Goal: Task Accomplishment & Management: Manage account settings

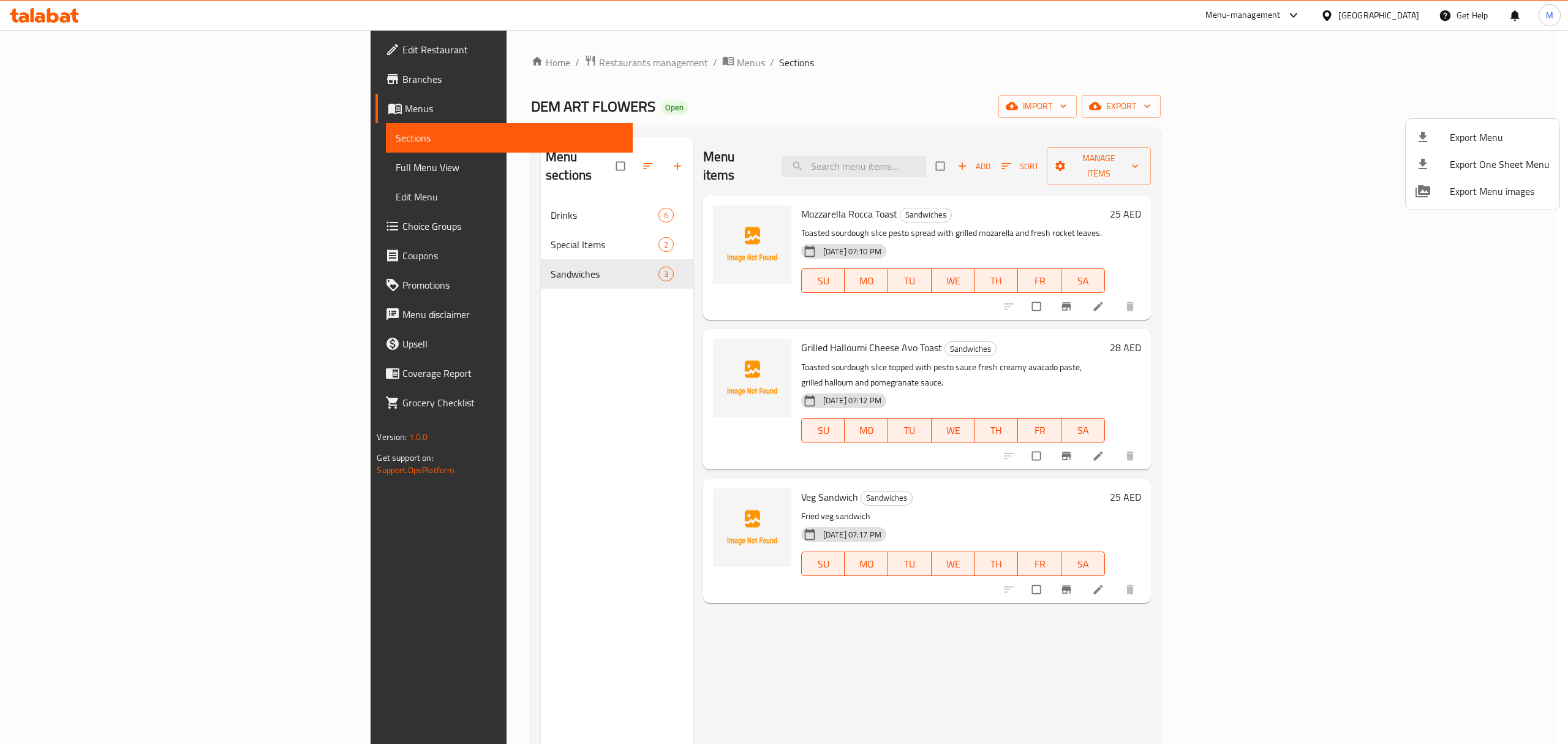
click at [378, 57] on div at bounding box center [784, 372] width 1568 height 744
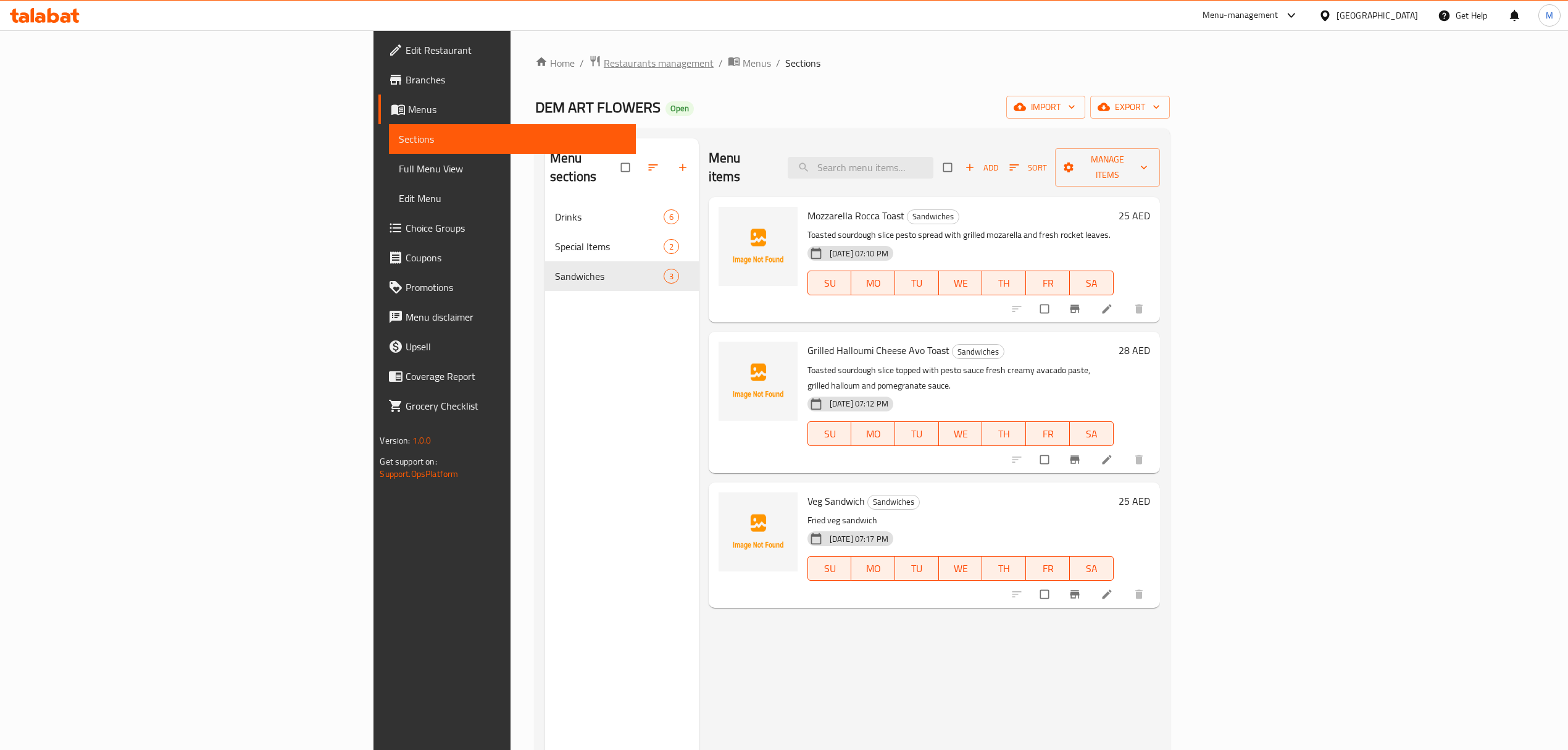
click at [604, 71] on span "Restaurants management" at bounding box center [659, 62] width 110 height 14
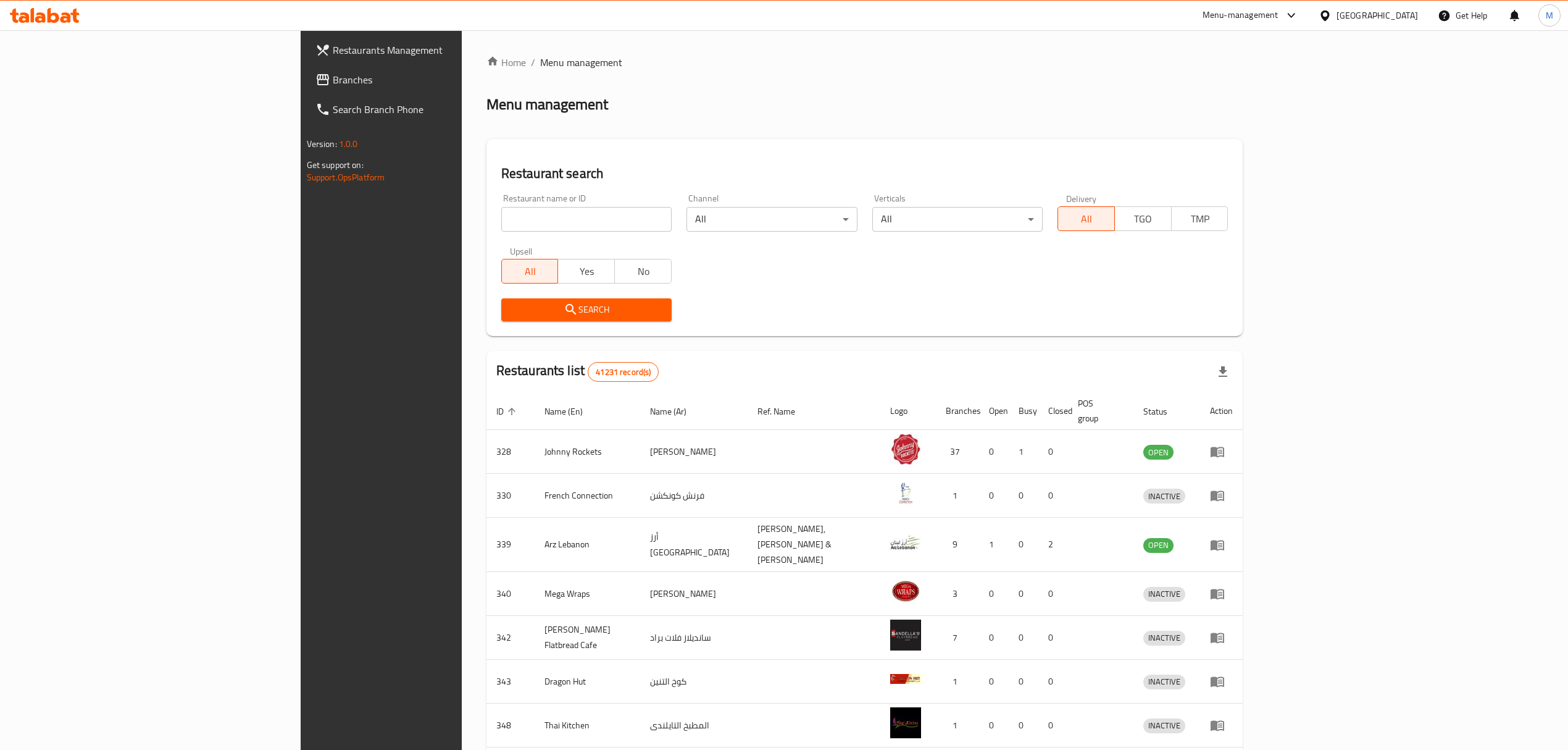
click at [333, 85] on span "Branches" at bounding box center [442, 79] width 220 height 14
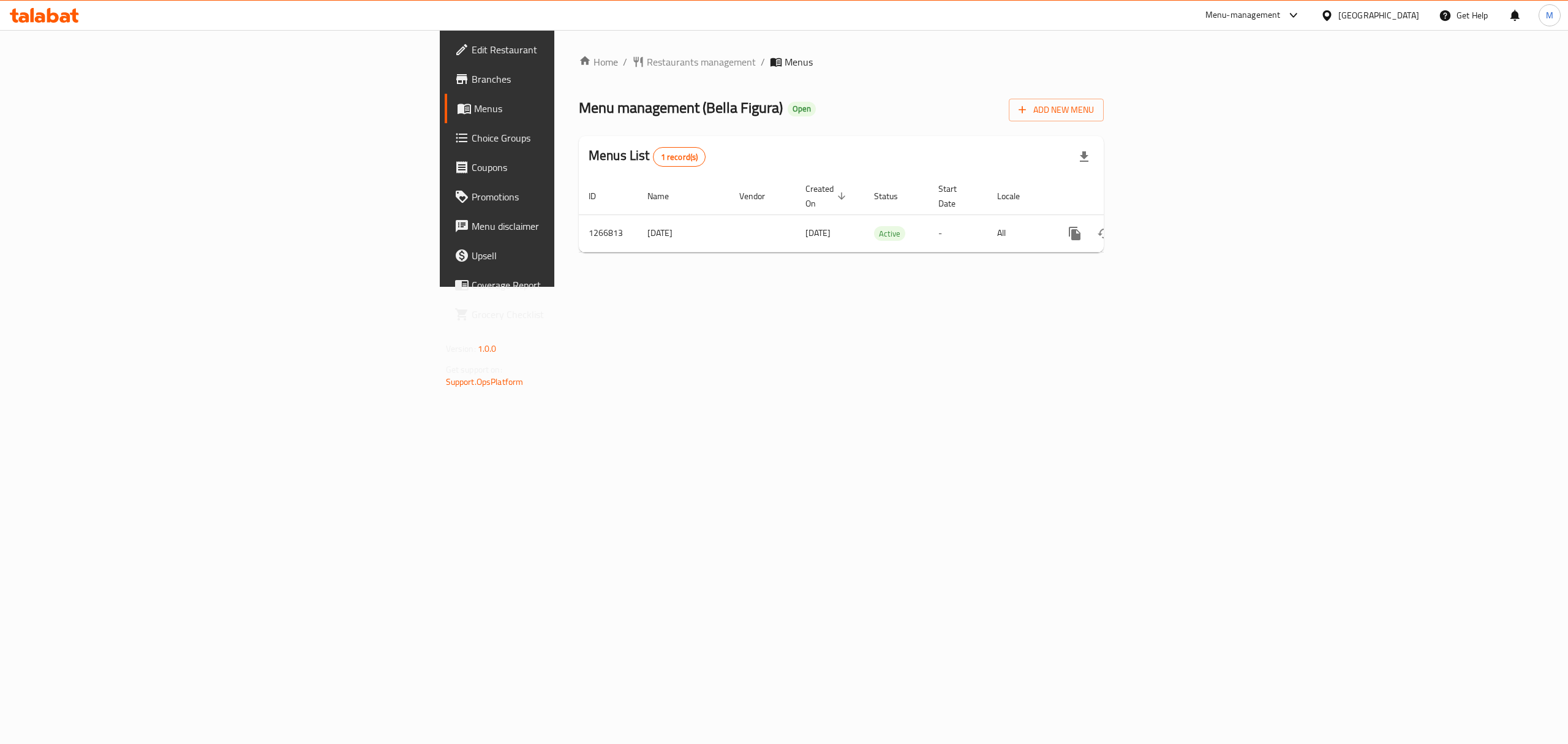
click at [54, 87] on div at bounding box center [784, 372] width 1568 height 744
click at [471, 87] on span "Branches" at bounding box center [581, 79] width 220 height 14
click at [1178, 222] on link "enhanced table" at bounding box center [1163, 233] width 29 height 29
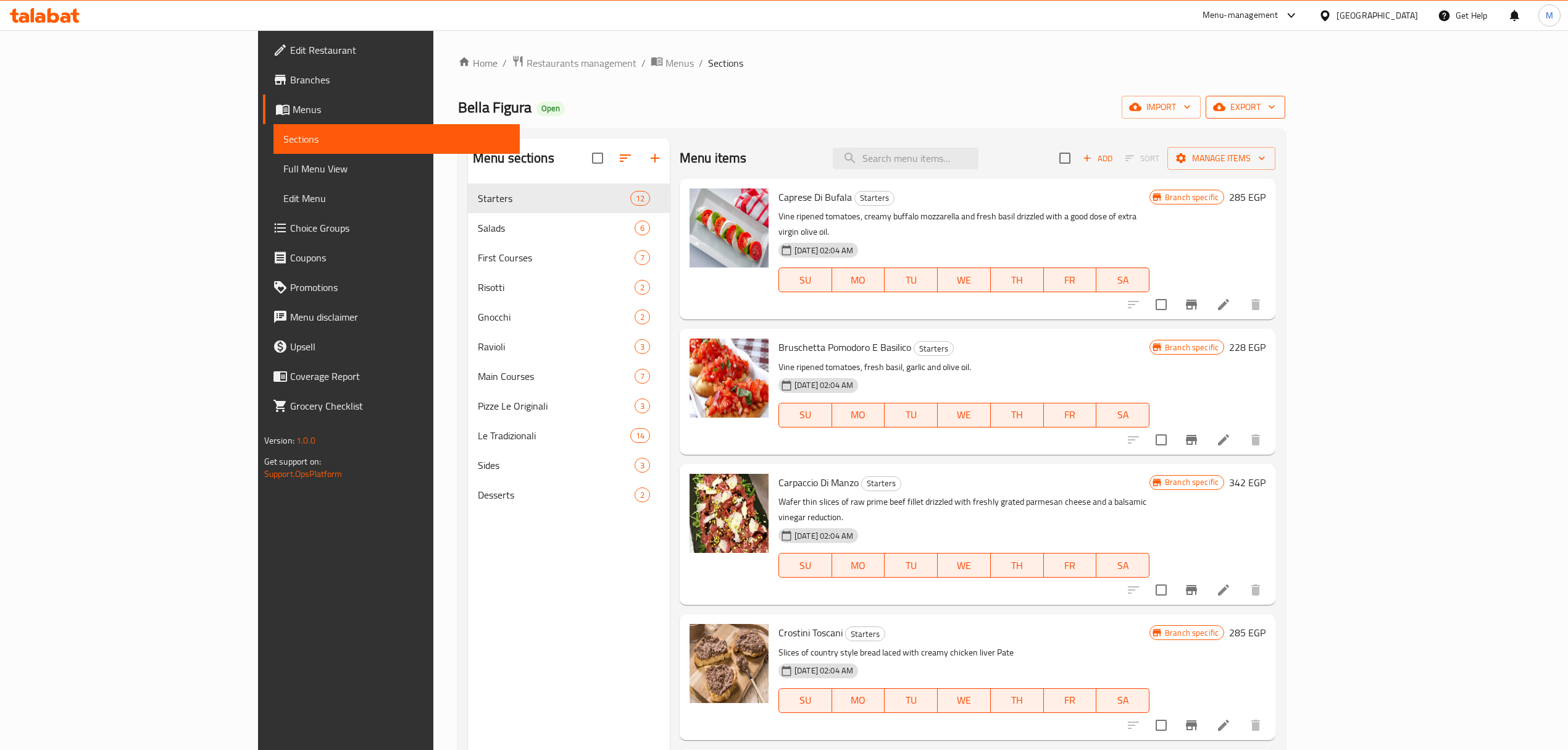
click at [1278, 104] on icon "button" at bounding box center [1272, 107] width 12 height 12
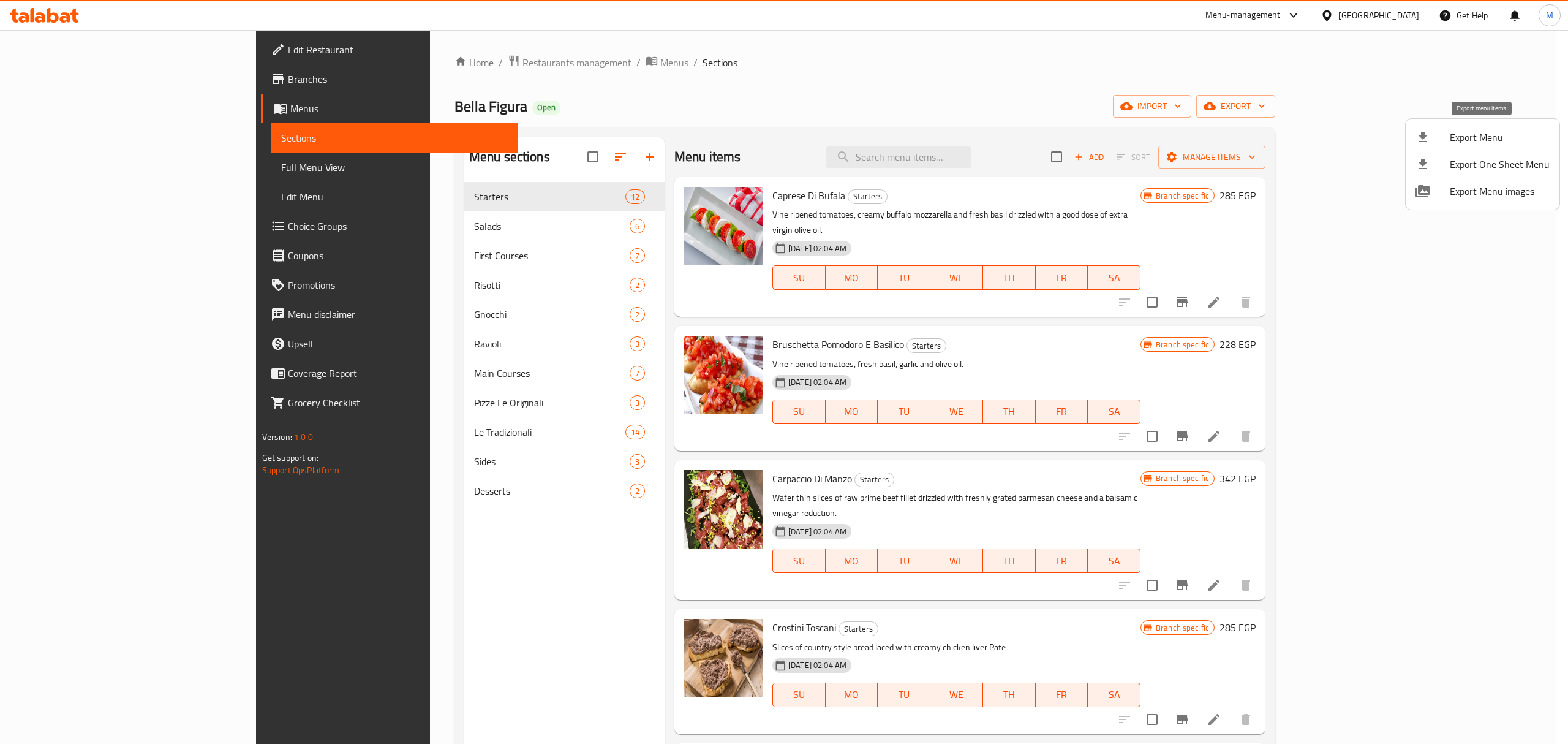
click at [1475, 135] on span "Export Menu" at bounding box center [1500, 137] width 100 height 14
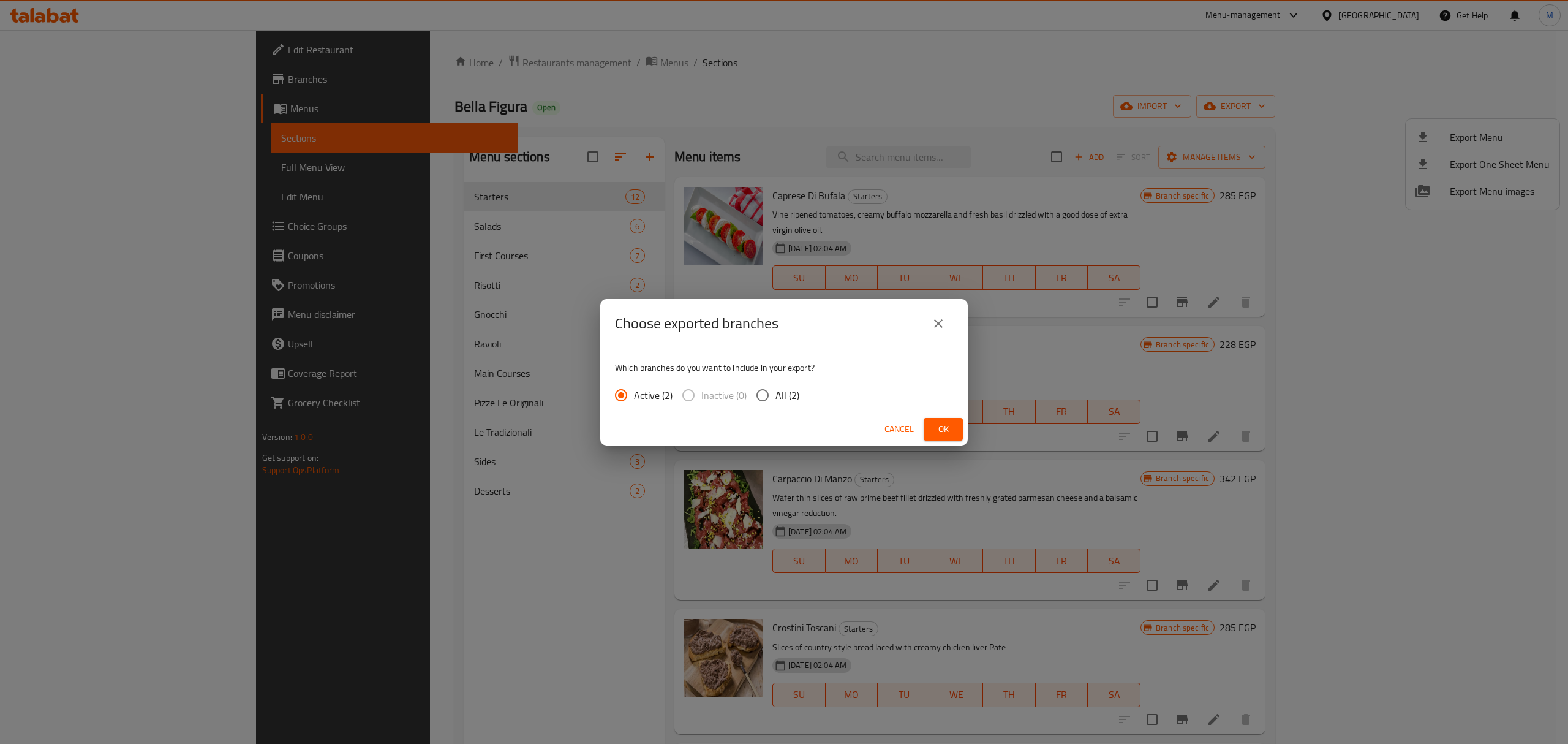
click at [770, 383] on input "All (2)" at bounding box center [762, 395] width 25 height 25
radio input "true"
click at [931, 418] on button "Ok" at bounding box center [943, 429] width 39 height 23
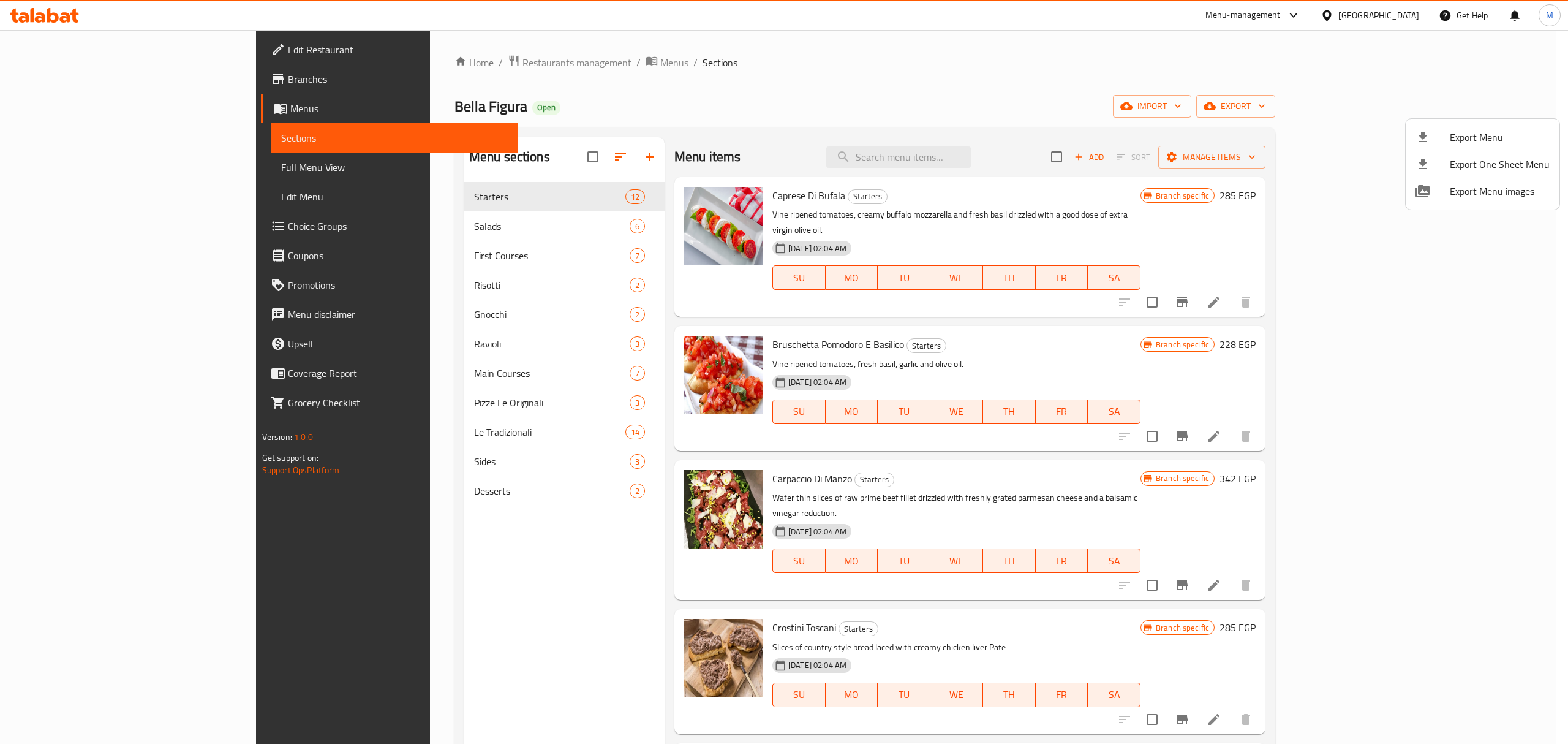
click at [140, 79] on div at bounding box center [784, 372] width 1568 height 744
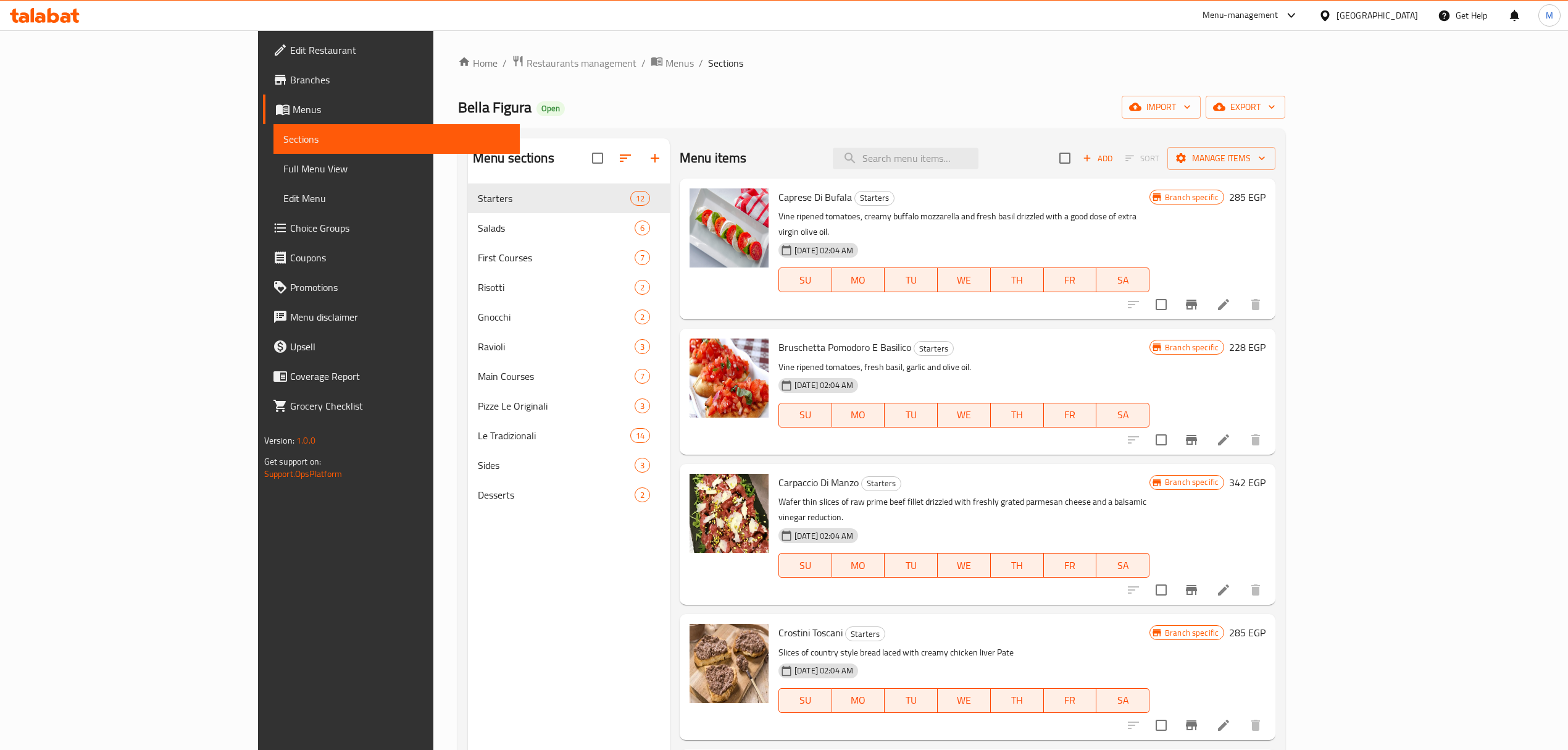
click at [290, 80] on span "Branches" at bounding box center [400, 79] width 220 height 14
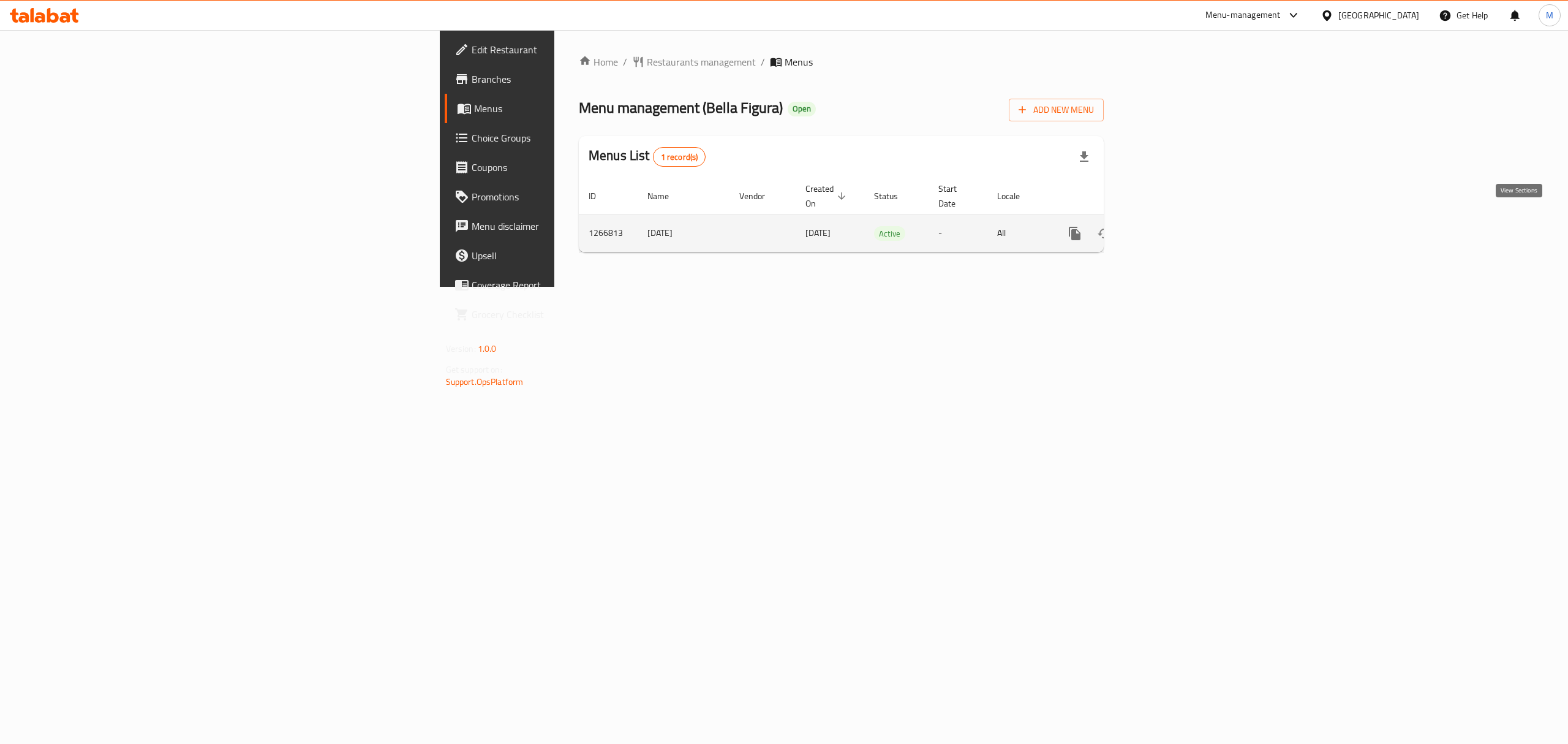
click at [1171, 226] on icon "enhanced table" at bounding box center [1163, 233] width 14 height 14
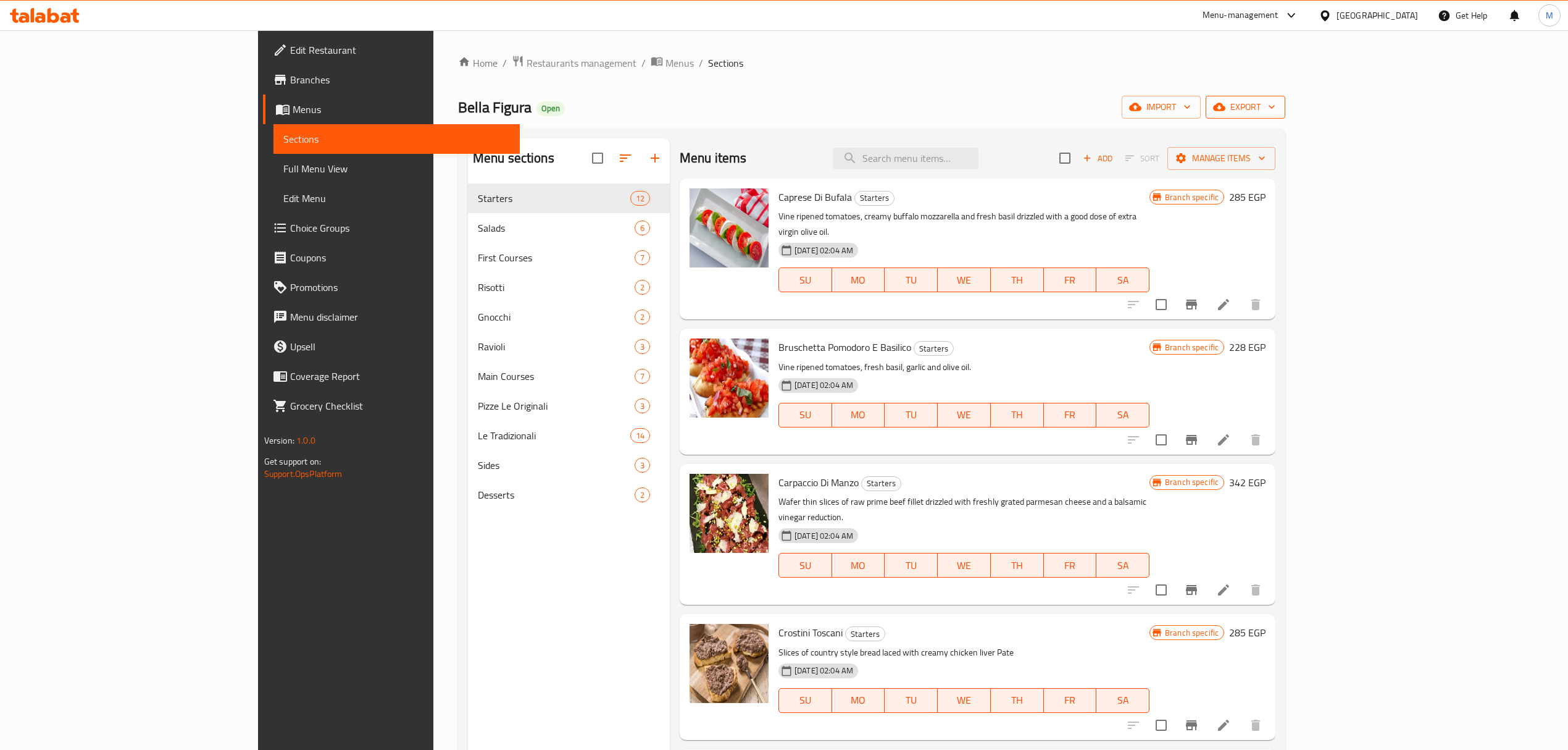
click at [1276, 104] on span "export" at bounding box center [1245, 107] width 60 height 15
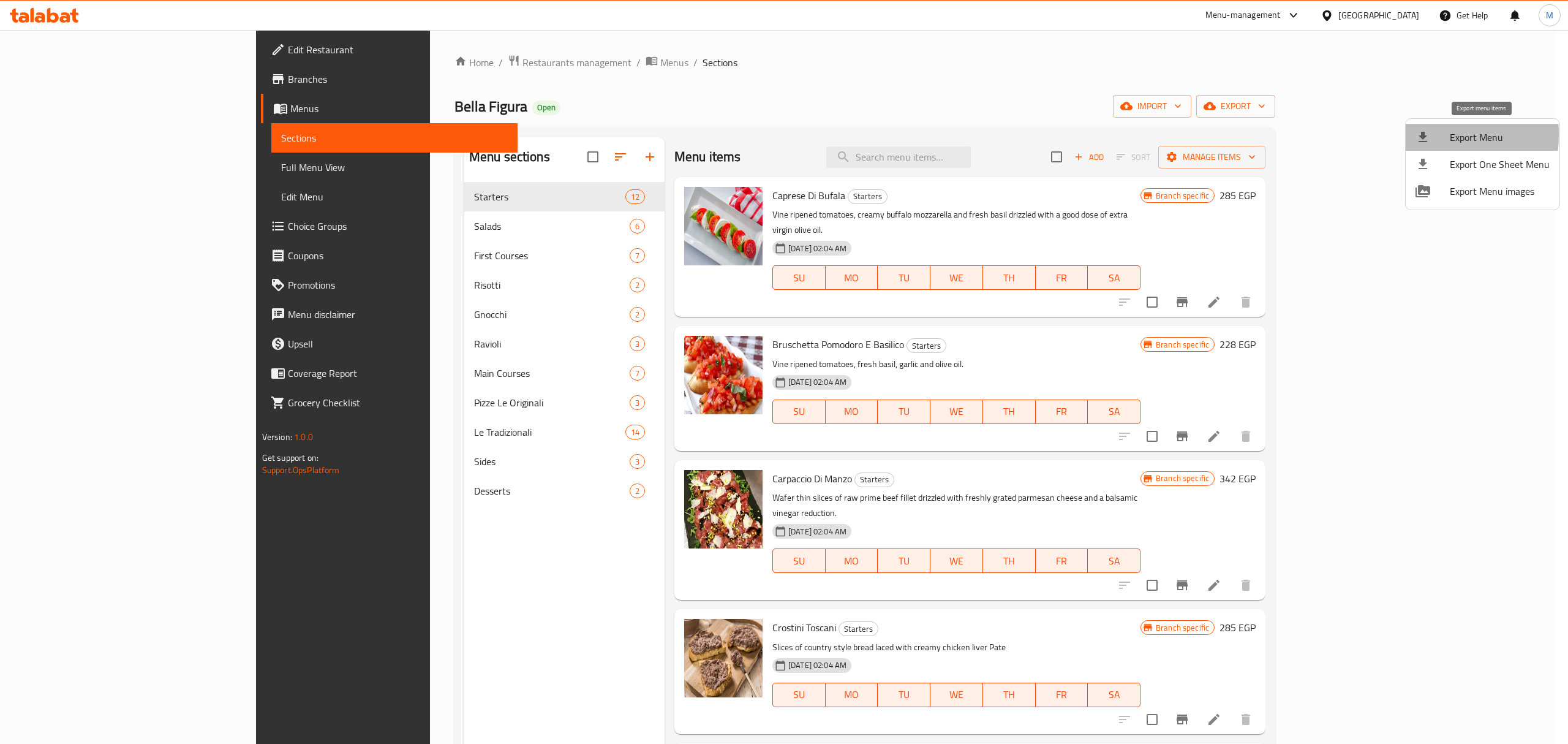
click at [1415, 135] on icon at bounding box center [1423, 137] width 14 height 14
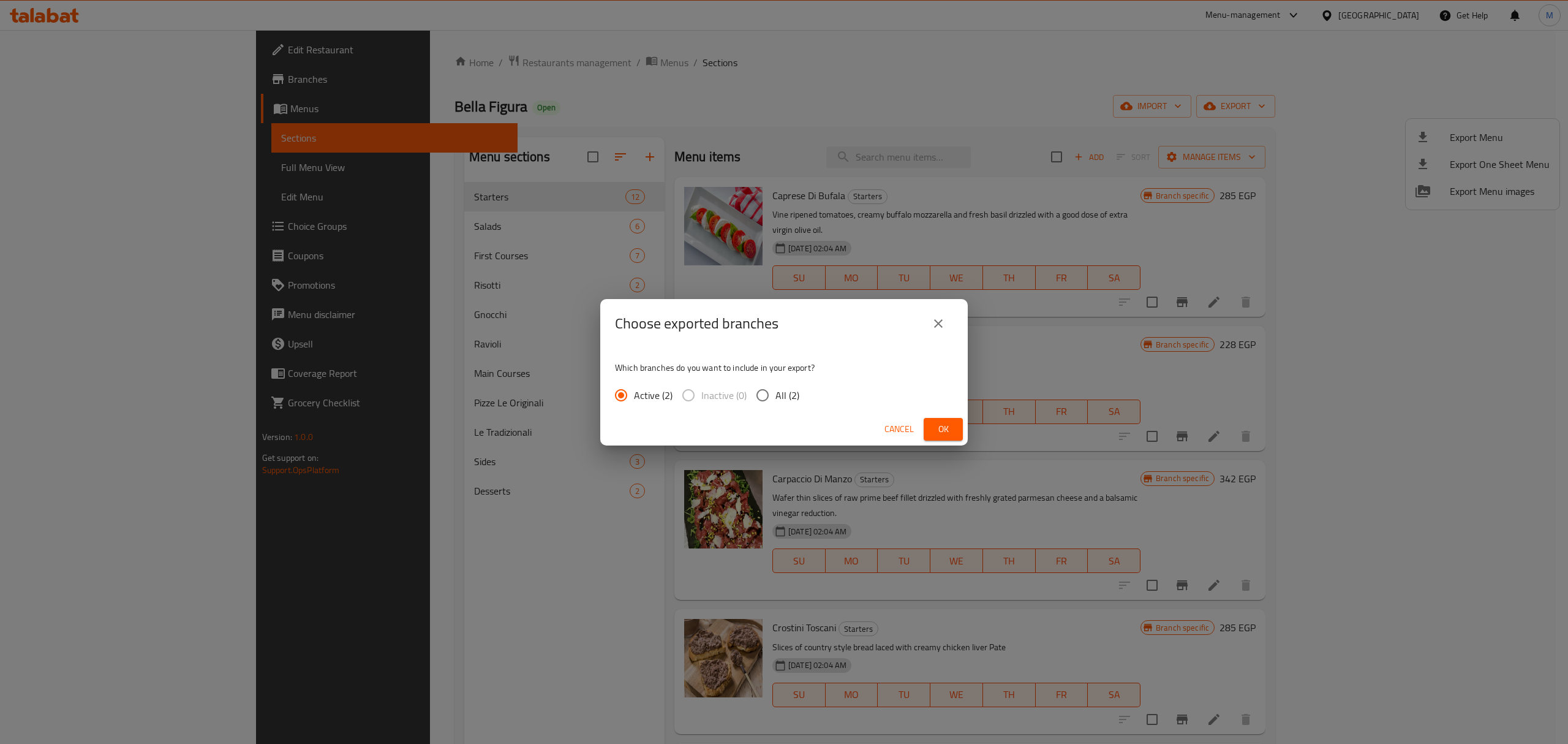
click at [782, 391] on span "All (2)" at bounding box center [788, 395] width 24 height 14
click at [776, 391] on input "All (2)" at bounding box center [762, 395] width 25 height 25
radio input "true"
click at [939, 427] on span "Ok" at bounding box center [943, 428] width 20 height 15
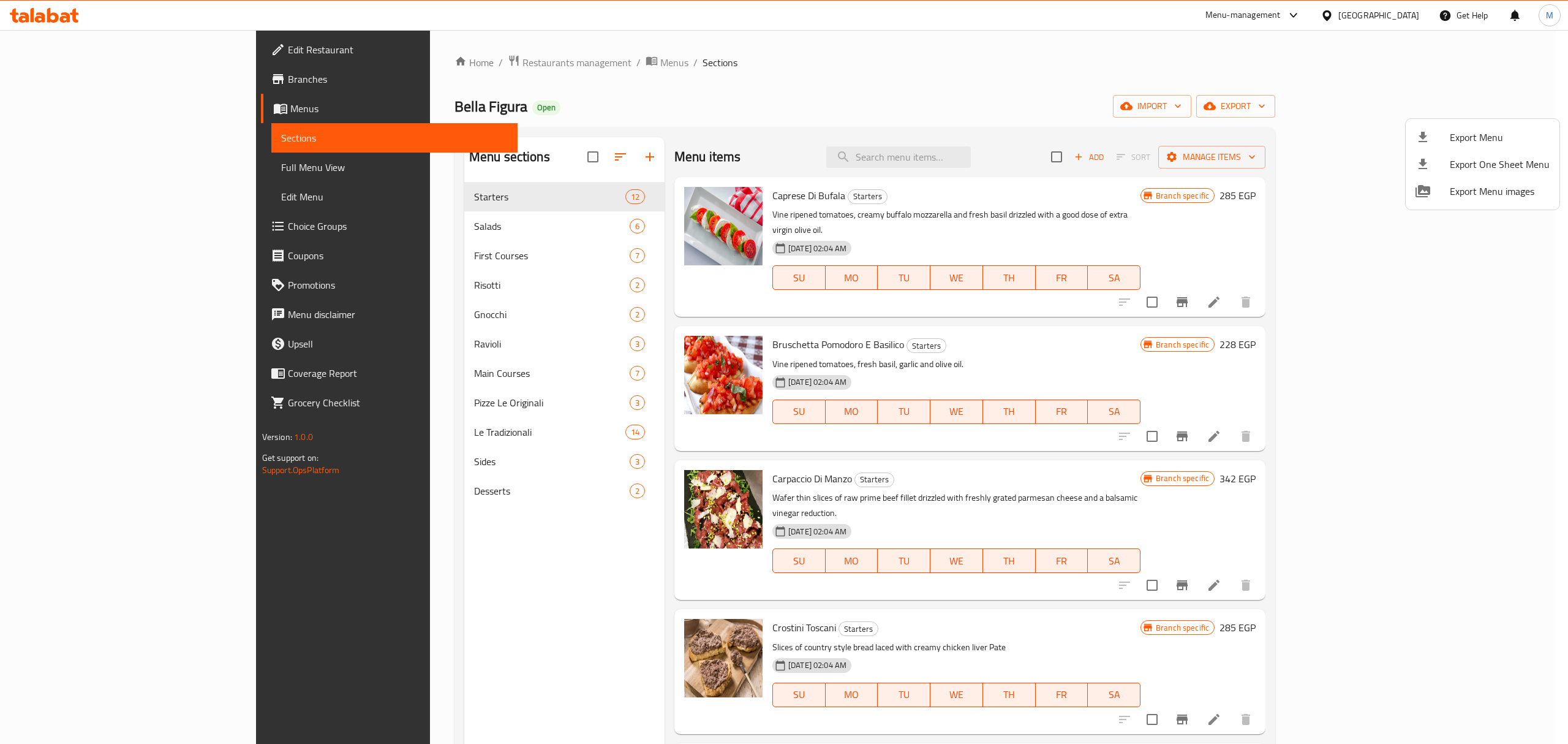
click at [110, 75] on div at bounding box center [784, 372] width 1568 height 744
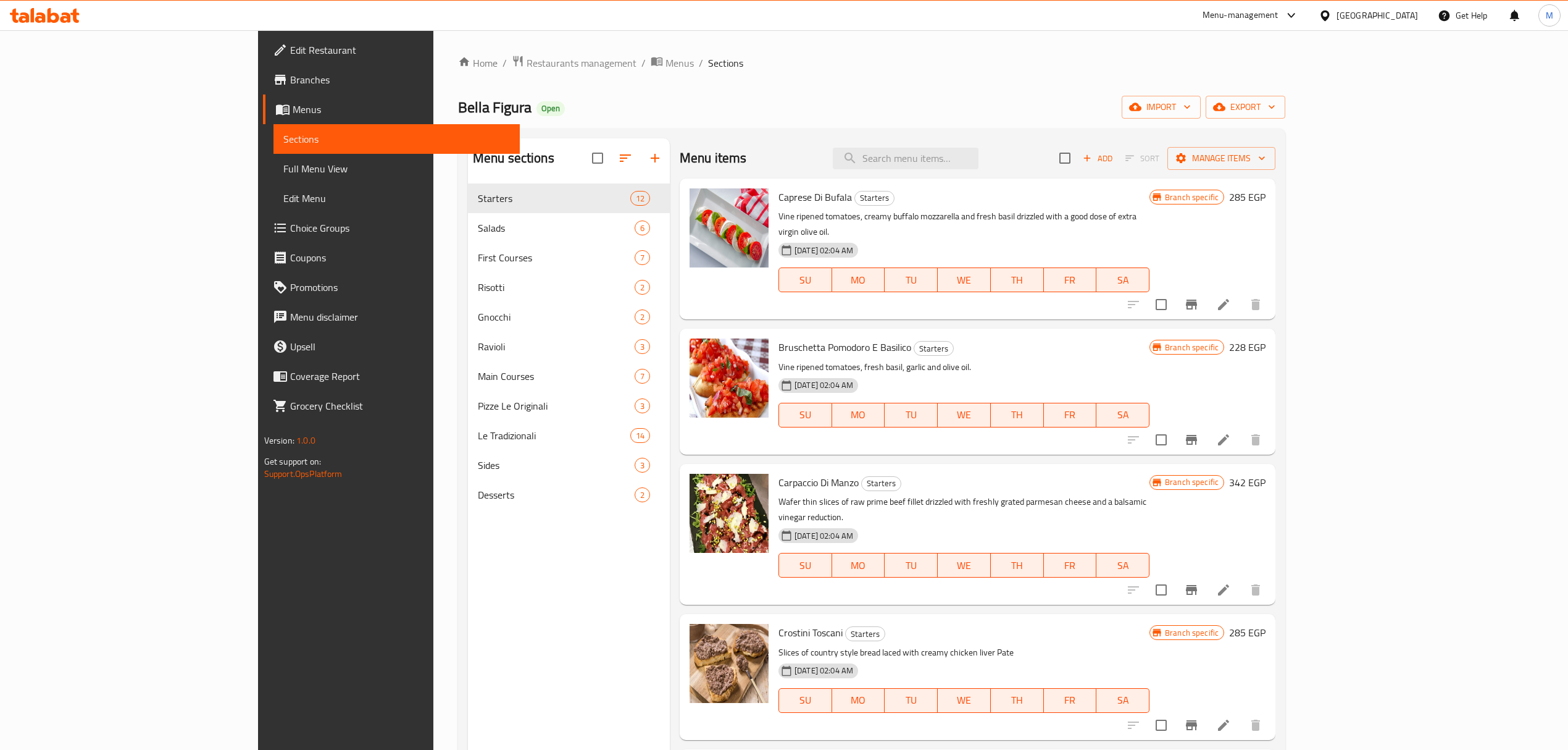
click at [290, 75] on span "Branches" at bounding box center [400, 79] width 220 height 14
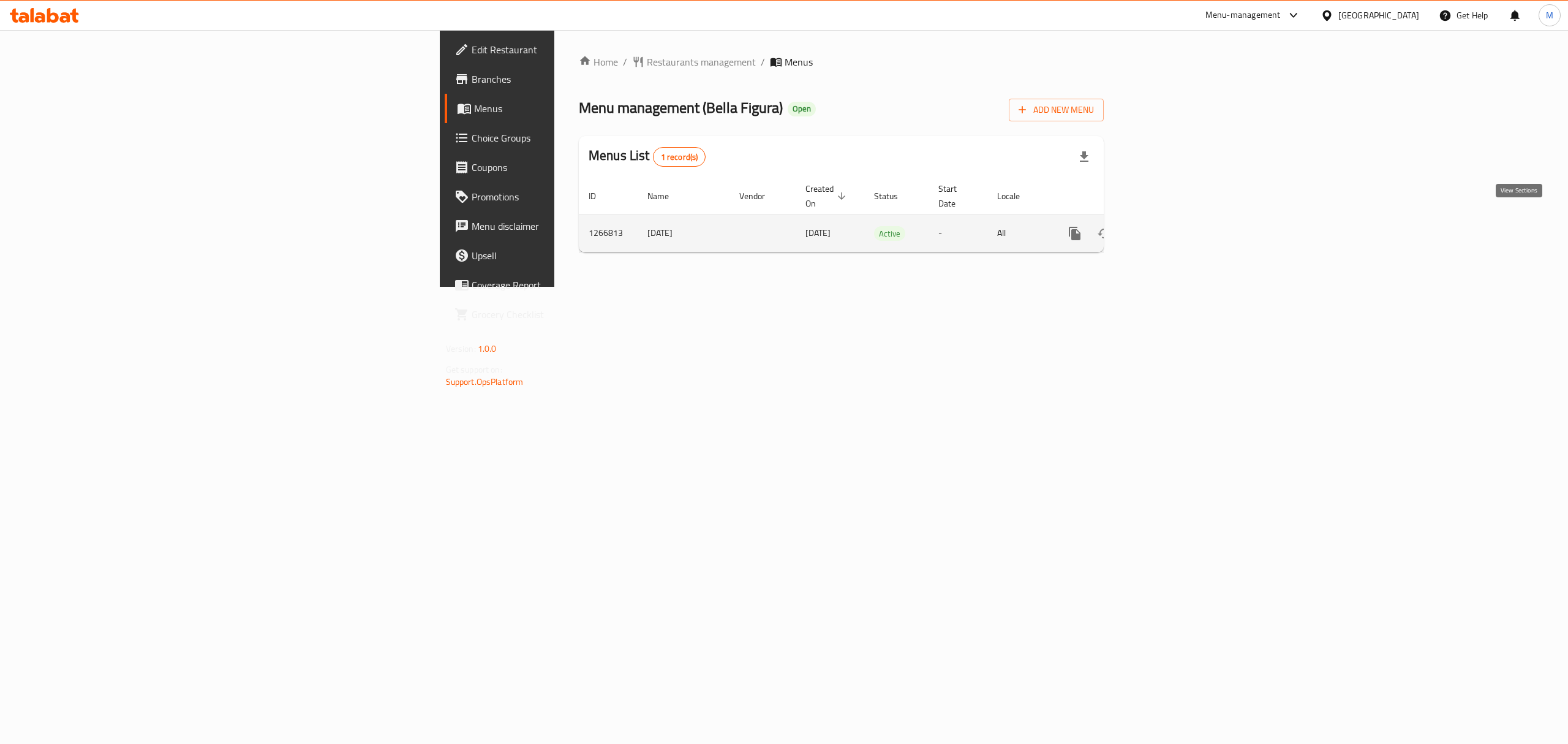
click at [1171, 226] on icon "enhanced table" at bounding box center [1163, 233] width 14 height 14
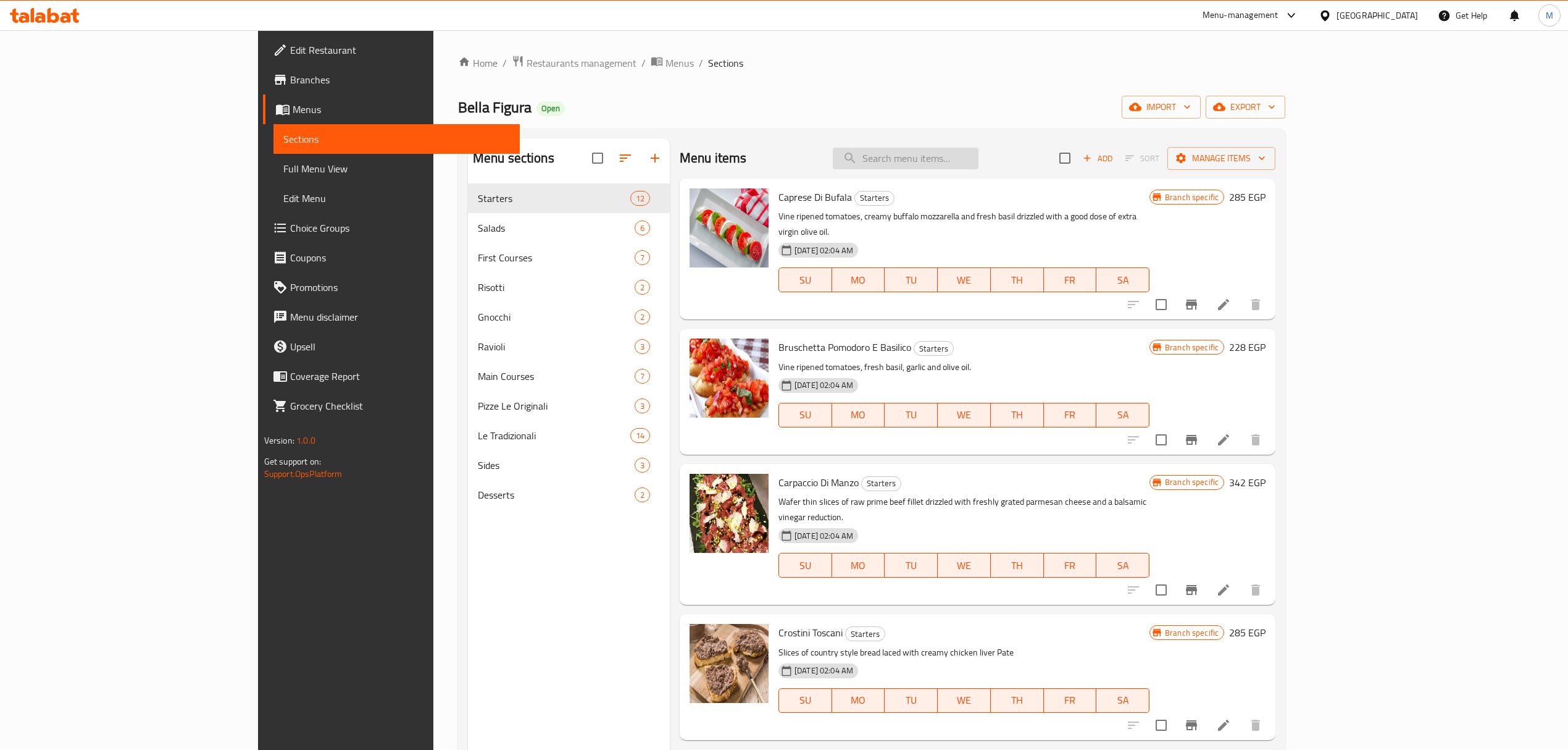
click at [978, 153] on input "search" at bounding box center [906, 158] width 146 height 22
paste input "RISOTTO ai FUNGHI"
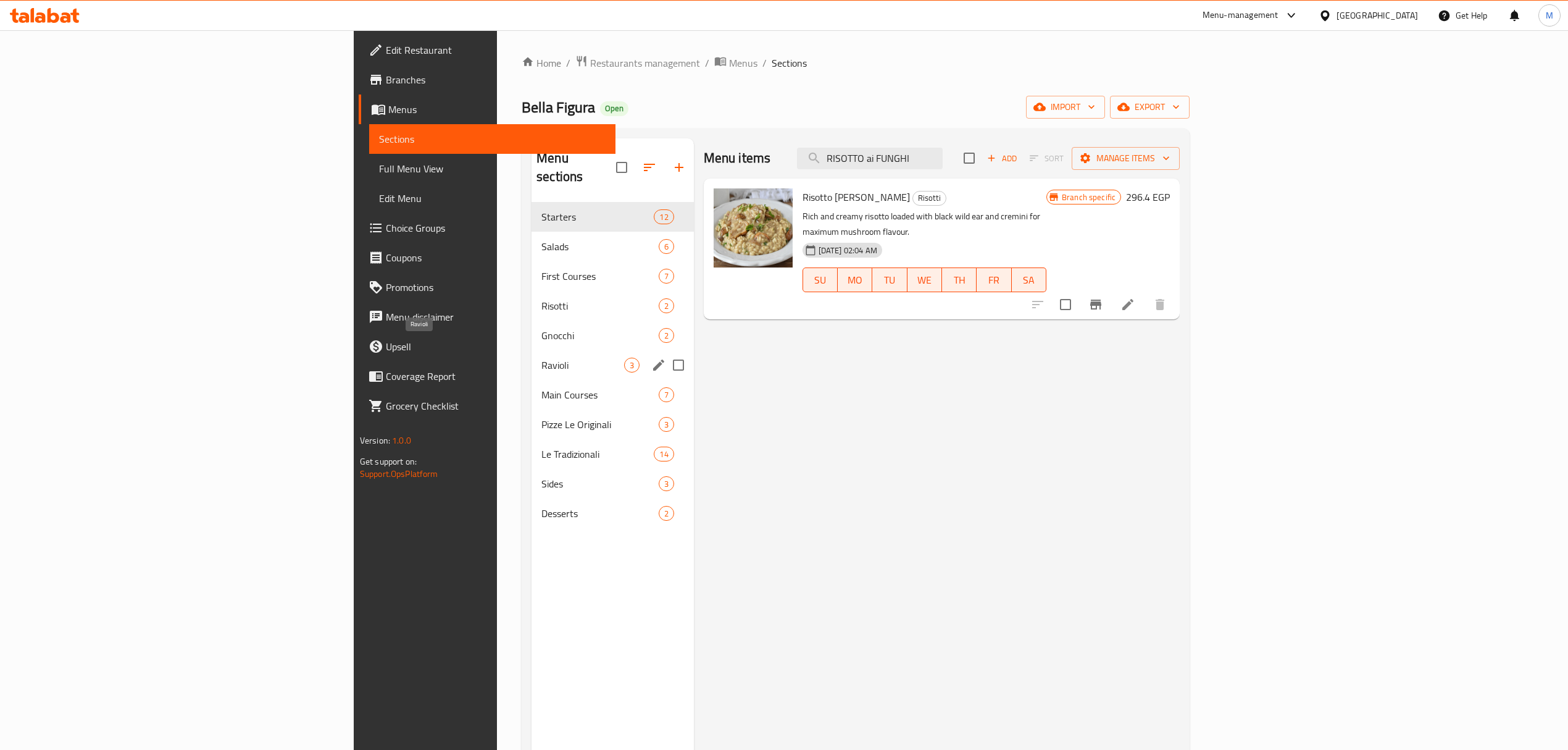
type input "RISOTTO ai FUNGHI"
click at [542, 357] on span "Ravioli" at bounding box center [582, 365] width 82 height 14
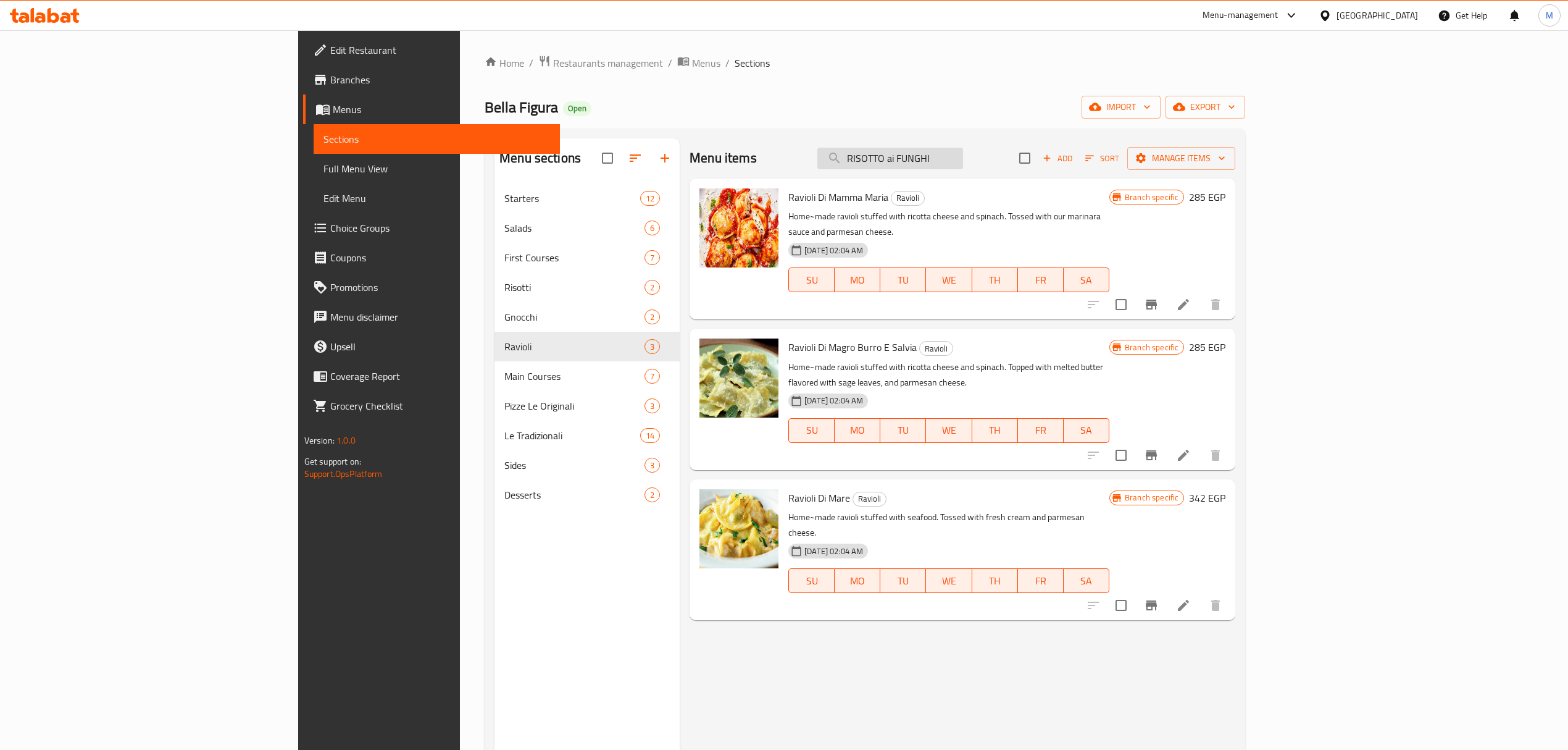
click at [963, 157] on input "RISOTTO ai FUNGHI" at bounding box center [890, 158] width 146 height 22
paste input "RISOTTO ai FUNGHI"
type input "RISOTTO ai FUNGHI"
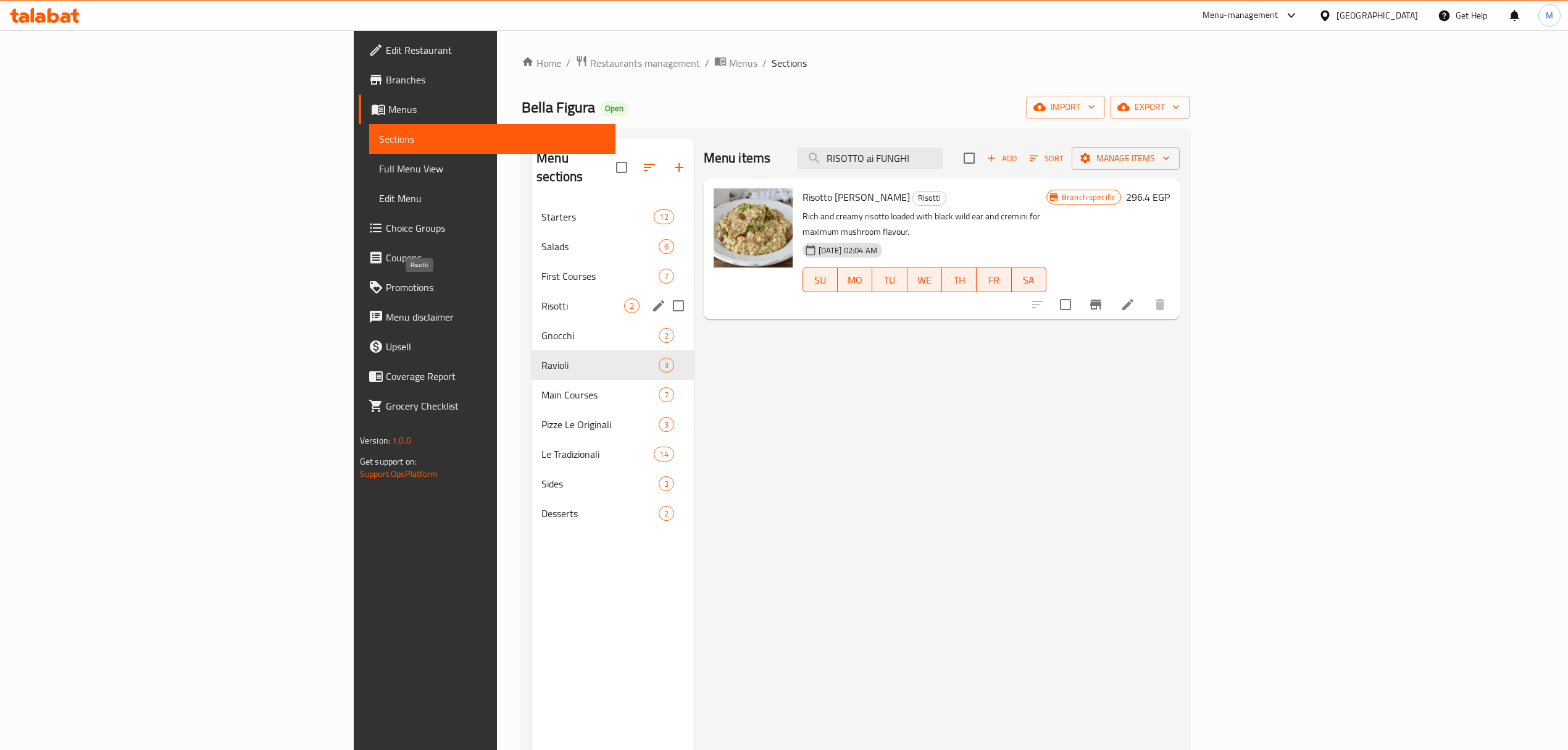
click at [542, 298] on span "Risotti" at bounding box center [582, 305] width 82 height 14
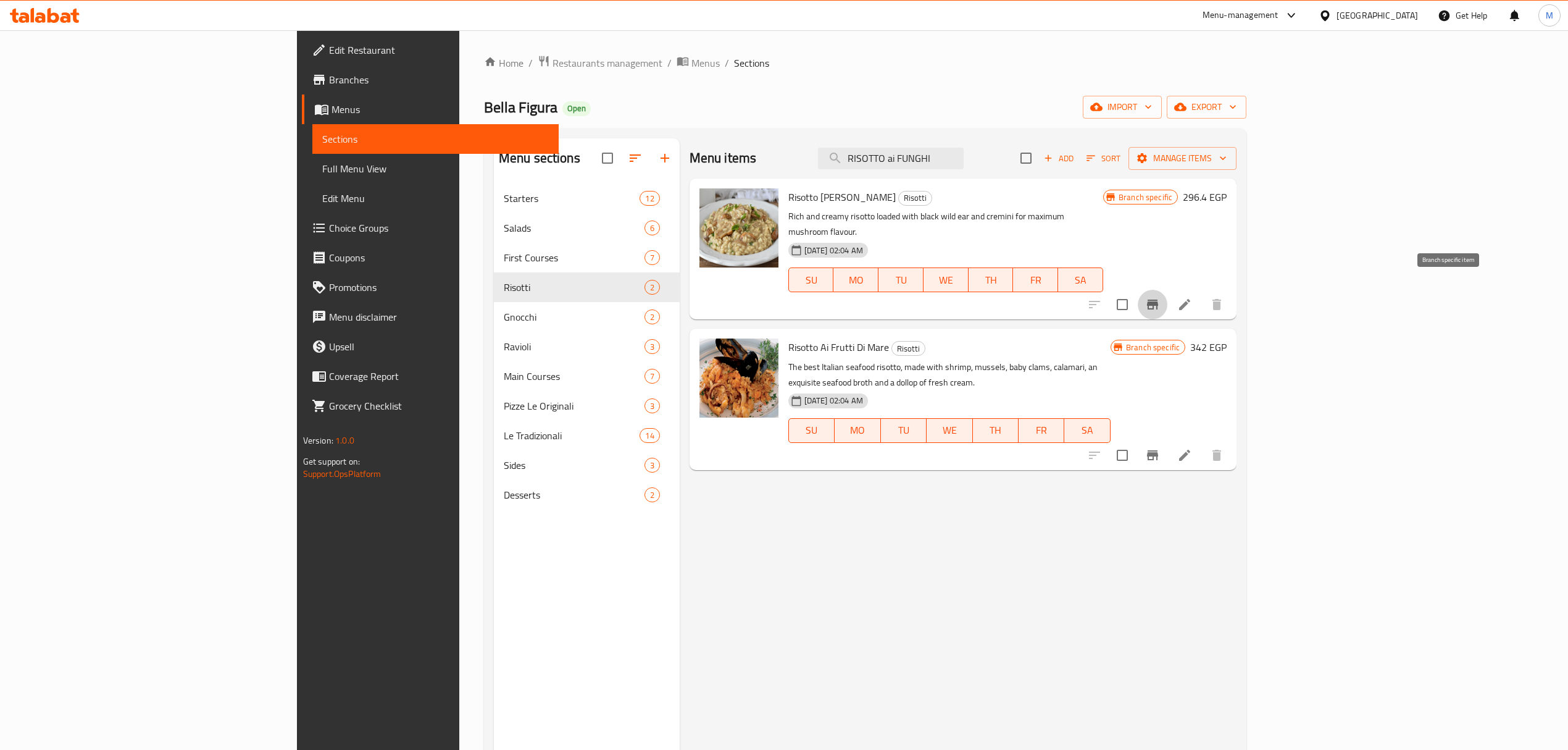
click at [1159, 300] on icon "Branch-specific-item" at bounding box center [1153, 304] width 11 height 10
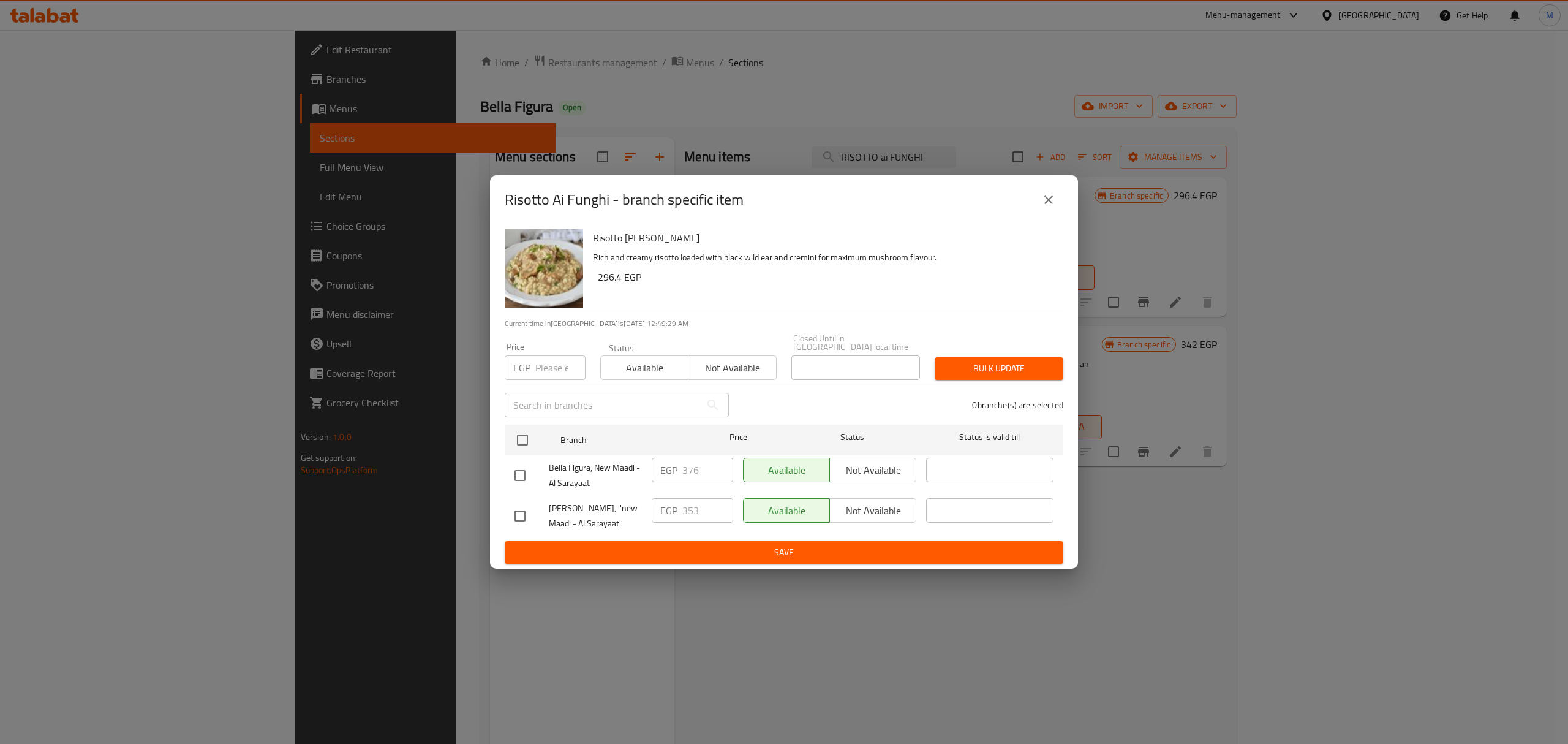
click at [525, 503] on input "checkbox" at bounding box center [520, 516] width 25 height 25
checkbox input "true"
click at [699, 502] on input "353" at bounding box center [708, 510] width 51 height 25
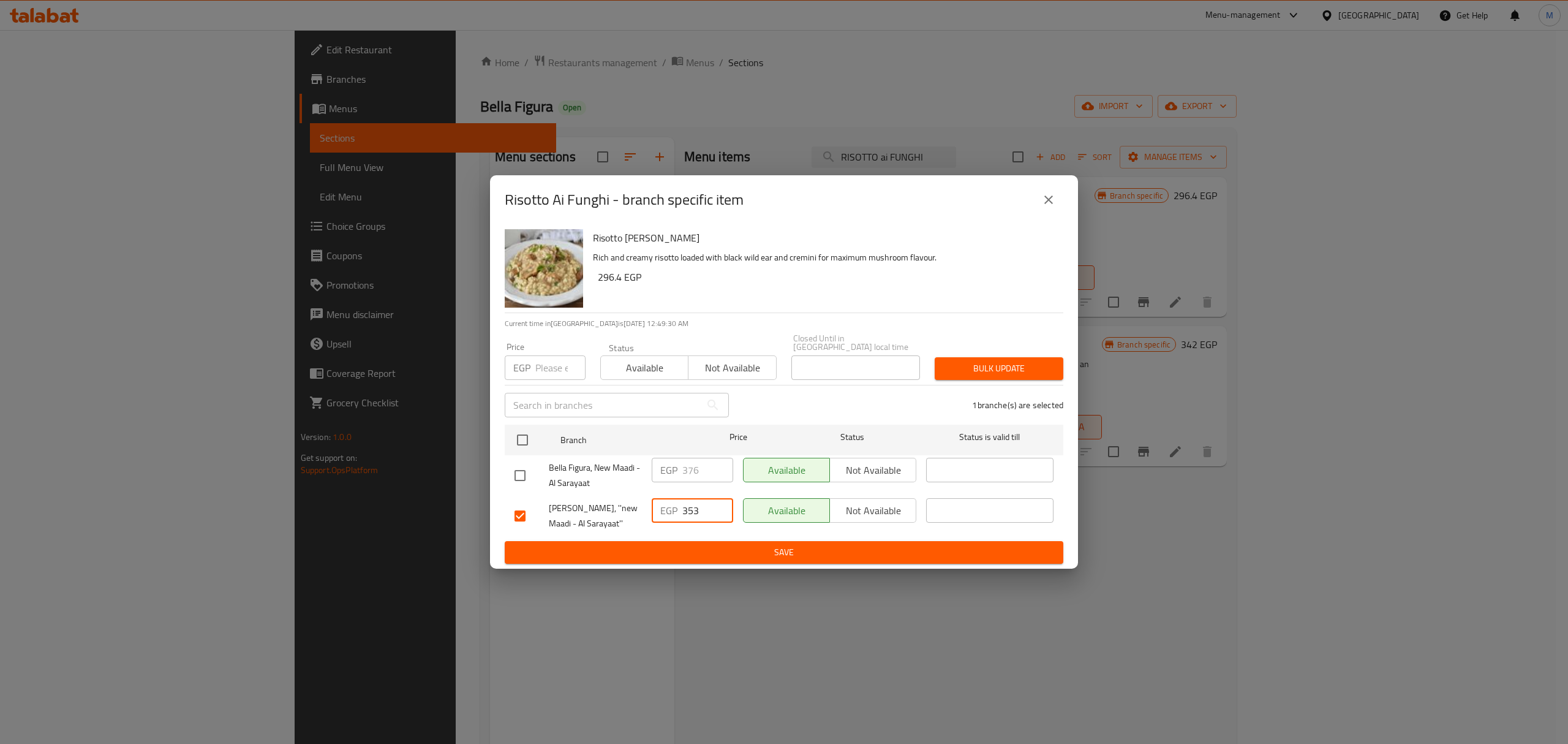
paste input "76"
type input "376"
click at [701, 549] on span "Save" at bounding box center [784, 552] width 539 height 15
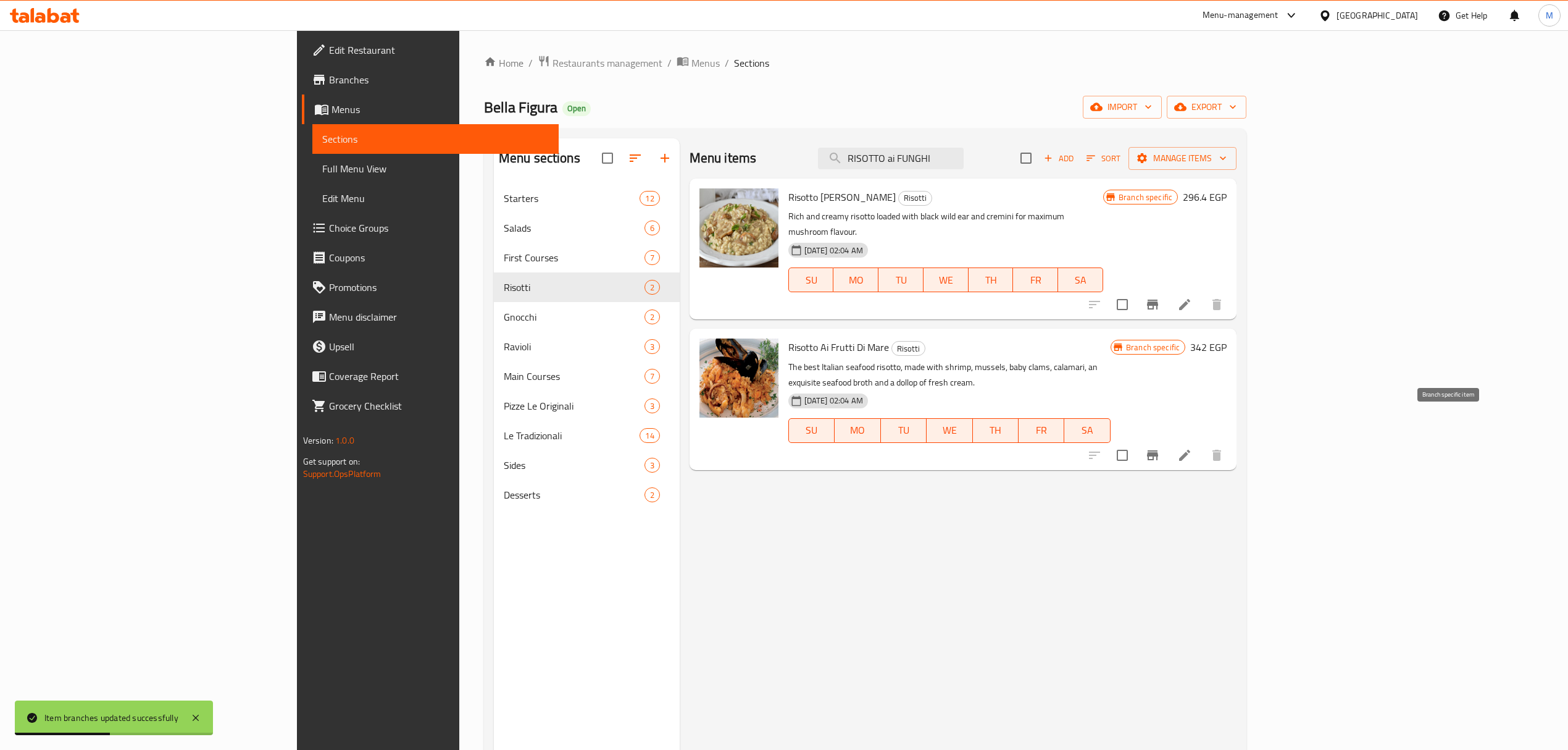
click at [1167, 440] on button "Branch-specific-item" at bounding box center [1152, 454] width 30 height 30
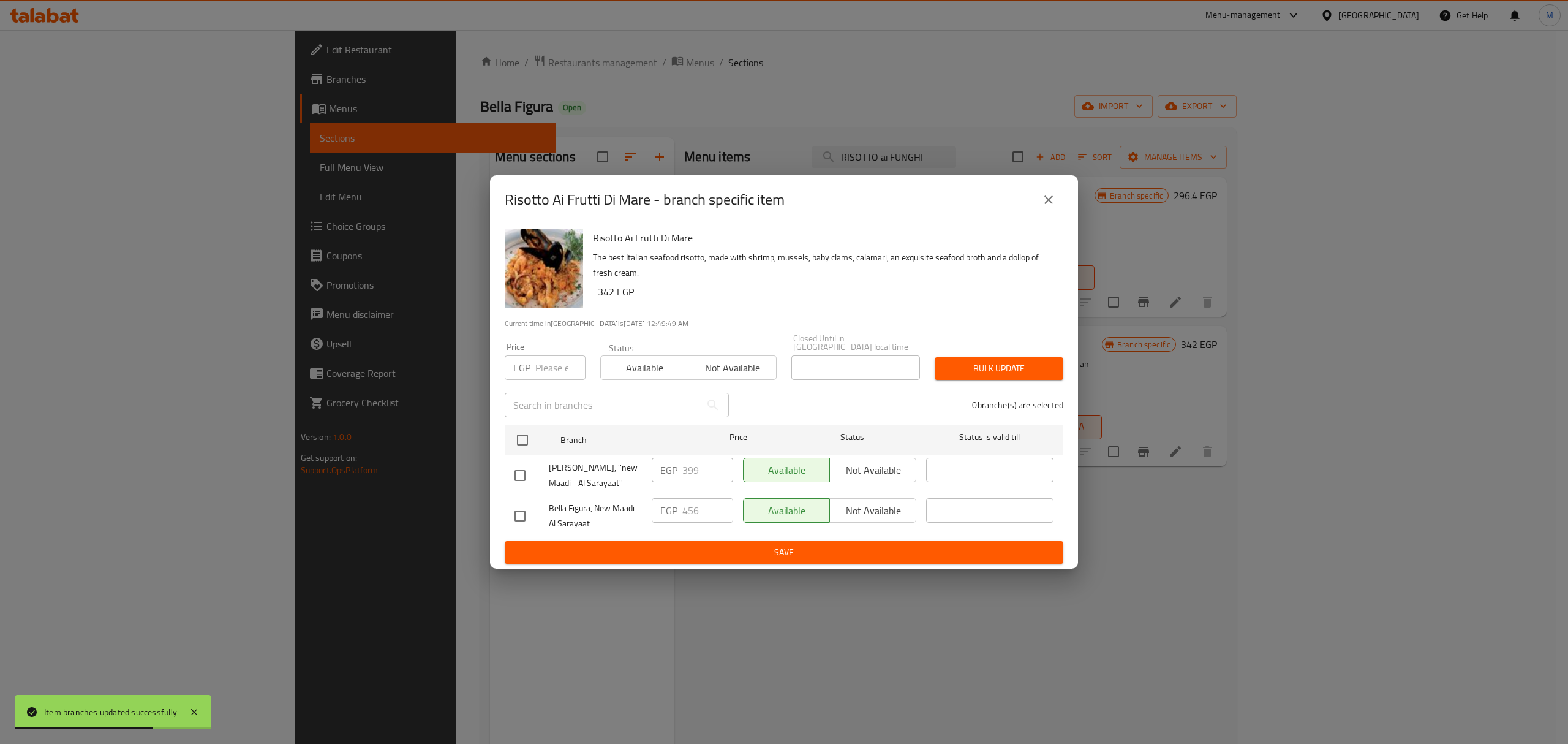
click at [517, 463] on input "checkbox" at bounding box center [520, 475] width 25 height 25
checkbox input "true"
click at [672, 468] on p "EGP" at bounding box center [669, 470] width 17 height 14
click at [683, 471] on input "399" at bounding box center [708, 470] width 51 height 25
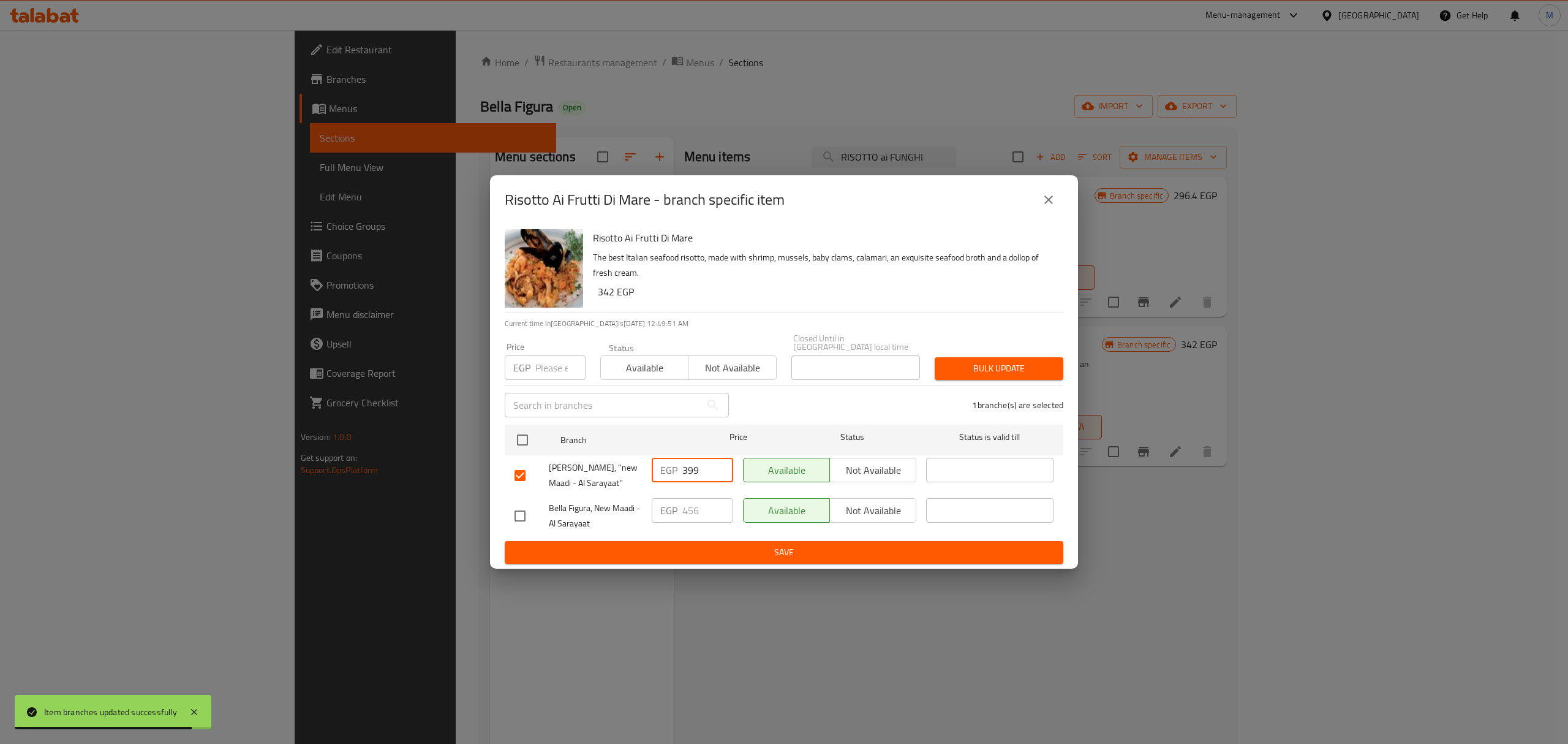
paste input "456"
type input "456"
click at [702, 544] on span "Save" at bounding box center [784, 552] width 539 height 15
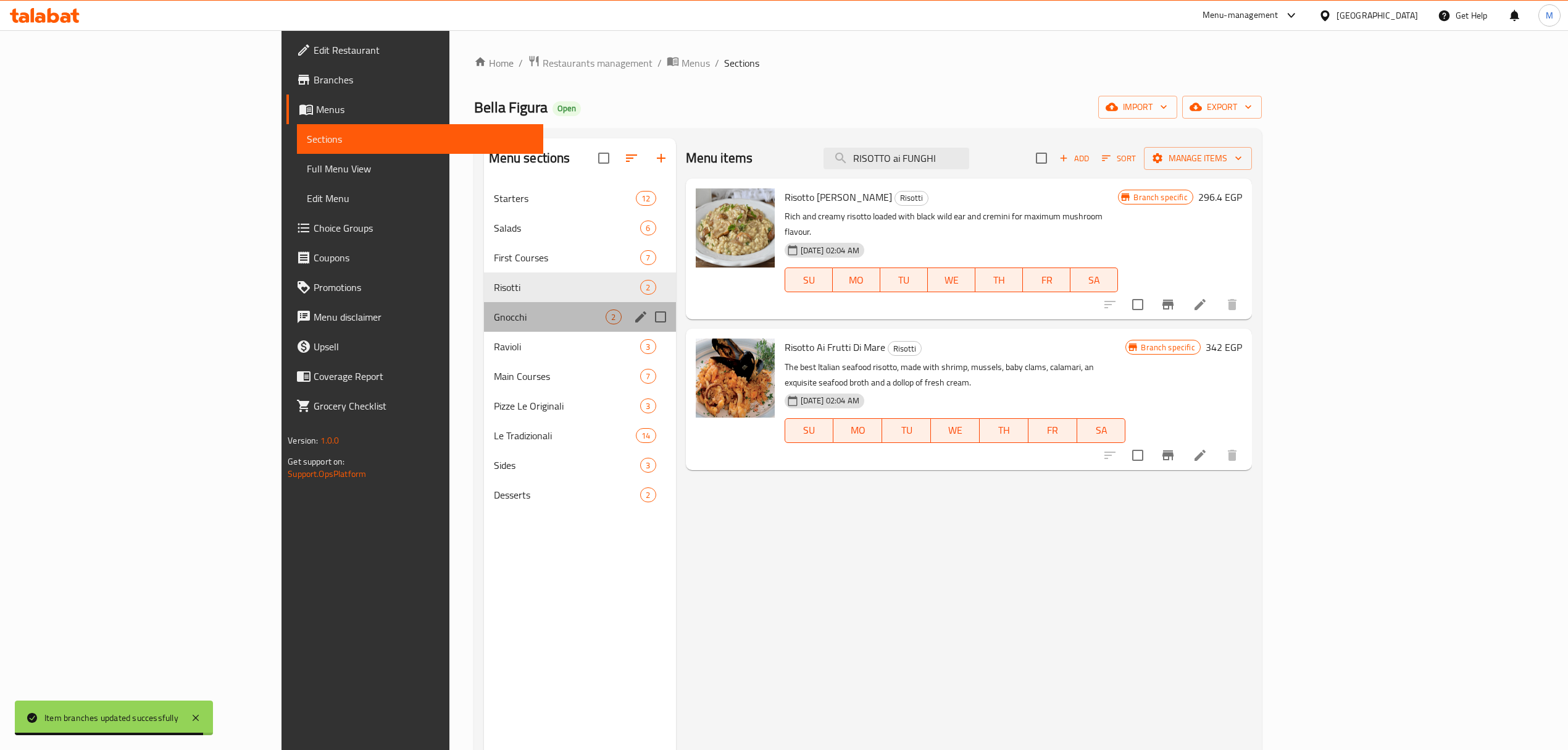
click at [484, 327] on div "Gnocchi 2" at bounding box center [580, 317] width 192 height 30
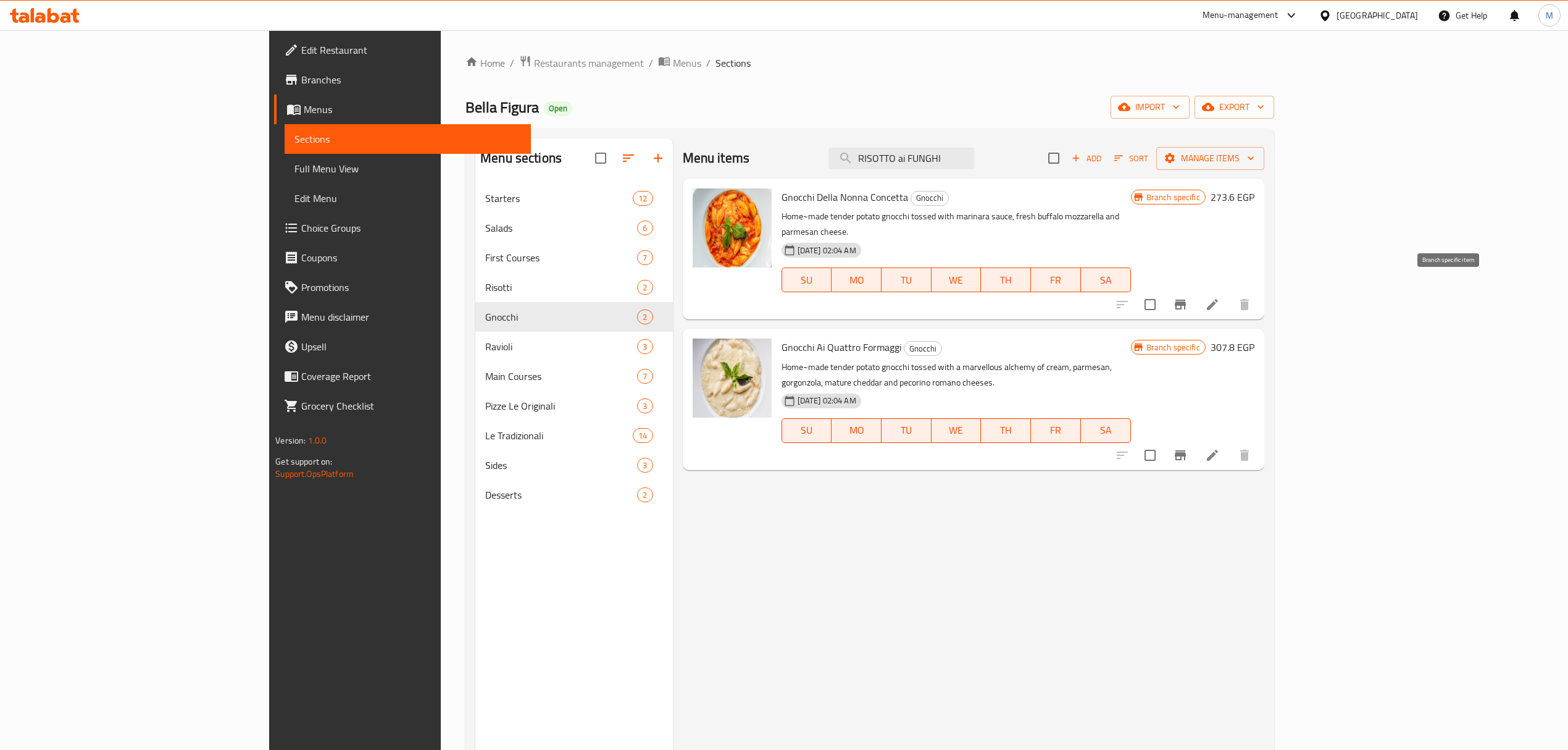
click at [1188, 297] on icon "Branch-specific-item" at bounding box center [1180, 304] width 14 height 14
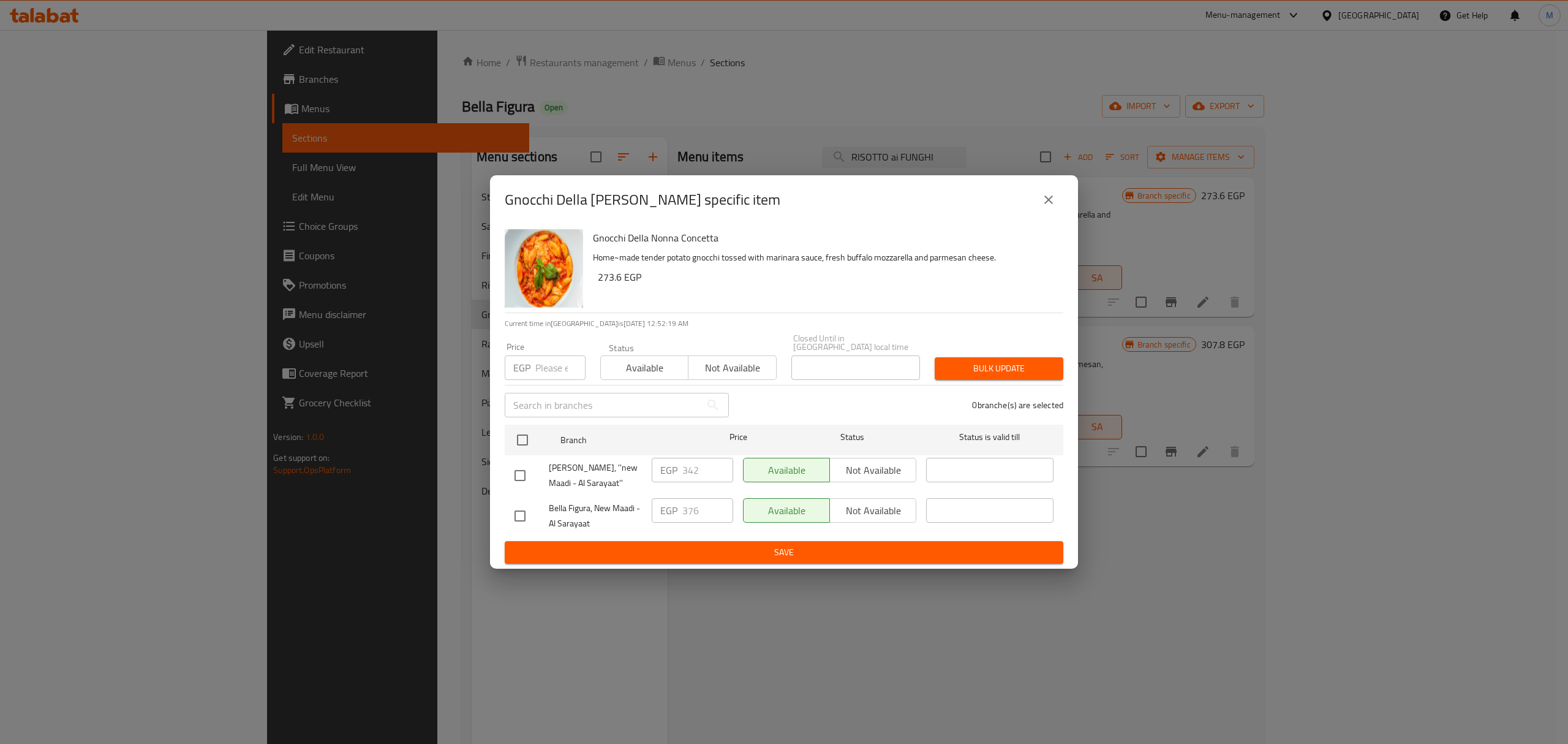
click at [520, 468] on input "checkbox" at bounding box center [520, 475] width 25 height 25
checkbox input "true"
click at [701, 467] on input "342" at bounding box center [708, 470] width 51 height 25
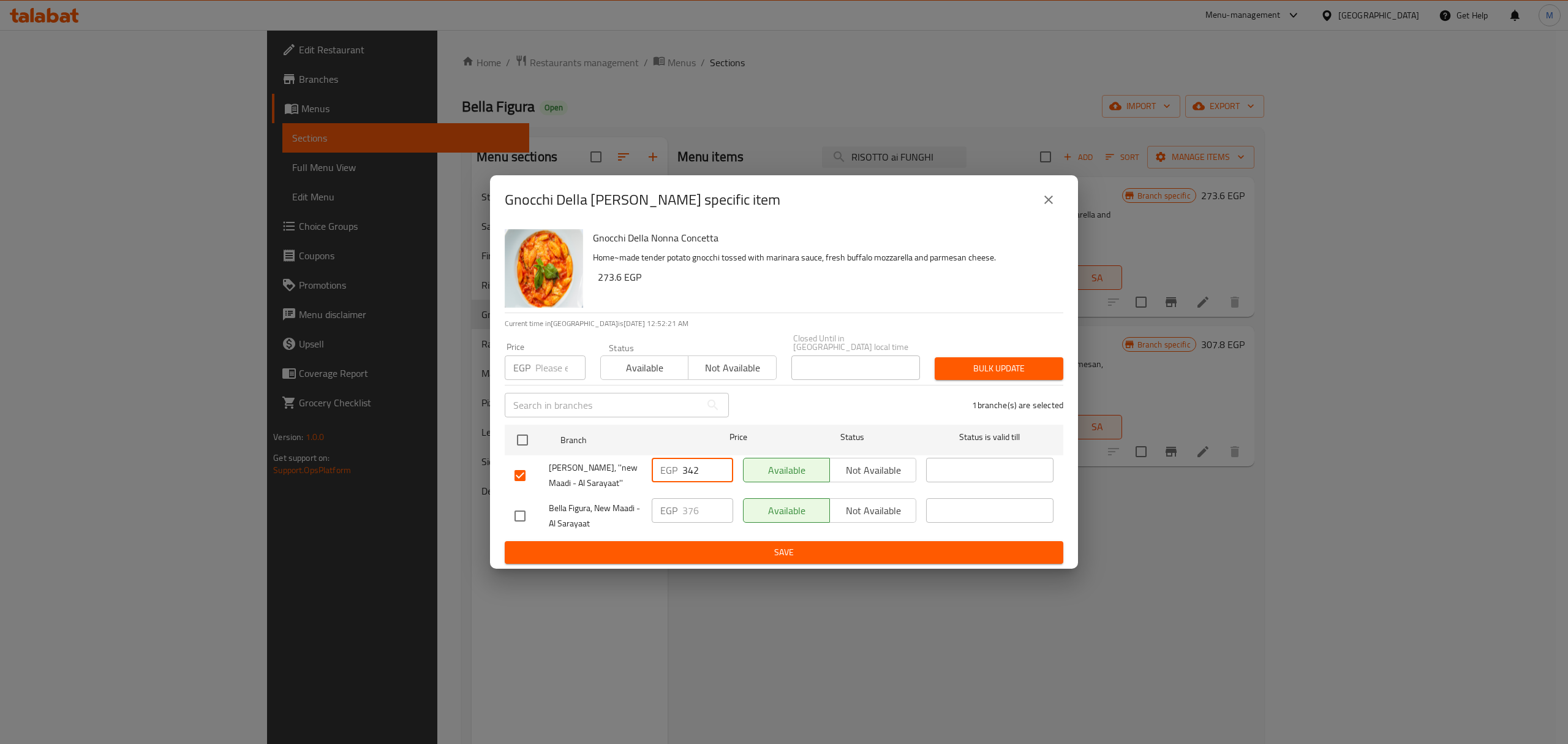
paste input "76"
type input "376"
click at [720, 544] on span "Save" at bounding box center [784, 552] width 539 height 15
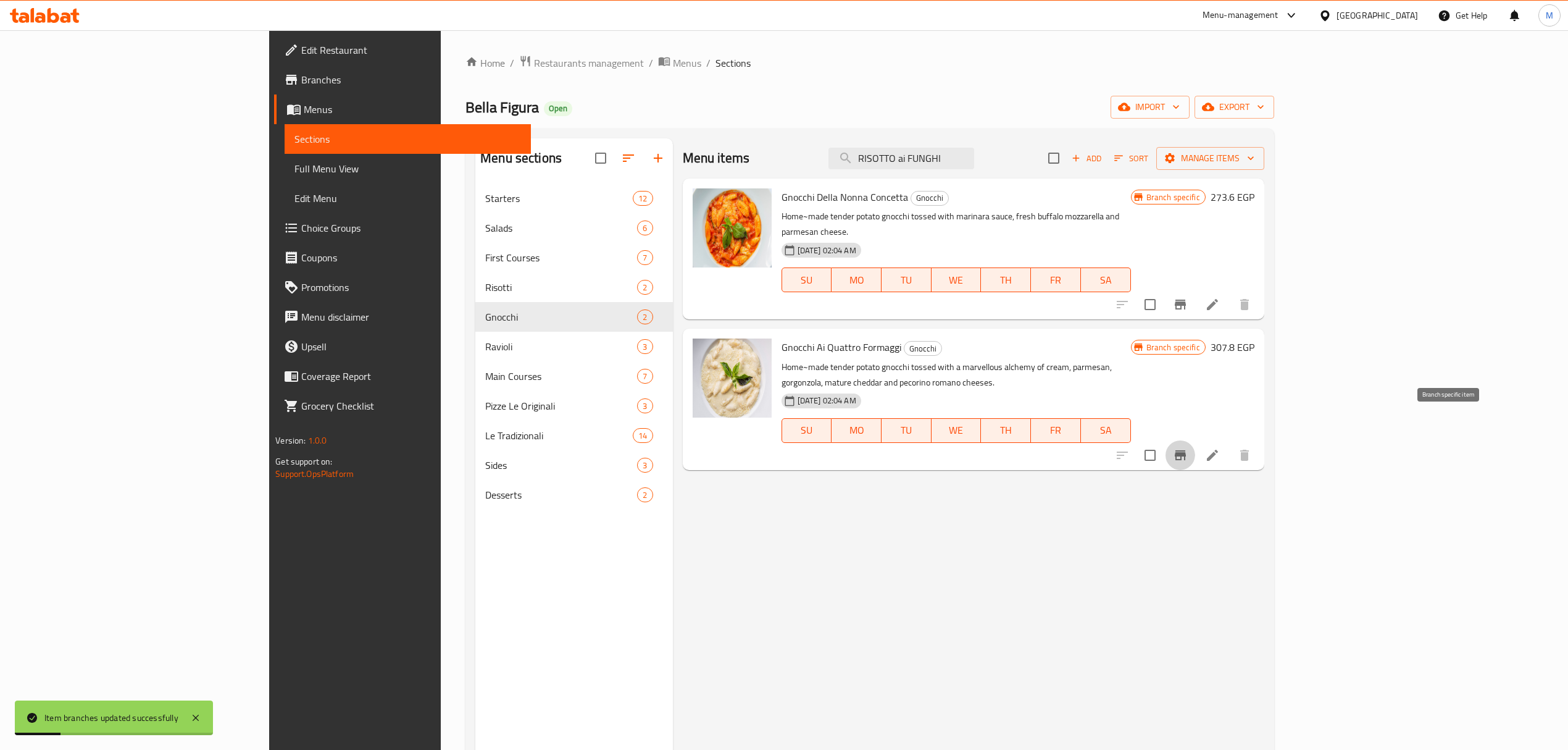
click at [1188, 448] on icon "Branch-specific-item" at bounding box center [1180, 455] width 14 height 14
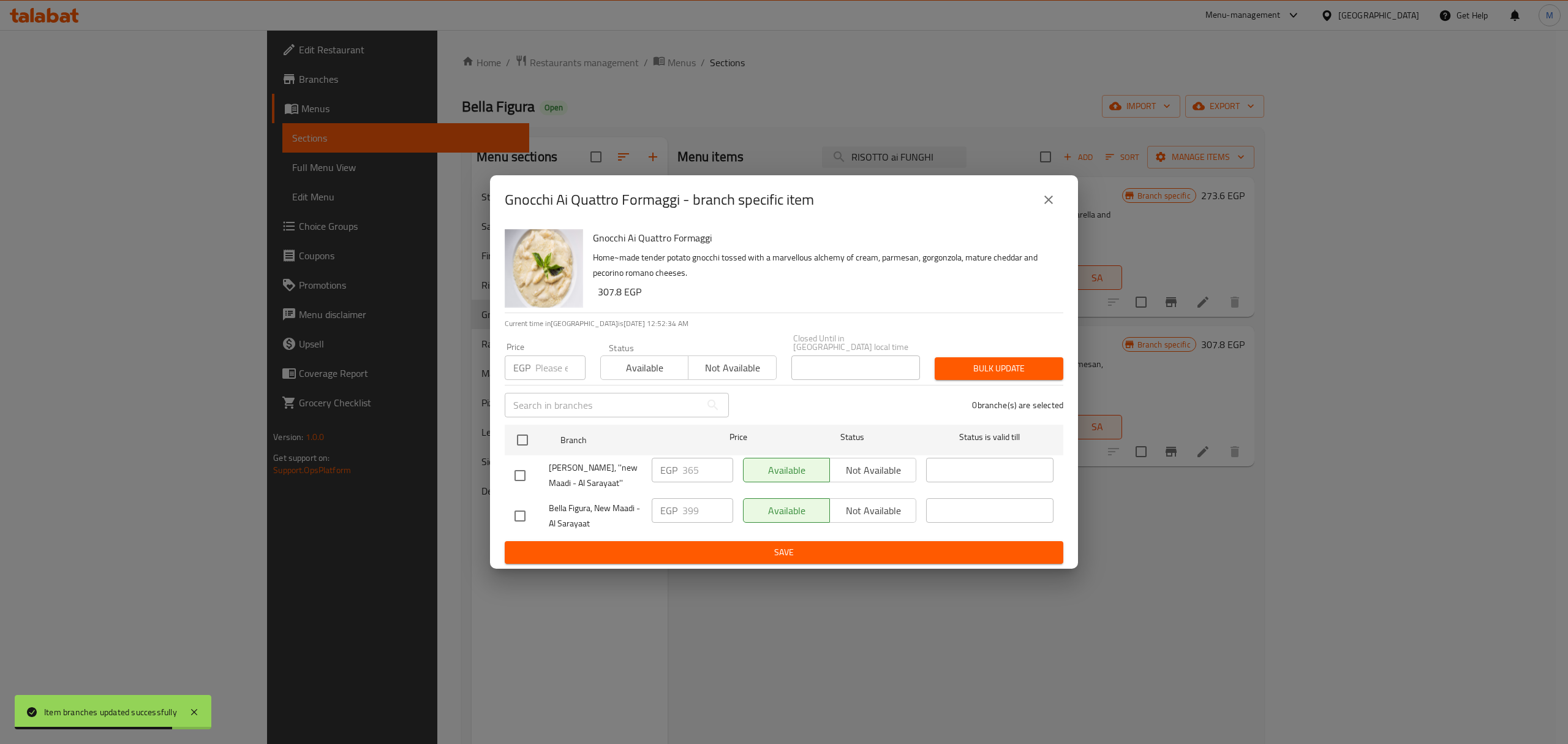
click at [525, 466] on input "checkbox" at bounding box center [520, 475] width 25 height 25
checkbox input "true"
click at [692, 466] on input "365" at bounding box center [708, 470] width 51 height 25
paste input "99"
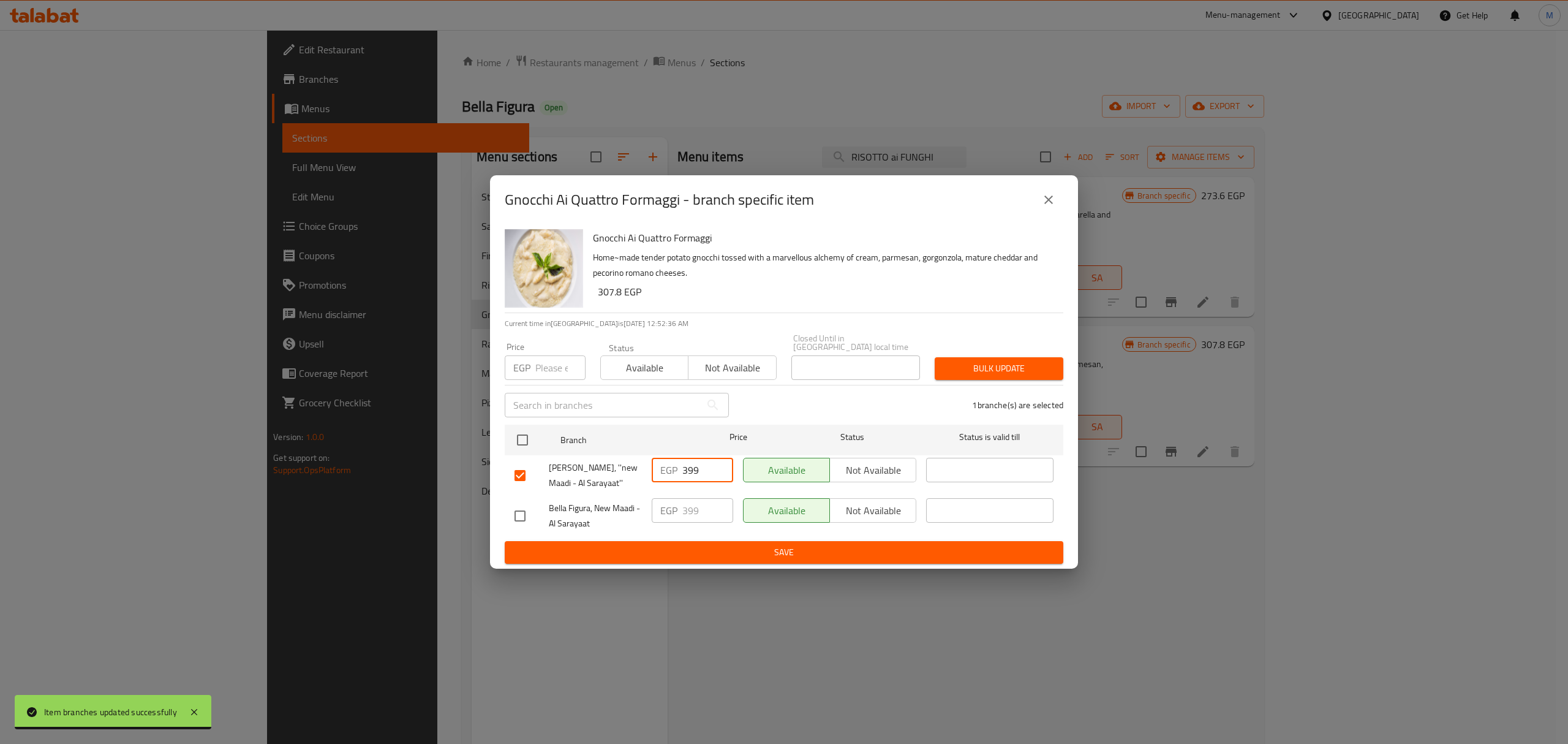
type input "399"
click at [729, 549] on span "Save" at bounding box center [784, 552] width 539 height 15
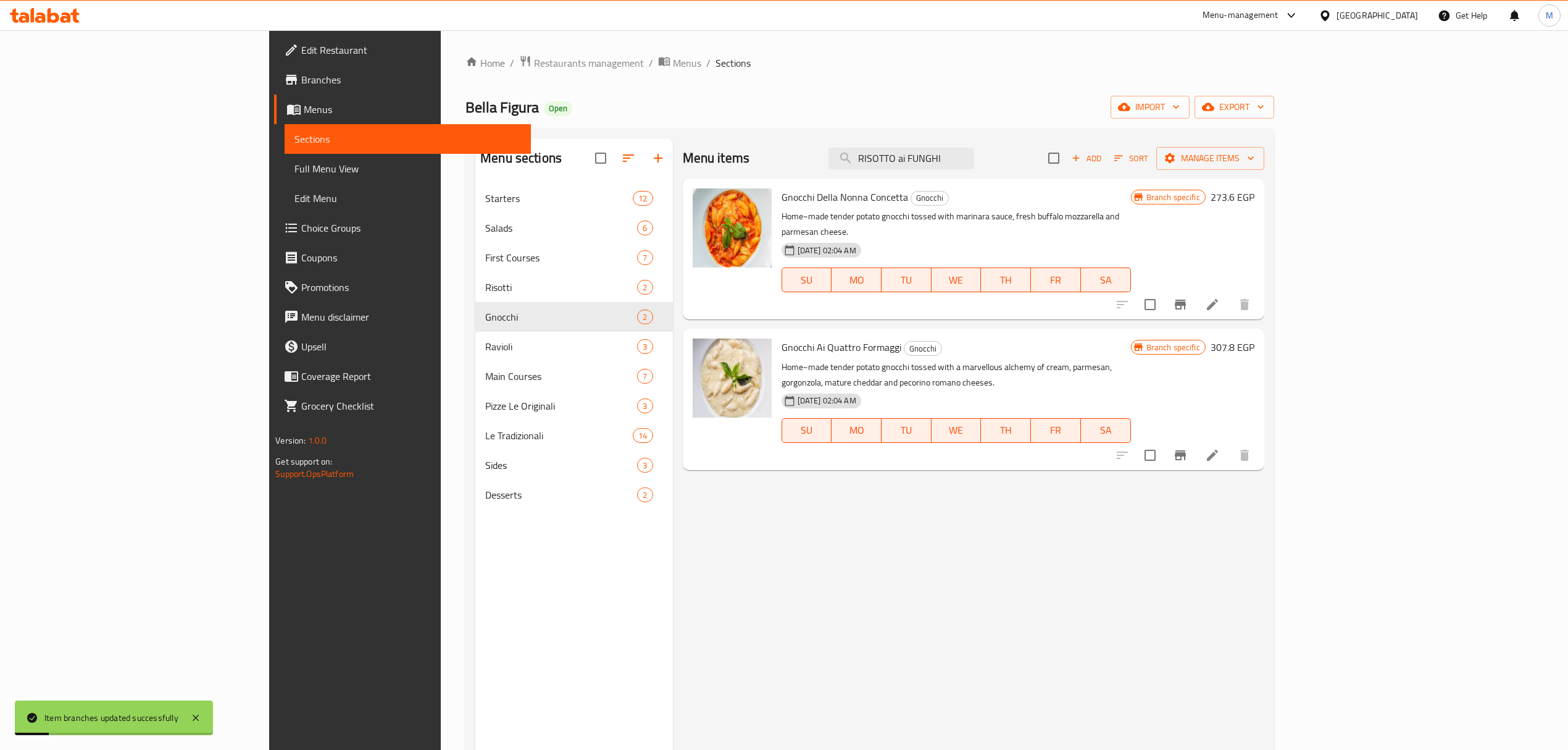
click at [711, 584] on div "Menu items RISOTTO ai FUNGHI Add Sort Manage items Gnocchi Della Nonna Concetta…" at bounding box center [969, 514] width 591 height 750
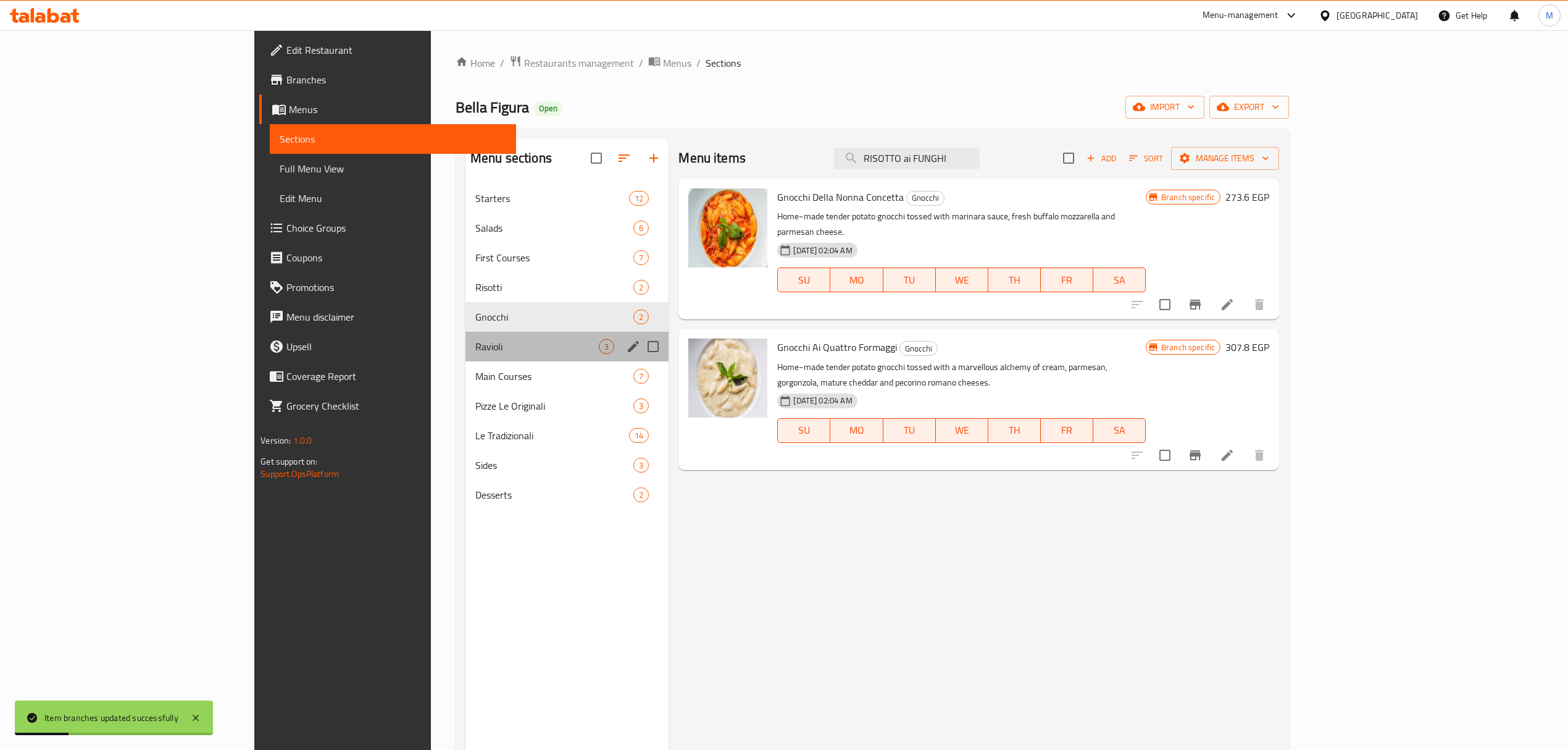
click at [466, 338] on div "Ravioli 3" at bounding box center [567, 346] width 204 height 30
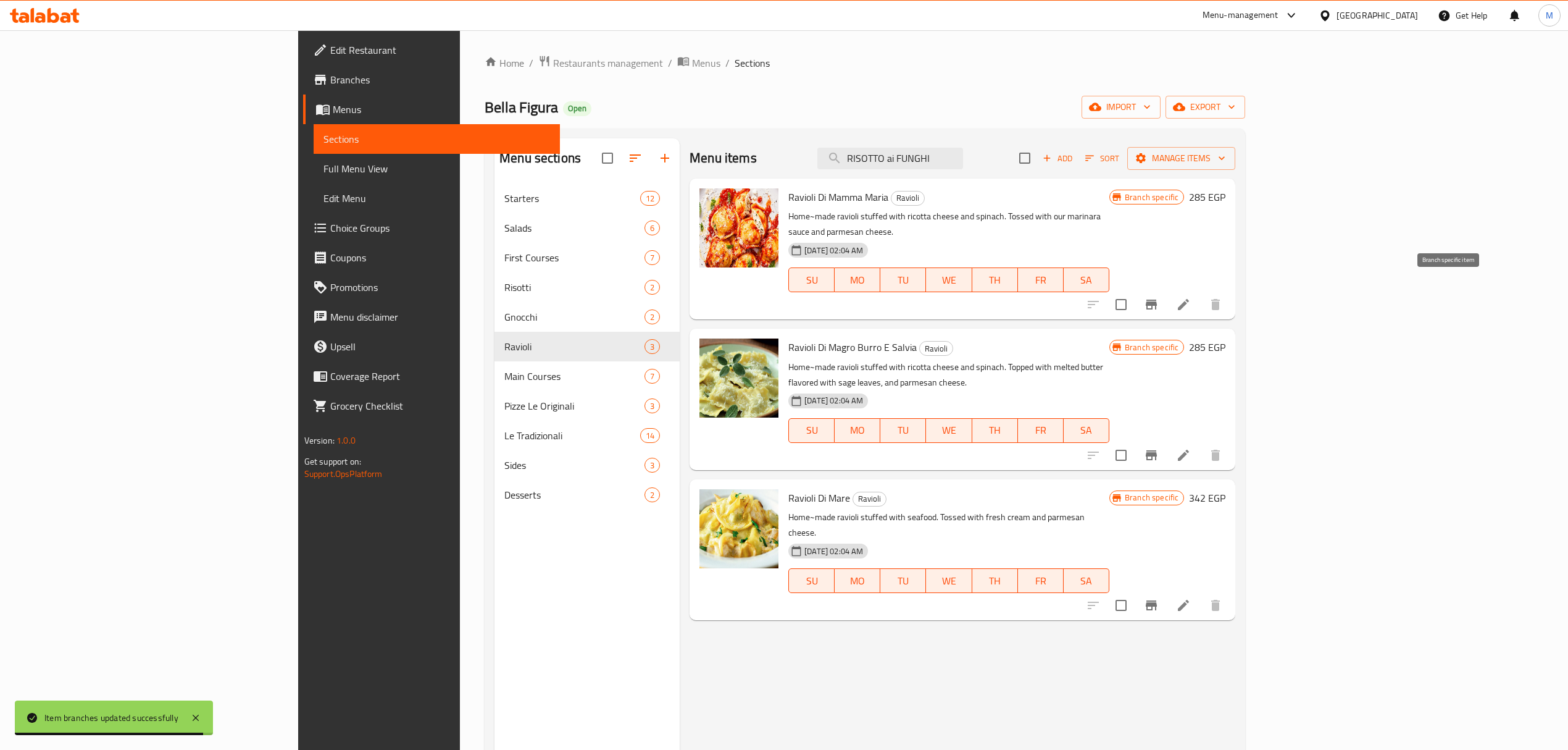
click at [1159, 297] on icon "Branch-specific-item" at bounding box center [1151, 304] width 14 height 14
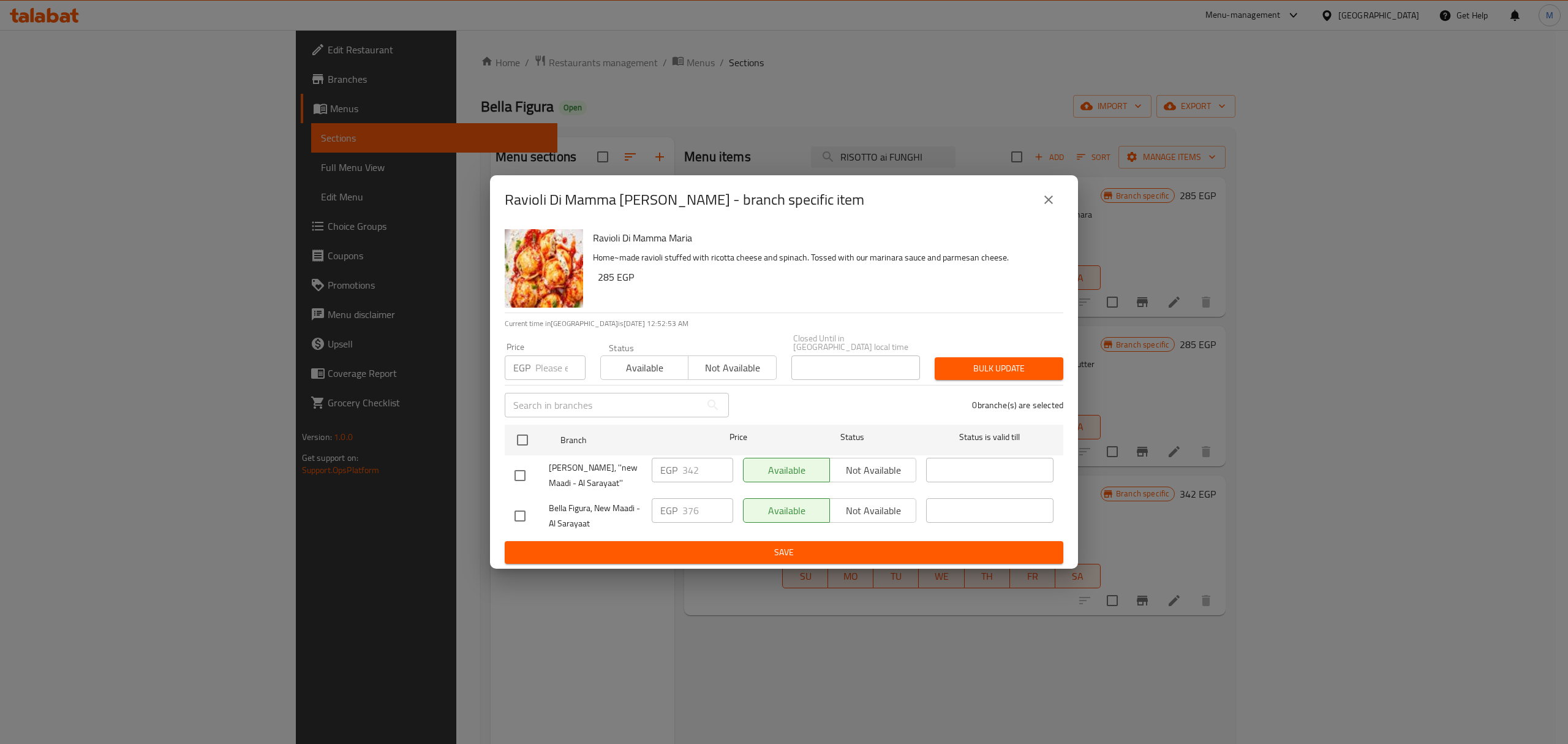
click at [530, 464] on input "checkbox" at bounding box center [520, 475] width 25 height 25
checkbox input "true"
click at [672, 477] on div "EGP 342 ​" at bounding box center [692, 470] width 81 height 25
click at [685, 475] on input "342" at bounding box center [708, 470] width 51 height 25
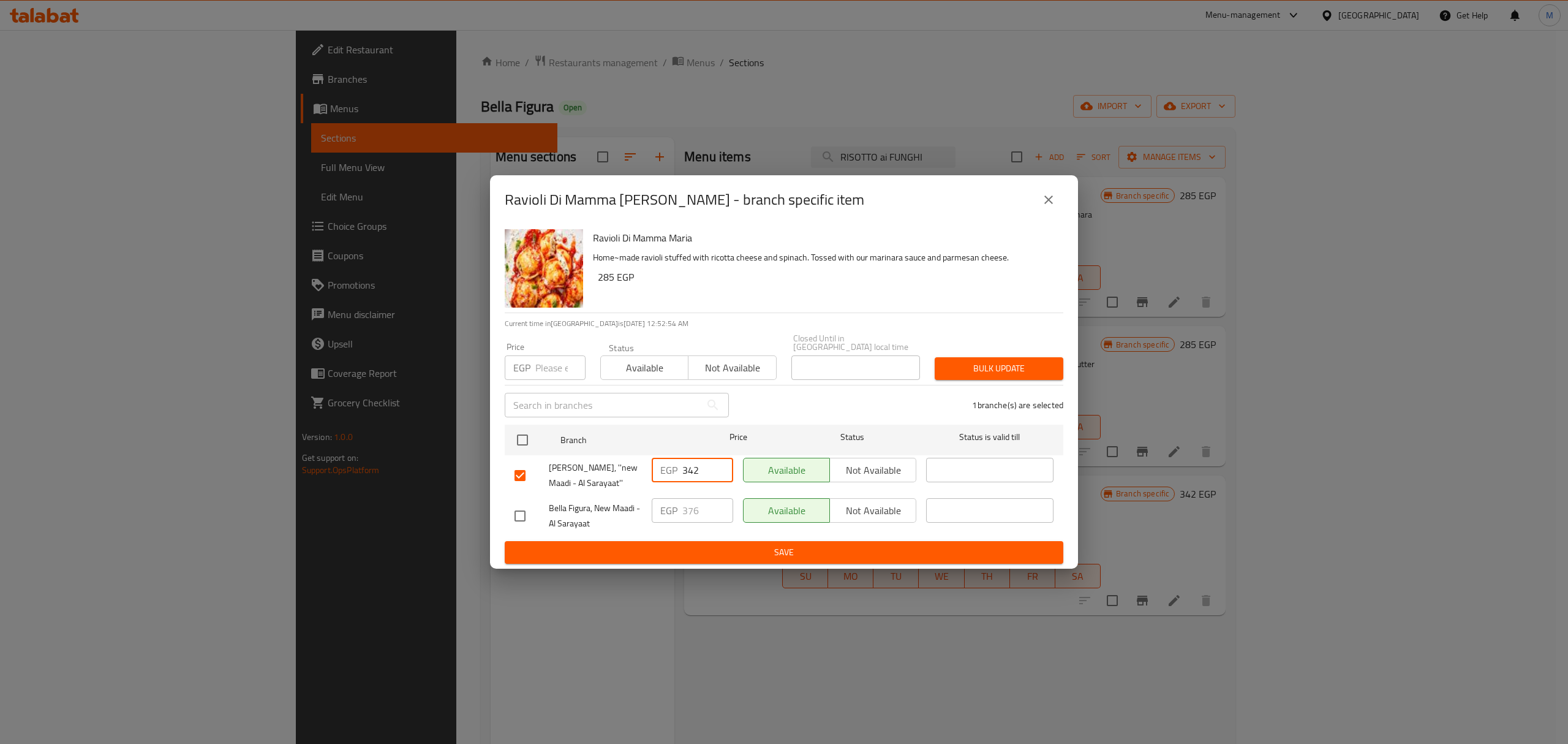
paste input "76"
type input "376"
click at [710, 552] on span "Save" at bounding box center [784, 552] width 539 height 15
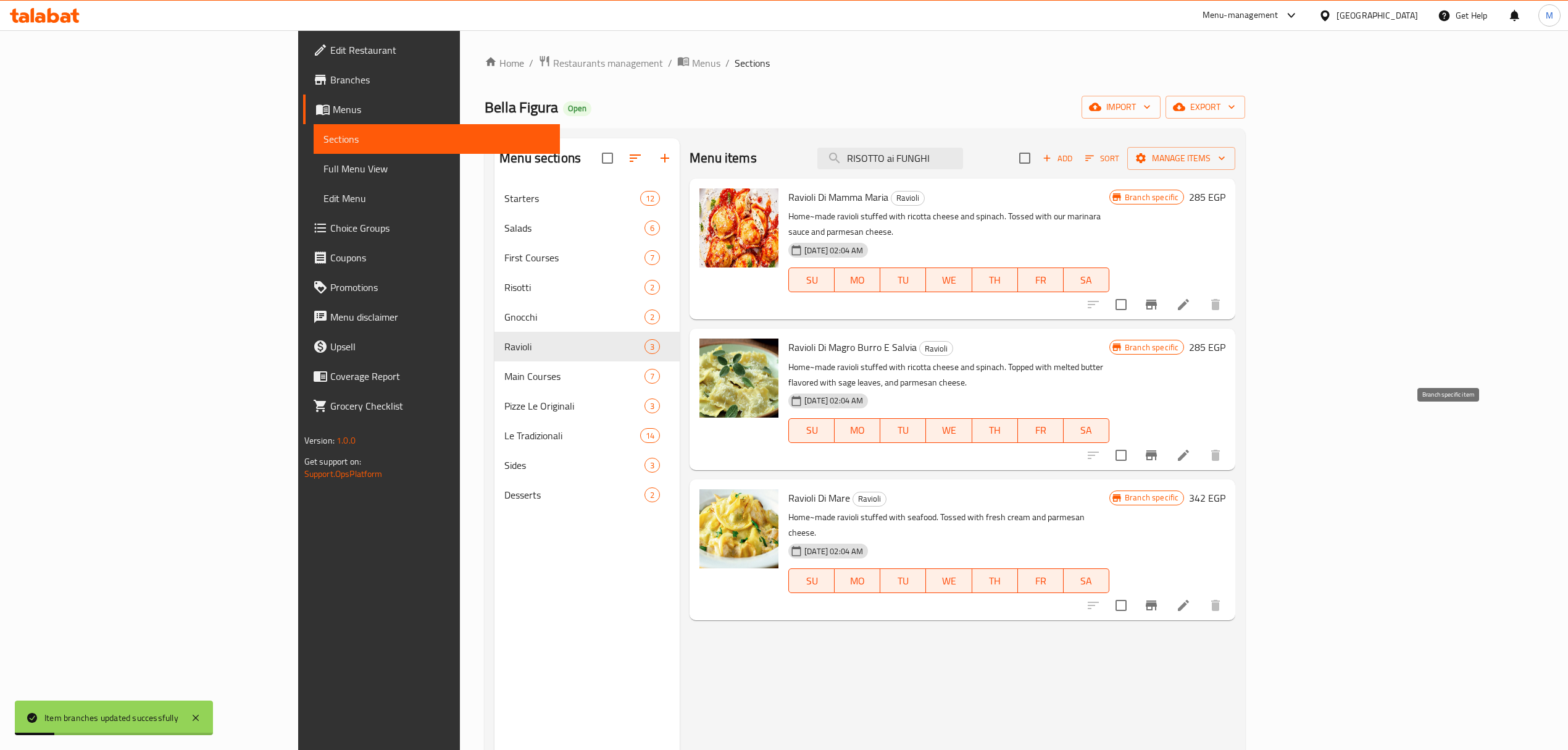
click at [1159, 448] on icon "Branch-specific-item" at bounding box center [1151, 455] width 14 height 14
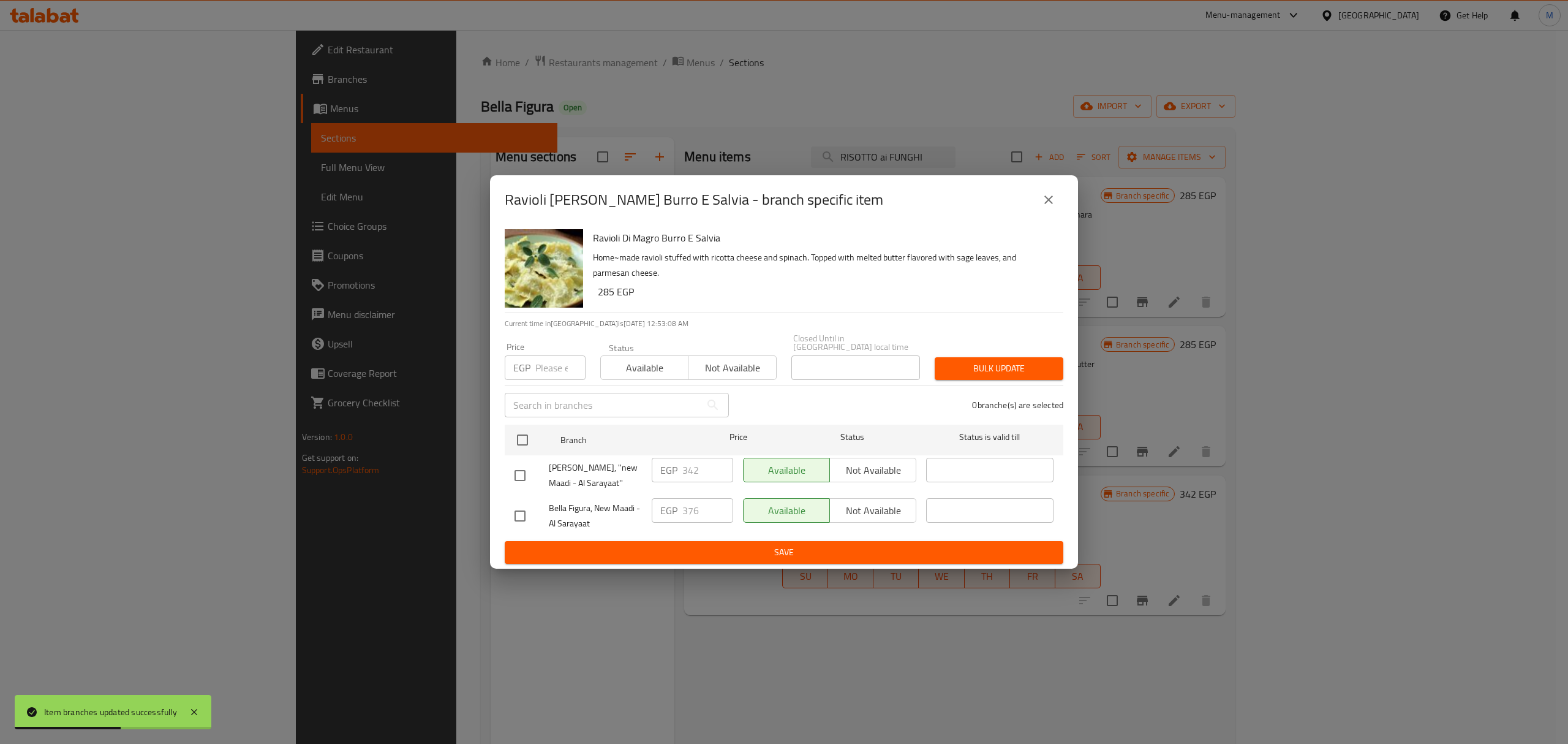
click at [525, 466] on input "checkbox" at bounding box center [520, 475] width 25 height 25
checkbox input "true"
click at [710, 466] on input "342" at bounding box center [708, 470] width 51 height 25
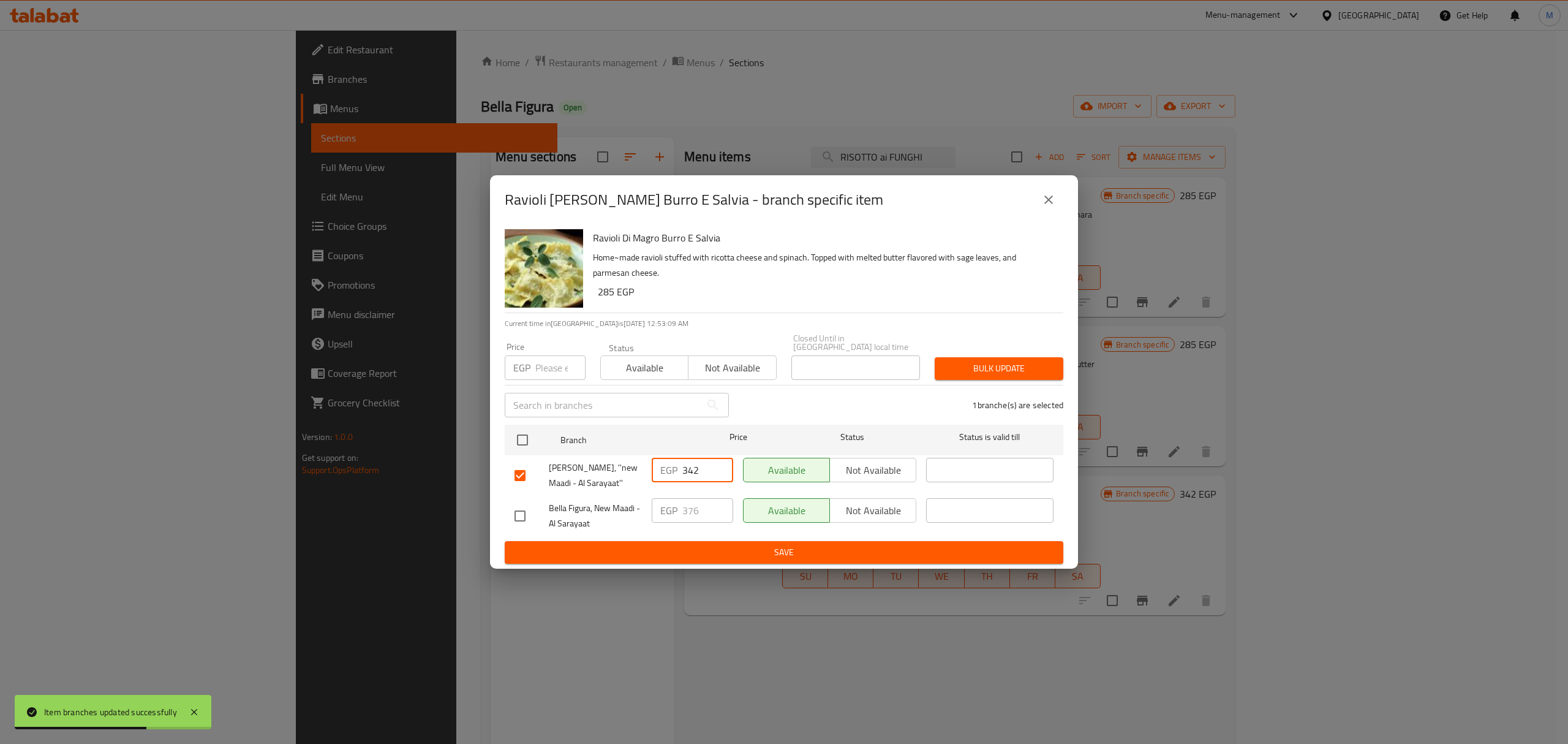
paste input "76"
type input "376"
click at [726, 530] on div "EGP 376 ​" at bounding box center [692, 515] width 91 height 45
click at [730, 552] on span "Save" at bounding box center [784, 552] width 539 height 15
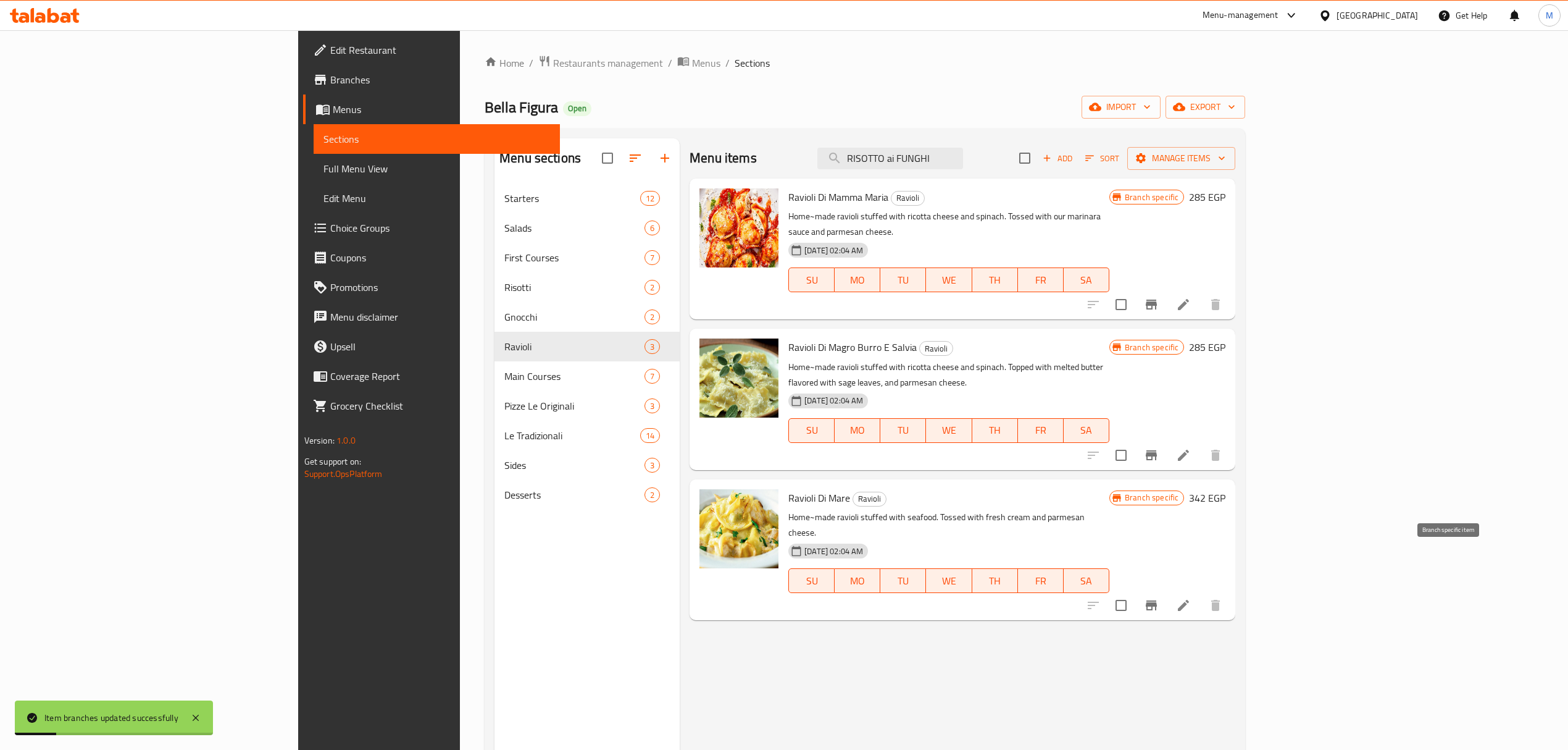
click at [1157, 600] on icon "Branch-specific-item" at bounding box center [1151, 605] width 11 height 10
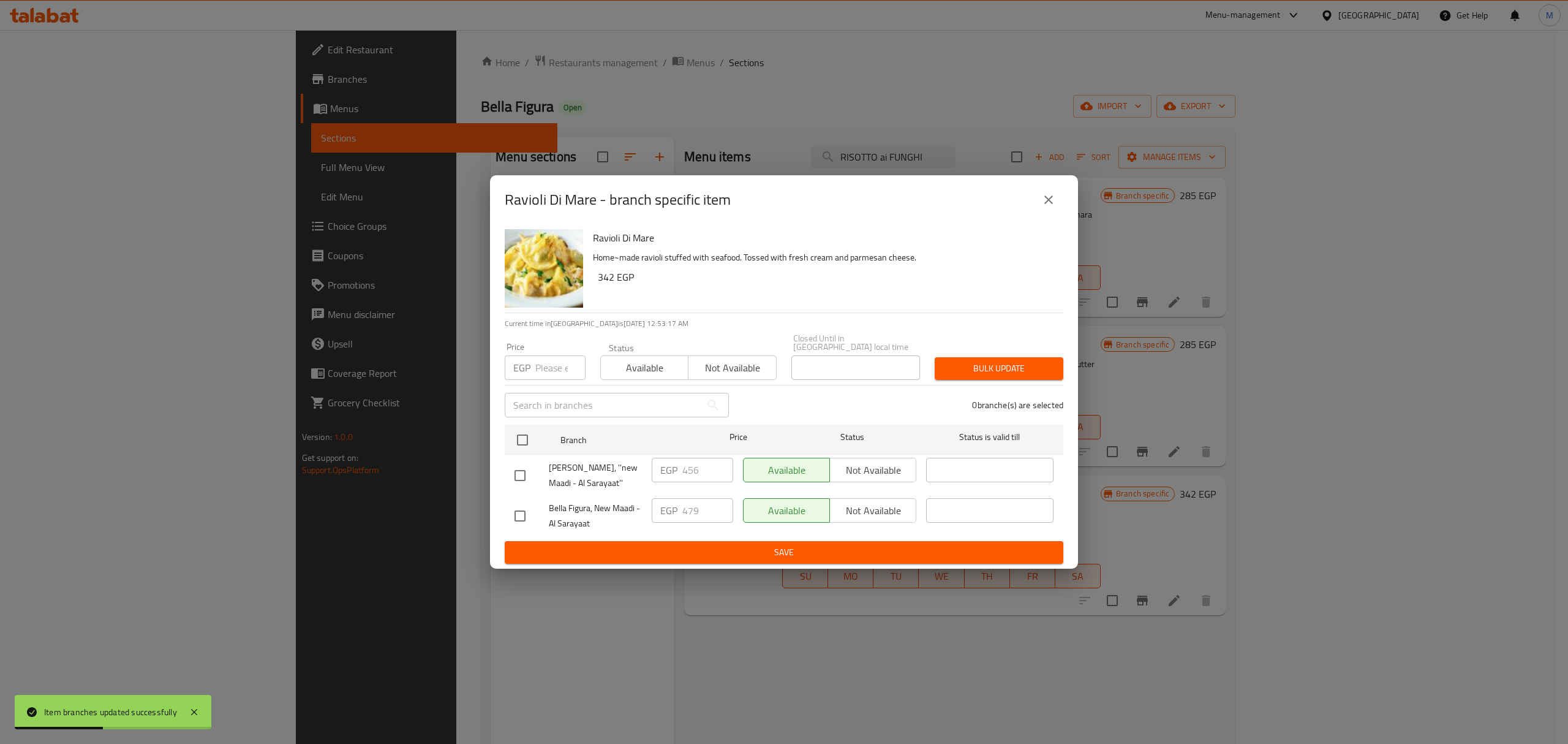
click at [512, 466] on input "checkbox" at bounding box center [520, 475] width 25 height 25
checkbox input "true"
click at [695, 463] on input "456" at bounding box center [708, 470] width 51 height 25
paste input "79"
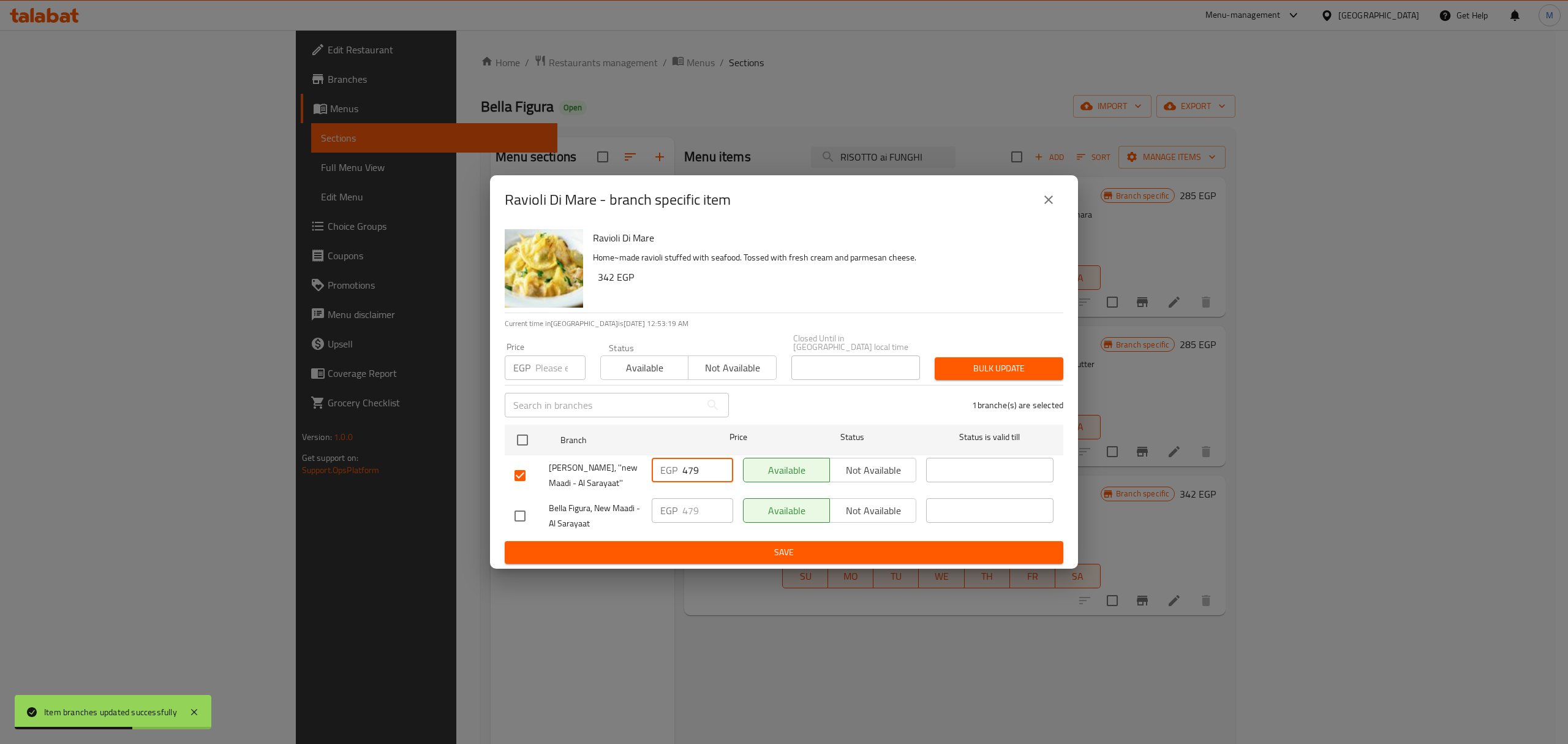
type input "479"
click at [697, 541] on button "Save" at bounding box center [784, 552] width 559 height 23
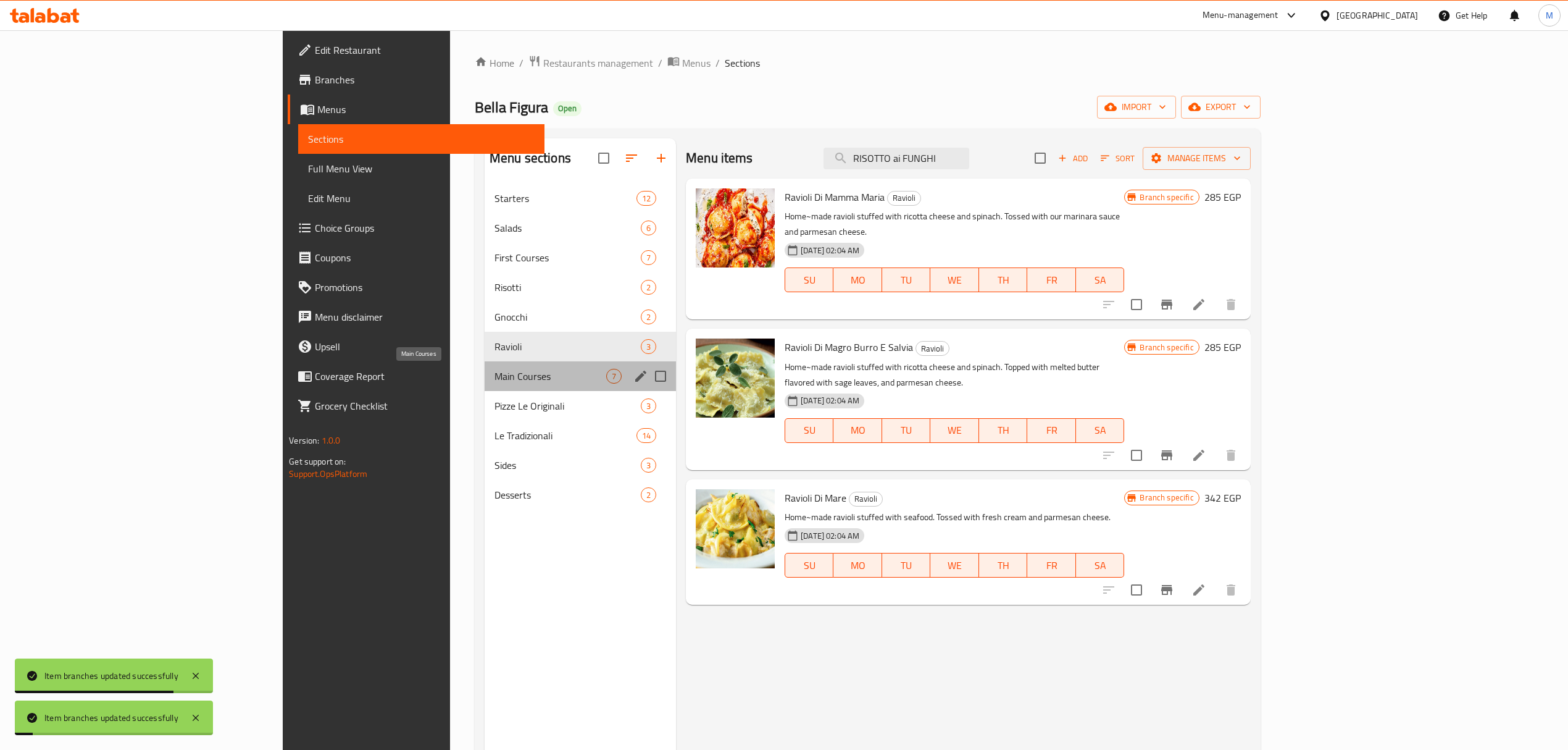
click at [494, 378] on span "Main Courses" at bounding box center [550, 376] width 111 height 14
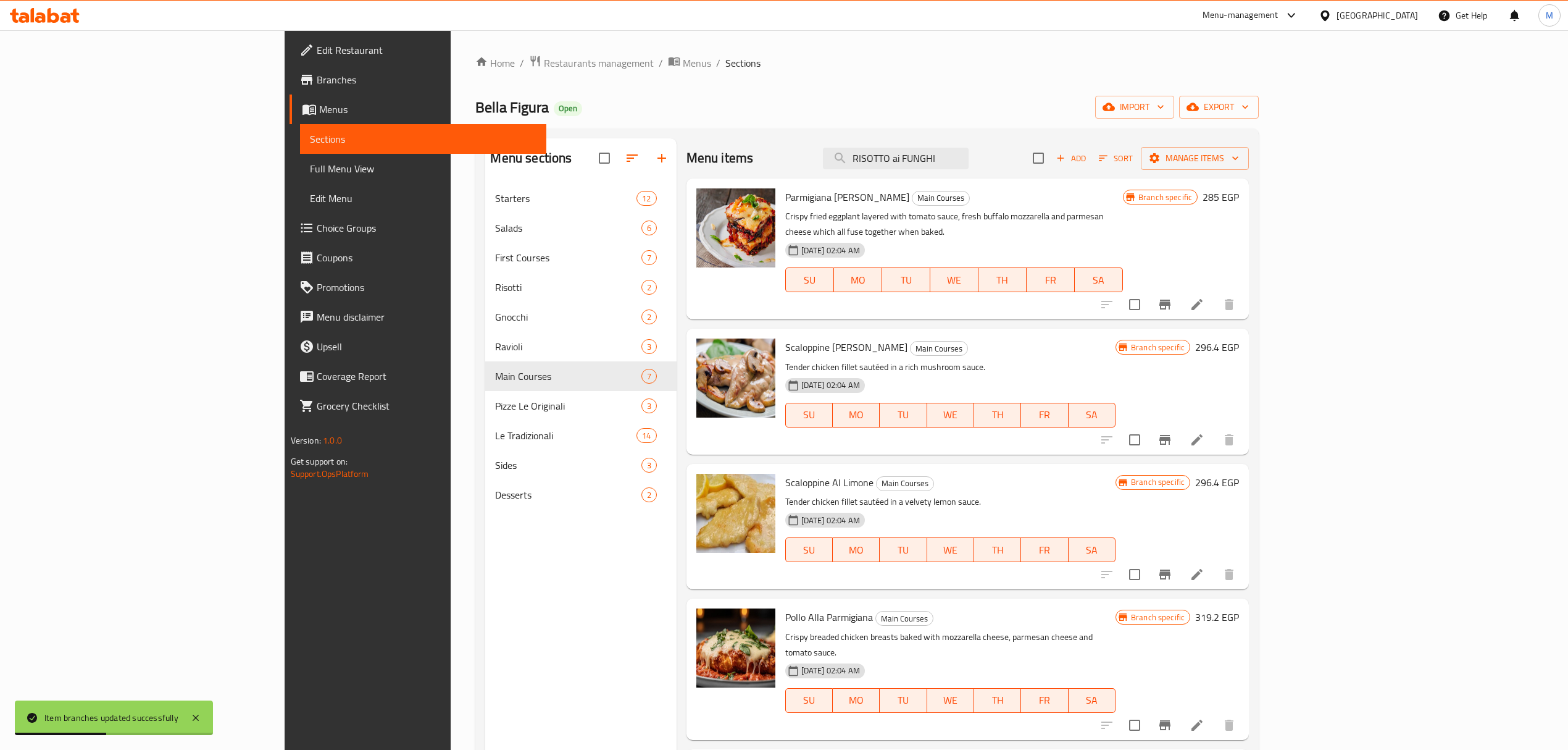
click at [1172, 297] on icon "Branch-specific-item" at bounding box center [1165, 304] width 14 height 14
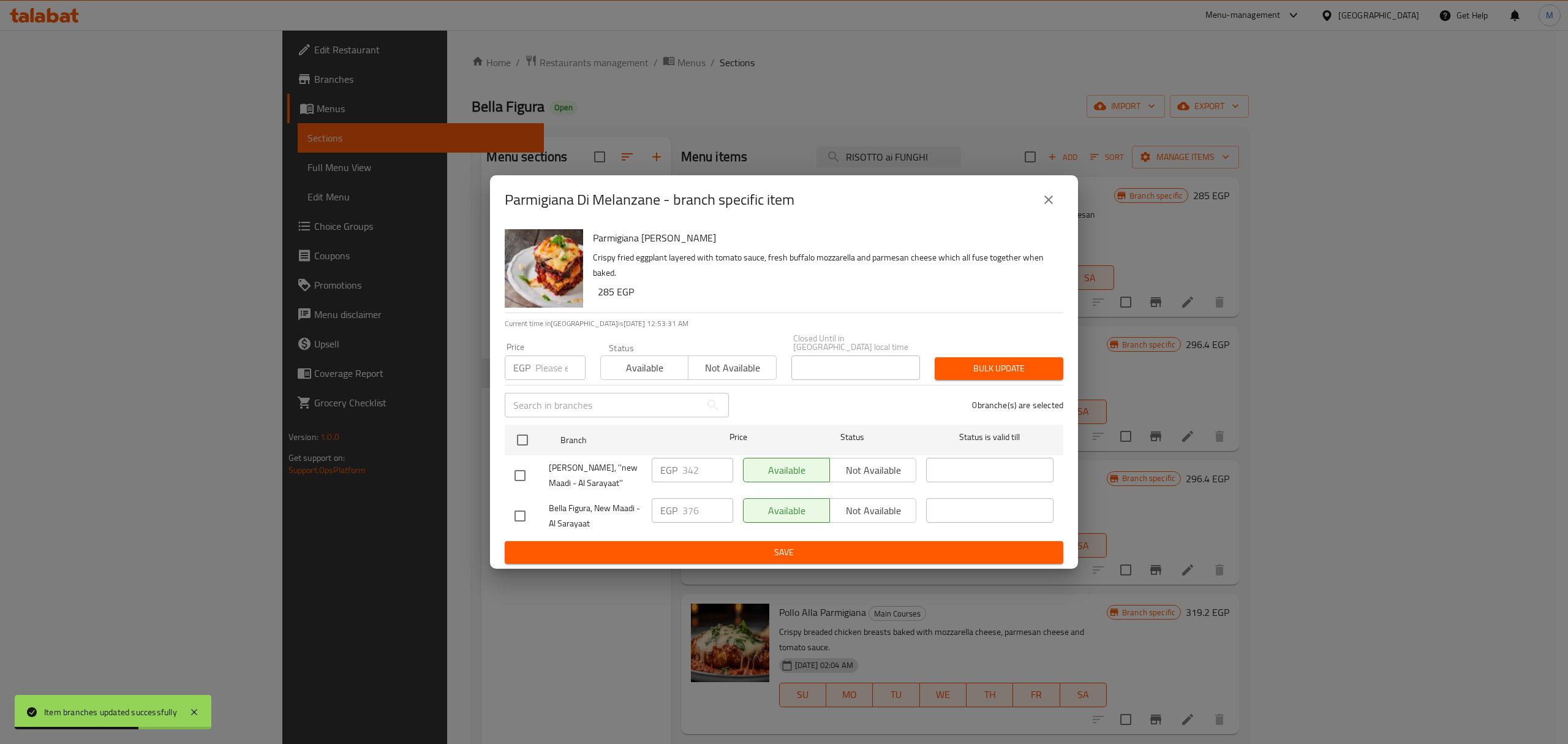
click at [517, 471] on input "checkbox" at bounding box center [520, 475] width 25 height 25
checkbox input "true"
click at [699, 473] on input "342" at bounding box center [708, 470] width 51 height 25
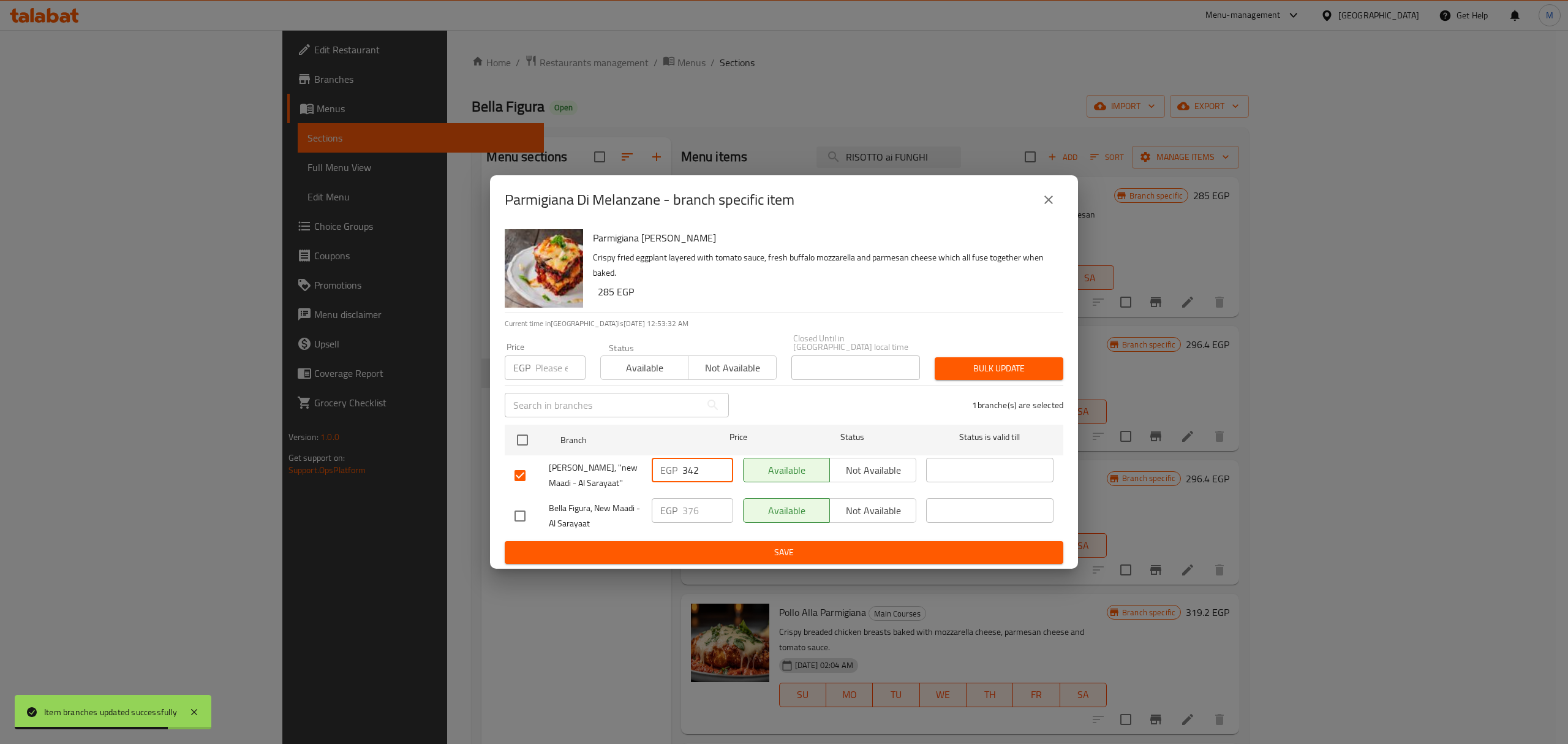
paste input "76"
type input "376"
click at [730, 545] on span "Save" at bounding box center [784, 552] width 539 height 15
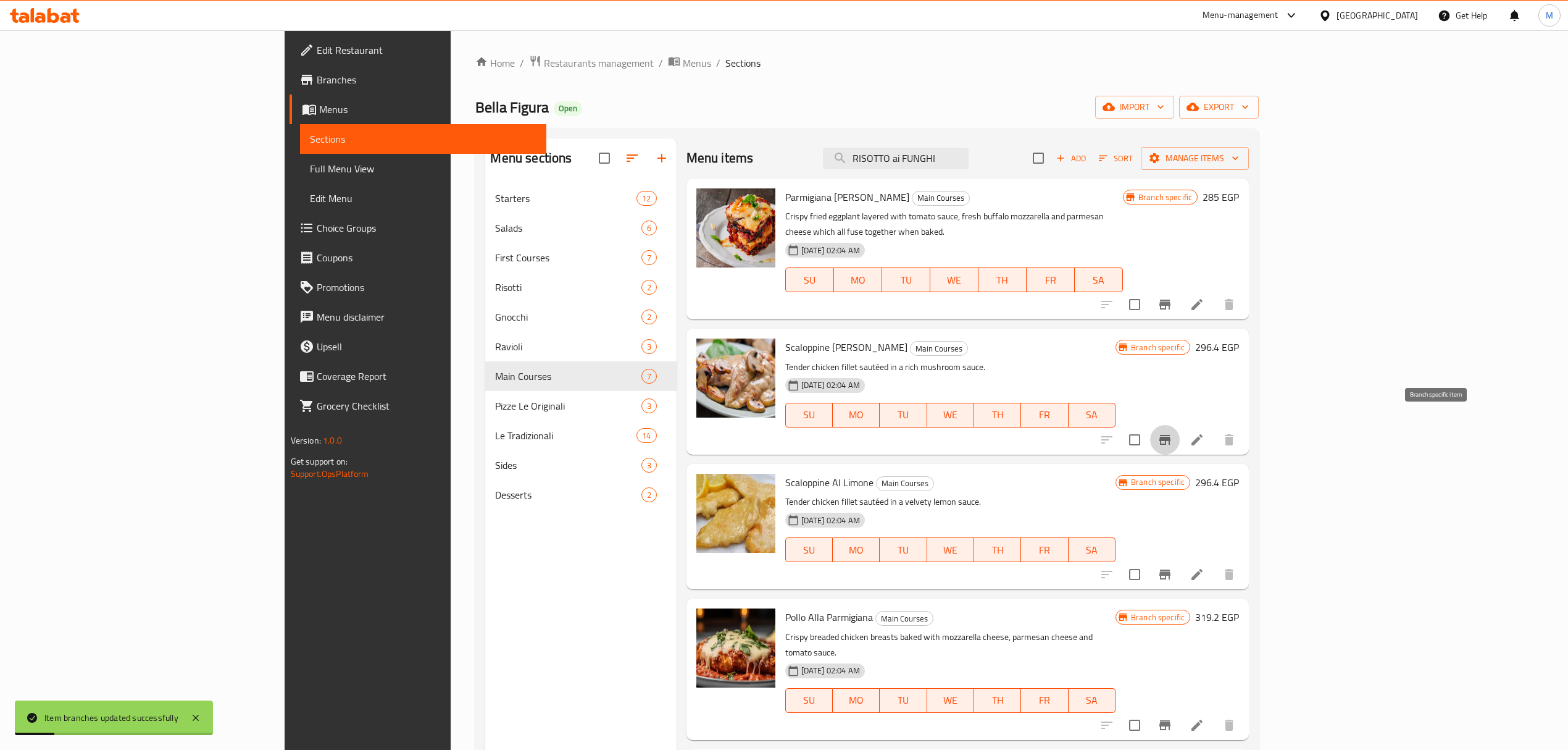
click at [1172, 432] on icon "Branch-specific-item" at bounding box center [1165, 439] width 14 height 14
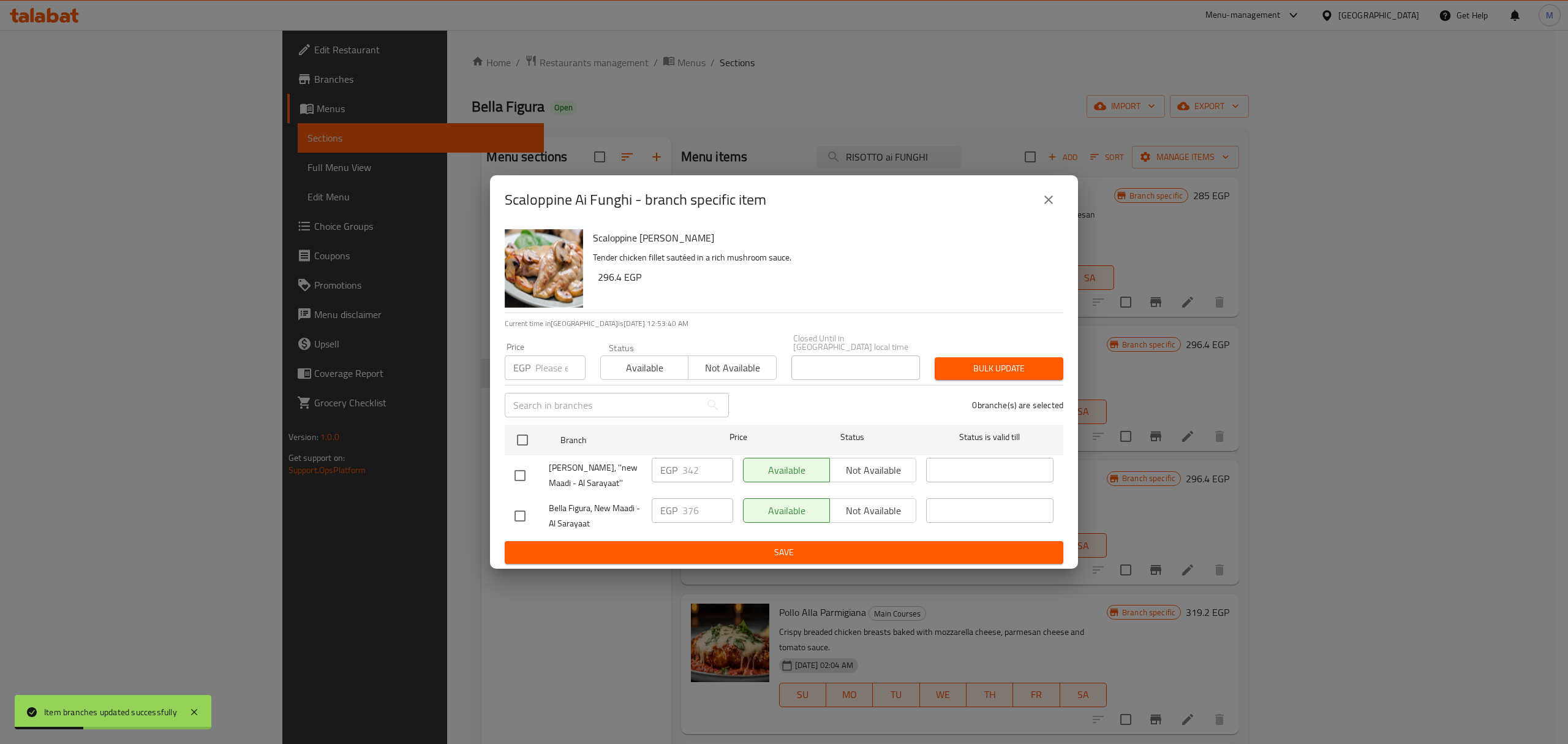
click at [527, 471] on input "checkbox" at bounding box center [520, 475] width 25 height 25
checkbox input "true"
click at [688, 473] on input "342" at bounding box center [708, 470] width 51 height 25
paste input "76"
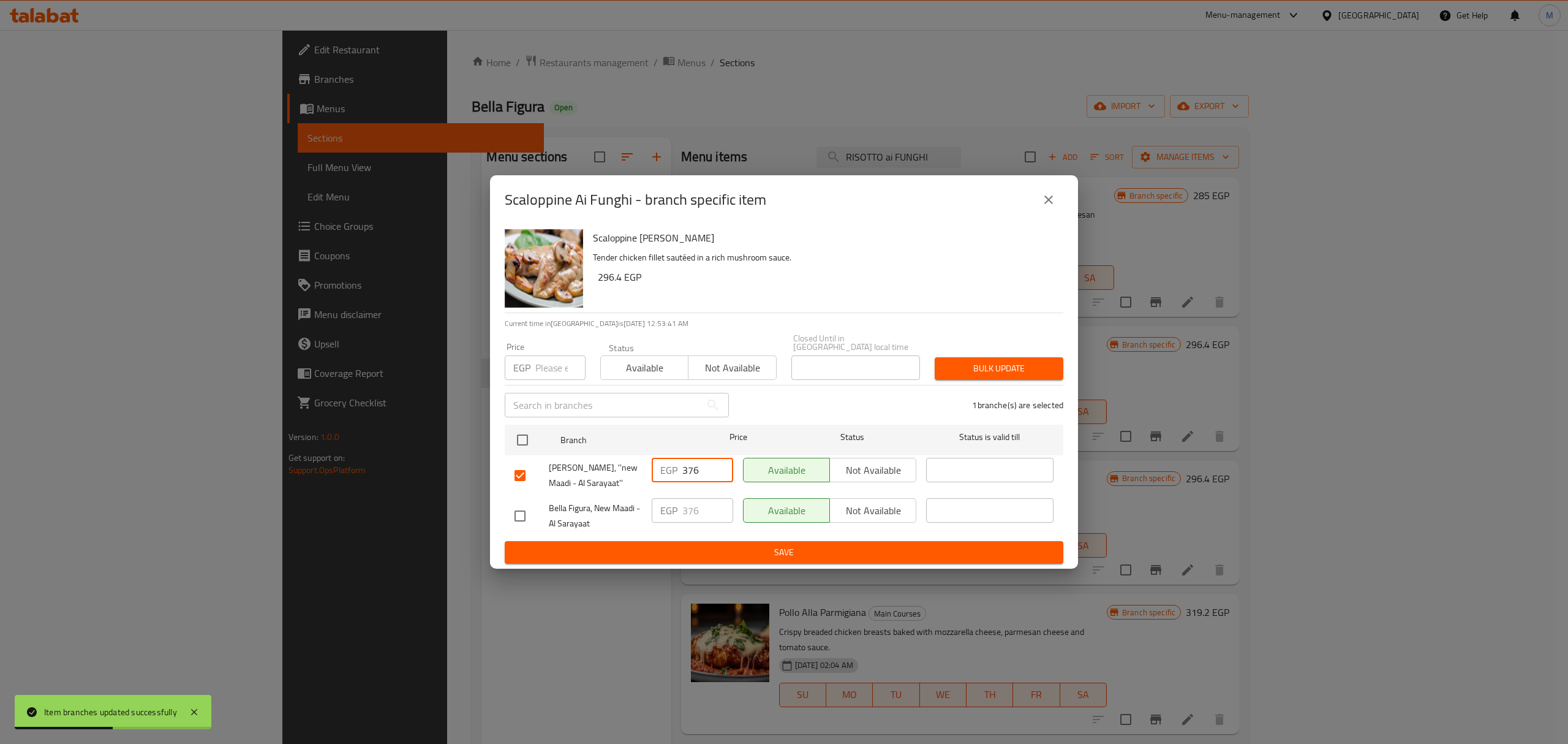
type input "376"
click at [689, 541] on button "Save" at bounding box center [784, 552] width 559 height 23
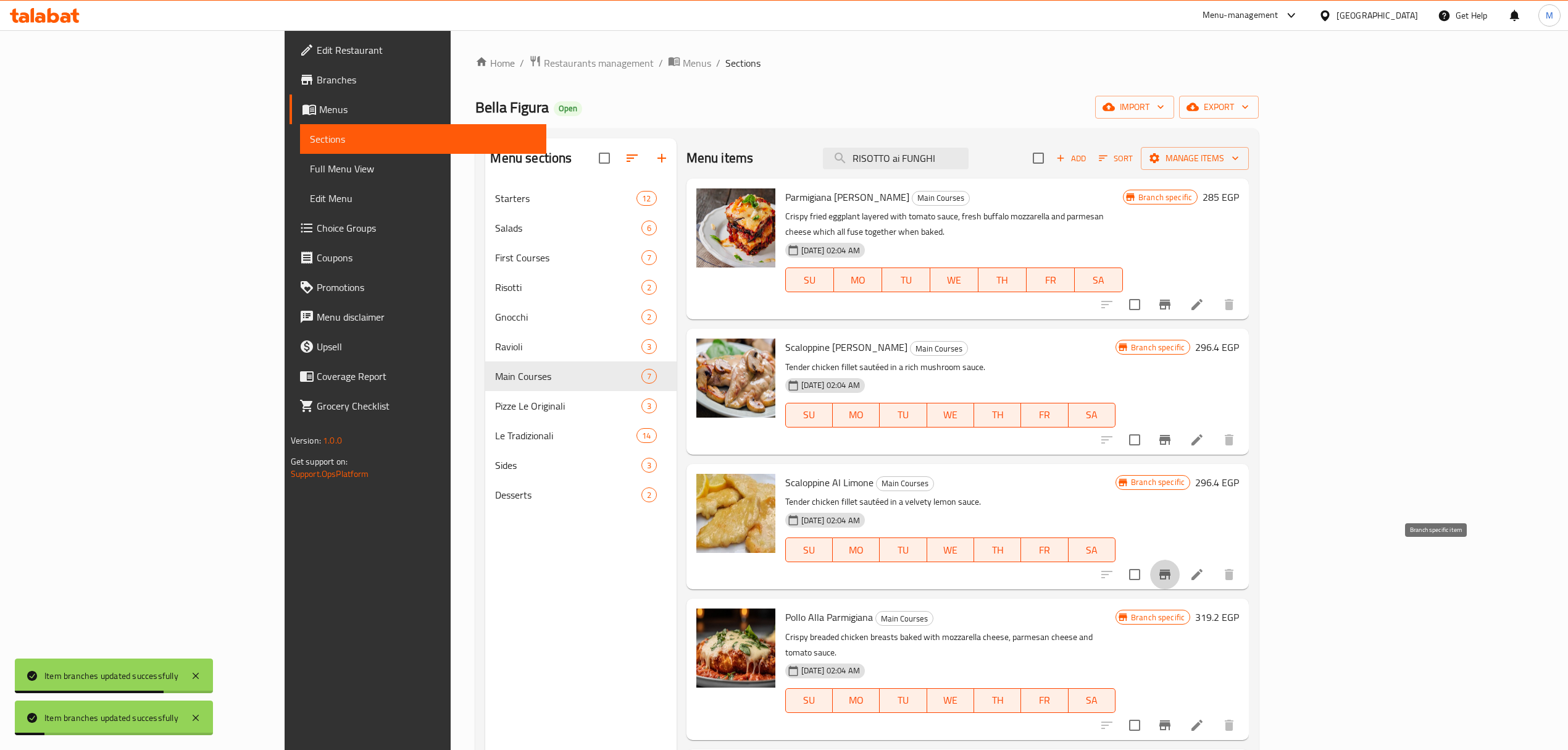
click at [1180, 559] on button "Branch-specific-item" at bounding box center [1165, 574] width 30 height 30
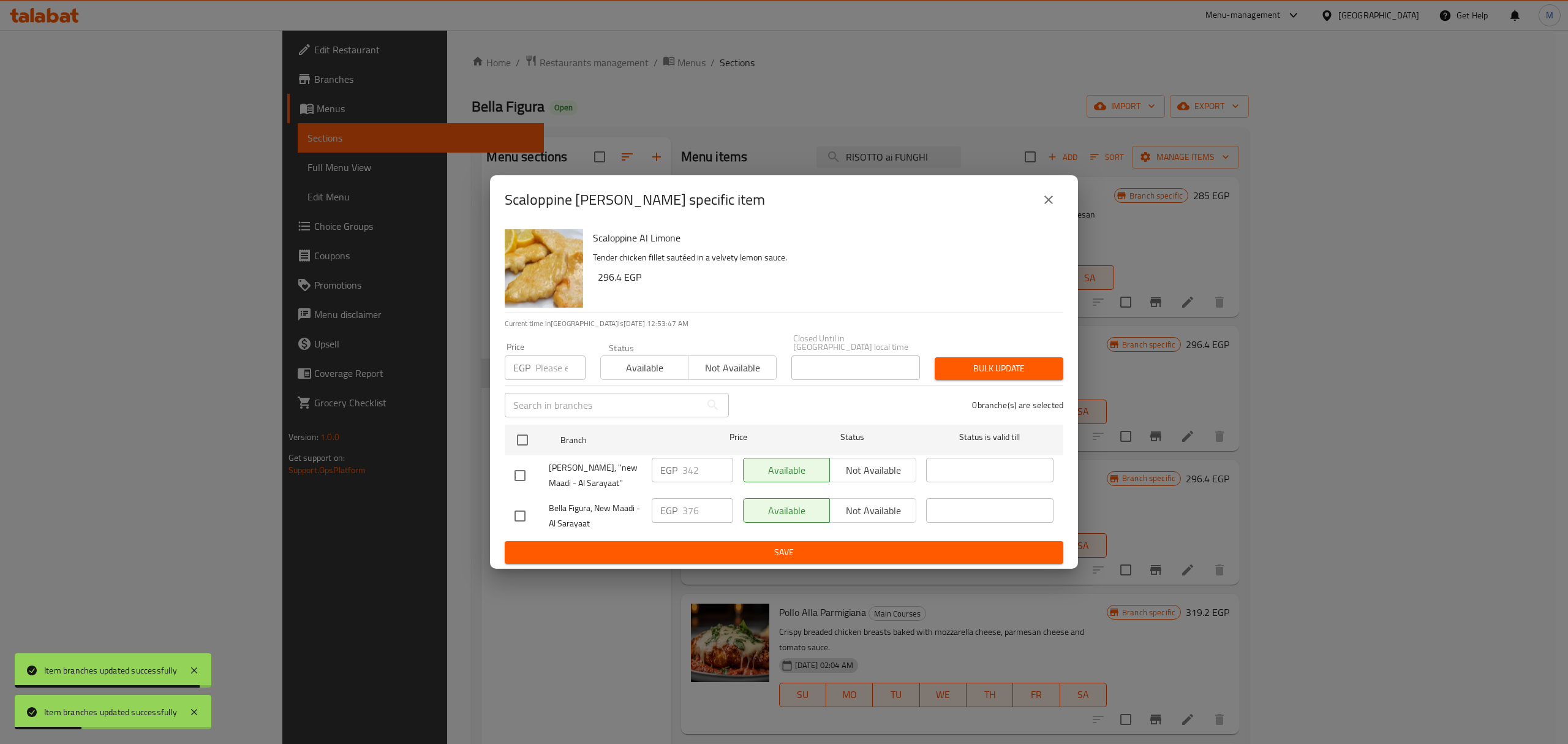
drag, startPoint x: 521, startPoint y: 463, endPoint x: 527, endPoint y: 471, distance: 10.0
click at [522, 468] on input "checkbox" at bounding box center [520, 475] width 25 height 25
checkbox input "true"
click at [685, 473] on input "342" at bounding box center [708, 470] width 51 height 25
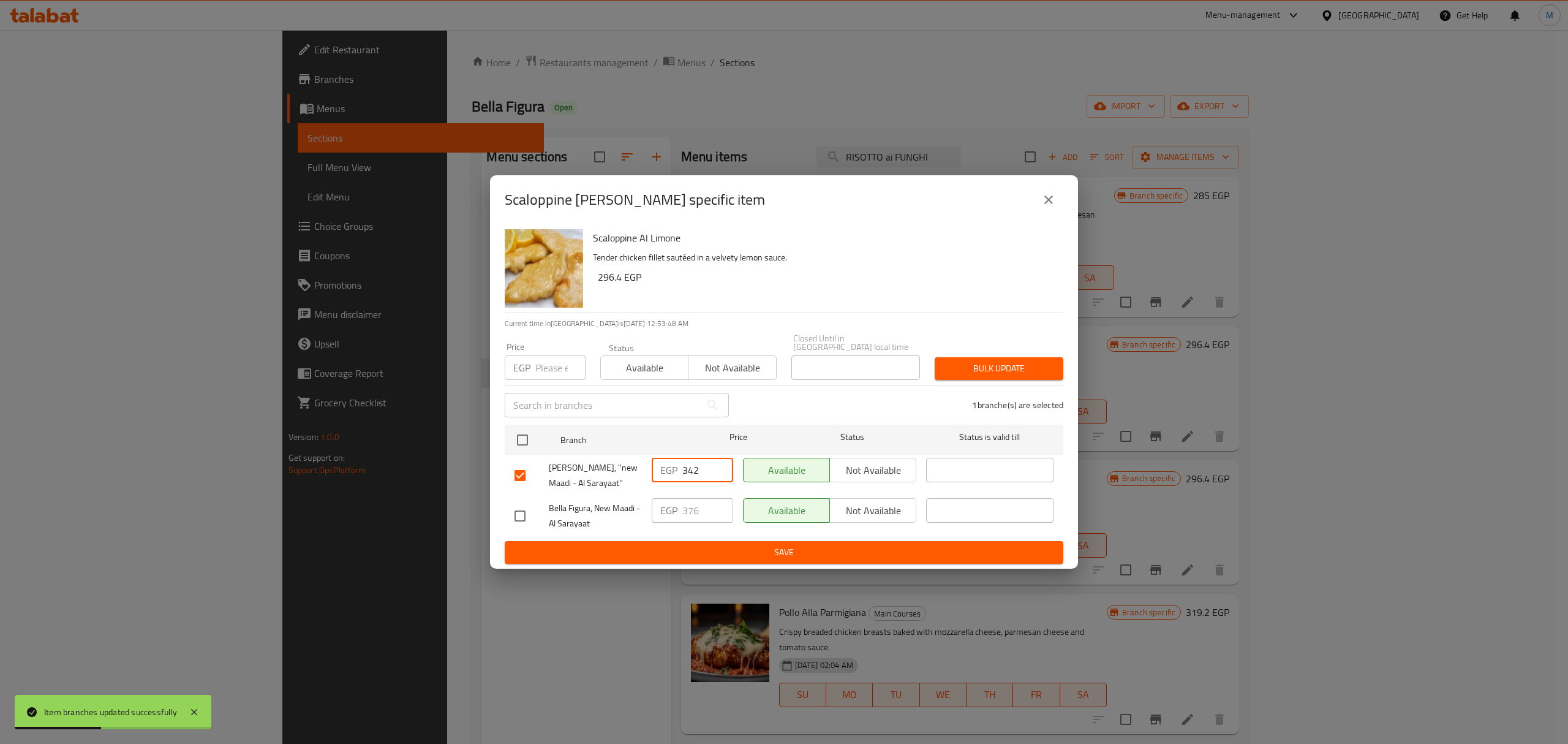
paste input "76"
type input "376"
click at [709, 541] on button "Save" at bounding box center [784, 552] width 559 height 23
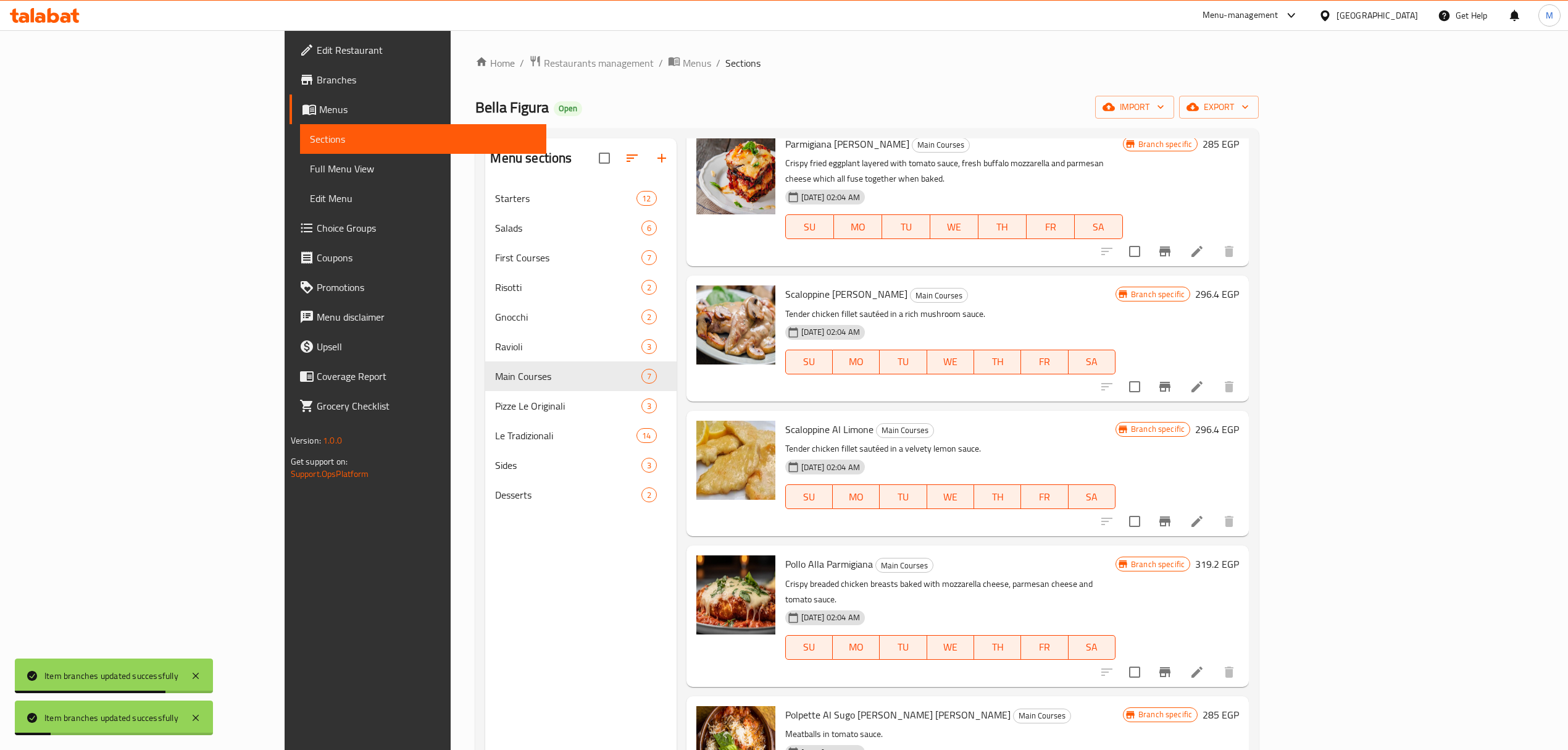
scroll to position [82, 0]
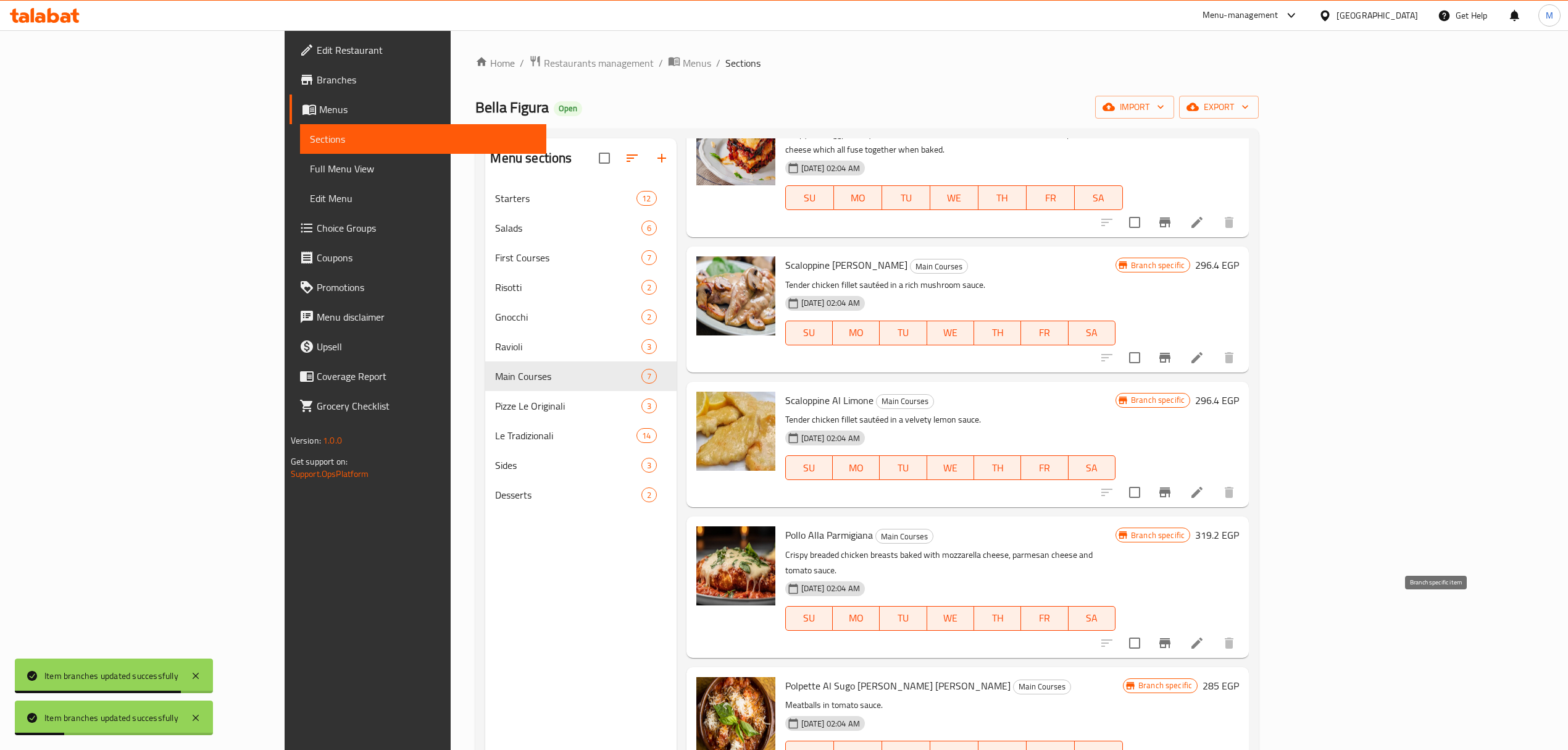
click at [1171, 638] on icon "Branch-specific-item" at bounding box center [1165, 643] width 11 height 10
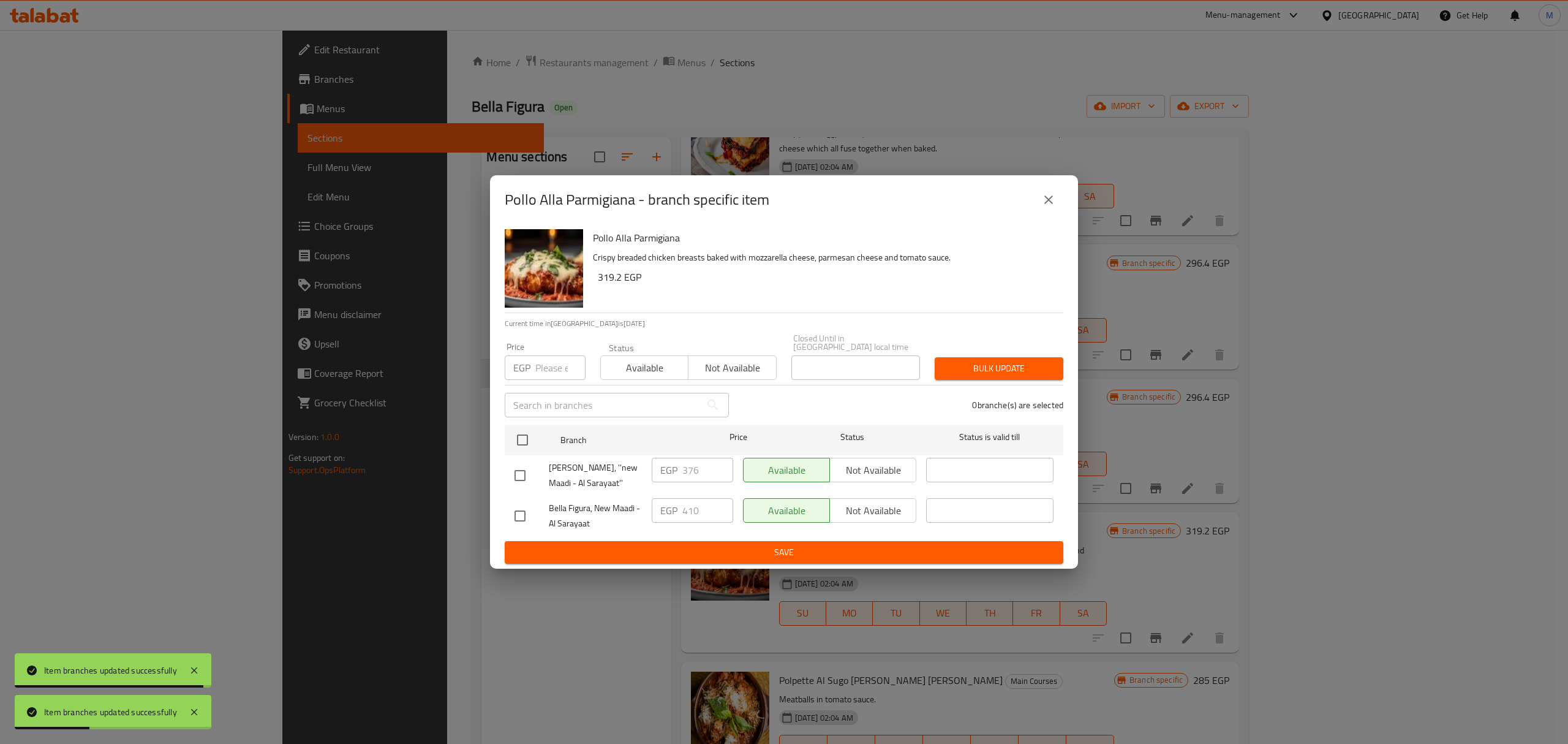
click at [508, 466] on input "checkbox" at bounding box center [520, 475] width 25 height 25
checkbox input "true"
click at [699, 478] on input "376" at bounding box center [708, 470] width 51 height 25
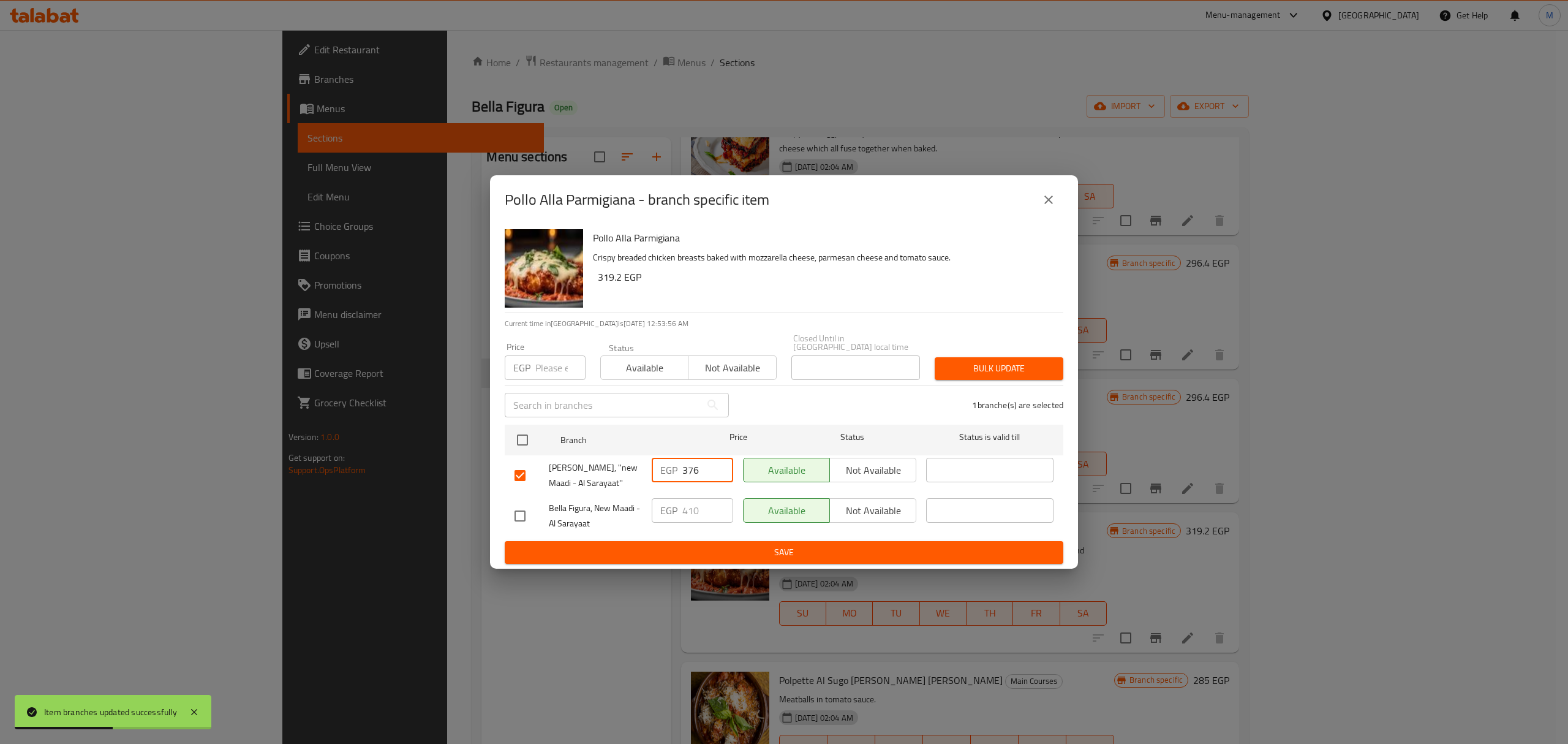
paste input "410"
type input "410"
click at [725, 552] on span "Save" at bounding box center [784, 552] width 539 height 15
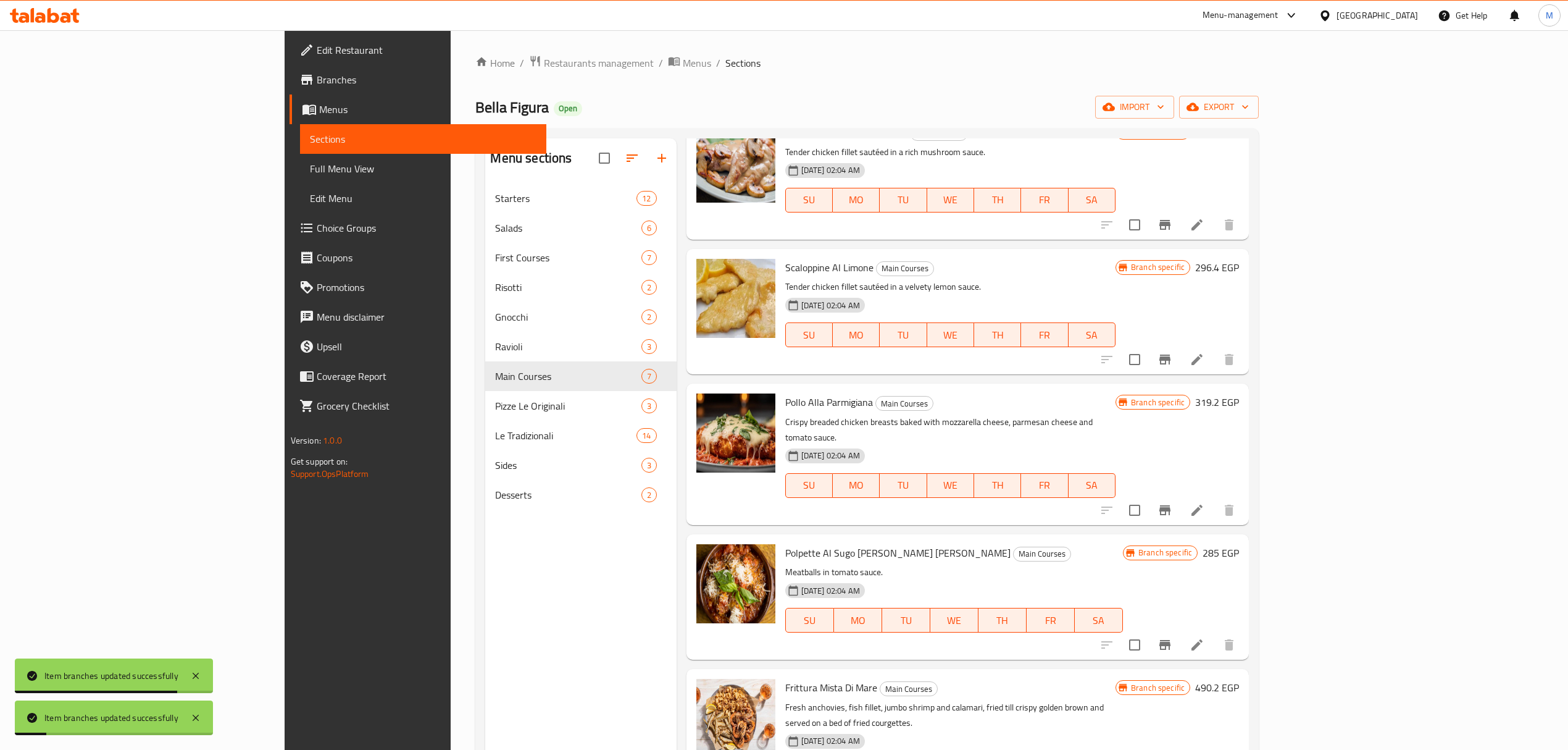
scroll to position [225, 0]
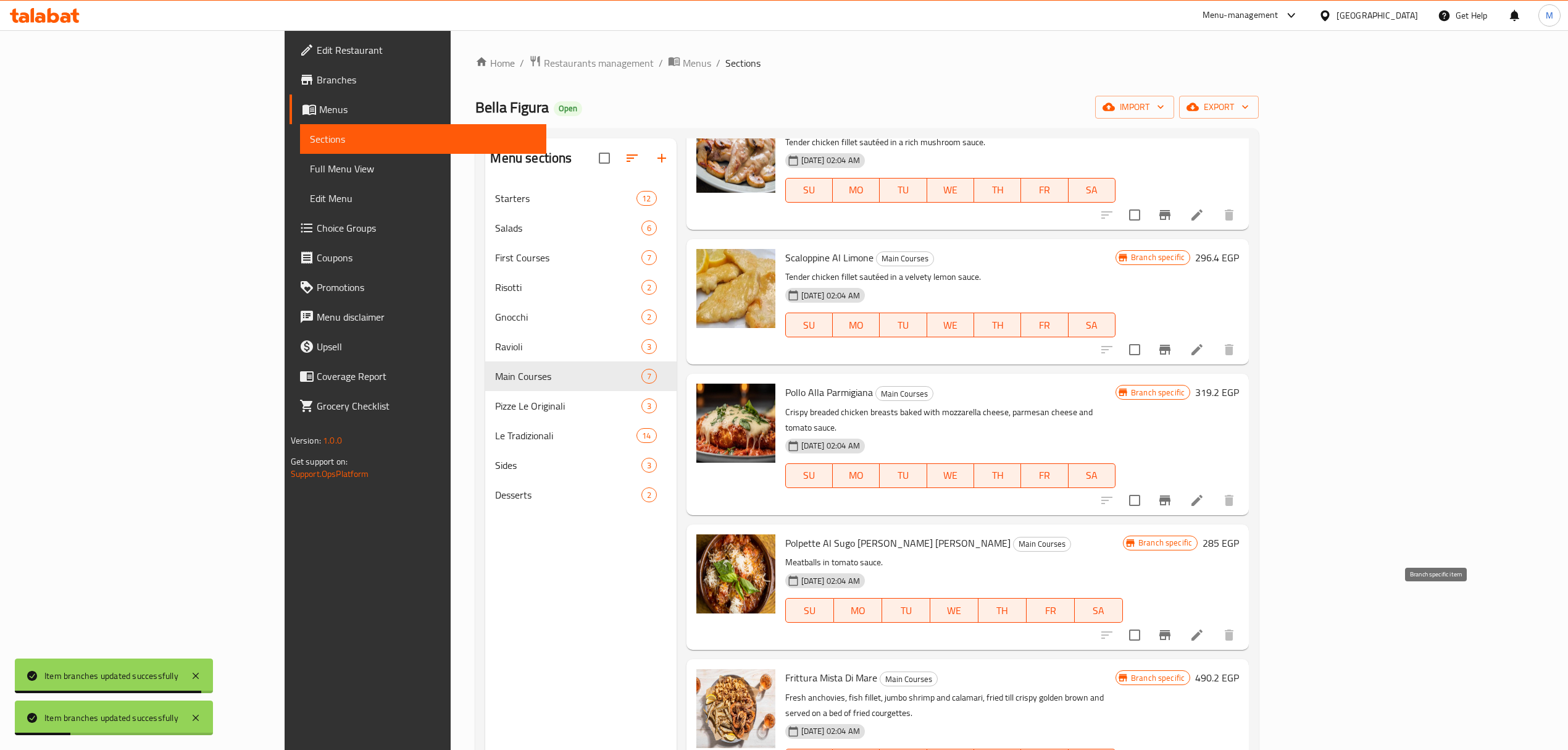
click at [1180, 620] on button "Branch-specific-item" at bounding box center [1165, 635] width 30 height 30
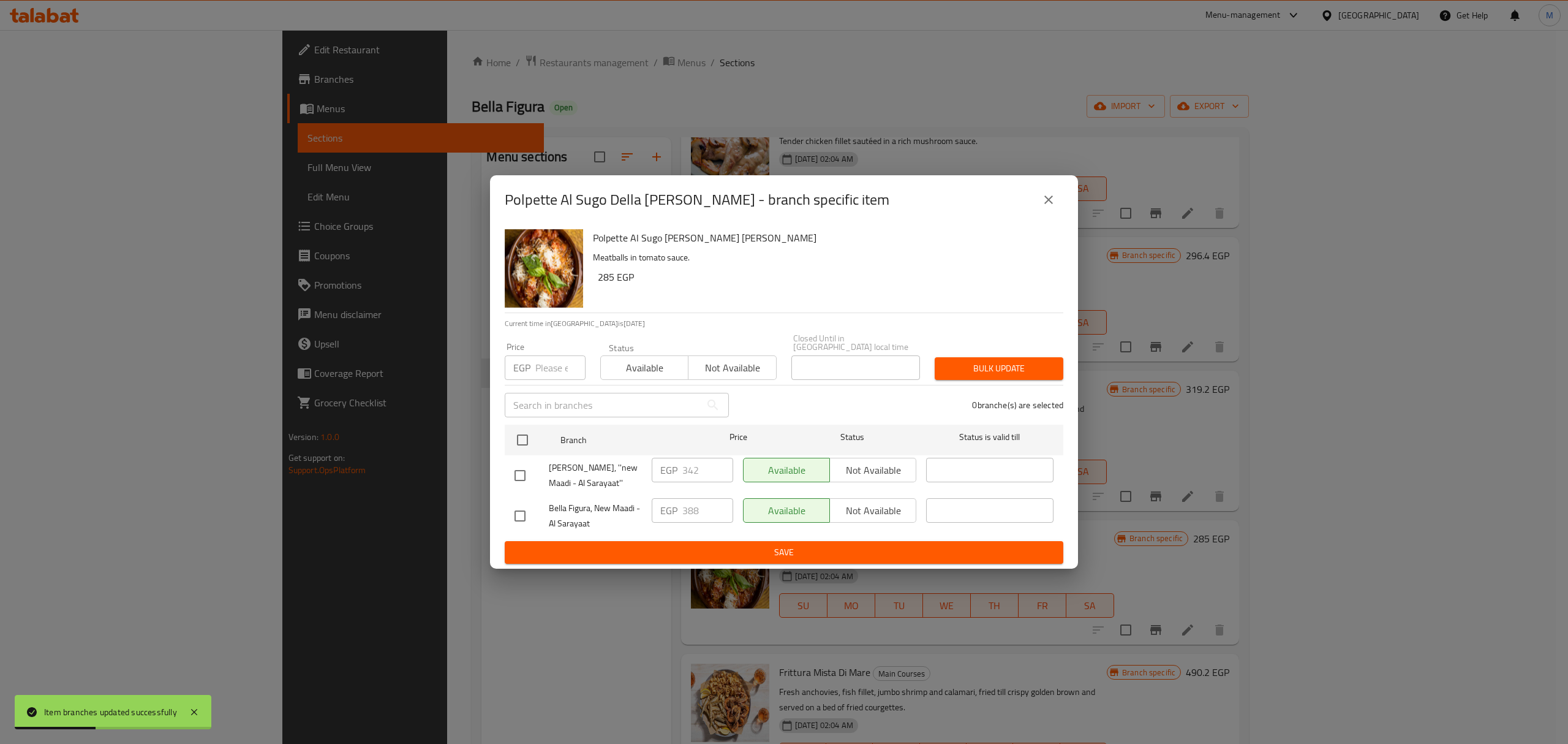
click at [552, 460] on span "Bella Figura, ''new Maadi - Al Sarayaat''" at bounding box center [595, 475] width 93 height 31
click at [523, 473] on input "checkbox" at bounding box center [520, 475] width 25 height 25
checkbox input "true"
click at [694, 475] on input "342" at bounding box center [708, 470] width 51 height 25
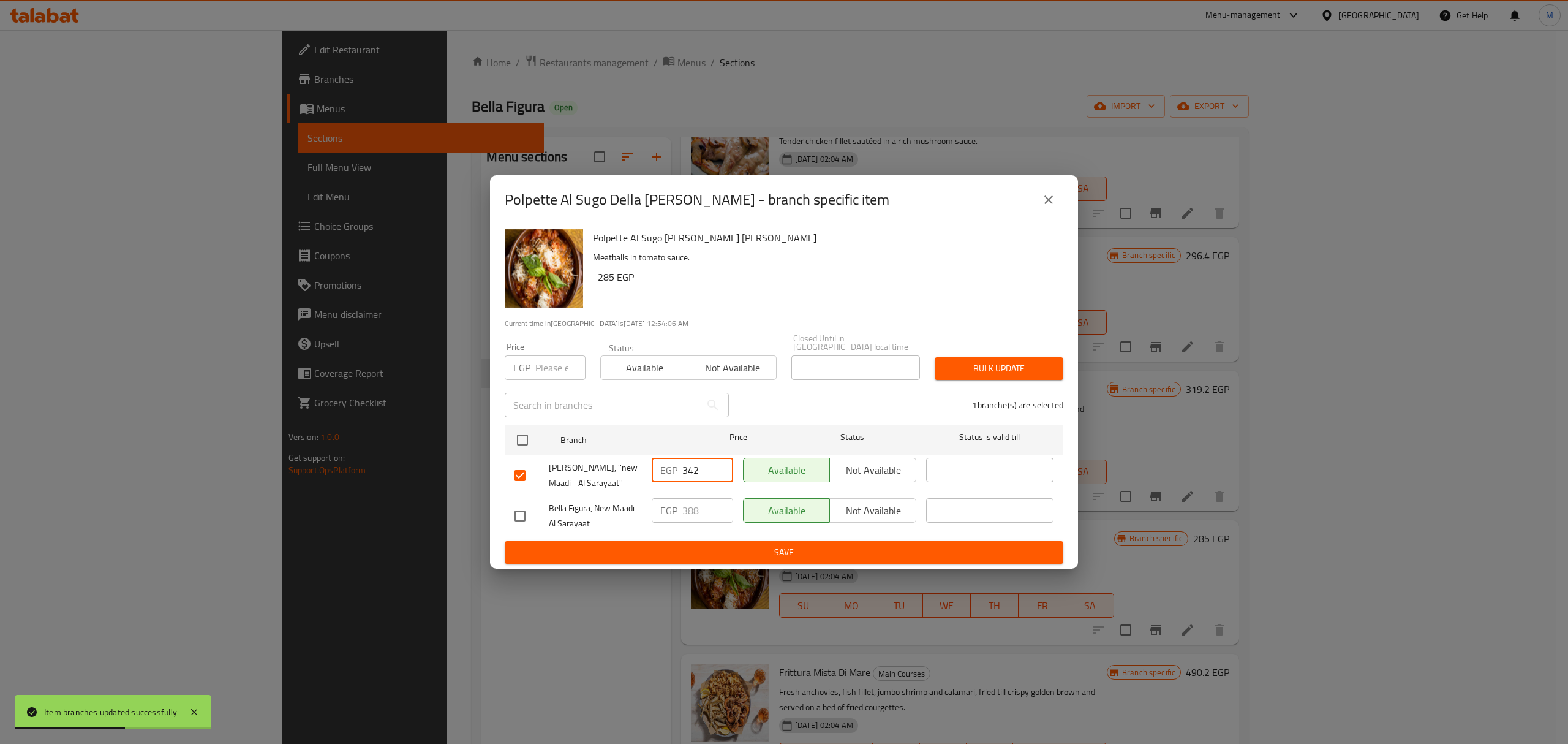
click at [694, 475] on input "342" at bounding box center [708, 470] width 51 height 25
paste input "88"
type input "388"
click at [695, 557] on button "Save" at bounding box center [784, 552] width 559 height 23
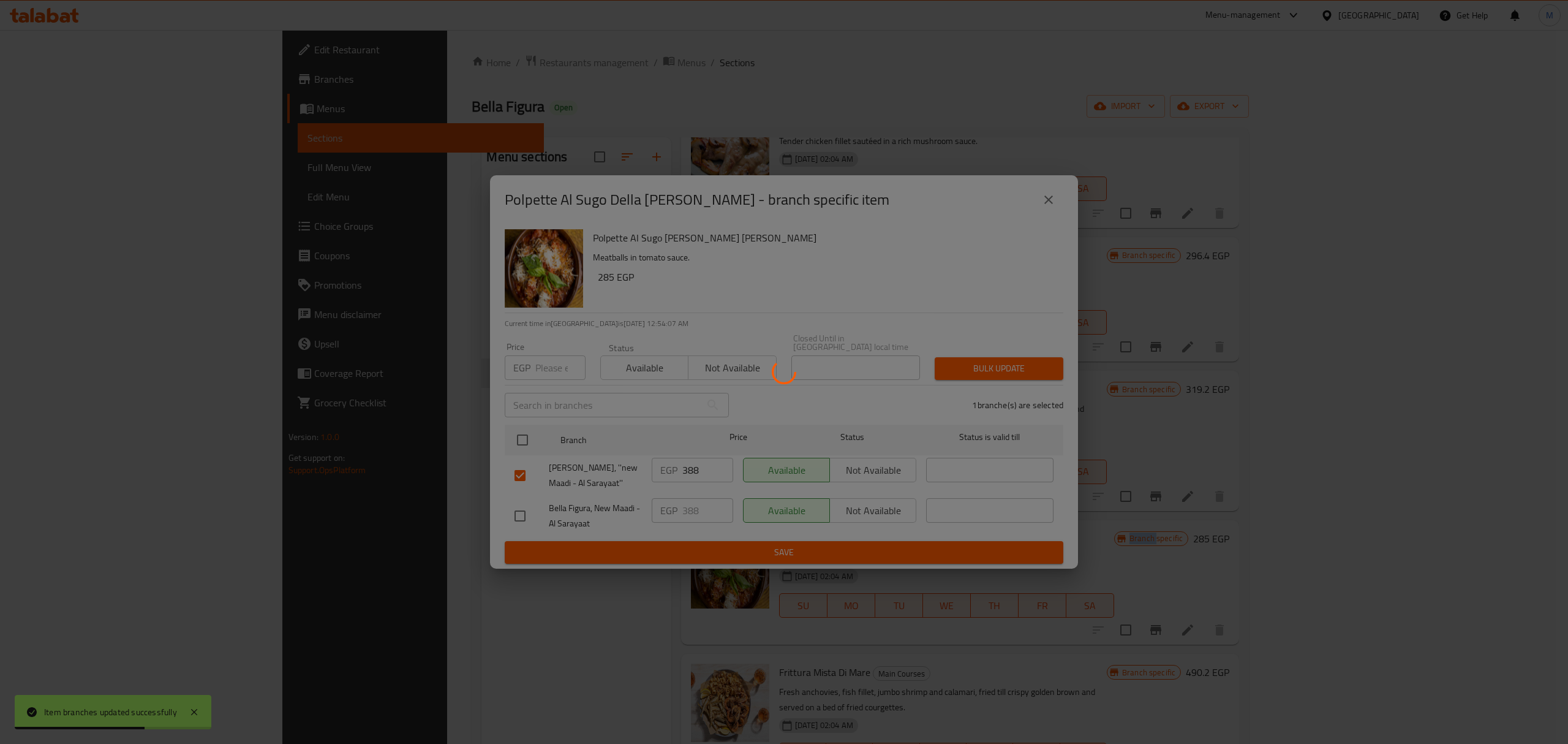
click at [695, 556] on div at bounding box center [784, 372] width 1568 height 744
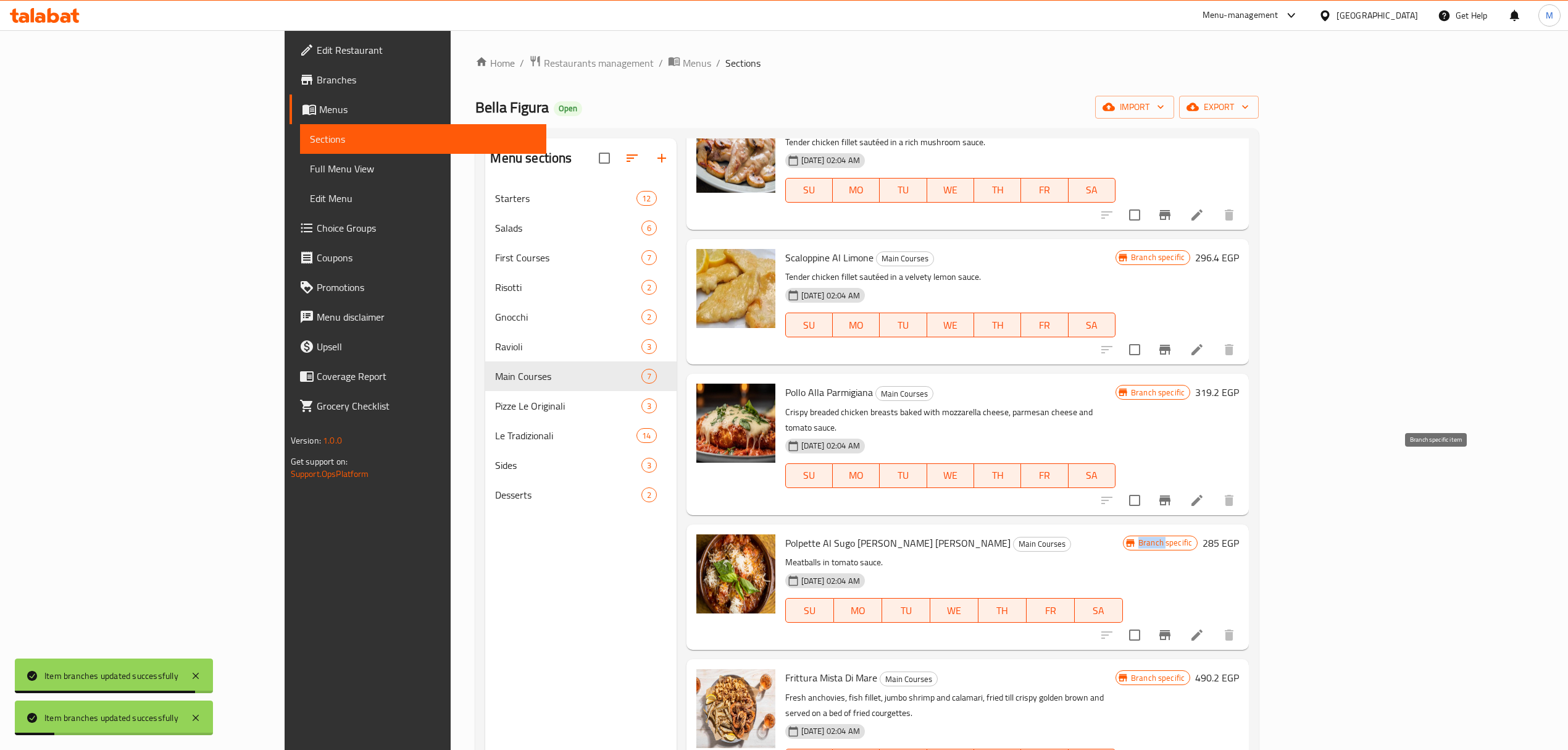
click at [1171, 495] on icon "Branch-specific-item" at bounding box center [1165, 500] width 11 height 10
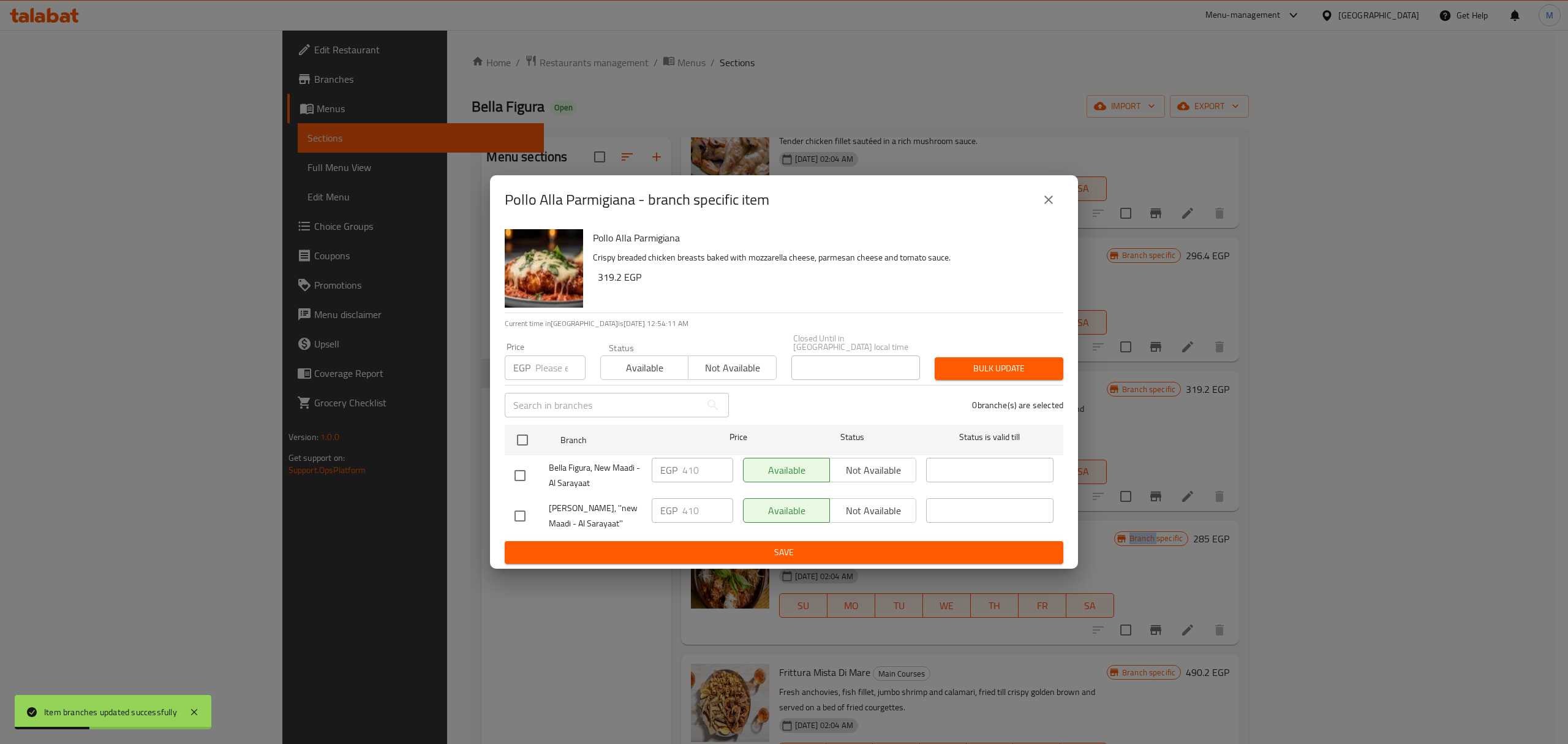
click at [1054, 201] on icon "close" at bounding box center [1048, 200] width 14 height 14
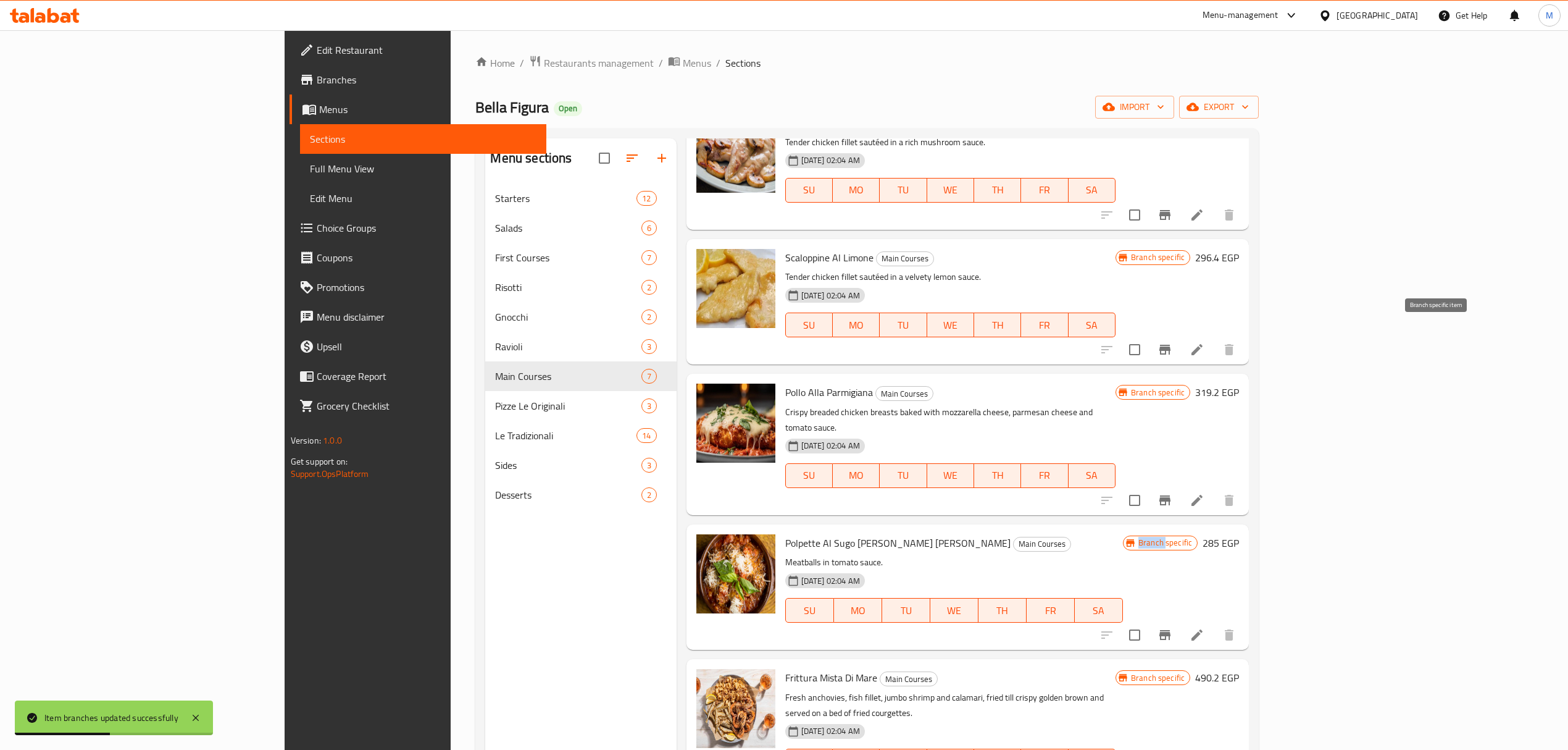
click at [1172, 342] on icon "Branch-specific-item" at bounding box center [1165, 349] width 14 height 14
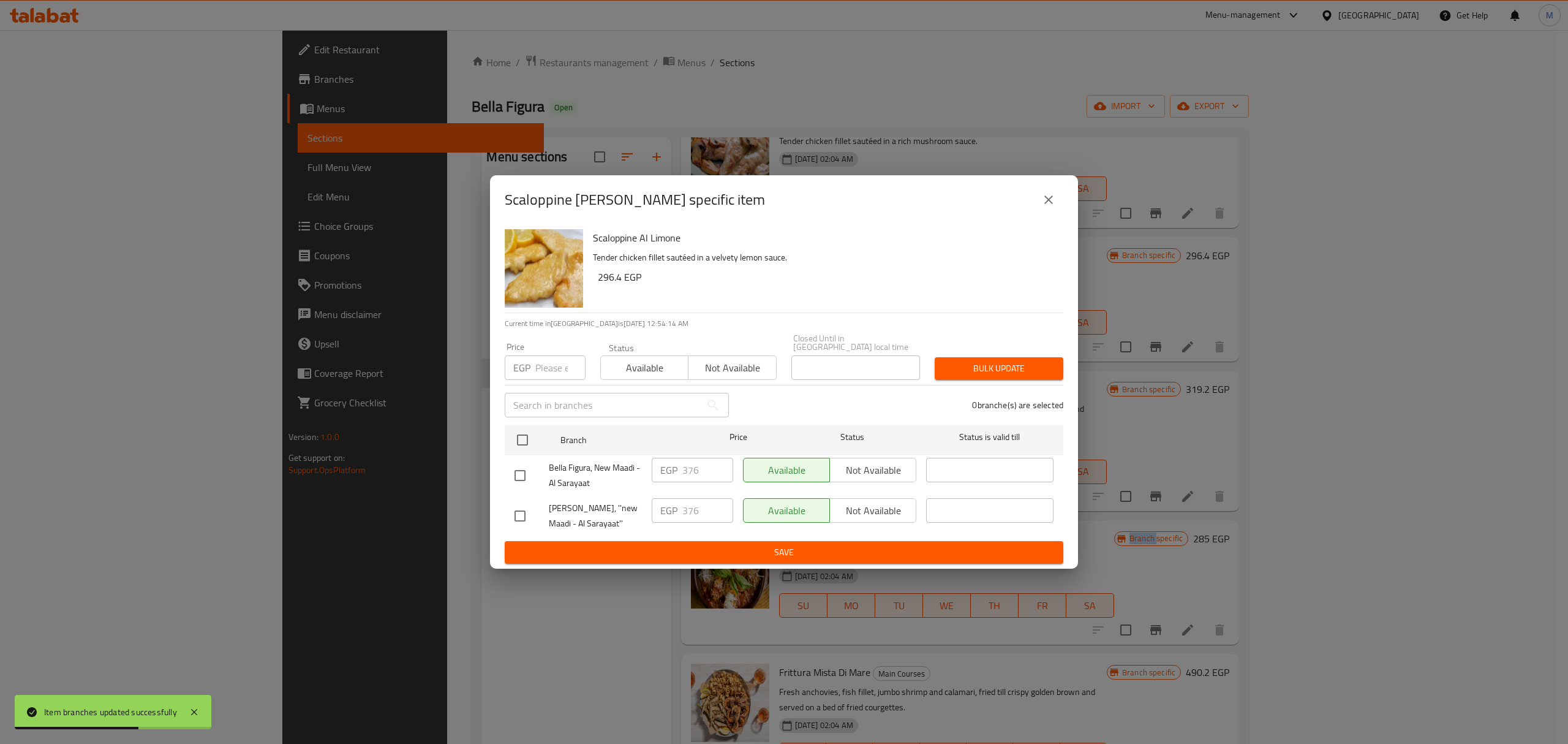
click at [1041, 204] on icon "close" at bounding box center [1048, 200] width 14 height 14
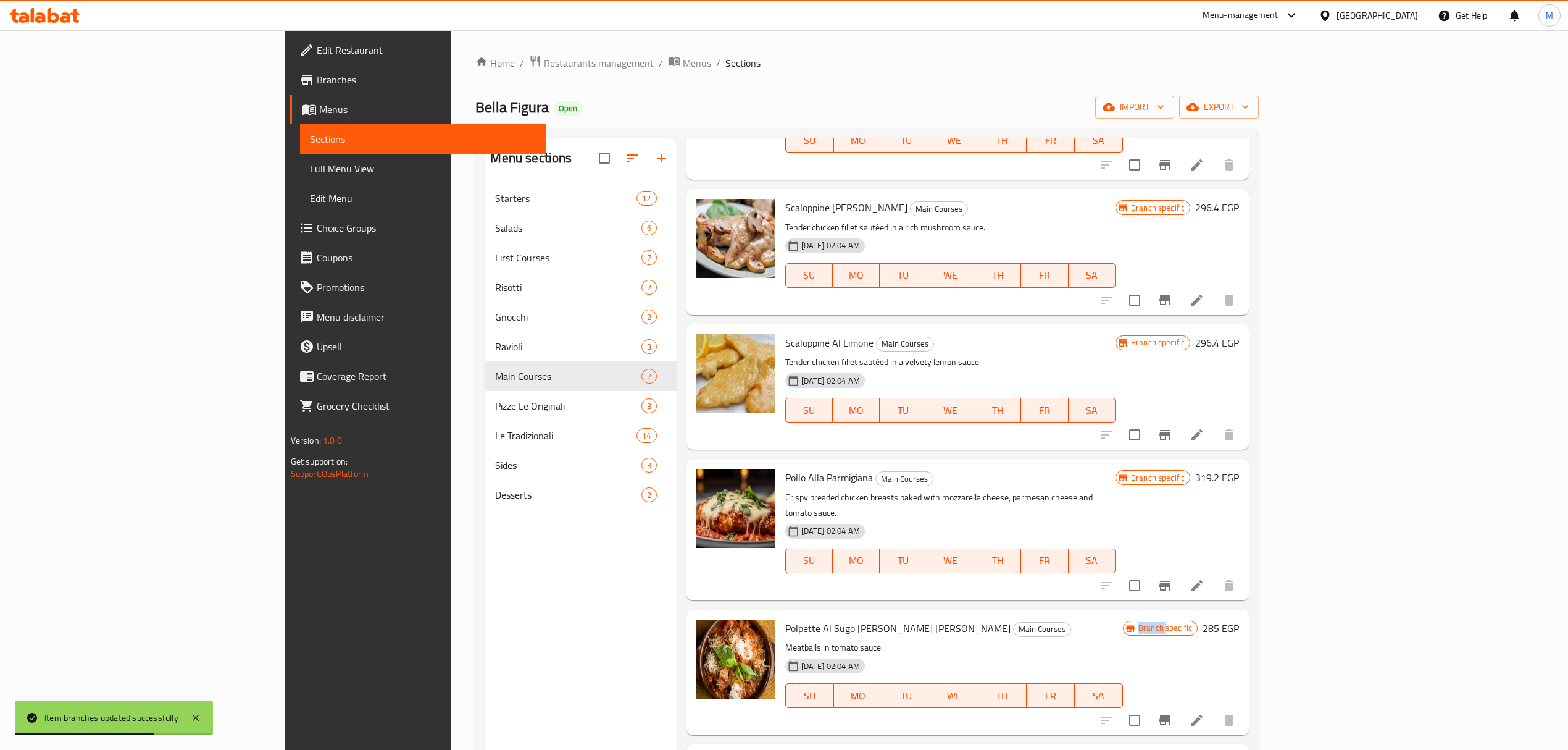
scroll to position [60, 0]
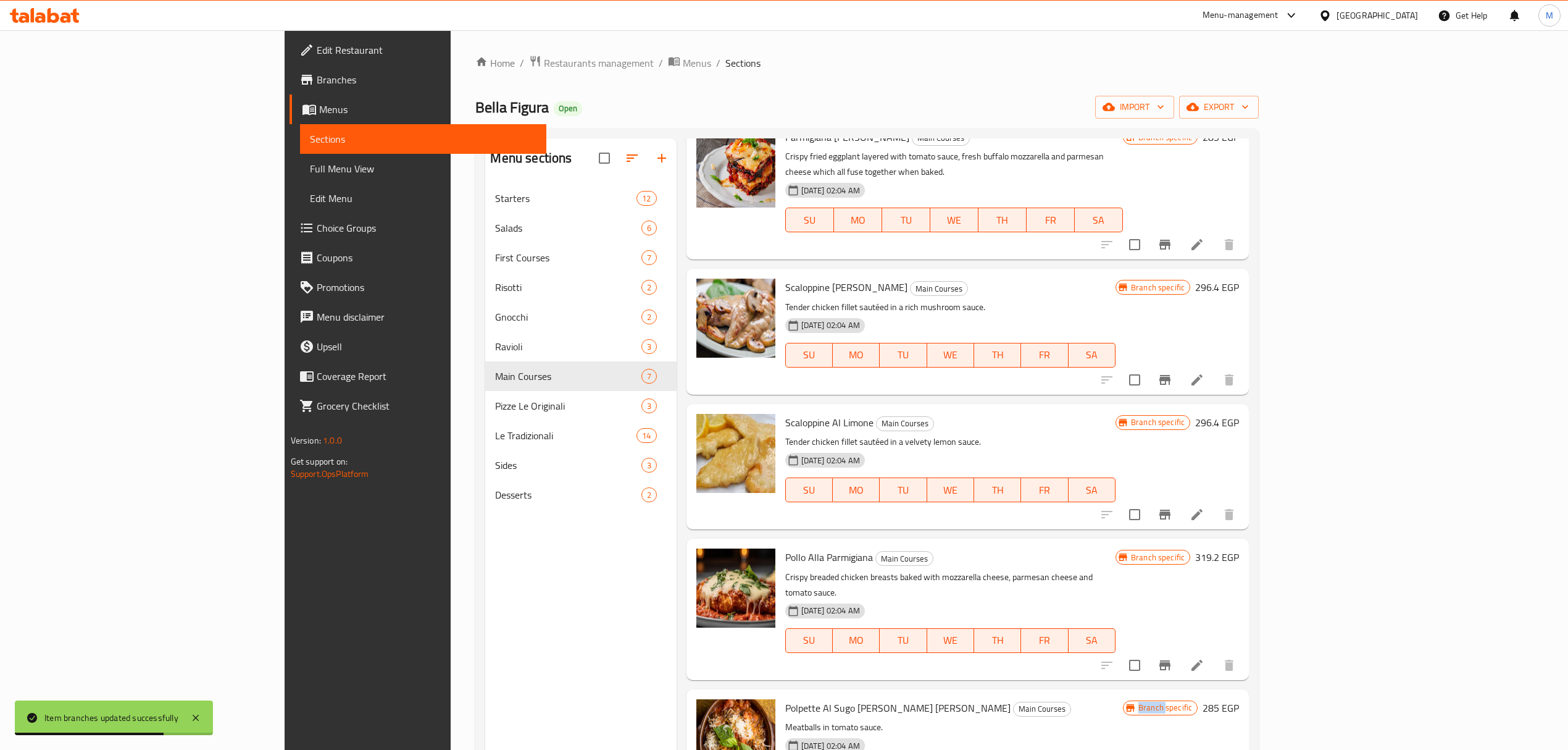
click at [1172, 373] on icon "Branch-specific-item" at bounding box center [1165, 380] width 14 height 14
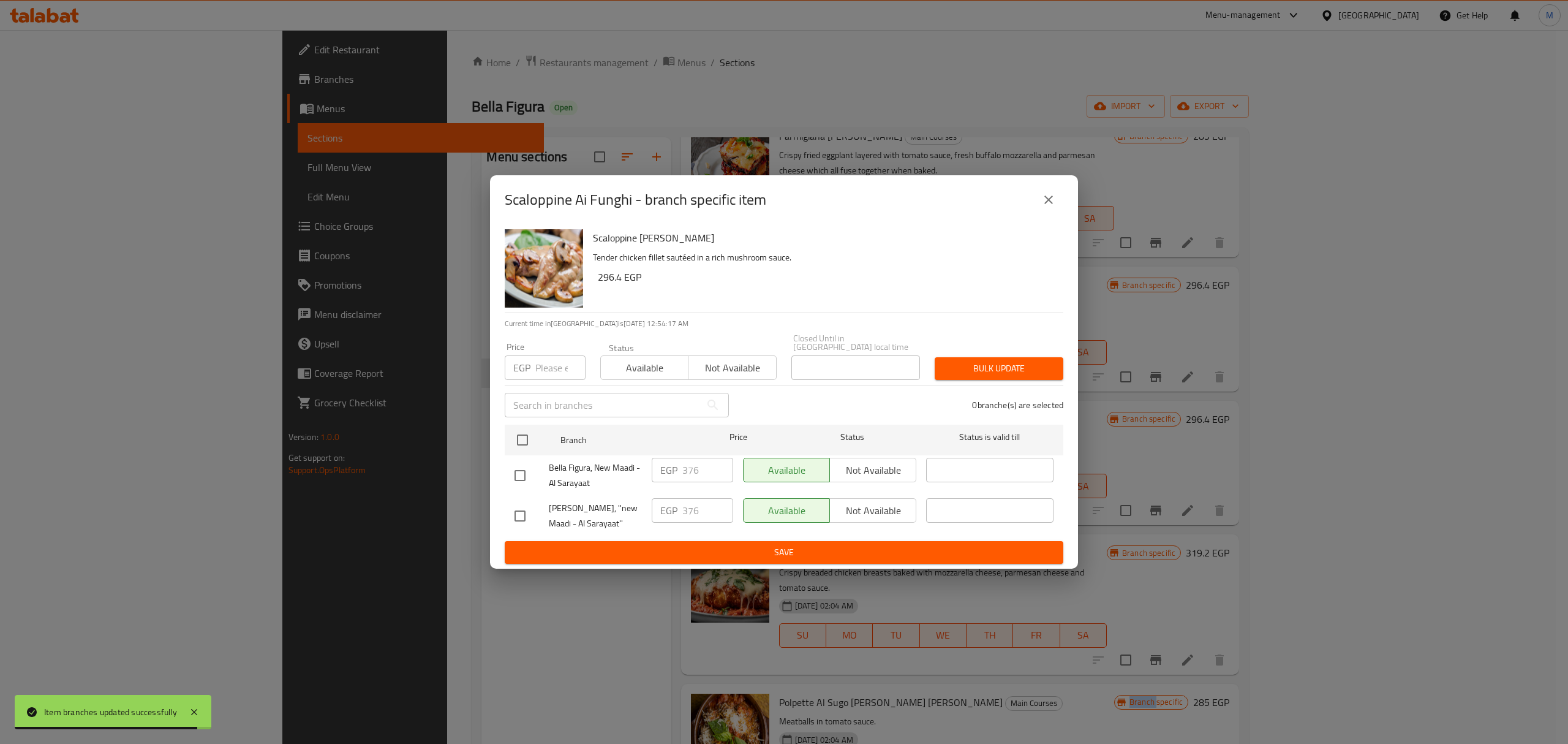
click at [1045, 202] on icon "close" at bounding box center [1048, 200] width 14 height 14
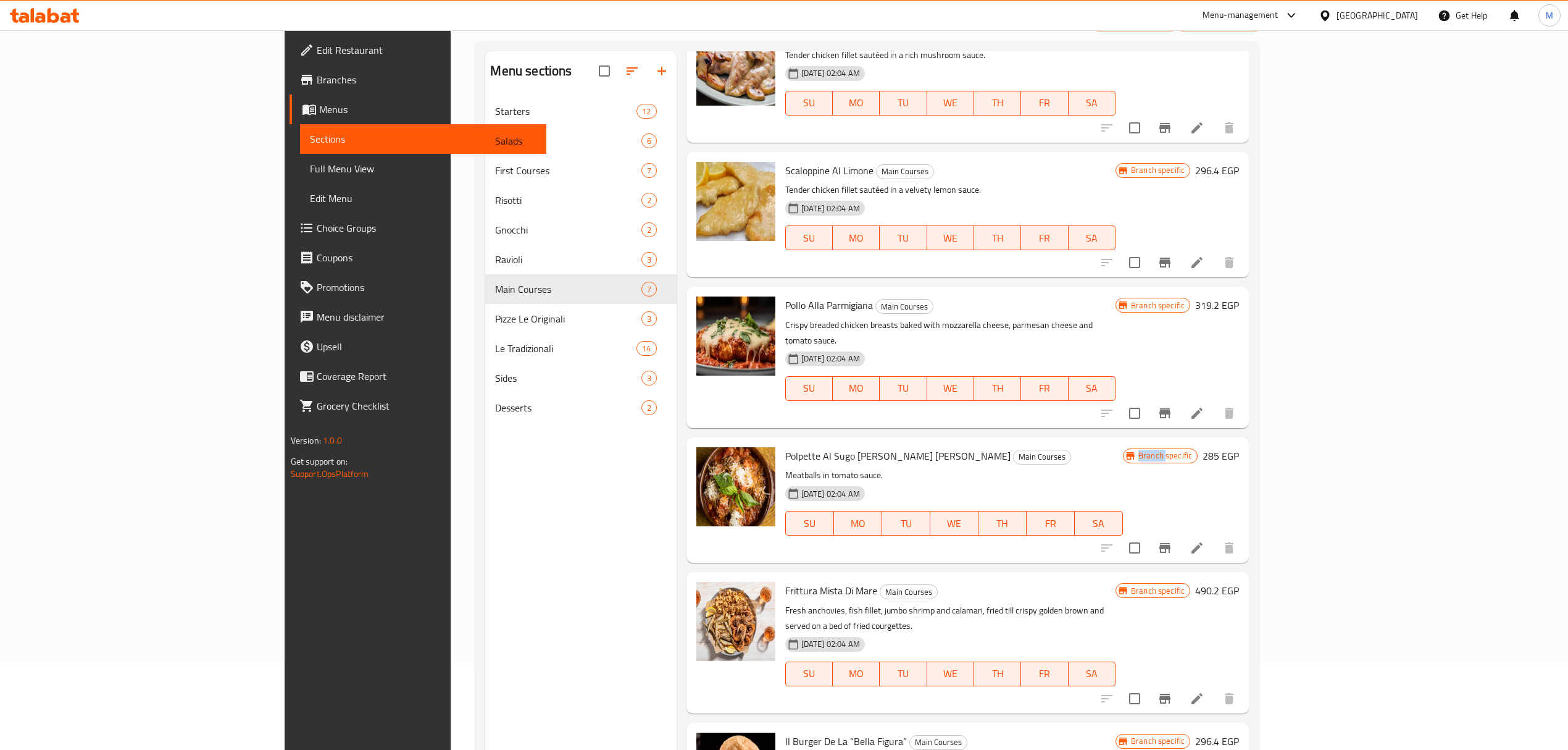
scroll to position [174, 0]
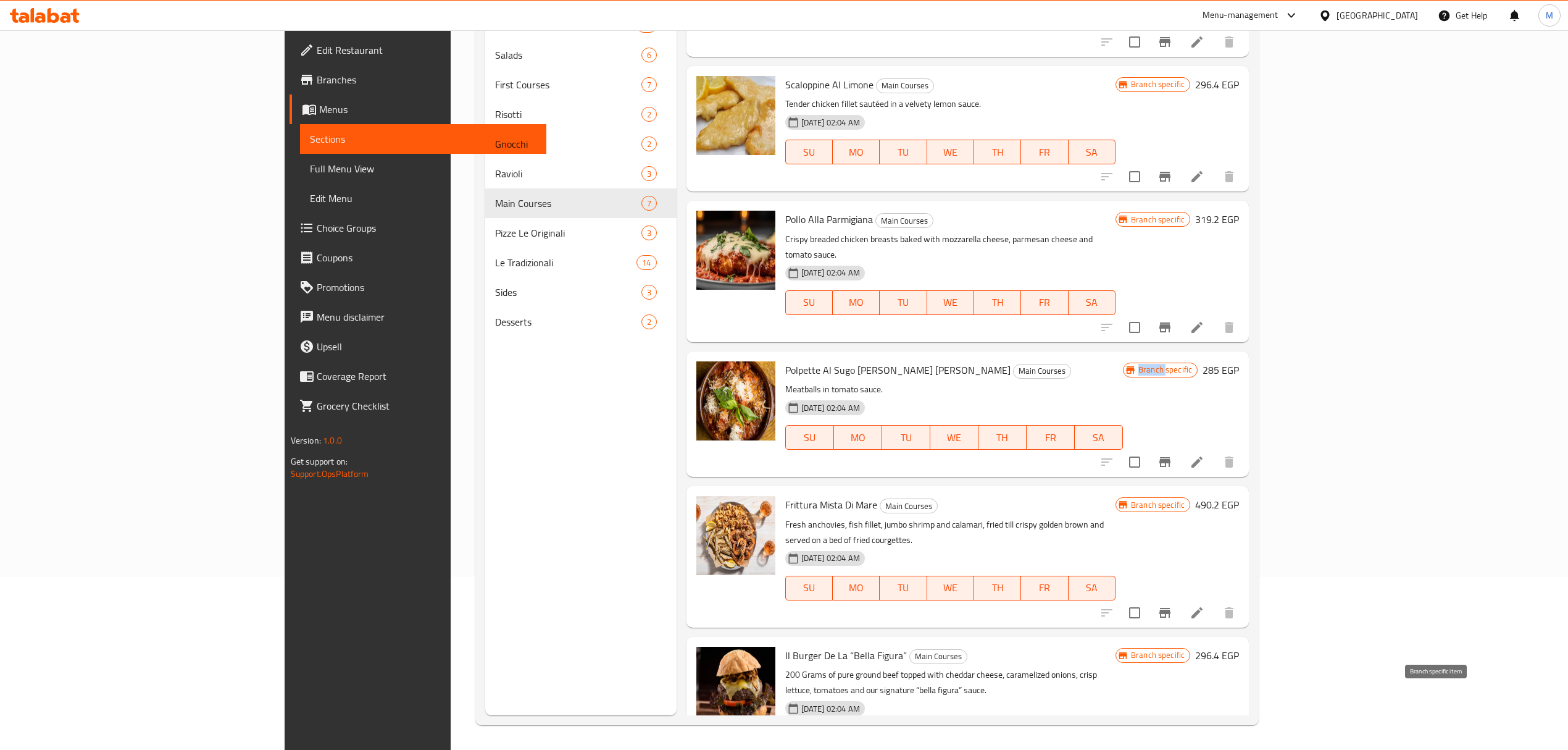
click at [1180, 748] on button "Branch-specific-item" at bounding box center [1165, 762] width 30 height 30
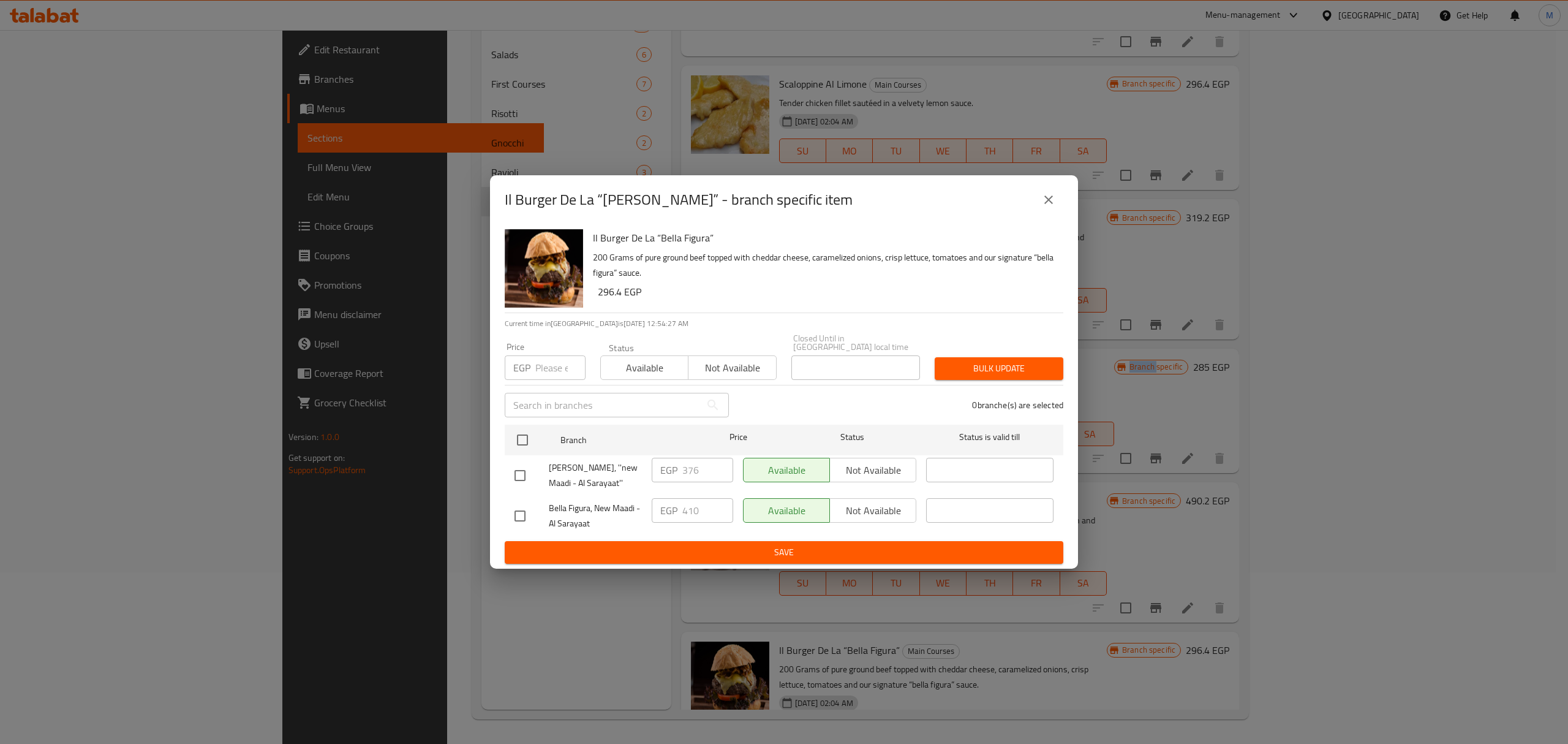
click at [527, 463] on input "checkbox" at bounding box center [520, 475] width 25 height 25
checkbox input "true"
click at [714, 459] on input "376" at bounding box center [708, 470] width 51 height 25
click at [703, 459] on input "376" at bounding box center [708, 470] width 51 height 25
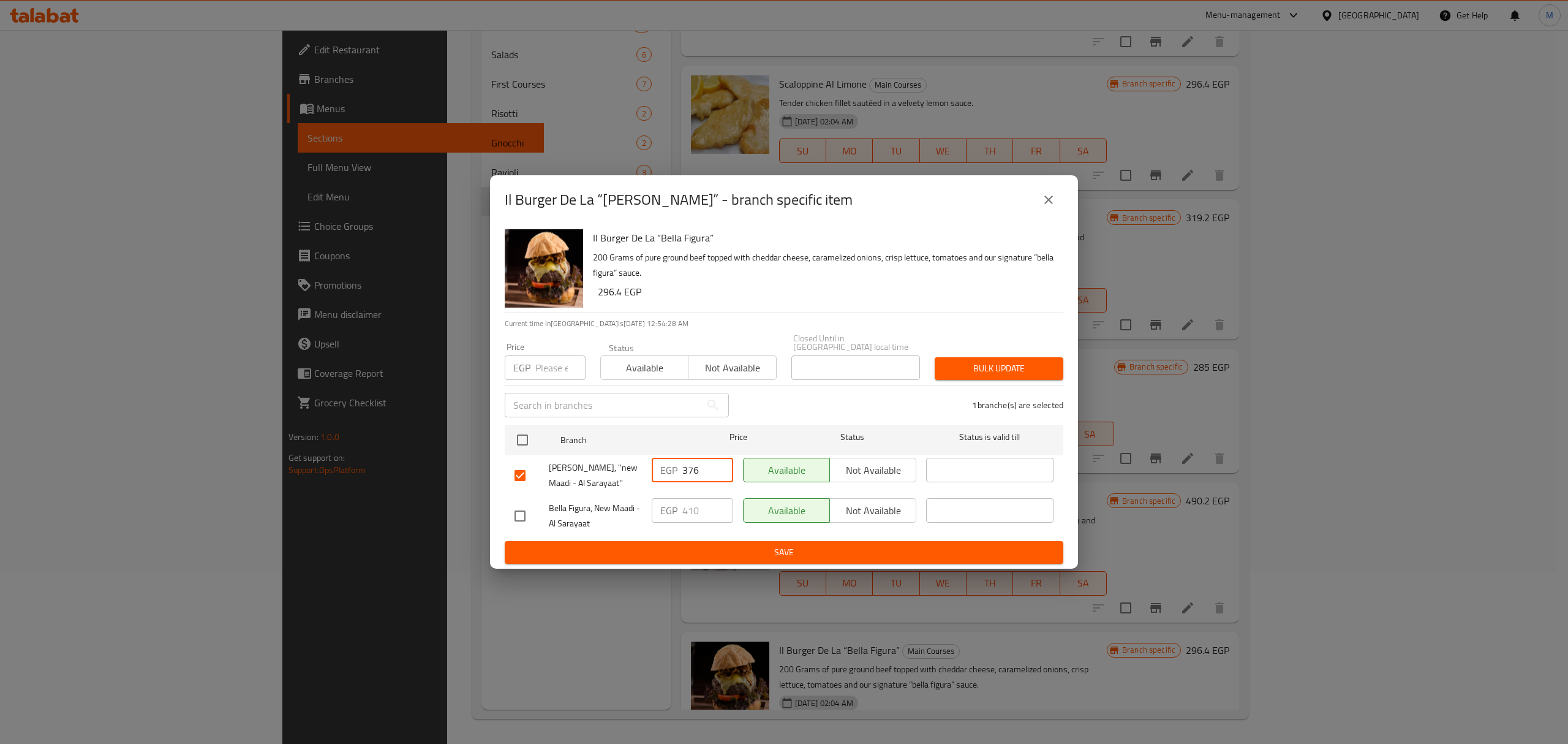
click at [703, 459] on input "376" at bounding box center [708, 470] width 51 height 25
paste input "410"
type input "410"
click at [720, 560] on div "Il Burger De La “Bella Figura” 200 Grams of pure ground beef topped with chedda…" at bounding box center [784, 396] width 588 height 344
click at [716, 555] on span "Save" at bounding box center [784, 552] width 539 height 15
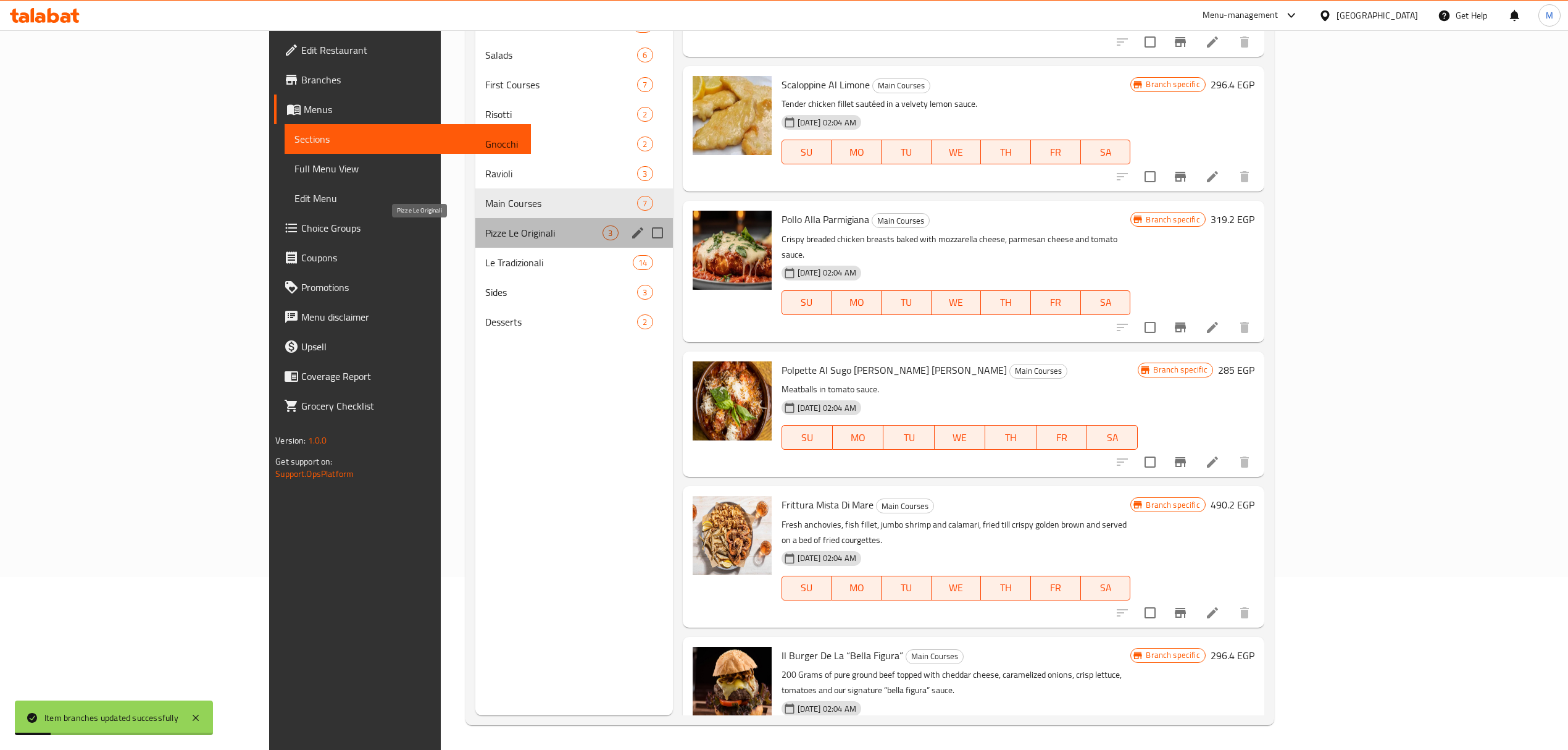
click at [486, 228] on span "Pizze Le Originali" at bounding box center [544, 232] width 117 height 14
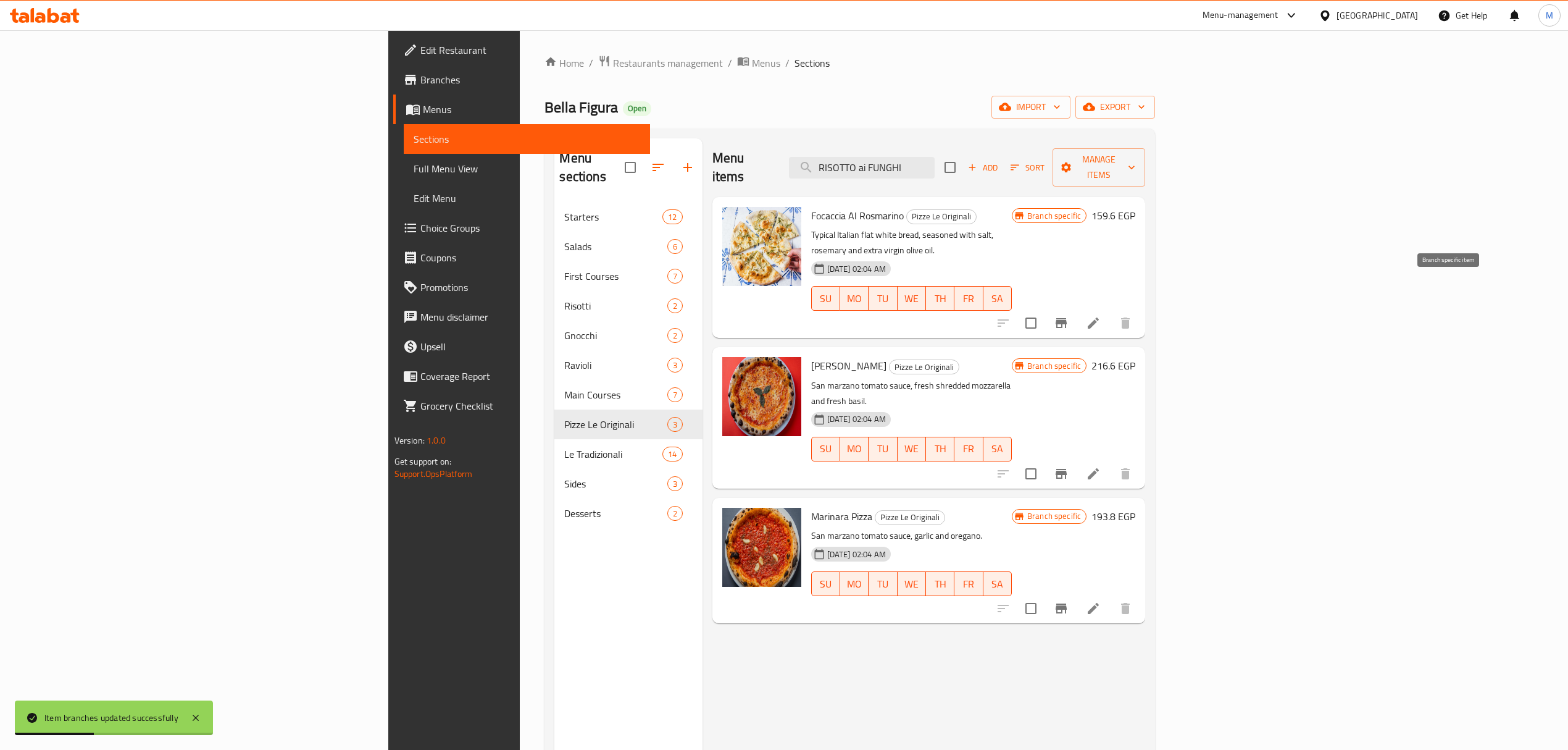
click at [1069, 316] on icon "Branch-specific-item" at bounding box center [1061, 323] width 14 height 14
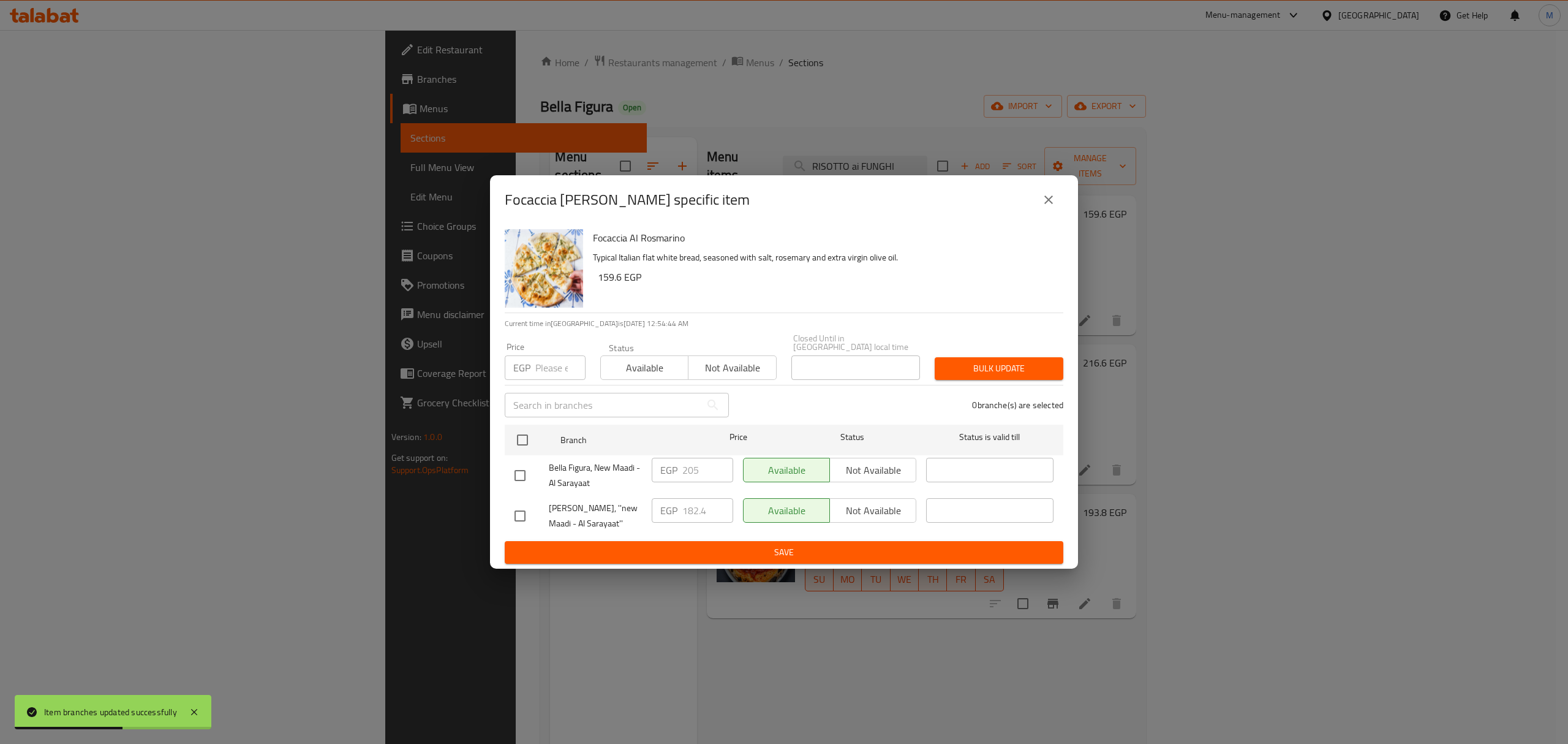
click at [545, 471] on div at bounding box center [531, 475] width 34 height 25
click at [512, 505] on input "checkbox" at bounding box center [520, 516] width 25 height 25
checkbox input "true"
click at [684, 511] on input "182.4" at bounding box center [708, 510] width 51 height 25
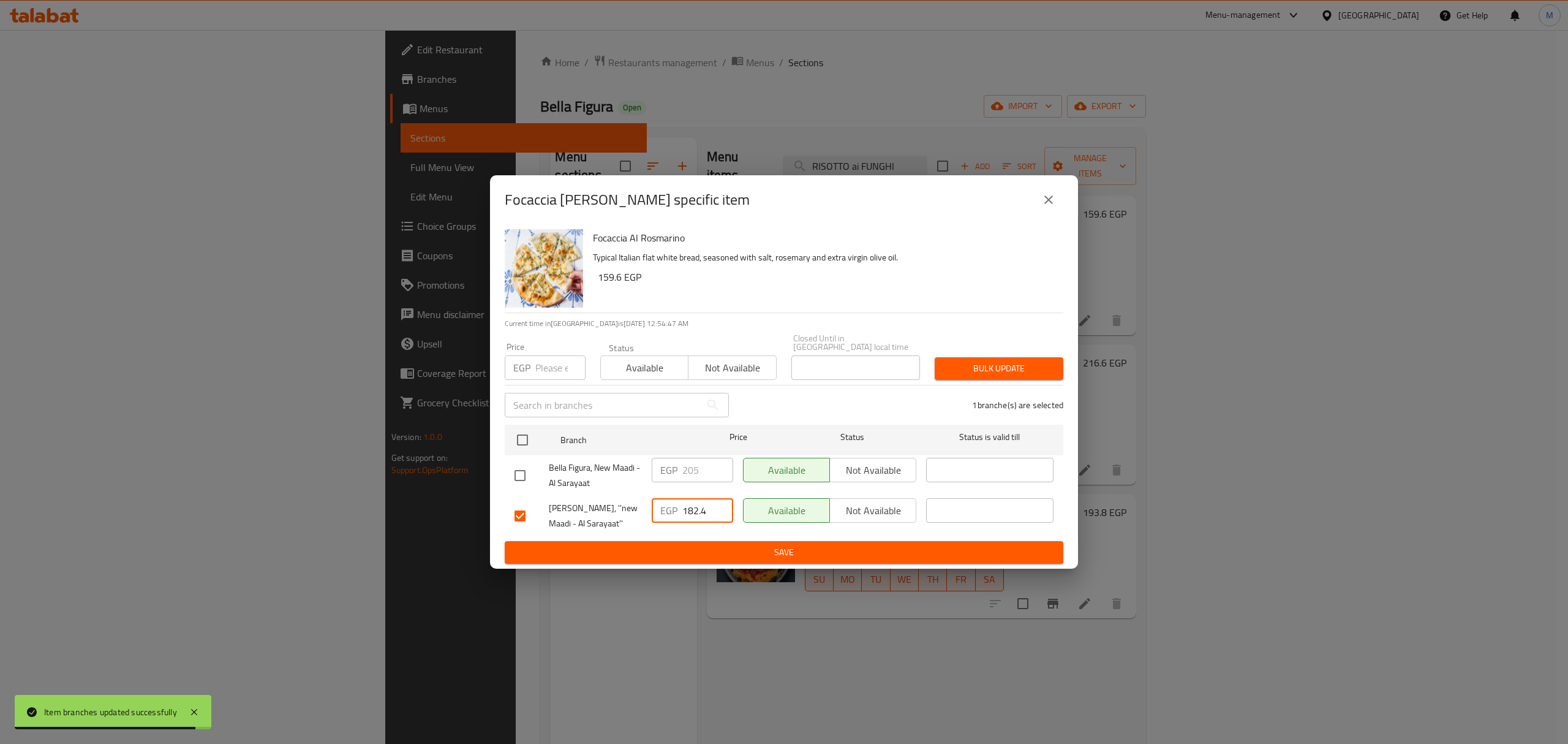
paste input "205"
type input "205"
click at [659, 556] on button "Save" at bounding box center [784, 552] width 559 height 23
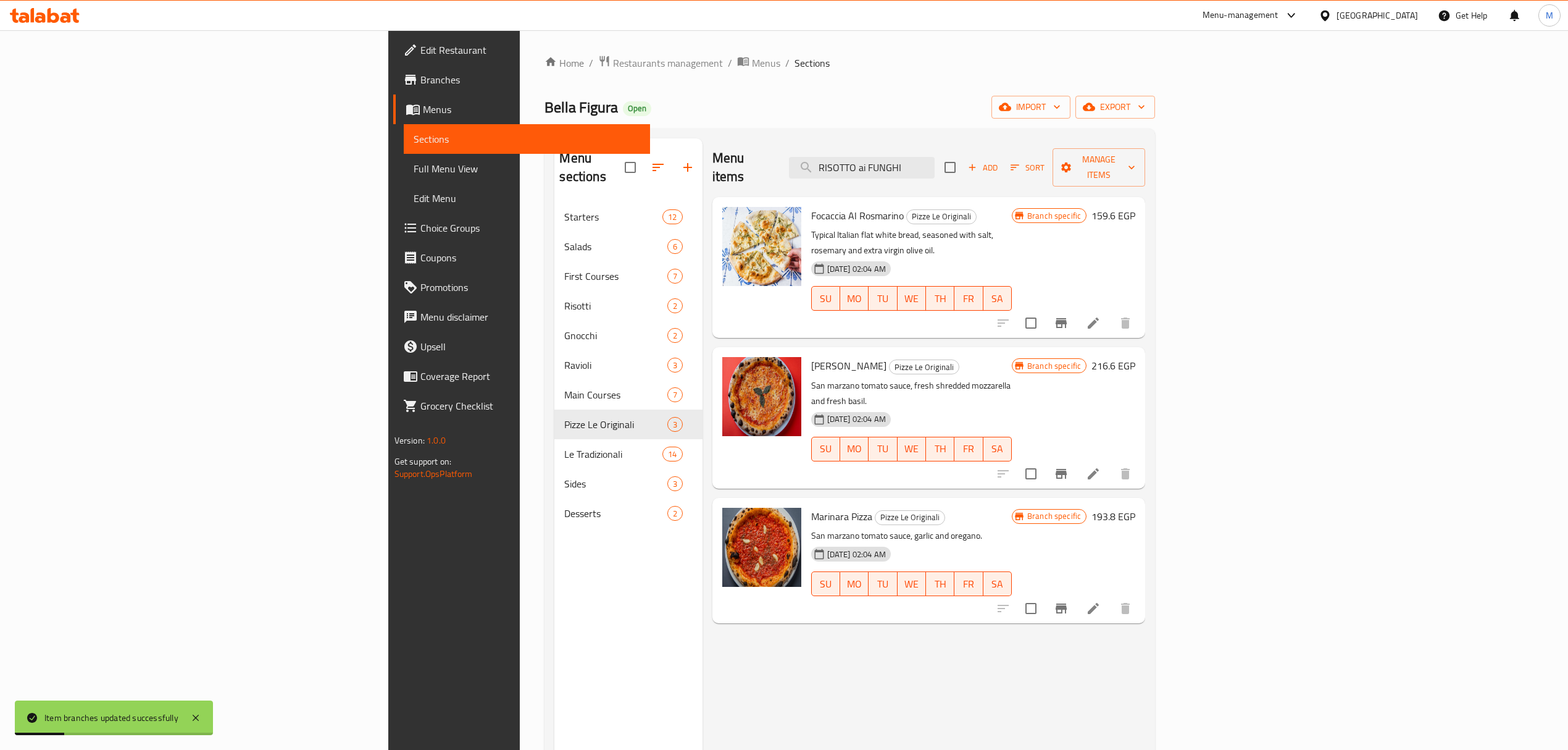
click at [1067, 603] on icon "Branch-specific-item" at bounding box center [1062, 608] width 11 height 10
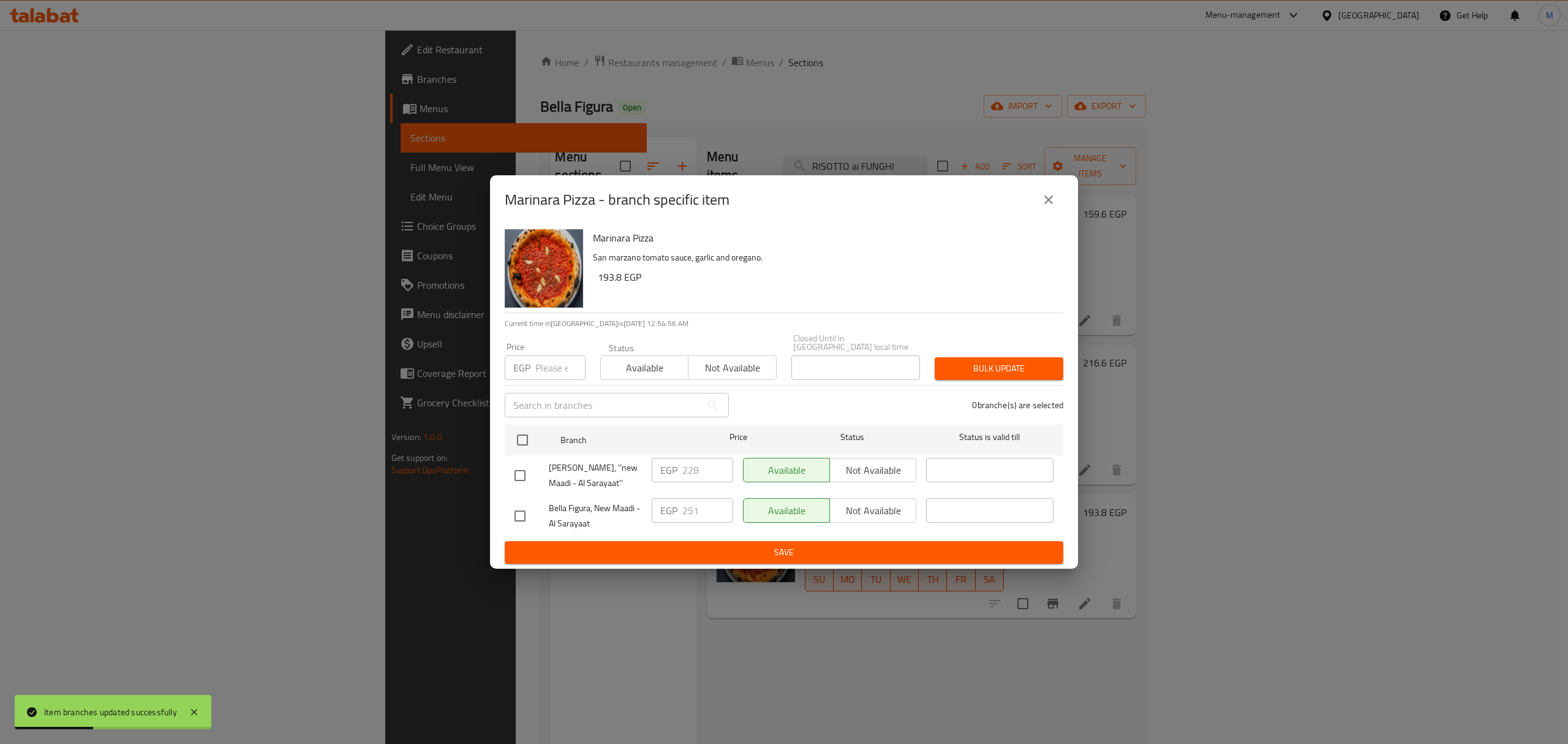
click at [529, 506] on input "checkbox" at bounding box center [520, 516] width 25 height 25
checkbox input "true"
click at [528, 463] on input "checkbox" at bounding box center [520, 475] width 25 height 25
checkbox input "true"
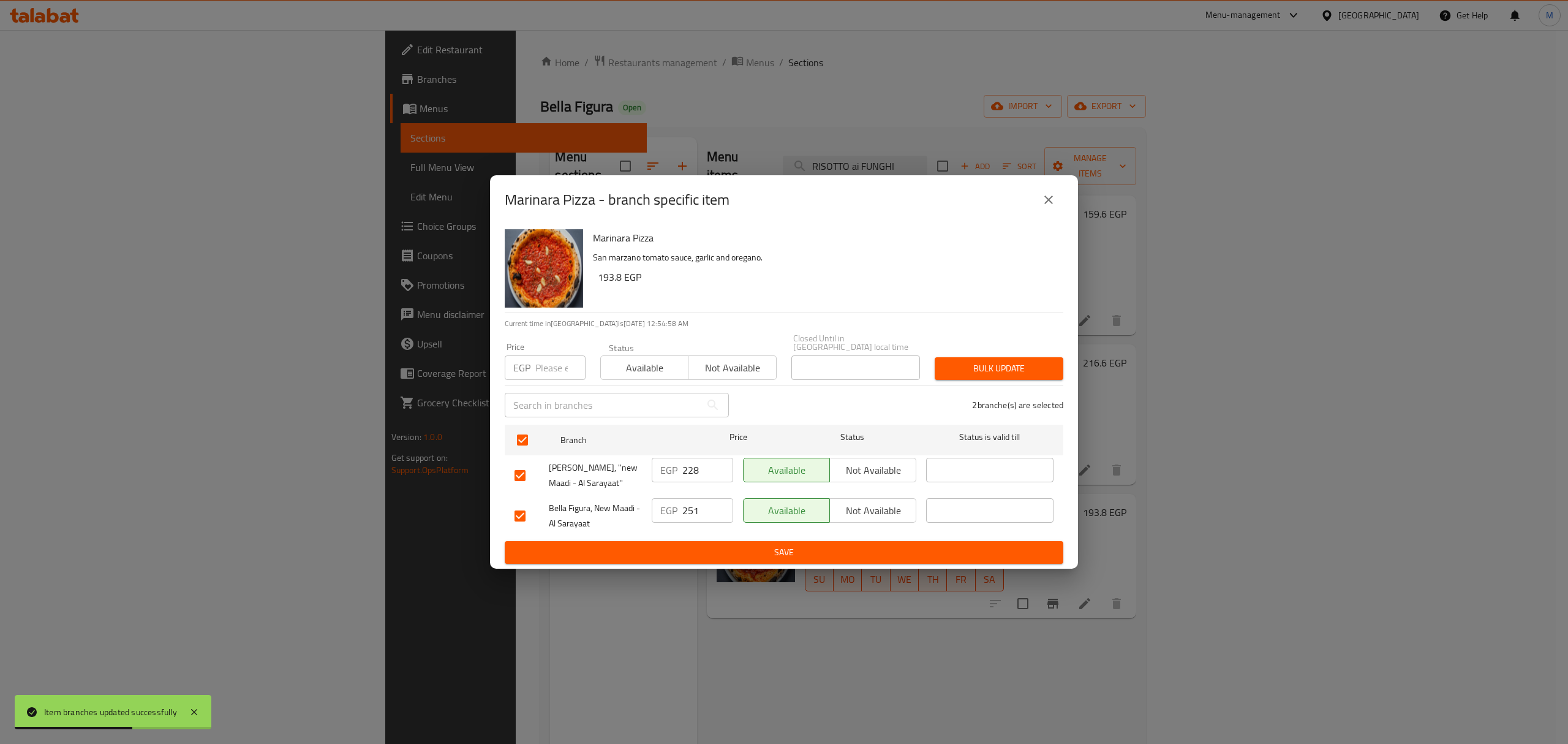
click at [525, 506] on input "checkbox" at bounding box center [520, 516] width 25 height 25
checkbox input "false"
click at [707, 466] on input "228" at bounding box center [708, 470] width 51 height 25
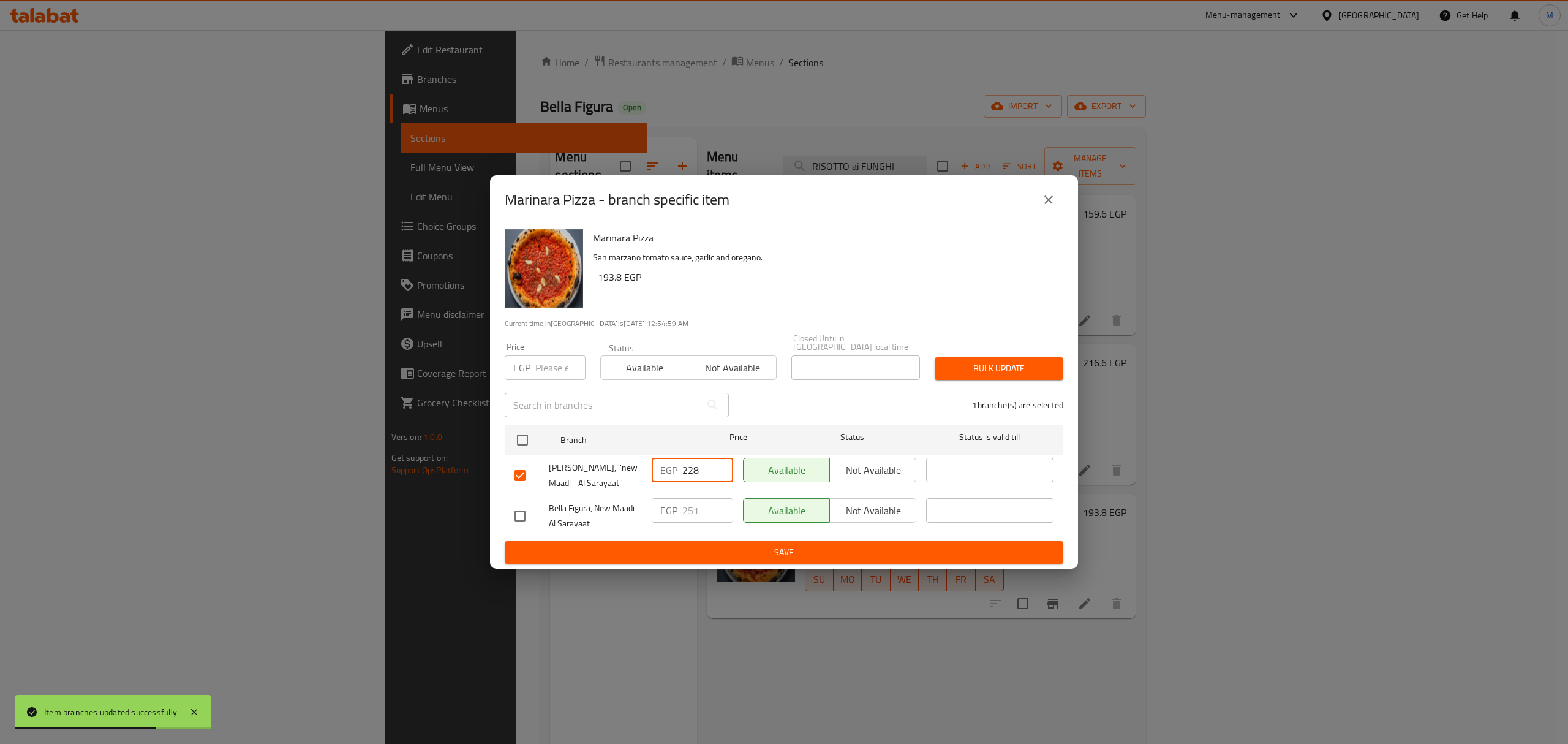
click at [707, 466] on input "228" at bounding box center [708, 470] width 51 height 25
paste input "51"
type input "251"
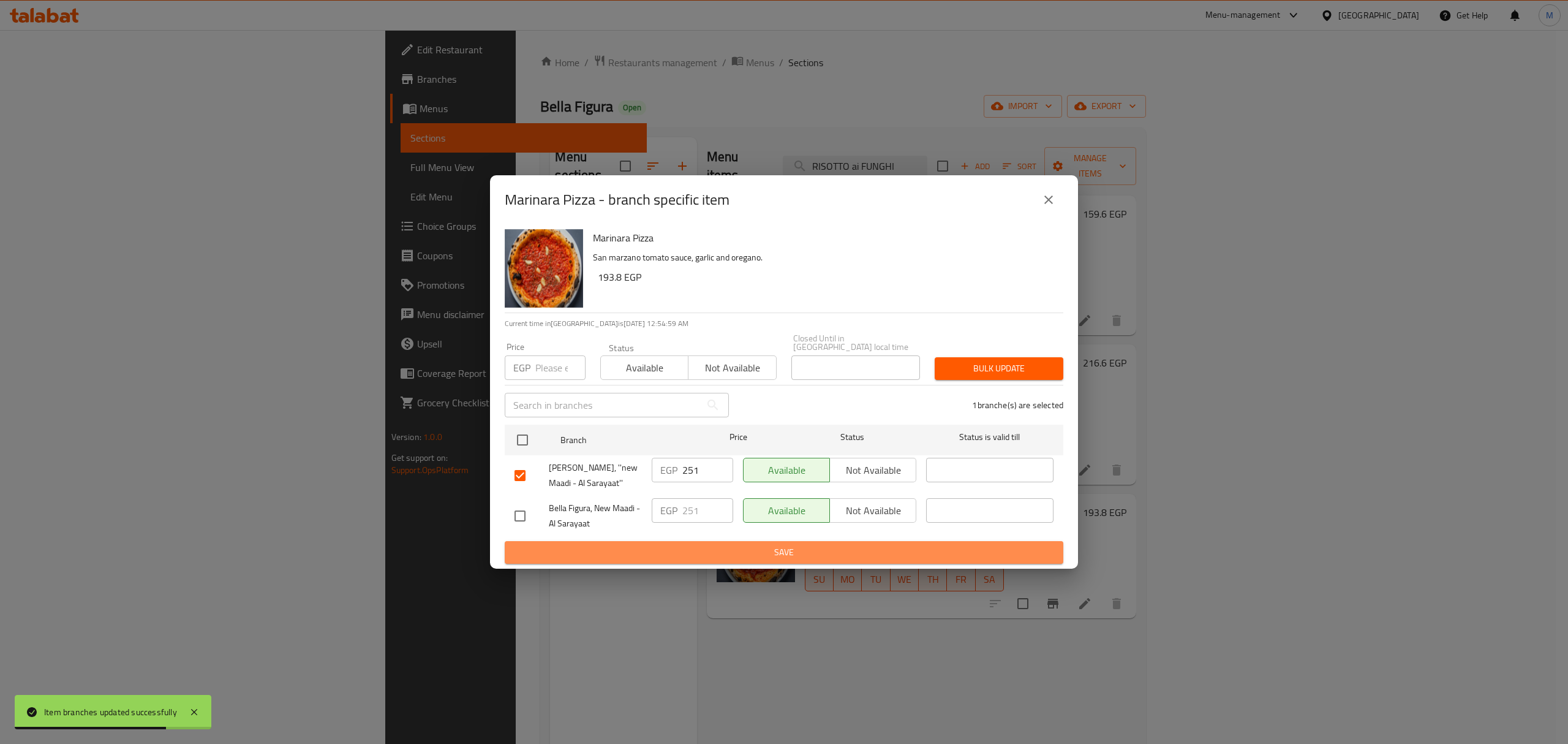
click at [718, 544] on span "Save" at bounding box center [784, 552] width 539 height 15
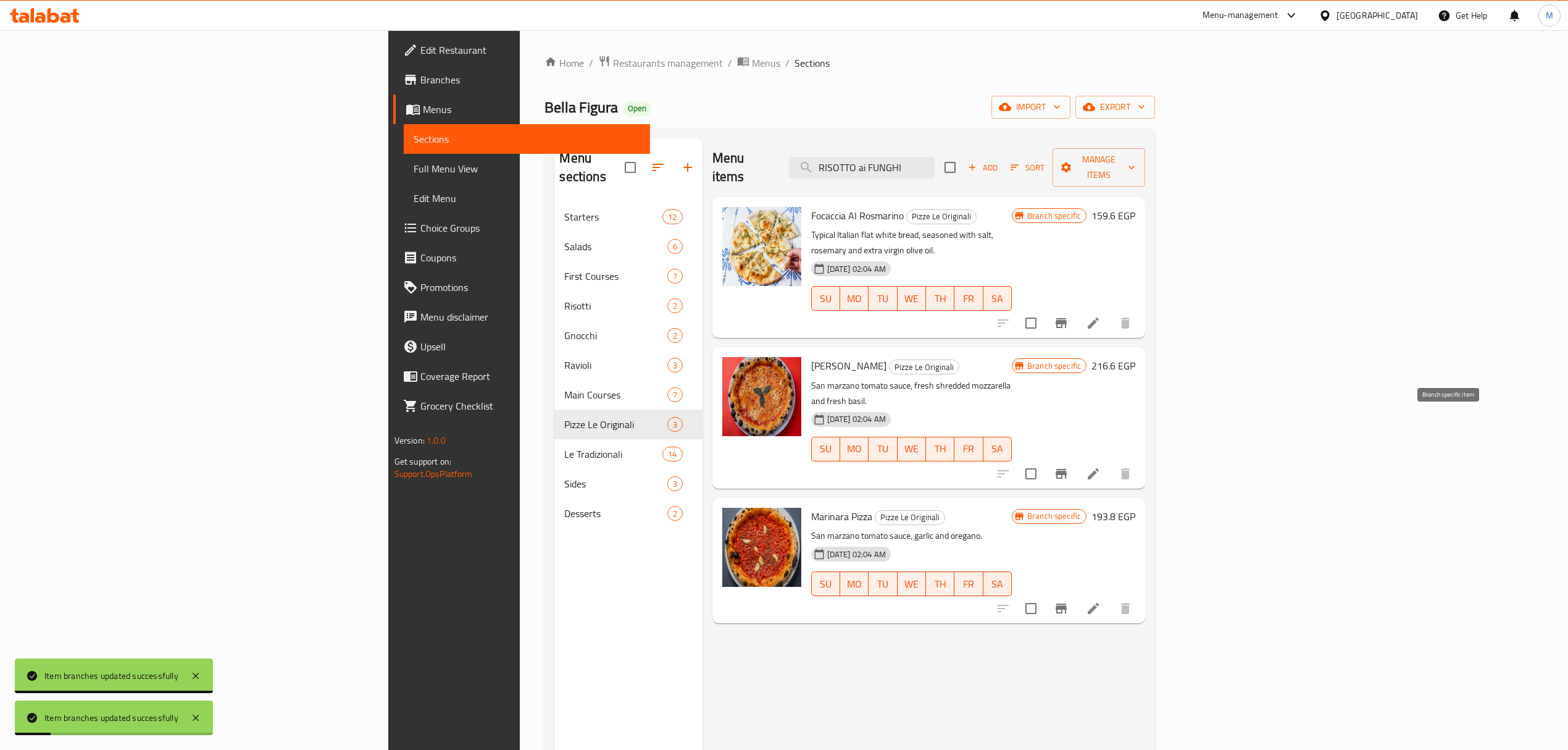
click at [1069, 466] on icon "Branch-specific-item" at bounding box center [1061, 474] width 14 height 14
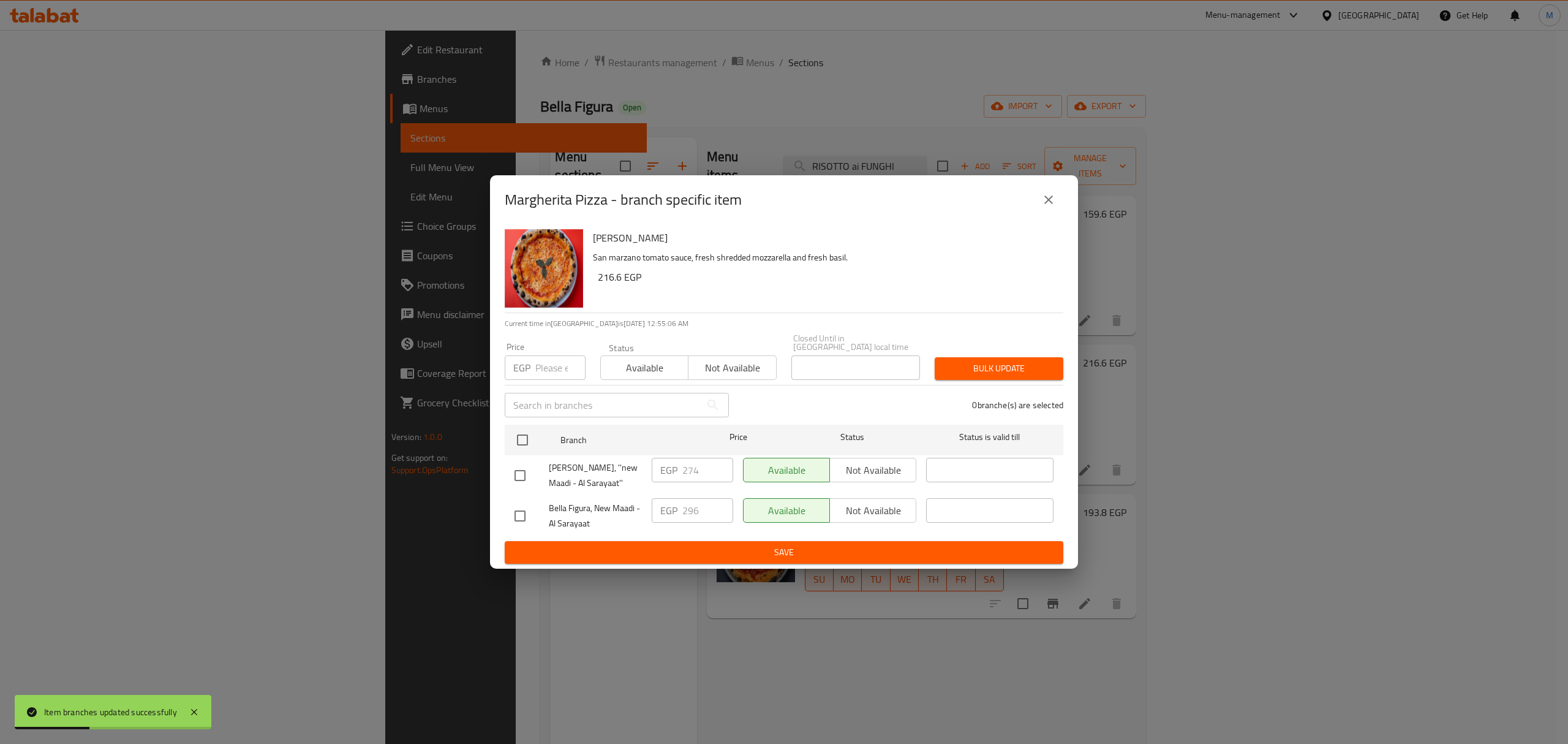
click at [512, 466] on input "checkbox" at bounding box center [520, 475] width 25 height 25
checkbox input "true"
drag, startPoint x: 674, startPoint y: 469, endPoint x: 685, endPoint y: 471, distance: 11.2
click at [675, 469] on p "EGP" at bounding box center [669, 470] width 17 height 14
click at [685, 471] on input "274" at bounding box center [708, 470] width 51 height 25
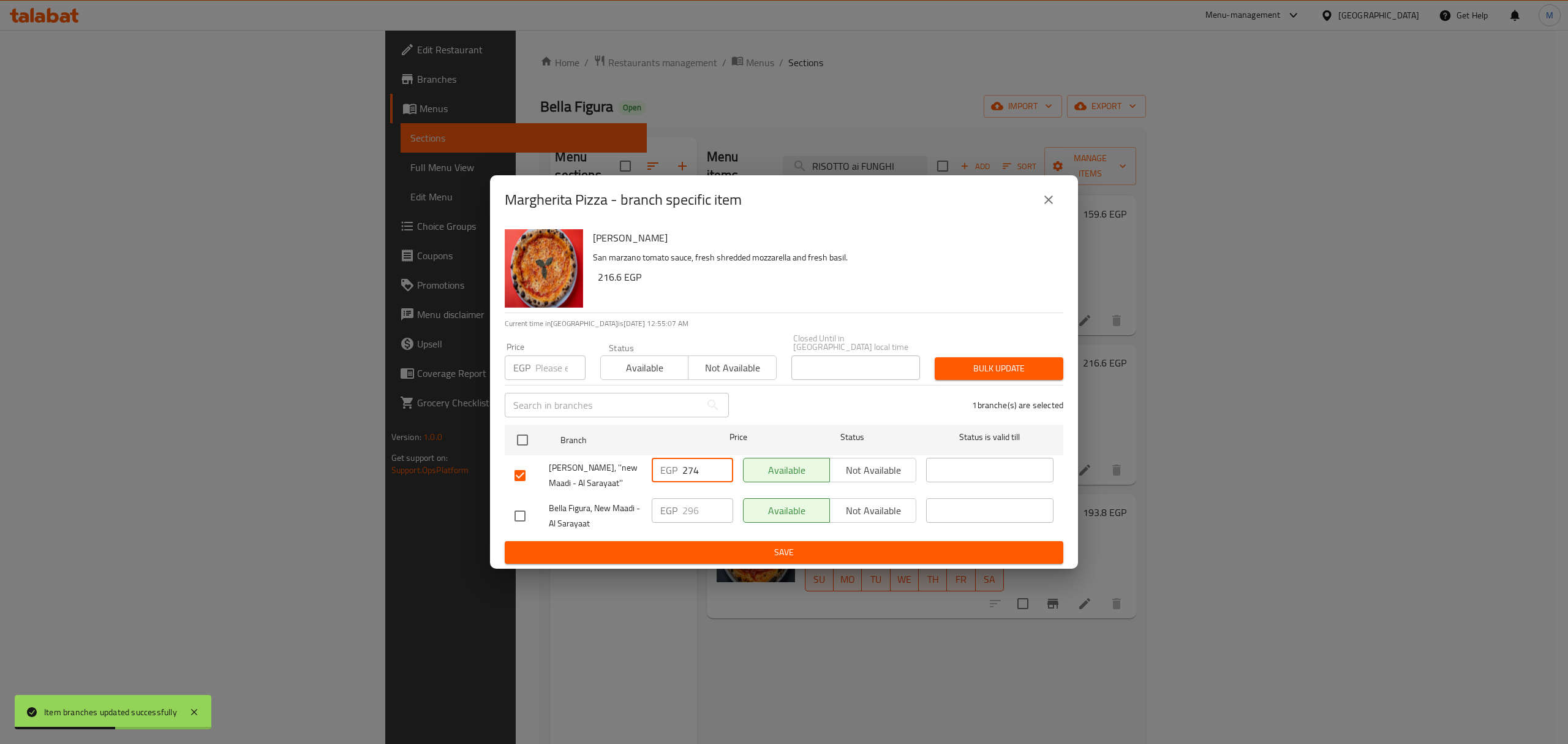
click at [685, 471] on input "274" at bounding box center [708, 470] width 51 height 25
paste input "96"
type input "296"
click at [687, 550] on span "Save" at bounding box center [784, 552] width 539 height 15
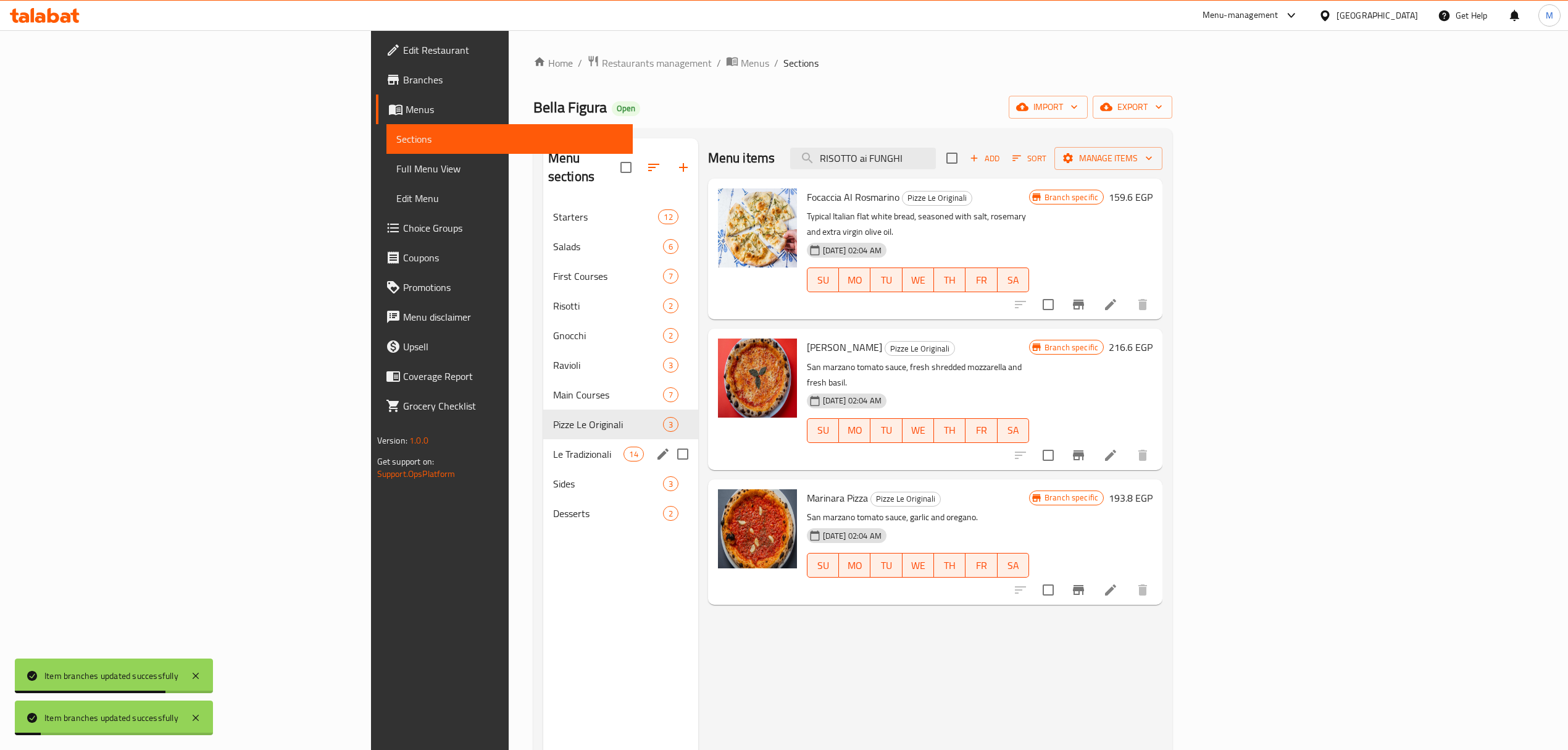
click at [543, 439] on div "Le Tradizionali 14" at bounding box center [620, 454] width 155 height 30
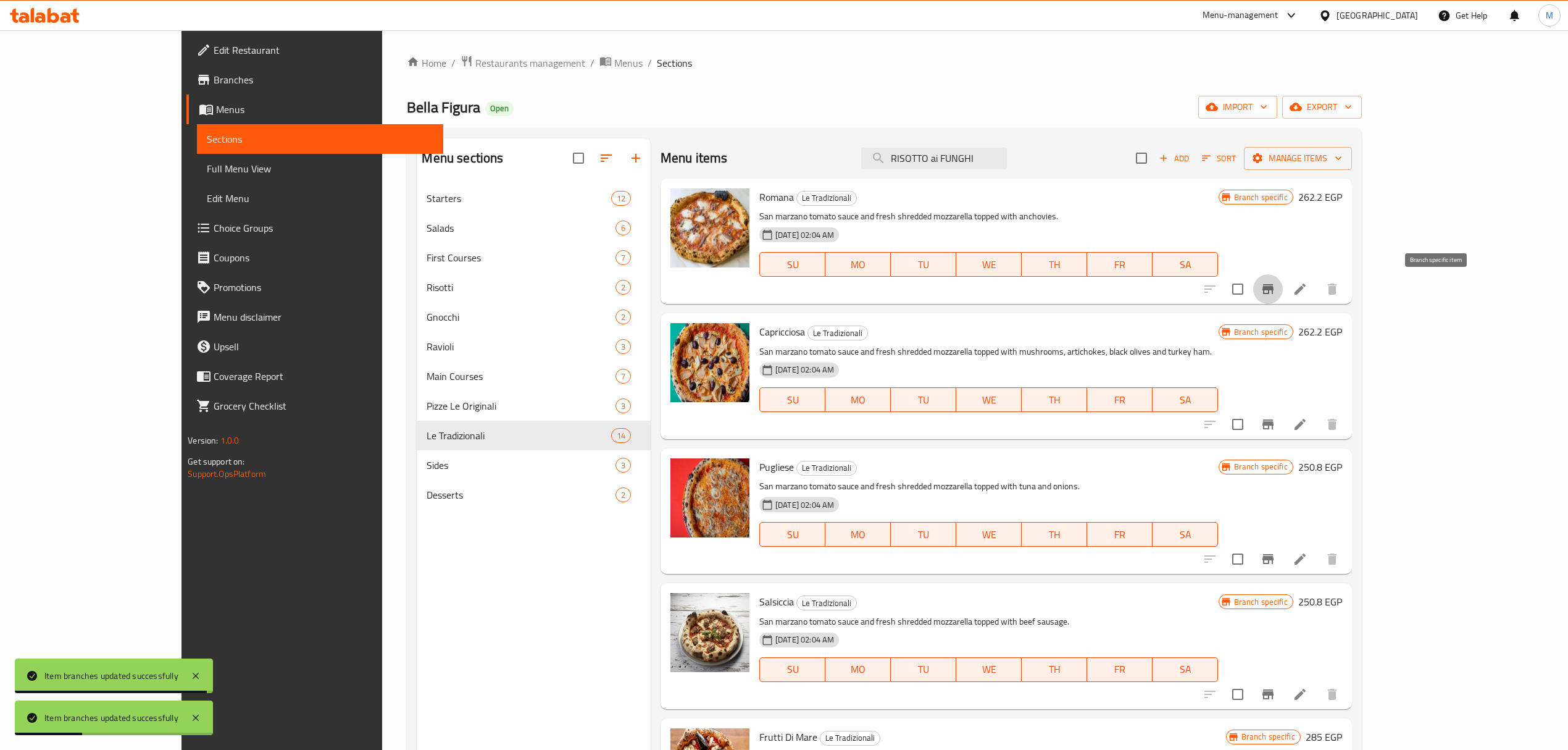
click at [1283, 280] on button "Branch-specific-item" at bounding box center [1268, 288] width 30 height 30
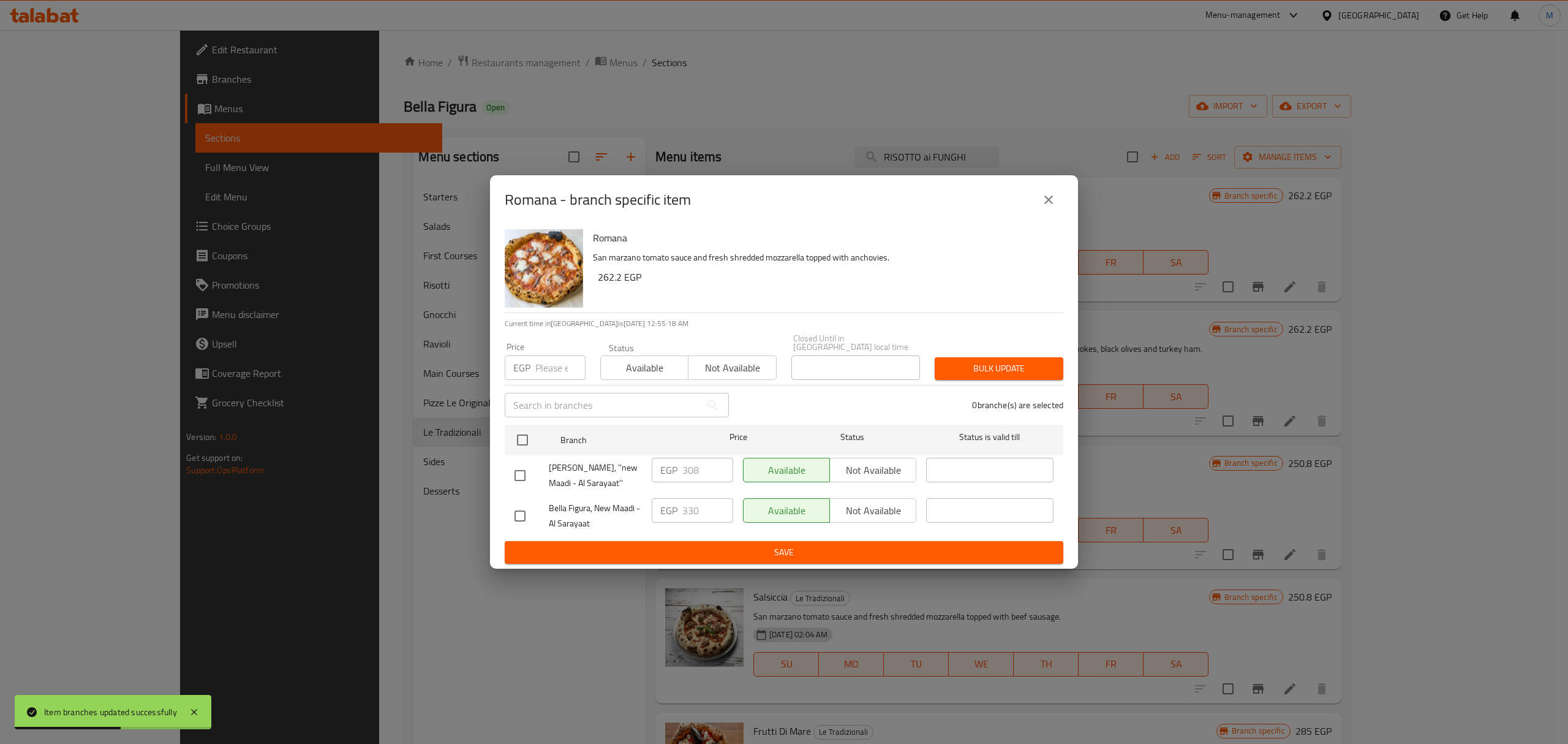
click at [523, 467] on input "checkbox" at bounding box center [520, 475] width 25 height 25
checkbox input "true"
click at [693, 471] on input "308" at bounding box center [708, 470] width 51 height 25
click at [692, 471] on input "308" at bounding box center [708, 470] width 51 height 25
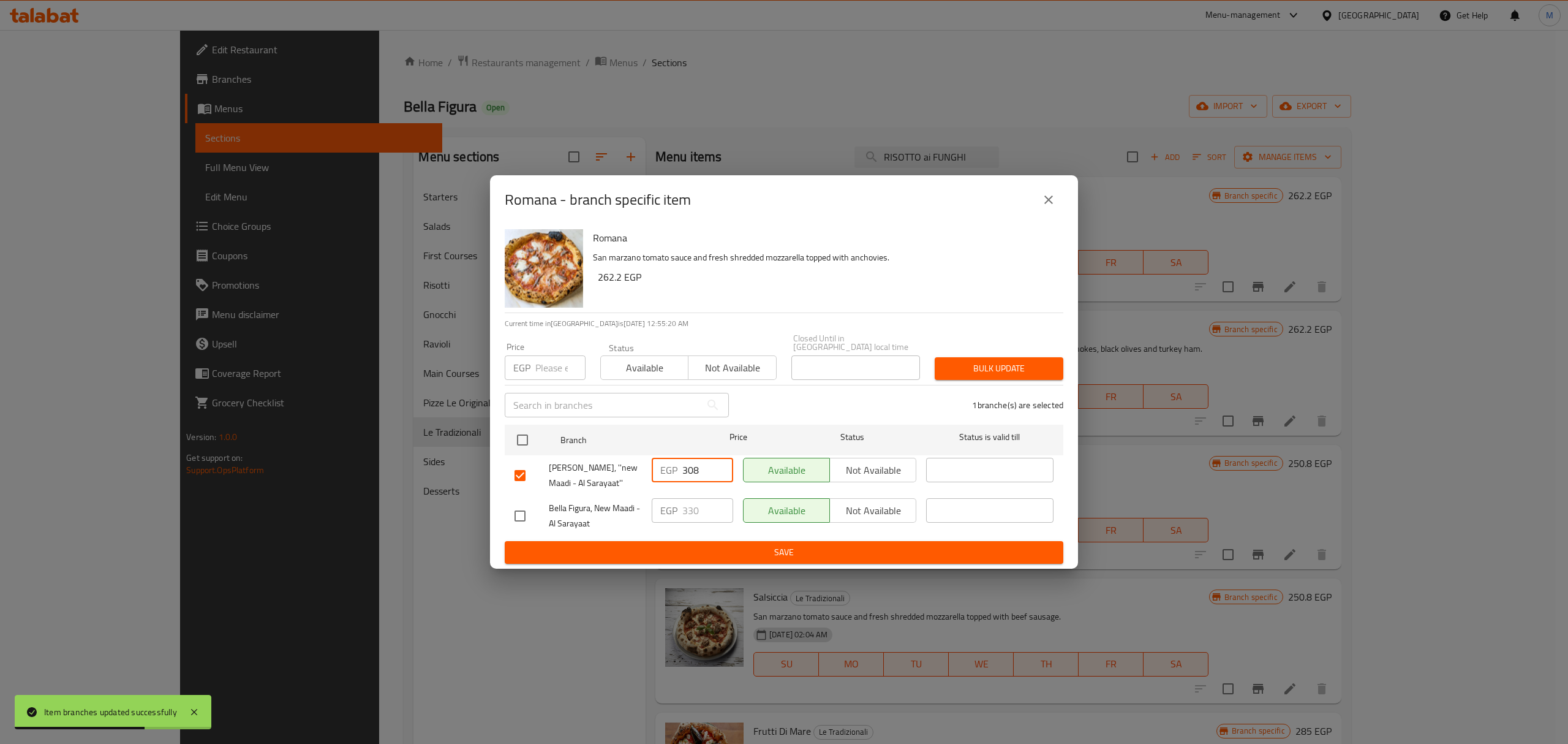
paste input "30"
type input "330"
click at [672, 545] on span "Save" at bounding box center [784, 552] width 539 height 15
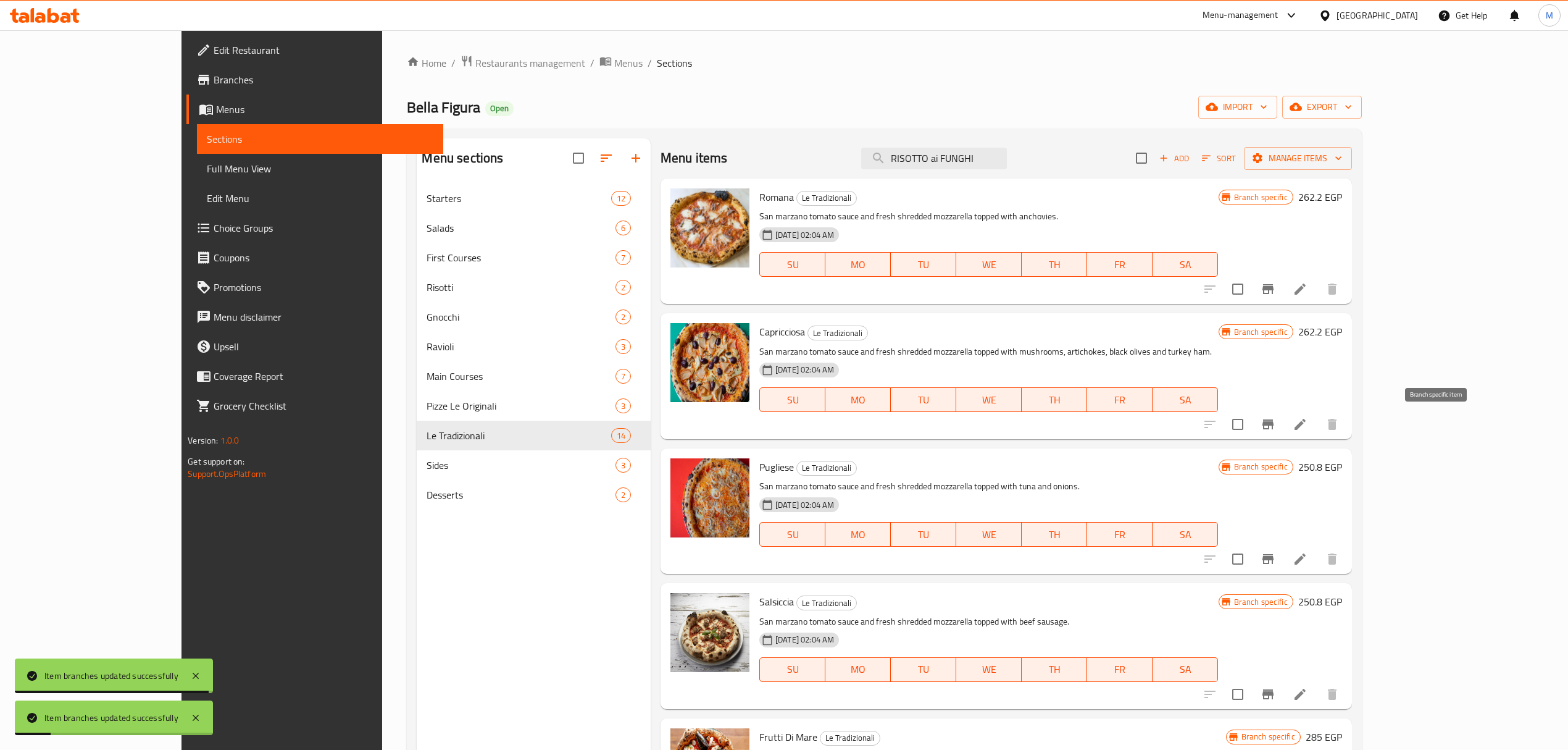
click at [1274, 423] on icon "Branch-specific-item" at bounding box center [1268, 424] width 11 height 10
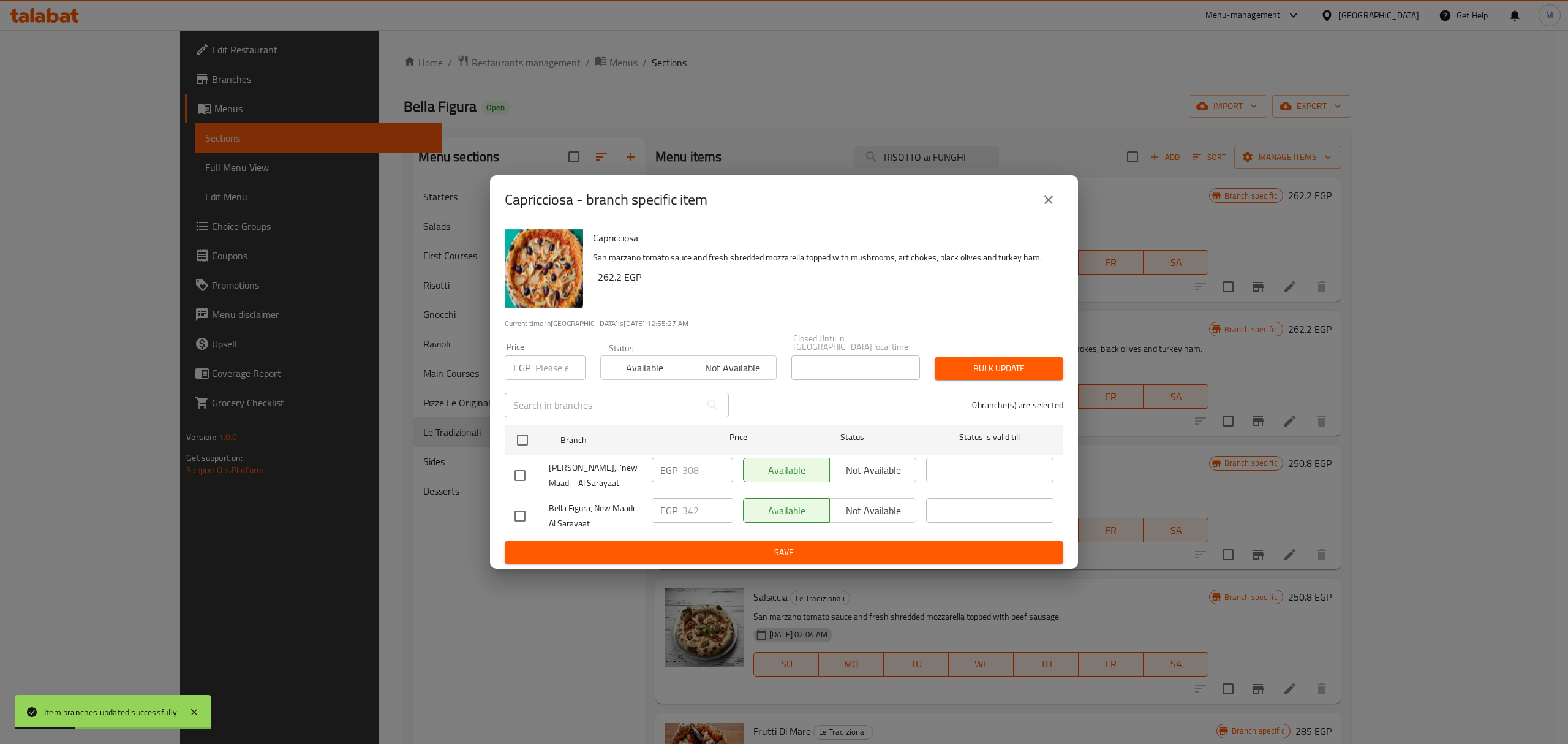
click at [525, 477] on input "checkbox" at bounding box center [520, 475] width 25 height 25
checkbox input "true"
click at [702, 464] on input "308" at bounding box center [708, 470] width 51 height 25
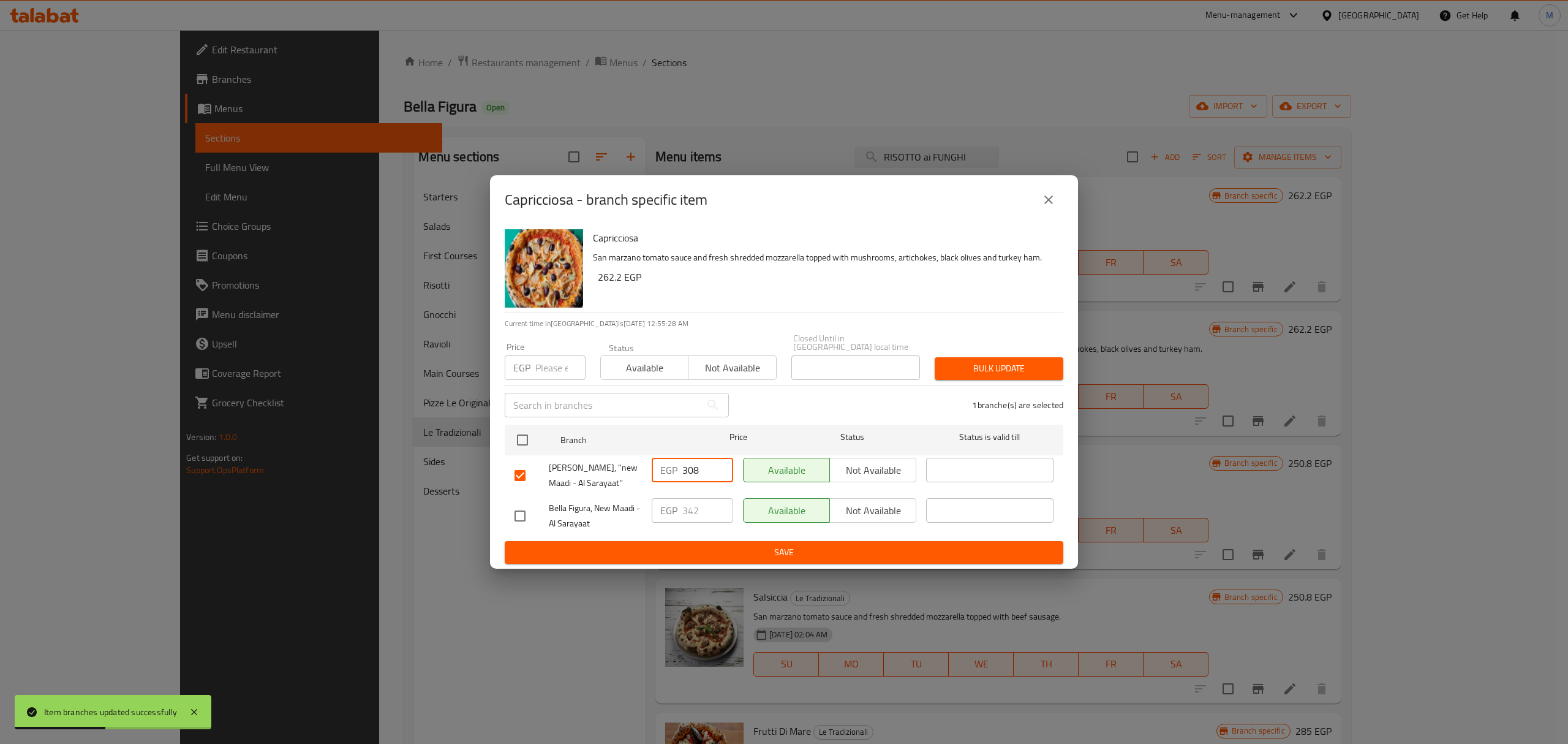
paste input "42"
type input "342"
click at [723, 547] on span "Save" at bounding box center [784, 552] width 539 height 15
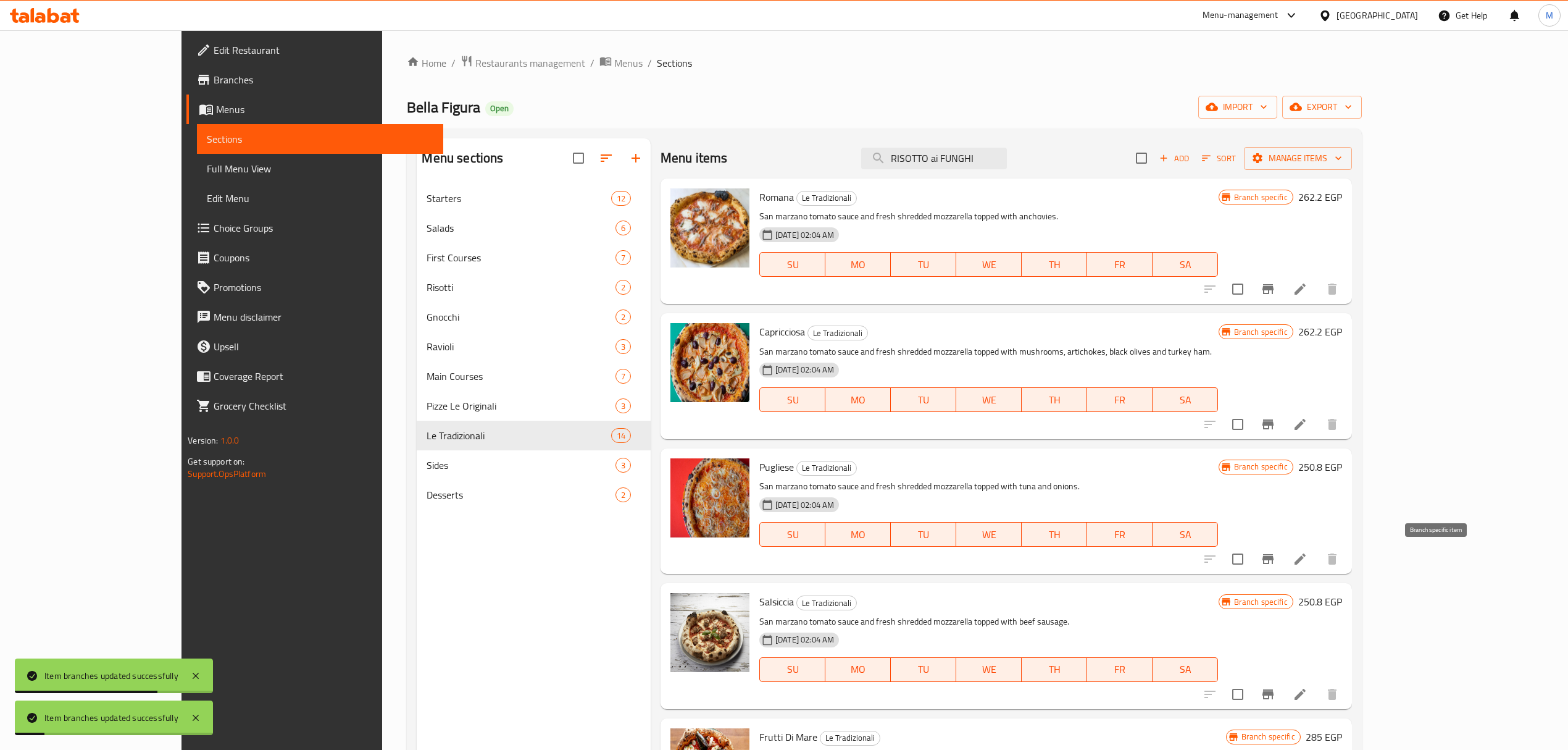
click at [1274, 556] on icon "Branch-specific-item" at bounding box center [1268, 558] width 11 height 10
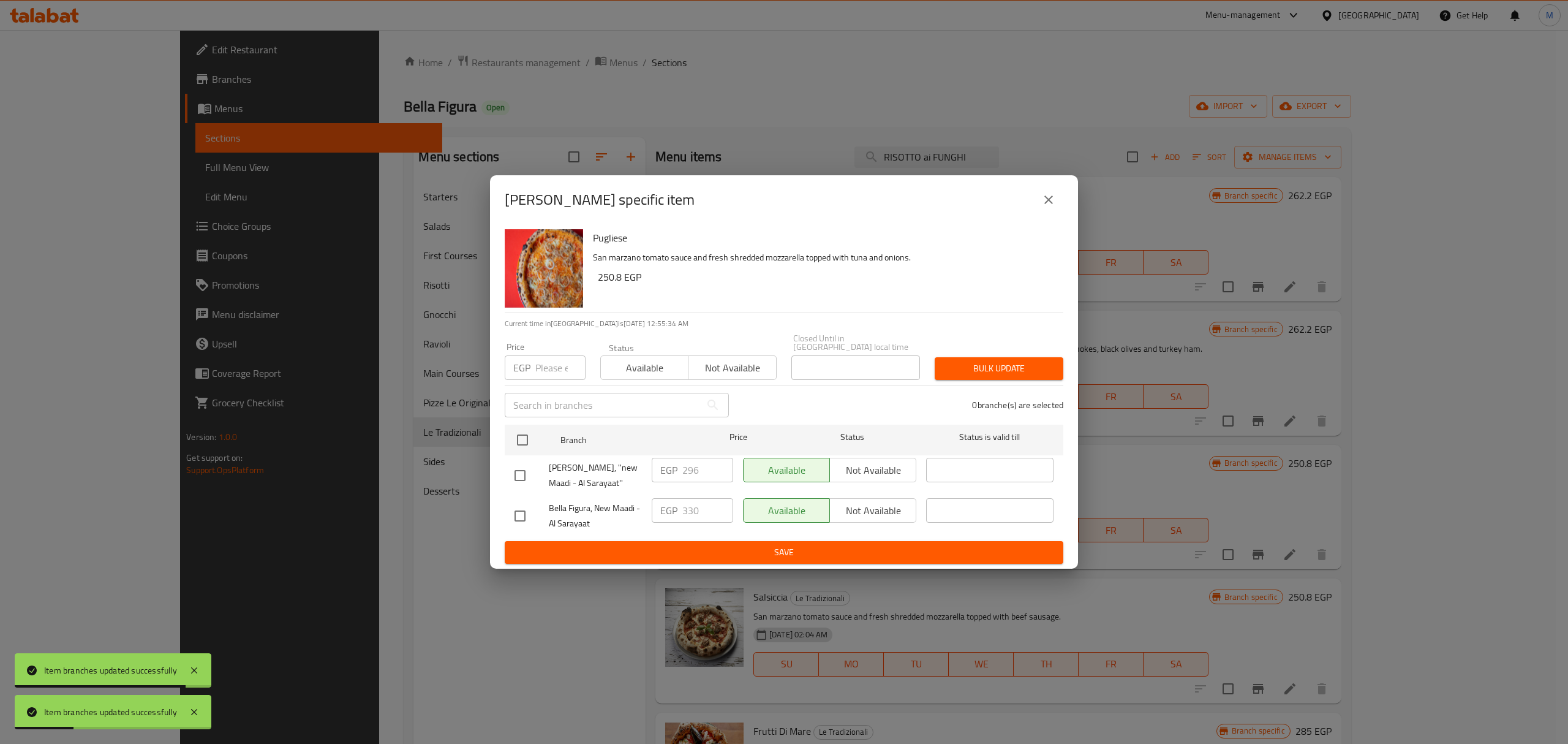
click at [549, 461] on span "Bella Figura, ''new Maadi - Al Sarayaat''" at bounding box center [595, 475] width 93 height 31
click at [543, 474] on div at bounding box center [531, 475] width 34 height 25
click at [528, 471] on input "checkbox" at bounding box center [520, 475] width 25 height 25
checkbox input "true"
click at [683, 464] on input "296" at bounding box center [708, 470] width 51 height 25
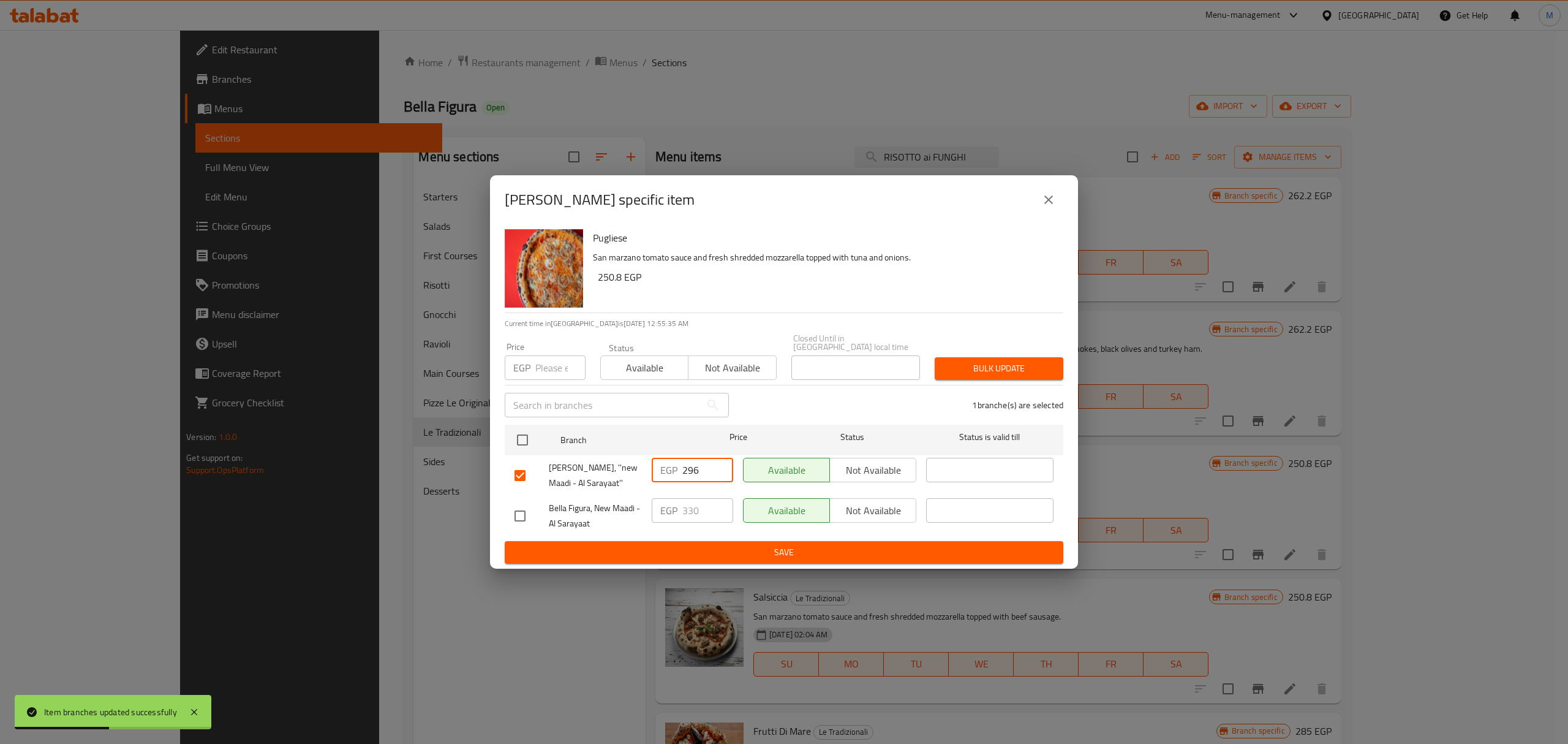
click at [683, 464] on input "296" at bounding box center [708, 470] width 51 height 25
paste input "330"
type input "330"
click at [710, 545] on span "Save" at bounding box center [784, 552] width 539 height 15
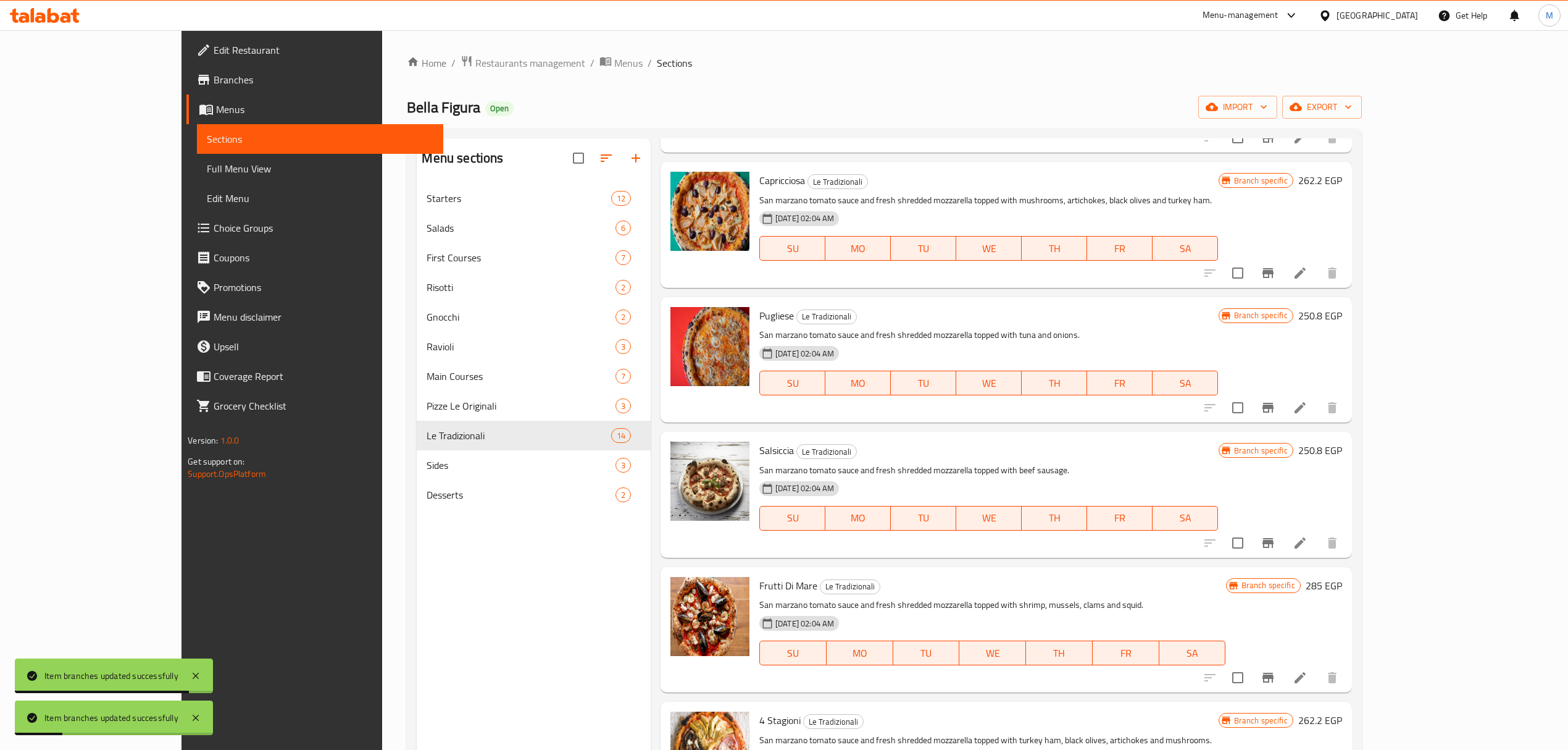
scroll to position [164, 0]
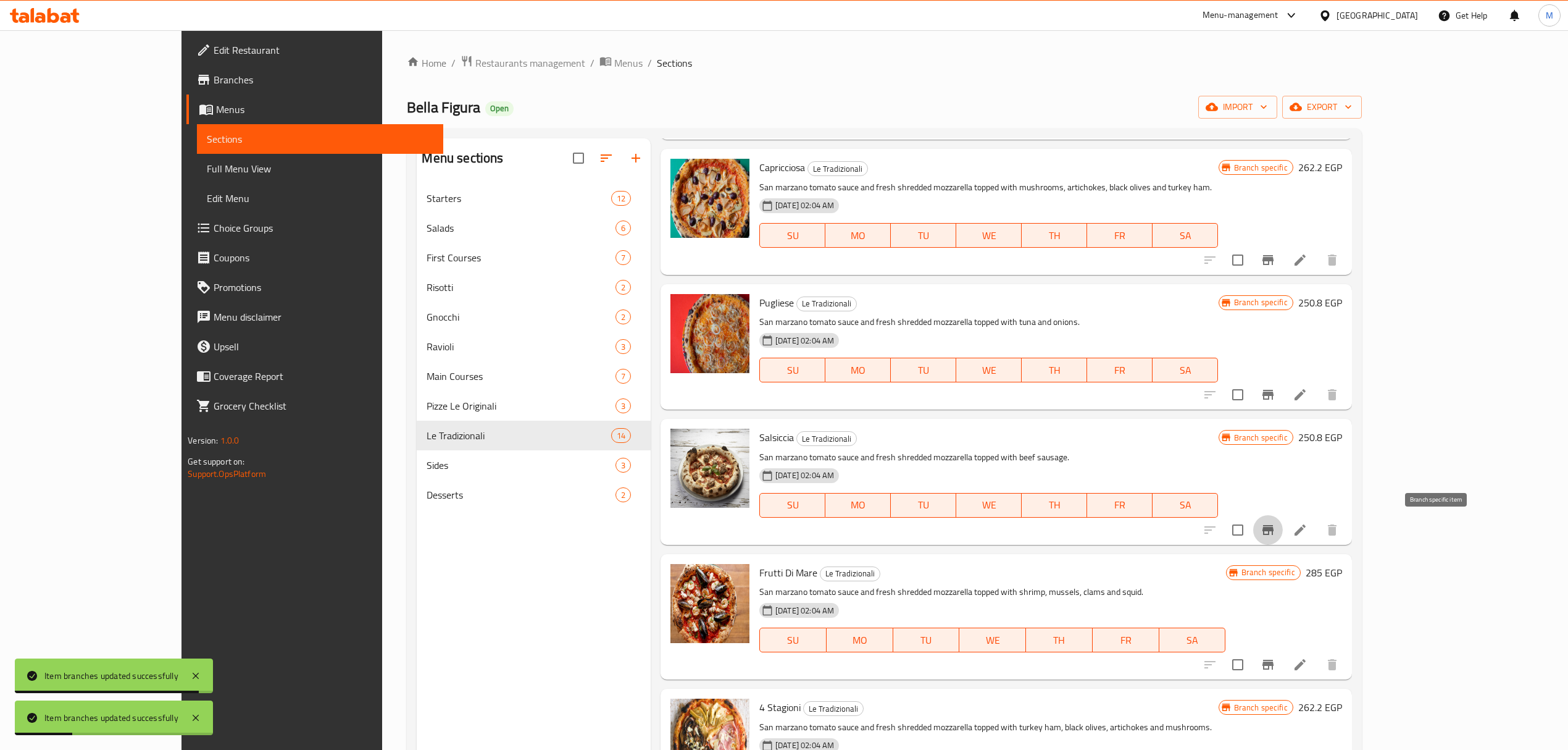
click at [1274, 526] on icon "Branch-specific-item" at bounding box center [1268, 530] width 11 height 10
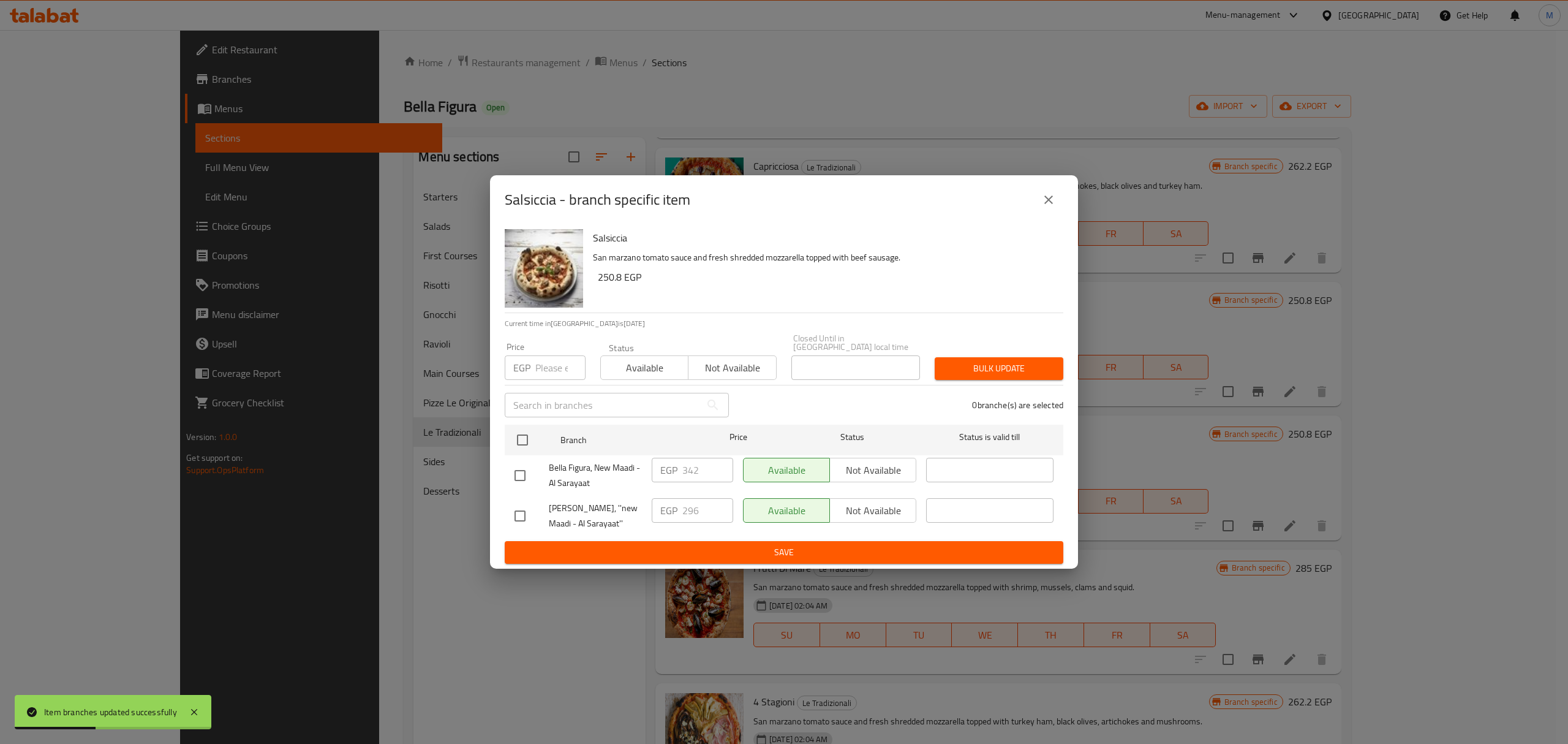
click at [536, 469] on div at bounding box center [531, 475] width 34 height 25
drag, startPoint x: 505, startPoint y: 469, endPoint x: 512, endPoint y: 471, distance: 7.3
click at [509, 471] on li "Bella Figura, New Maadi - Al Sarayaat EGP 342 ​ Available Not available ​" at bounding box center [784, 475] width 559 height 41
click at [520, 510] on input "checkbox" at bounding box center [520, 516] width 25 height 25
checkbox input "true"
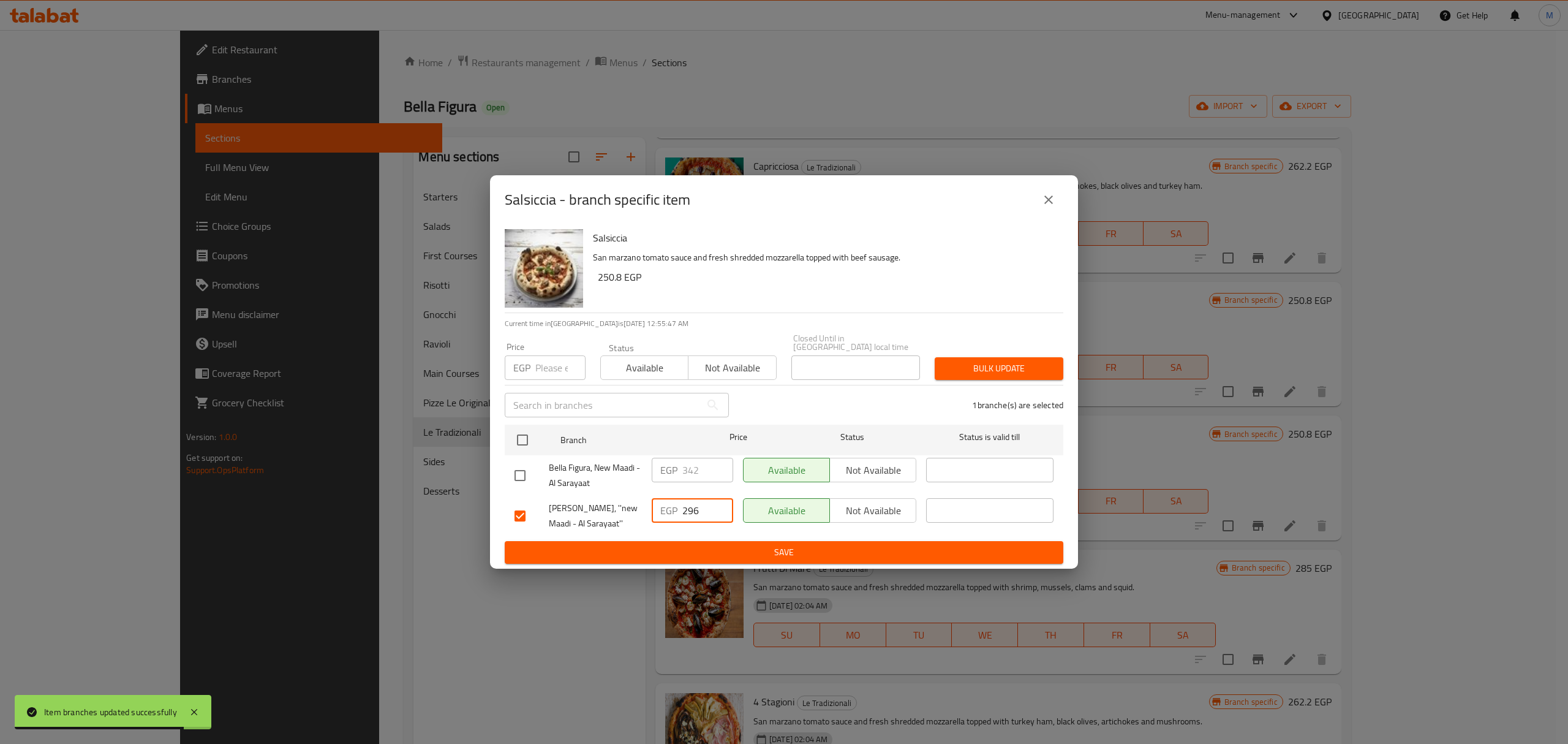
click at [689, 515] on input "296" at bounding box center [708, 510] width 51 height 25
click at [689, 517] on input "296" at bounding box center [708, 510] width 51 height 25
paste input "342"
type input "342"
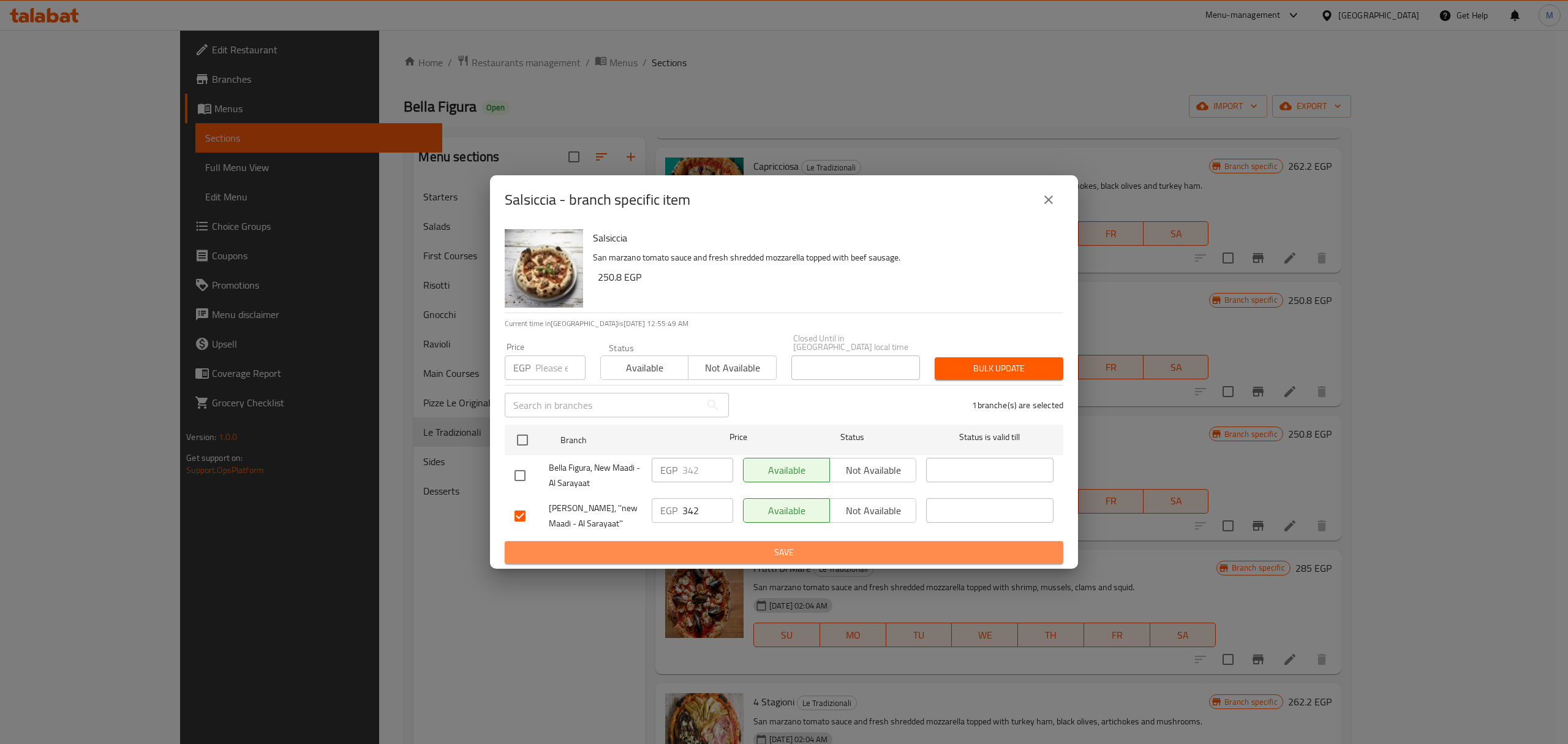
click at [682, 557] on button "Save" at bounding box center [784, 552] width 559 height 23
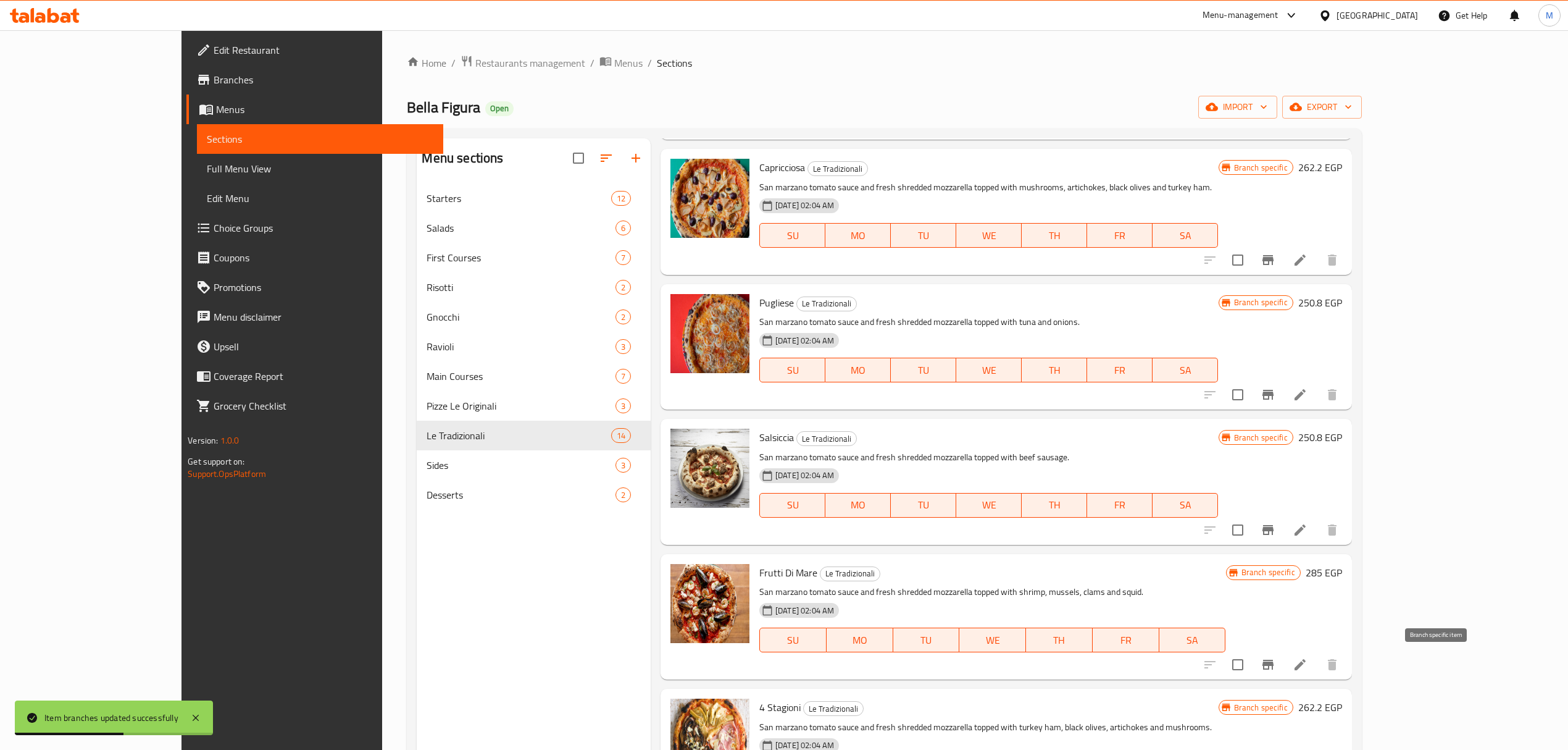
click at [1274, 663] on icon "Branch-specific-item" at bounding box center [1268, 664] width 11 height 10
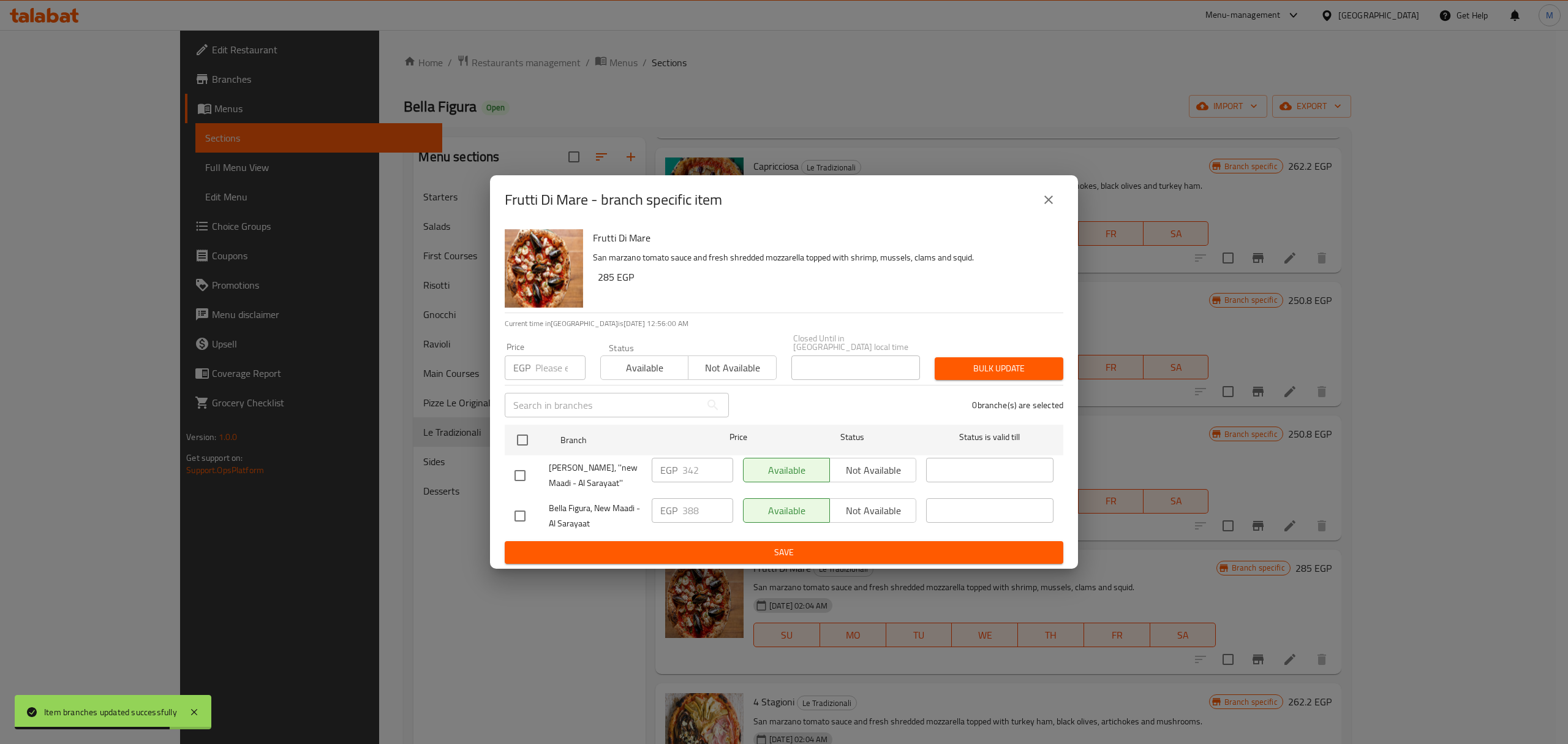
click at [509, 471] on input "checkbox" at bounding box center [520, 475] width 25 height 25
checkbox input "true"
click at [682, 471] on div "EGP 342 ​" at bounding box center [692, 470] width 81 height 25
click at [683, 471] on input "342" at bounding box center [708, 470] width 51 height 25
paste input "88"
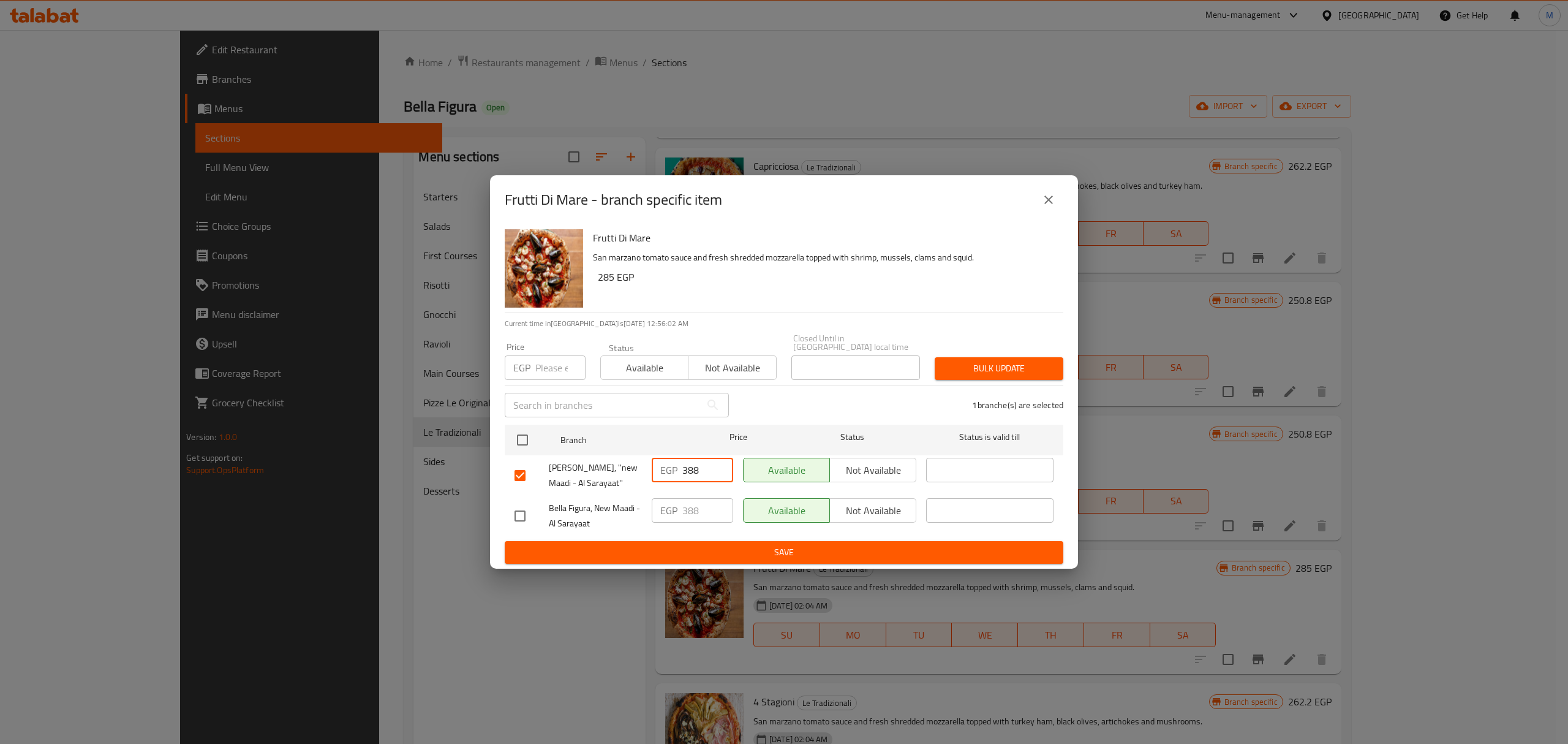
type input "388"
click at [668, 532] on div "EGP 388 ​" at bounding box center [692, 515] width 91 height 45
click at [668, 547] on span "Save" at bounding box center [784, 552] width 539 height 15
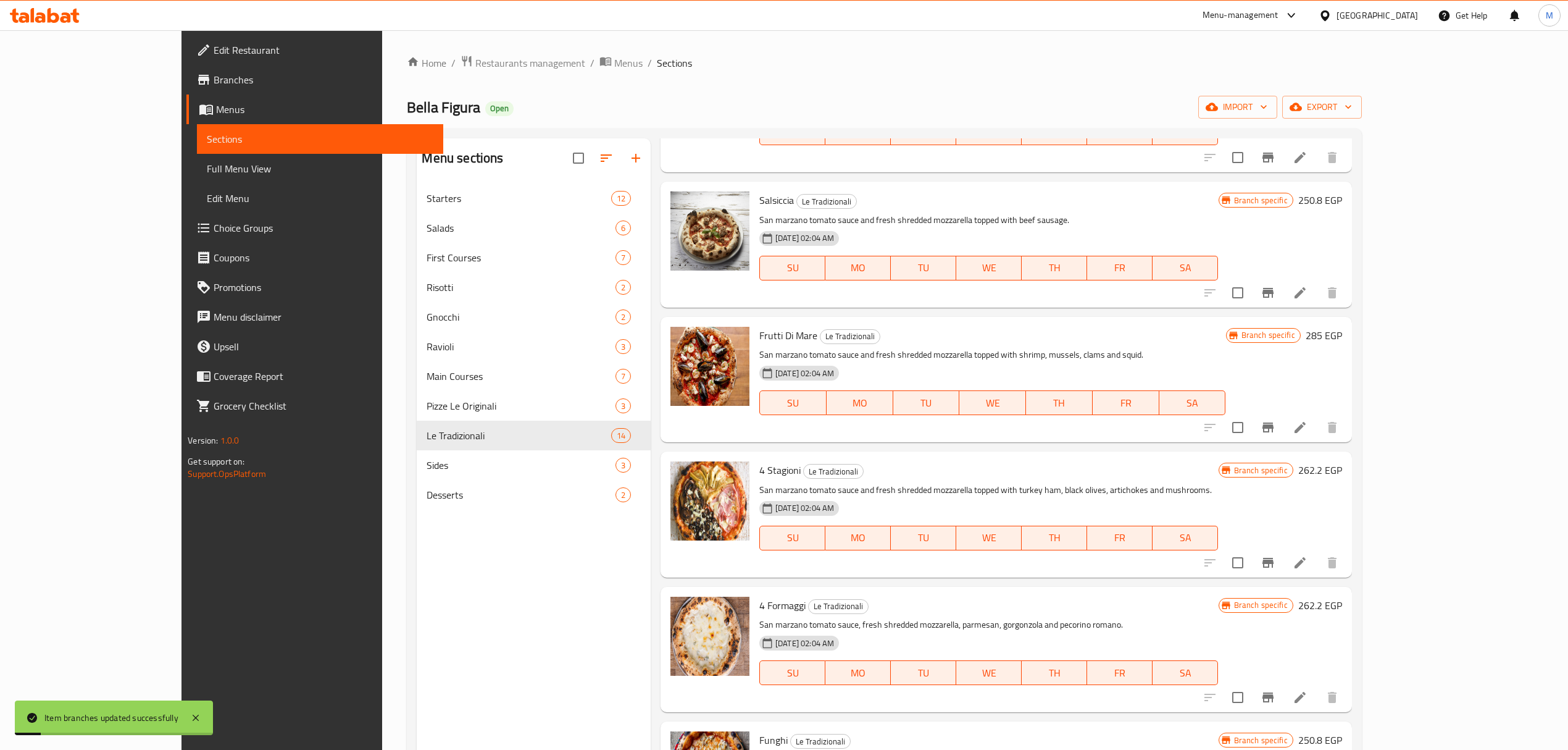
scroll to position [411, 0]
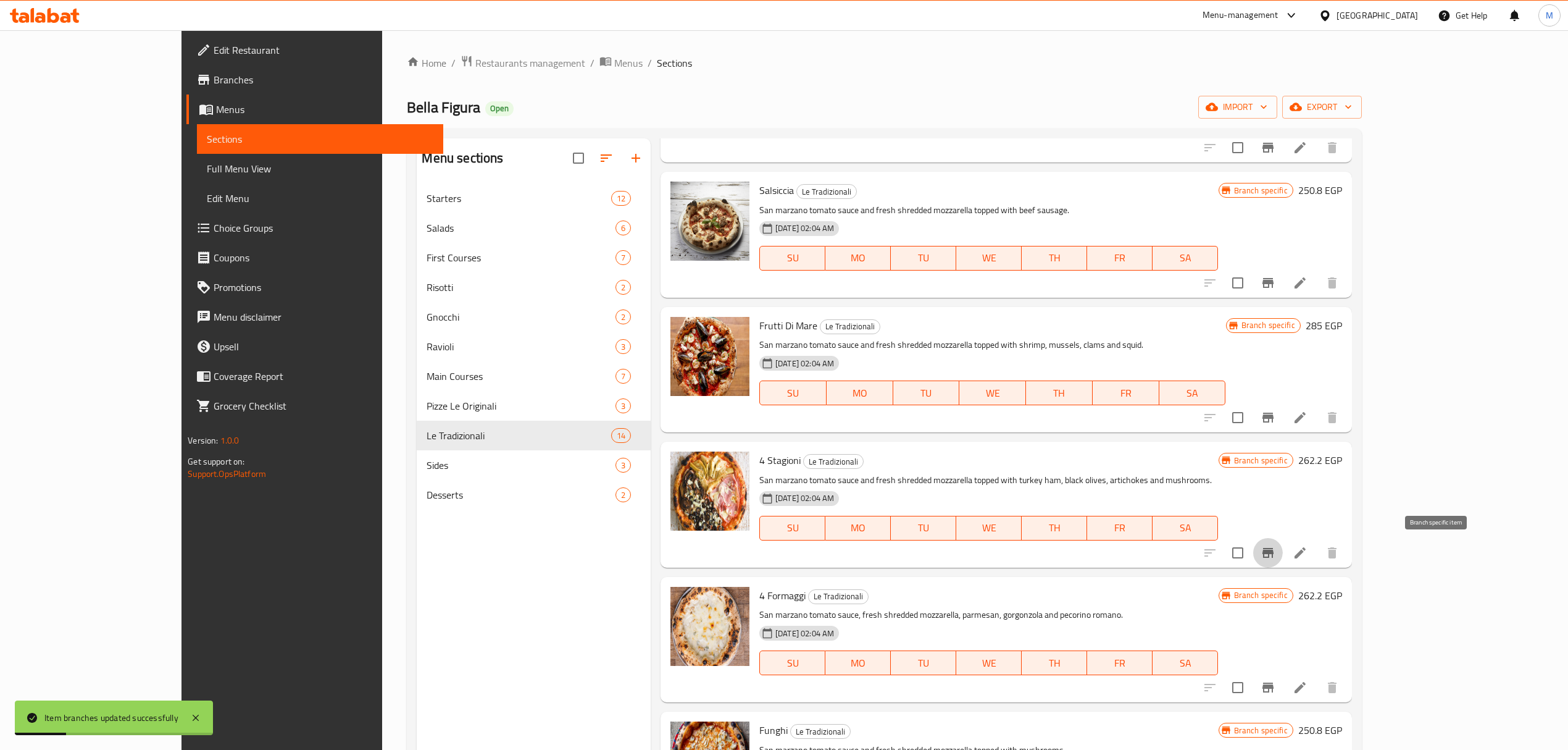
click at [1276, 559] on icon "Branch-specific-item" at bounding box center [1268, 552] width 14 height 14
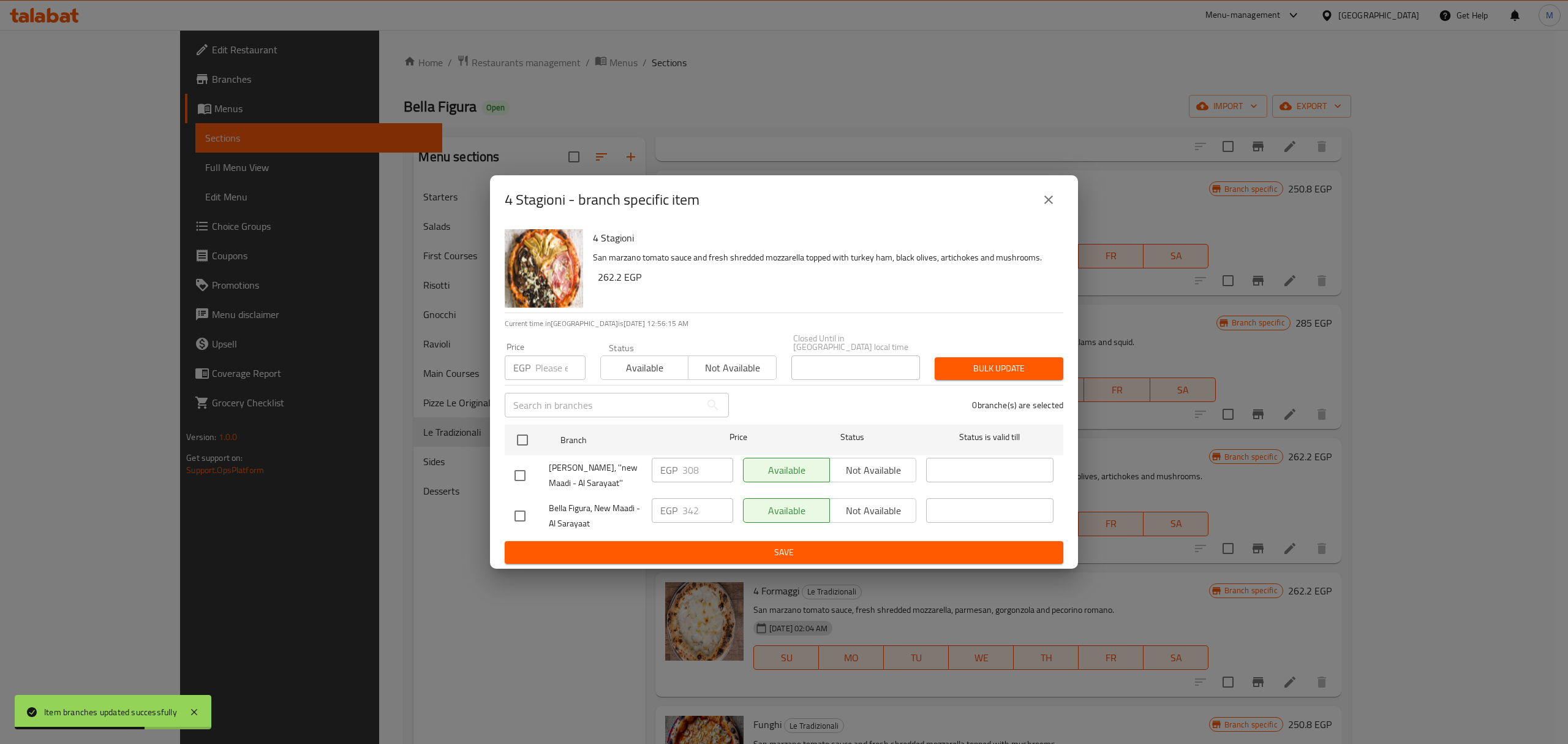
click at [516, 466] on input "checkbox" at bounding box center [520, 475] width 25 height 25
checkbox input "true"
click at [704, 466] on input "308" at bounding box center [708, 470] width 51 height 25
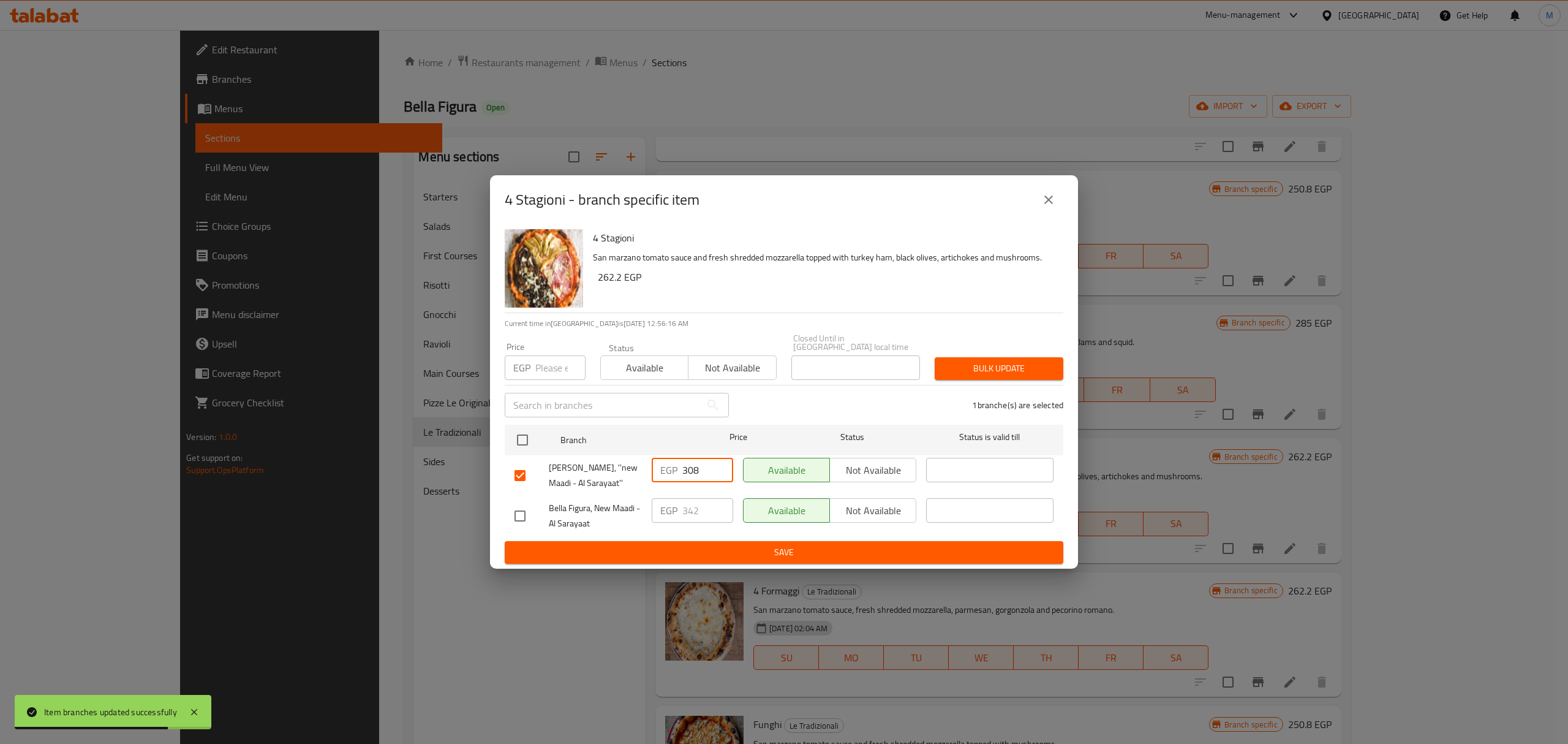
paste input "42"
type input "342"
click at [693, 544] on span "Save" at bounding box center [784, 552] width 539 height 15
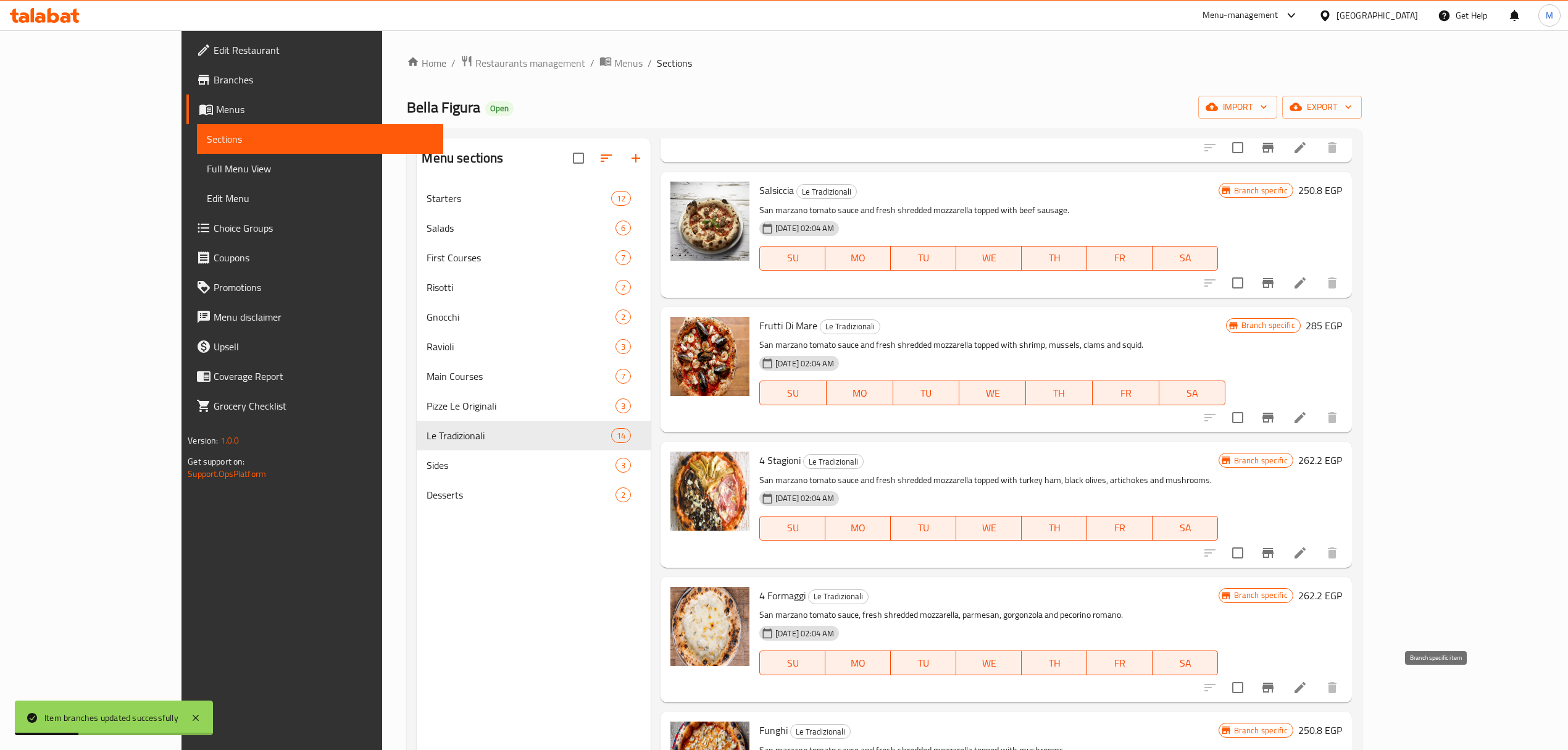
click at [1274, 685] on icon "Branch-specific-item" at bounding box center [1268, 688] width 11 height 10
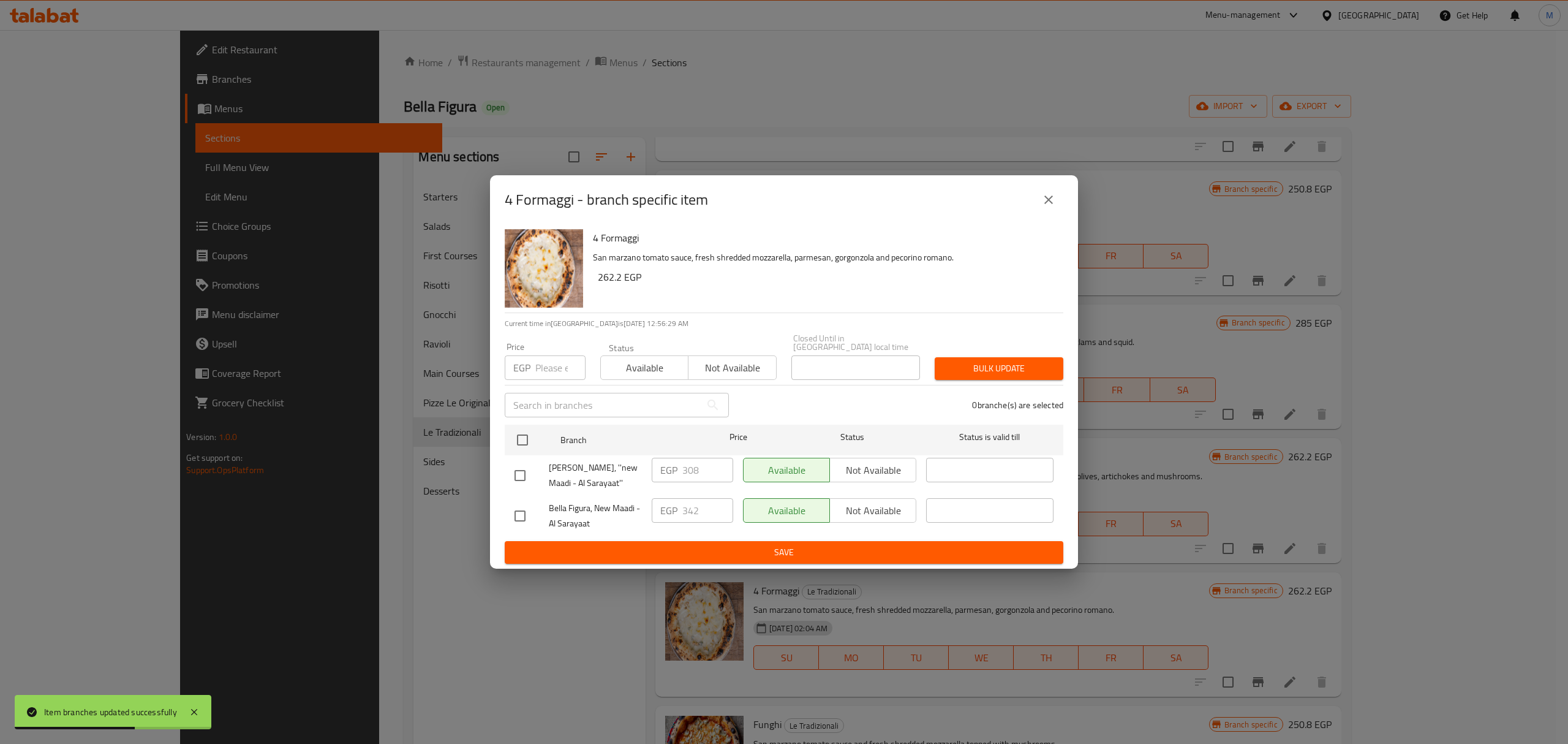
click at [525, 463] on input "checkbox" at bounding box center [520, 475] width 25 height 25
checkbox input "true"
click at [718, 467] on input "307" at bounding box center [708, 470] width 51 height 25
click at [710, 466] on input "307" at bounding box center [708, 470] width 51 height 25
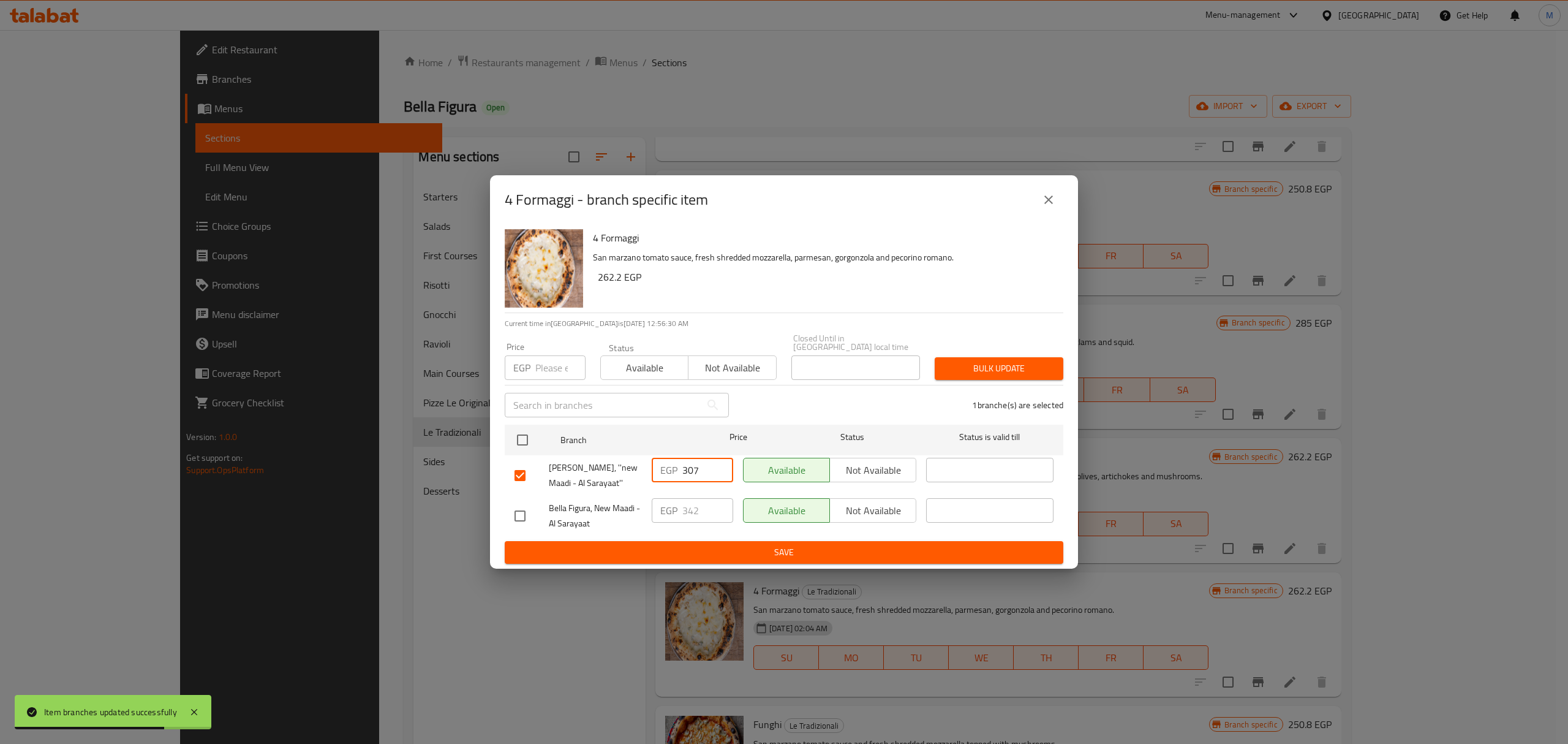
click at [710, 466] on input "307" at bounding box center [708, 470] width 51 height 25
paste input "42"
type input "342"
click at [724, 544] on span "Save" at bounding box center [784, 552] width 539 height 15
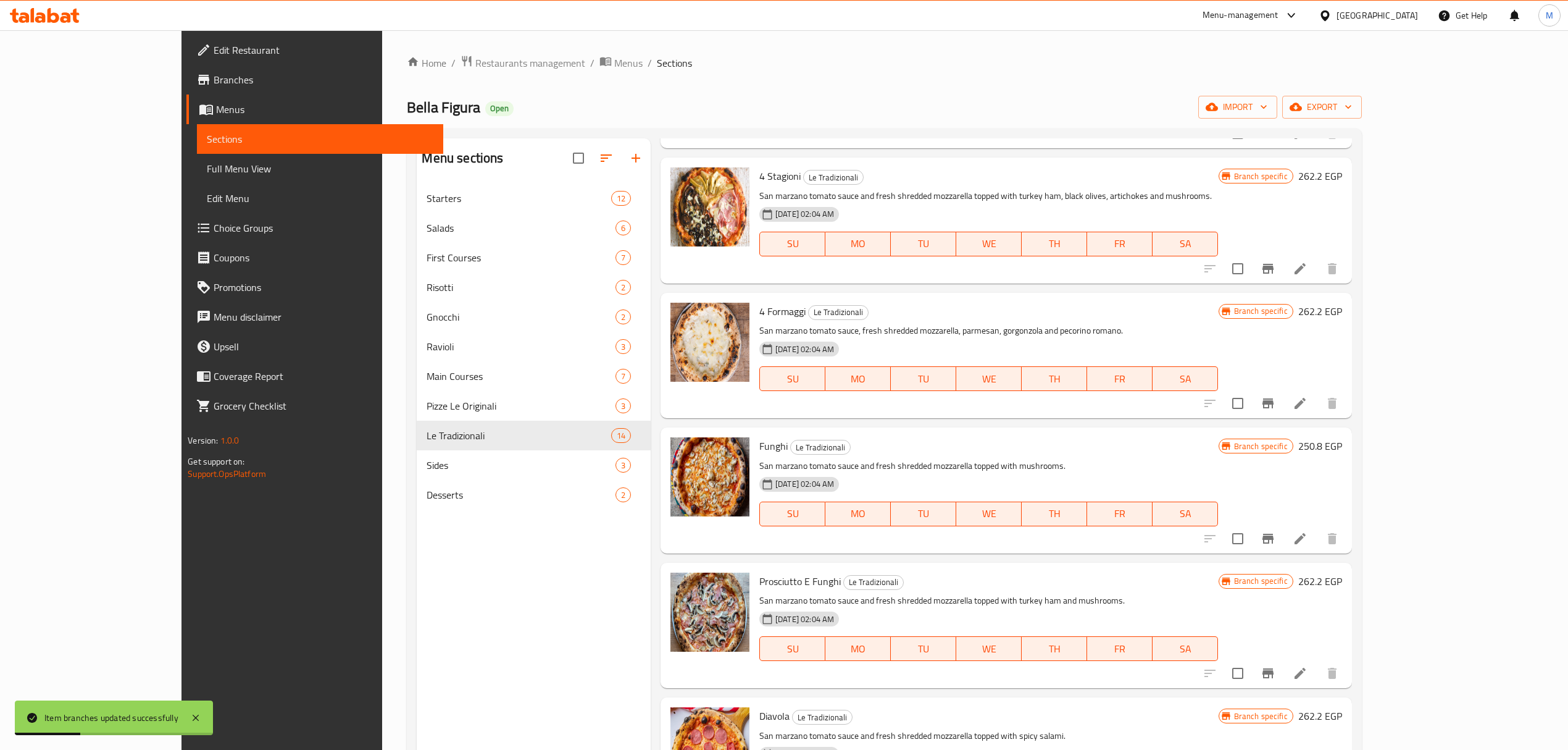
scroll to position [741, 0]
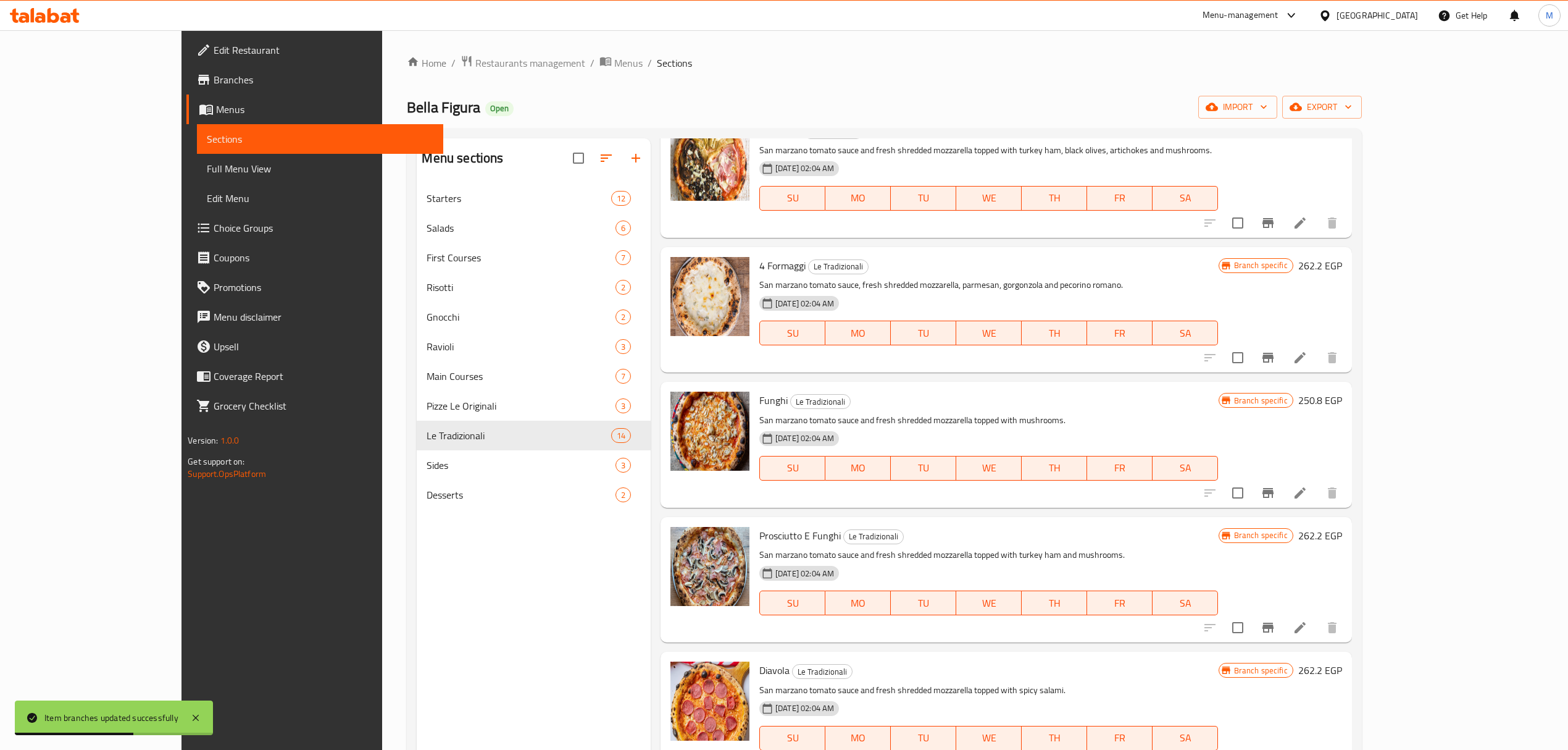
click at [1276, 497] on icon "Branch-specific-item" at bounding box center [1268, 493] width 14 height 14
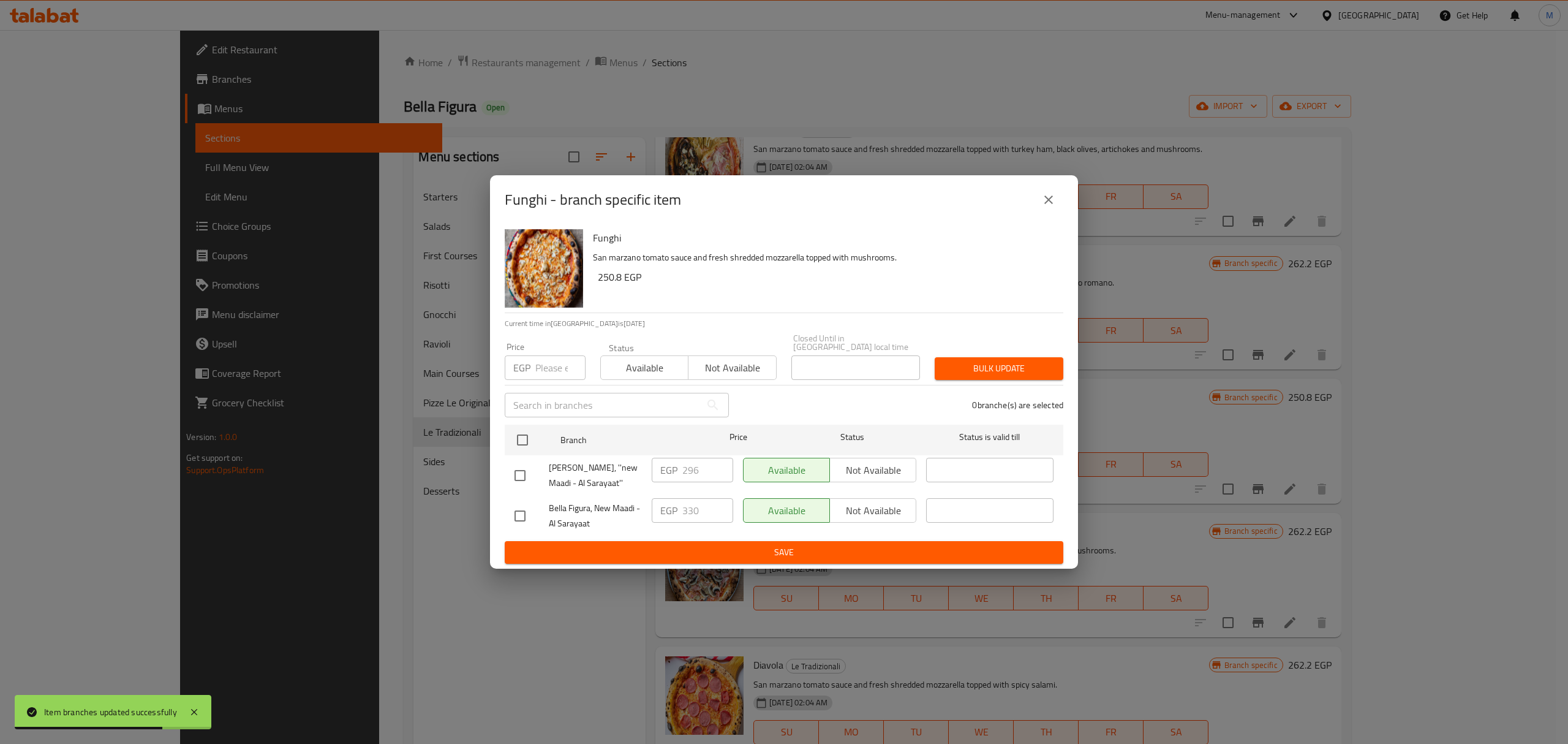
click at [515, 463] on input "checkbox" at bounding box center [520, 475] width 25 height 25
click at [525, 456] on div "Bella Figura, ''new Maadi - Al Sarayaat''" at bounding box center [578, 475] width 137 height 45
click at [503, 473] on div "Funghi San marzano tomato sauce and fresh shredded mozzarella topped with mushr…" at bounding box center [784, 396] width 588 height 344
click at [523, 479] on input "checkbox" at bounding box center [520, 475] width 25 height 25
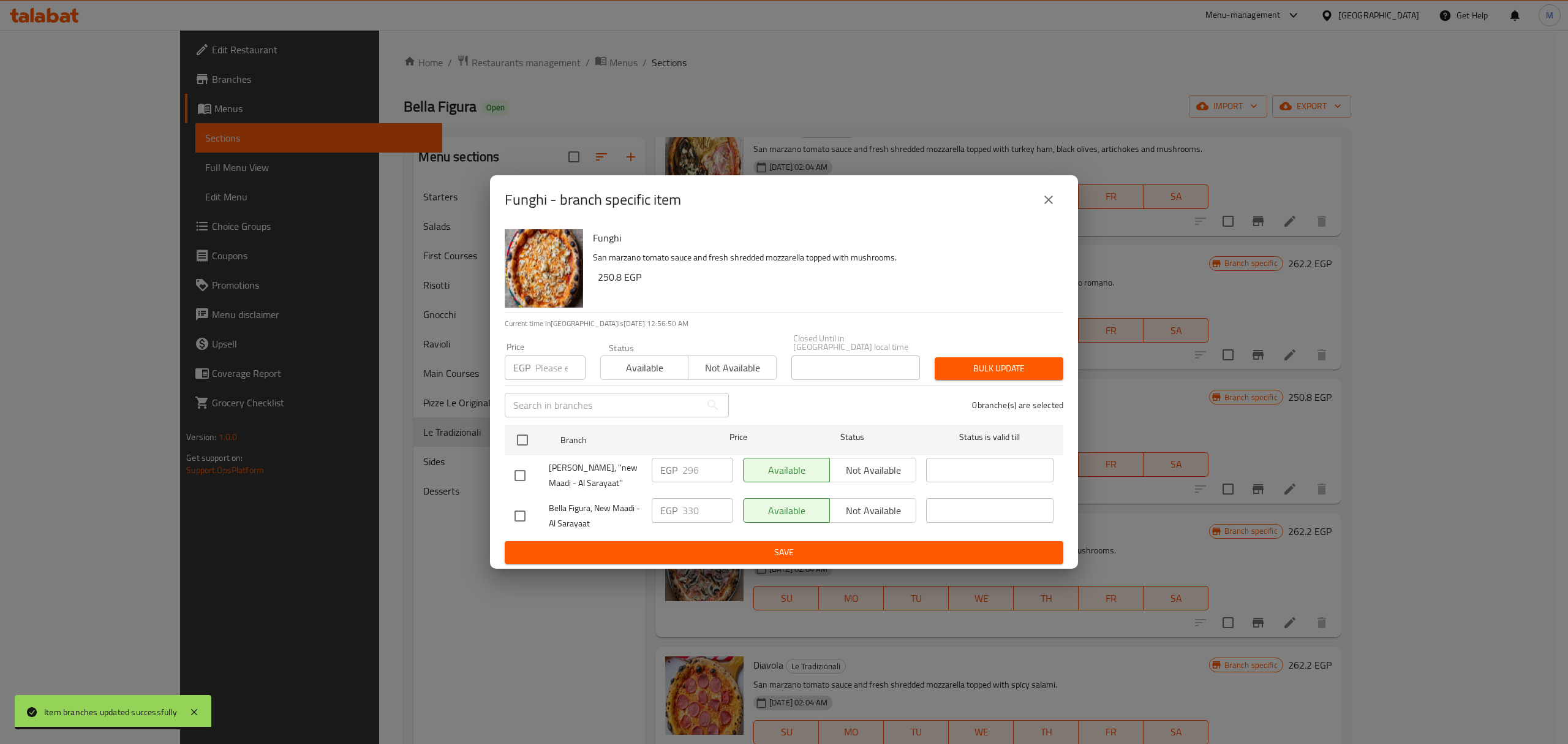
checkbox input "true"
click at [701, 459] on input "296" at bounding box center [708, 470] width 51 height 25
paste input "330"
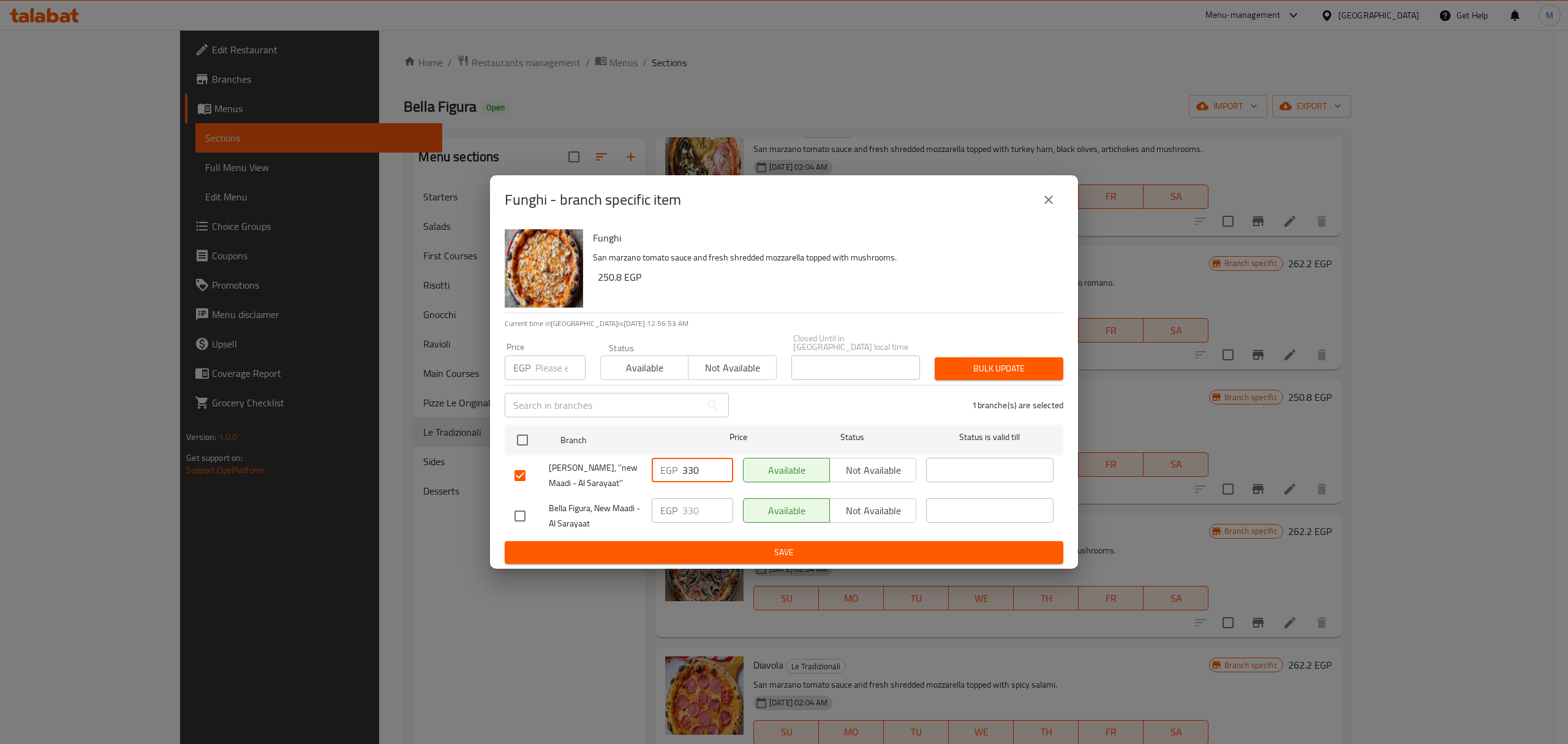
type input "330"
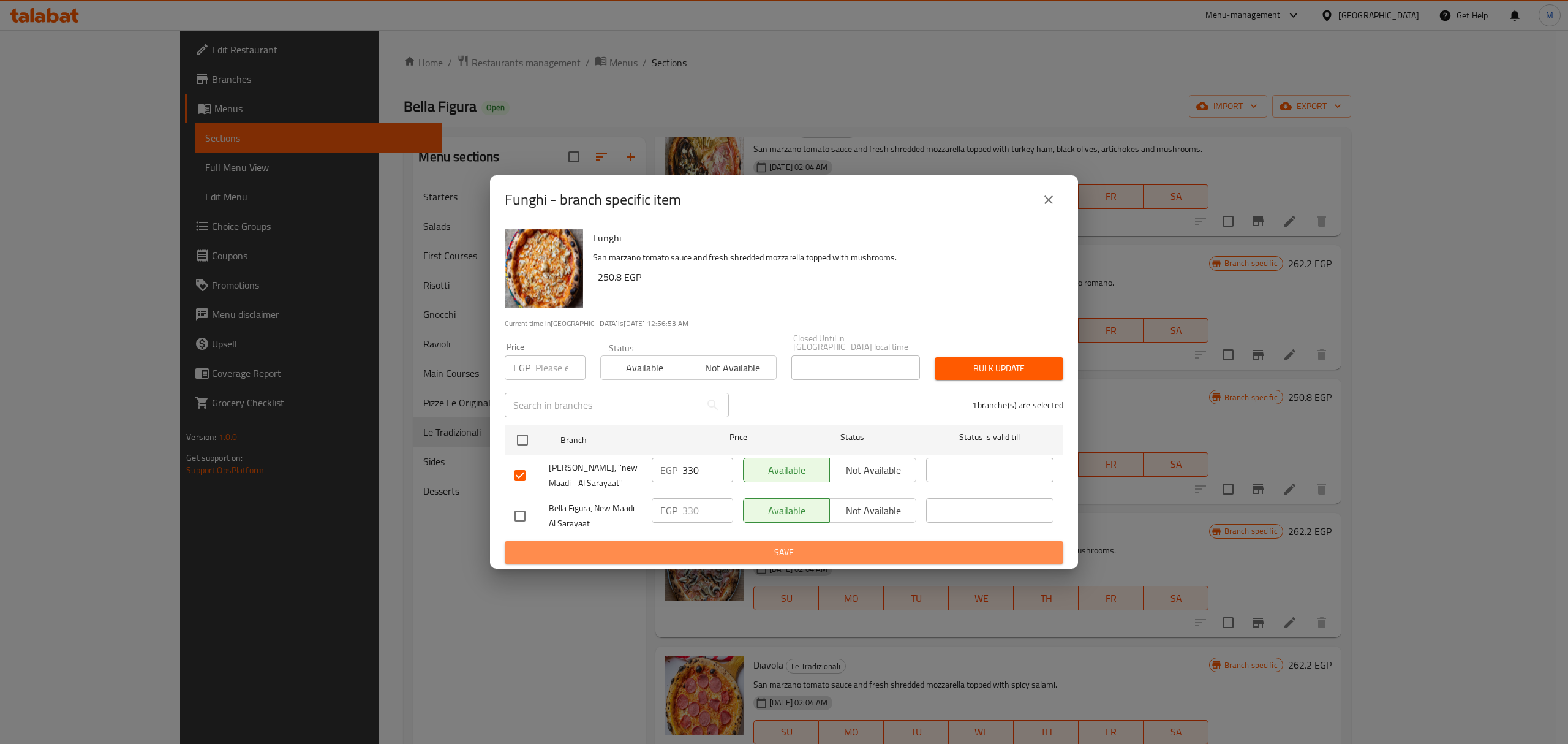
click at [704, 544] on span "Save" at bounding box center [784, 552] width 539 height 15
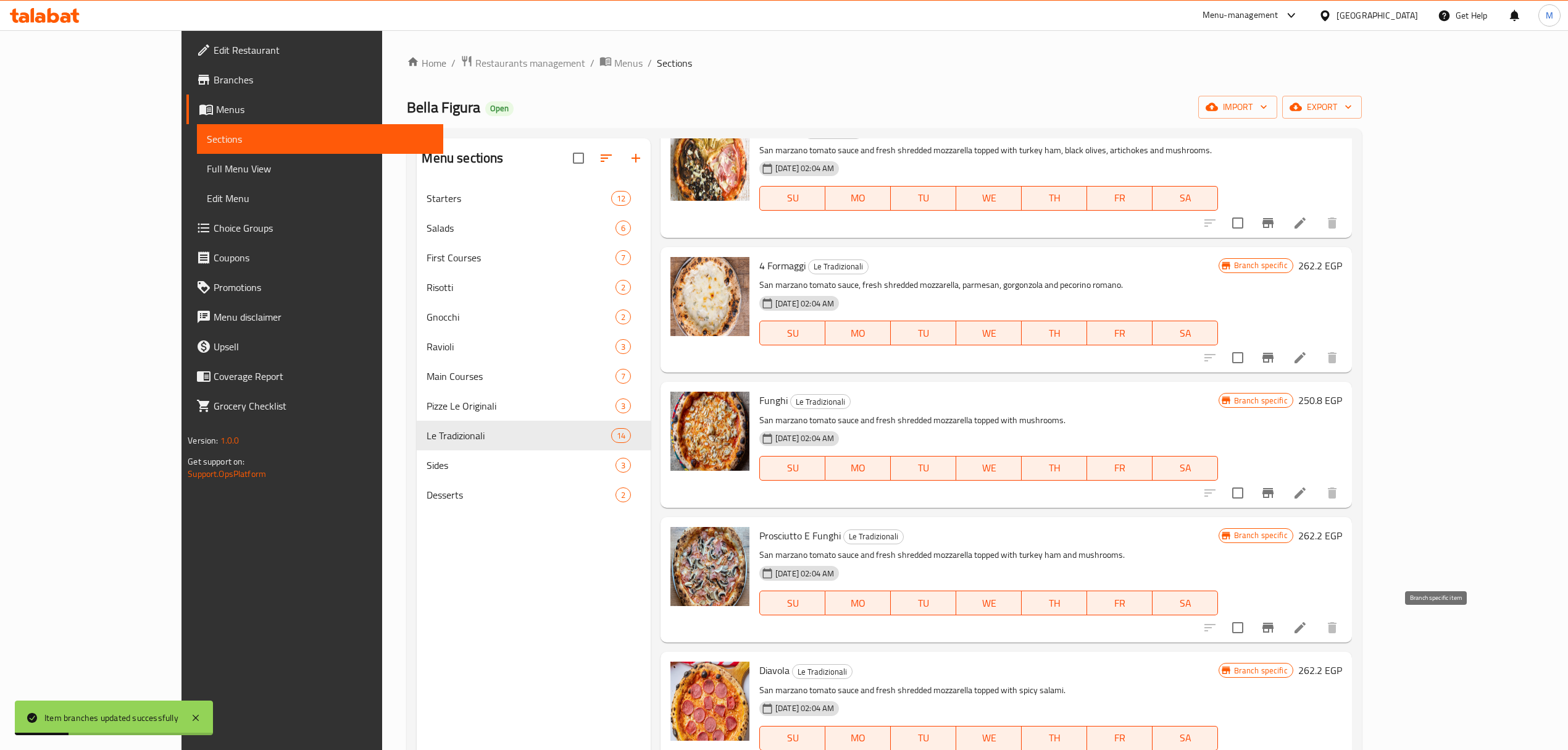
click at [1276, 631] on icon "Branch-specific-item" at bounding box center [1268, 627] width 14 height 14
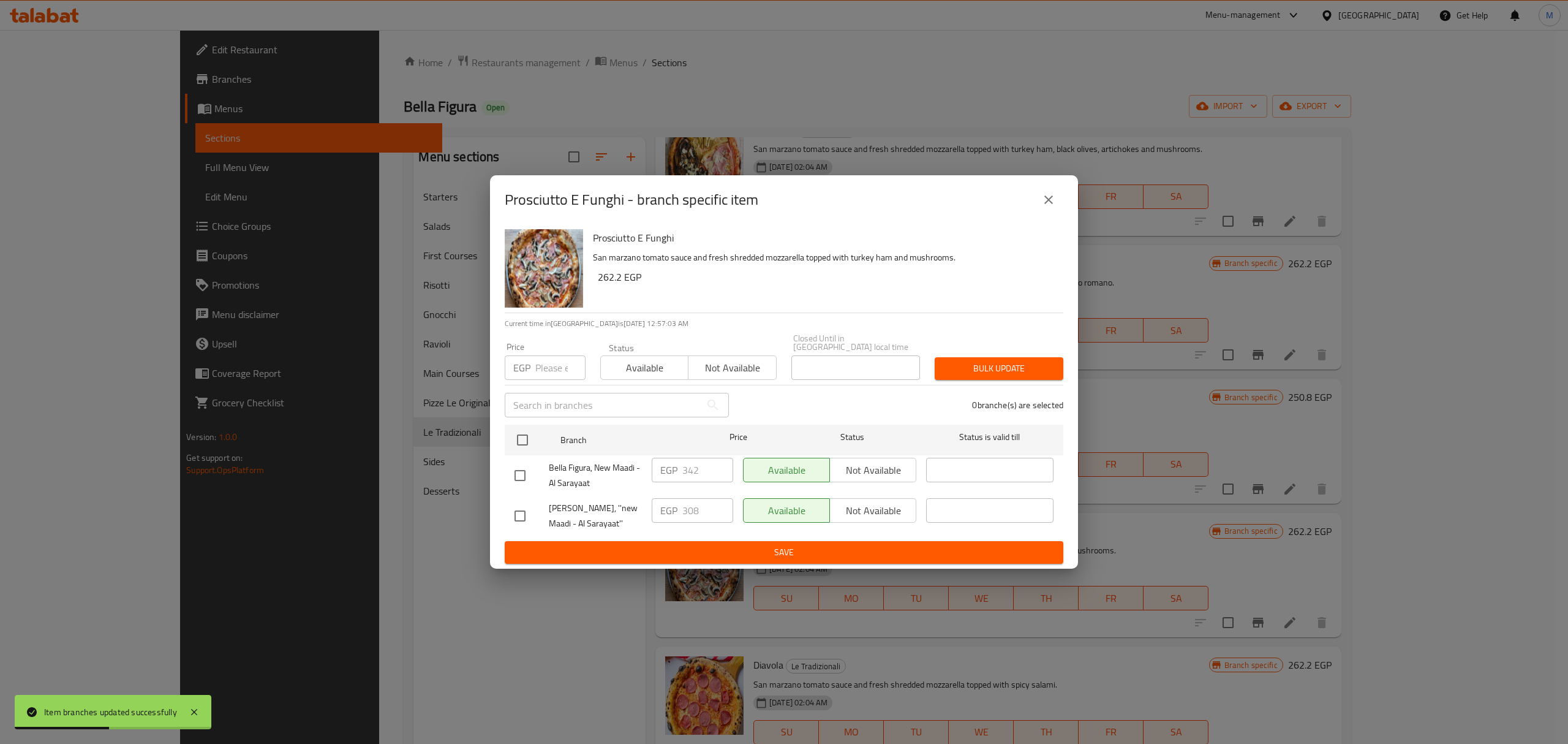
click at [509, 463] on input "checkbox" at bounding box center [520, 475] width 25 height 25
click at [512, 463] on input "checkbox" at bounding box center [520, 475] width 25 height 25
checkbox input "false"
click at [520, 517] on input "checkbox" at bounding box center [520, 516] width 25 height 25
checkbox input "true"
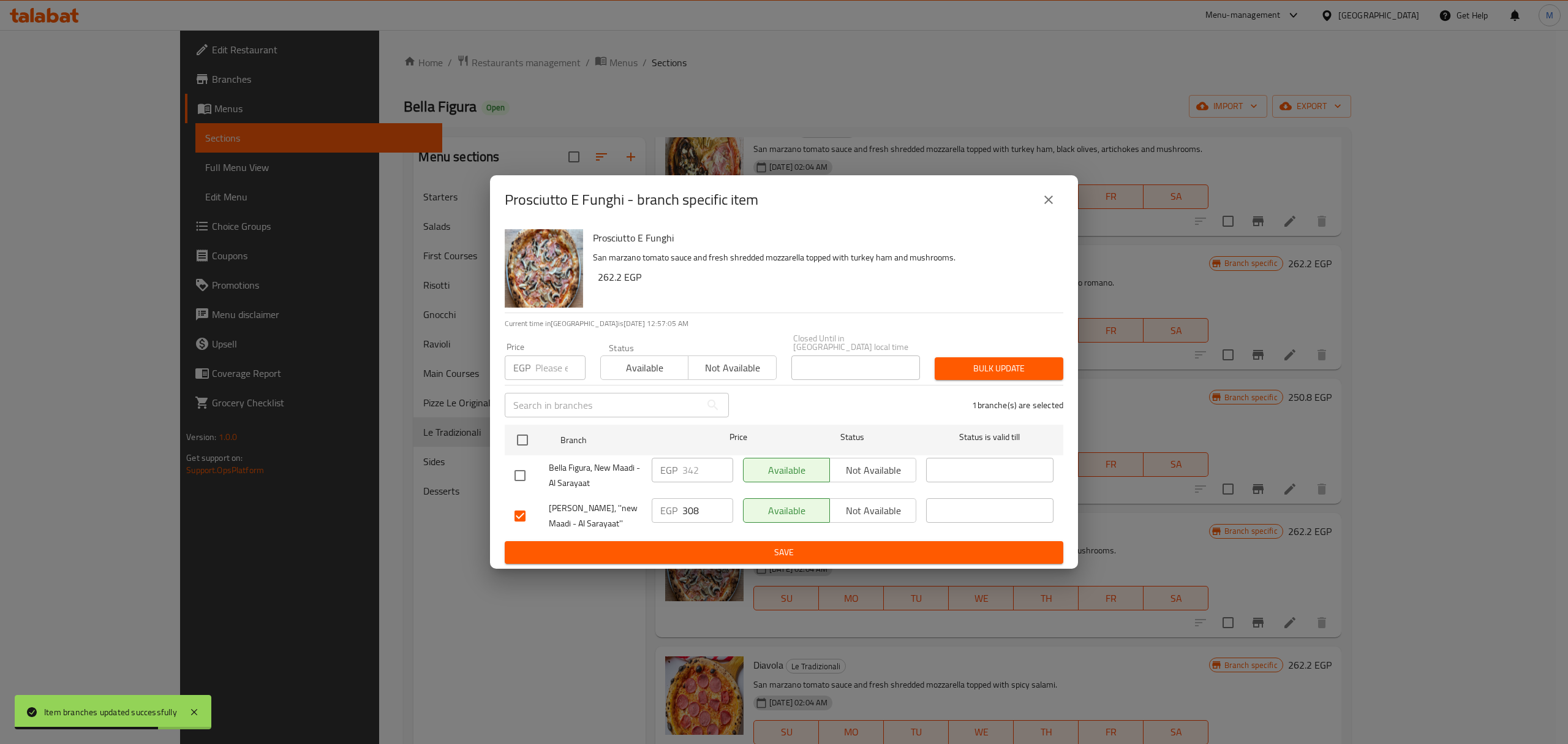
click at [708, 505] on input "308" at bounding box center [708, 510] width 51 height 25
paste input "42"
type input "342"
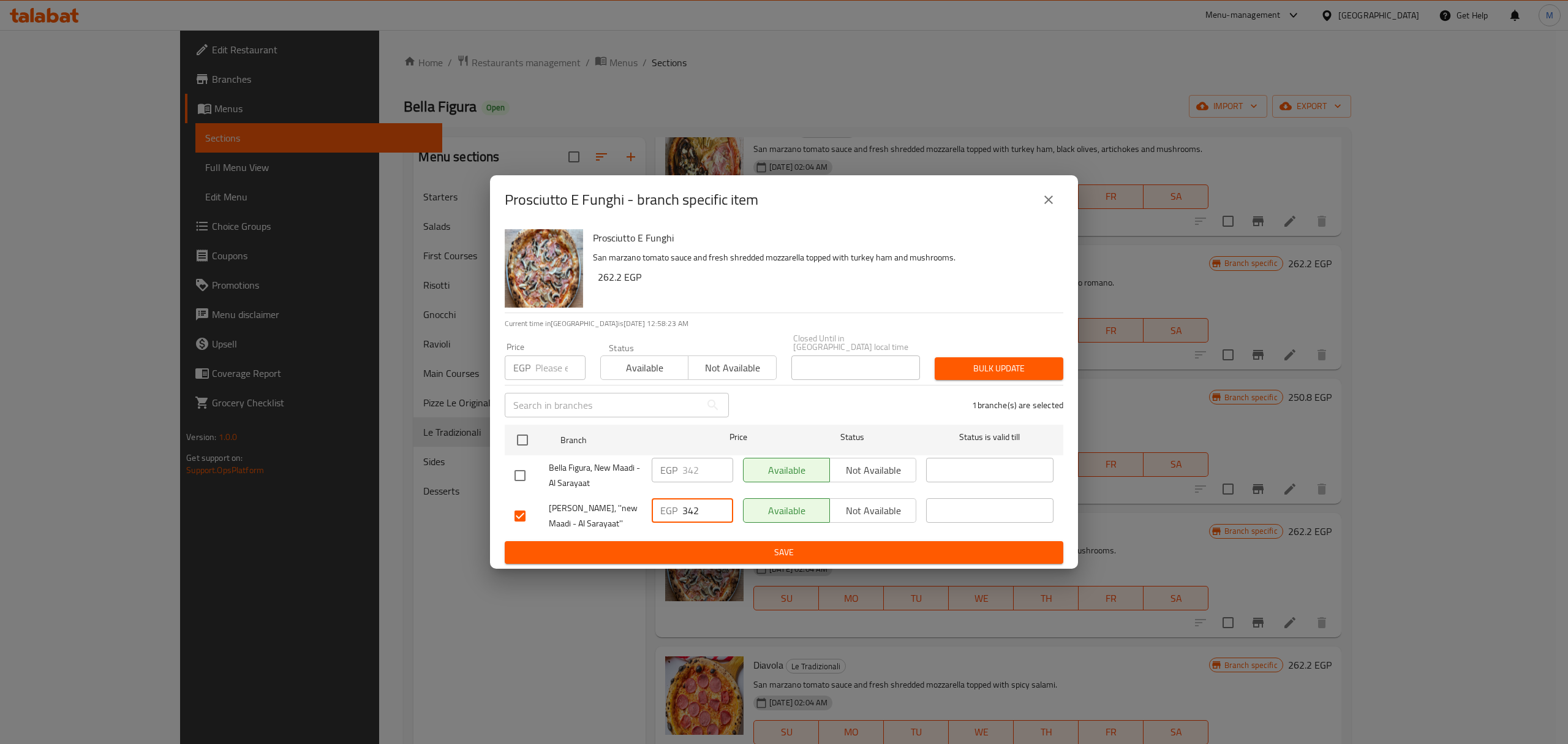
click at [672, 544] on span "Save" at bounding box center [784, 552] width 539 height 15
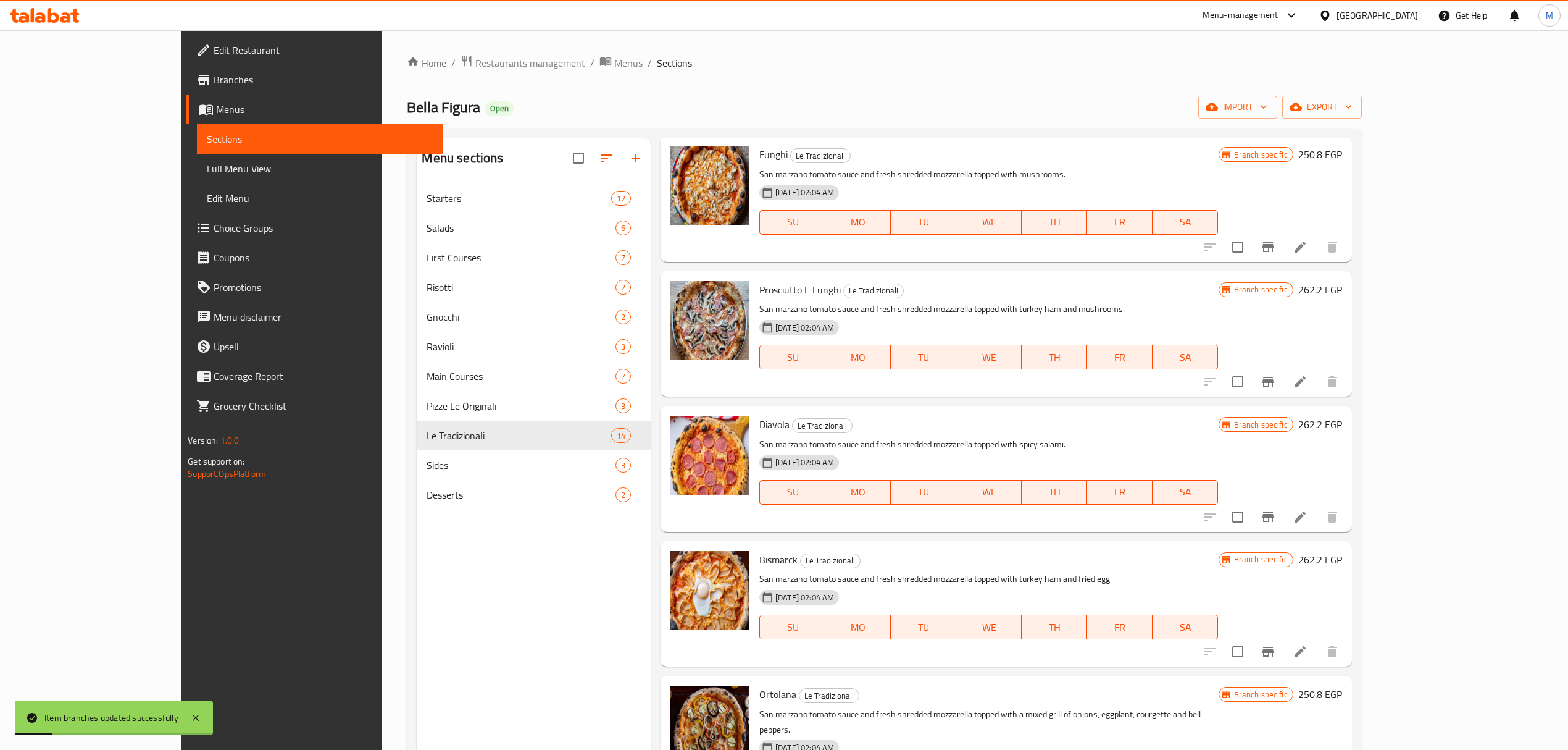
scroll to position [988, 0]
click at [1276, 514] on icon "Branch-specific-item" at bounding box center [1268, 515] width 14 height 14
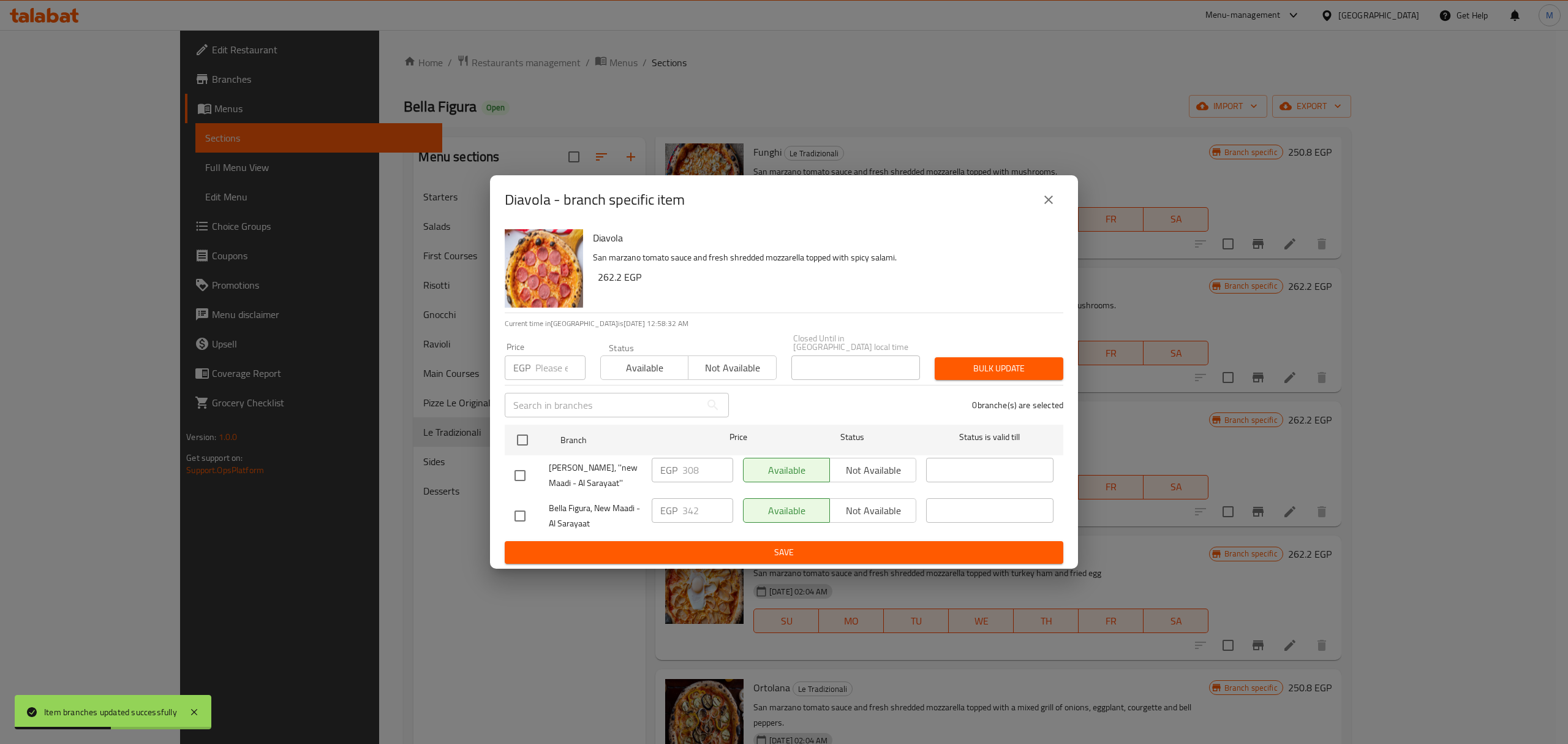
click at [528, 456] on div "Bella Figura, ''new Maadi - Al Sarayaat''" at bounding box center [578, 475] width 137 height 45
click at [522, 466] on input "checkbox" at bounding box center [520, 475] width 25 height 25
checkbox input "true"
click at [697, 468] on input "308" at bounding box center [708, 470] width 51 height 25
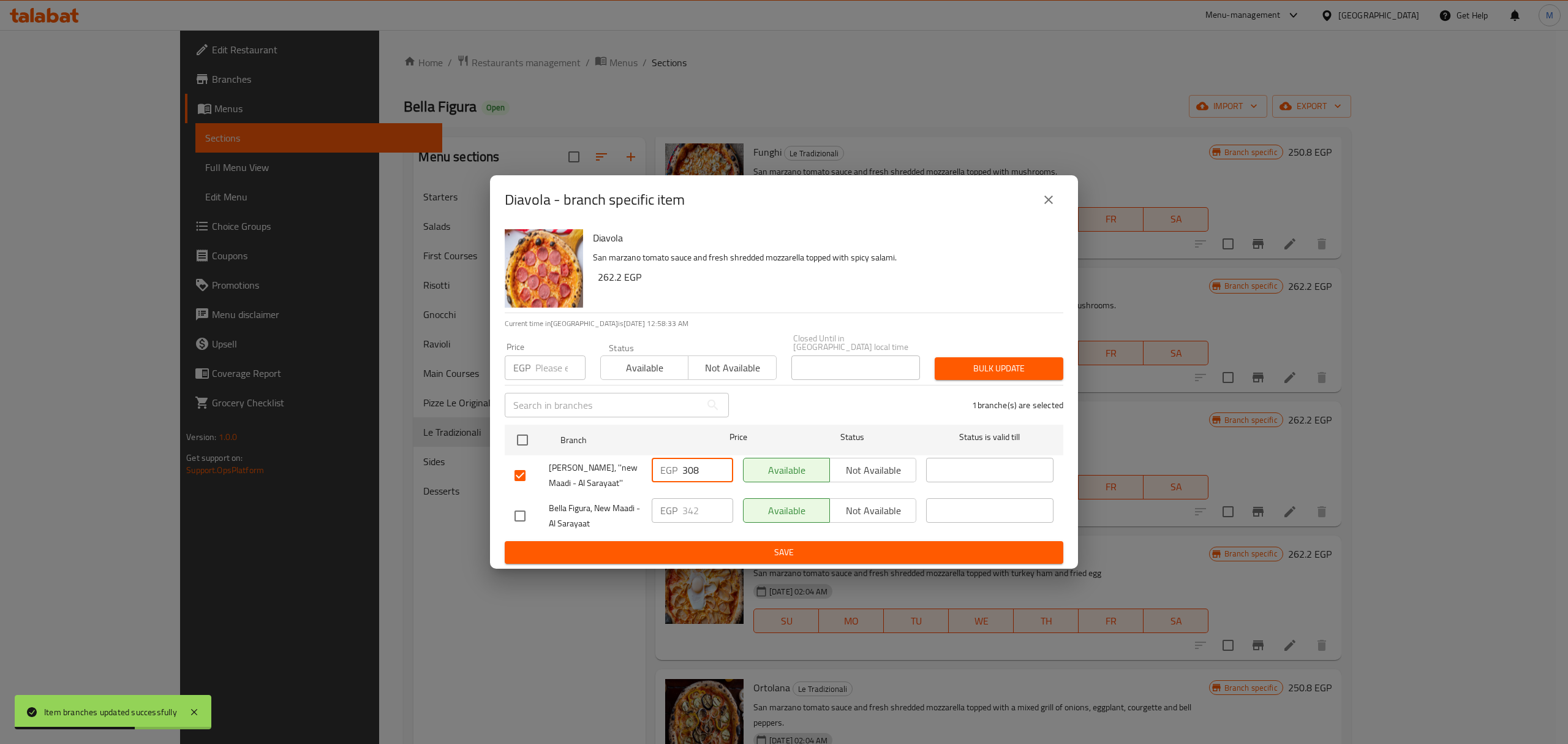
click at [697, 468] on input "308" at bounding box center [708, 470] width 51 height 25
paste input "42"
type input "342"
click at [711, 548] on span "Save" at bounding box center [784, 552] width 539 height 15
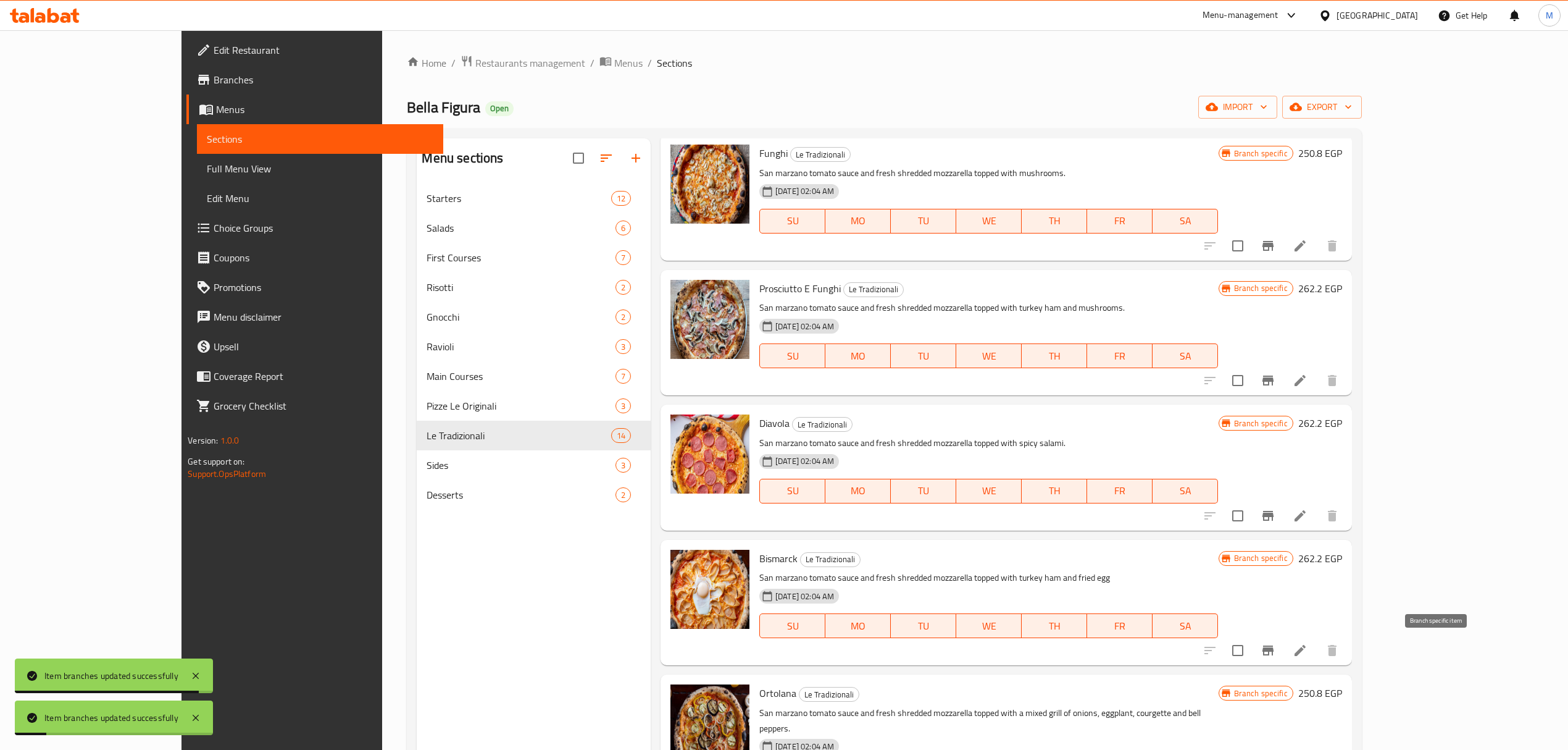
click at [1276, 645] on icon "Branch-specific-item" at bounding box center [1268, 650] width 14 height 14
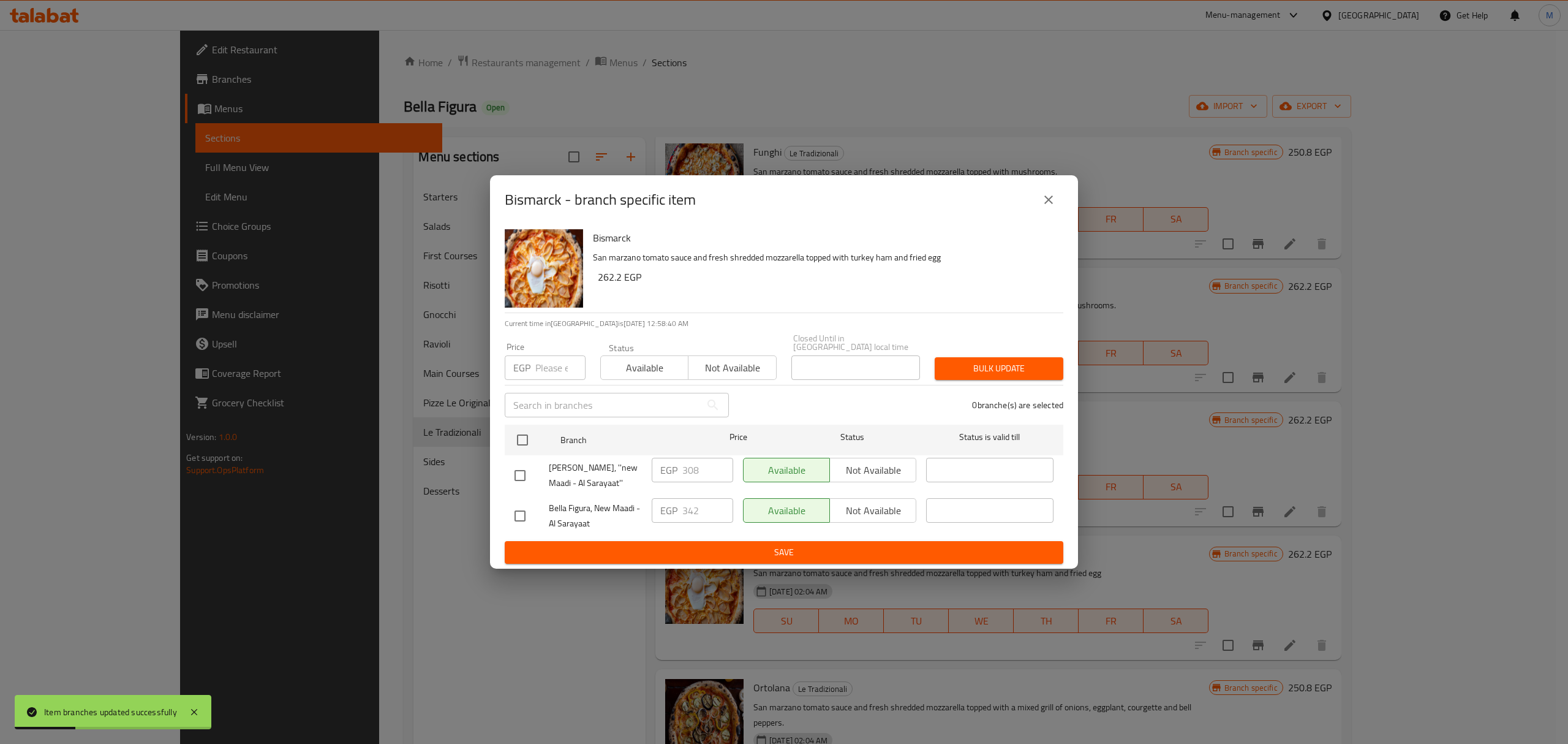
click at [523, 474] on input "checkbox" at bounding box center [520, 475] width 25 height 25
checkbox input "true"
drag, startPoint x: 654, startPoint y: 464, endPoint x: 707, endPoint y: 479, distance: 55.1
click at [677, 477] on div "EGP 308 ​" at bounding box center [692, 470] width 81 height 25
click at [707, 479] on div "EGP 308 ​" at bounding box center [692, 475] width 91 height 45
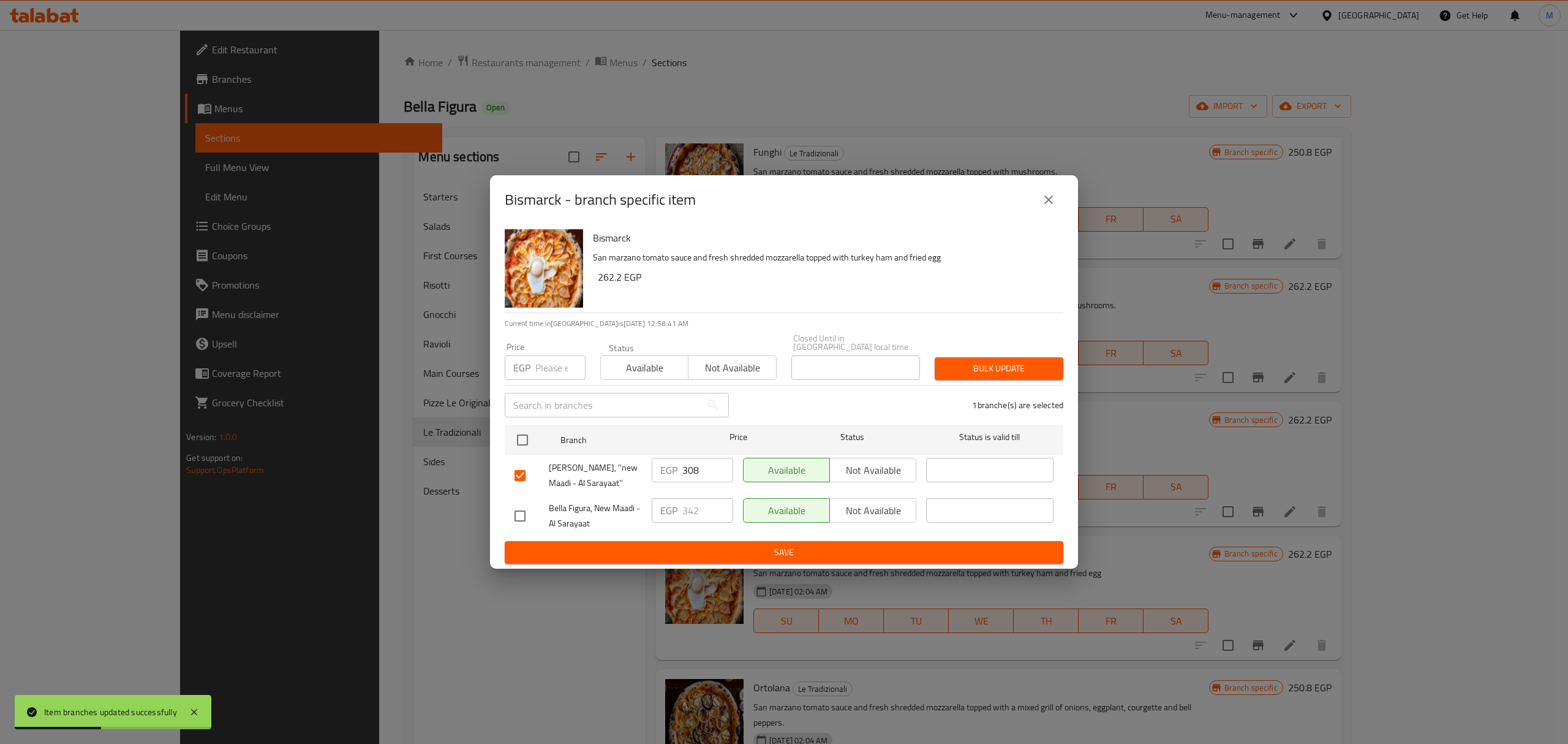
click at [691, 467] on input "308" at bounding box center [708, 470] width 51 height 25
paste input "42"
type input "342"
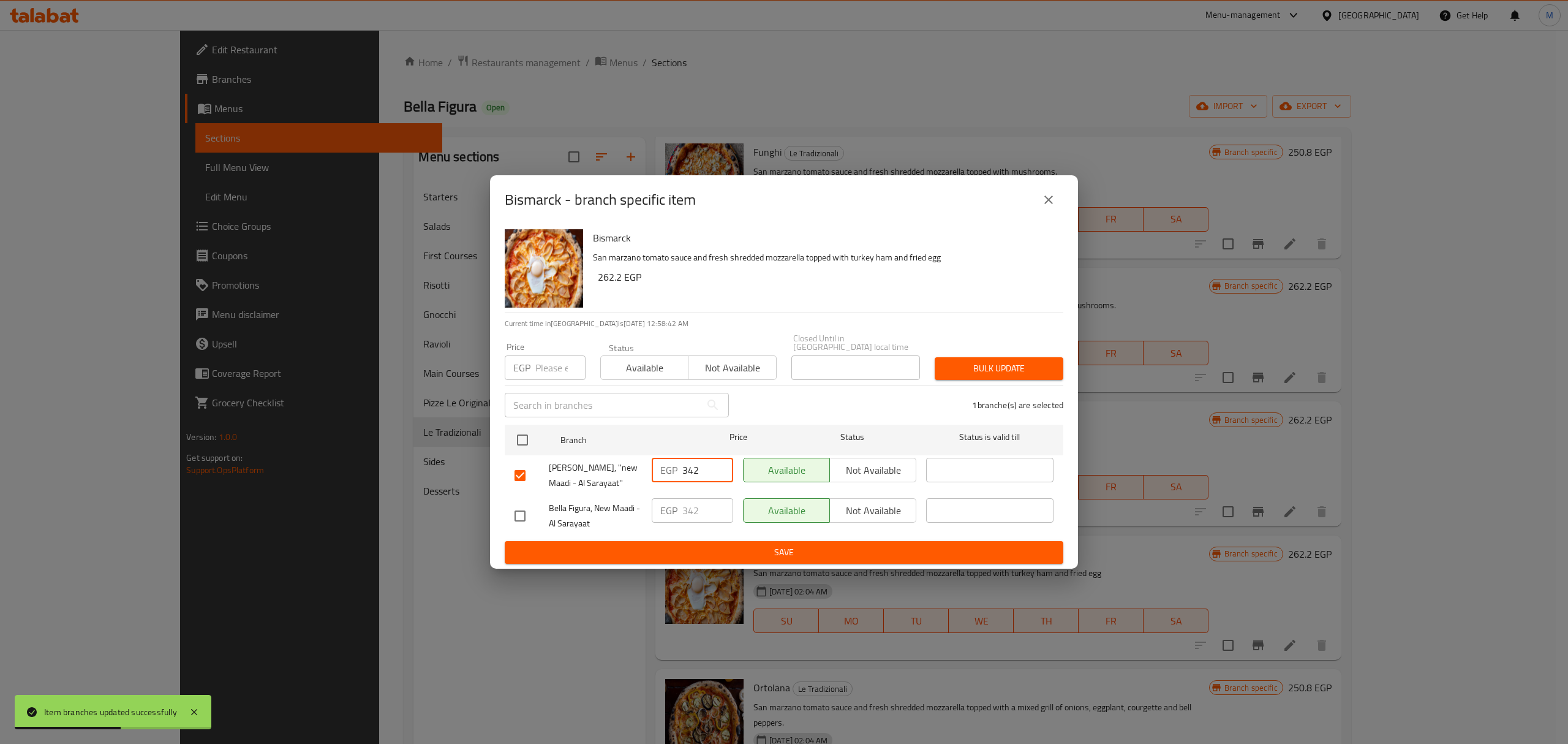
click at [692, 548] on span "Save" at bounding box center [784, 552] width 539 height 15
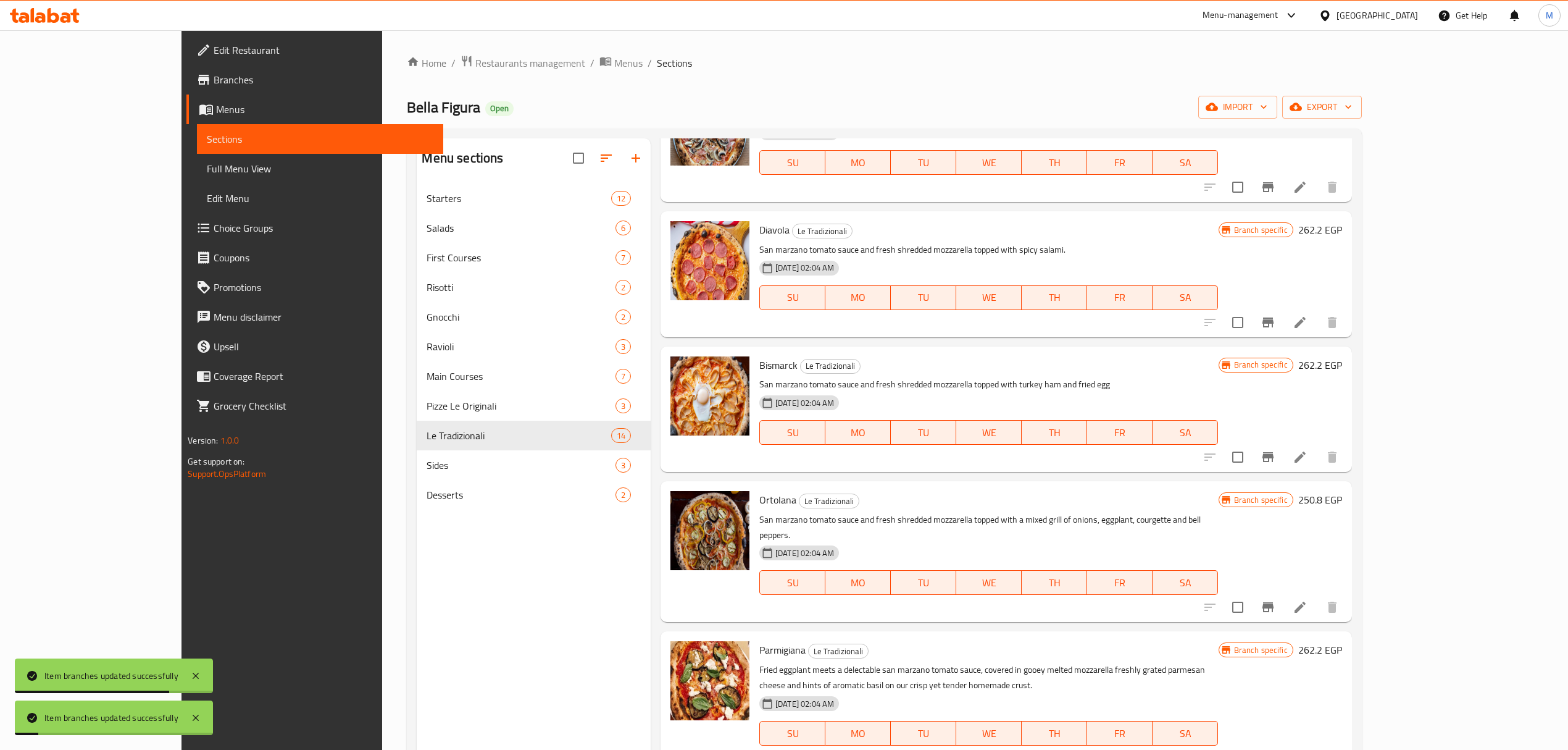
scroll to position [1184, 0]
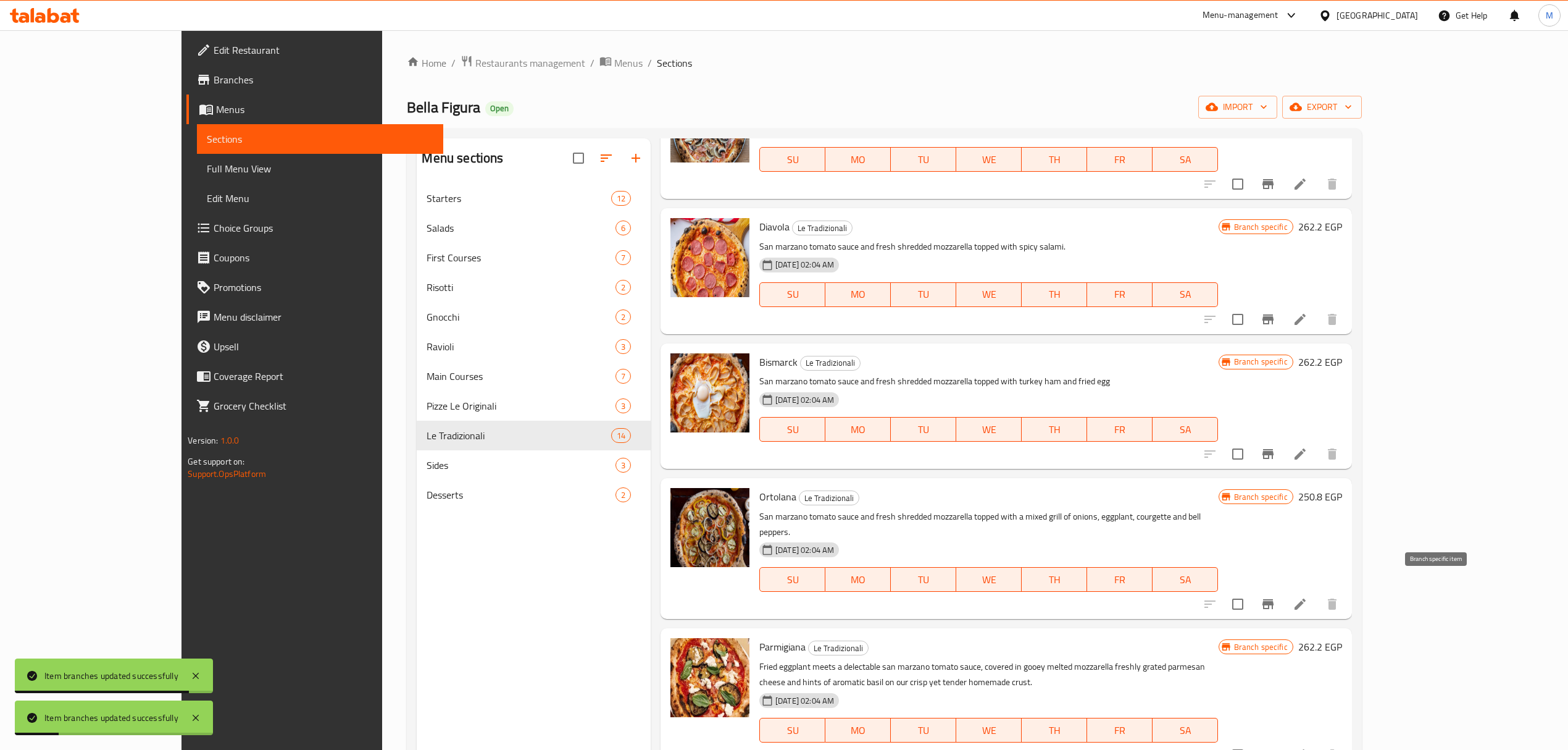
click at [1283, 596] on button "Branch-specific-item" at bounding box center [1268, 603] width 30 height 30
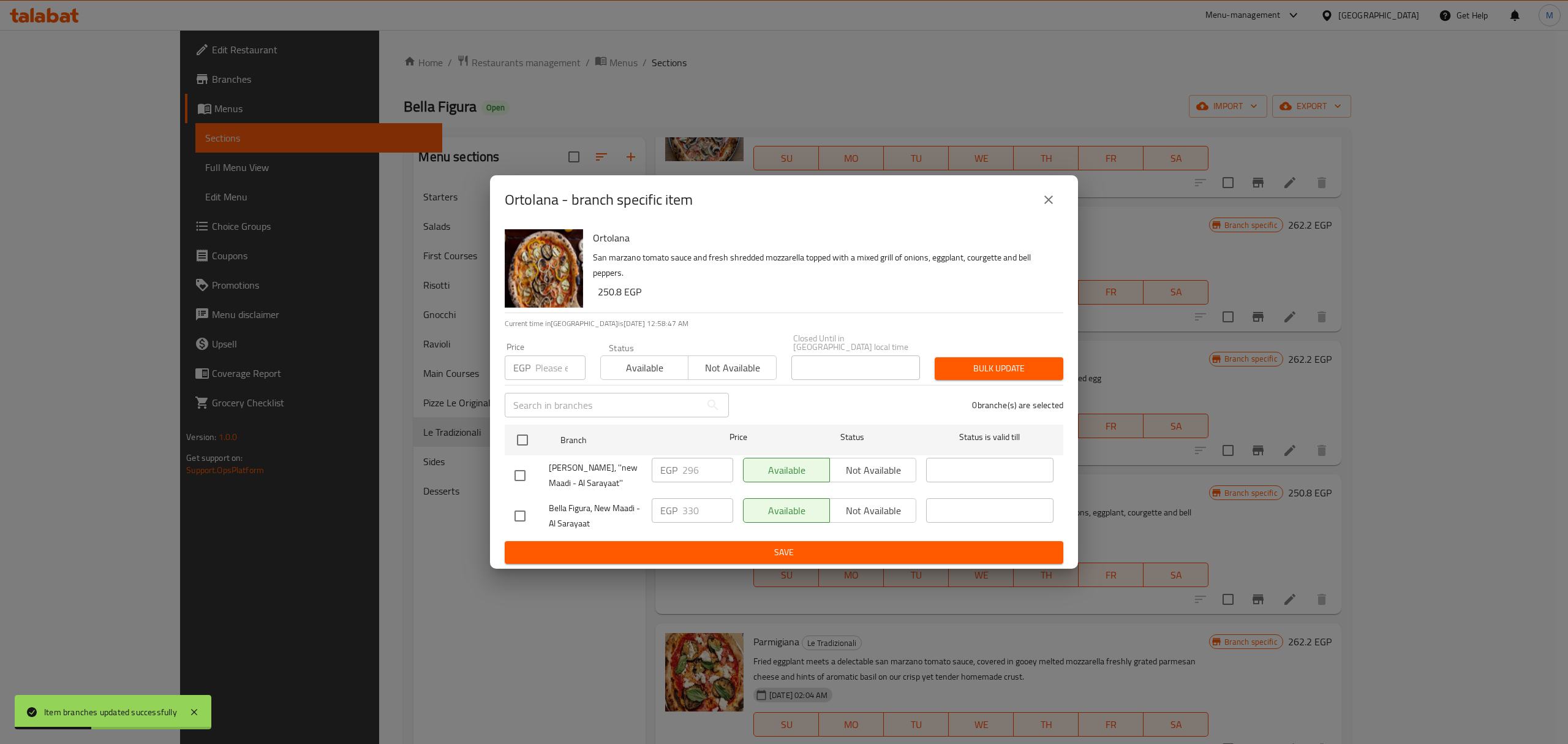
click at [511, 474] on input "checkbox" at bounding box center [520, 475] width 25 height 25
checkbox input "true"
click at [693, 467] on input "296" at bounding box center [708, 470] width 51 height 25
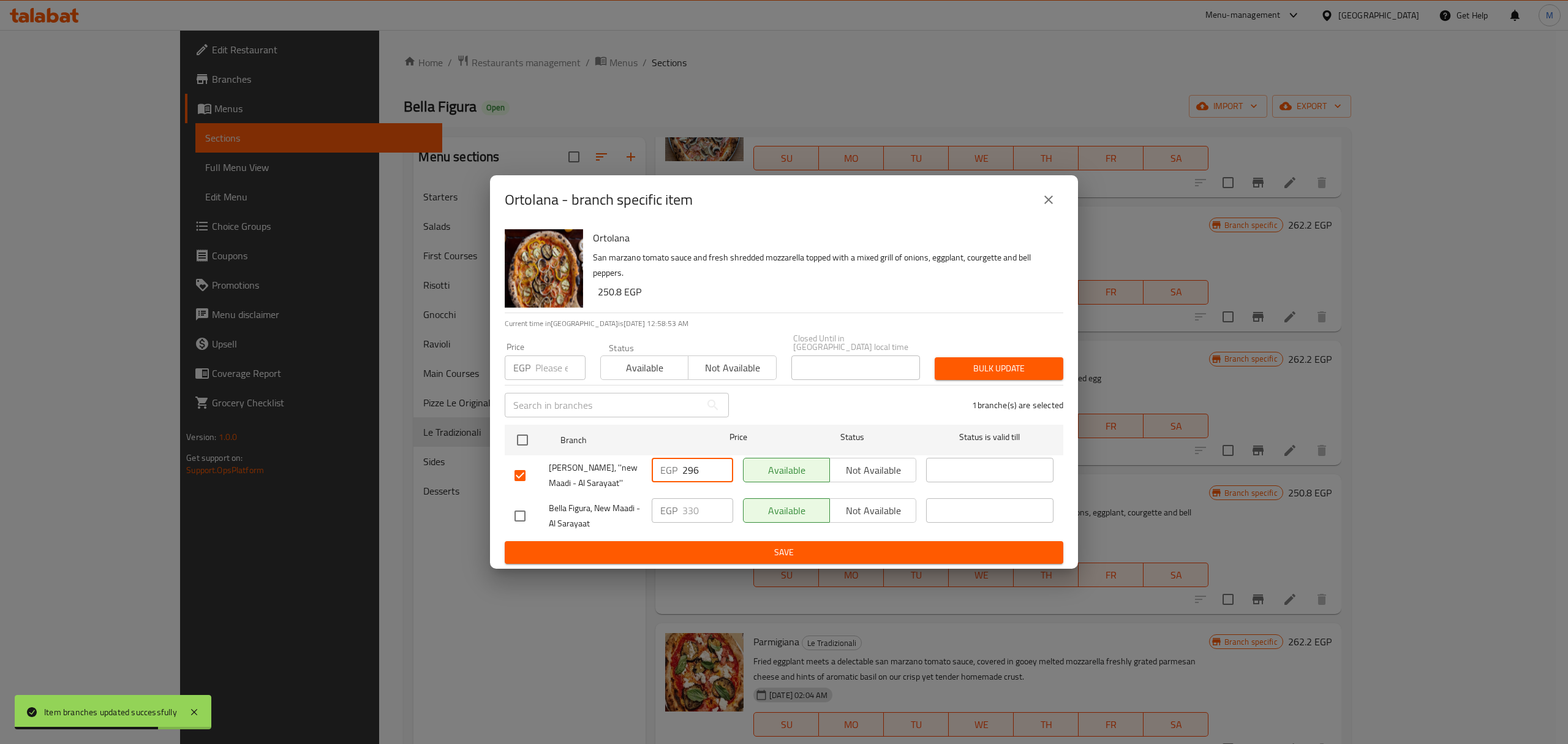
paste input "330"
type input "330"
click at [684, 528] on div "EGP 330 ​" at bounding box center [692, 515] width 91 height 45
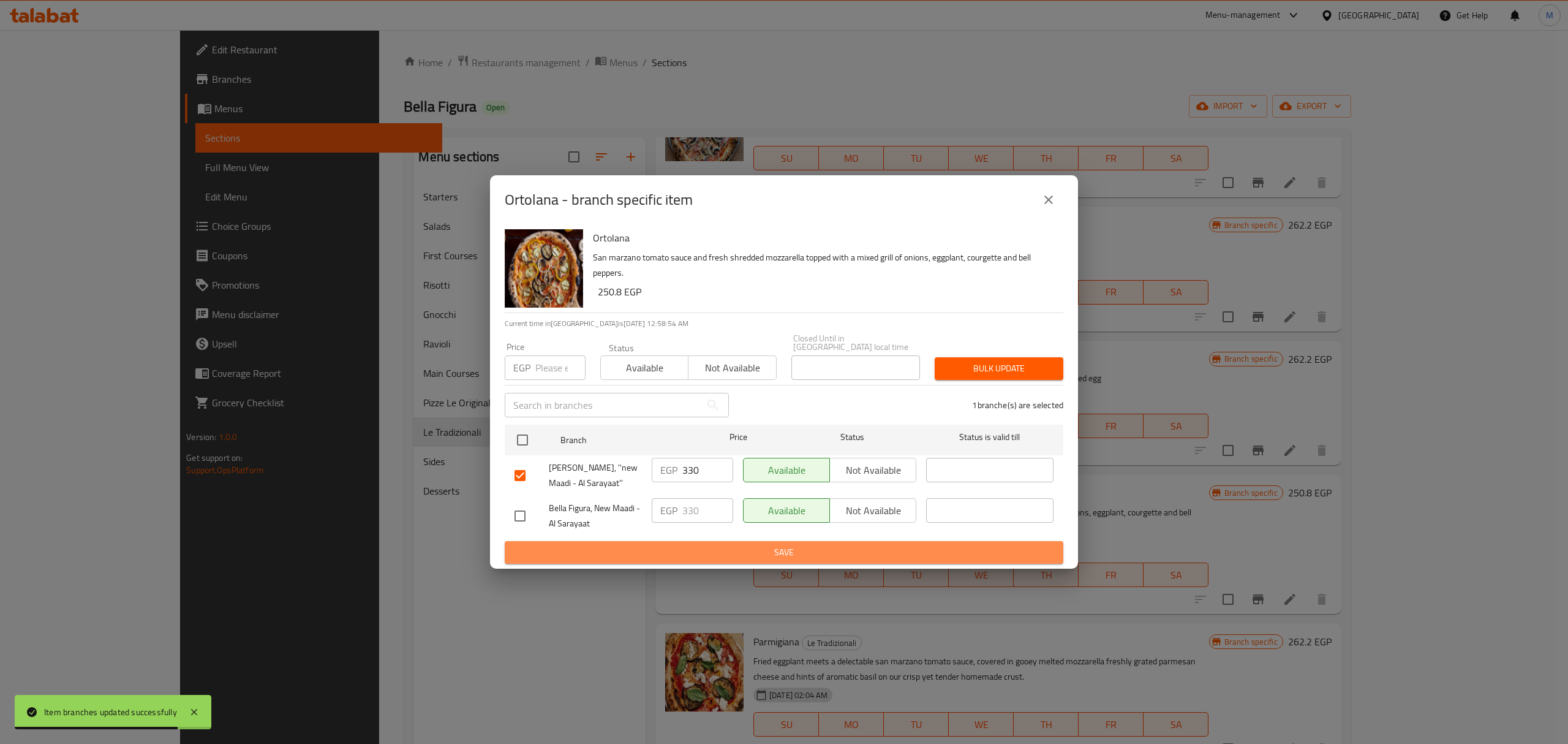
click at [683, 544] on span "Save" at bounding box center [784, 552] width 539 height 15
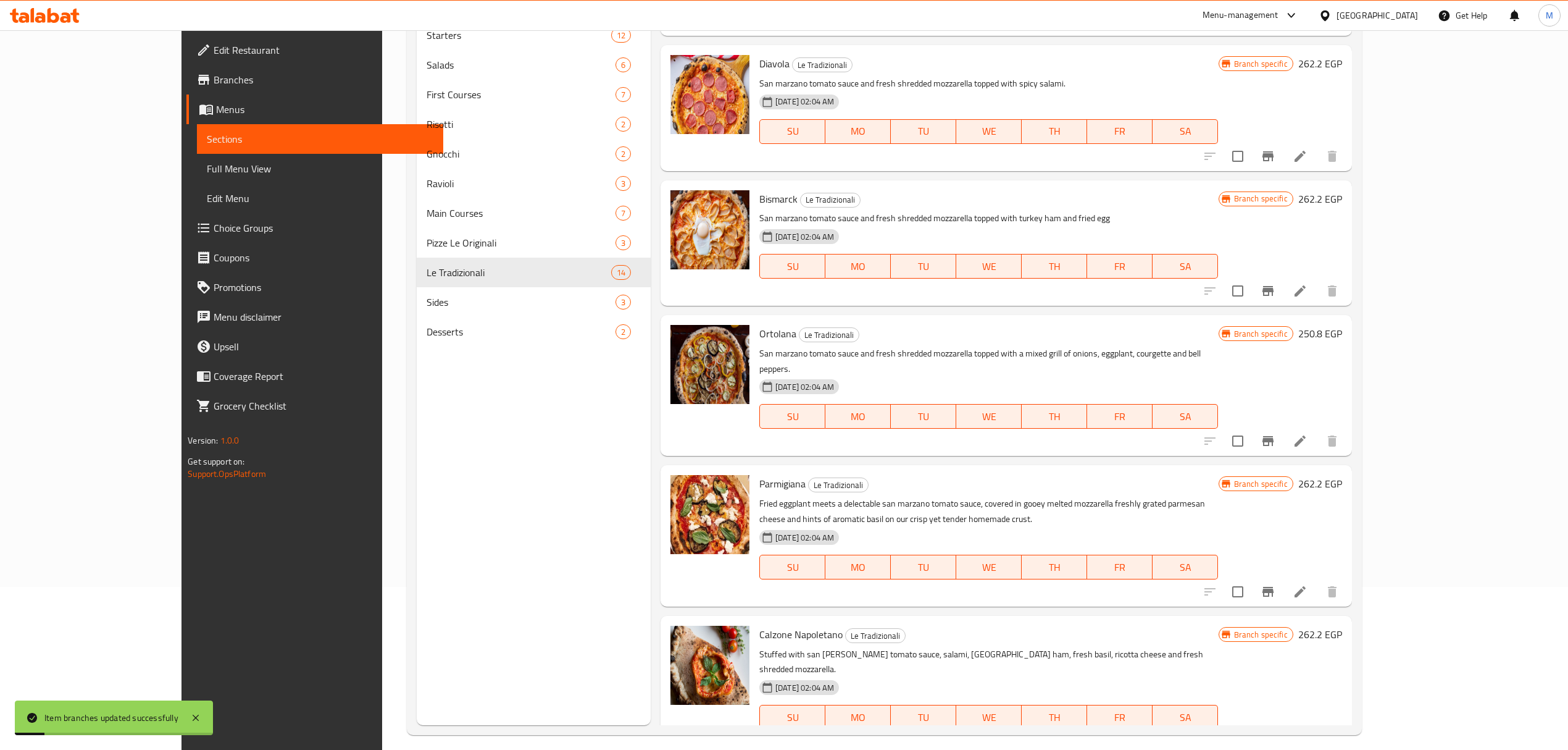
scroll to position [164, 0]
click at [1276, 583] on icon "Branch-specific-item" at bounding box center [1268, 590] width 14 height 14
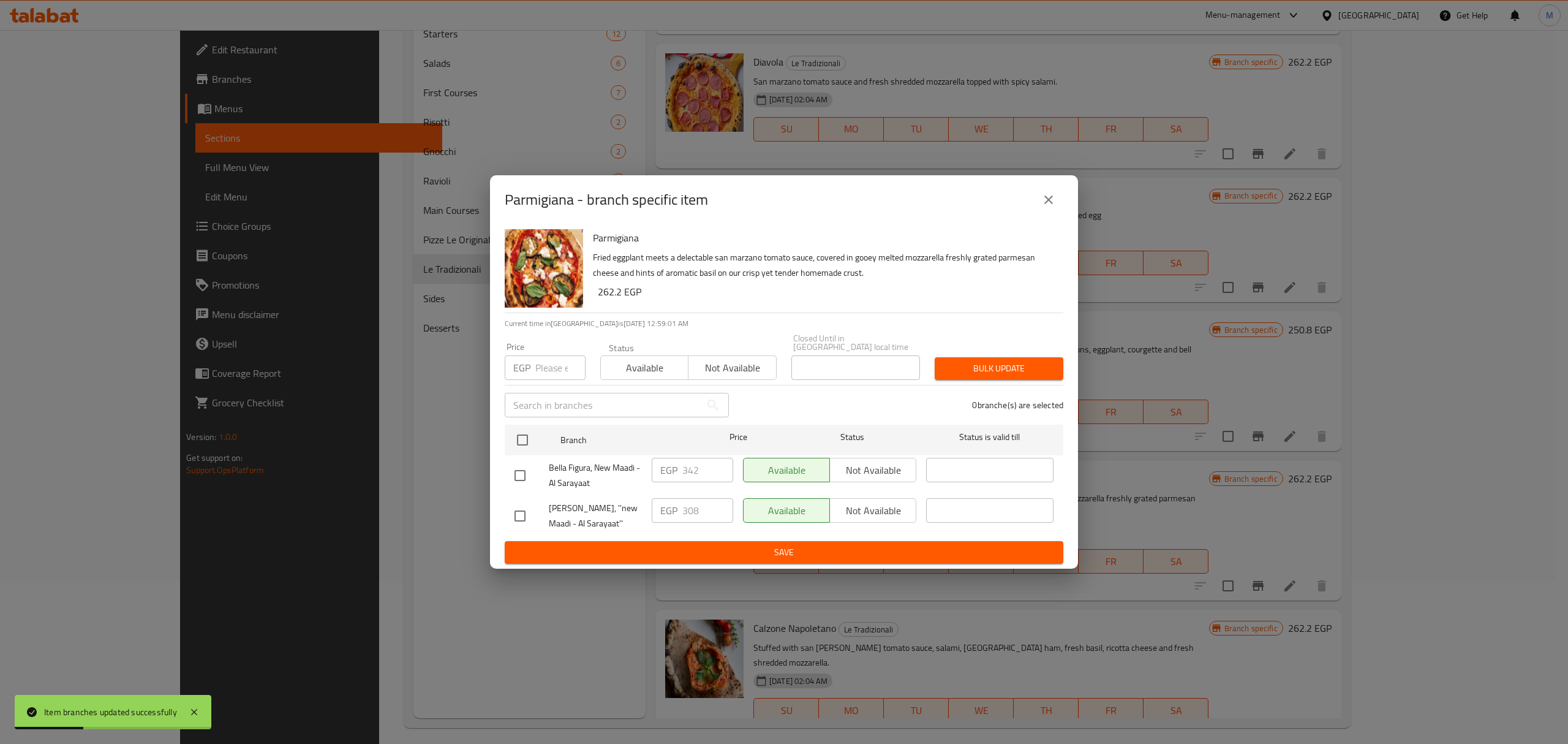
click at [529, 474] on input "checkbox" at bounding box center [520, 475] width 25 height 25
click at [516, 468] on input "checkbox" at bounding box center [520, 475] width 25 height 25
checkbox input "false"
click at [518, 528] on div "Bella Figura, ''new Maadi - Al Sarayaat''" at bounding box center [578, 515] width 137 height 45
click at [521, 515] on input "checkbox" at bounding box center [520, 516] width 25 height 25
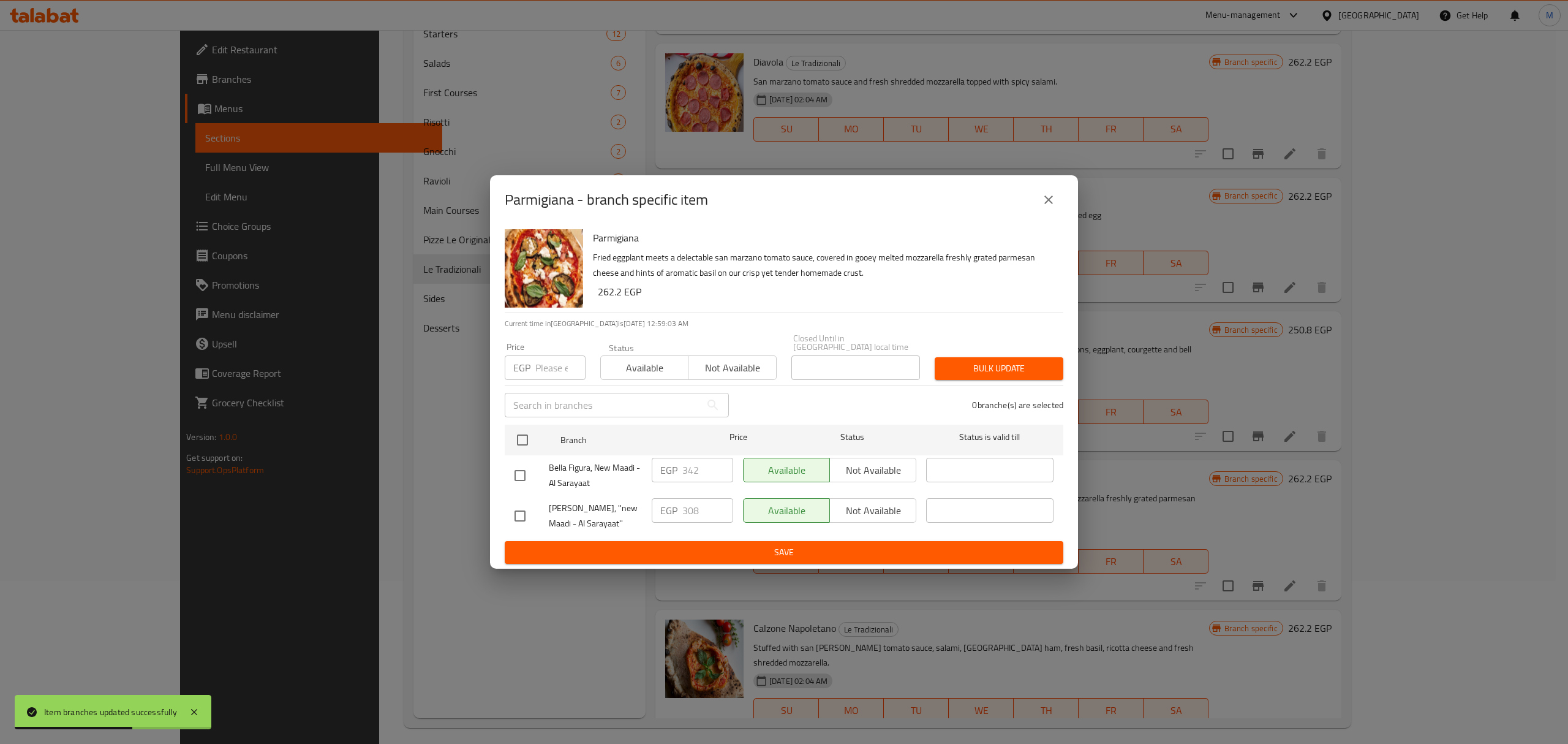
checkbox input "true"
click at [685, 514] on input "308" at bounding box center [708, 510] width 51 height 25
paste input "42"
type input "342"
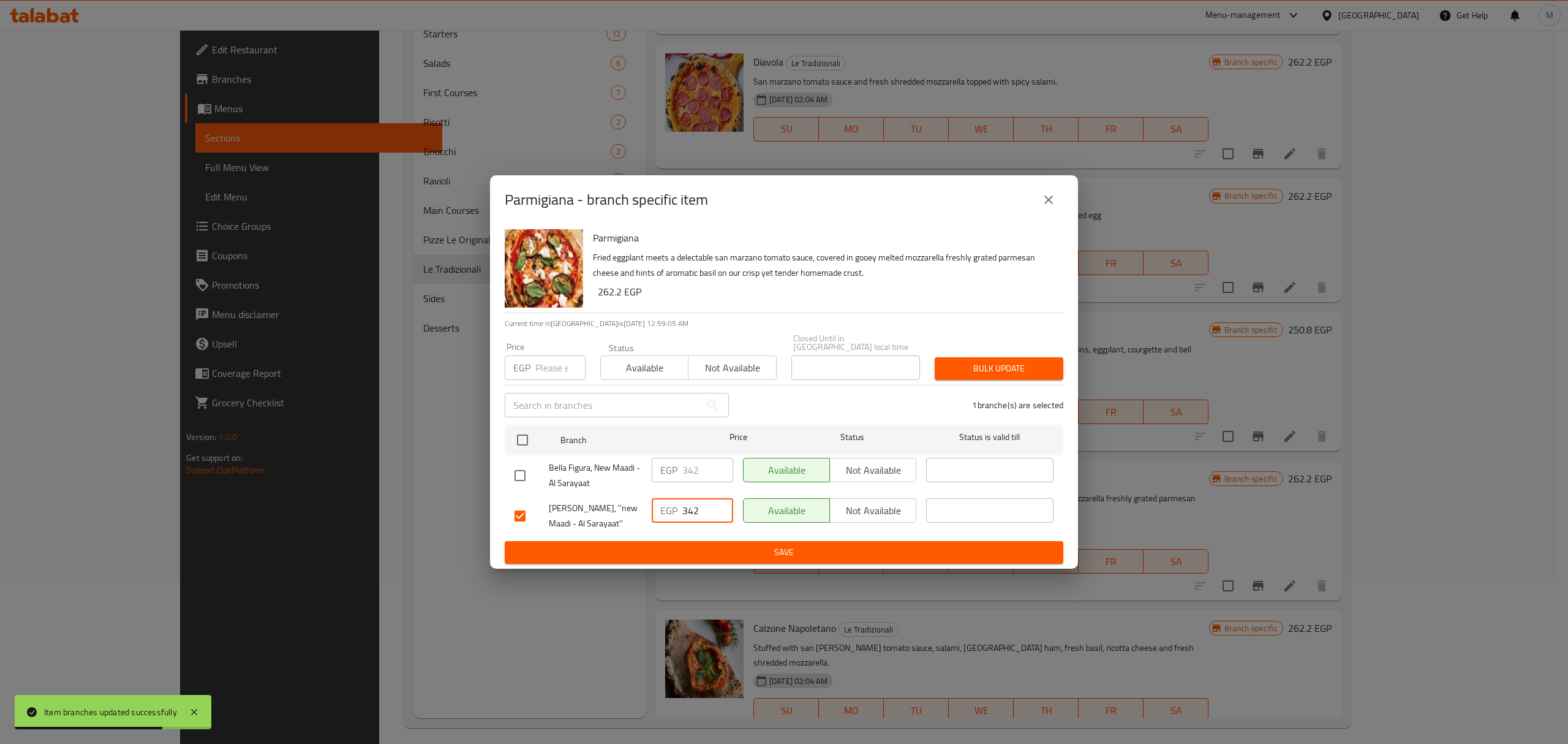
click at [687, 552] on span "Save" at bounding box center [784, 552] width 539 height 15
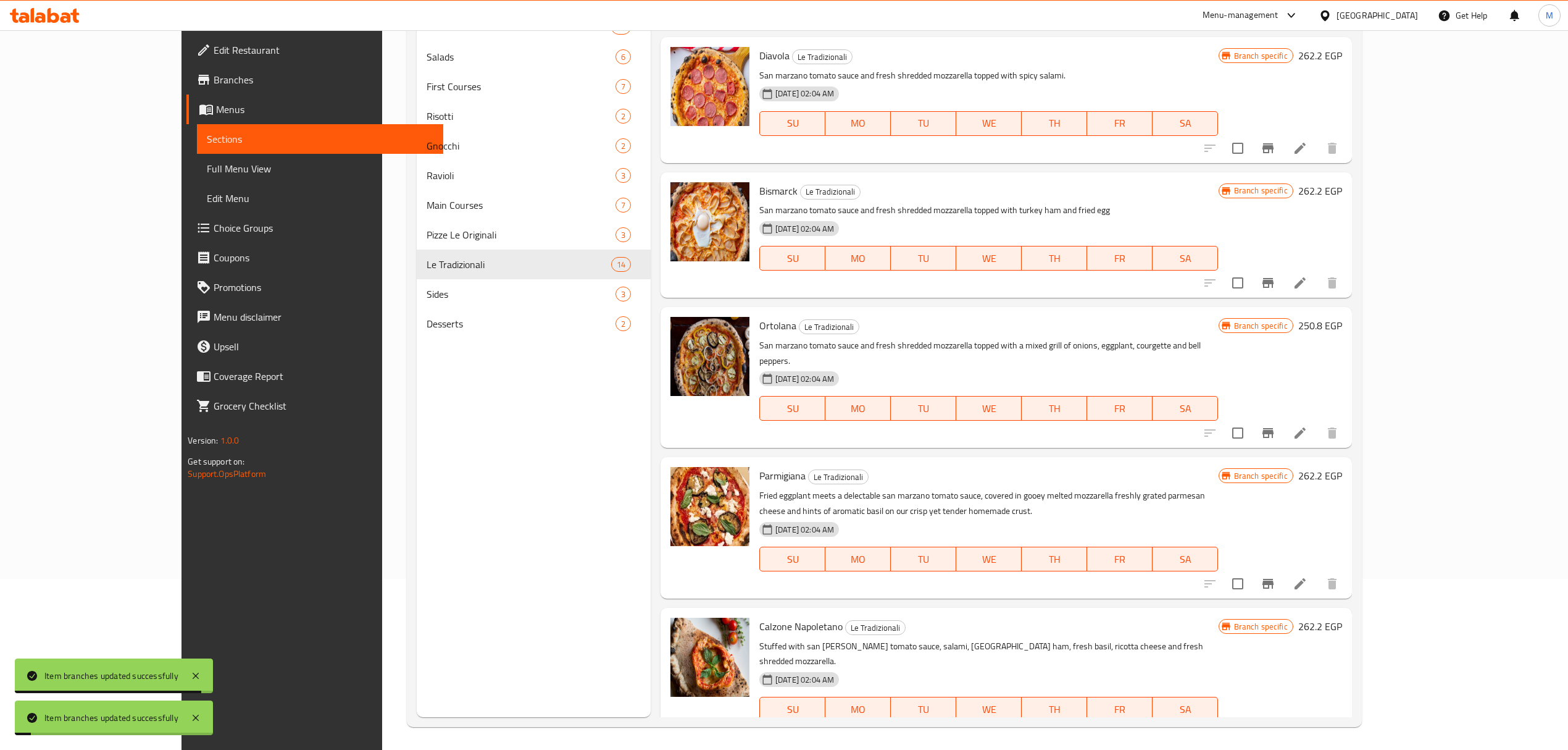
scroll to position [174, 0]
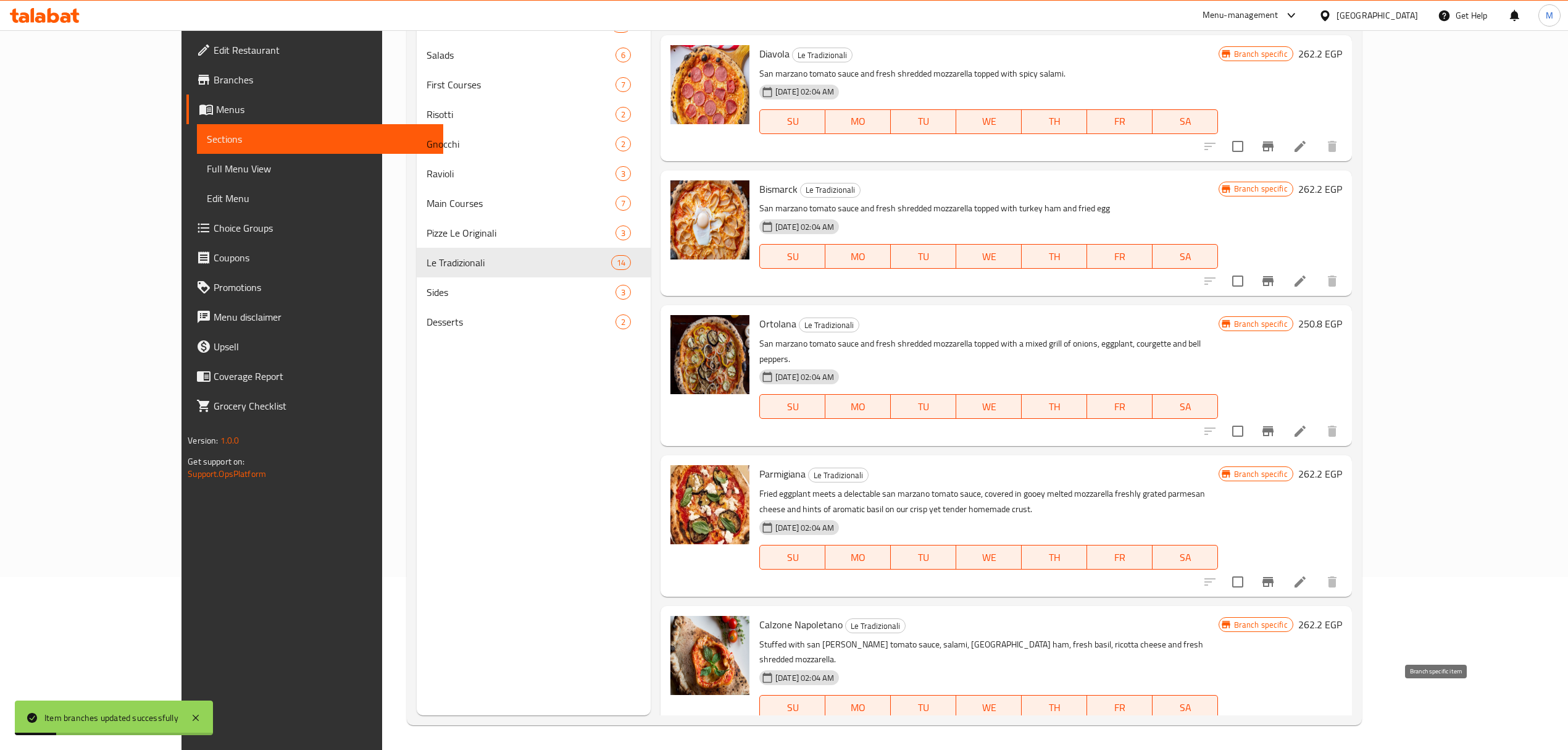
click at [1283, 717] on button "Branch-specific-item" at bounding box center [1268, 732] width 30 height 30
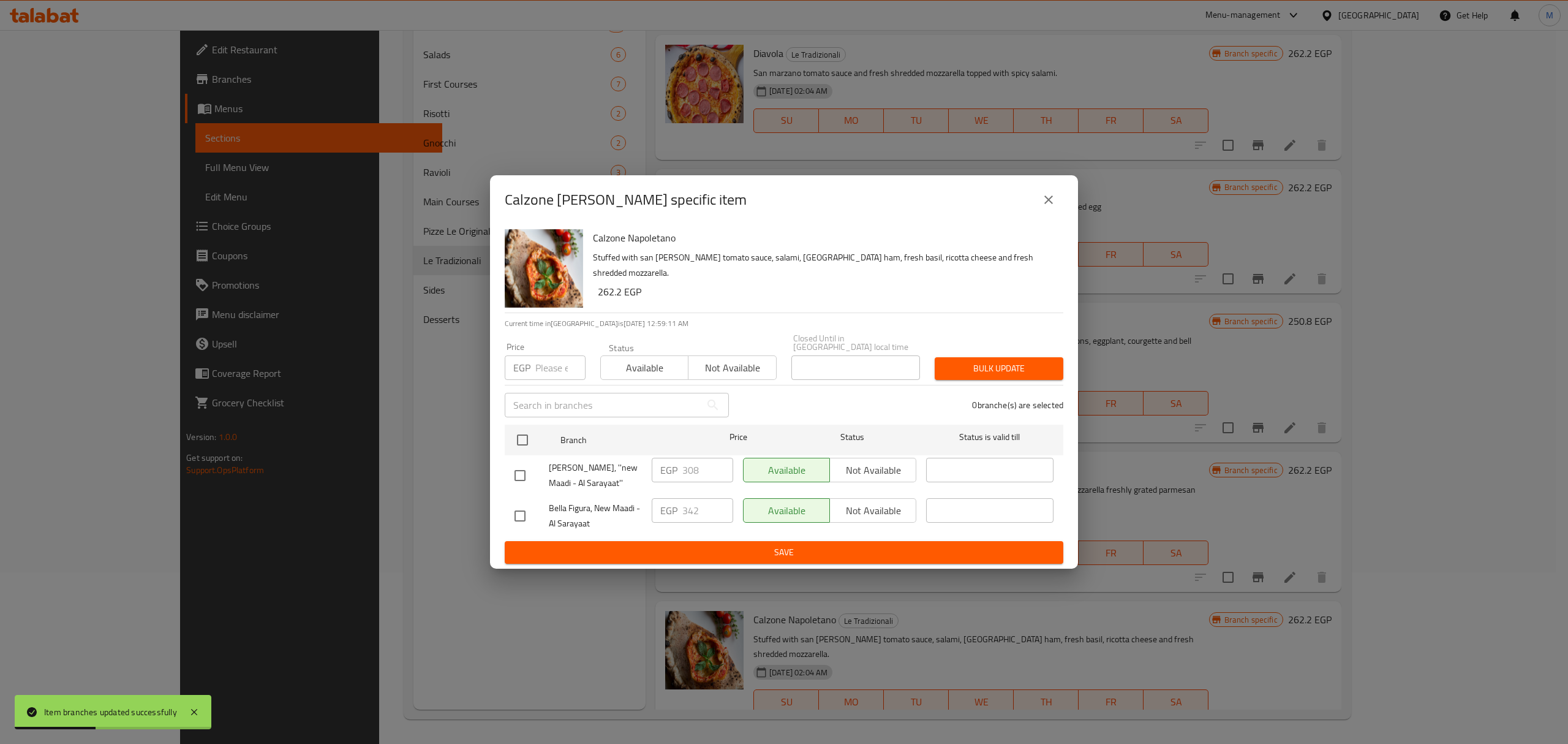
drag, startPoint x: 525, startPoint y: 466, endPoint x: 591, endPoint y: 474, distance: 66.5
click at [528, 467] on input "checkbox" at bounding box center [520, 475] width 25 height 25
checkbox input "true"
click at [690, 463] on input "308" at bounding box center [708, 470] width 51 height 25
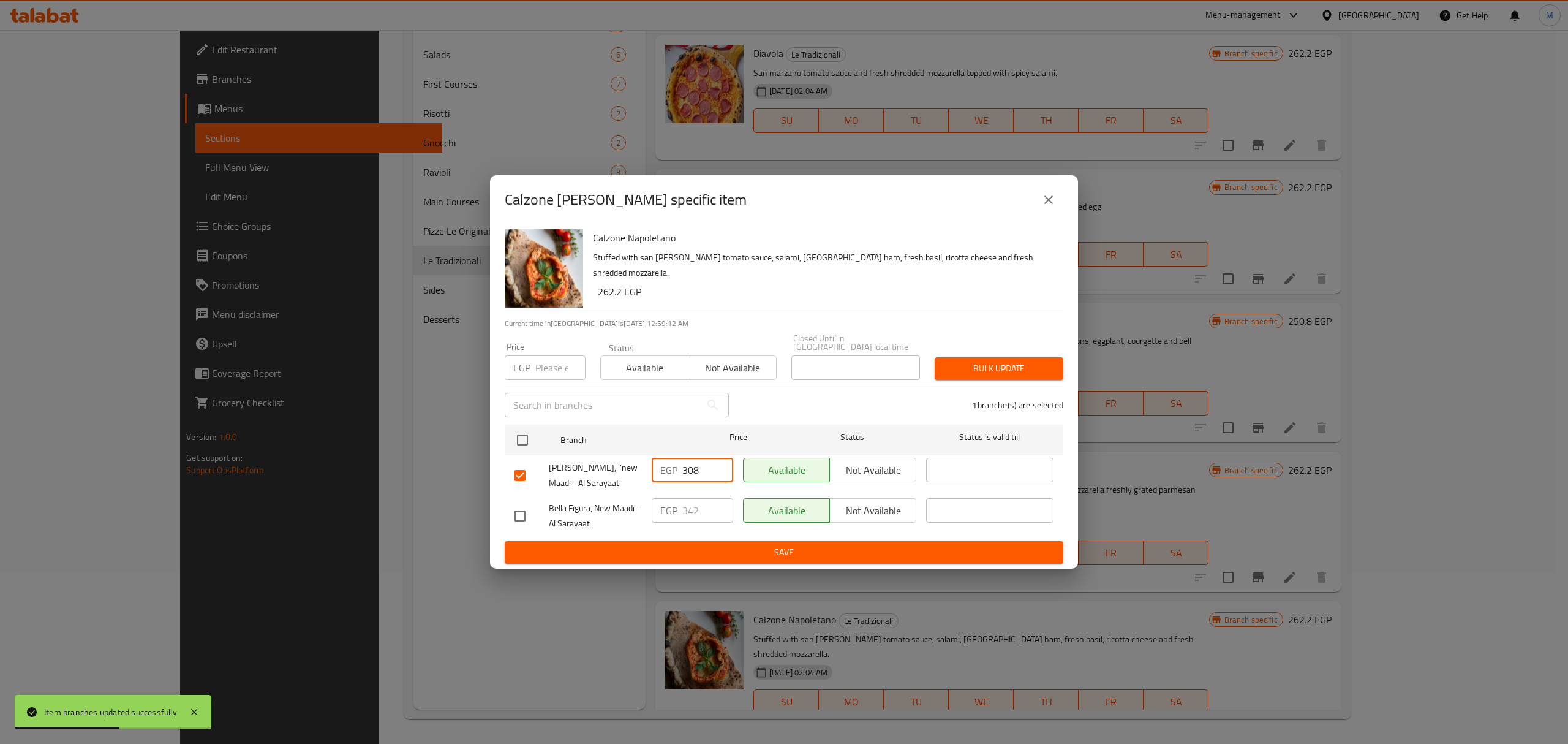
paste input "42"
type input "342"
click at [696, 549] on span "Save" at bounding box center [784, 552] width 539 height 15
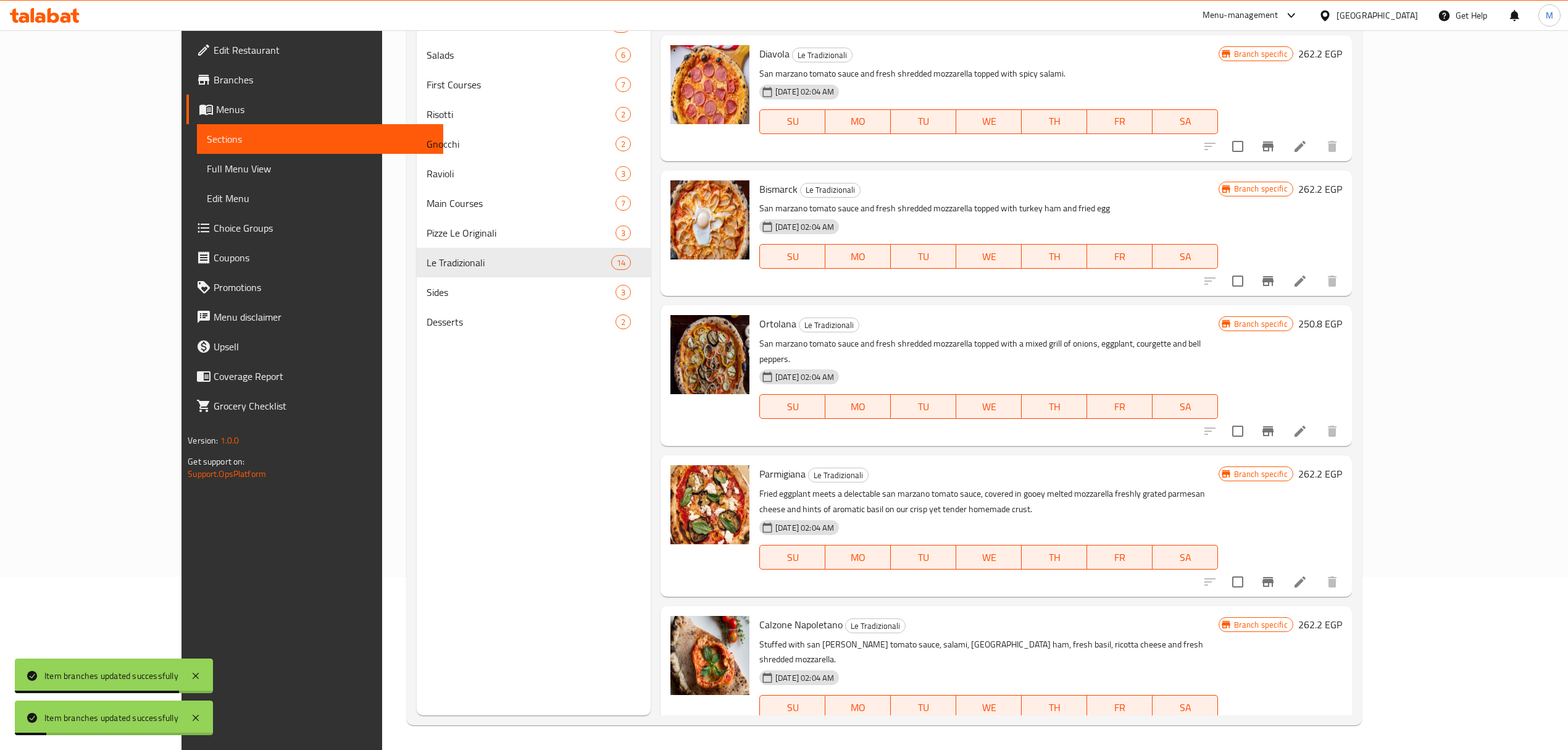
click at [1283, 717] on button "Branch-specific-item" at bounding box center [1268, 732] width 30 height 30
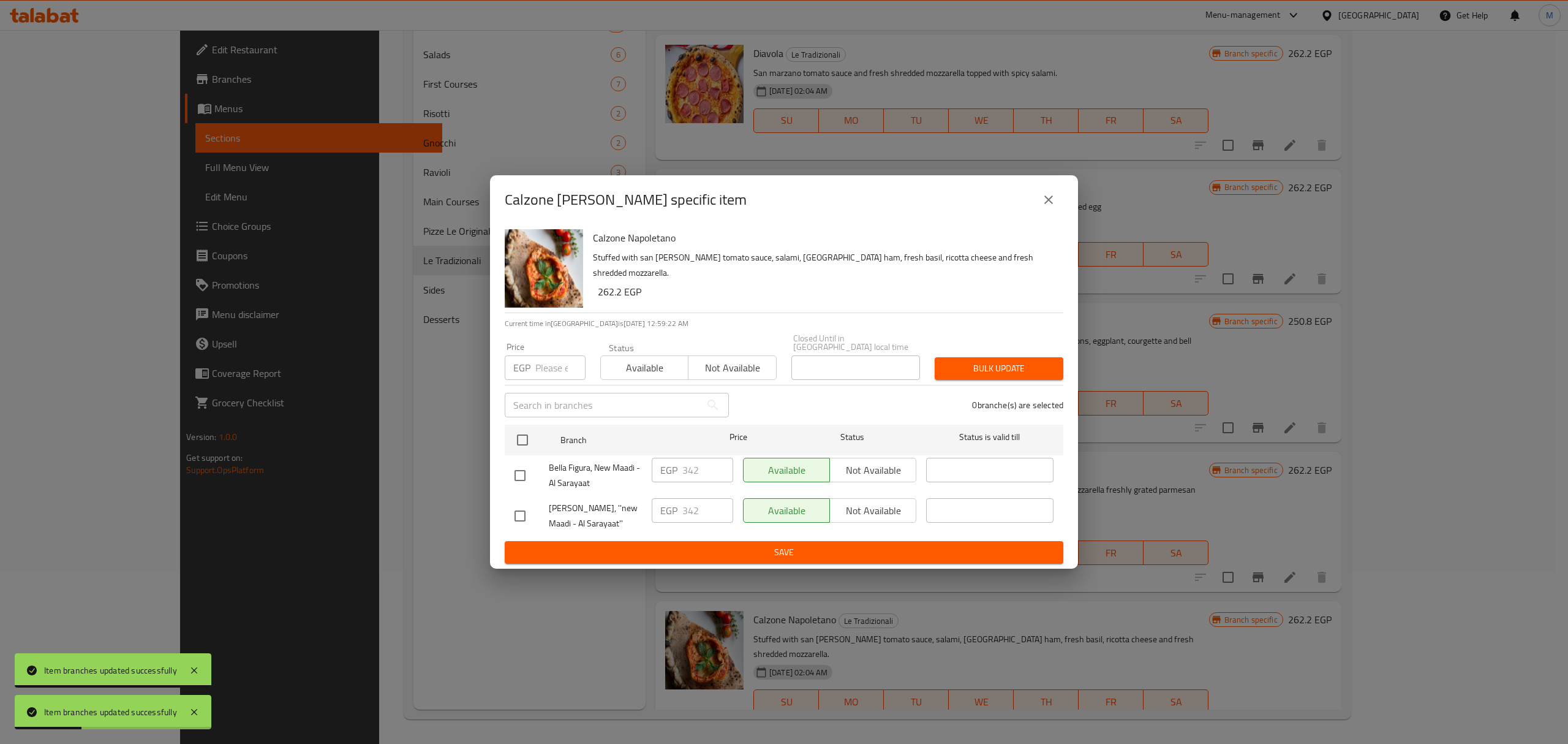
click at [1045, 199] on icon "close" at bounding box center [1048, 200] width 14 height 14
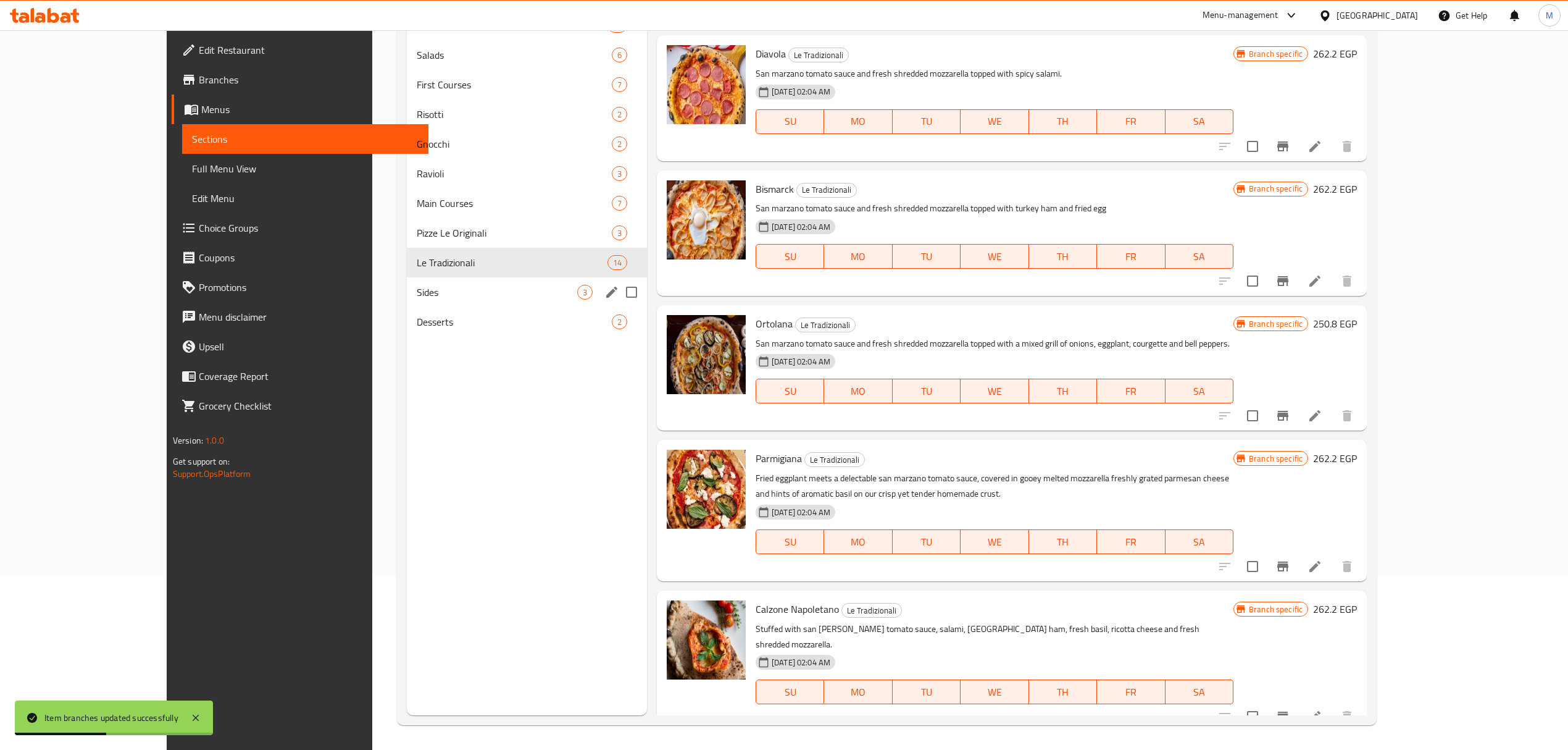
click at [483, 278] on div "Sides 3" at bounding box center [527, 292] width 240 height 30
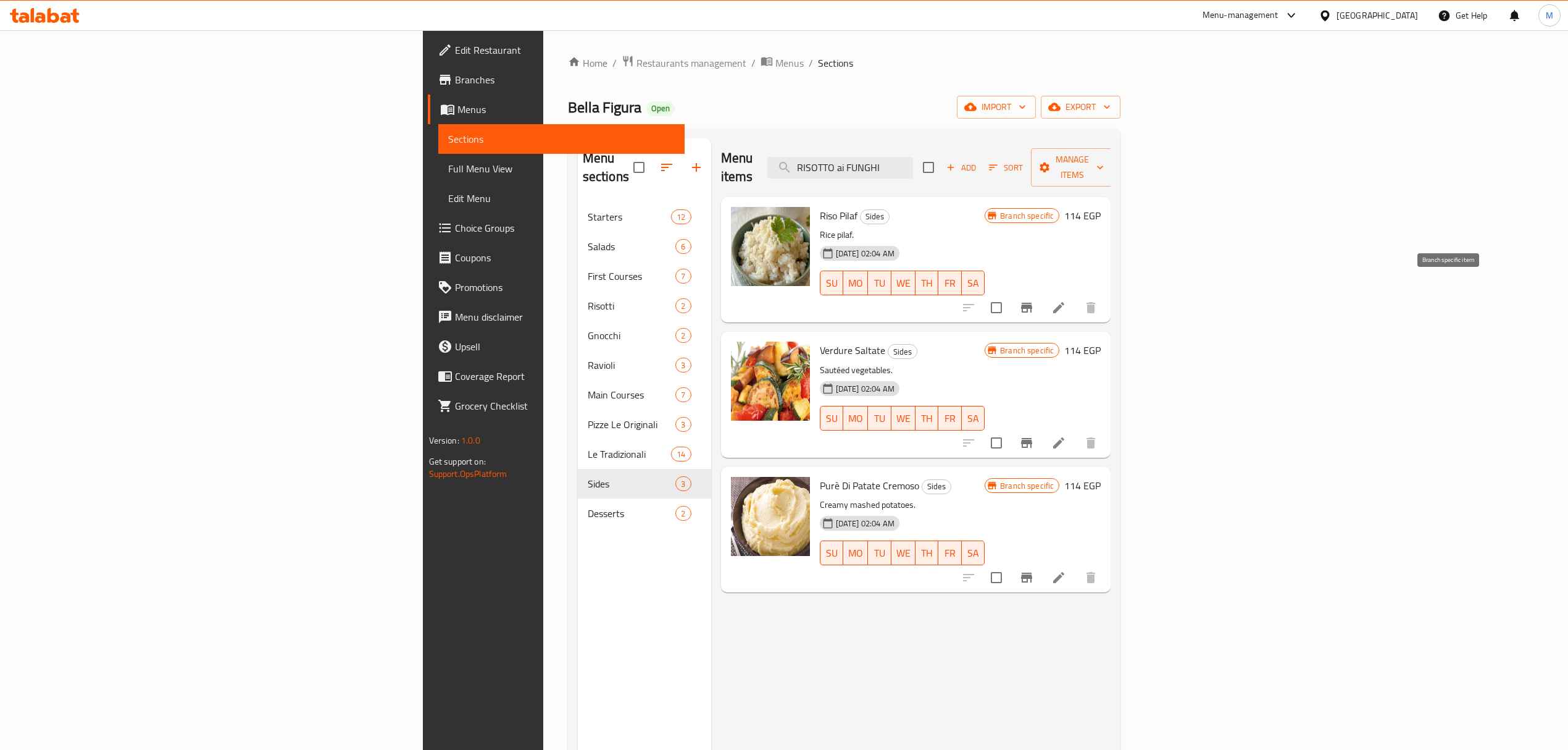
click at [1042, 299] on button "Branch-specific-item" at bounding box center [1026, 307] width 30 height 30
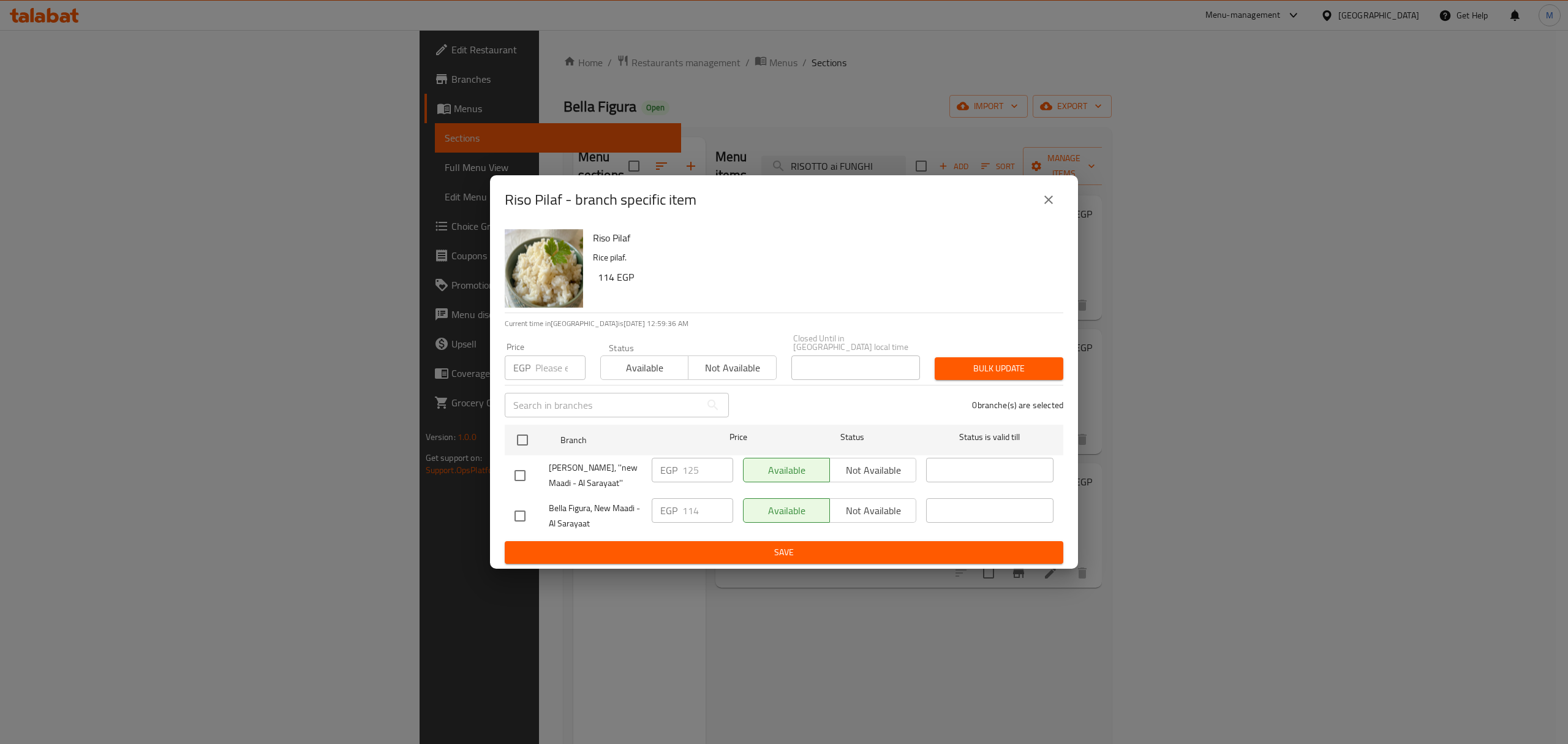
click at [525, 471] on input "checkbox" at bounding box center [520, 475] width 25 height 25
checkbox input "true"
click at [699, 463] on input "125" at bounding box center [708, 470] width 51 height 25
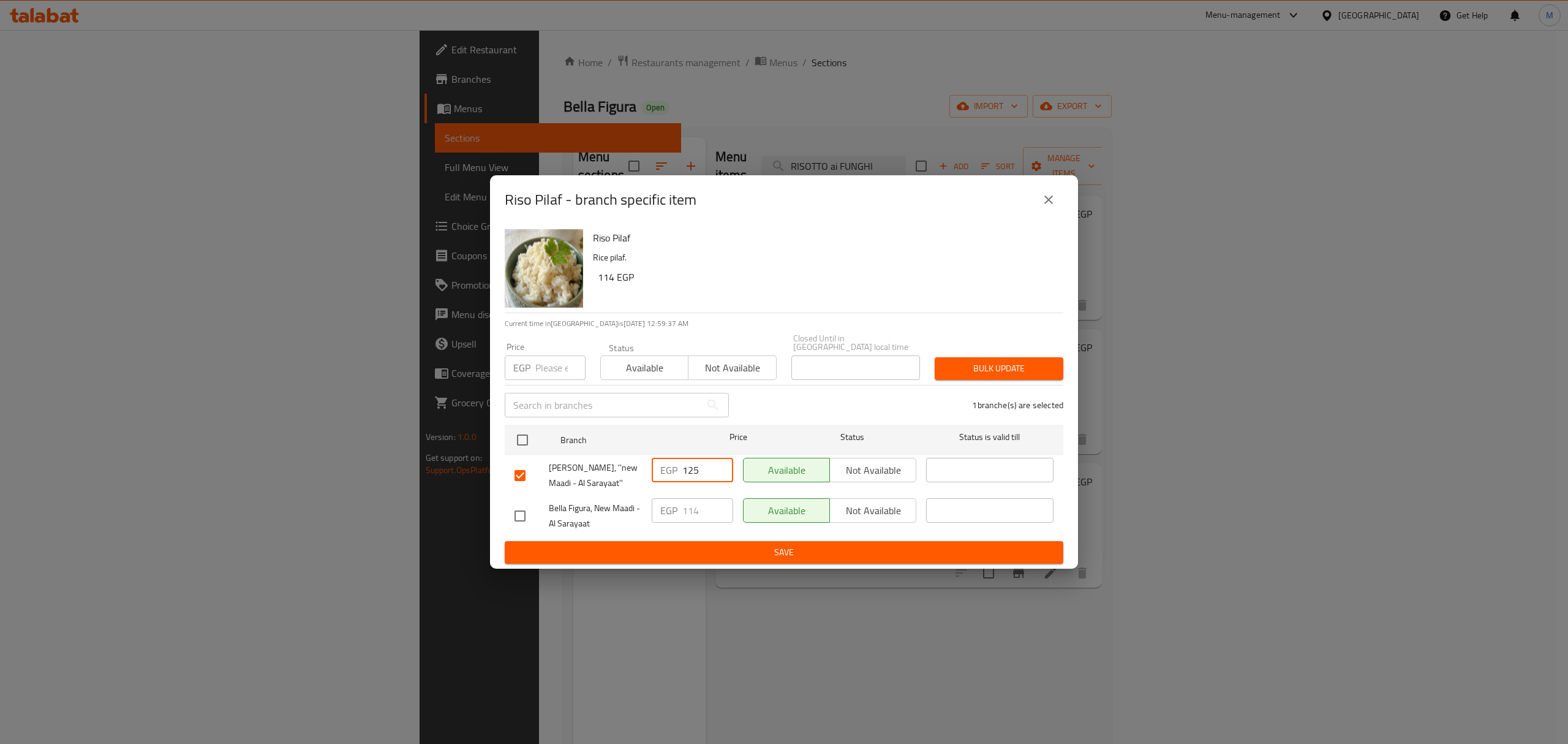
paste input "388"
type input "388"
click at [1047, 202] on icon "close" at bounding box center [1048, 200] width 14 height 14
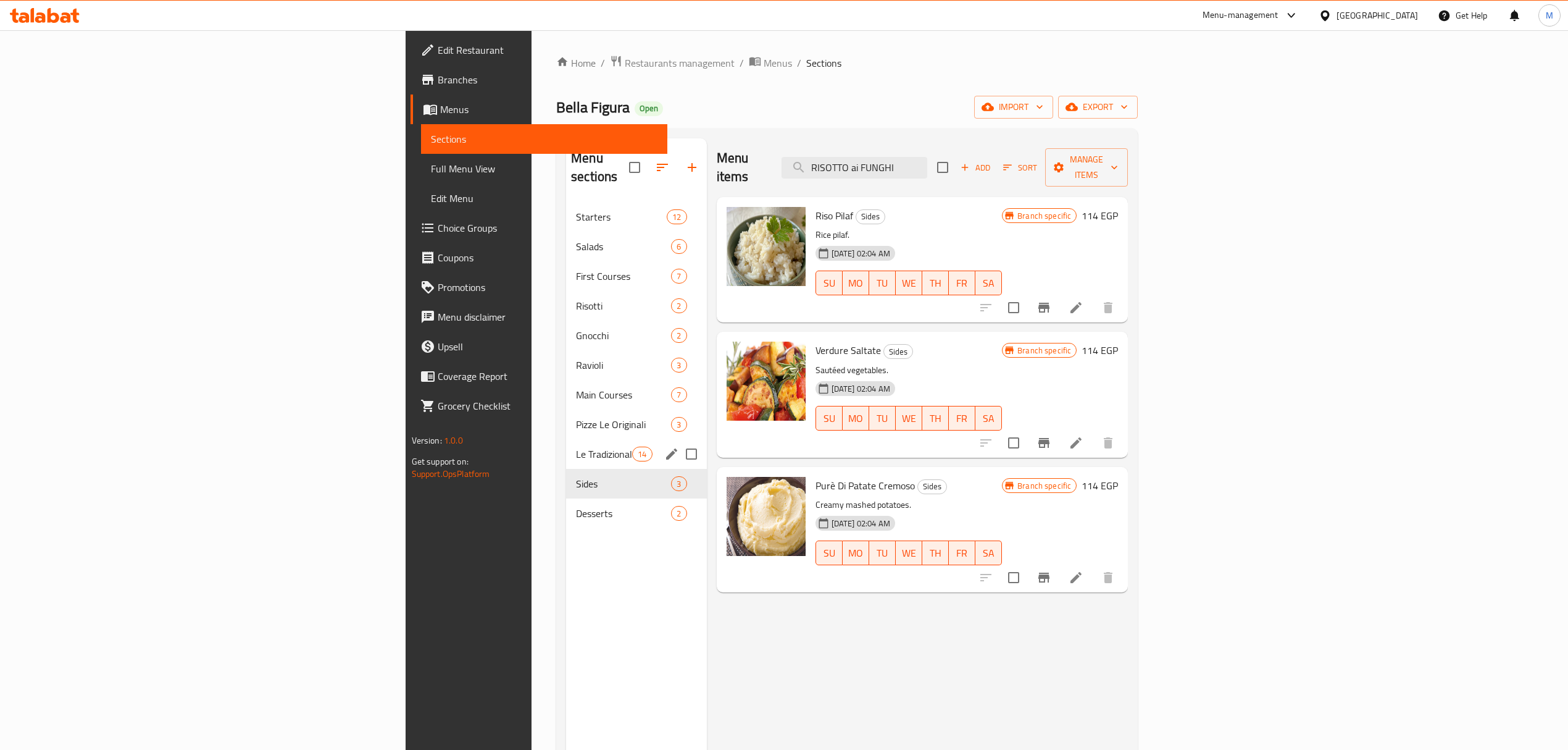
click at [566, 448] on div "Le Tradizionali 14" at bounding box center [637, 454] width 141 height 30
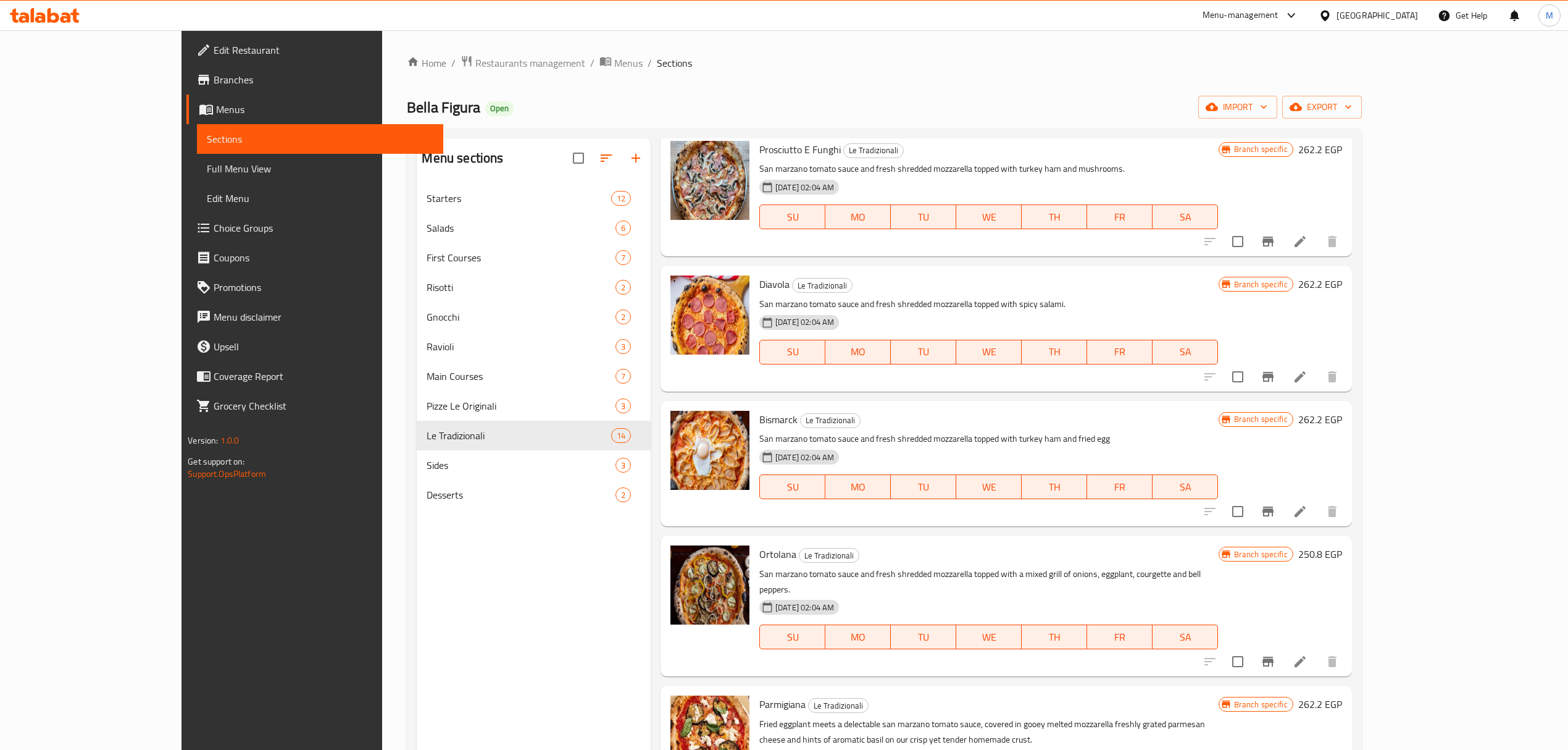
scroll to position [1184, 0]
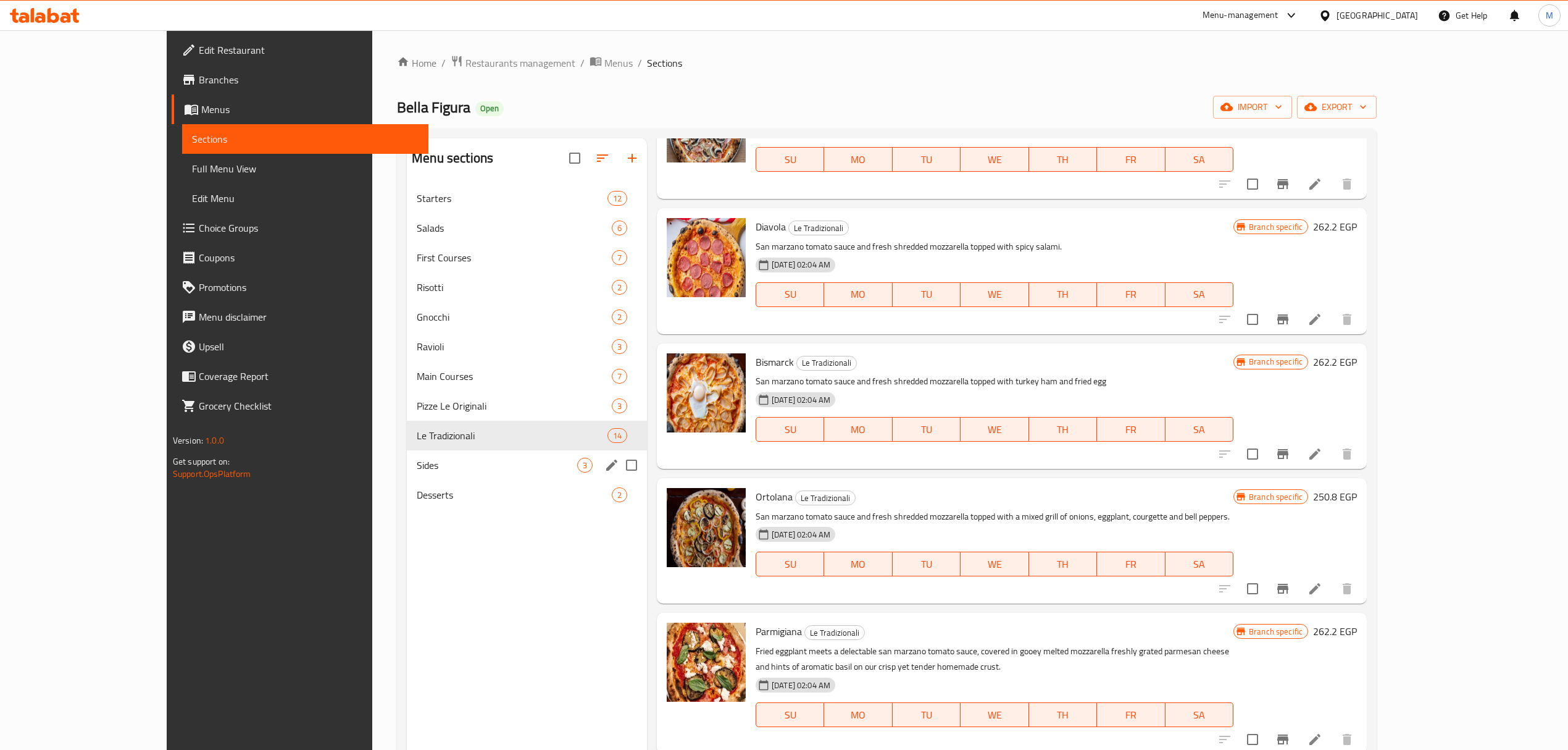
drag, startPoint x: 438, startPoint y: 479, endPoint x: 440, endPoint y: 492, distance: 13.2
click at [440, 482] on div "Starters 12 Salads 6 First Courses 7 Risotti 2 Gnocchi 2 Ravioli 3 Main Courses…" at bounding box center [527, 346] width 240 height 326
click at [440, 492] on span "Desserts" at bounding box center [497, 494] width 160 height 14
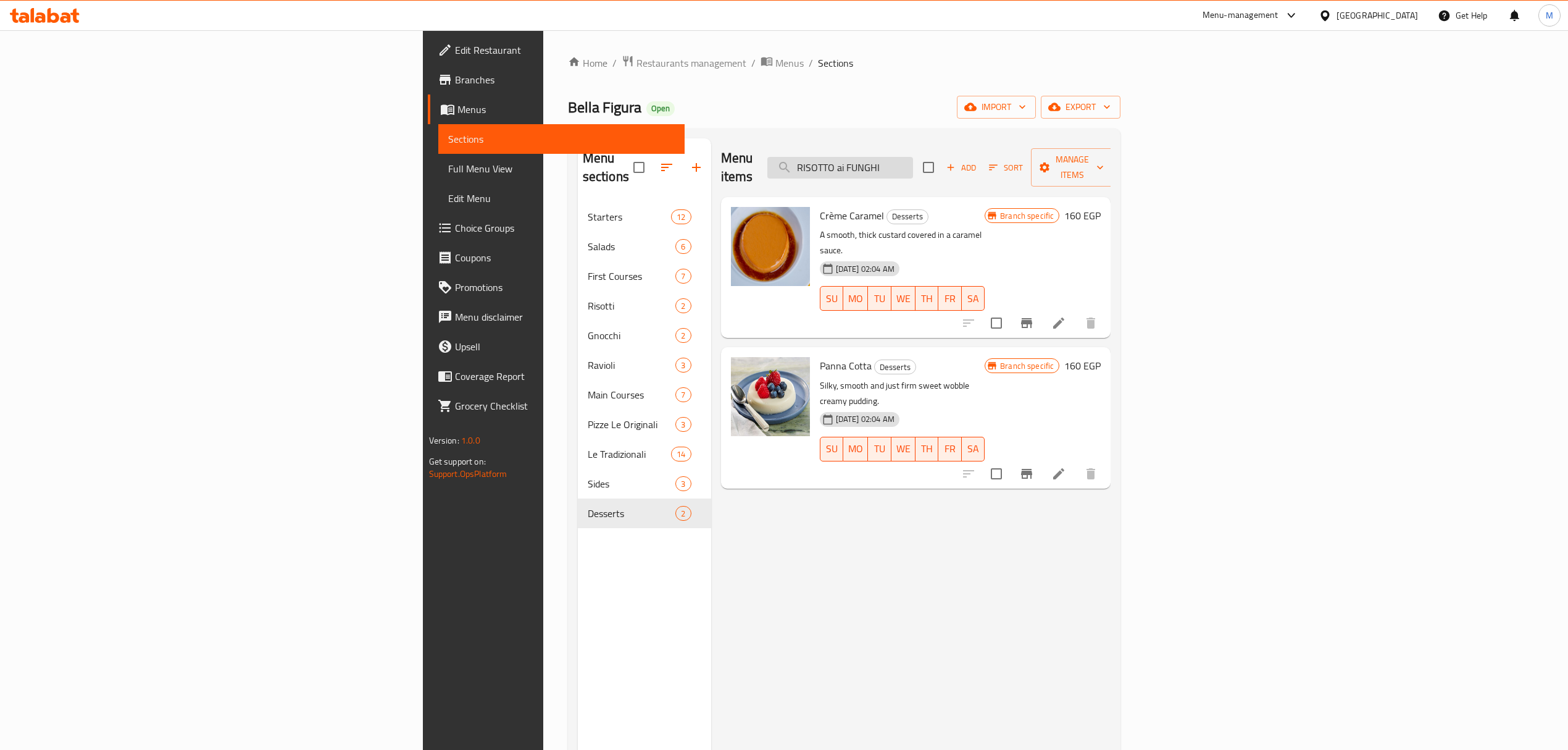
click at [913, 168] on input "RISOTTO ai FUNGHI" at bounding box center [840, 167] width 146 height 22
paste input "BBQ"
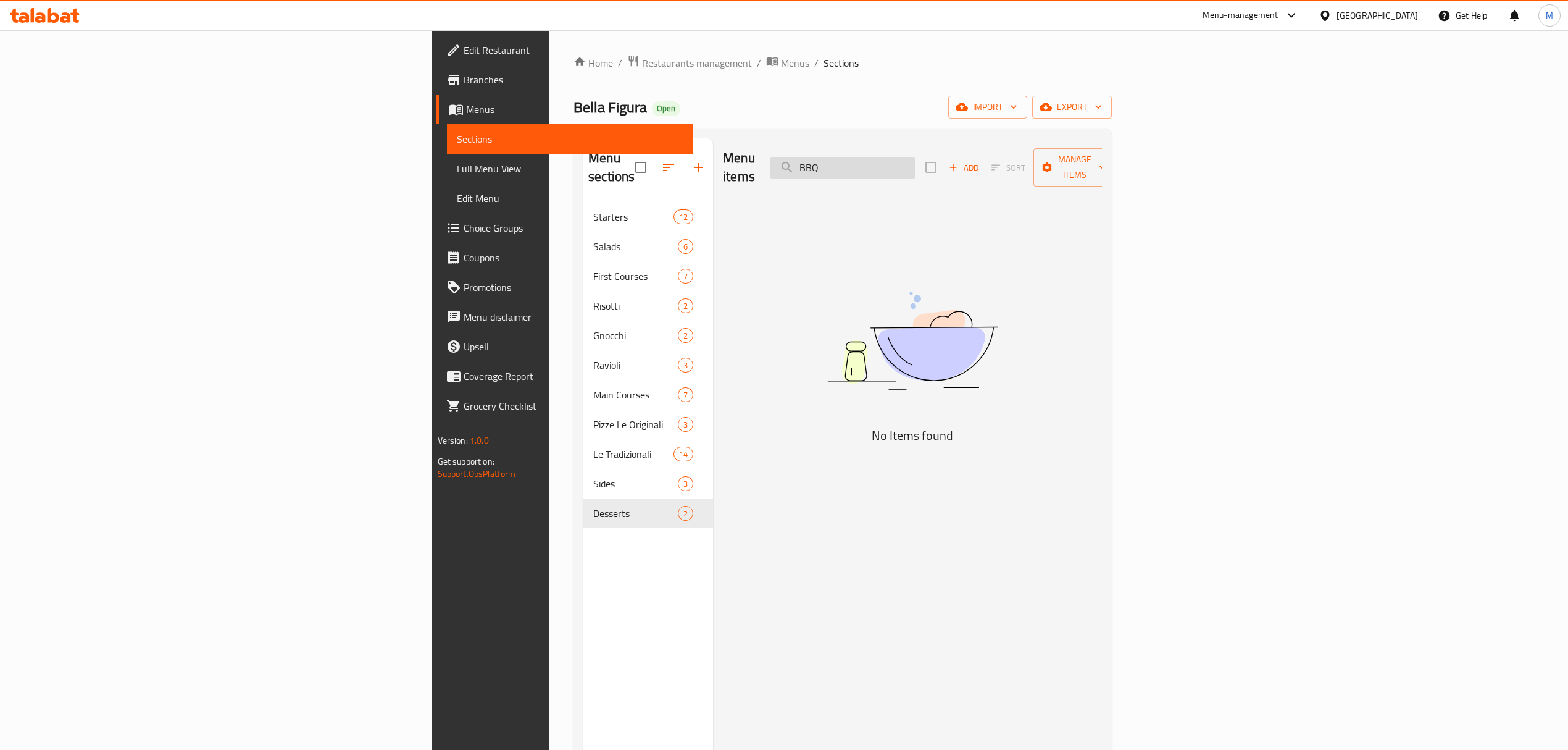
click at [916, 159] on input "BBQ" at bounding box center [843, 167] width 146 height 22
paste input "CHICKEN"
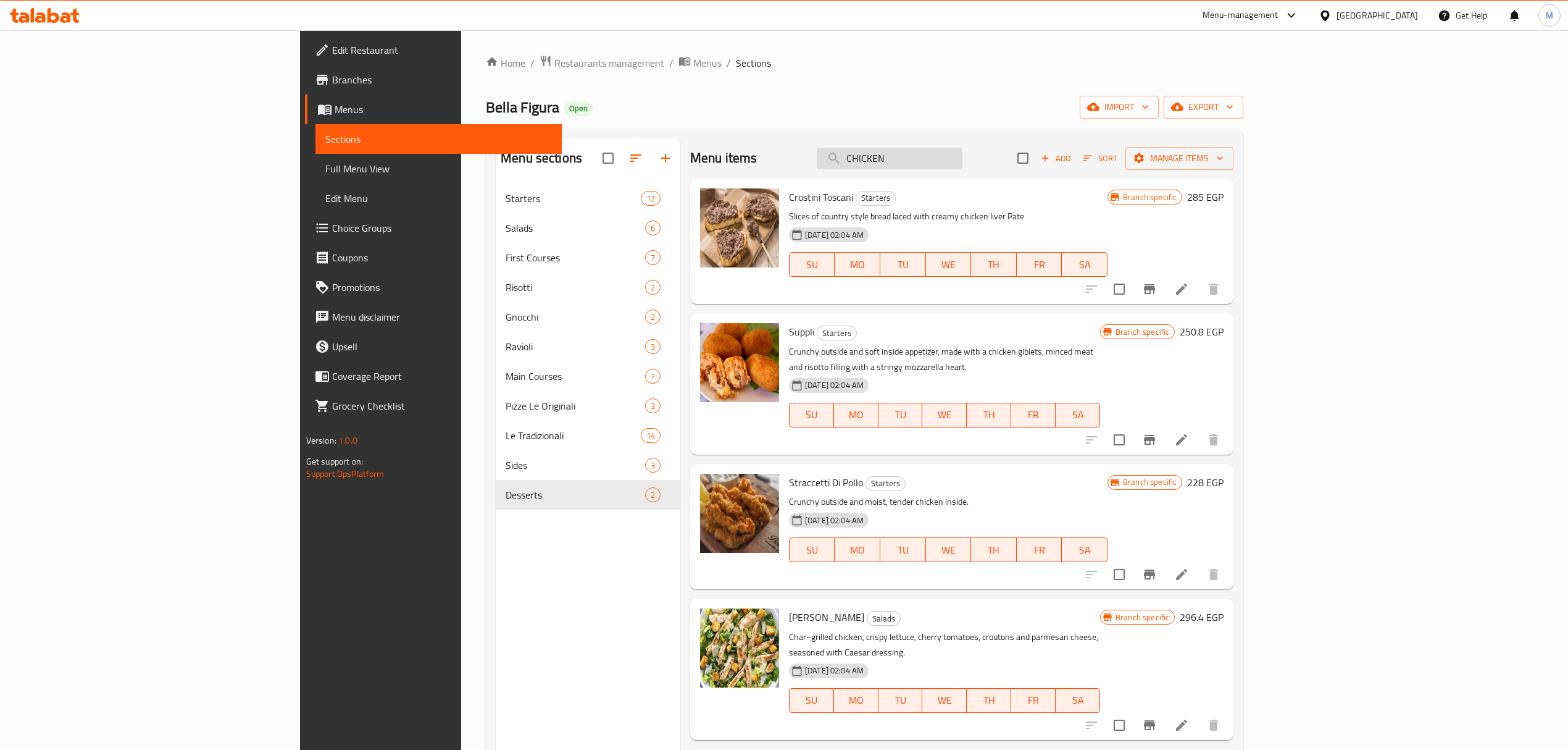
click at [962, 166] on input "CHICKEN" at bounding box center [890, 158] width 146 height 22
paste input "RANCH"
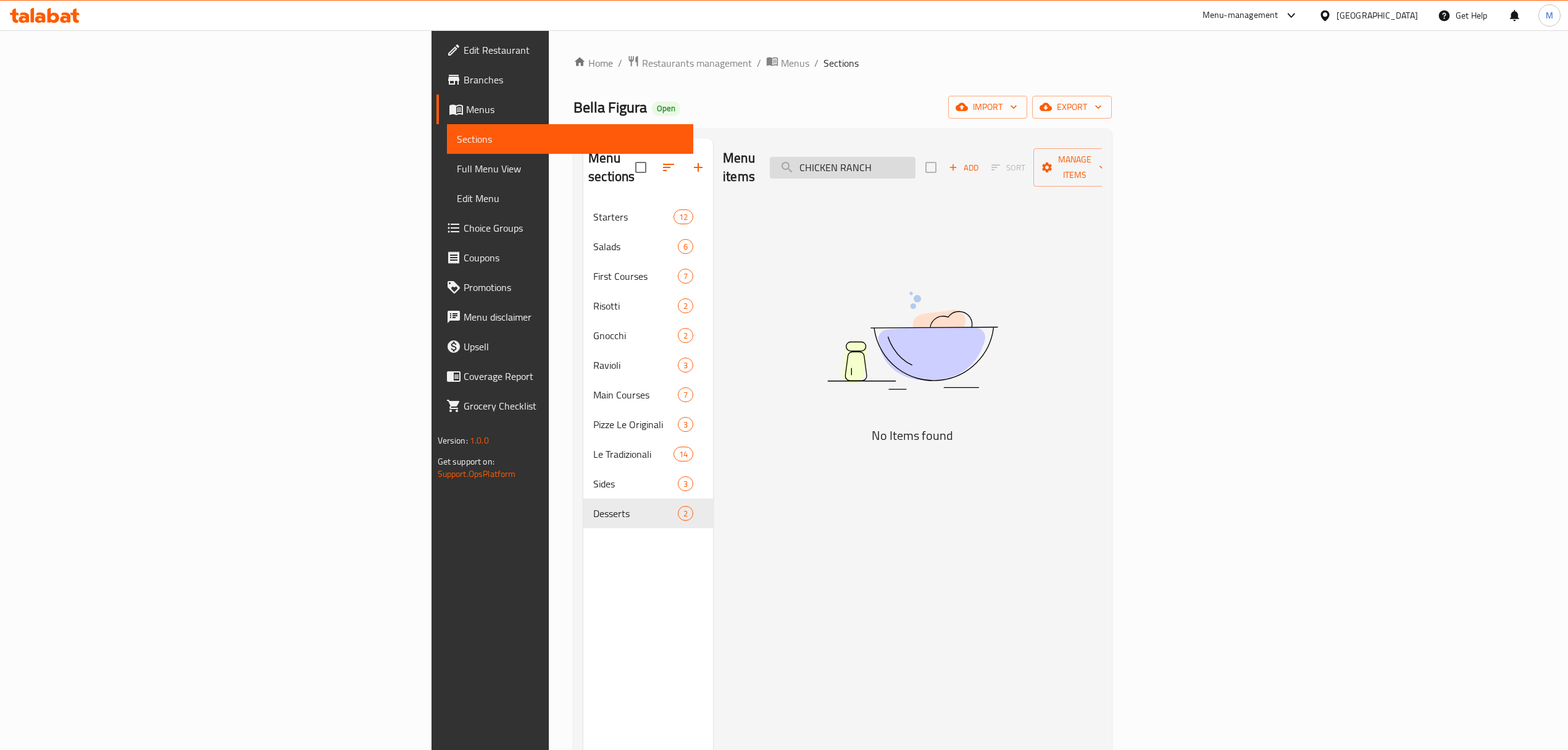
click at [916, 158] on input "CHICKEN RANCH" at bounding box center [843, 167] width 146 height 22
type input "RANCH"
click at [916, 158] on input "RANCH" at bounding box center [843, 167] width 146 height 22
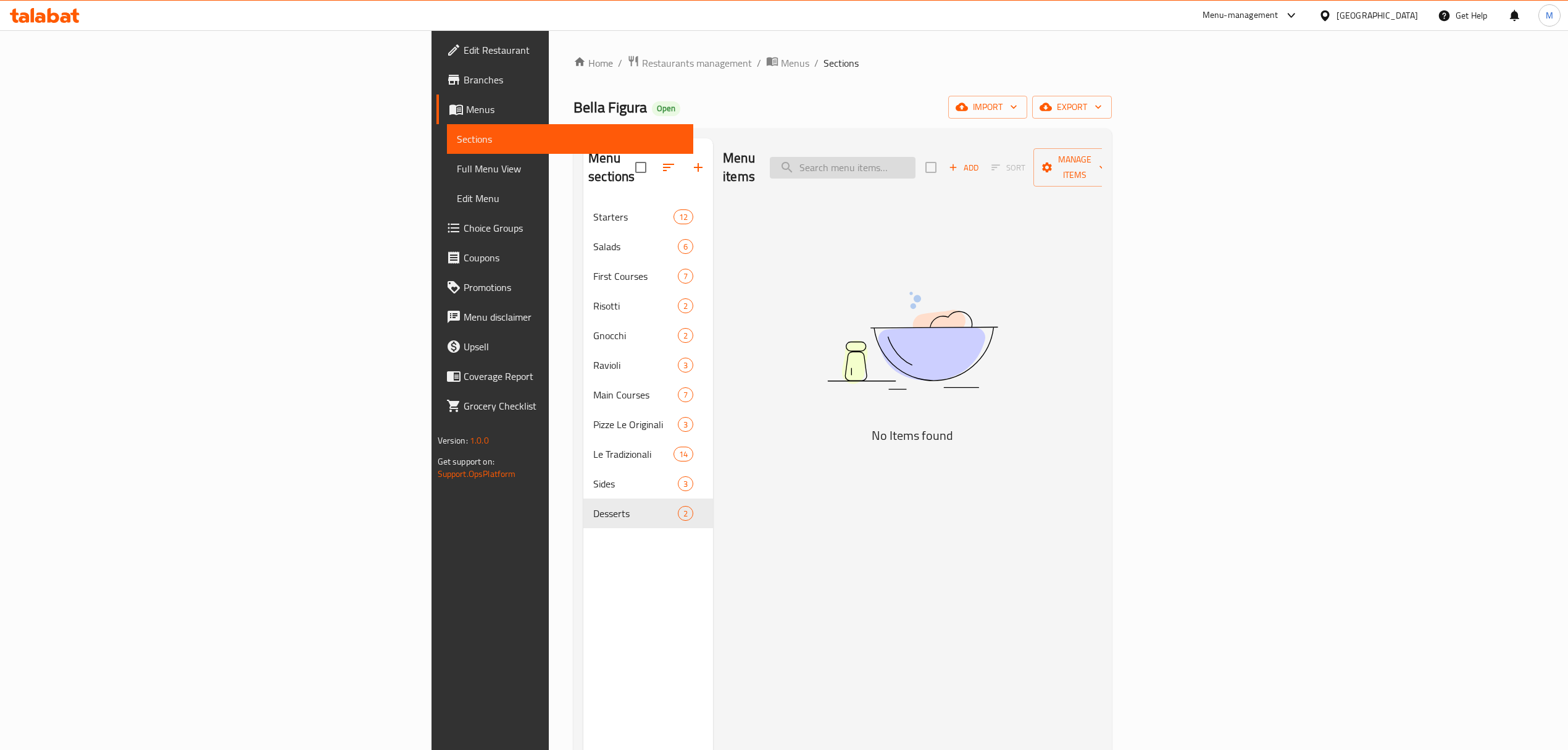
paste input "RANCH"
type input "RANCH"
click at [916, 158] on input "CHICKEN RANCH" at bounding box center [843, 167] width 146 height 22
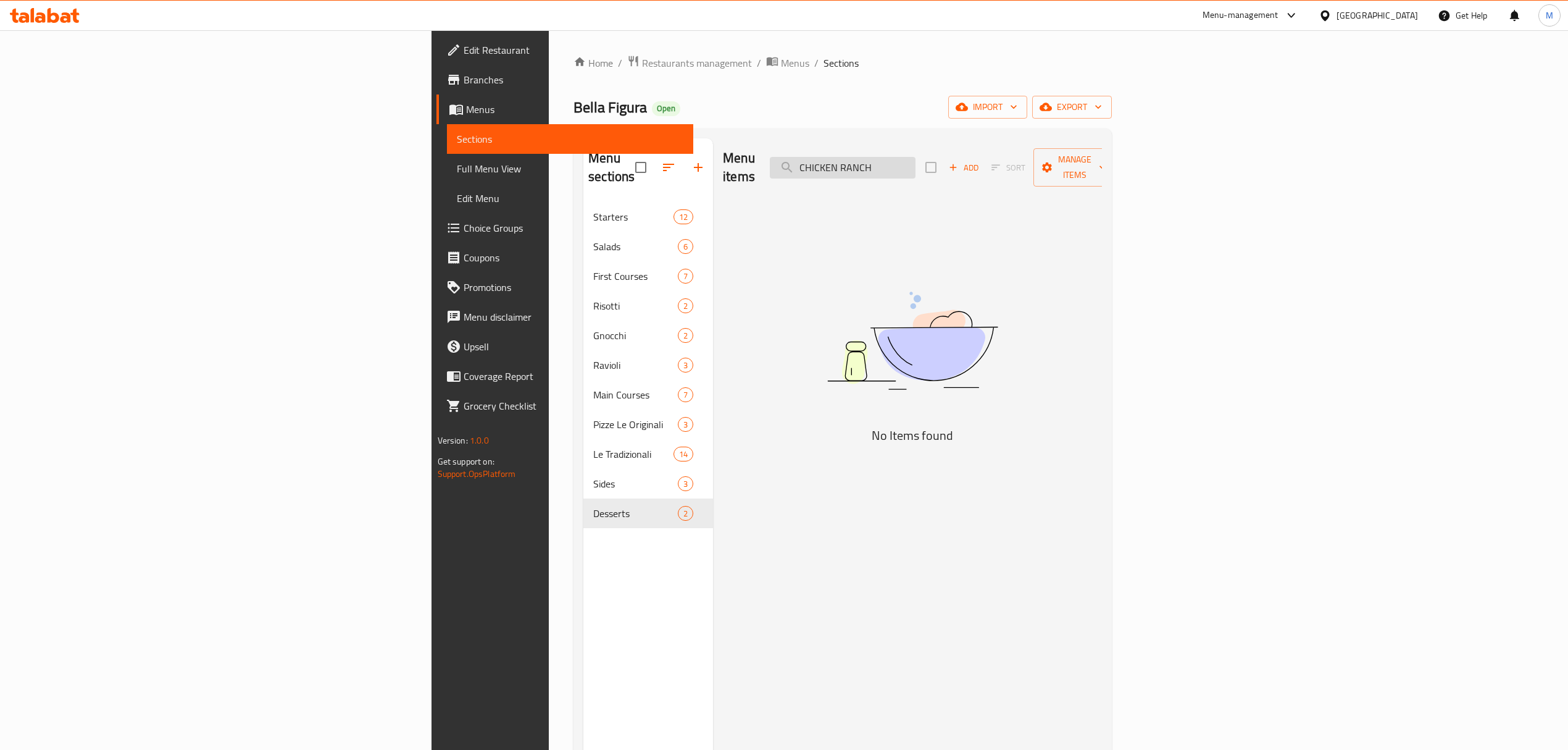
type input "CHICKEN RANCH"
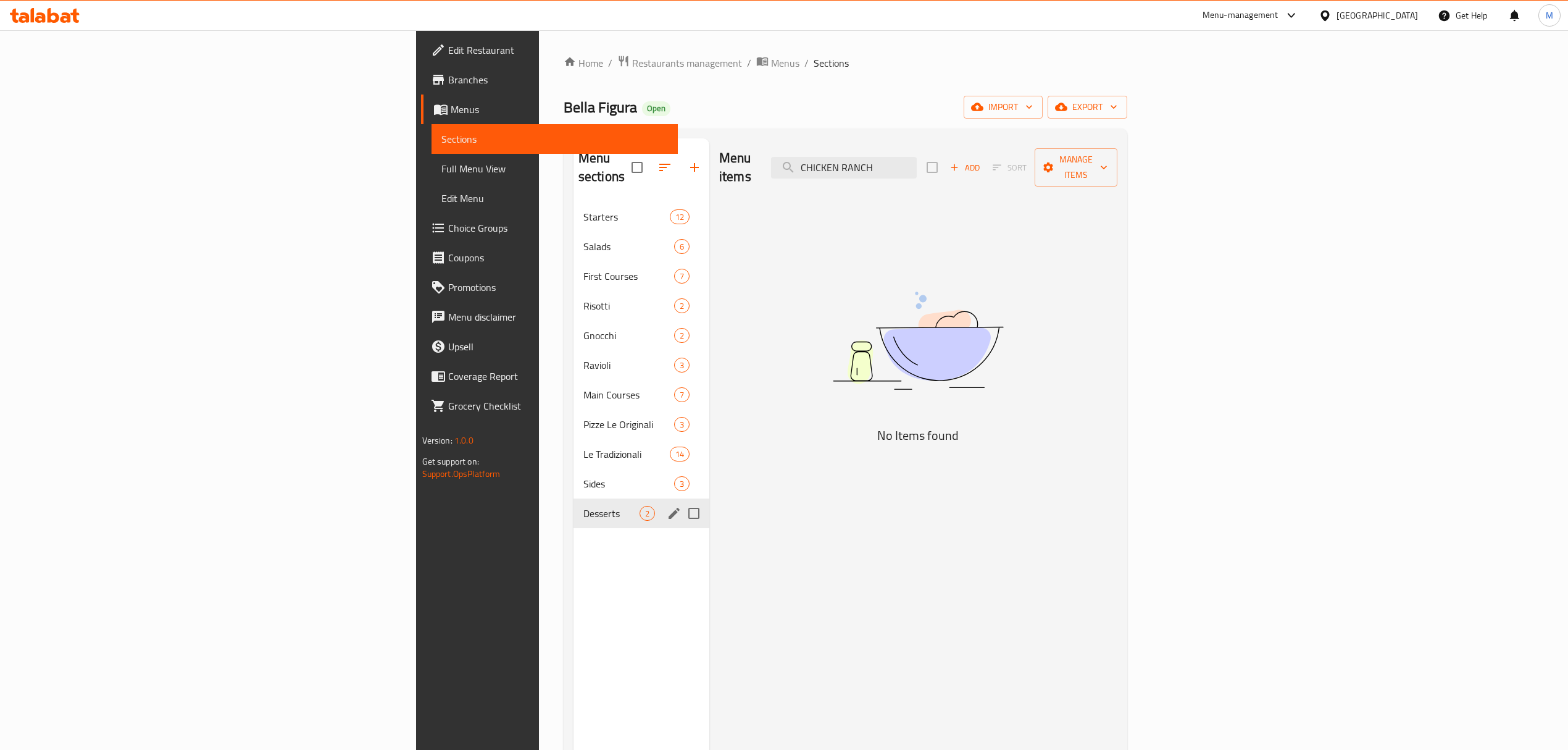
click at [574, 469] on div "Sides 3" at bounding box center [642, 483] width 136 height 30
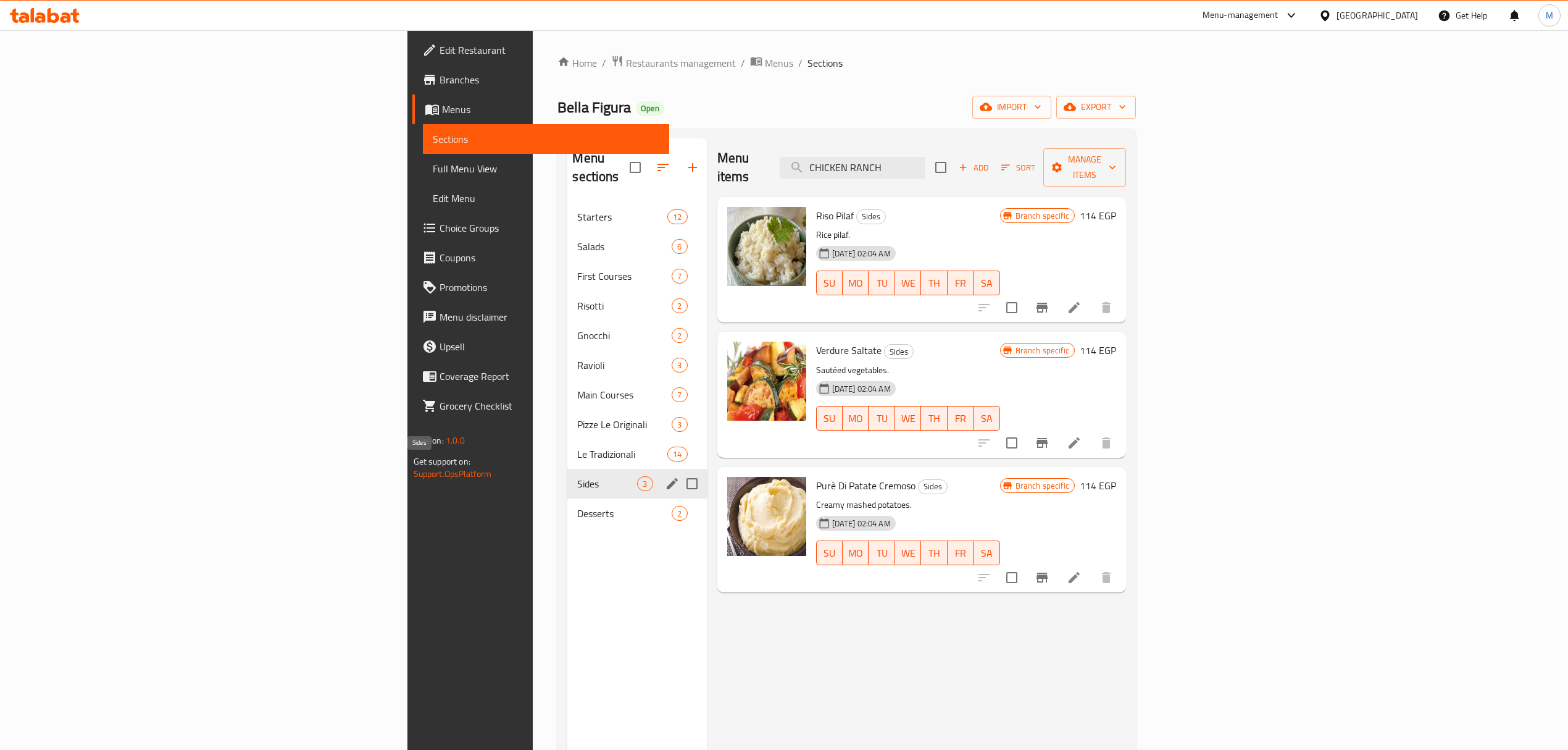
click at [578, 506] on span "Desserts" at bounding box center [625, 513] width 95 height 14
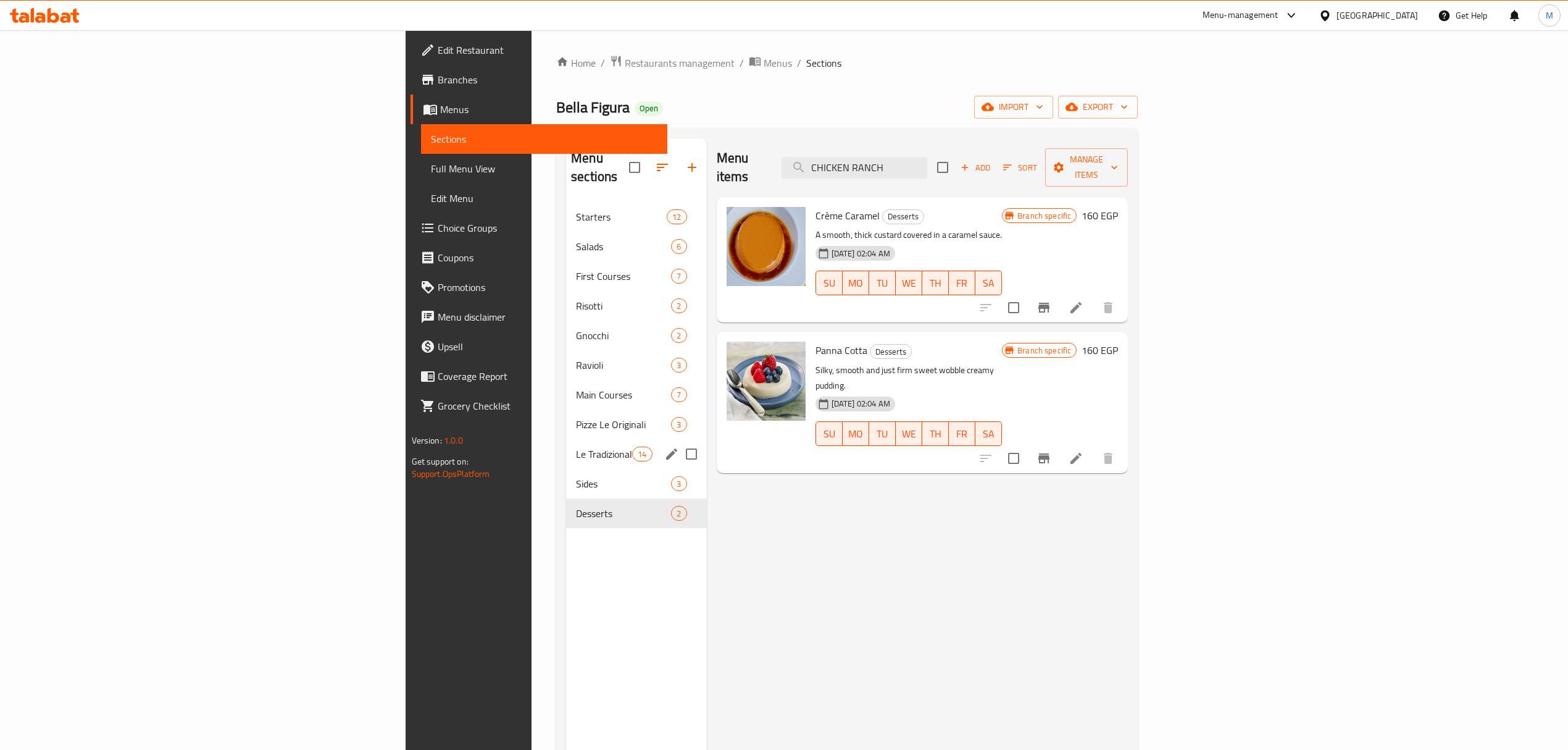
drag, startPoint x: 532, startPoint y: 447, endPoint x: 532, endPoint y: 462, distance: 15.0
click at [566, 450] on div "Starters 12 Salads 6 First Courses 7 Risotti 2 Gnocchi 2 Ravioli 3 Main Courses…" at bounding box center [637, 365] width 141 height 326
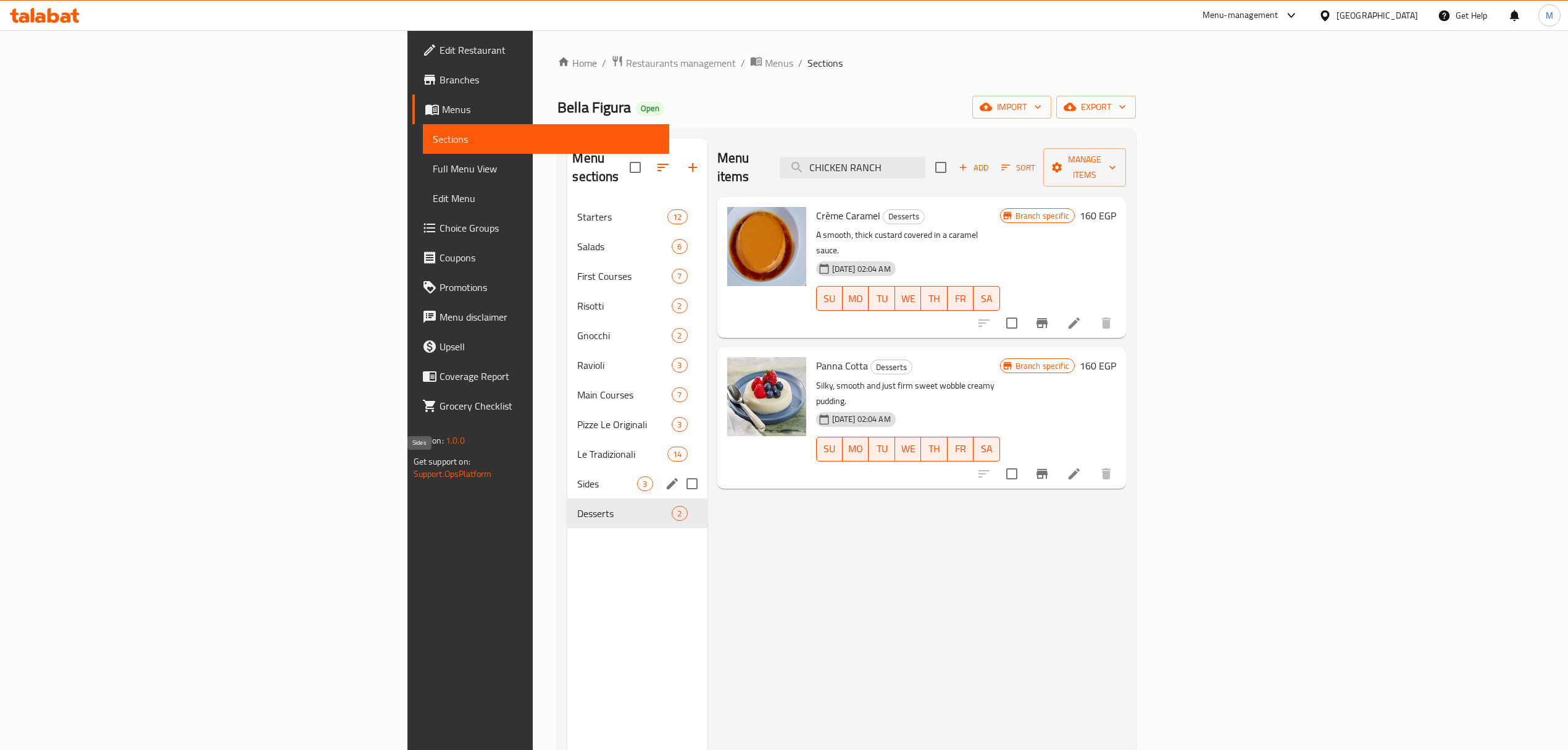
click at [578, 476] on span "Sides" at bounding box center [607, 483] width 60 height 14
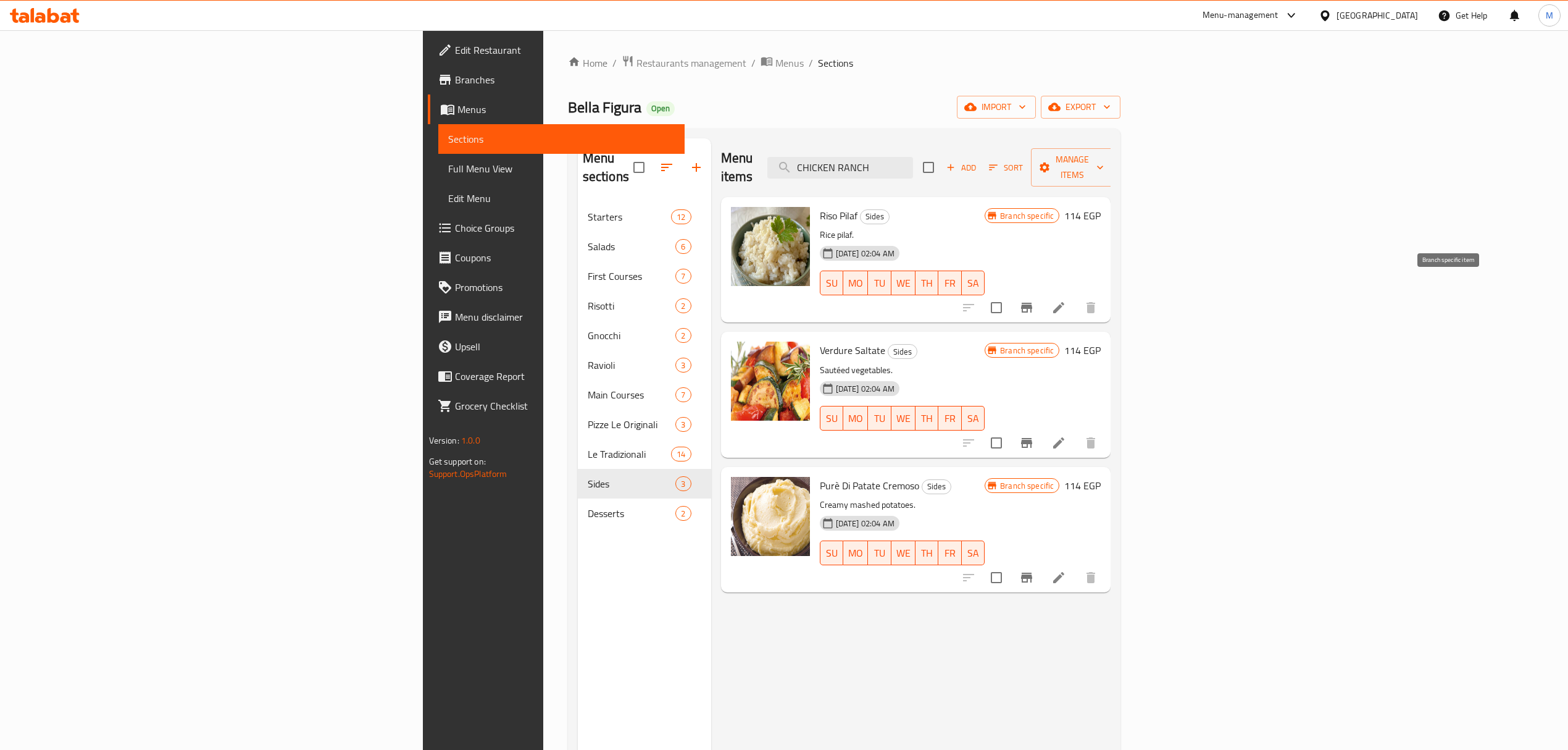
click at [1042, 292] on button "Branch-specific-item" at bounding box center [1026, 307] width 30 height 30
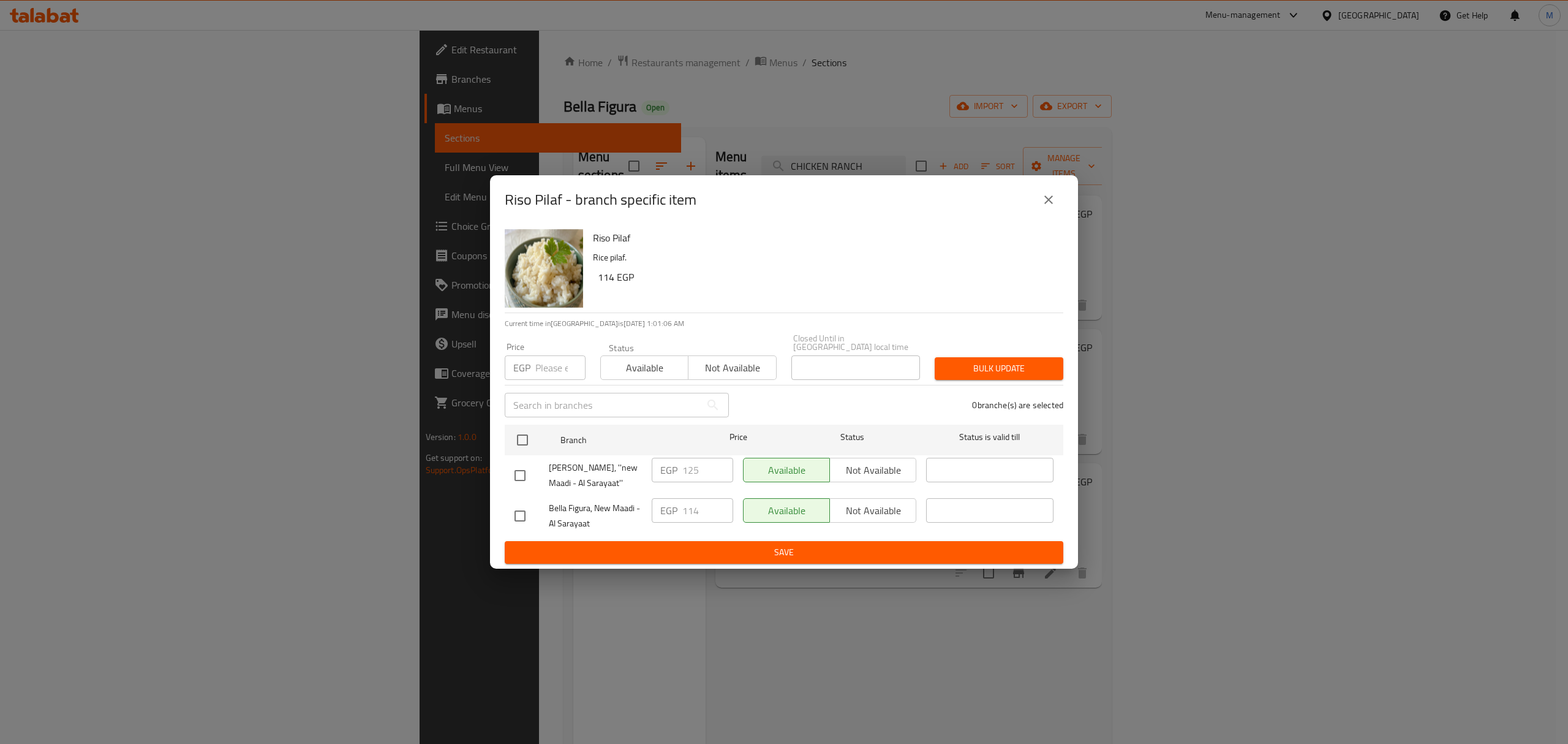
click at [514, 478] on input "checkbox" at bounding box center [520, 475] width 25 height 25
checkbox input "true"
click at [686, 464] on input "125" at bounding box center [708, 470] width 51 height 25
click at [1051, 199] on icon "close" at bounding box center [1048, 200] width 14 height 14
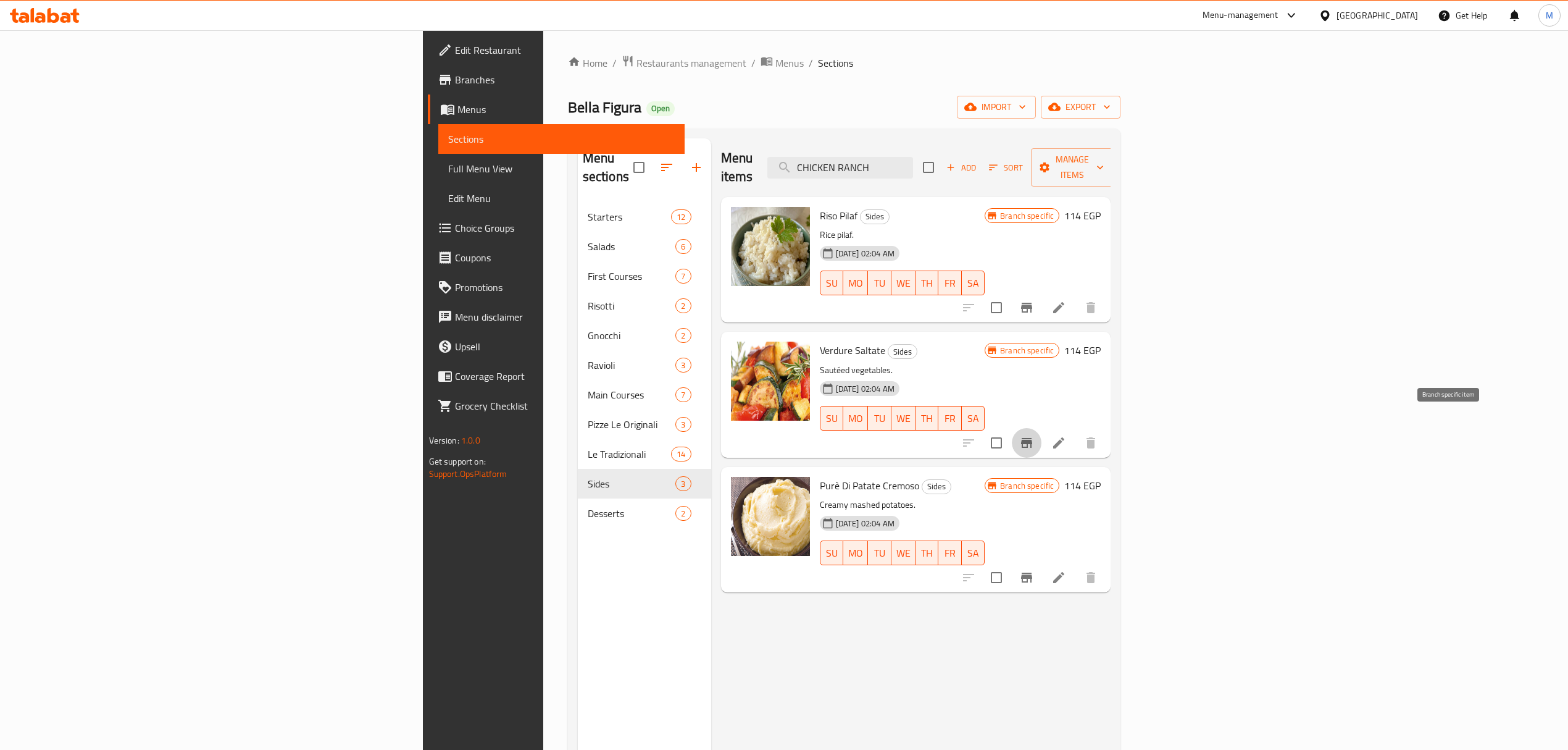
click at [1033, 438] on icon "Branch-specific-item" at bounding box center [1027, 442] width 11 height 10
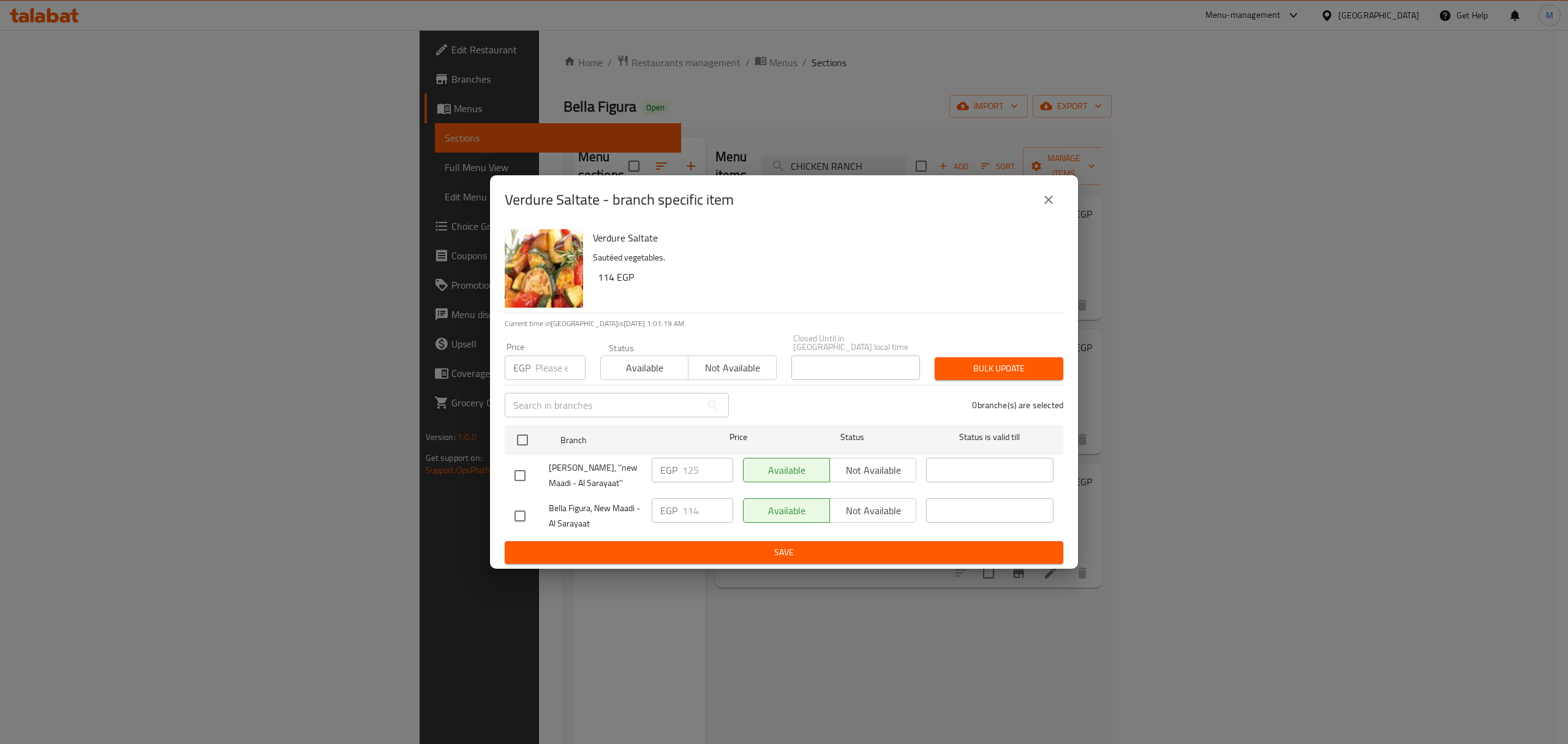
click at [1059, 196] on div "Verdure Saltate - branch specific item" at bounding box center [784, 200] width 559 height 29
drag, startPoint x: 1059, startPoint y: 199, endPoint x: 1061, endPoint y: 214, distance: 15.1
click at [1059, 207] on button "close" at bounding box center [1048, 200] width 29 height 29
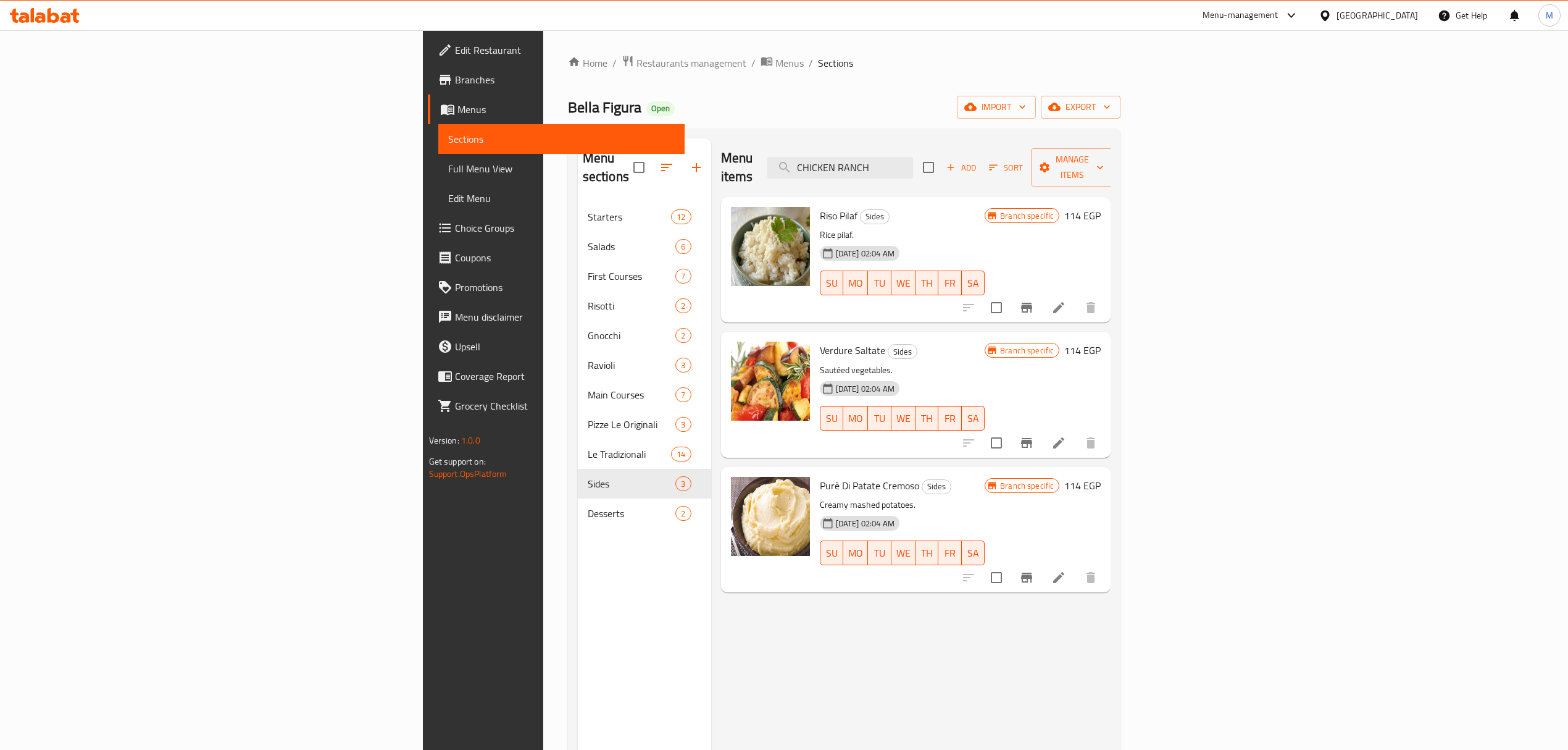
click at [1101, 543] on div "Branch specific 114 EGP" at bounding box center [1042, 530] width 116 height 106
click at [1042, 562] on button "Branch-specific-item" at bounding box center [1026, 577] width 30 height 30
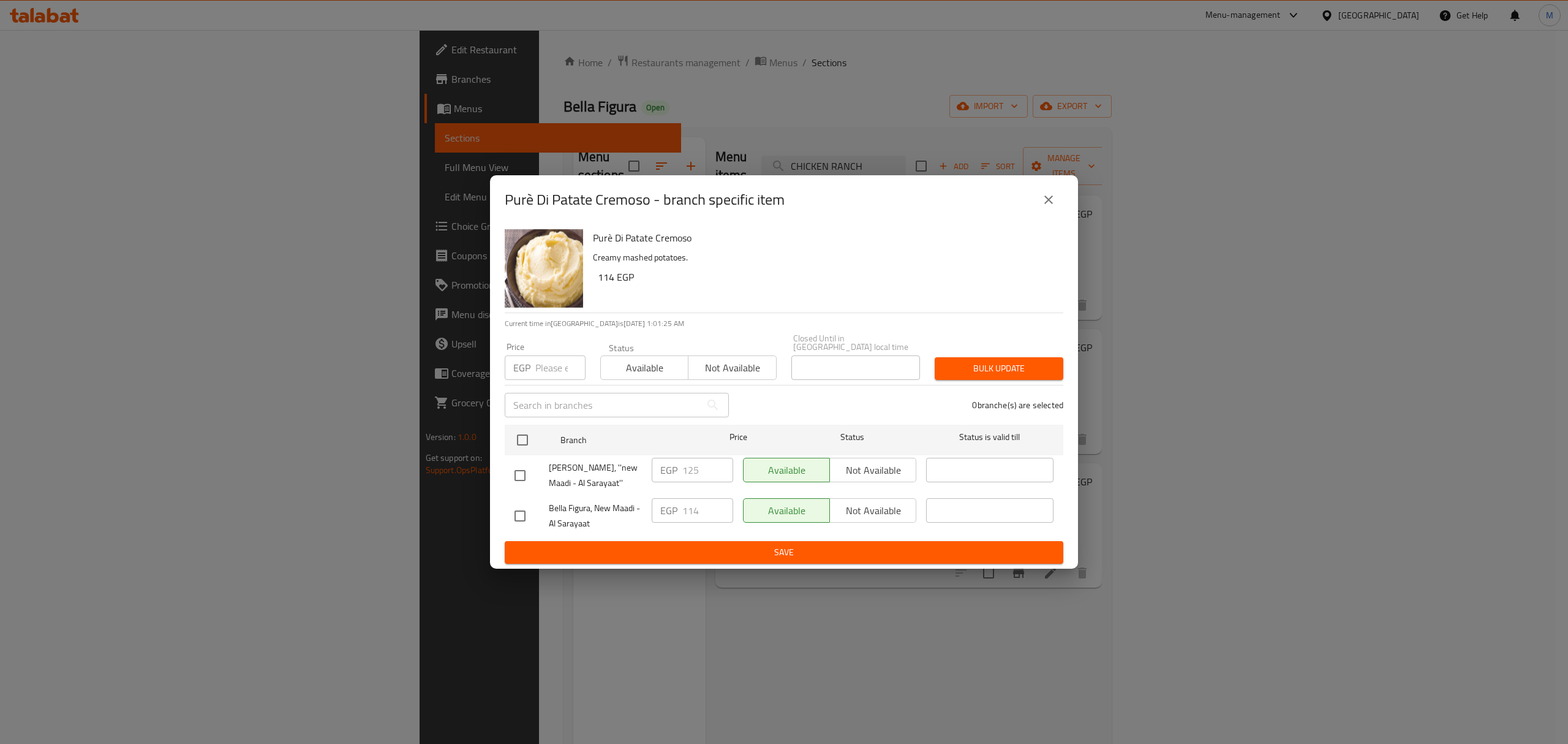
click at [1037, 204] on button "close" at bounding box center [1048, 200] width 29 height 29
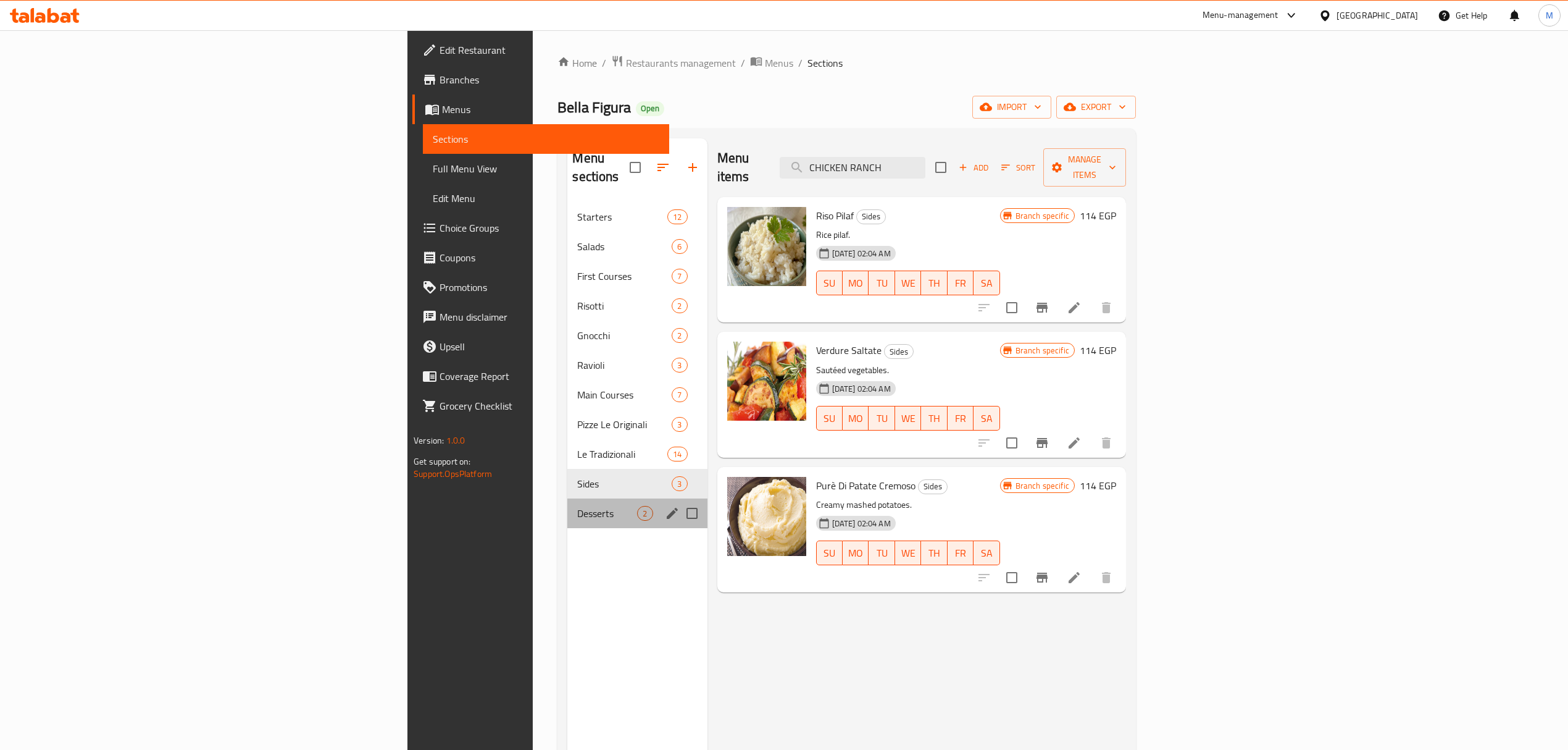
click at [567, 498] on div "Desserts 2" at bounding box center [637, 513] width 139 height 30
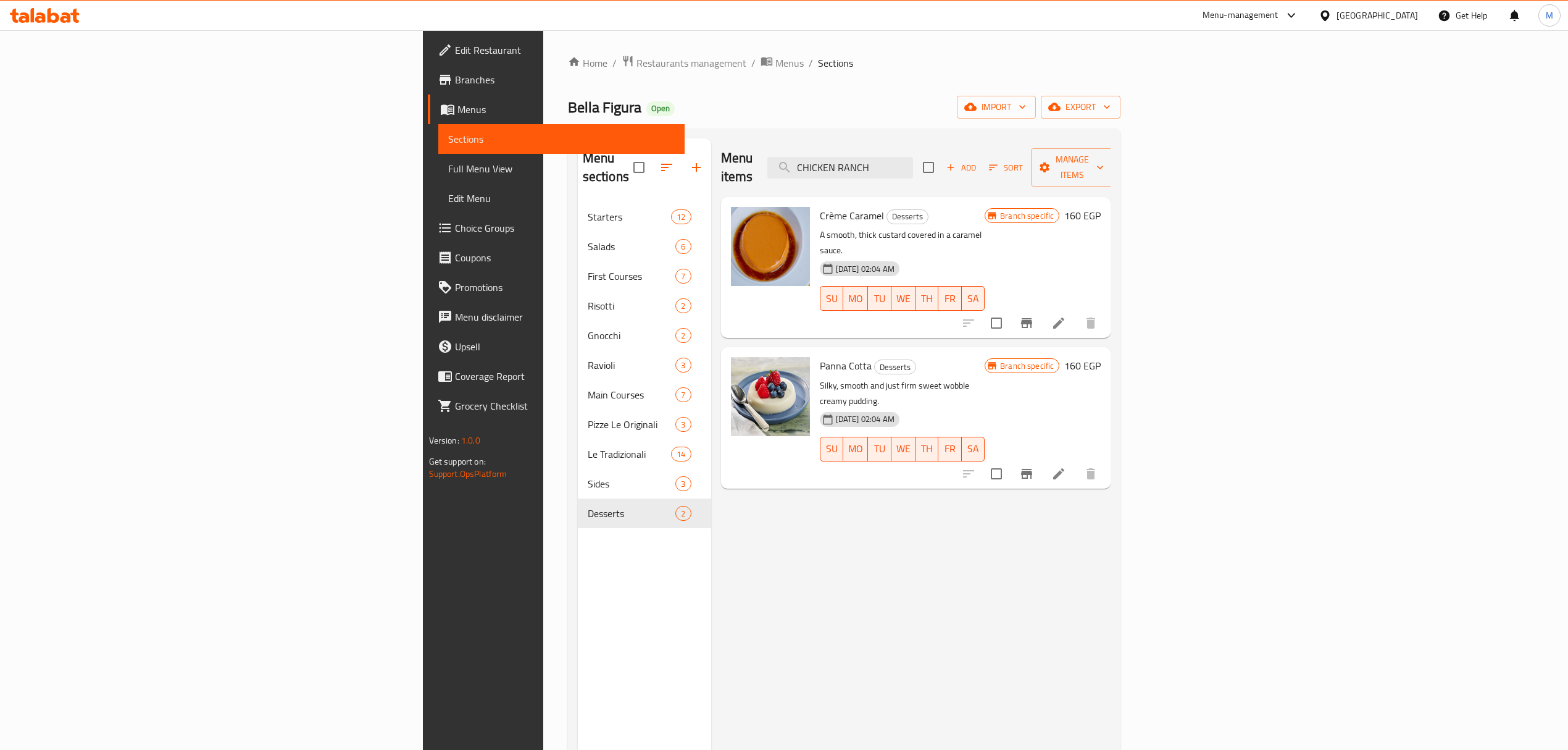
click at [820, 206] on span "Crème Caramel" at bounding box center [852, 215] width 64 height 18
copy h6 "Caramel"
click at [820, 357] on span "Panna Cotta" at bounding box center [845, 365] width 52 height 18
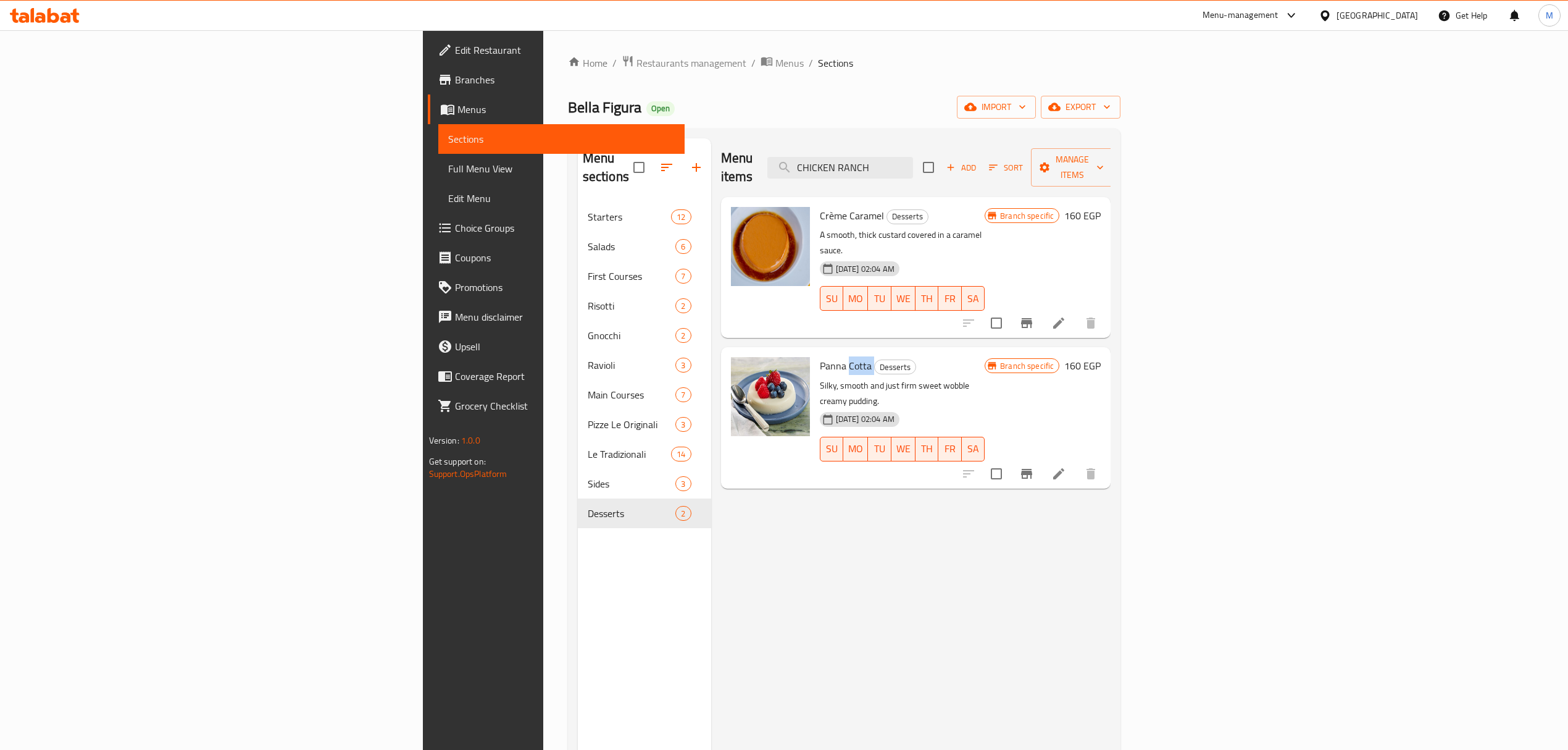
copy h6 "Cotta"
click at [578, 645] on div "Menu sections Starters 12 Salads 6 First Courses 7 Risotti 2 Gnocchi 2 Ravioli …" at bounding box center [644, 514] width 133 height 750
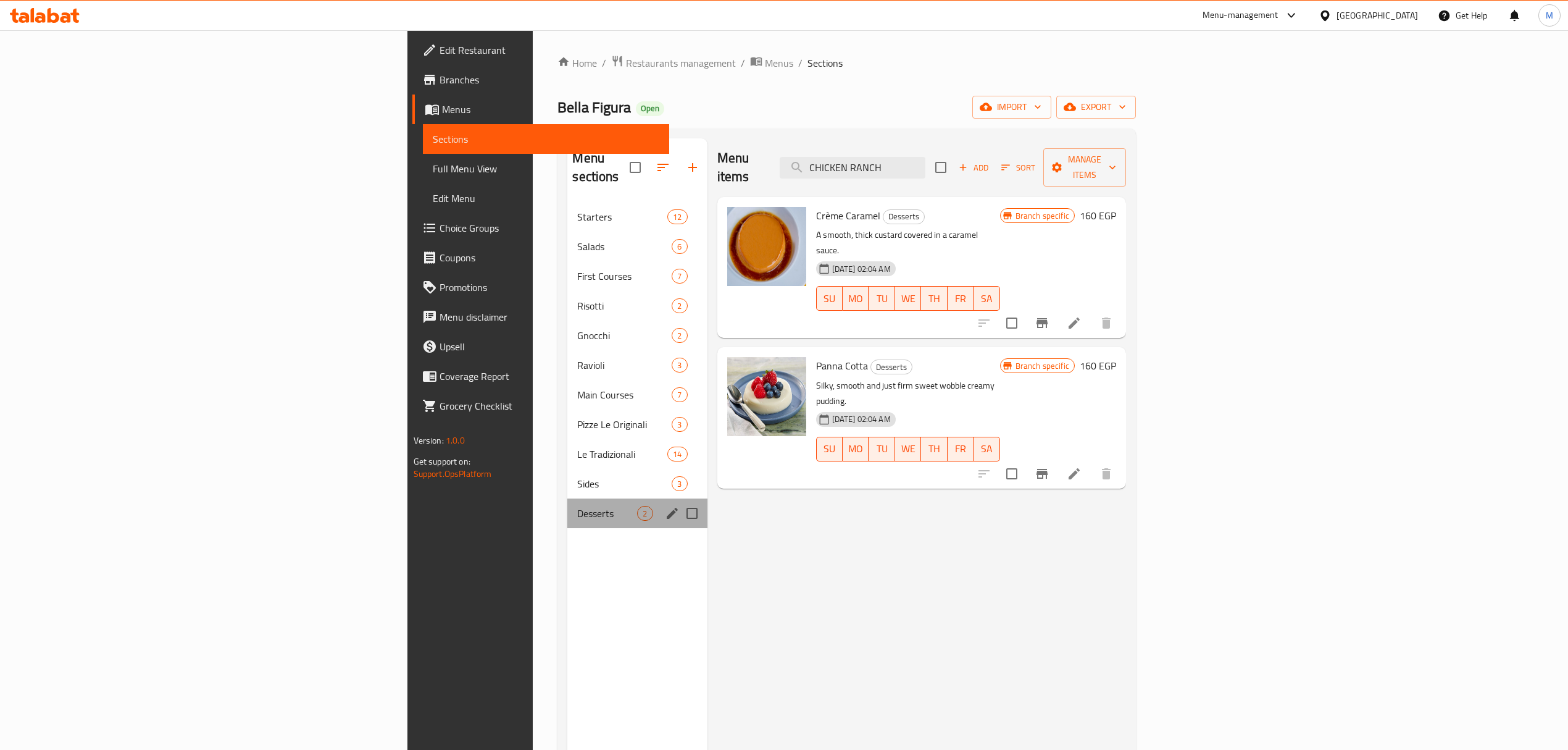
click at [567, 498] on div "Desserts 2" at bounding box center [637, 513] width 139 height 30
click at [578, 476] on span "Sides" at bounding box center [607, 483] width 60 height 14
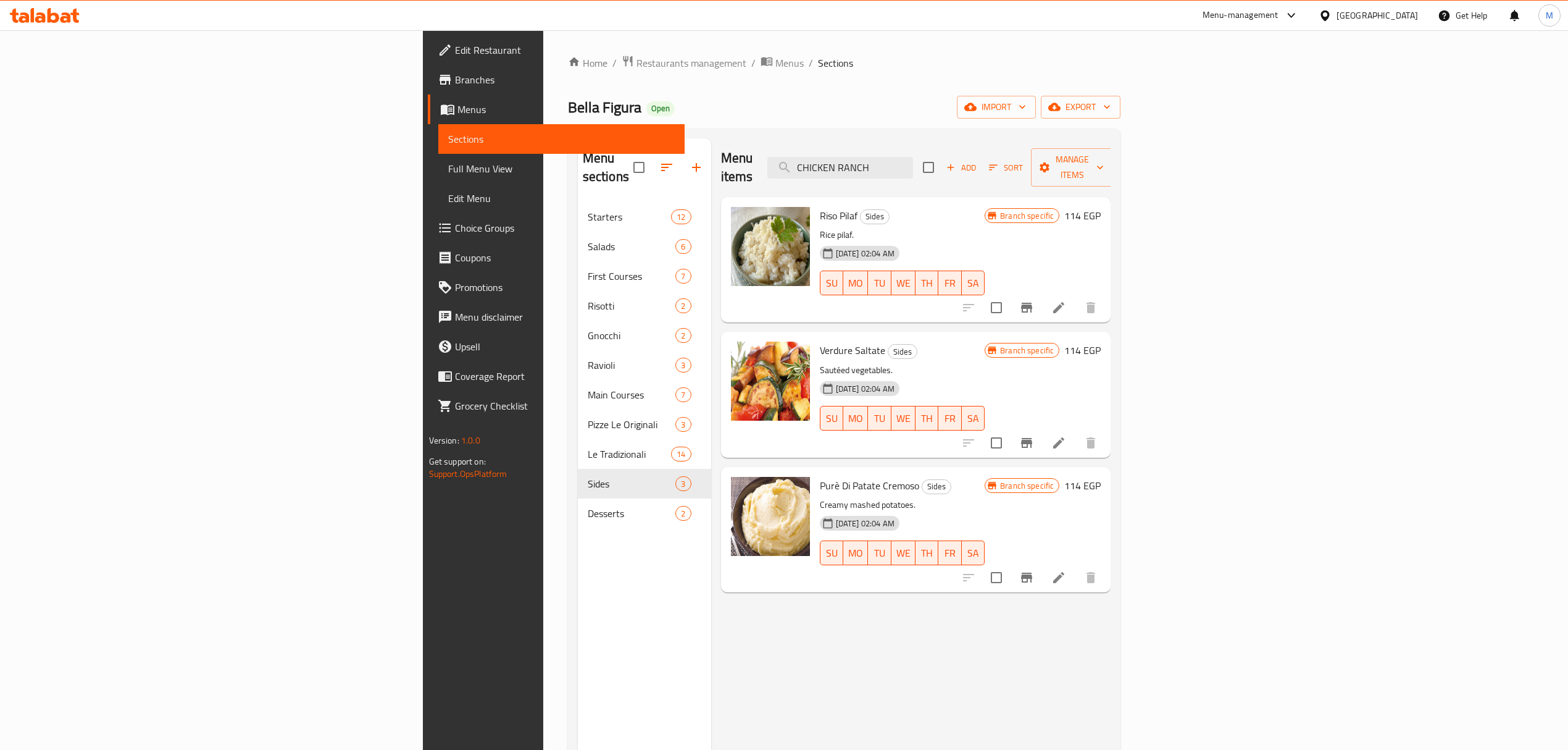
click at [455, 75] on span "Branches" at bounding box center [565, 79] width 220 height 14
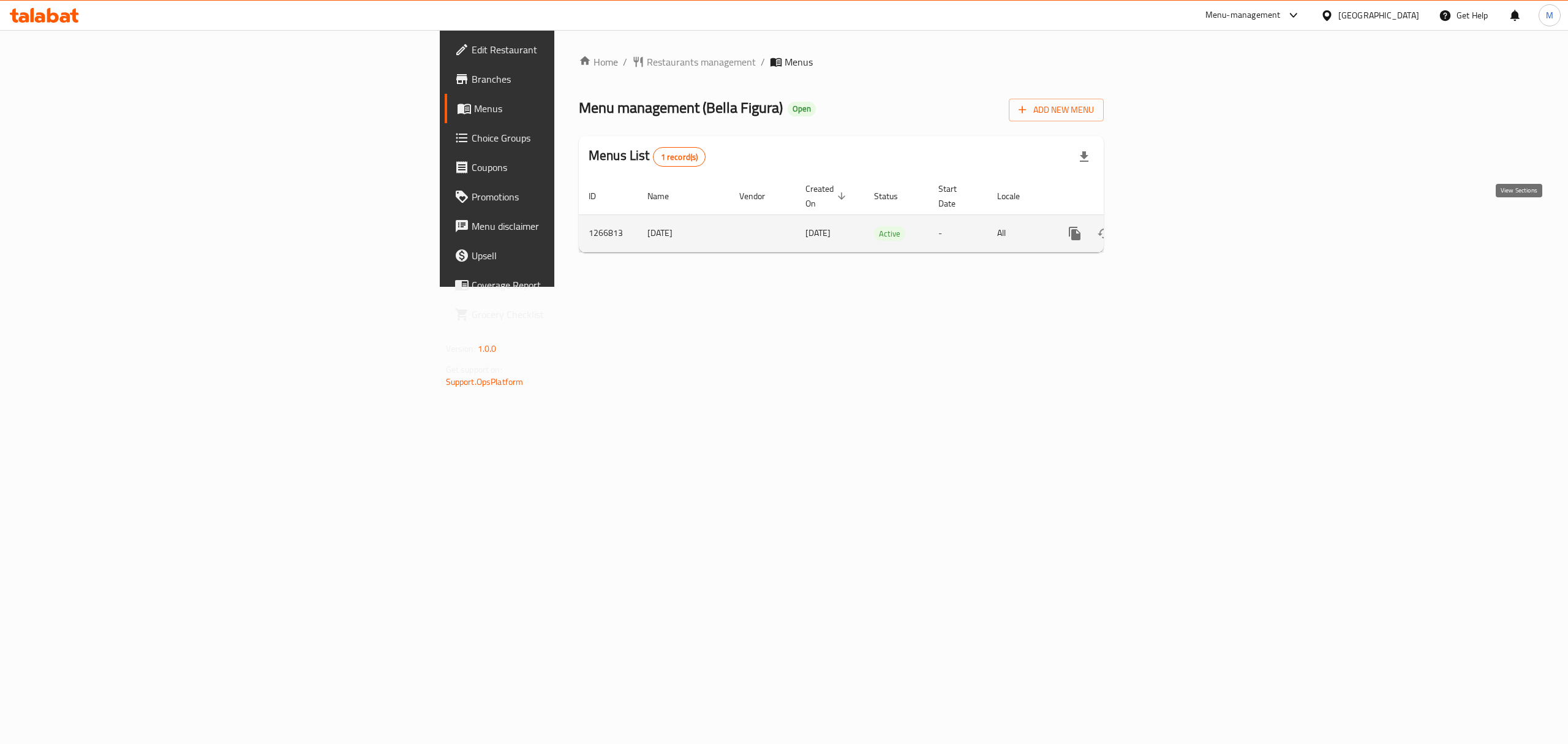
click at [1171, 226] on icon "enhanced table" at bounding box center [1163, 233] width 14 height 14
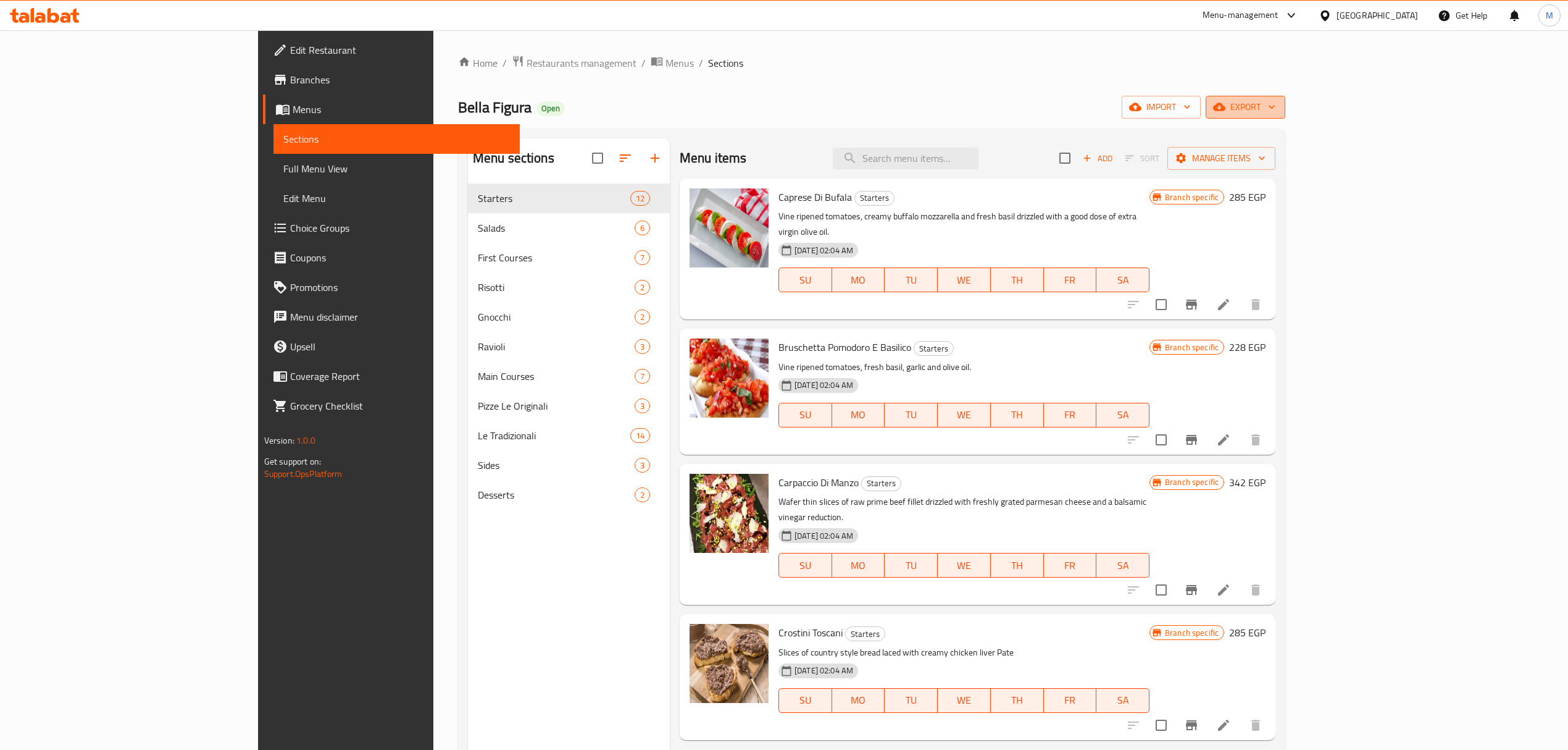
click at [1285, 97] on button "export" at bounding box center [1245, 107] width 79 height 23
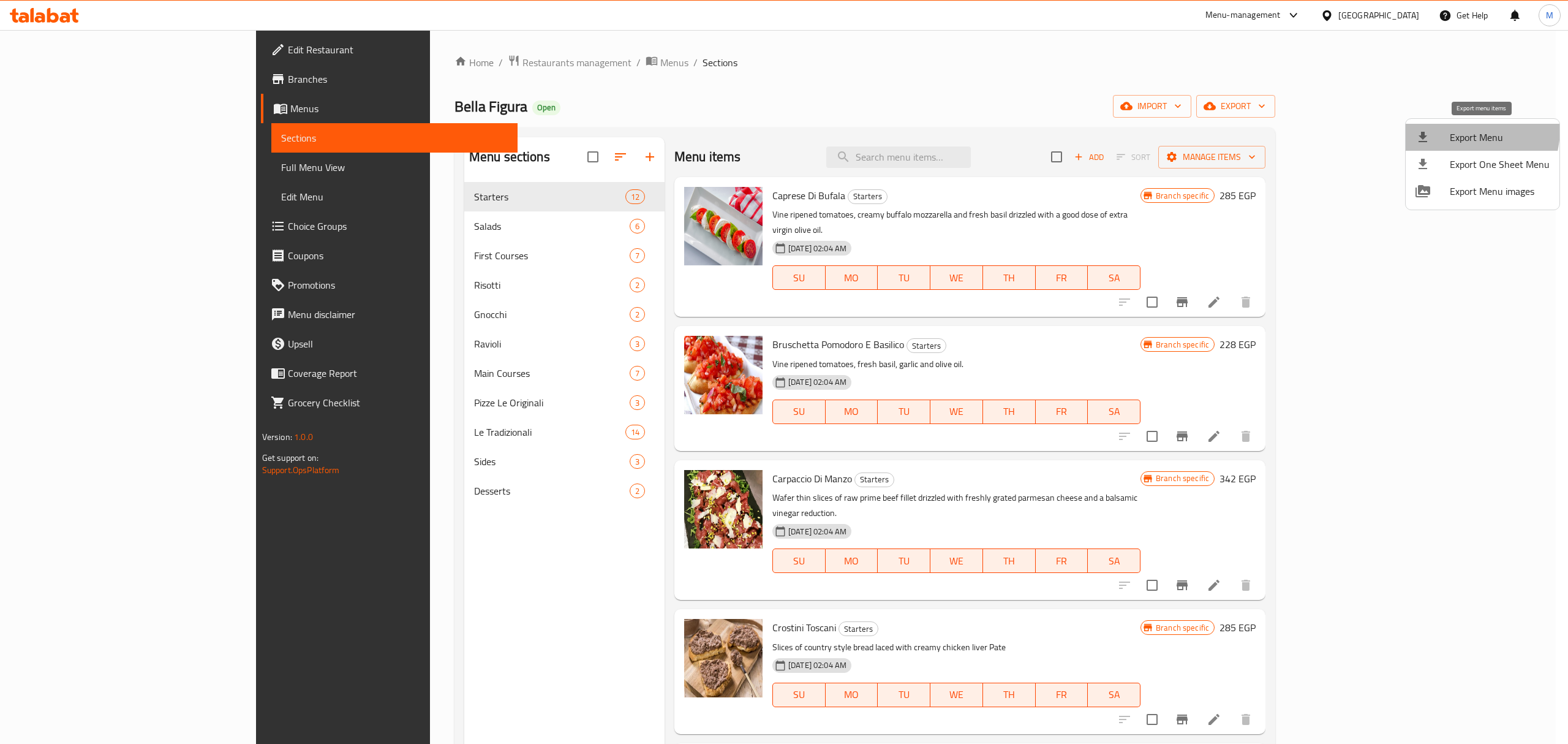
click at [1456, 130] on span "Export Menu" at bounding box center [1500, 137] width 100 height 14
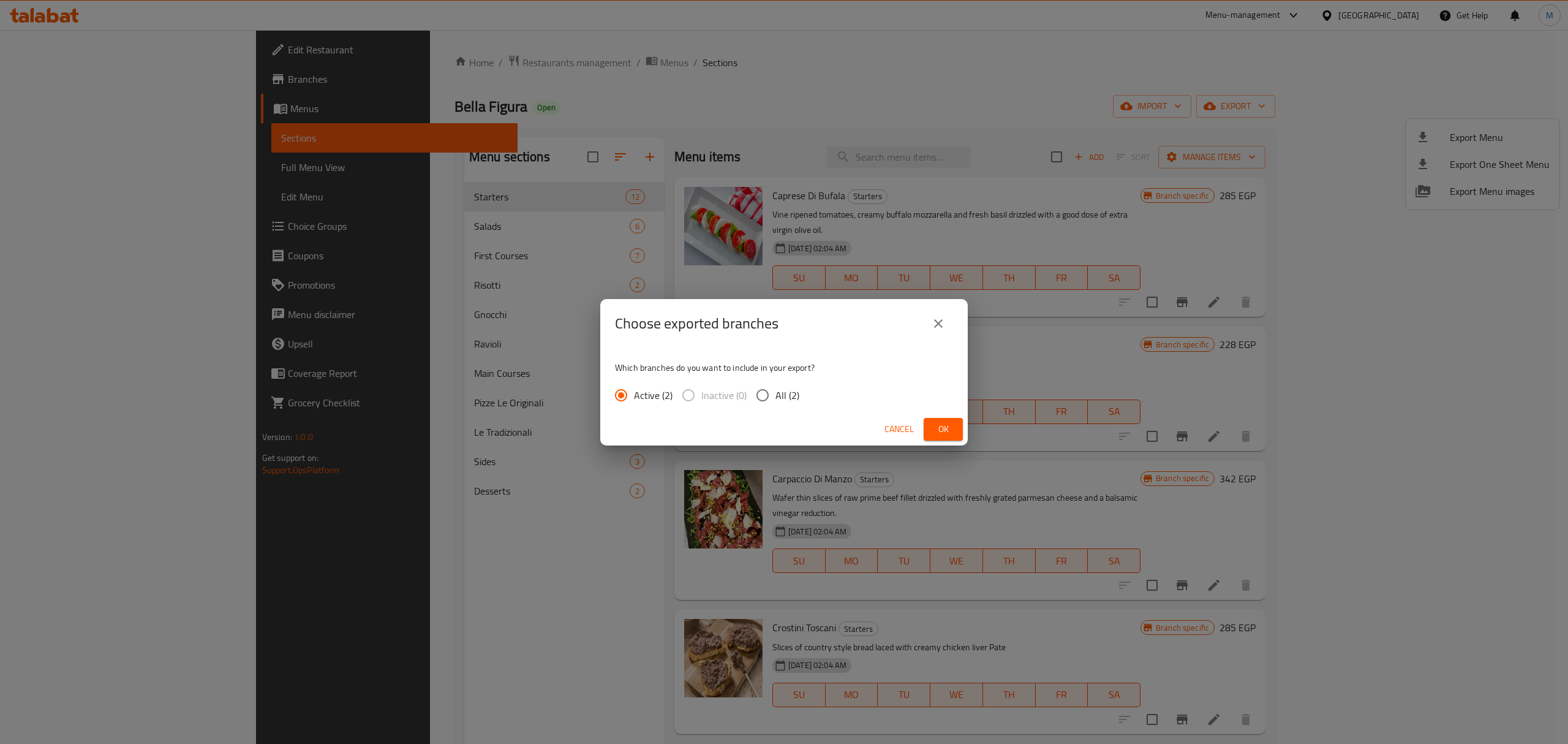
click at [776, 385] on label "All (2)" at bounding box center [774, 395] width 49 height 25
click at [776, 385] on input "All (2)" at bounding box center [762, 395] width 25 height 25
radio input "true"
click at [954, 430] on button "Ok" at bounding box center [943, 429] width 39 height 23
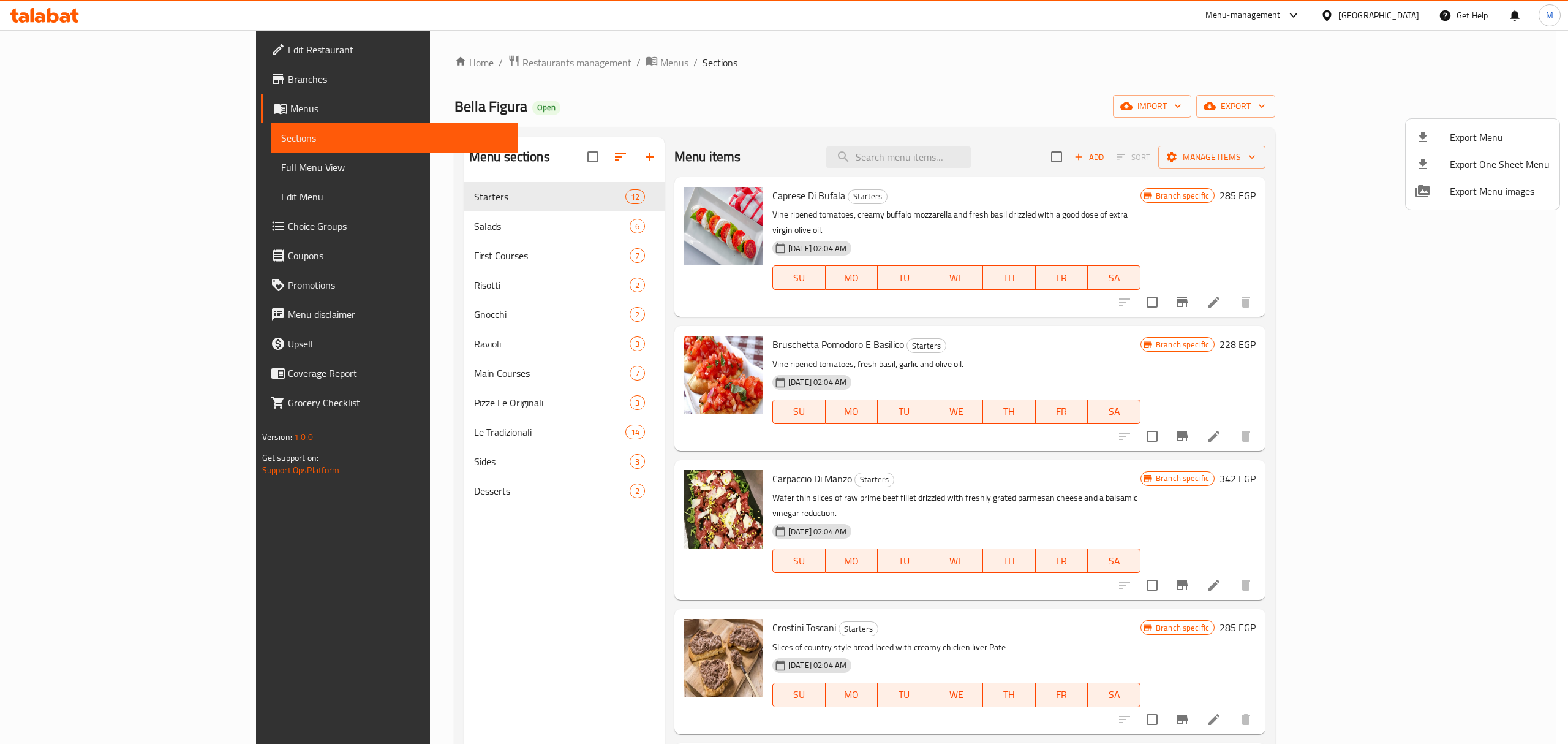
click at [1037, 246] on div at bounding box center [784, 372] width 1568 height 744
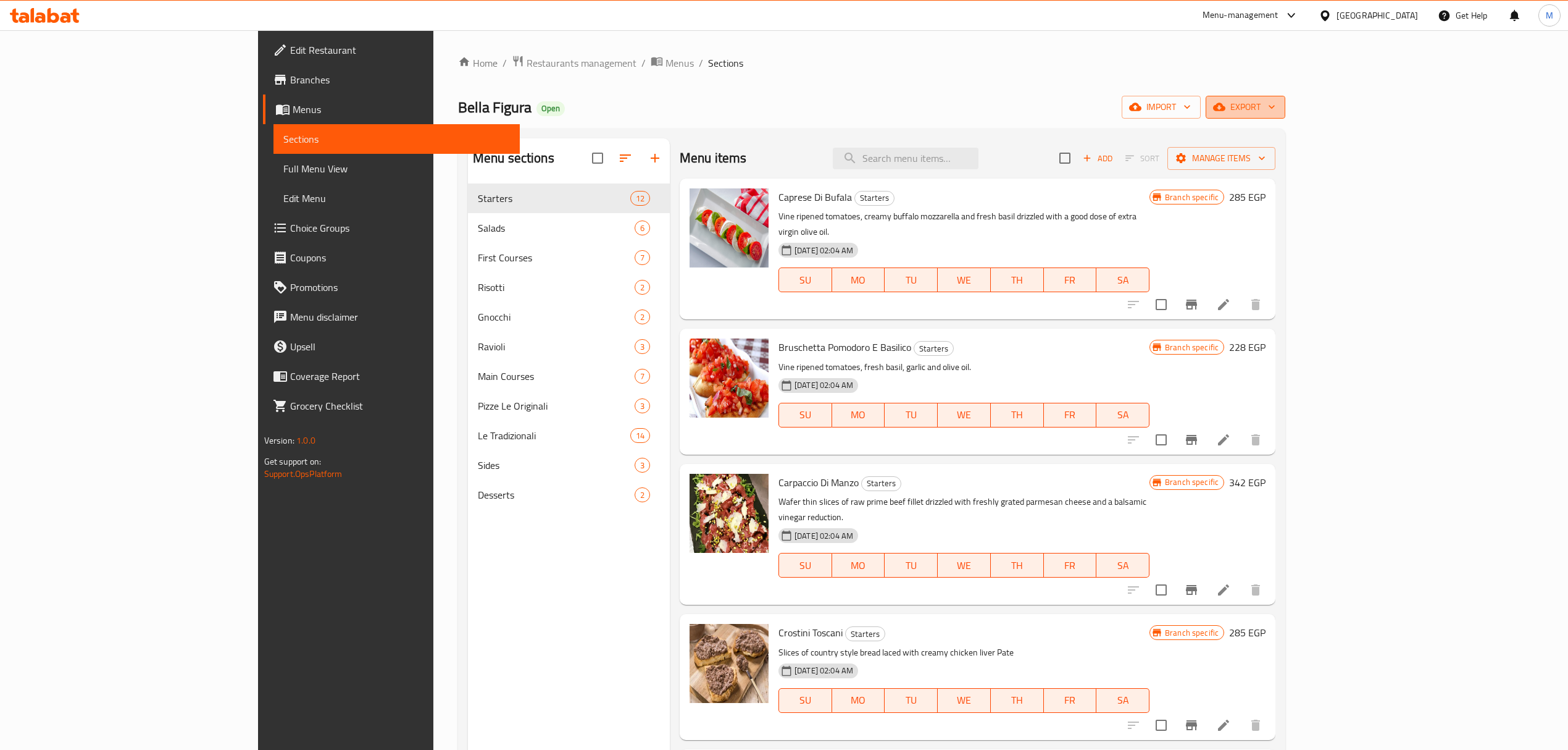
click at [1285, 116] on button "export" at bounding box center [1245, 107] width 79 height 23
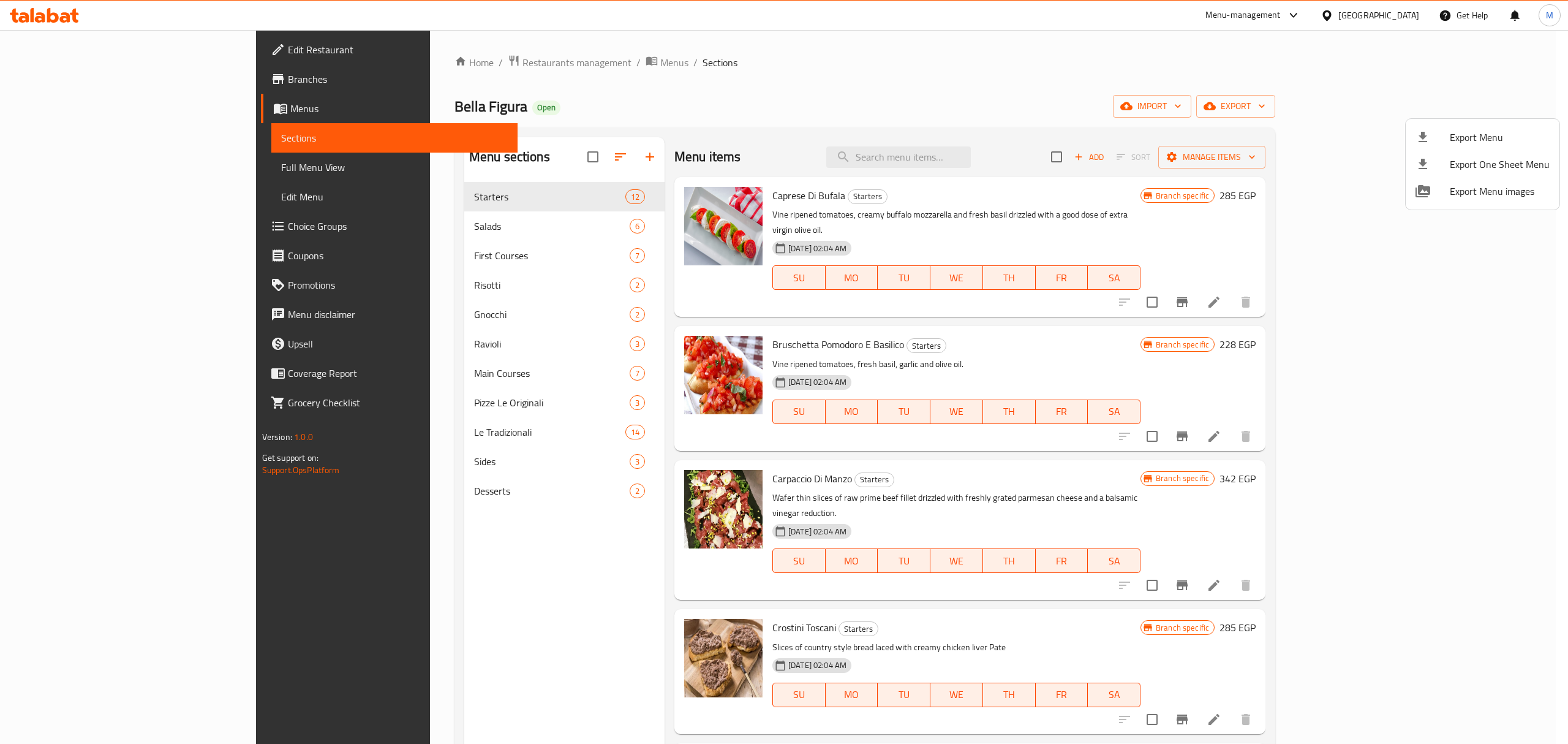
click at [1406, 16] on div at bounding box center [784, 372] width 1568 height 744
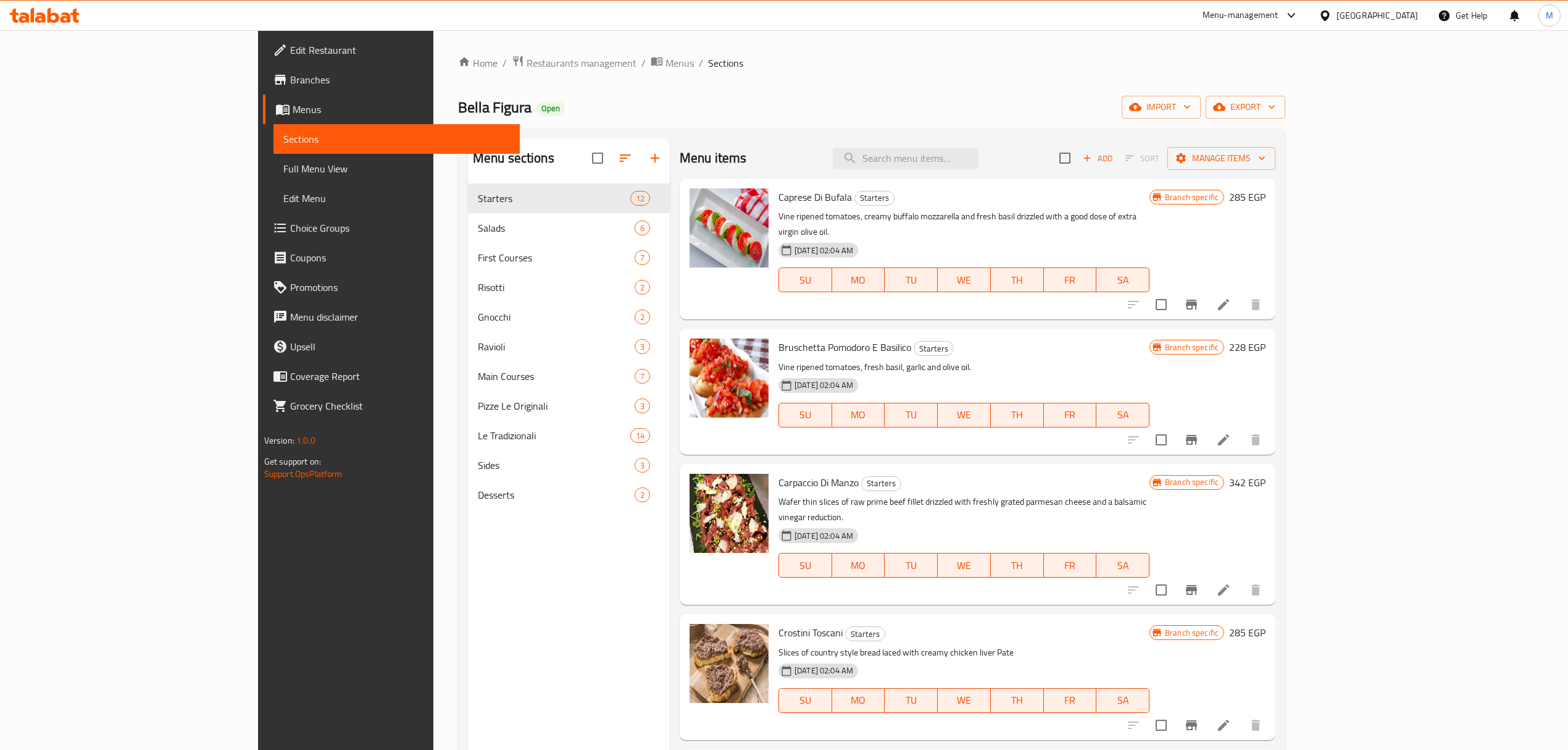
click at [1417, 16] on div "Egypt" at bounding box center [1377, 15] width 82 height 14
click at [1277, 322] on div "United Arab Emirates" at bounding box center [1284, 323] width 82 height 14
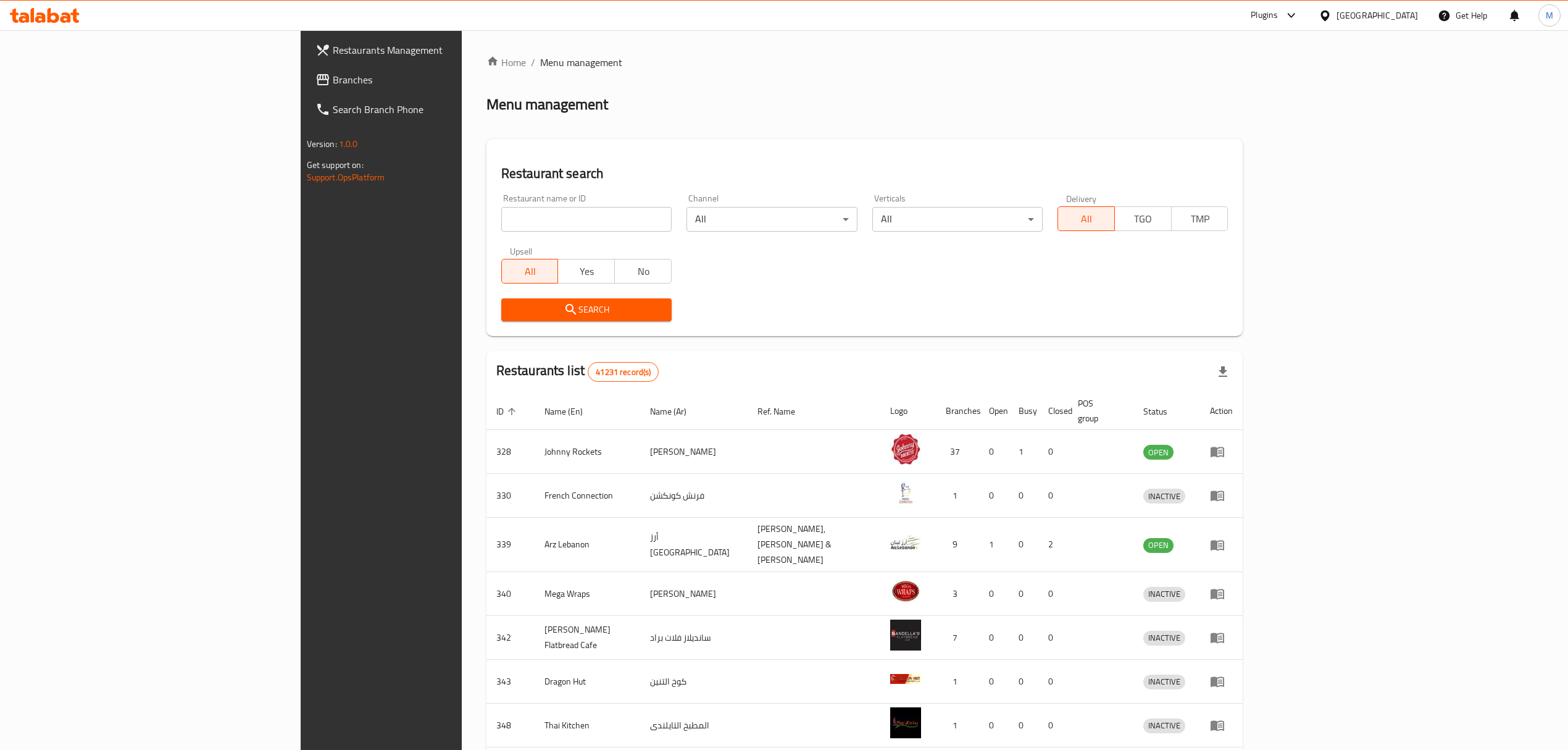
click at [502, 225] on input "search" at bounding box center [586, 219] width 171 height 25
paste input "615923"
type input "615923"
click at [511, 302] on span "Search" at bounding box center [586, 309] width 151 height 15
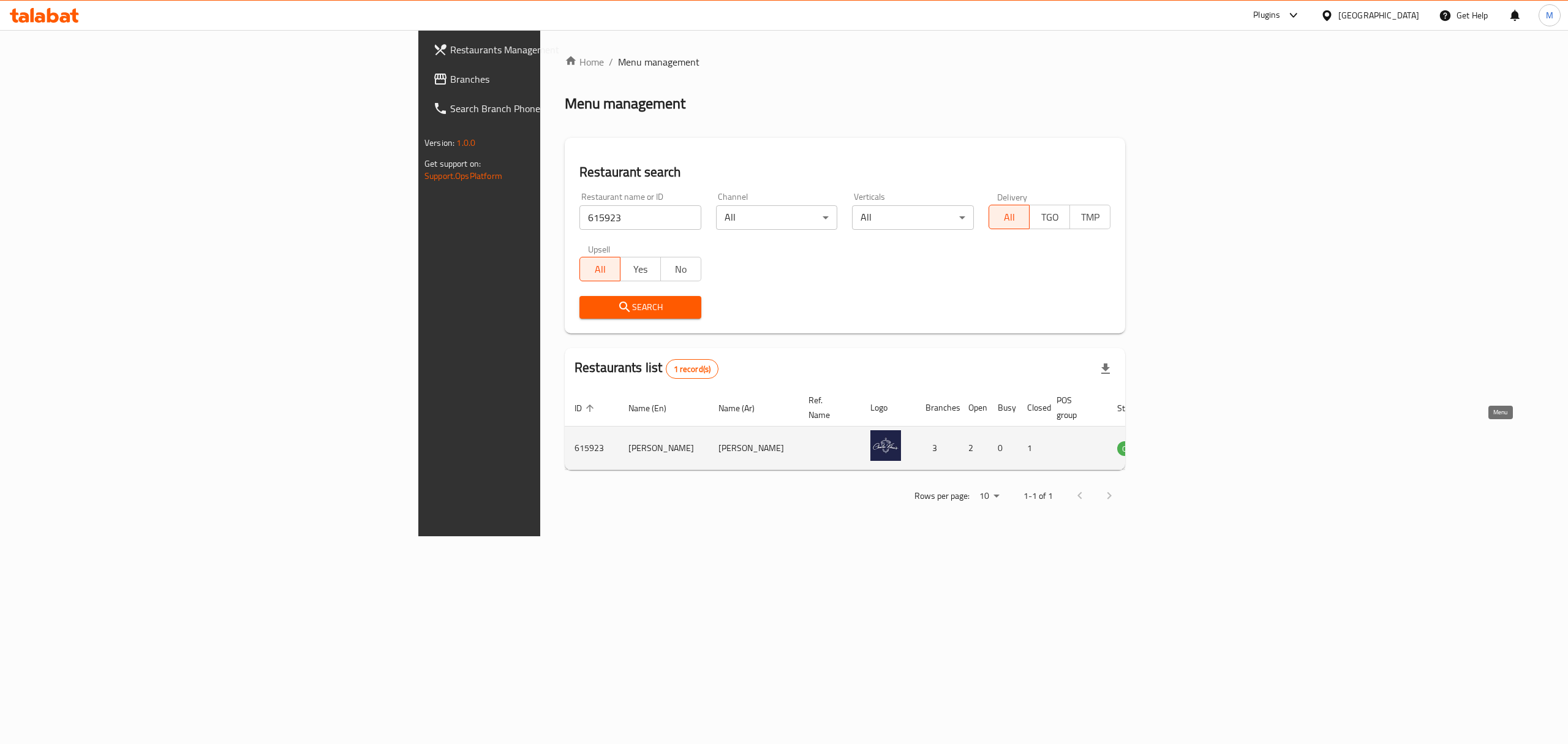
click at [1196, 440] on icon "enhanced table" at bounding box center [1189, 448] width 14 height 14
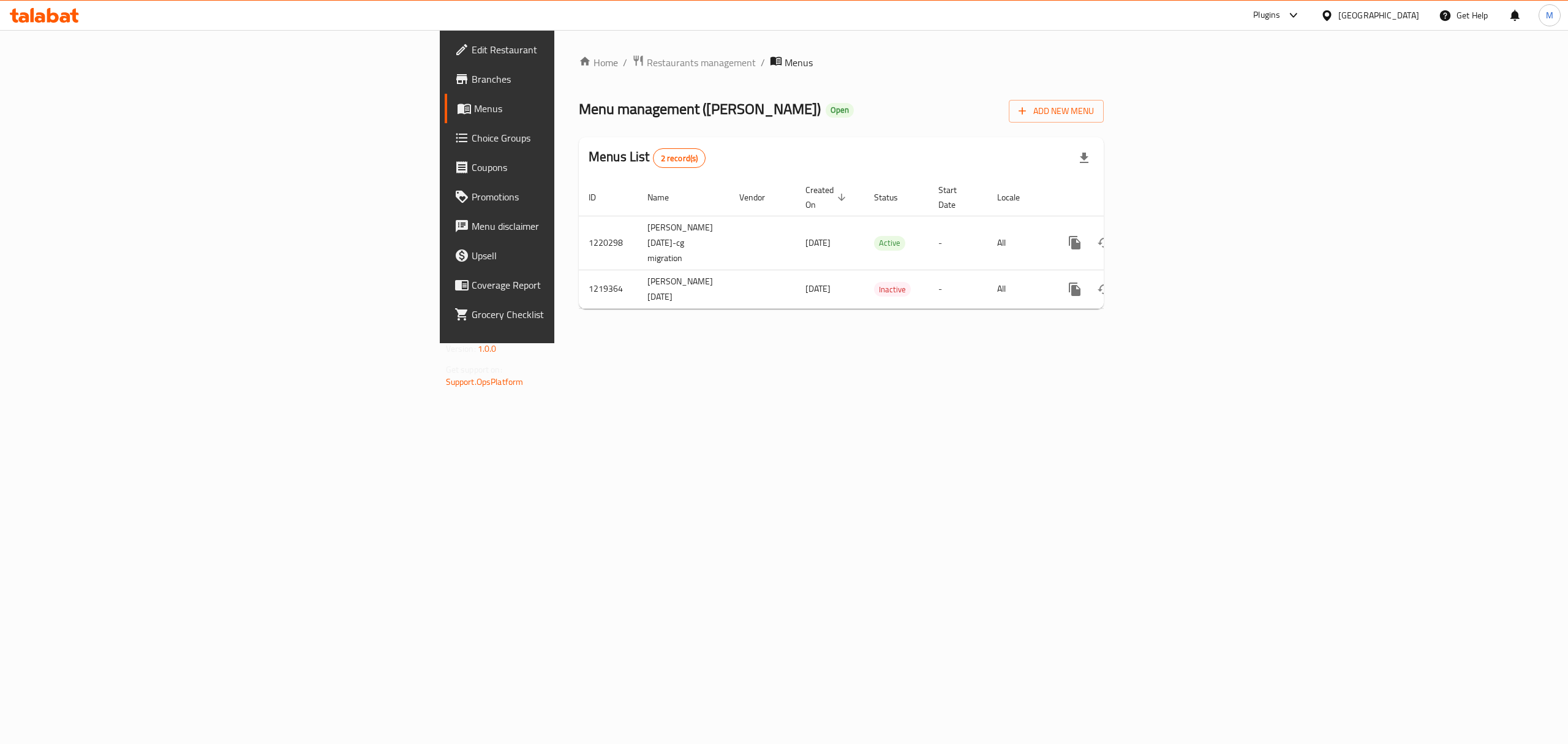
click at [471, 73] on span "Branches" at bounding box center [581, 79] width 220 height 14
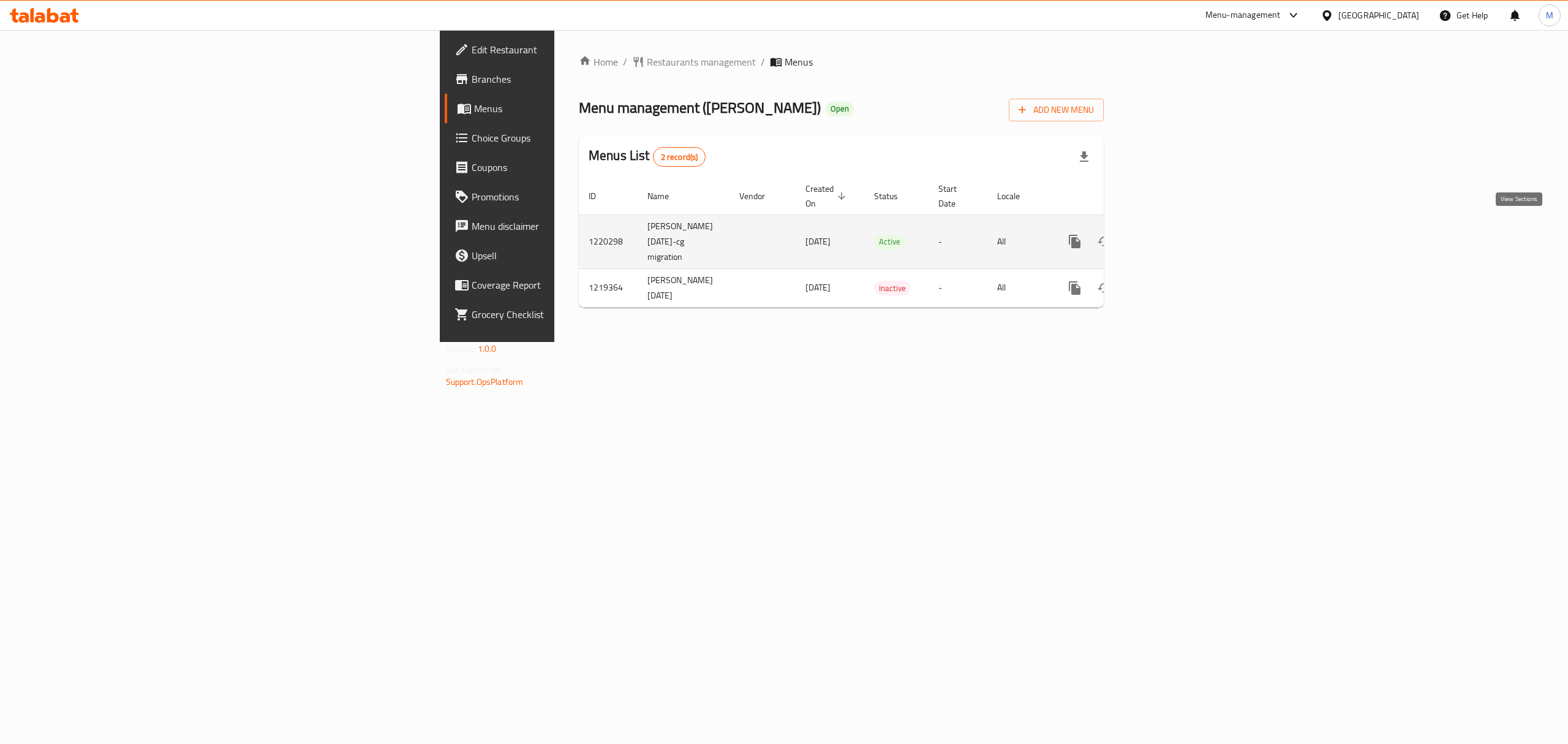
click at [1178, 234] on link "enhanced table" at bounding box center [1163, 241] width 29 height 29
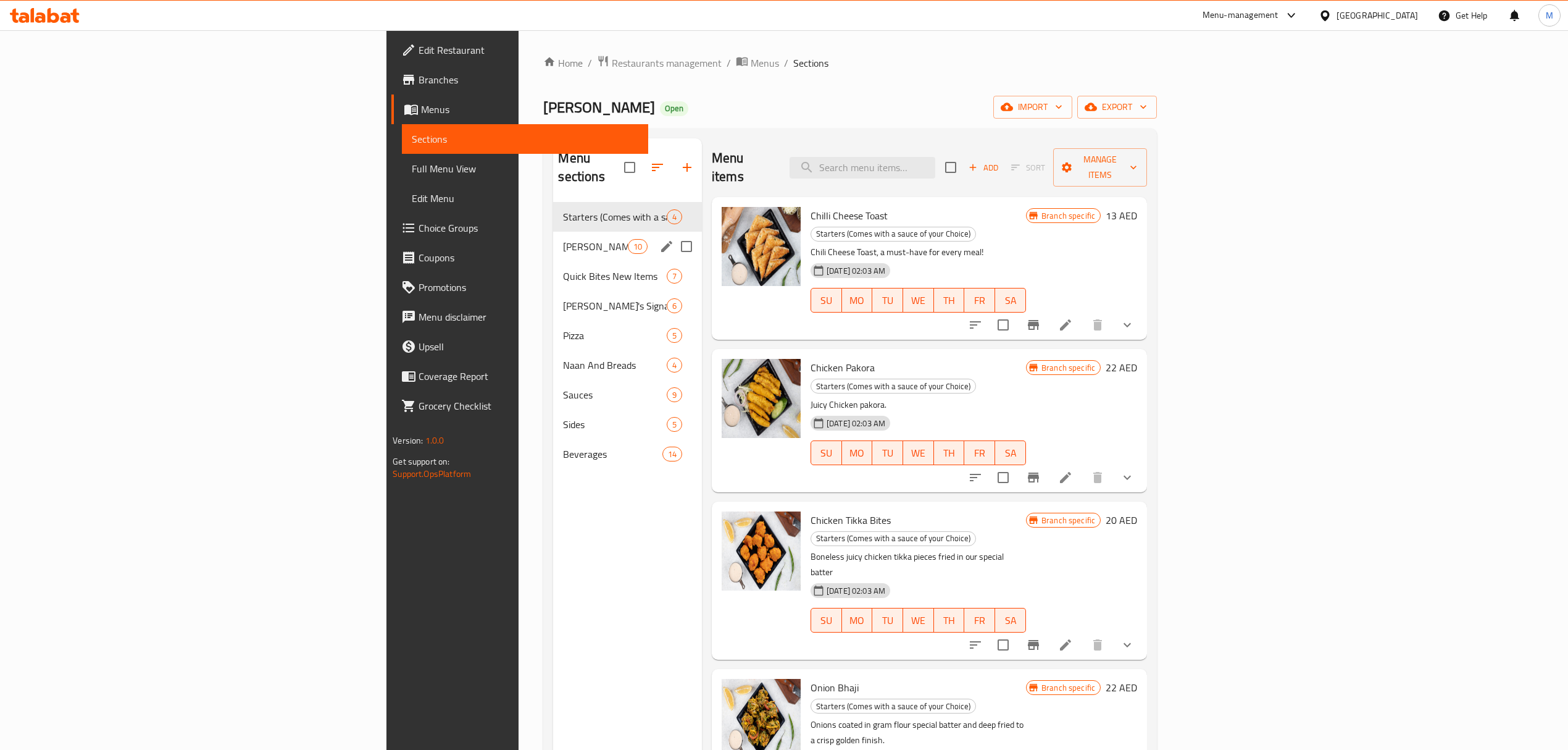
click at [554, 232] on div "[PERSON_NAME]'s Specials 10" at bounding box center [627, 246] width 148 height 30
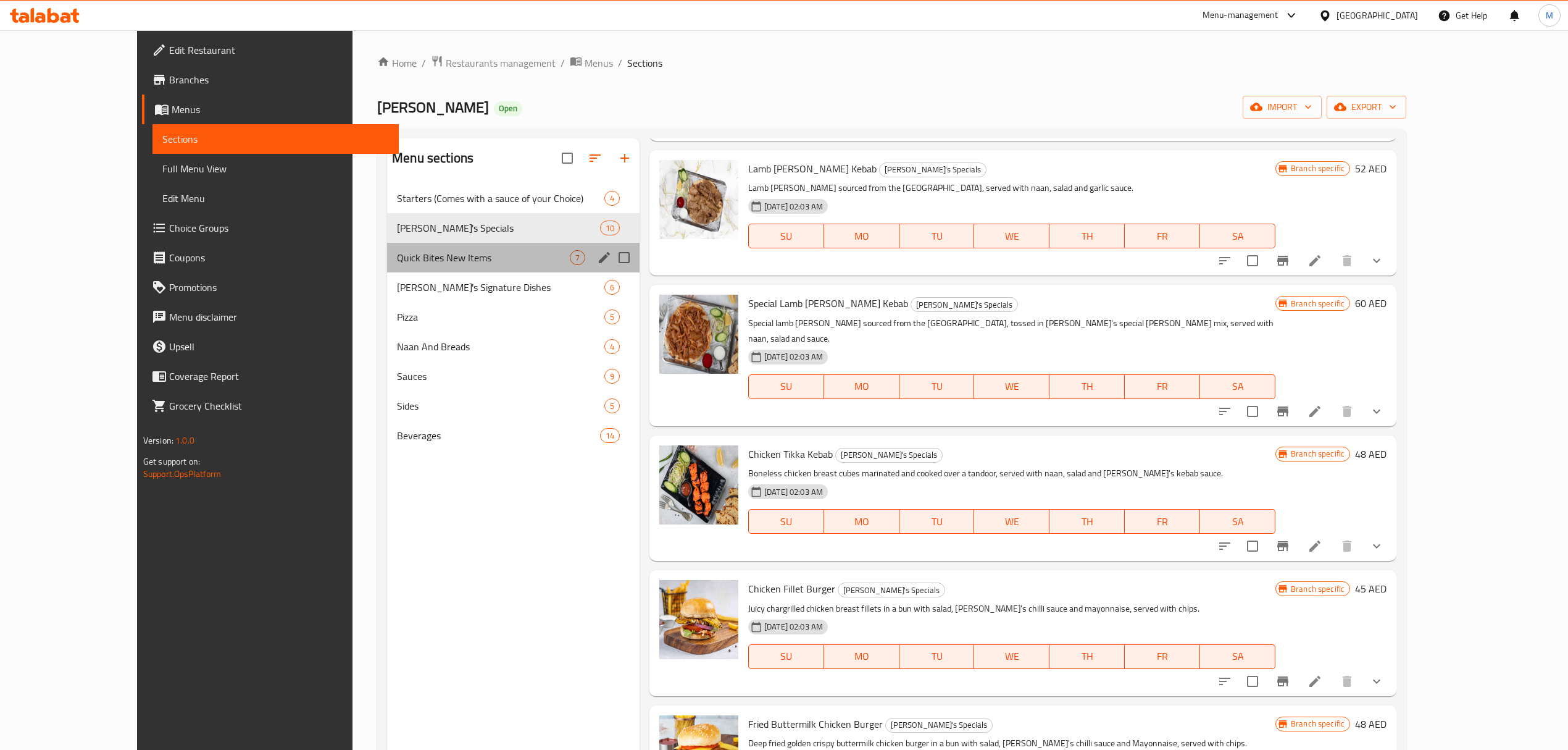
click at [456, 247] on div "Quick Bites New Items 7" at bounding box center [513, 257] width 252 height 30
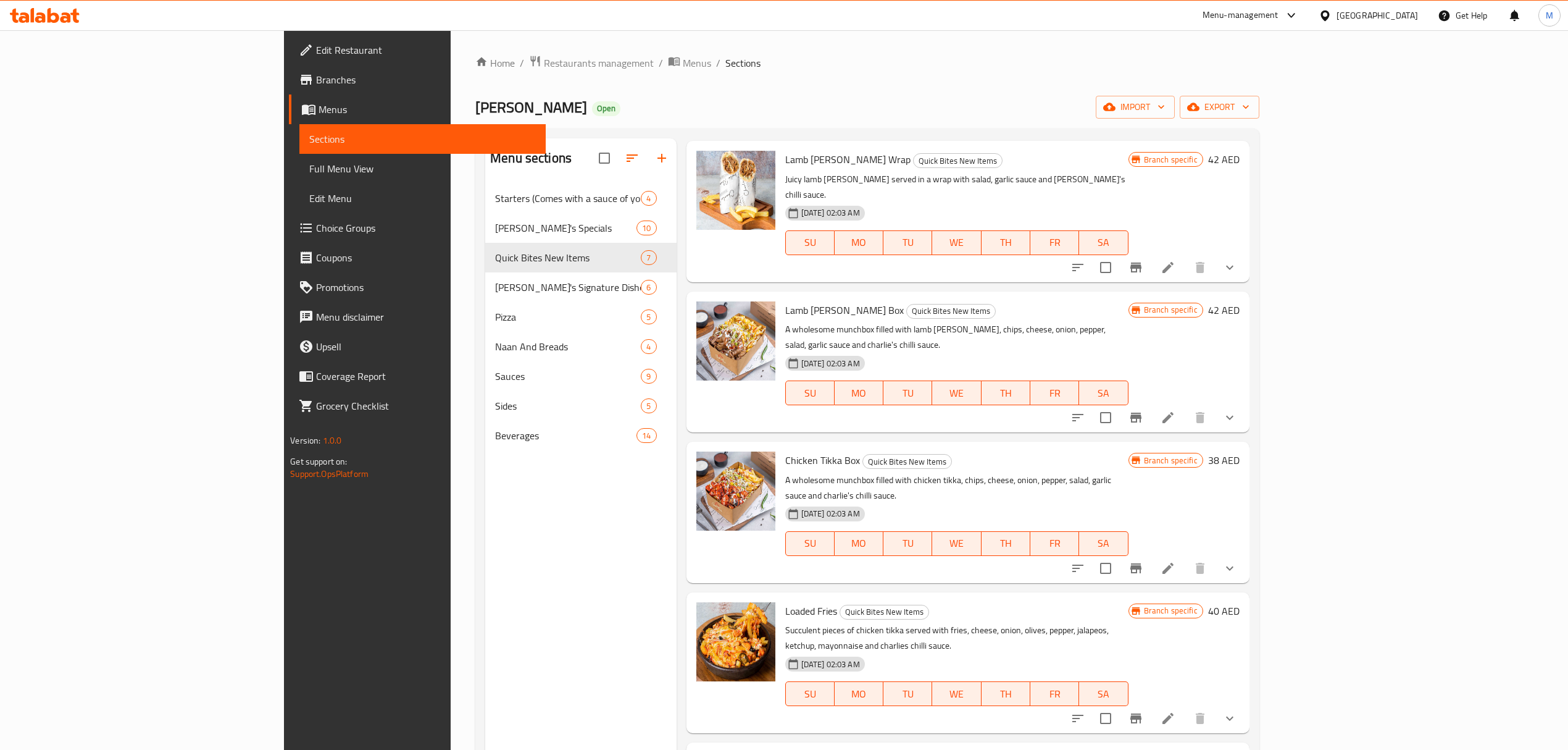
scroll to position [174, 0]
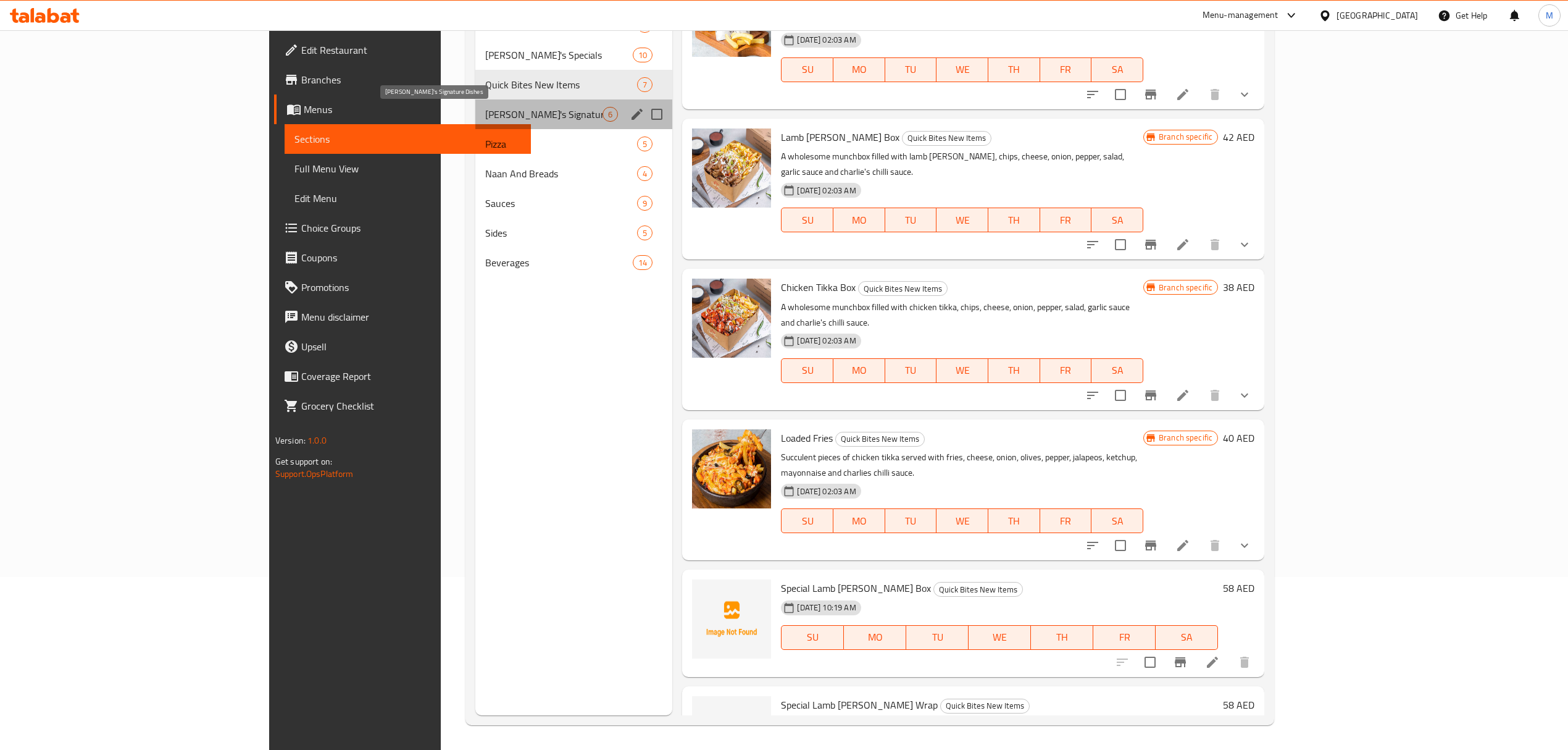
click at [493, 119] on span "Charlie's Signature Dishes" at bounding box center [544, 114] width 117 height 14
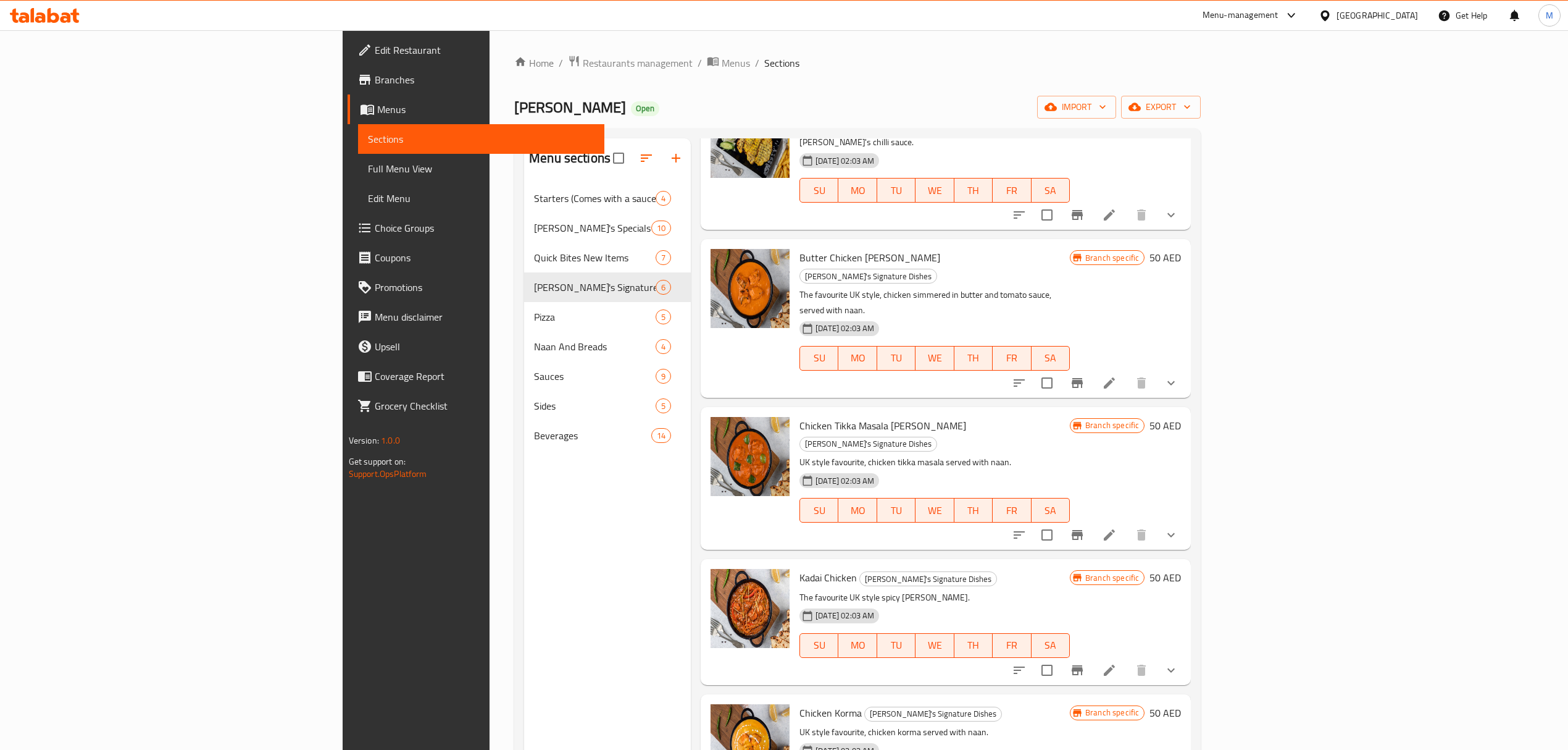
scroll to position [174, 0]
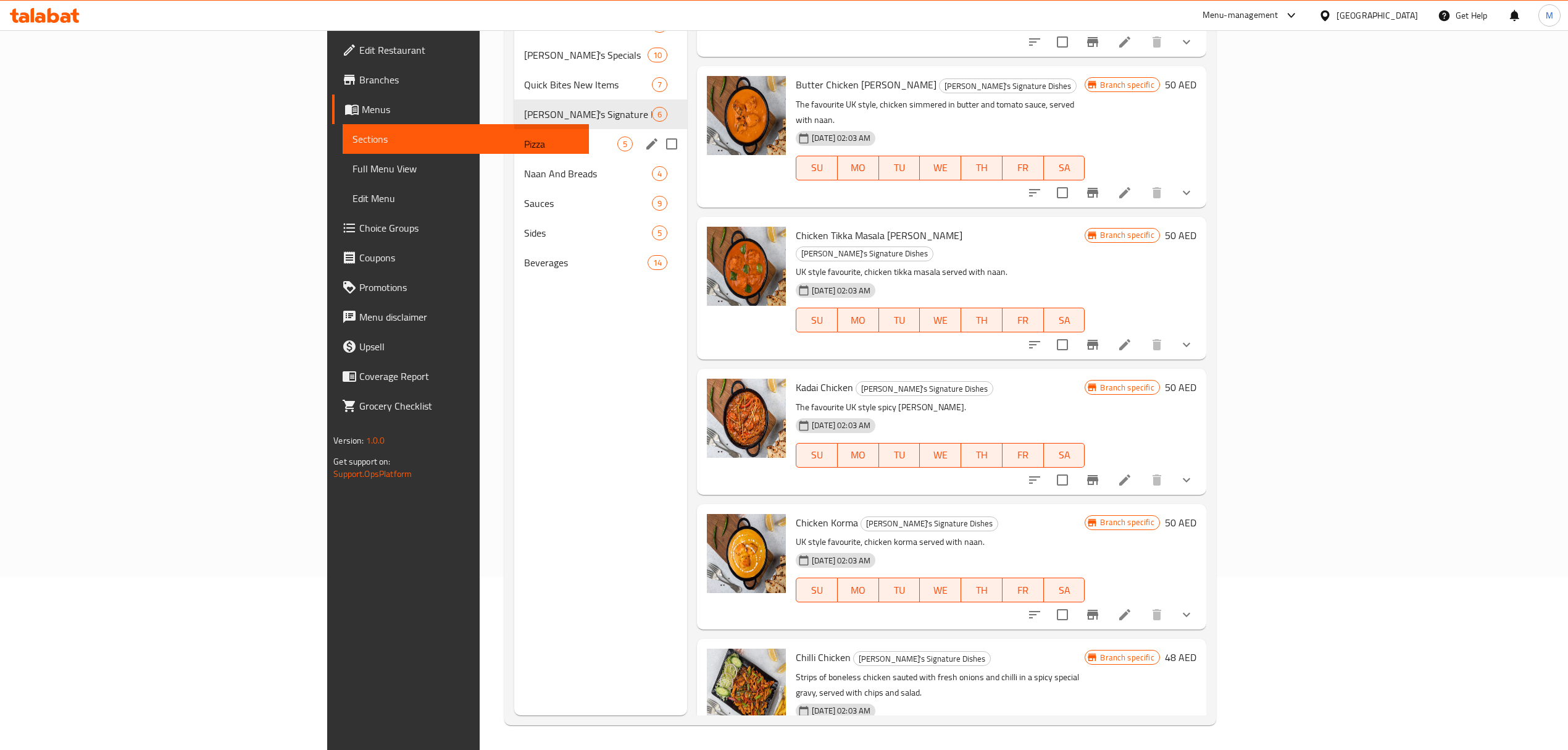
click at [524, 144] on span "Pizza" at bounding box center [570, 143] width 93 height 14
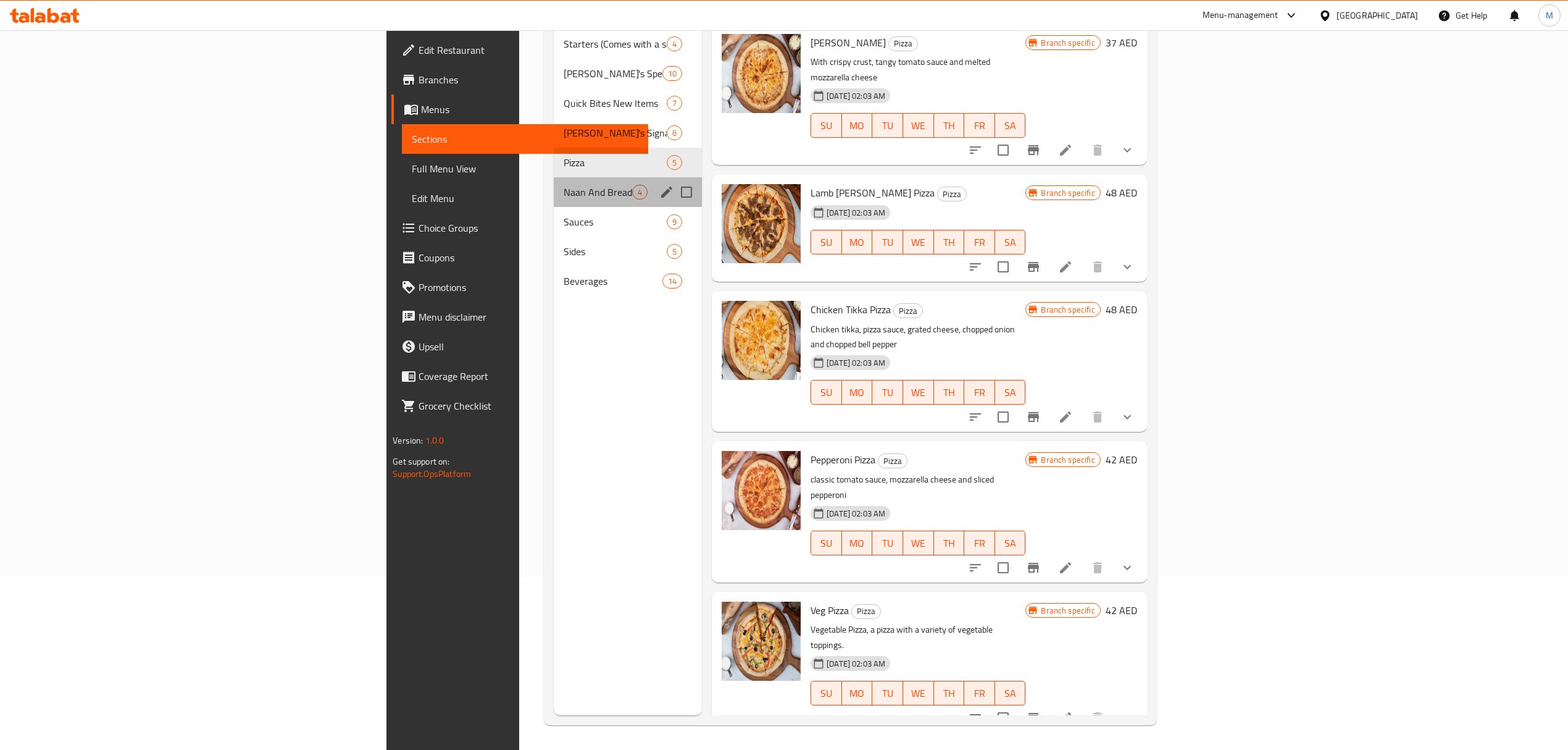
click at [554, 177] on div "Naan And Breads 4" at bounding box center [627, 192] width 148 height 30
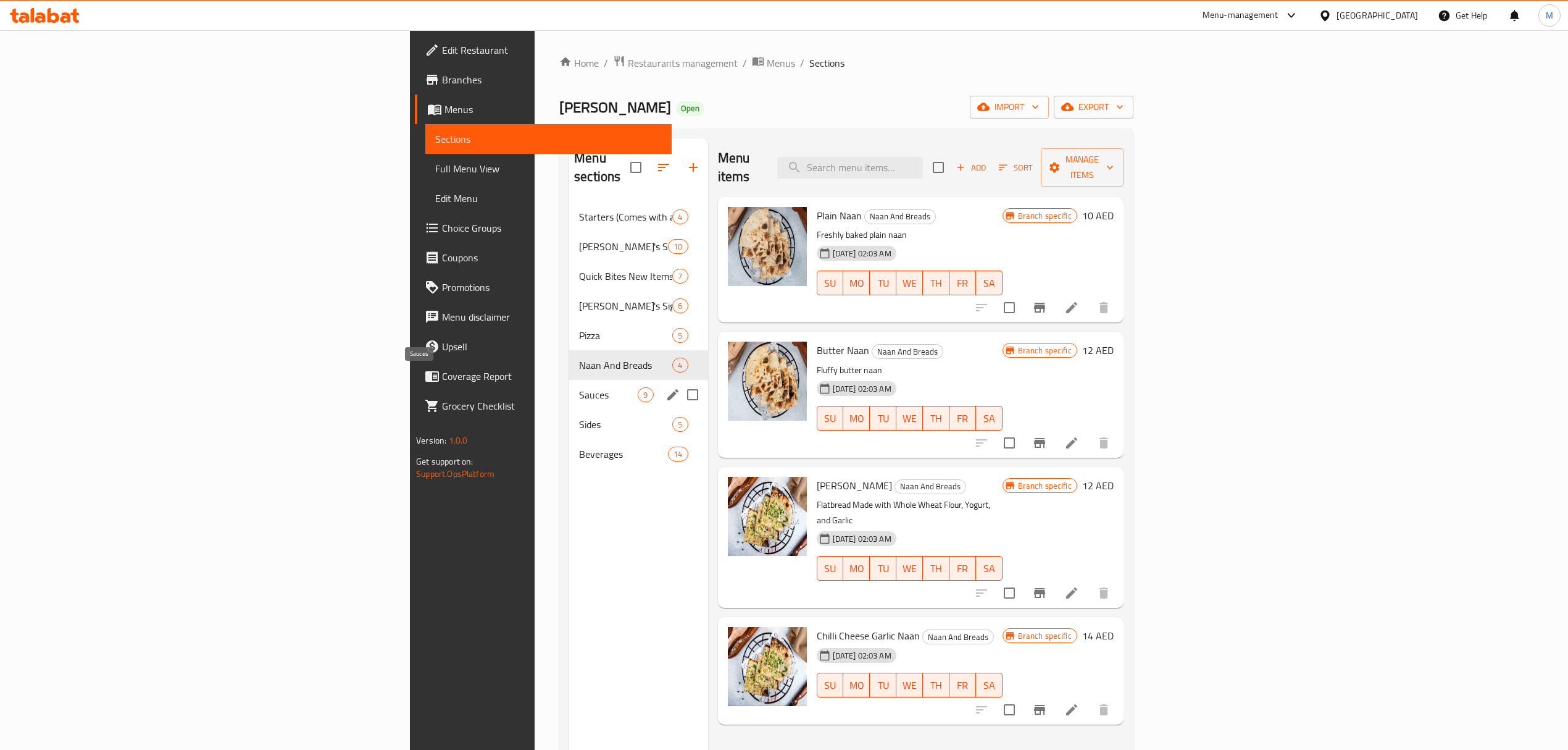
click at [579, 387] on span "Sauces" at bounding box center [608, 394] width 58 height 14
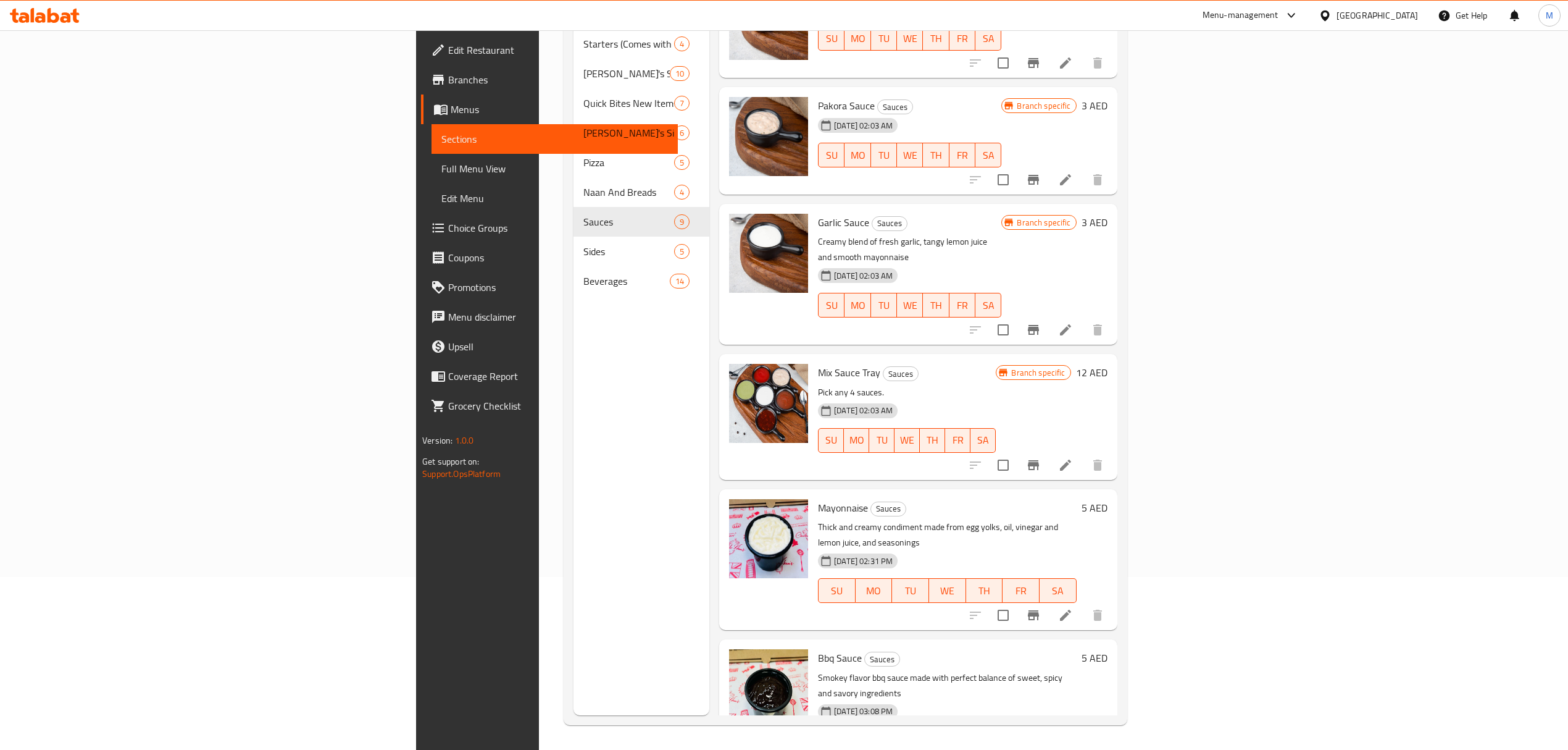
scroll to position [174, 0]
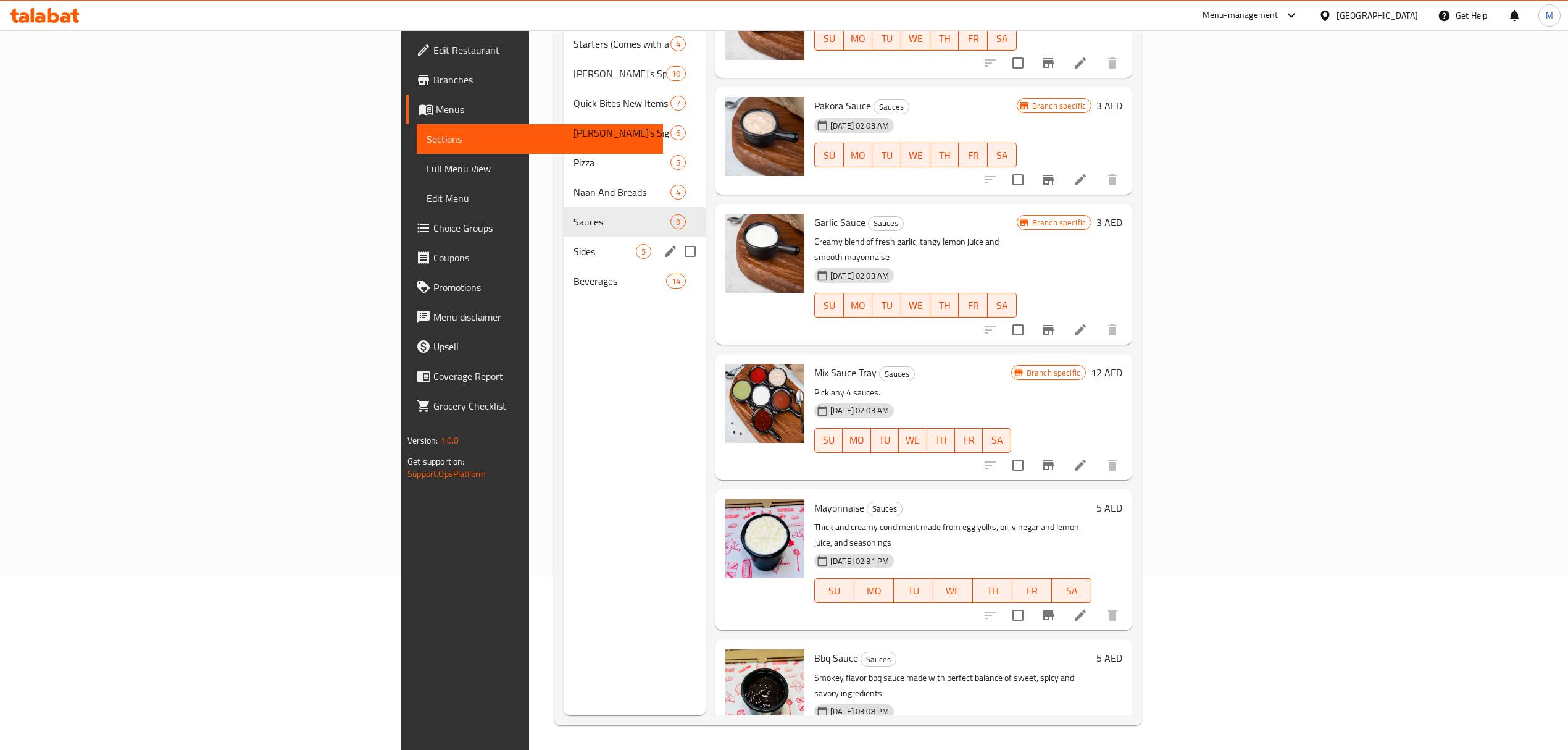
click at [574, 244] on span "Sides" at bounding box center [605, 251] width 62 height 14
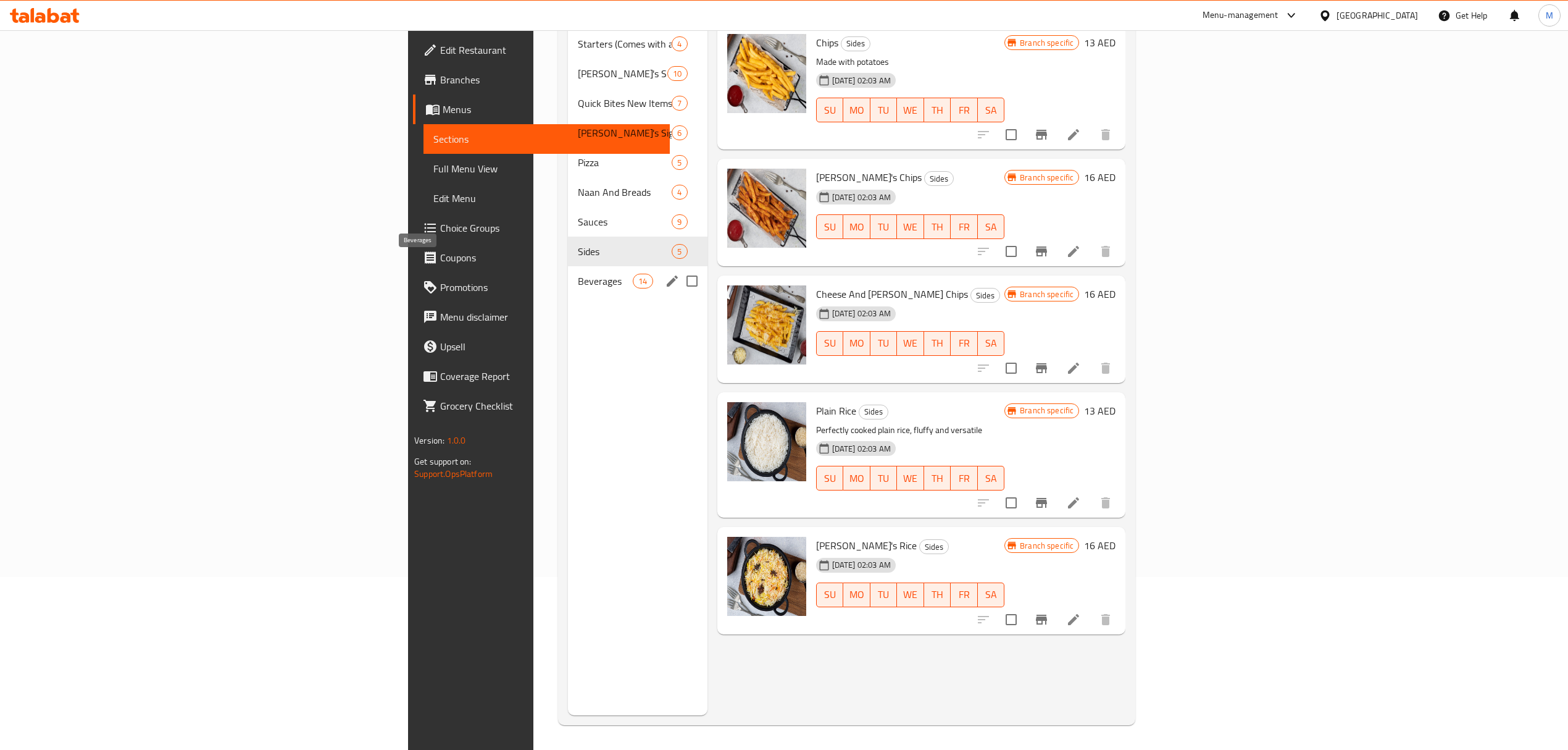
click at [578, 273] on span "Beverages" at bounding box center [605, 280] width 55 height 14
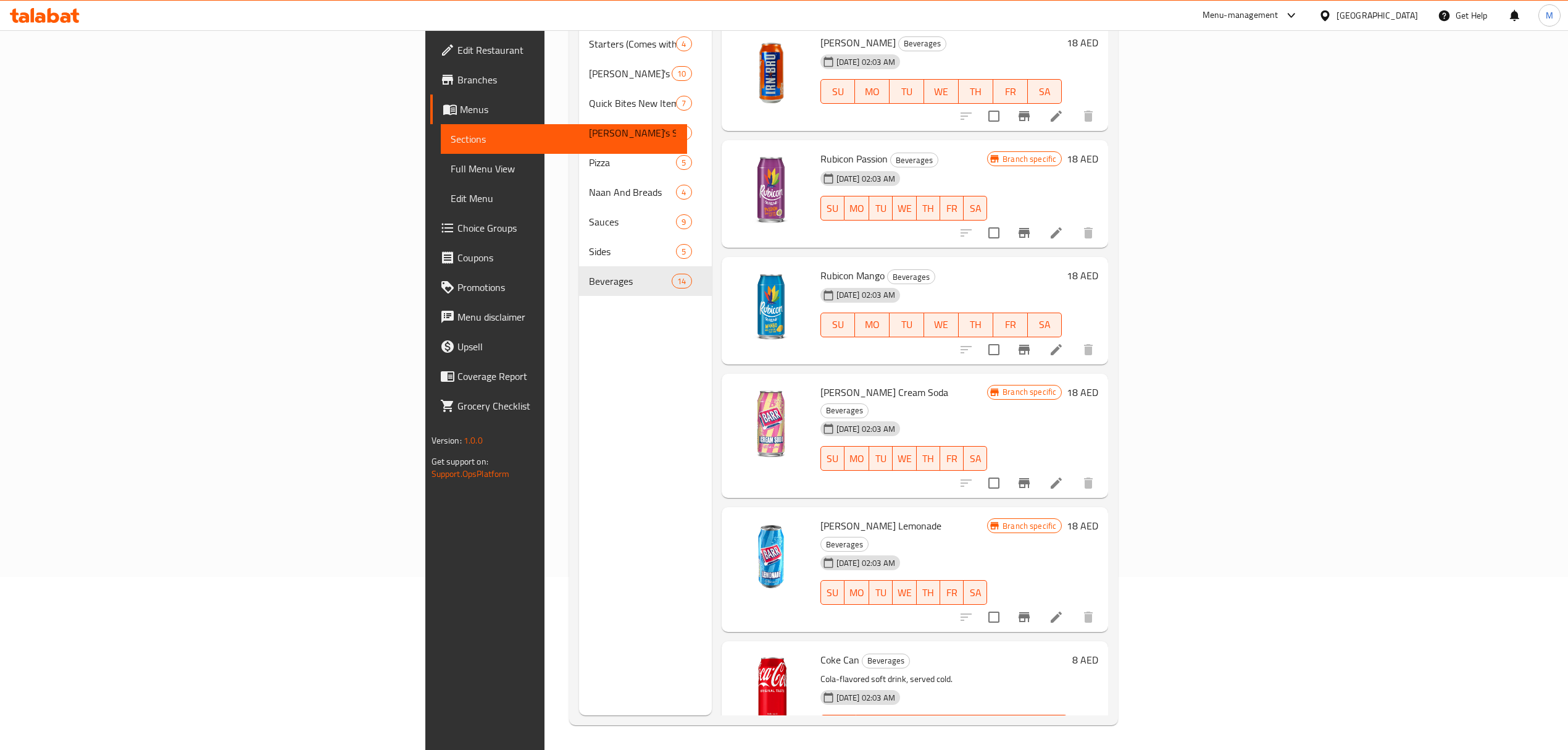
click at [1374, 12] on div "United Arab Emirates" at bounding box center [1377, 15] width 82 height 14
click at [1271, 208] on div "[GEOGRAPHIC_DATA]" at bounding box center [1324, 213] width 185 height 28
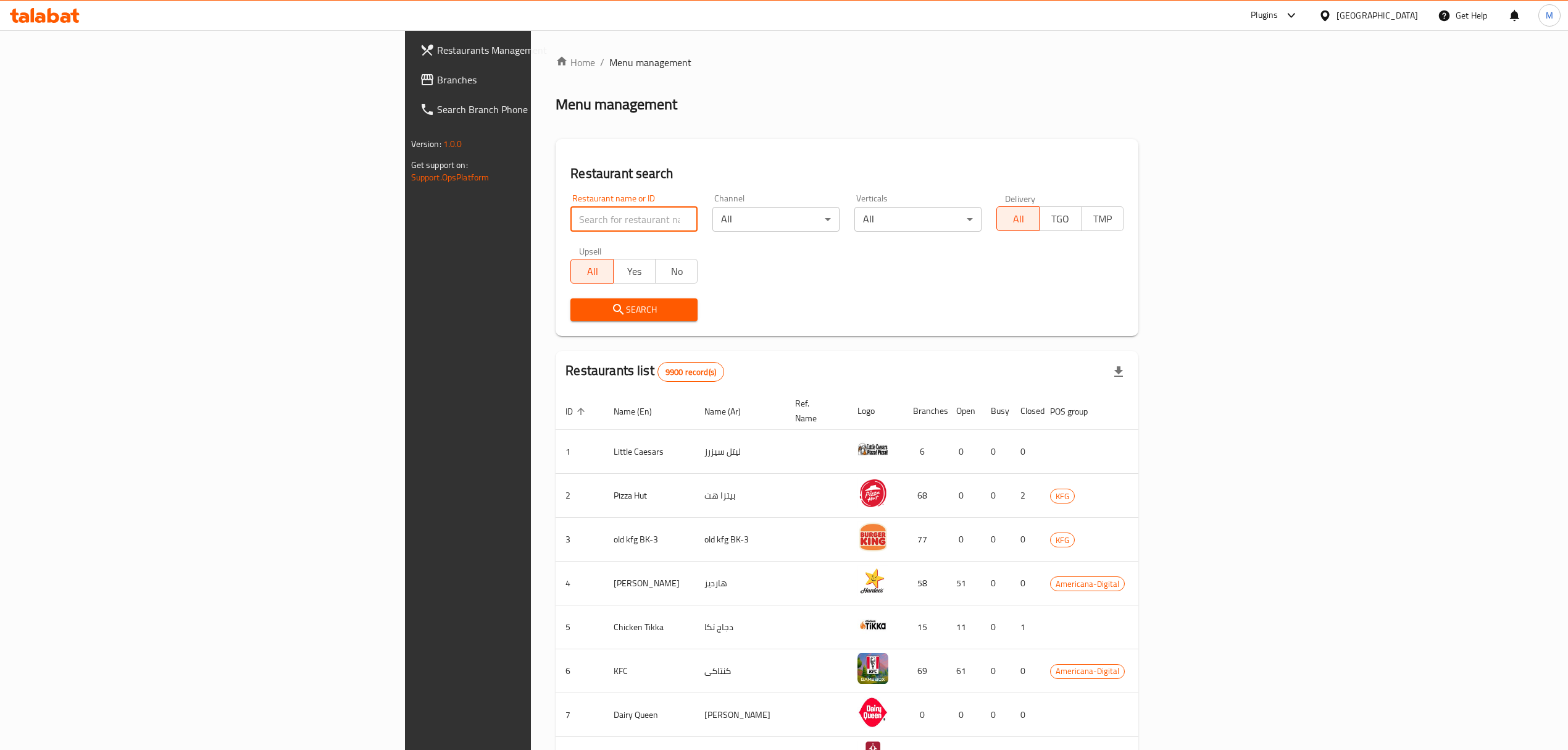
click at [570, 221] on input "search" at bounding box center [634, 219] width 127 height 25
paste input "702294"
type input "702294"
click at [580, 304] on span "Search" at bounding box center [634, 309] width 107 height 15
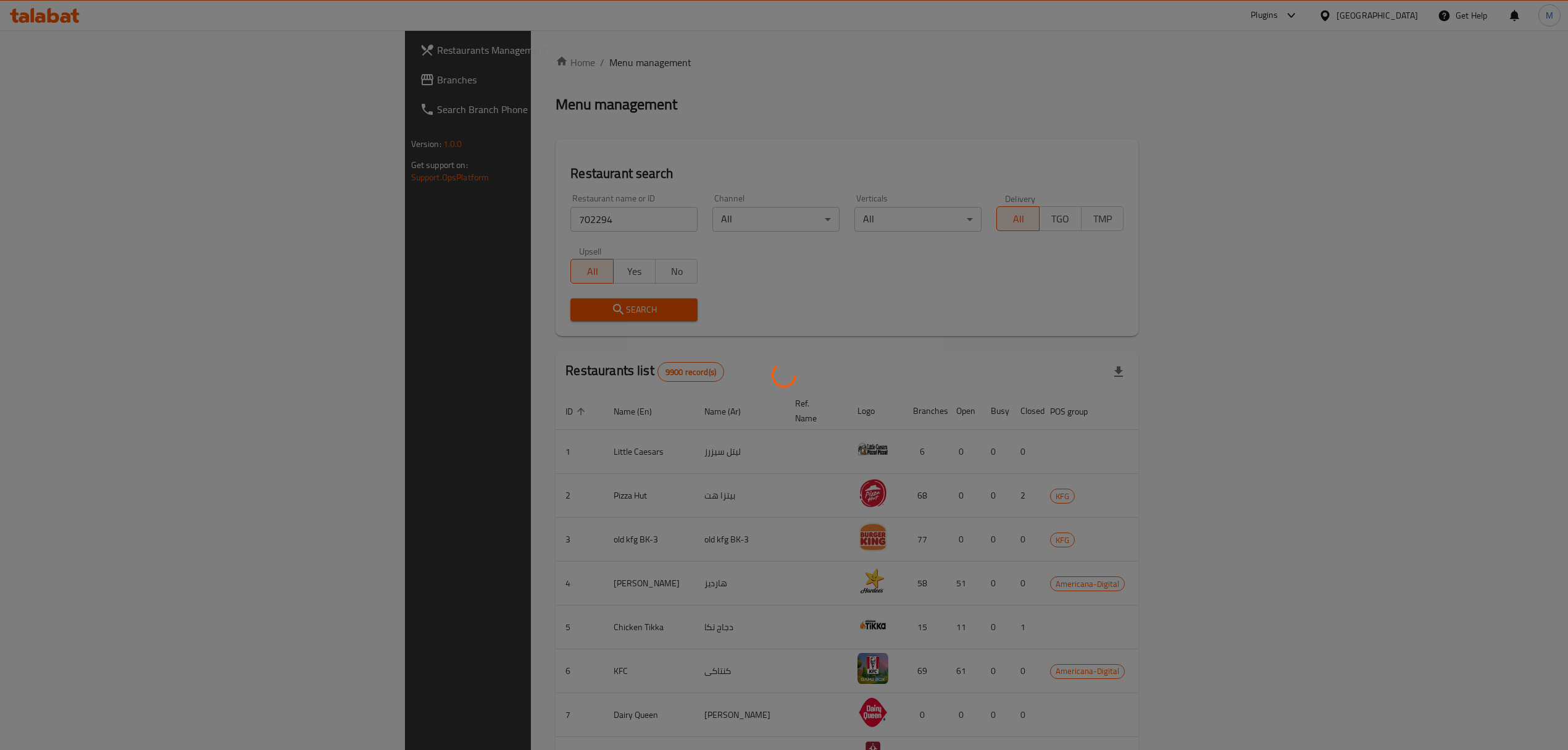
click at [386, 304] on div at bounding box center [784, 375] width 1568 height 750
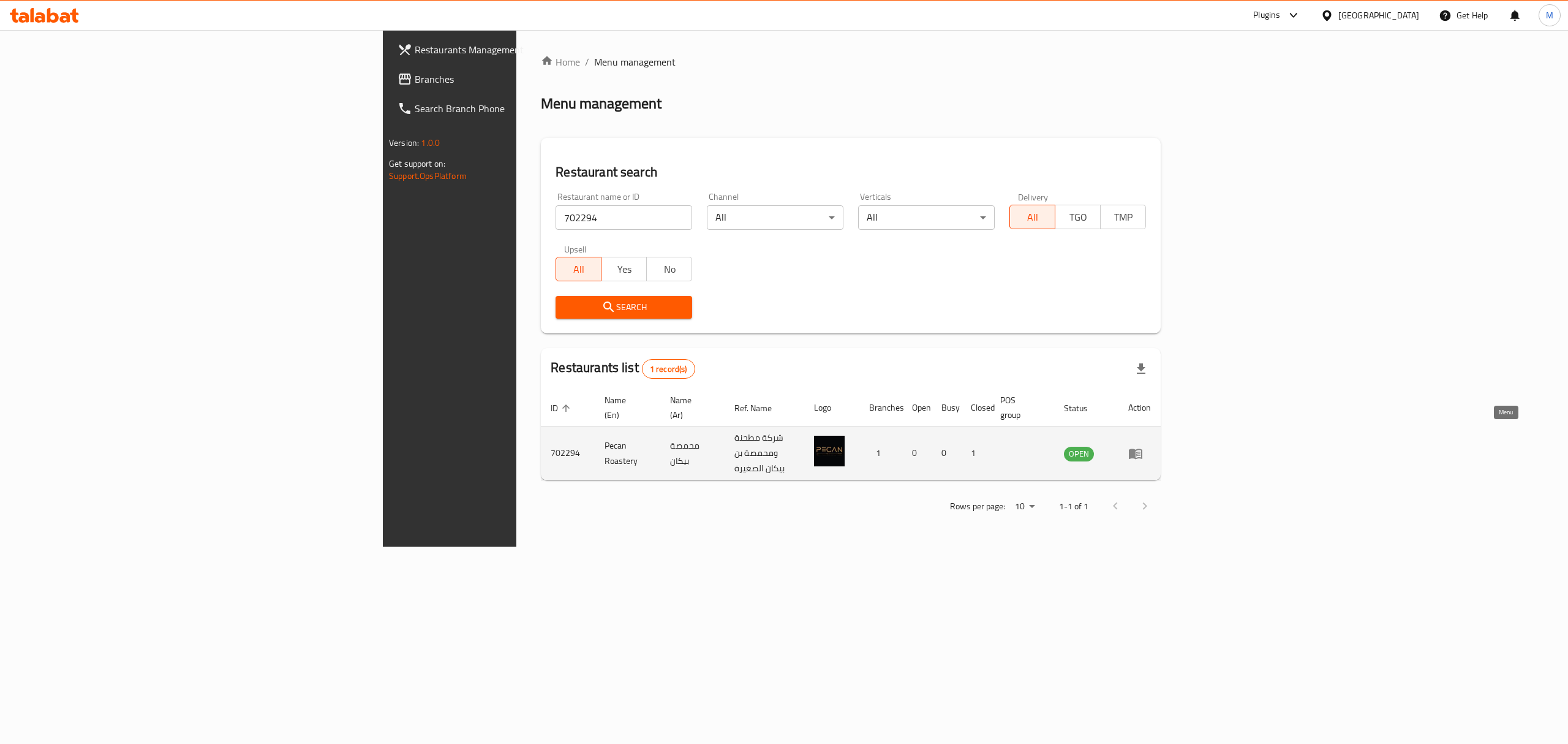
click at [1143, 446] on icon "enhanced table" at bounding box center [1136, 453] width 14 height 14
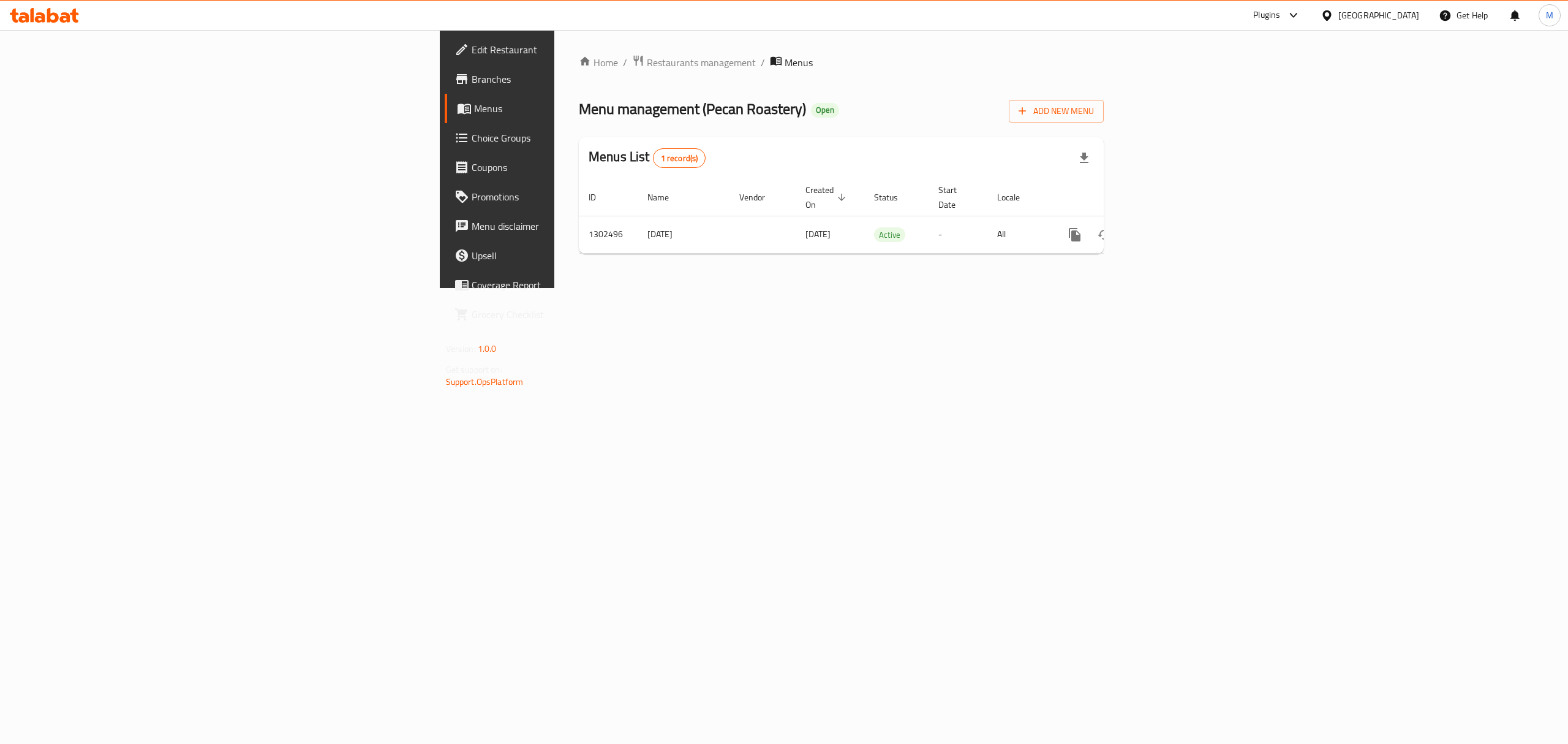
click at [444, 60] on link "Edit Restaurant" at bounding box center [573, 49] width 257 height 29
click at [1168, 228] on icon "enhanced table" at bounding box center [1163, 234] width 11 height 11
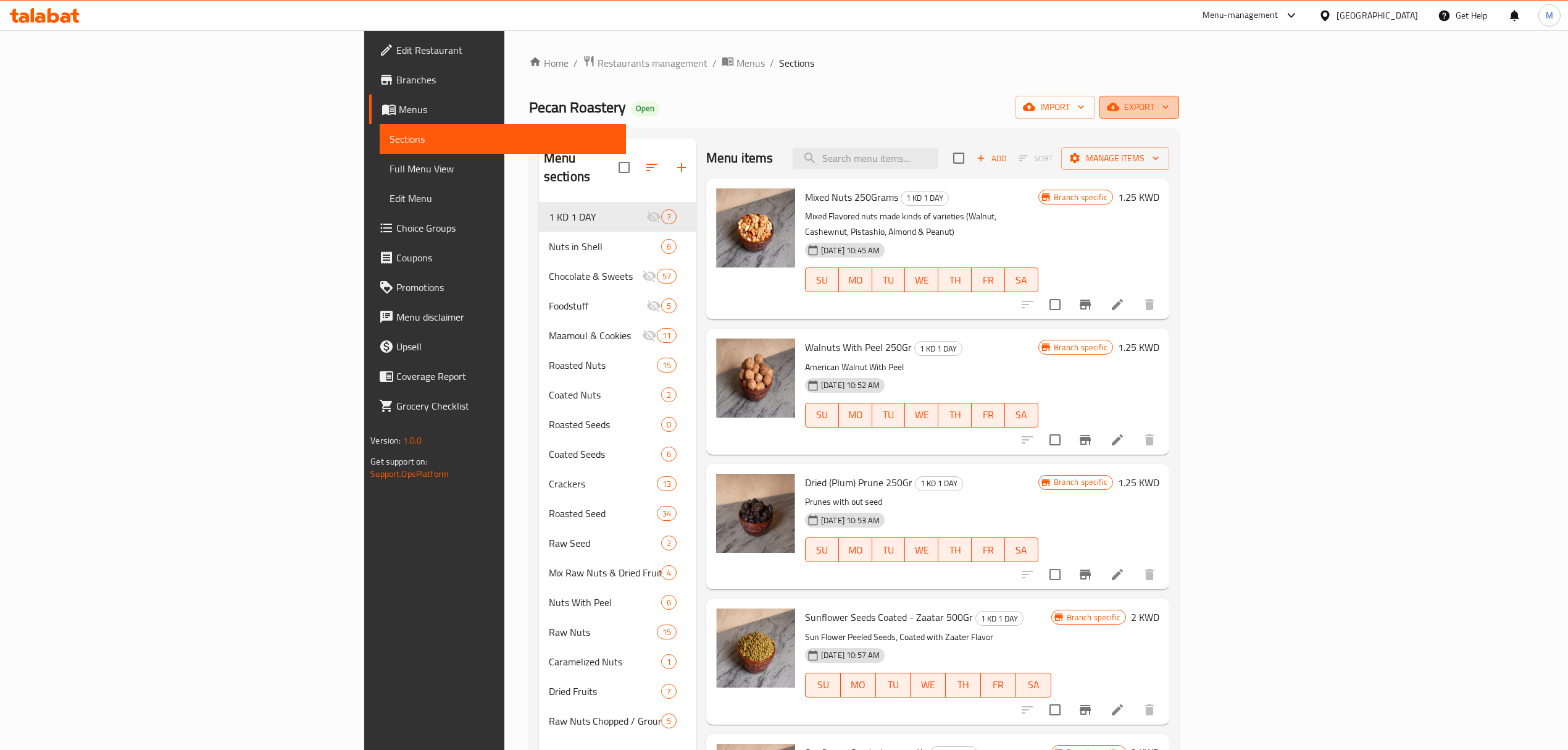
click at [1172, 111] on icon "button" at bounding box center [1165, 107] width 12 height 12
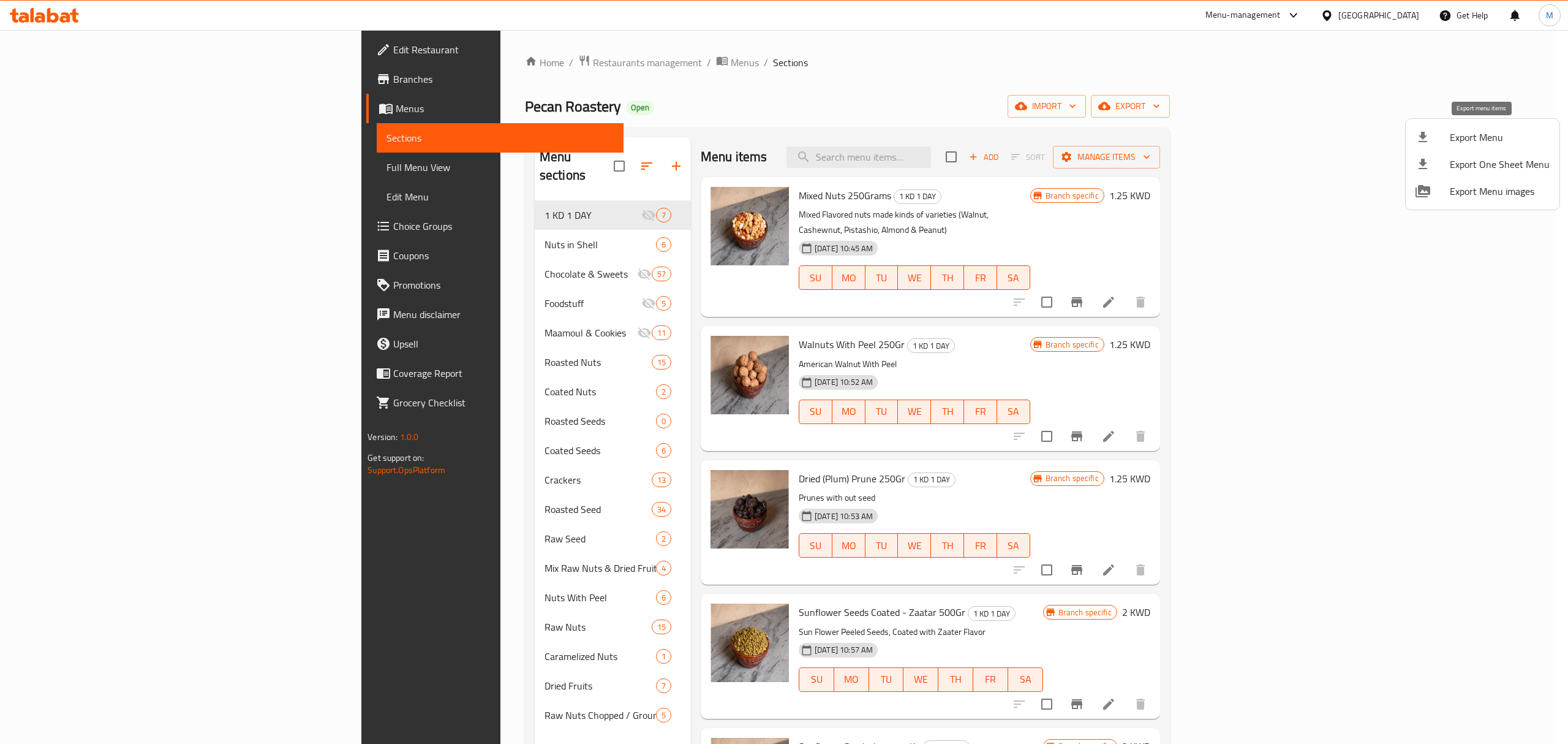
click at [1443, 145] on li "Export Menu" at bounding box center [1482, 138] width 153 height 27
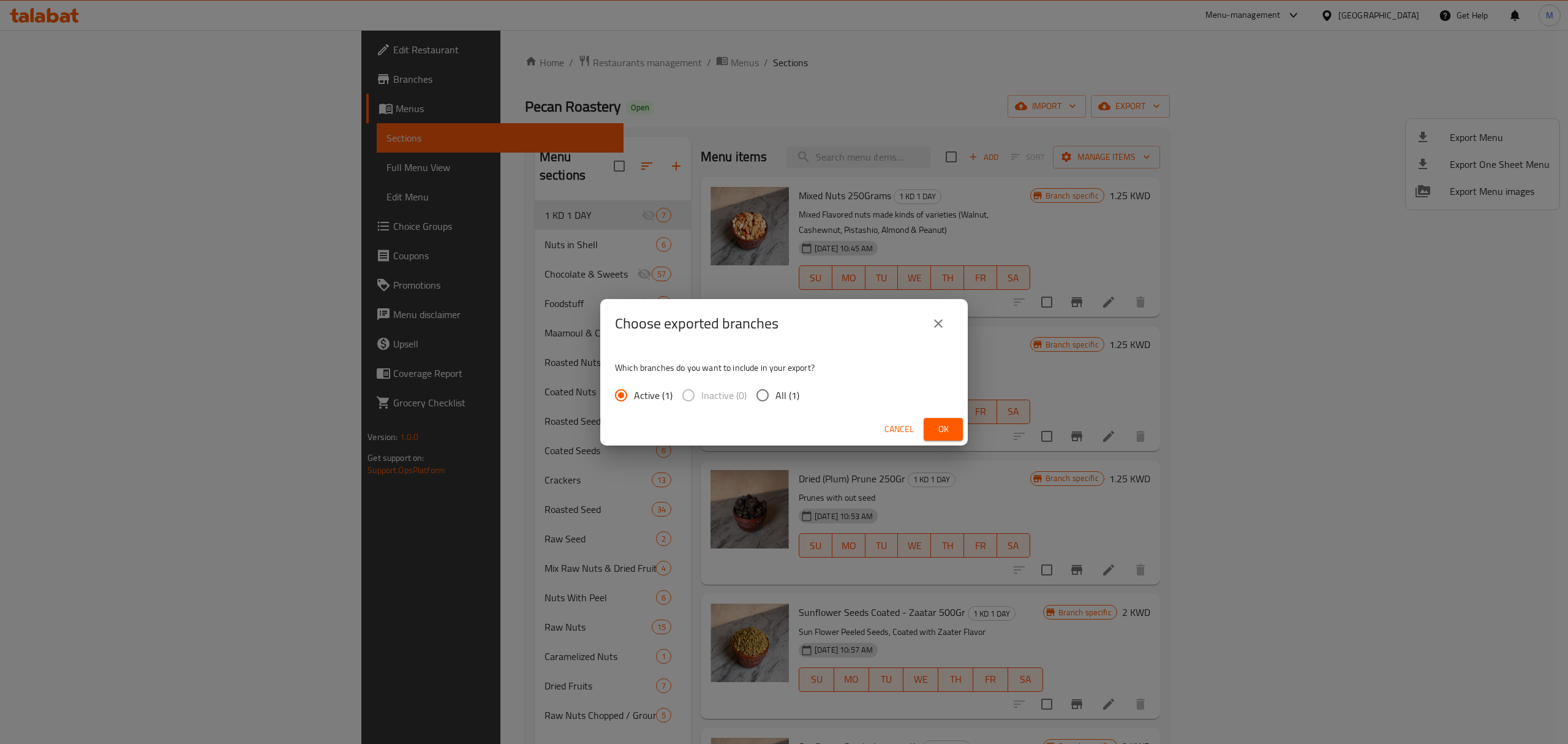
click at [796, 388] on span "All (1)" at bounding box center [788, 395] width 24 height 14
click at [776, 387] on input "All (1)" at bounding box center [762, 395] width 25 height 25
radio input "true"
click at [934, 428] on span "Ok" at bounding box center [943, 428] width 20 height 15
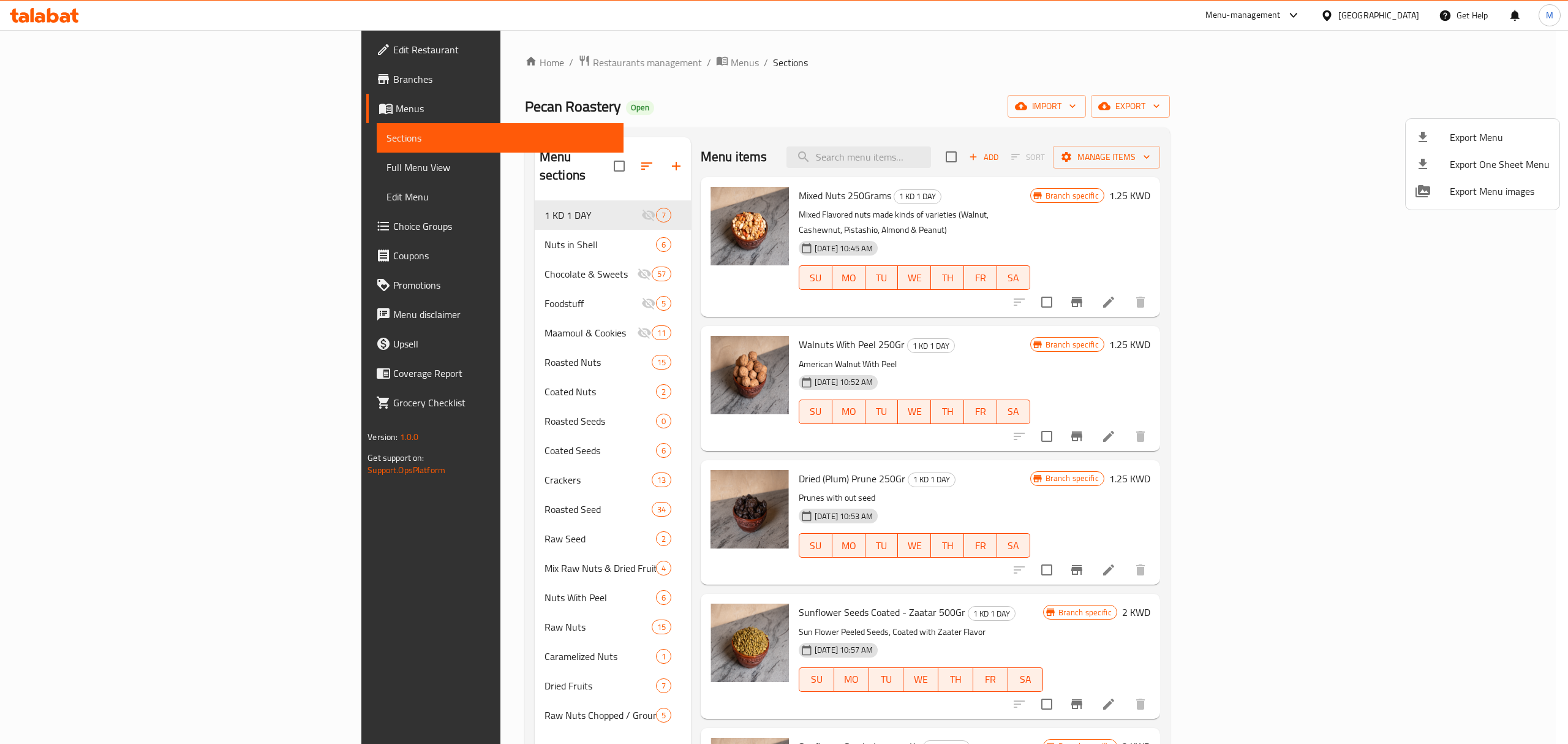
click at [1009, 143] on div at bounding box center [784, 372] width 1568 height 744
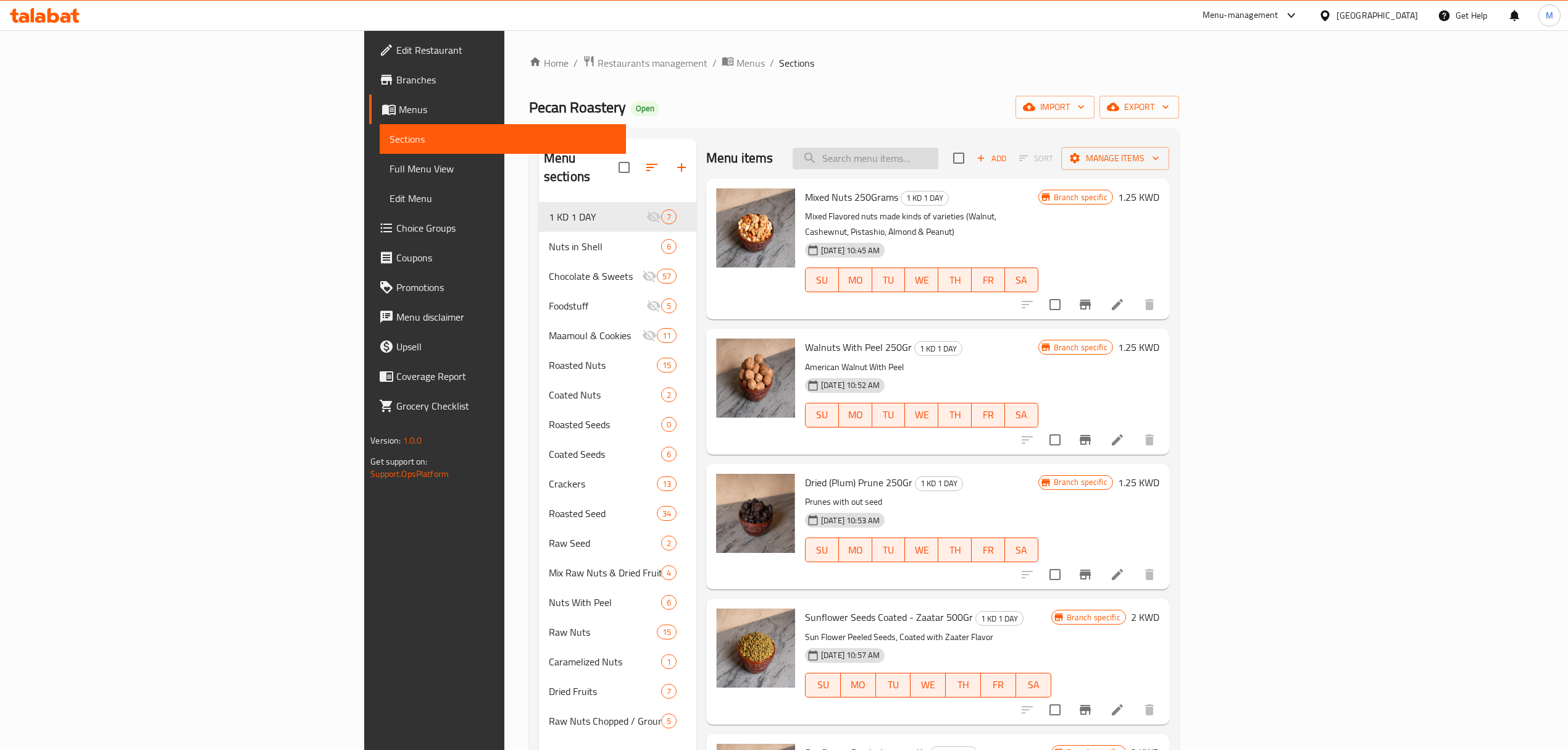
click at [938, 159] on input "search" at bounding box center [866, 158] width 146 height 22
paste input "Hamawi Coffee Liquid"
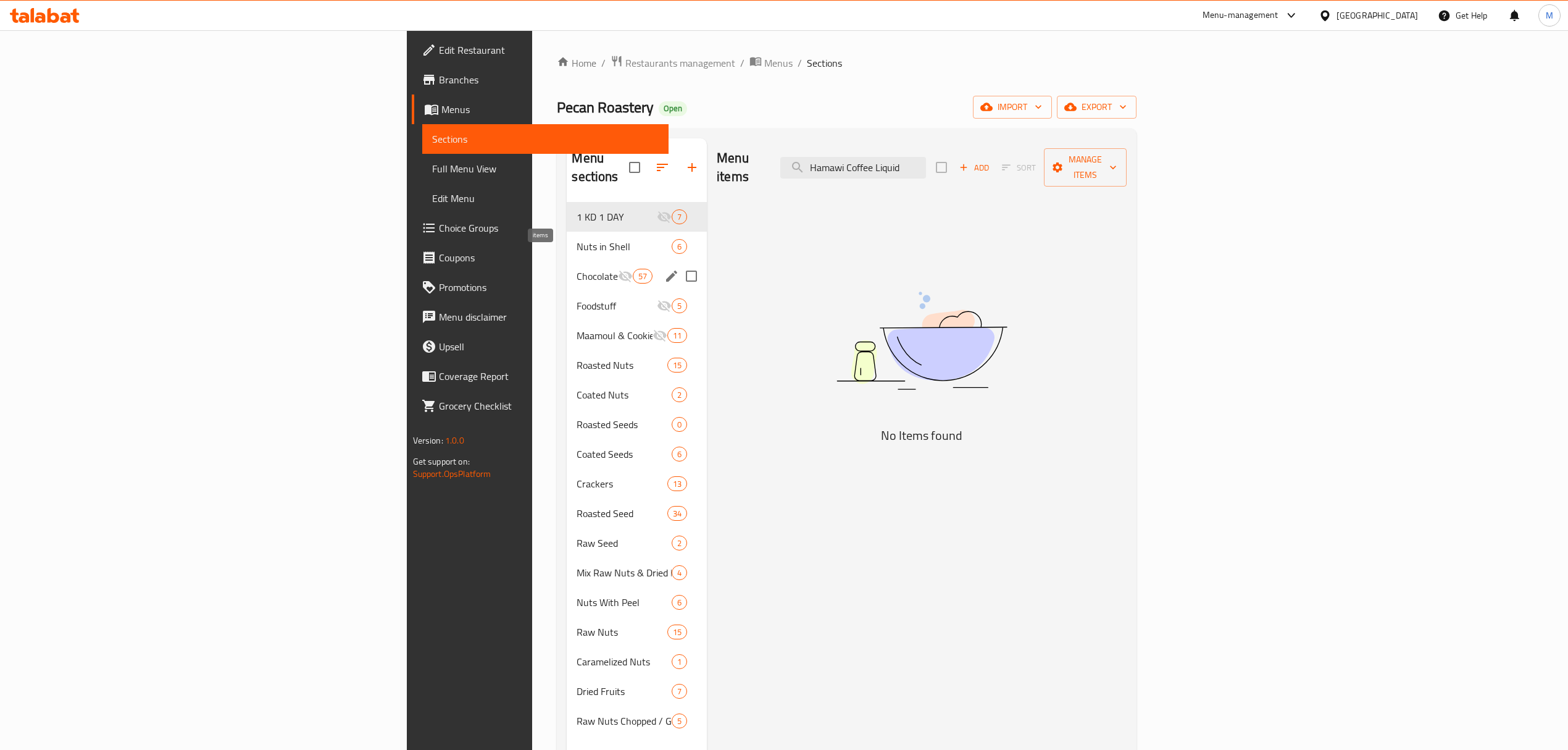
type input "Hamawi Coffee Liquid"
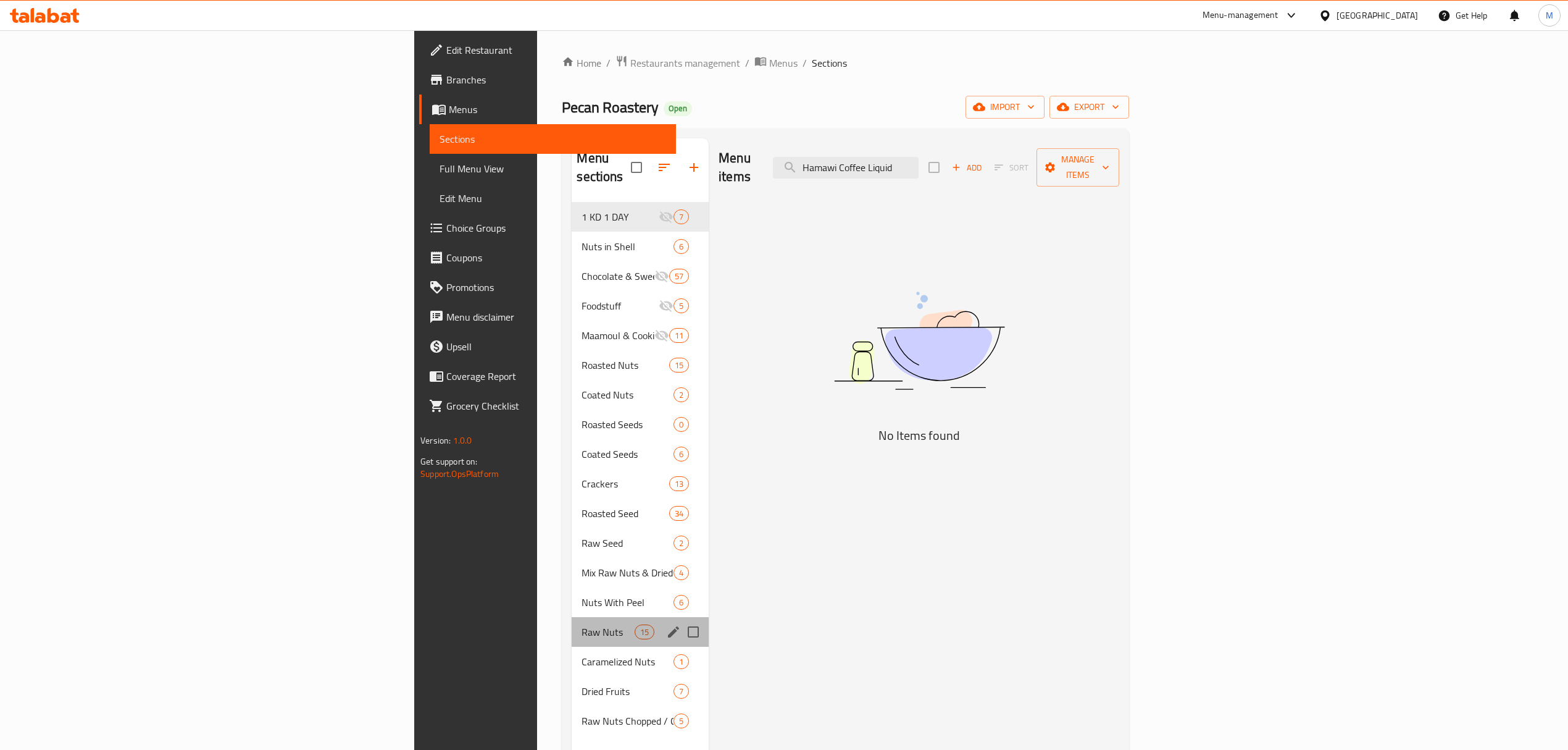
drag, startPoint x: 465, startPoint y: 627, endPoint x: 440, endPoint y: 747, distance: 122.6
click at [572, 629] on div "1 KD 1 DAY 7 Nuts in Shell 6 Chocolate & Sweets 57 Foodstuff 5 Maamoul & Cookie…" at bounding box center [640, 469] width 137 height 534
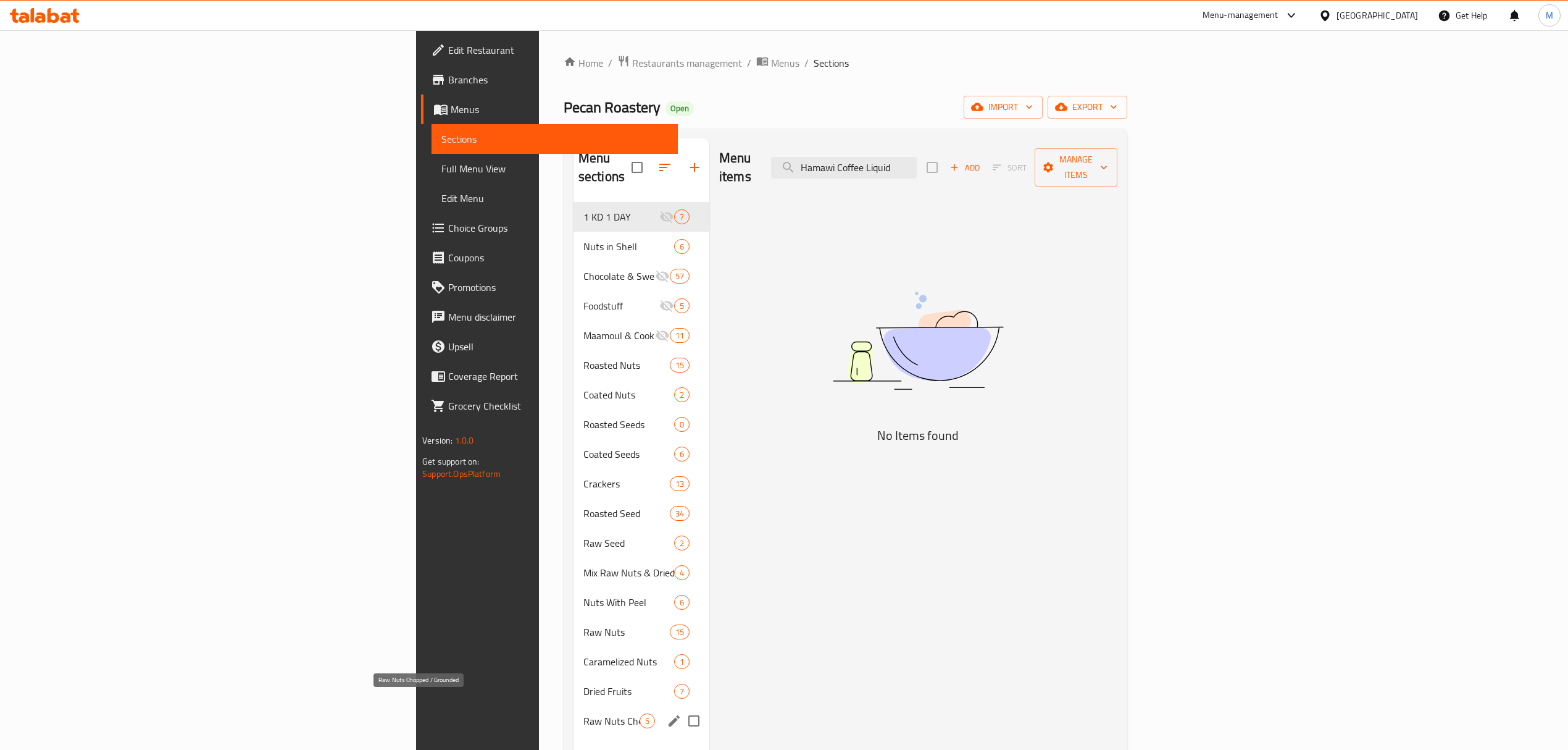
click at [583, 683] on span "Dried Fruits" at bounding box center [628, 691] width 91 height 14
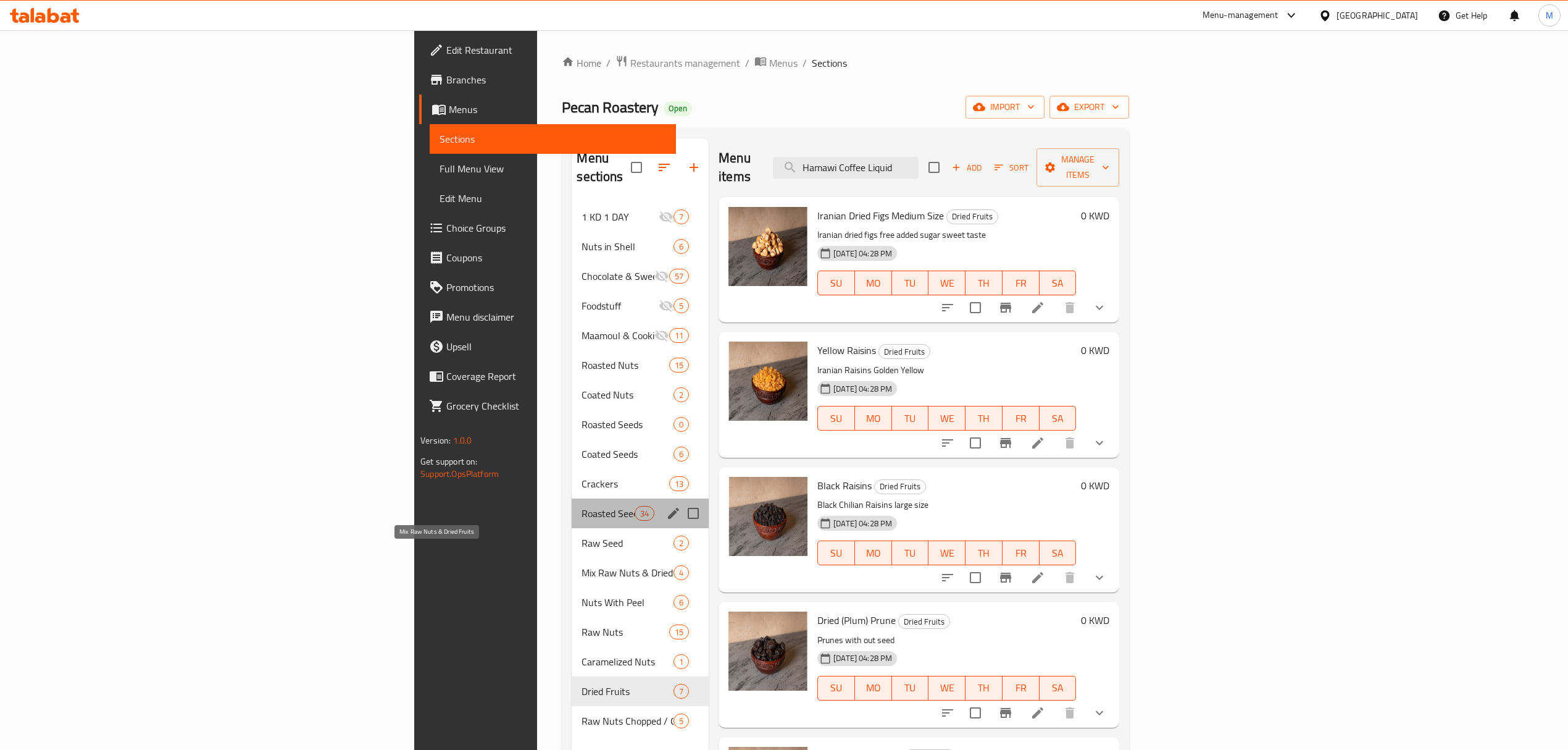
drag, startPoint x: 438, startPoint y: 481, endPoint x: 410, endPoint y: 221, distance: 261.5
click at [572, 498] on div "Roasted Seed 34" at bounding box center [640, 513] width 137 height 30
click at [572, 356] on div "Roasted Nuts 15" at bounding box center [640, 365] width 137 height 30
click at [572, 271] on div "Chocolate & Sweets 57" at bounding box center [640, 276] width 137 height 30
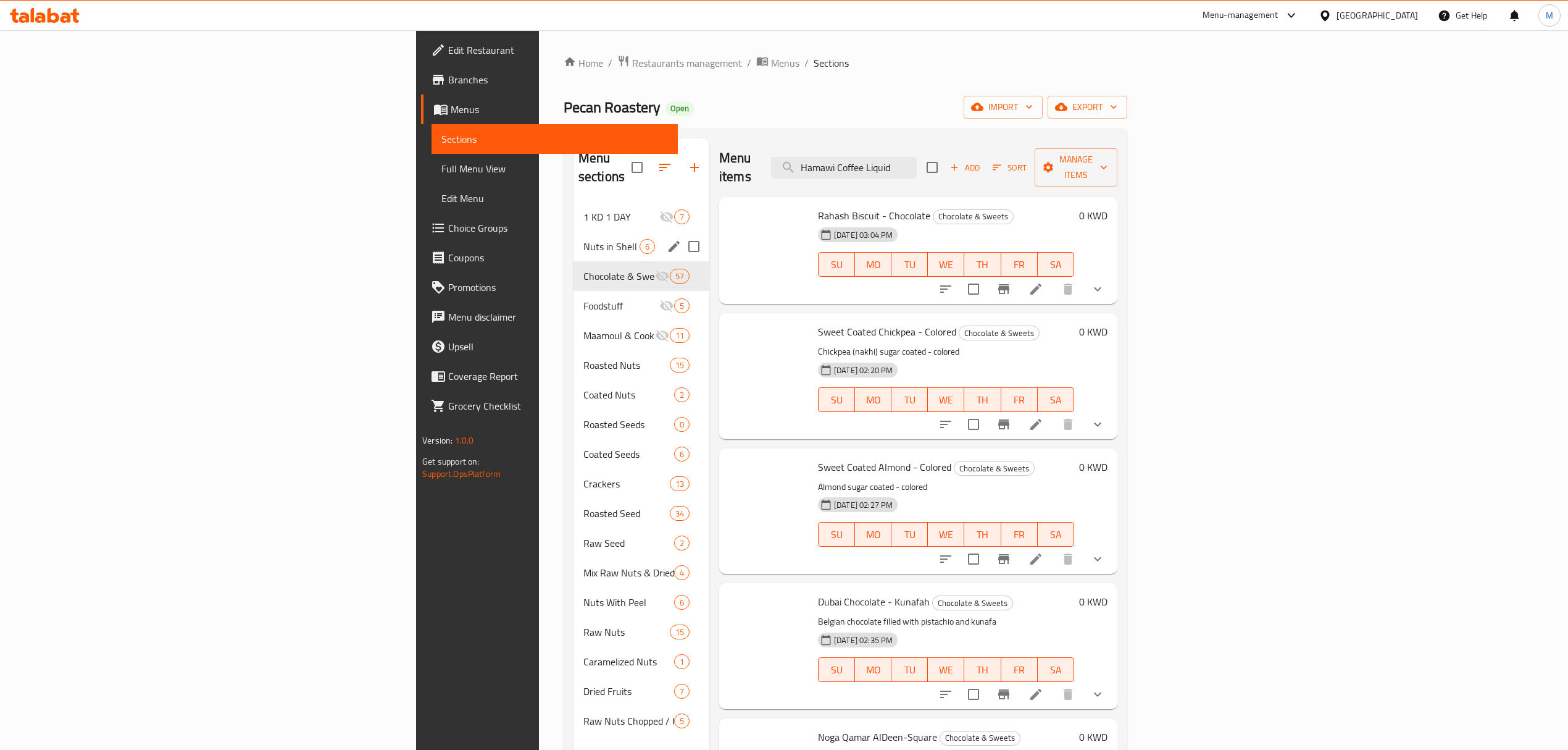
click at [583, 239] on span "Nuts in Shell" at bounding box center [611, 246] width 56 height 14
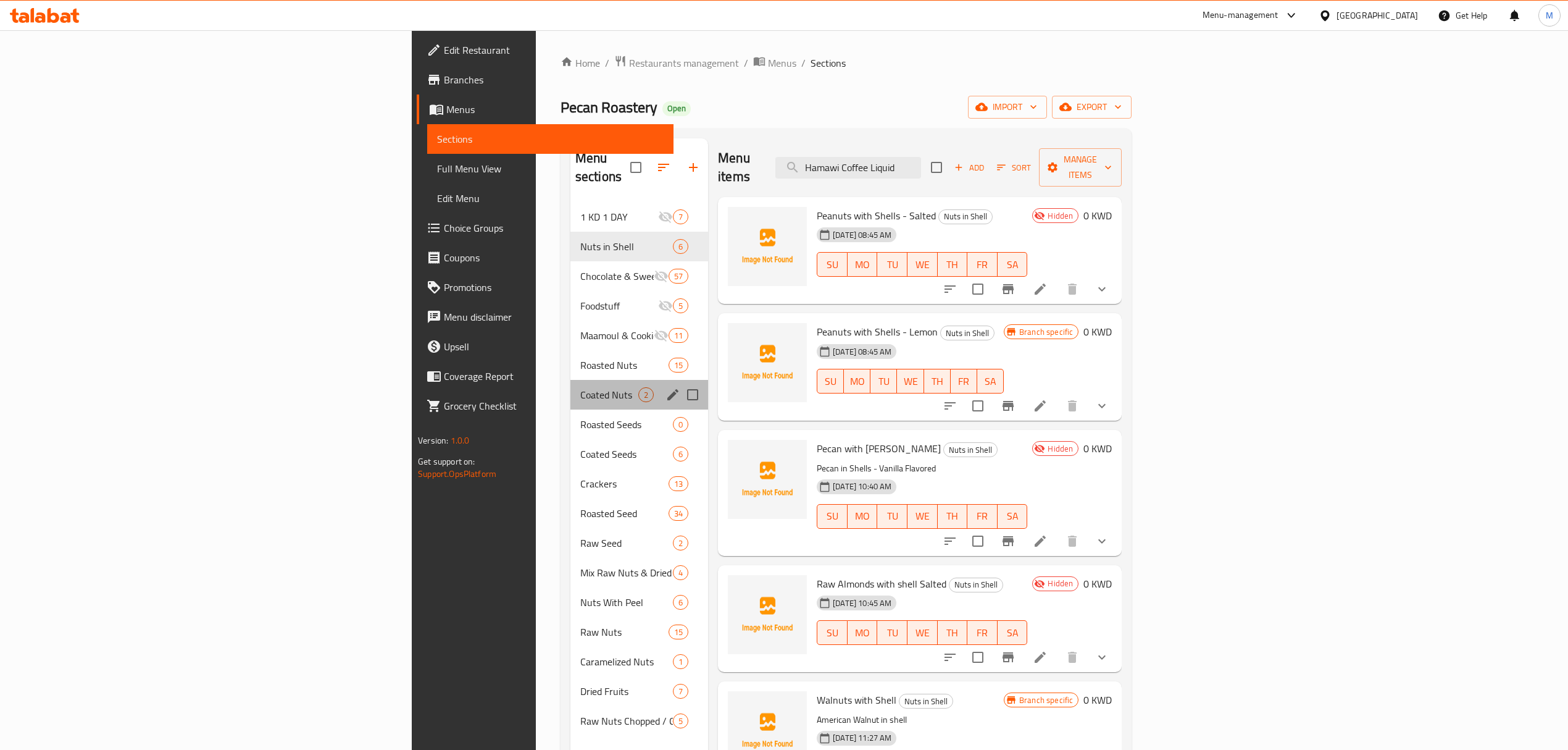
click at [580, 387] on span "Coated Nuts" at bounding box center [609, 394] width 58 height 14
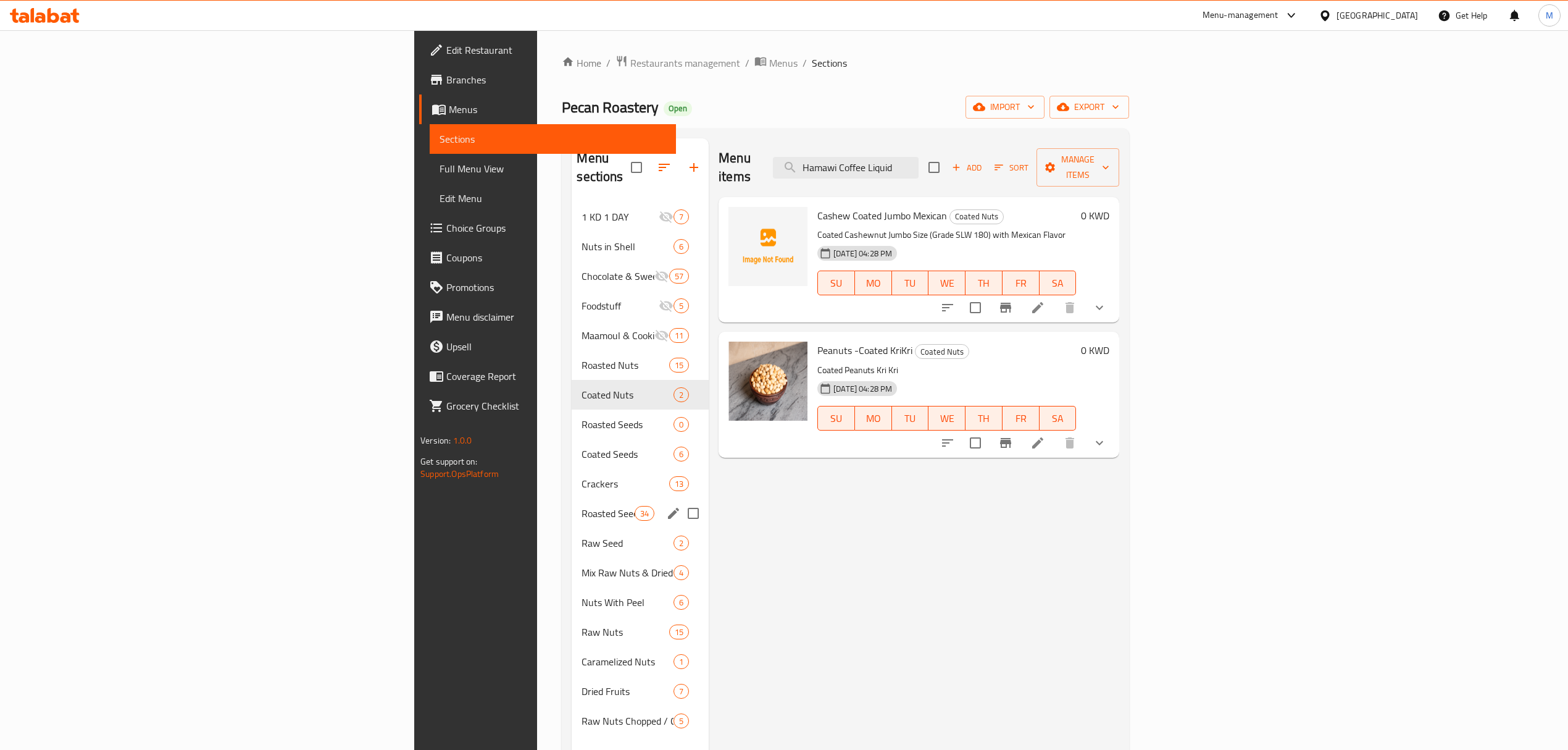
click at [582, 506] on span "Roasted Seed" at bounding box center [608, 513] width 53 height 14
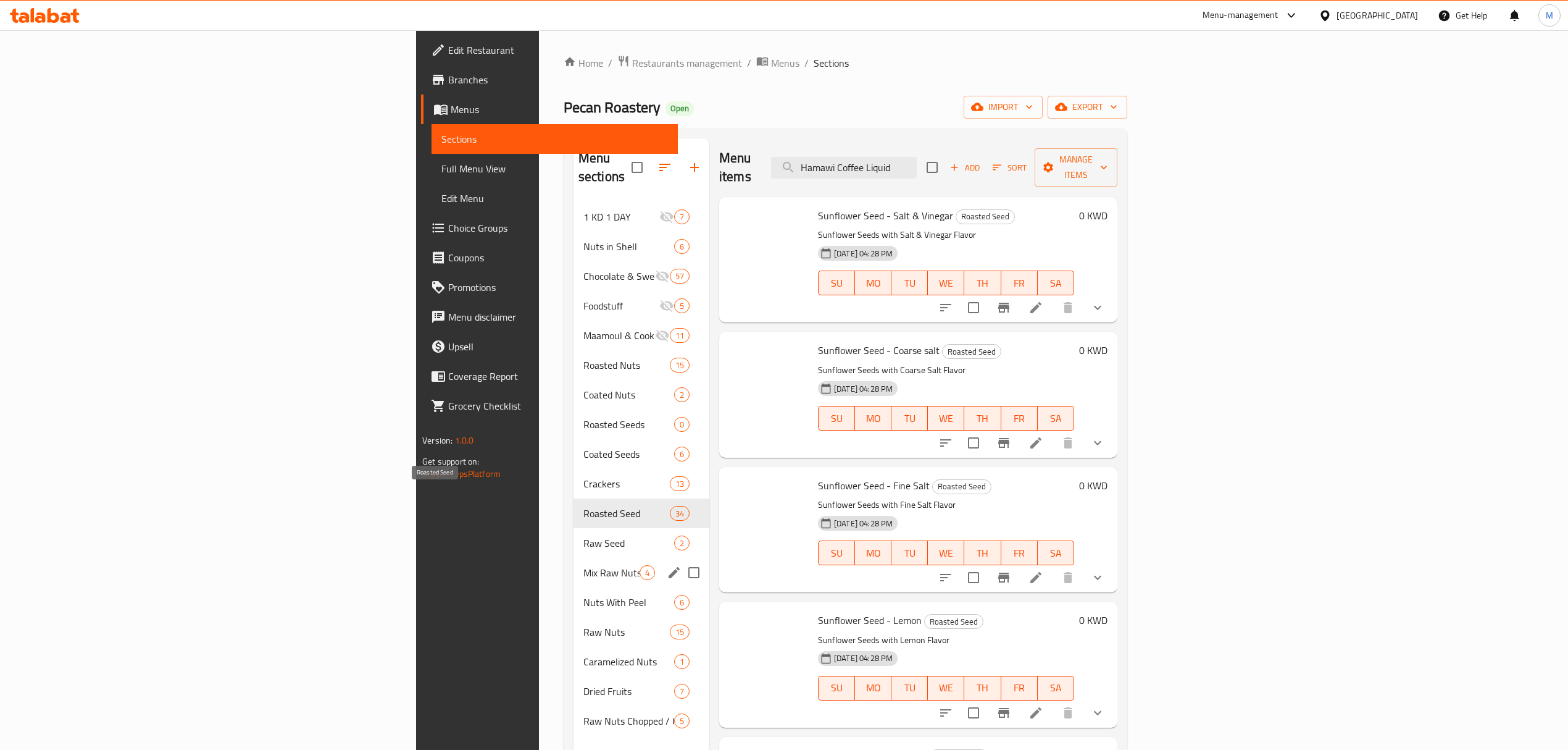
click at [583, 565] on span "Mix Raw Nuts & Dried Fruits" at bounding box center [611, 572] width 56 height 14
click at [583, 624] on span "Raw Nuts" at bounding box center [627, 631] width 87 height 14
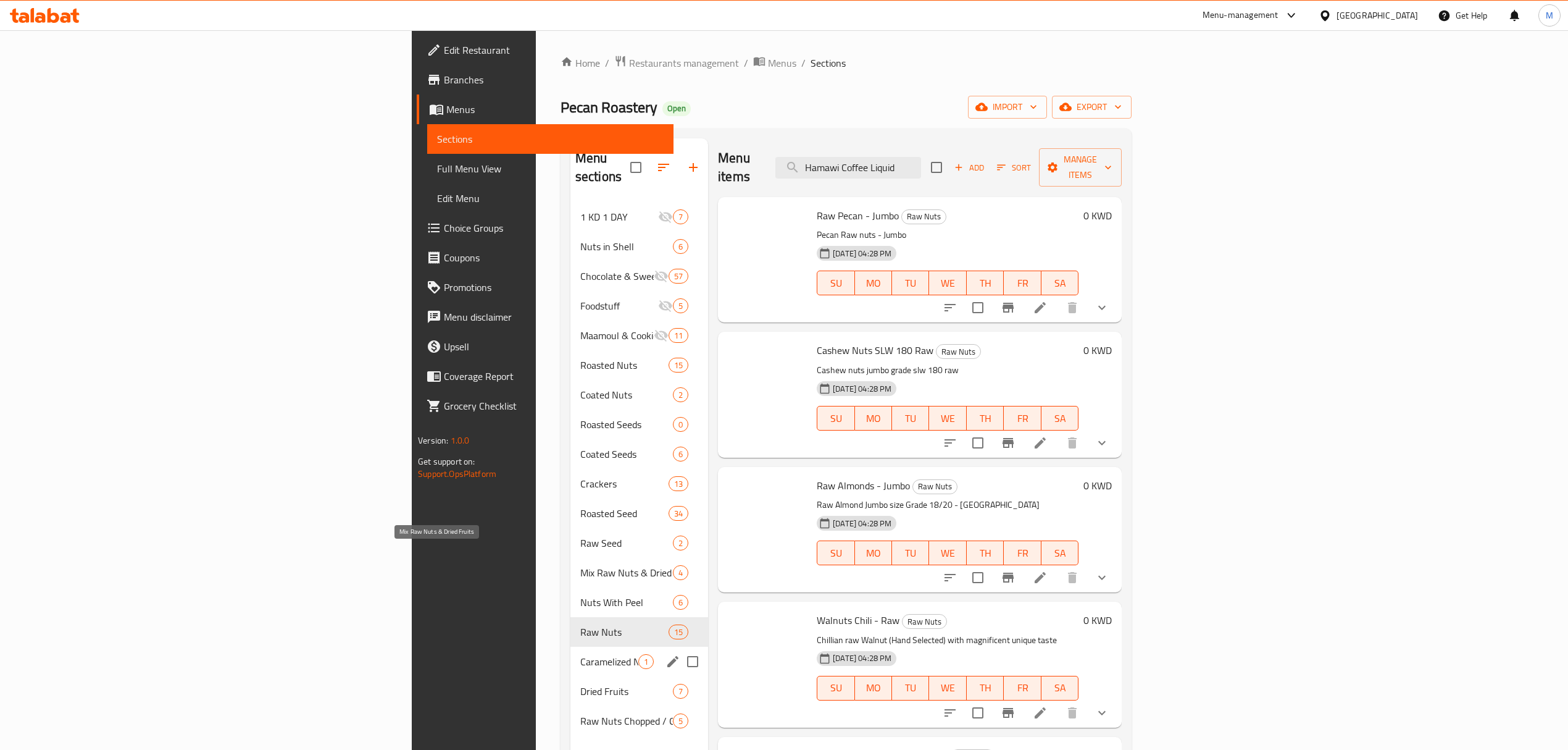
click at [580, 683] on span "Dried Fruits" at bounding box center [627, 691] width 93 height 14
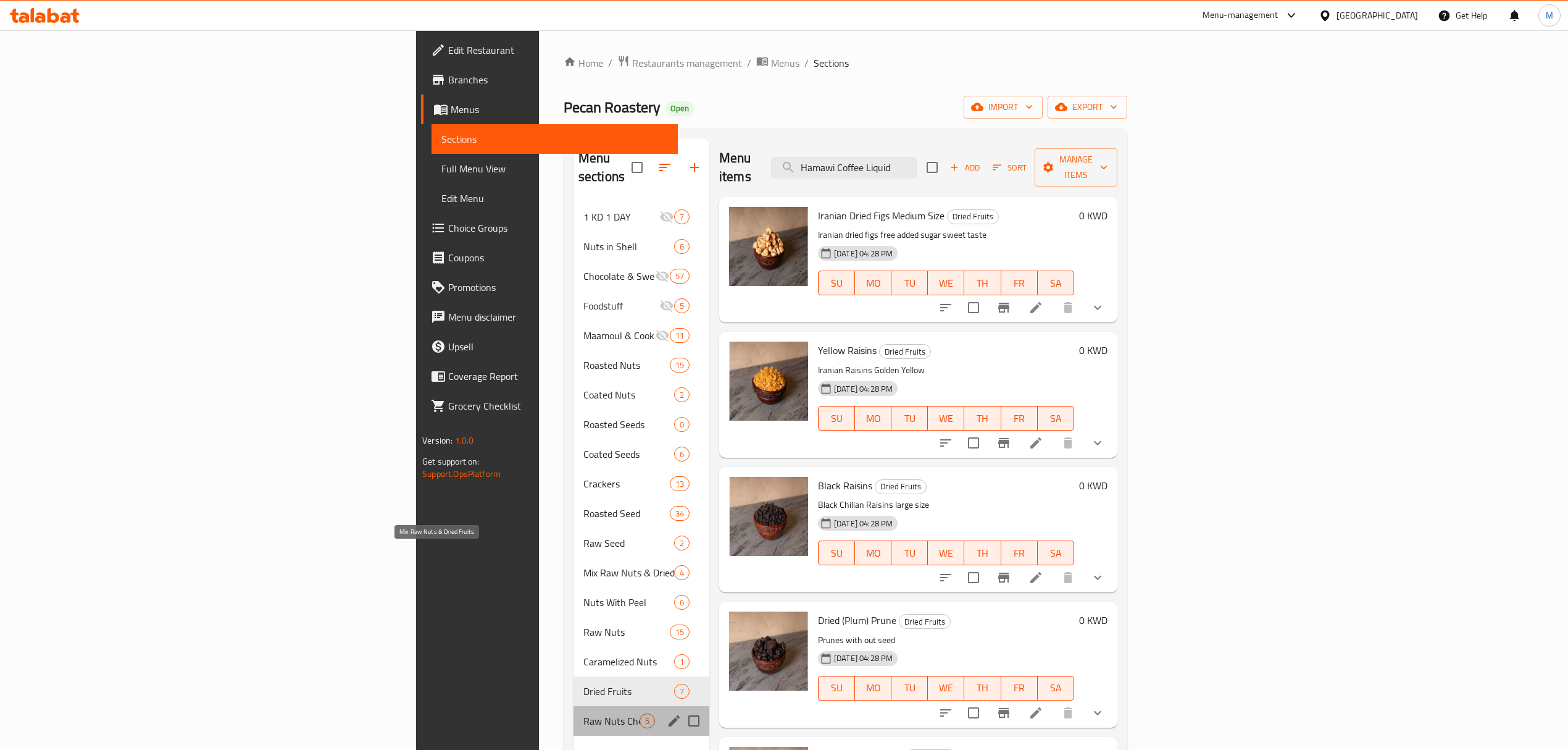
click at [583, 713] on span "Raw Nuts Chopped / Grounded" at bounding box center [611, 720] width 56 height 14
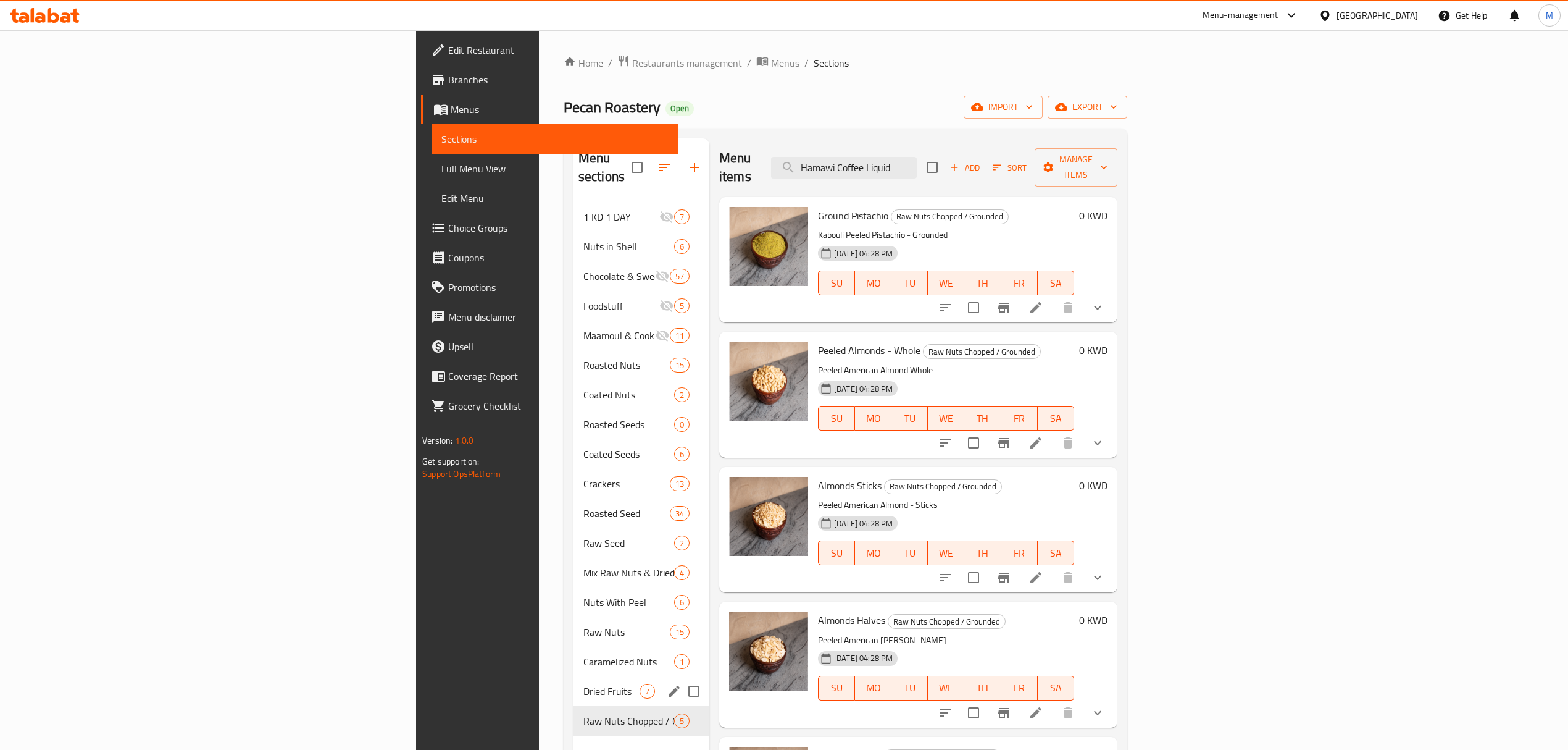
click at [583, 654] on span "Caramelized Nuts" at bounding box center [628, 661] width 91 height 14
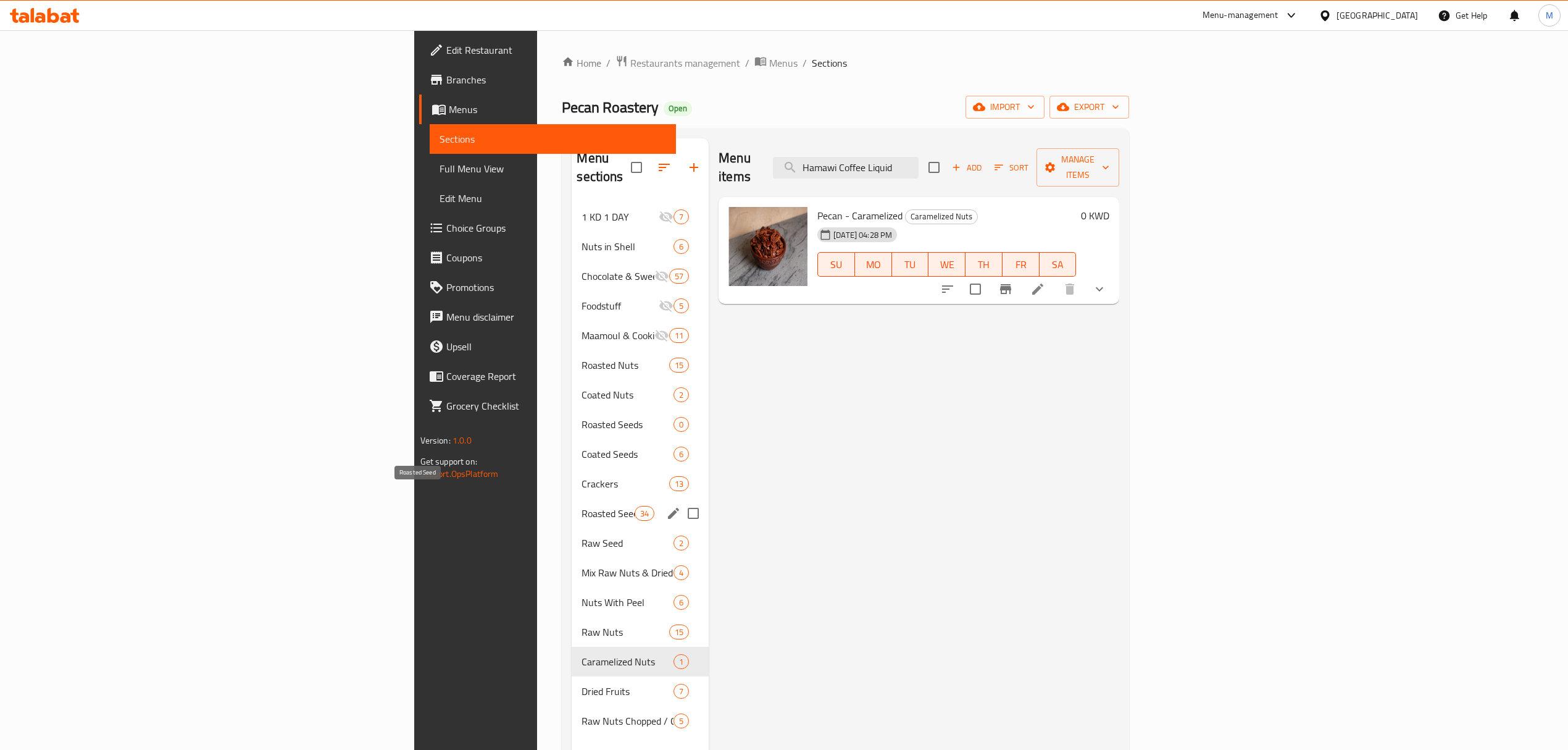
click at [582, 506] on span "Roasted Seed" at bounding box center [608, 513] width 53 height 14
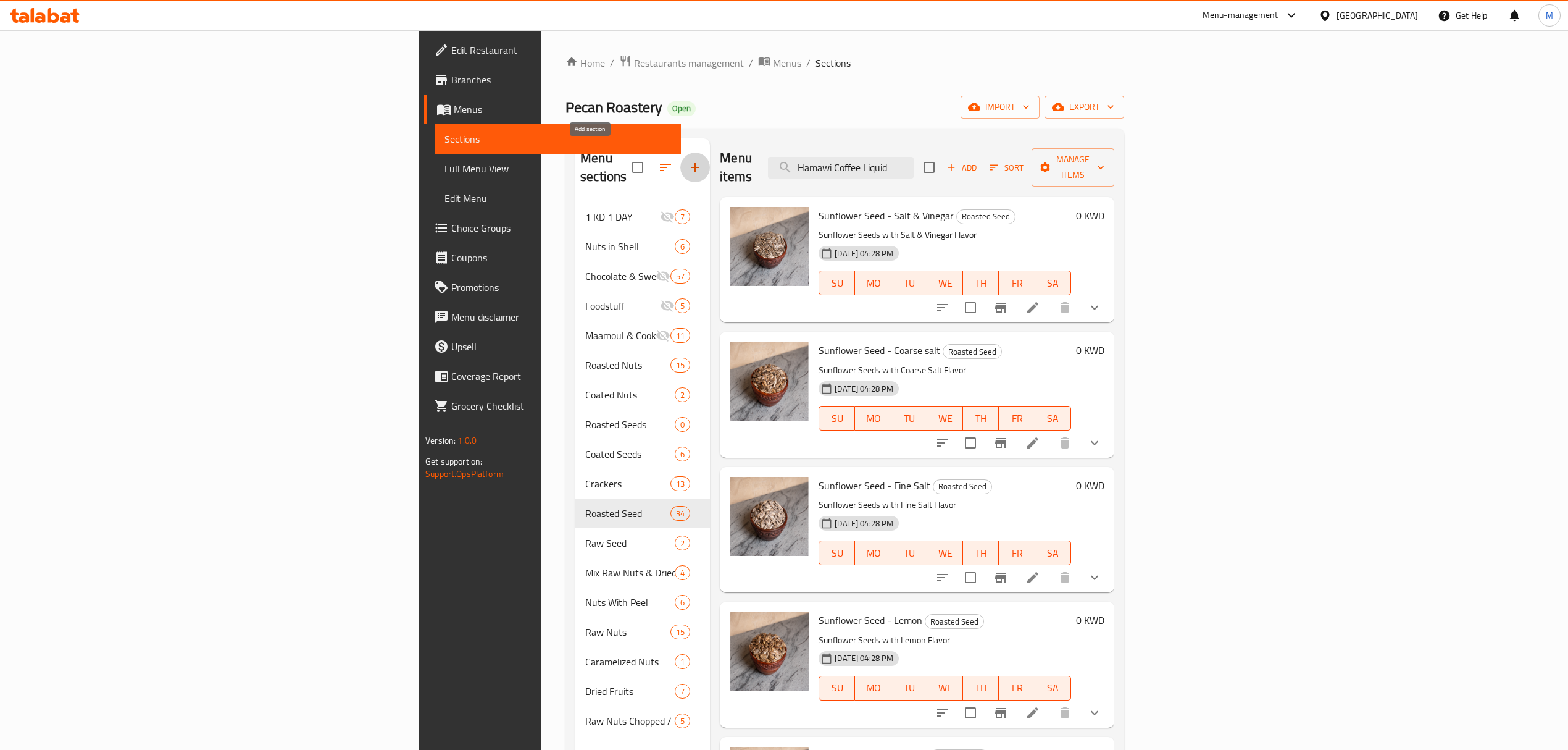
click at [688, 162] on icon "button" at bounding box center [695, 167] width 14 height 14
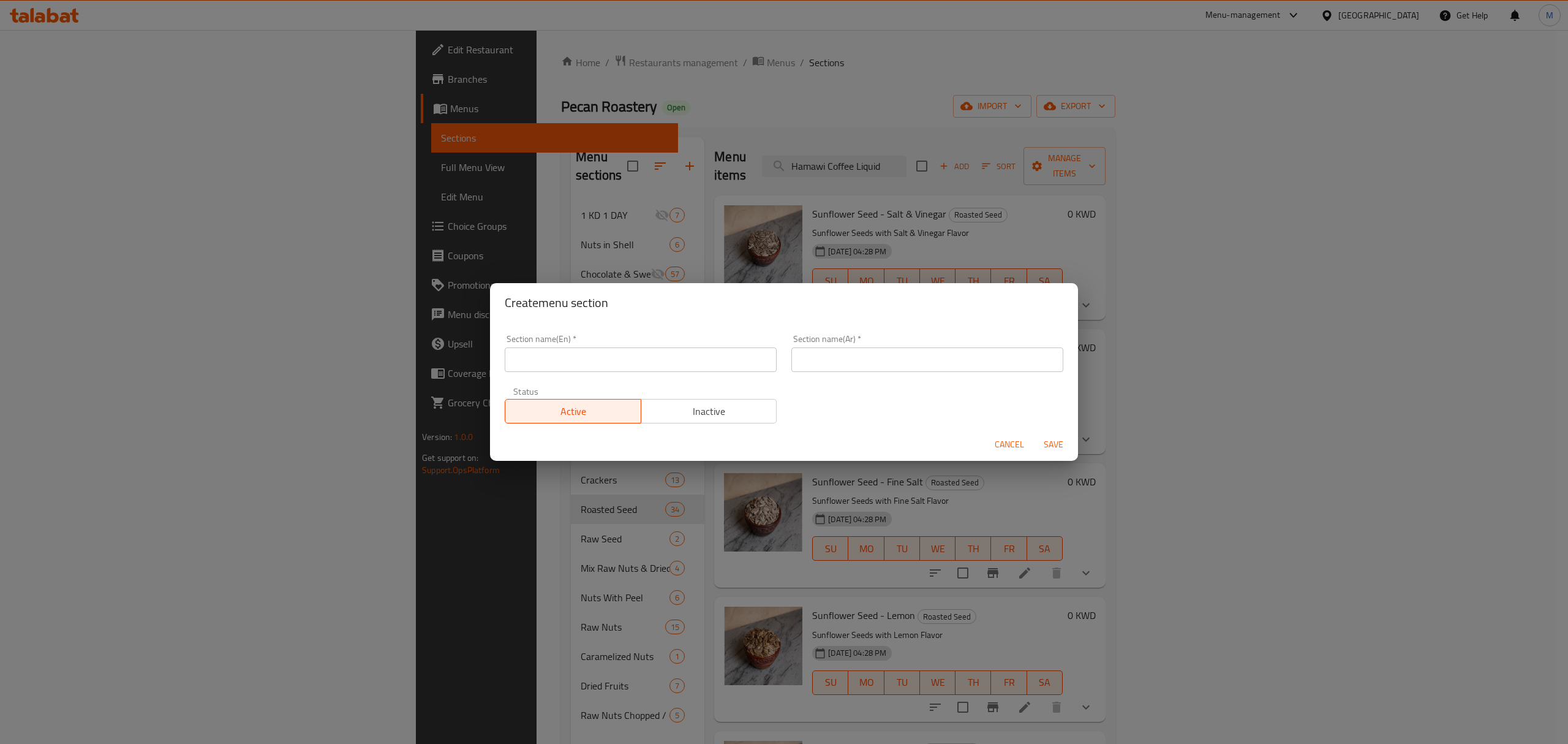
click at [640, 373] on div "Section name(En)   * Section name(En) *" at bounding box center [641, 354] width 287 height 52
click at [645, 363] on input "text" at bounding box center [641, 359] width 272 height 25
paste input "Coffee & Coffee Beans"
type input "Coffee & Coffee Beans"
click at [873, 359] on input "text" at bounding box center [927, 359] width 272 height 25
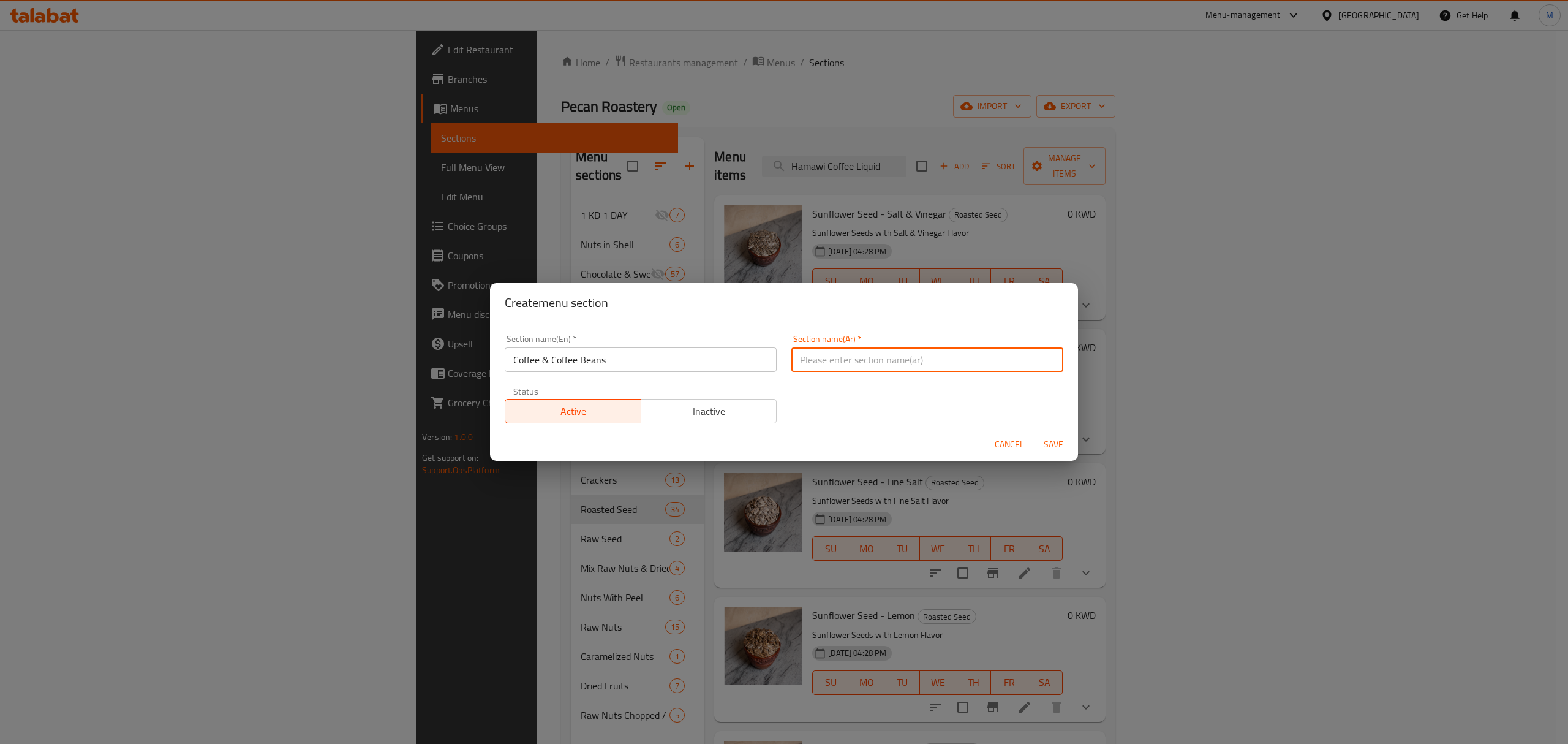
paste input "قهوة و حبوب القهوة"
type input "قهوة و حبوب القهوة"
click at [869, 410] on div "Section name(En)   * Coffee & Coffee Beans Section name(En) * Section name(Ar) …" at bounding box center [784, 379] width 573 height 103
click at [1061, 447] on span "Save" at bounding box center [1053, 444] width 29 height 15
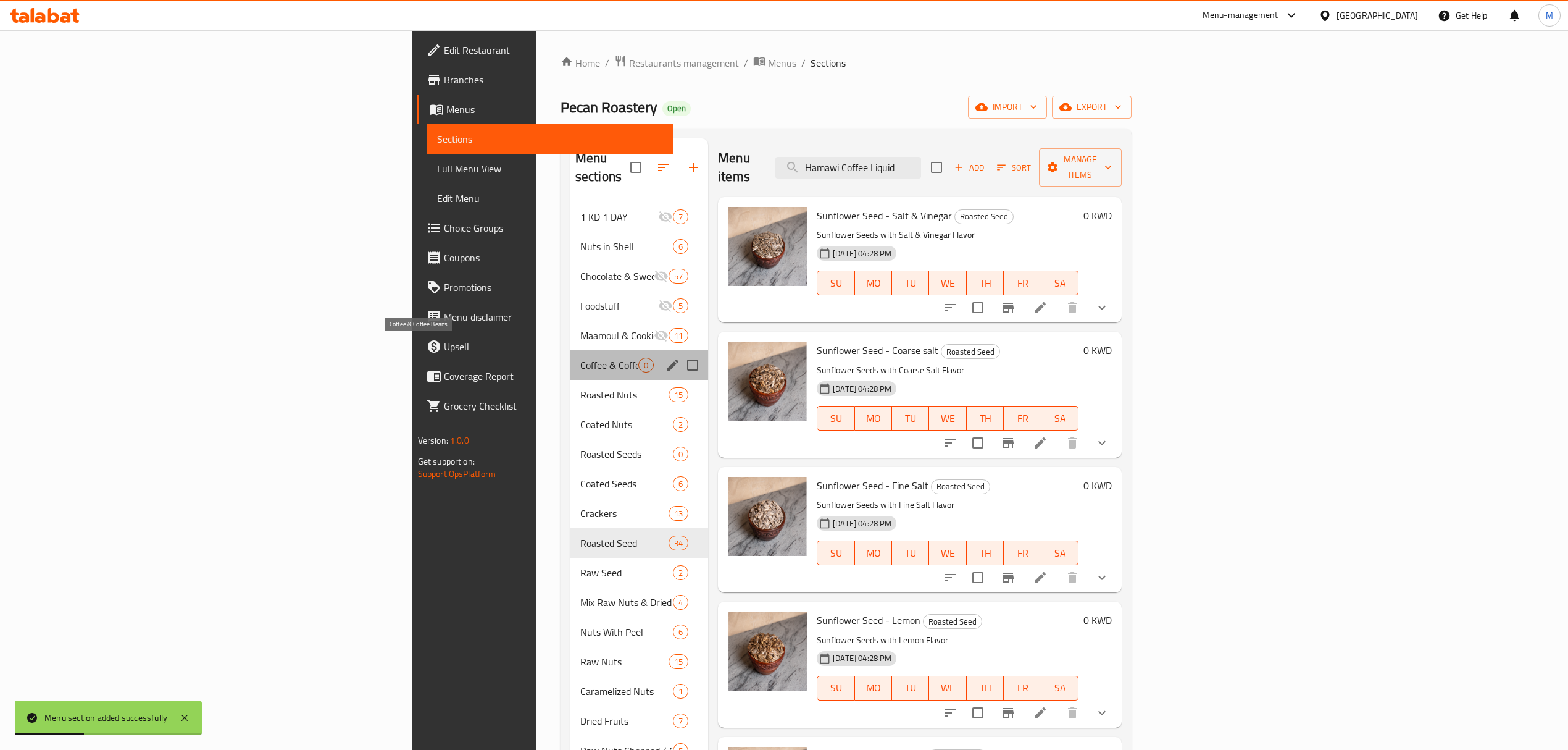
click at [580, 357] on span "Coffee & Coffee Beans" at bounding box center [609, 365] width 58 height 14
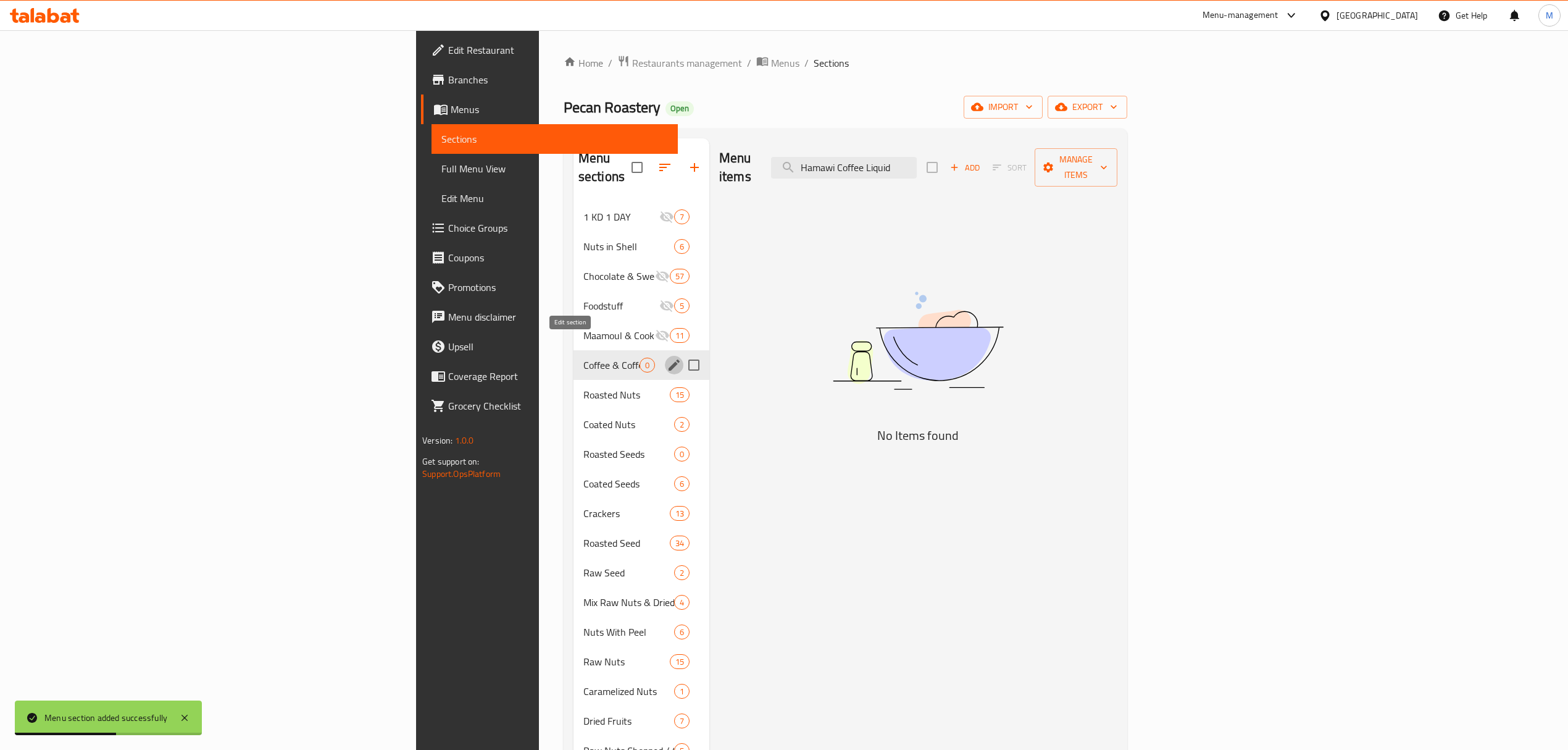
click at [669, 360] on icon "edit" at bounding box center [675, 365] width 11 height 11
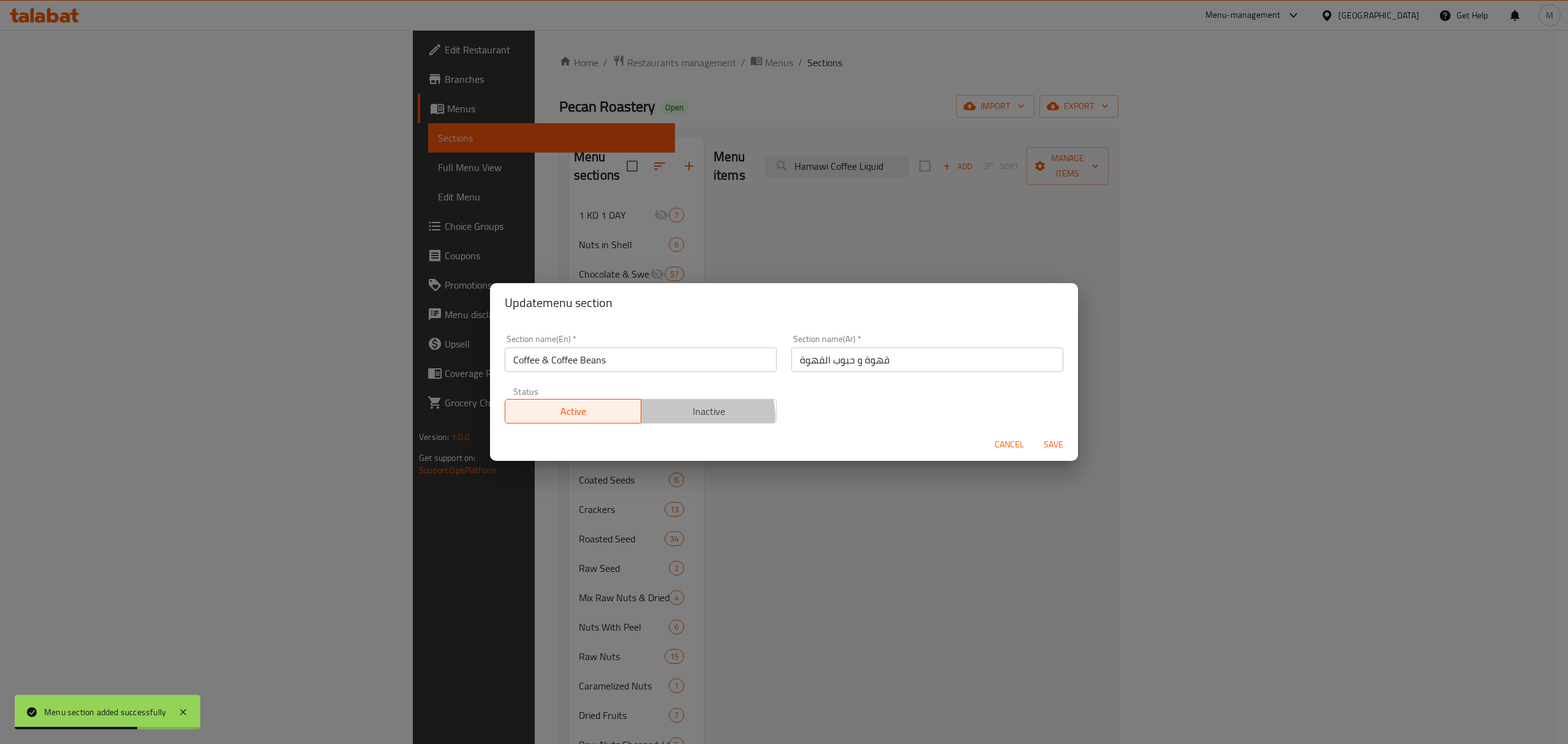
click at [699, 417] on span "Inactive" at bounding box center [709, 411] width 126 height 17
click at [1048, 441] on span "Save" at bounding box center [1053, 444] width 29 height 15
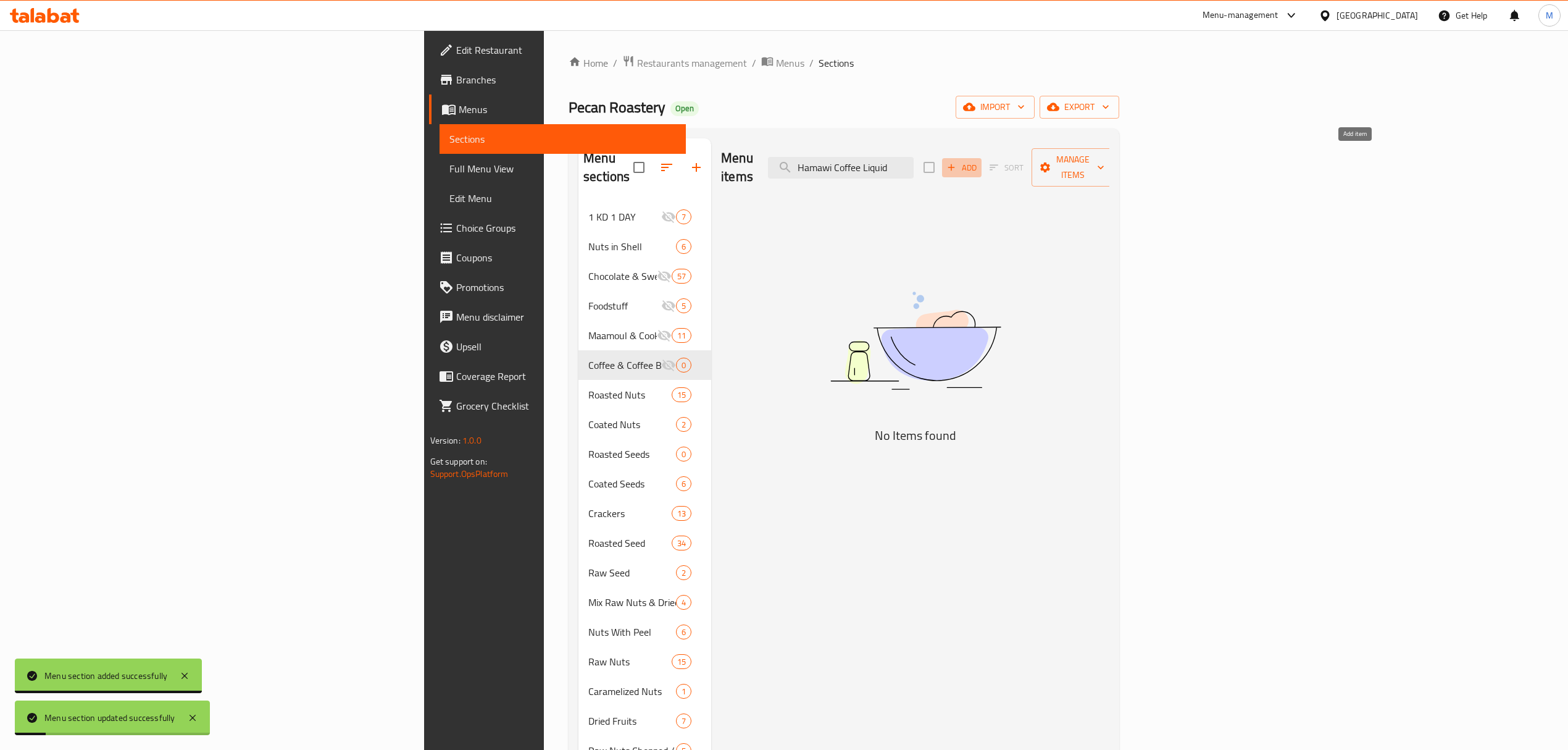
click at [978, 166] on span "Add" at bounding box center [962, 167] width 34 height 14
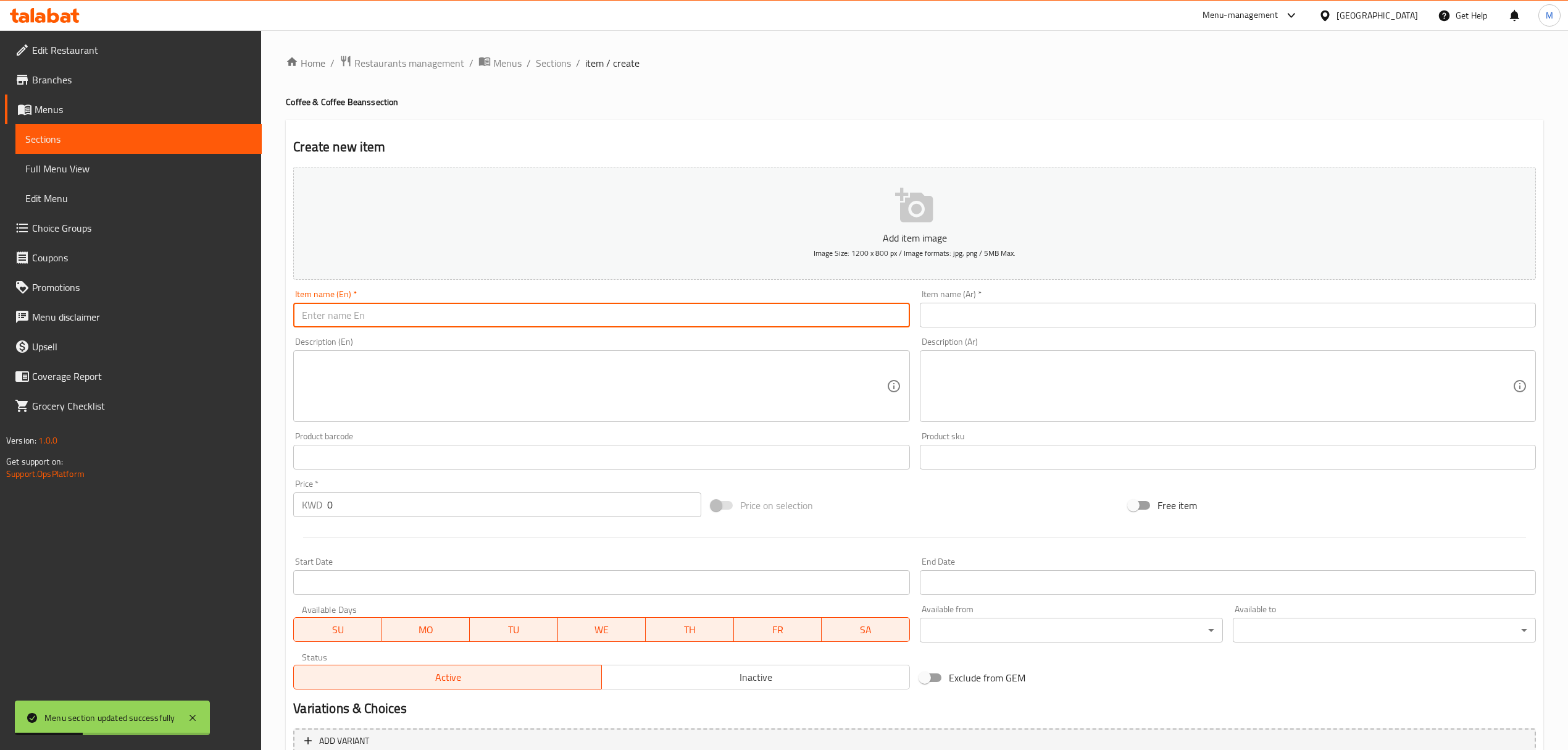
click at [524, 319] on input "text" at bounding box center [601, 315] width 616 height 25
paste input "Hamawi Coffee Liquid"
type input "Hamawi Coffee Liquid"
click at [1009, 327] on input "text" at bounding box center [1227, 315] width 616 height 25
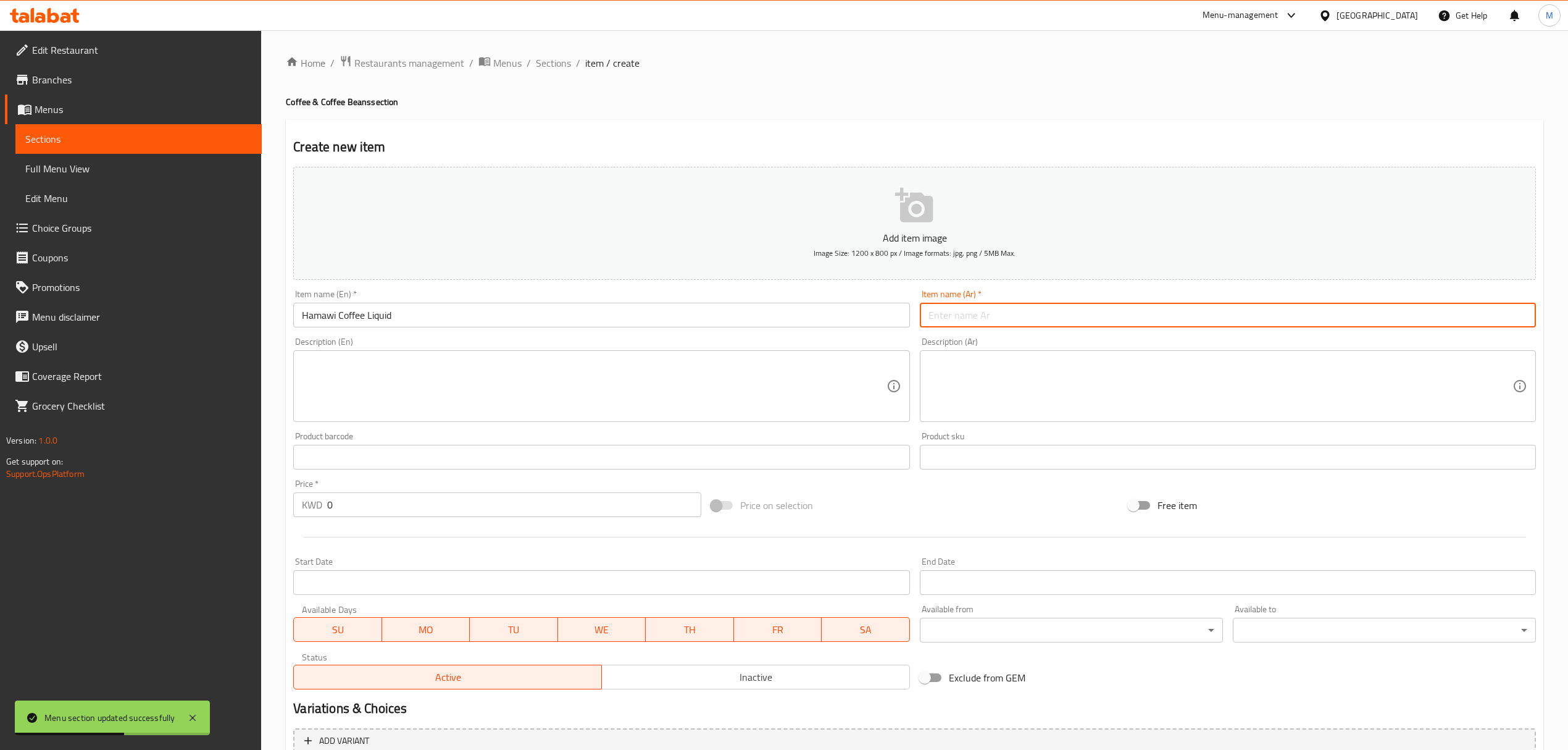
paste input "قهوة الحموي عربية سائلة"
type input "قهوة الحموي عربية سائلة"
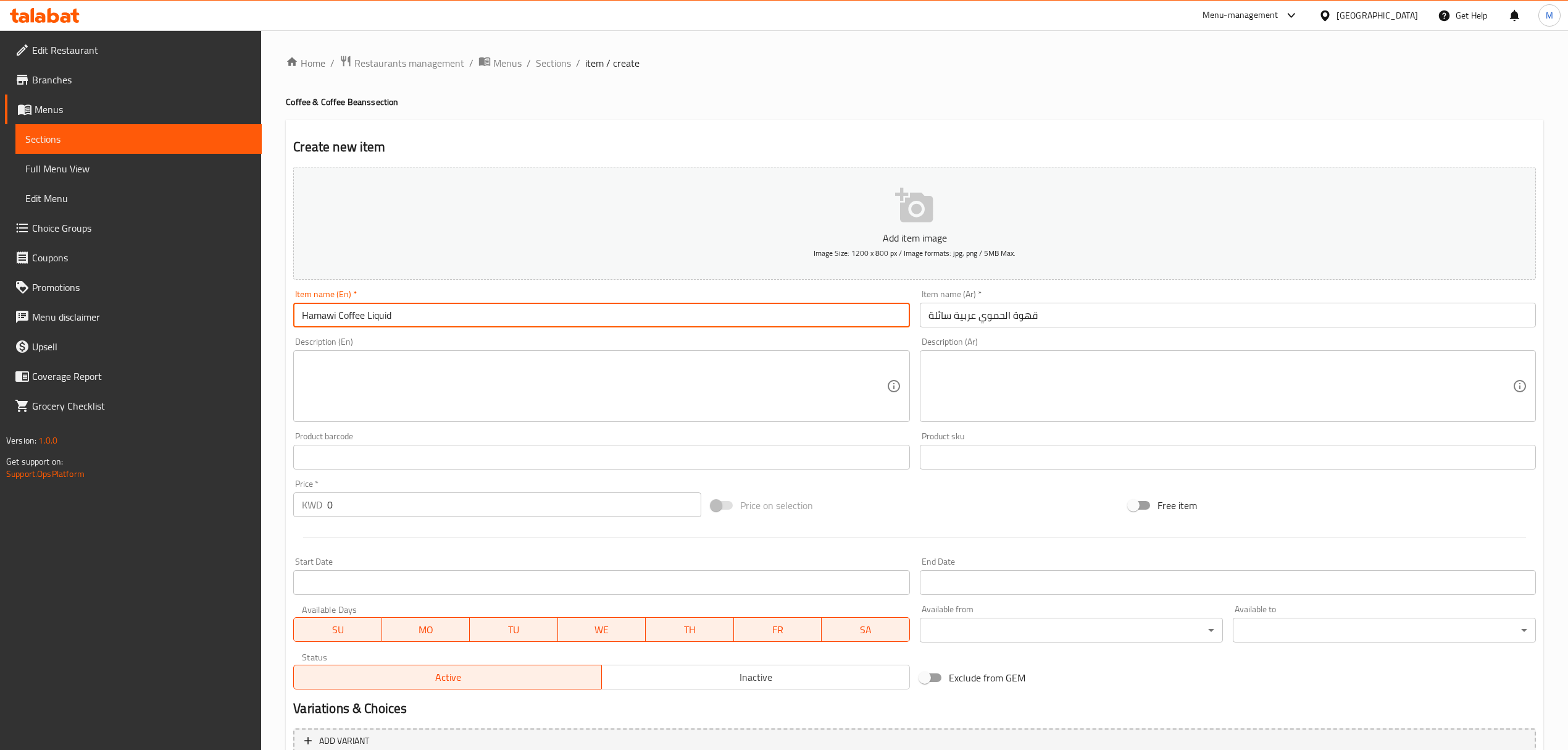
click at [343, 320] on input "Hamawi Coffee Liquid" at bounding box center [601, 315] width 616 height 25
click at [340, 317] on input "Hamawi Coffee Liquid" at bounding box center [601, 315] width 616 height 25
type input "Hamawi Arabic Coffee Liquid"
click at [461, 386] on textarea at bounding box center [594, 385] width 584 height 58
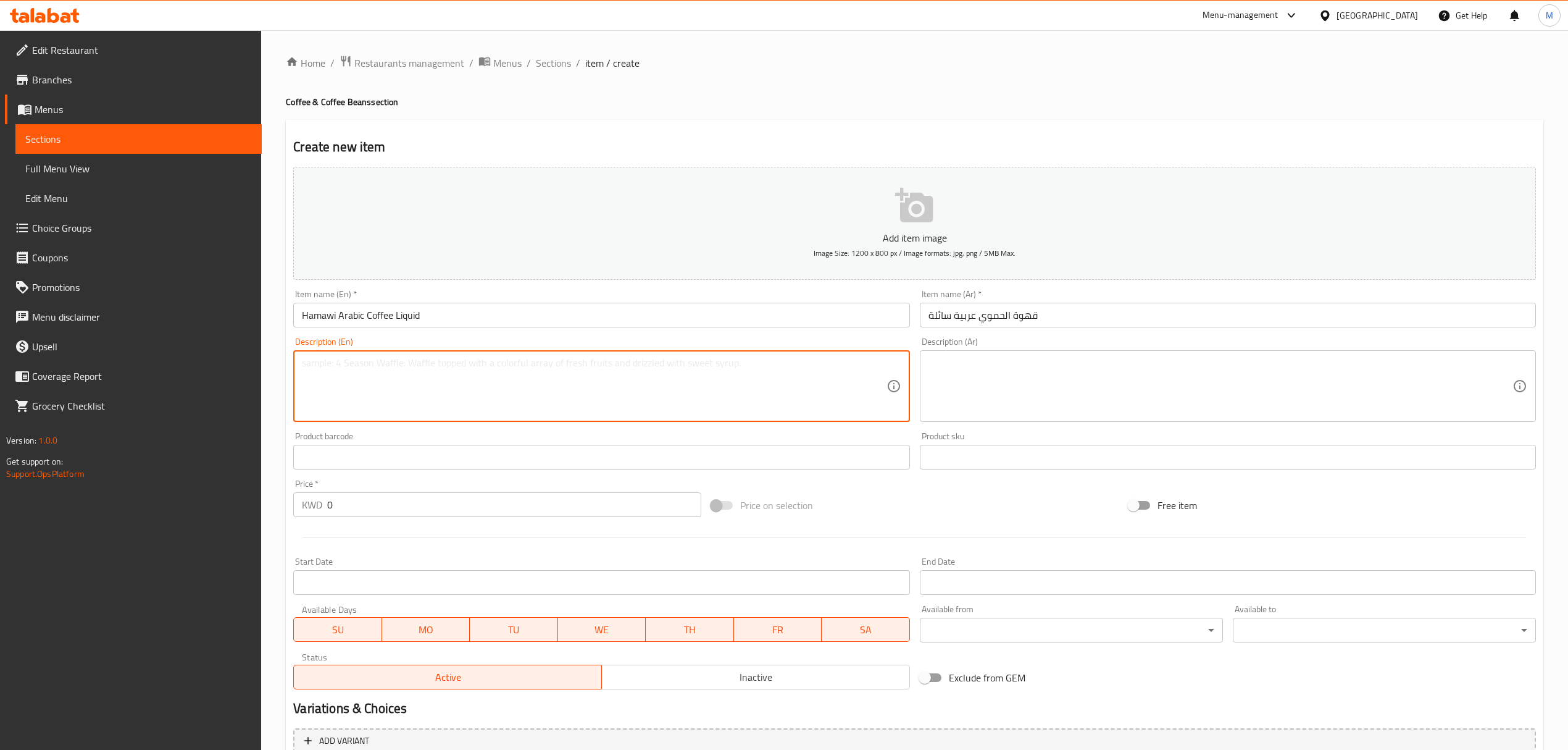
click at [453, 520] on div "Price   * KWD 0 Price *" at bounding box center [497, 498] width 417 height 47
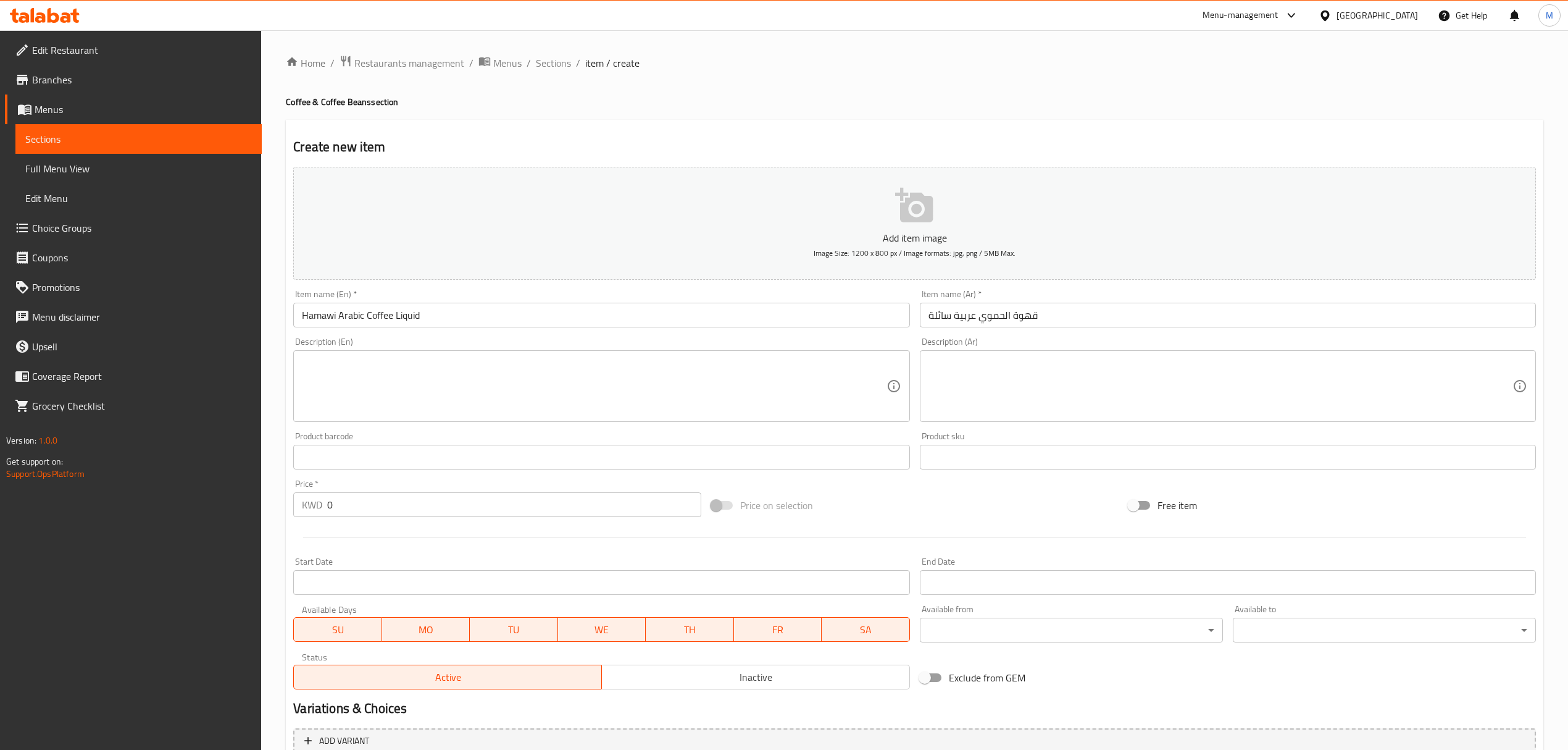
click at [453, 506] on input "0" at bounding box center [514, 504] width 373 height 25
paste input "2"
type input "2"
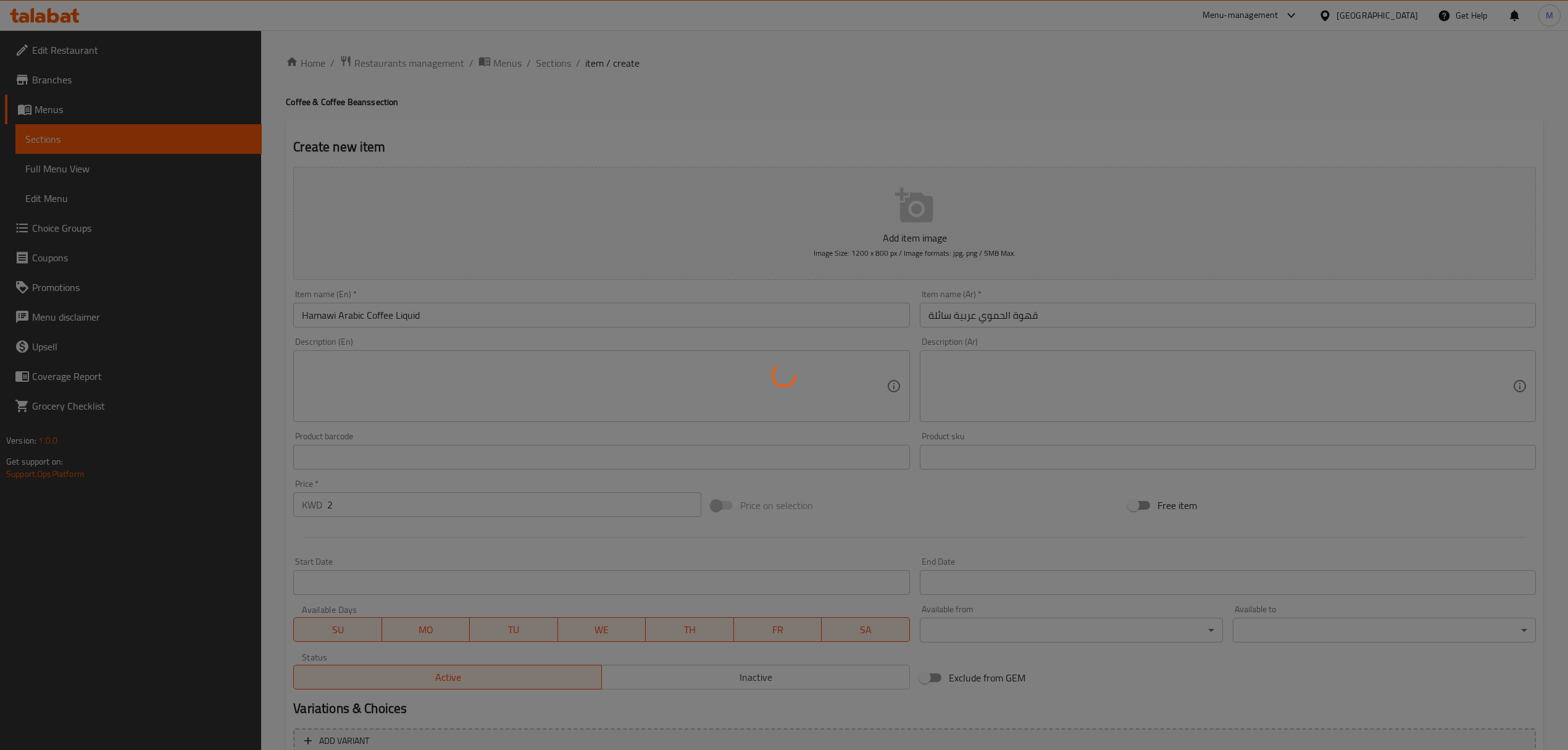
type input "0"
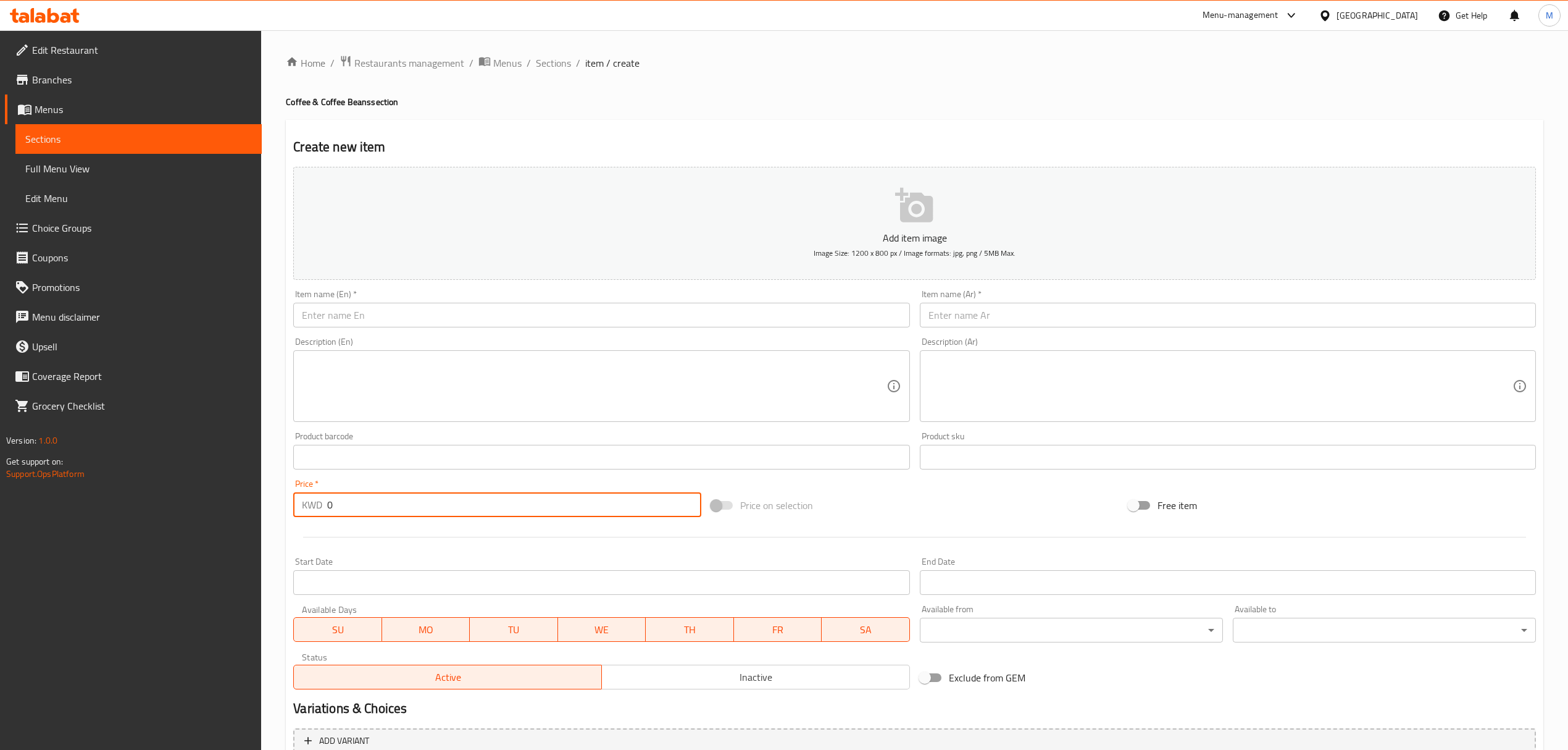
click at [373, 321] on input "text" at bounding box center [601, 315] width 616 height 25
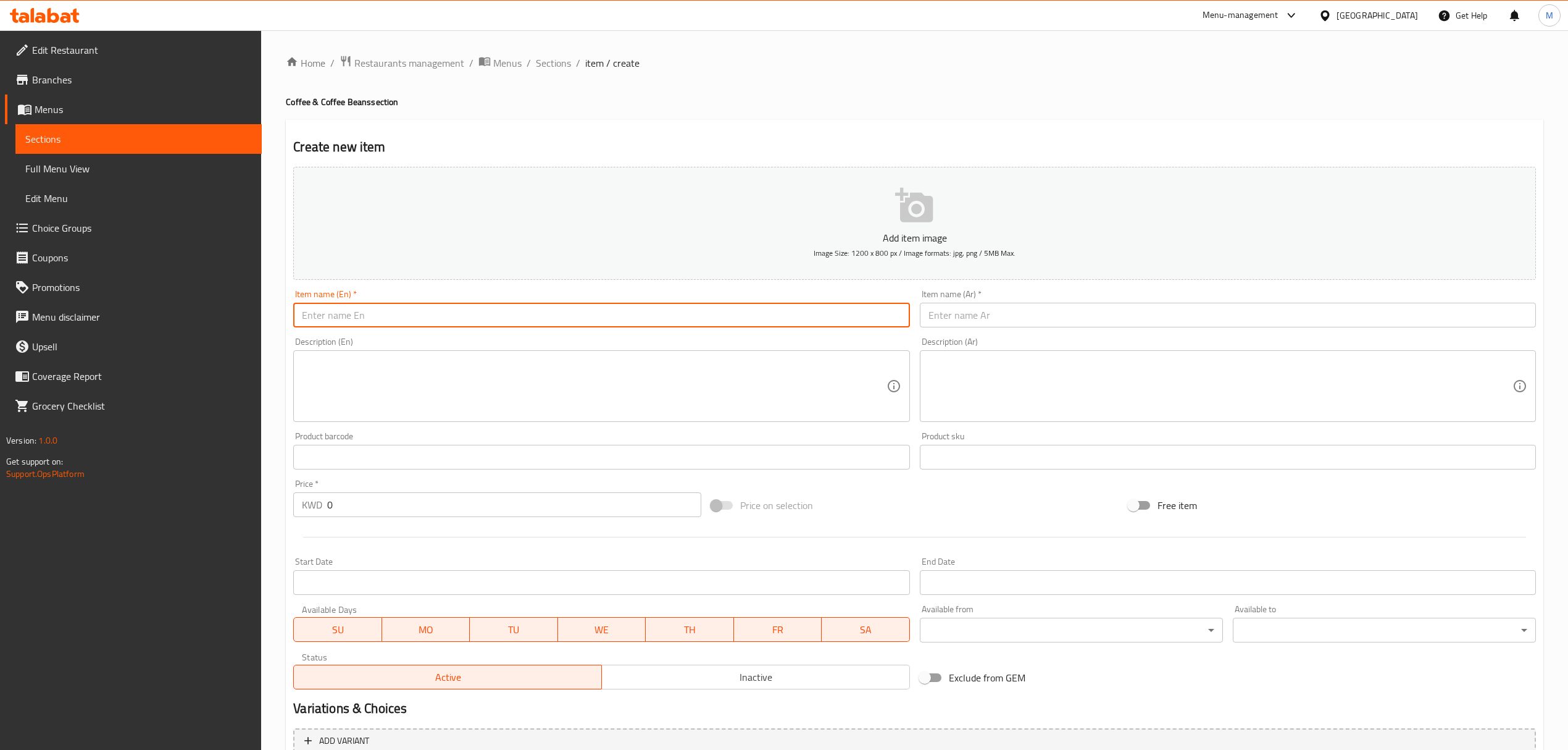
paste input "[PERSON_NAME]"
type input "[PERSON_NAME]"
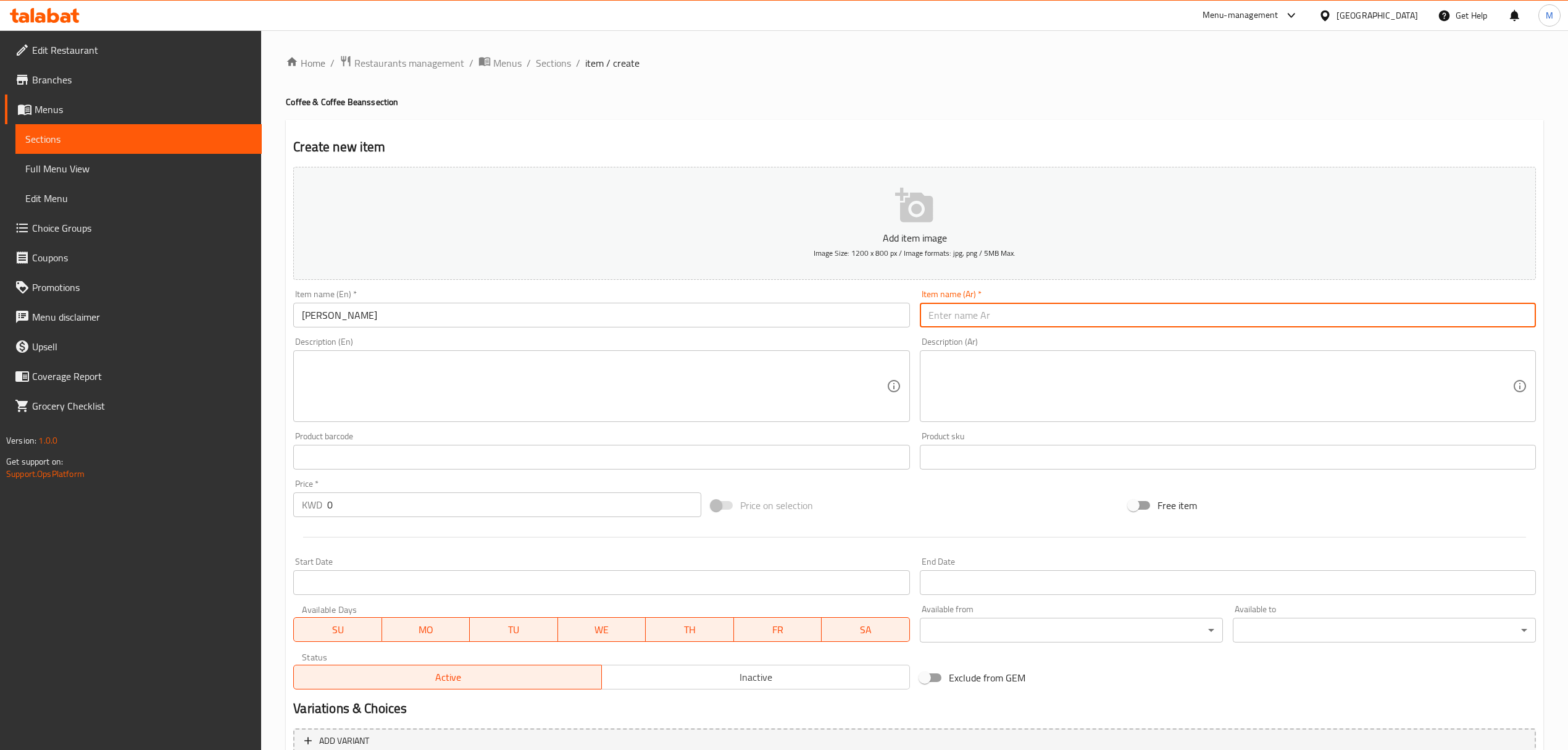
click at [1014, 320] on input "text" at bounding box center [1227, 315] width 616 height 25
paste input "متة خارطة خضرا-أبيض"
type input "متة خارطة خضرا-أبيض"
click at [506, 401] on textarea at bounding box center [594, 385] width 584 height 58
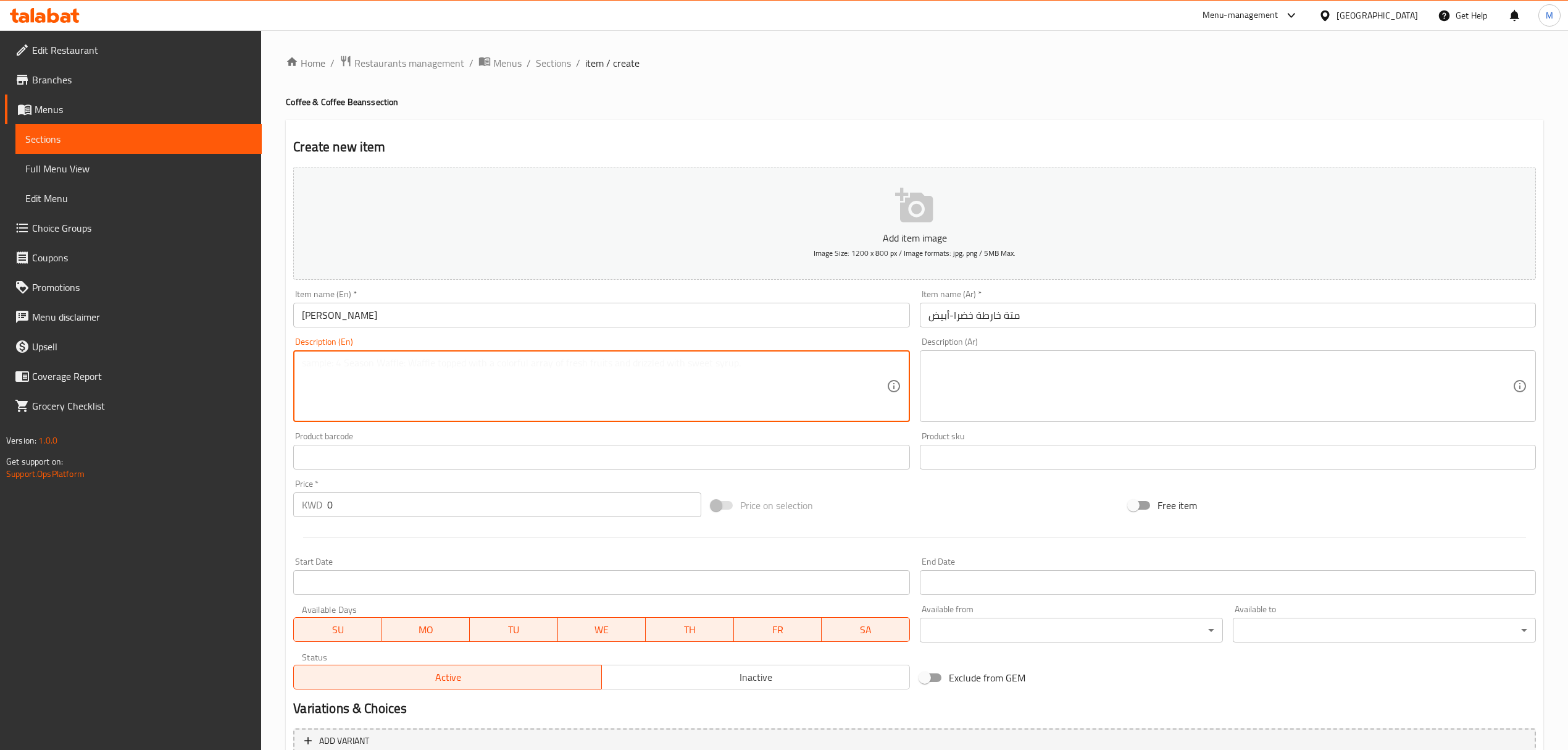
paste textarea "[PERSON_NAME]"
type textarea "[PERSON_NAME]"
click at [511, 516] on input "0" at bounding box center [514, 504] width 373 height 25
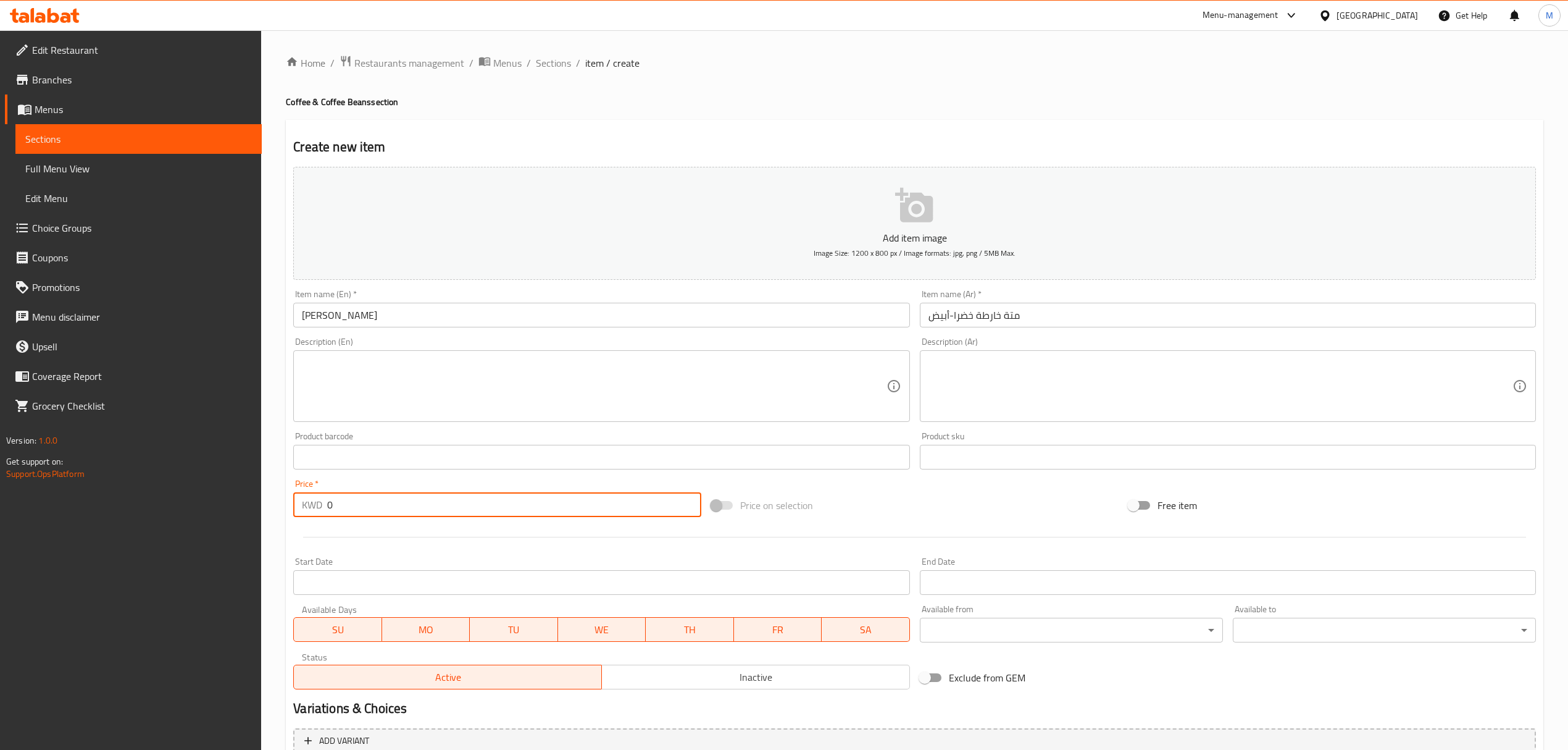
click at [511, 516] on input "0" at bounding box center [514, 504] width 373 height 25
paste input "1.5"
type input "1.5"
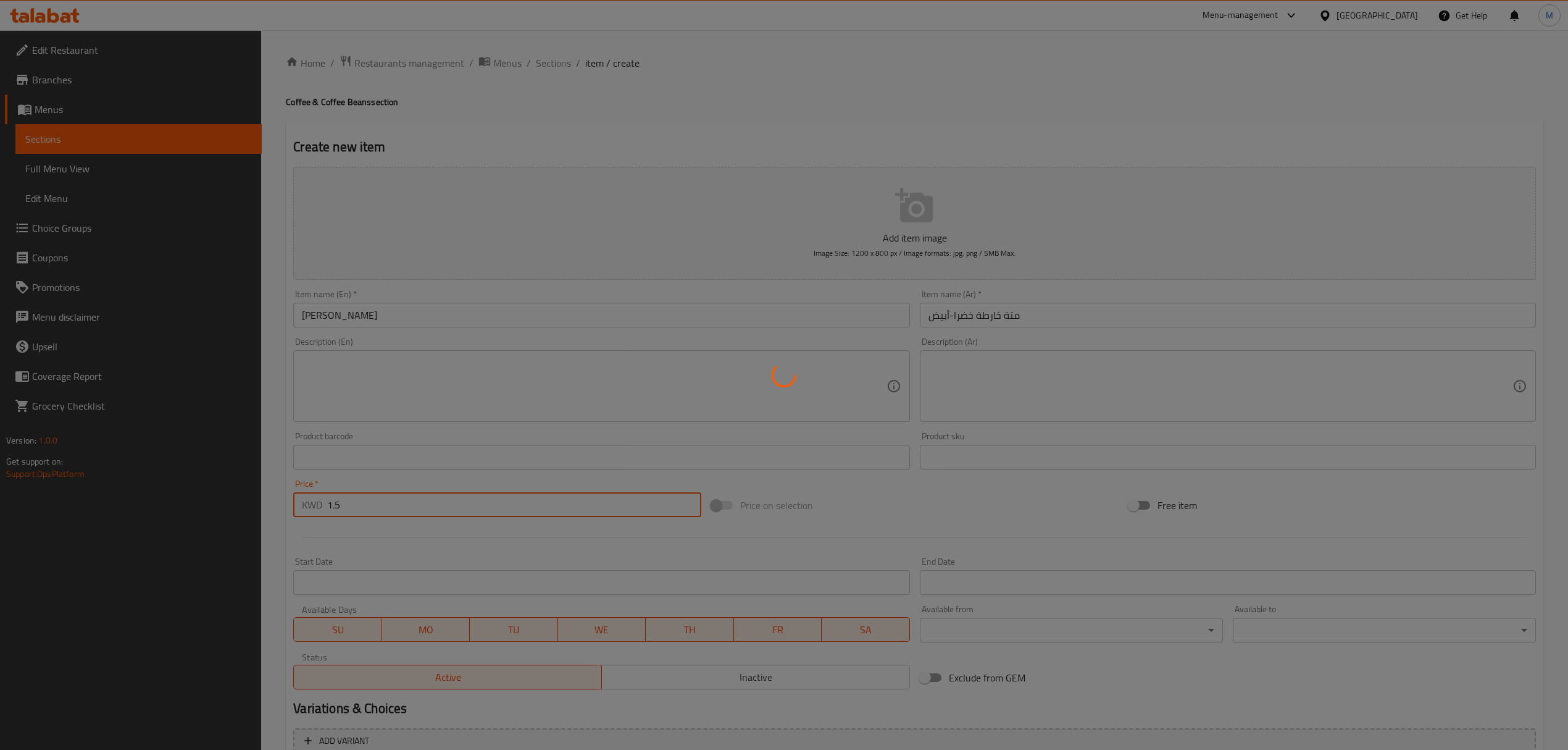
type input "0"
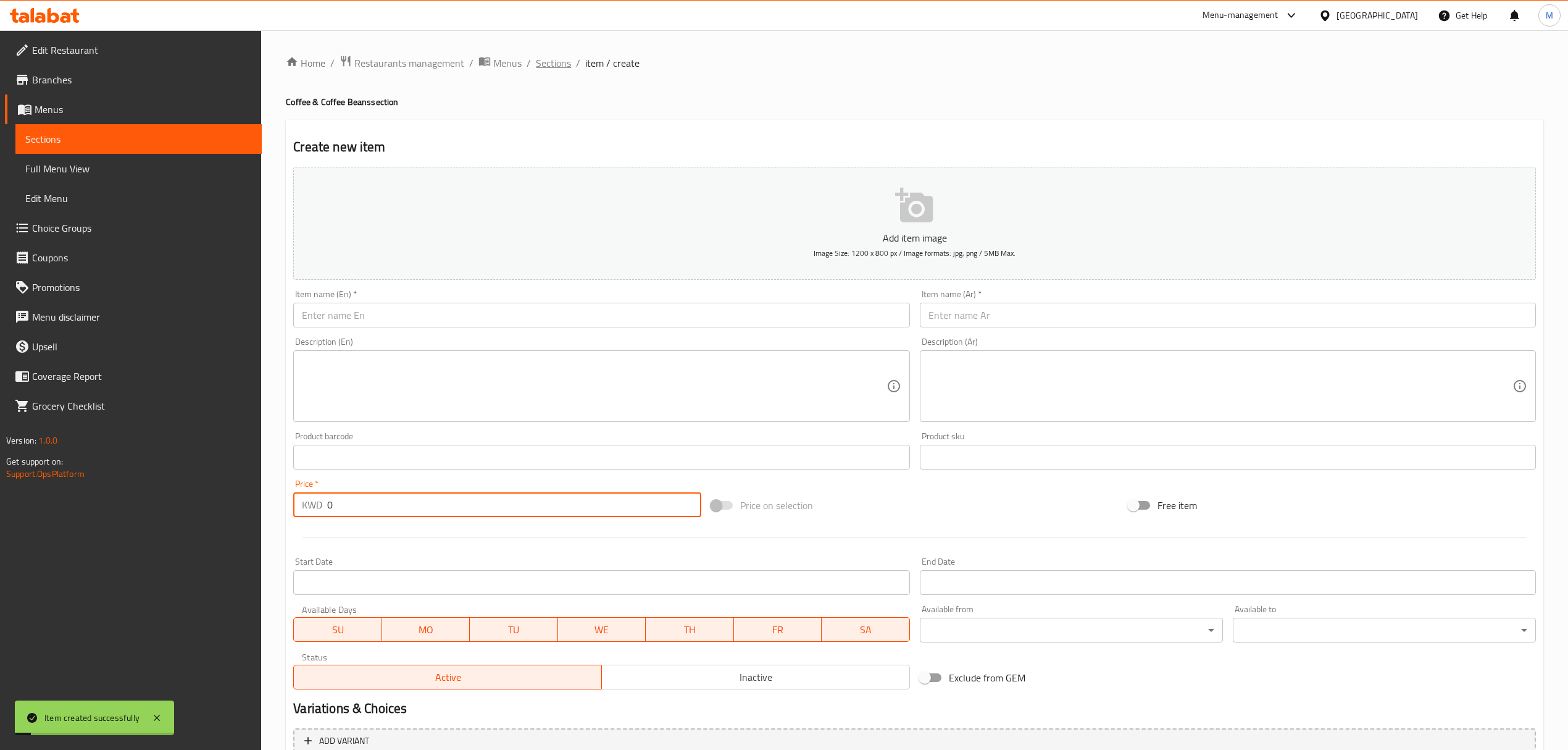
drag, startPoint x: 549, startPoint y: 75, endPoint x: 554, endPoint y: 68, distance: 8.6
click at [549, 75] on div "Home / Restaurants management / Menus / Sections / item / create Coffee & Coffe…" at bounding box center [915, 452] width 1258 height 793
click at [554, 65] on span "Sections" at bounding box center [554, 62] width 35 height 14
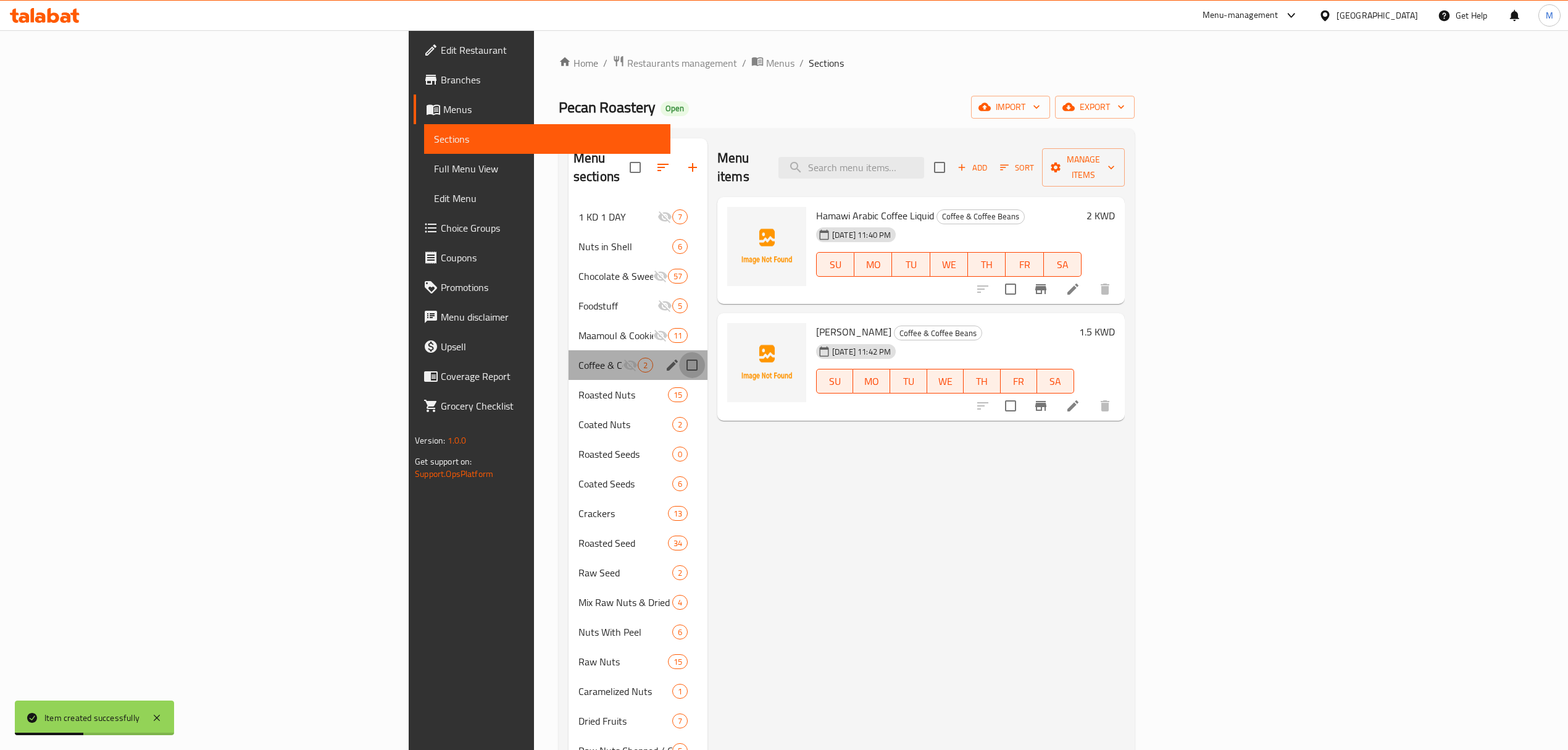
click at [679, 352] on input "Menu sections" at bounding box center [692, 365] width 26 height 26
checkbox input "true"
click at [705, 160] on icon "button" at bounding box center [712, 167] width 14 height 14
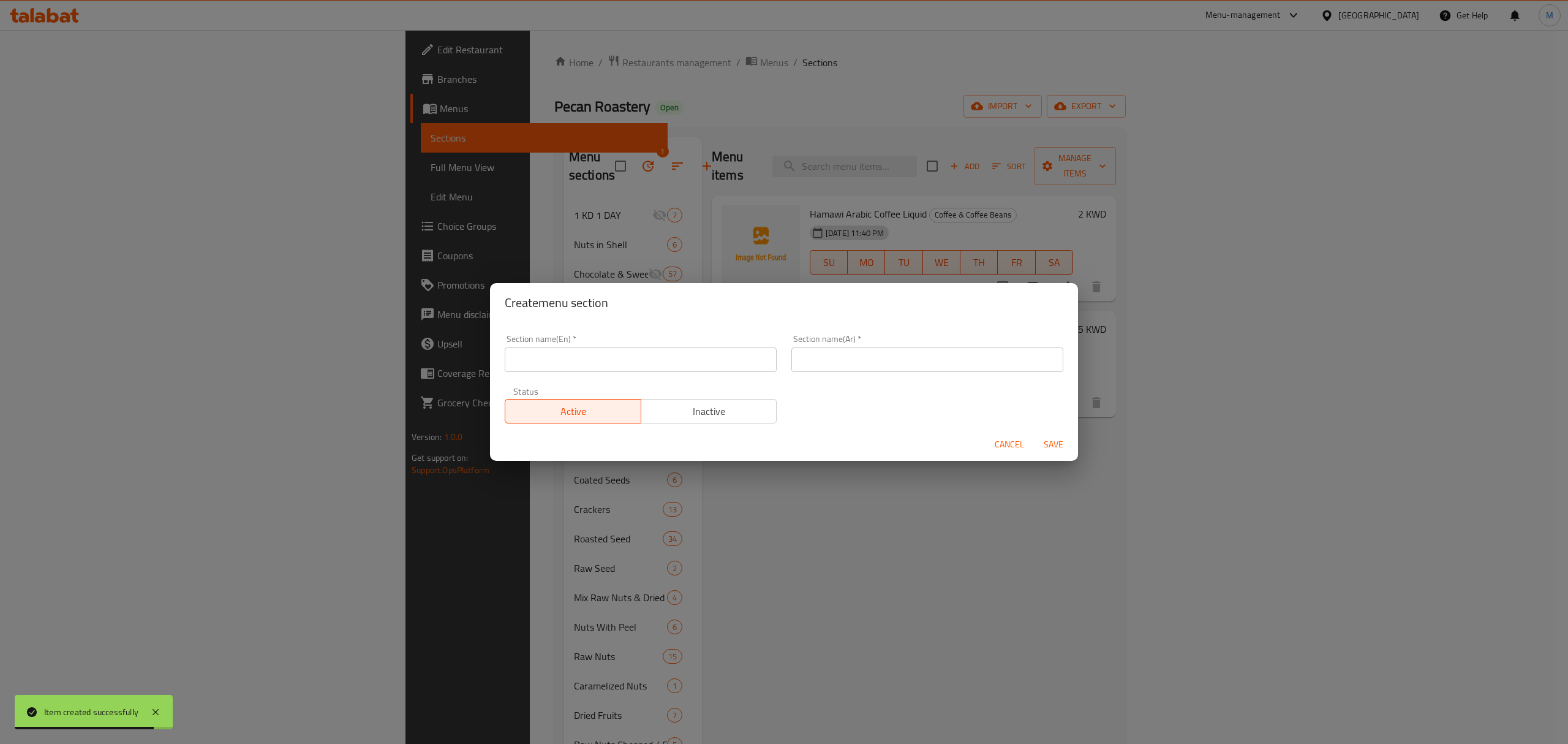
click at [677, 363] on input "text" at bounding box center [641, 359] width 272 height 25
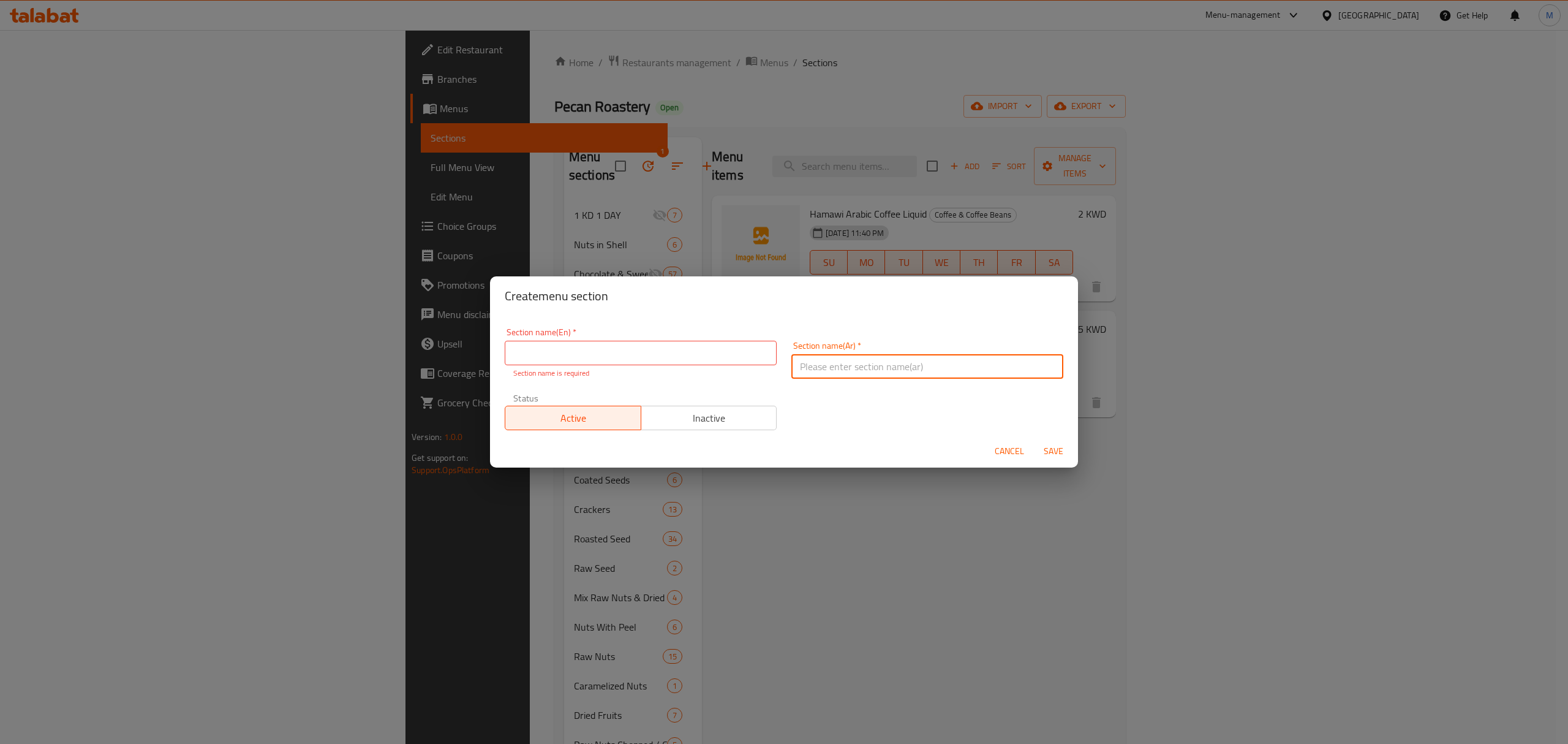
click at [930, 370] on input "text" at bounding box center [927, 366] width 272 height 25
paste input "ماتشا (مته)"
type input "ماتشا (مته)"
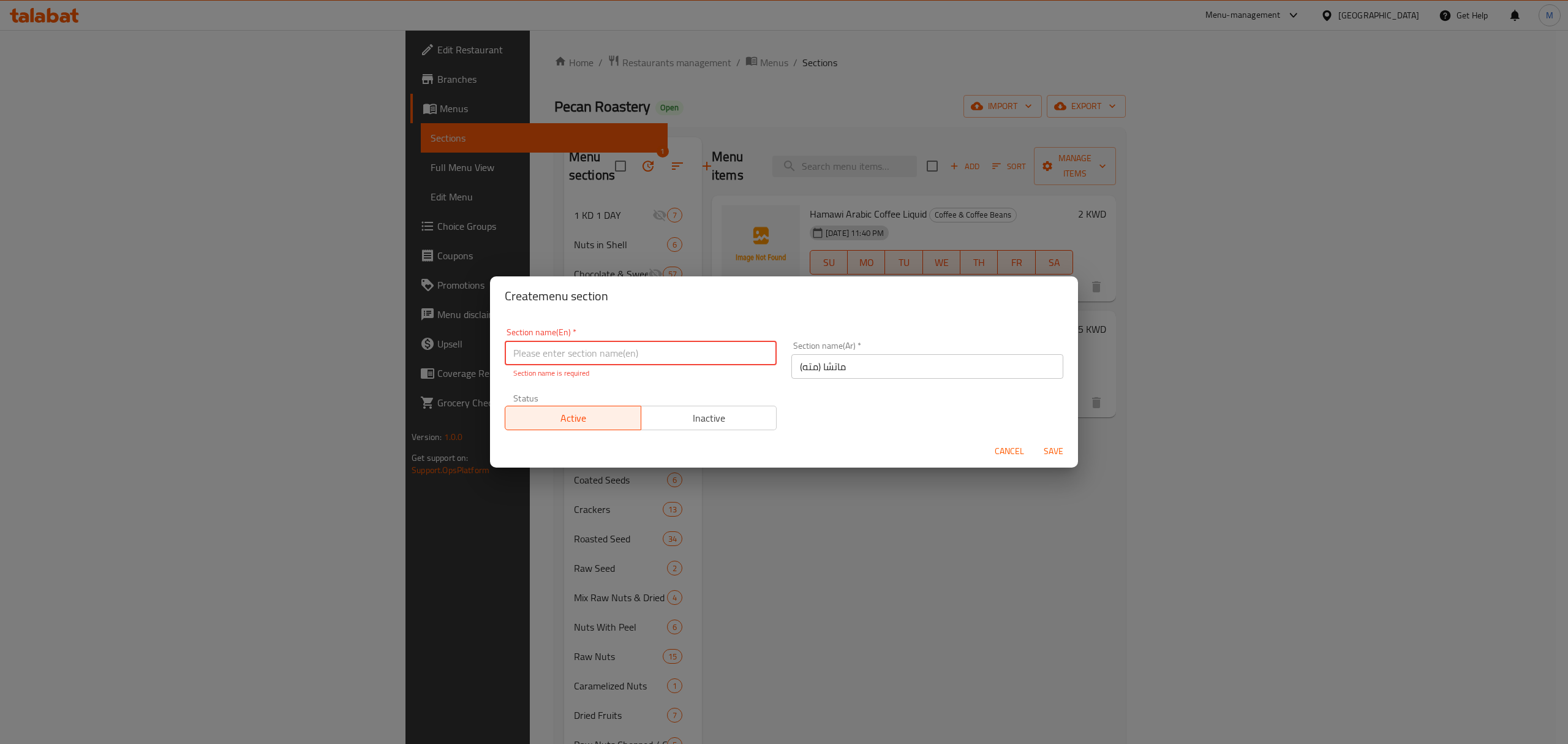
click at [578, 348] on input "text" at bounding box center [641, 352] width 272 height 25
paste input "Matcha"
type input "Matcha"
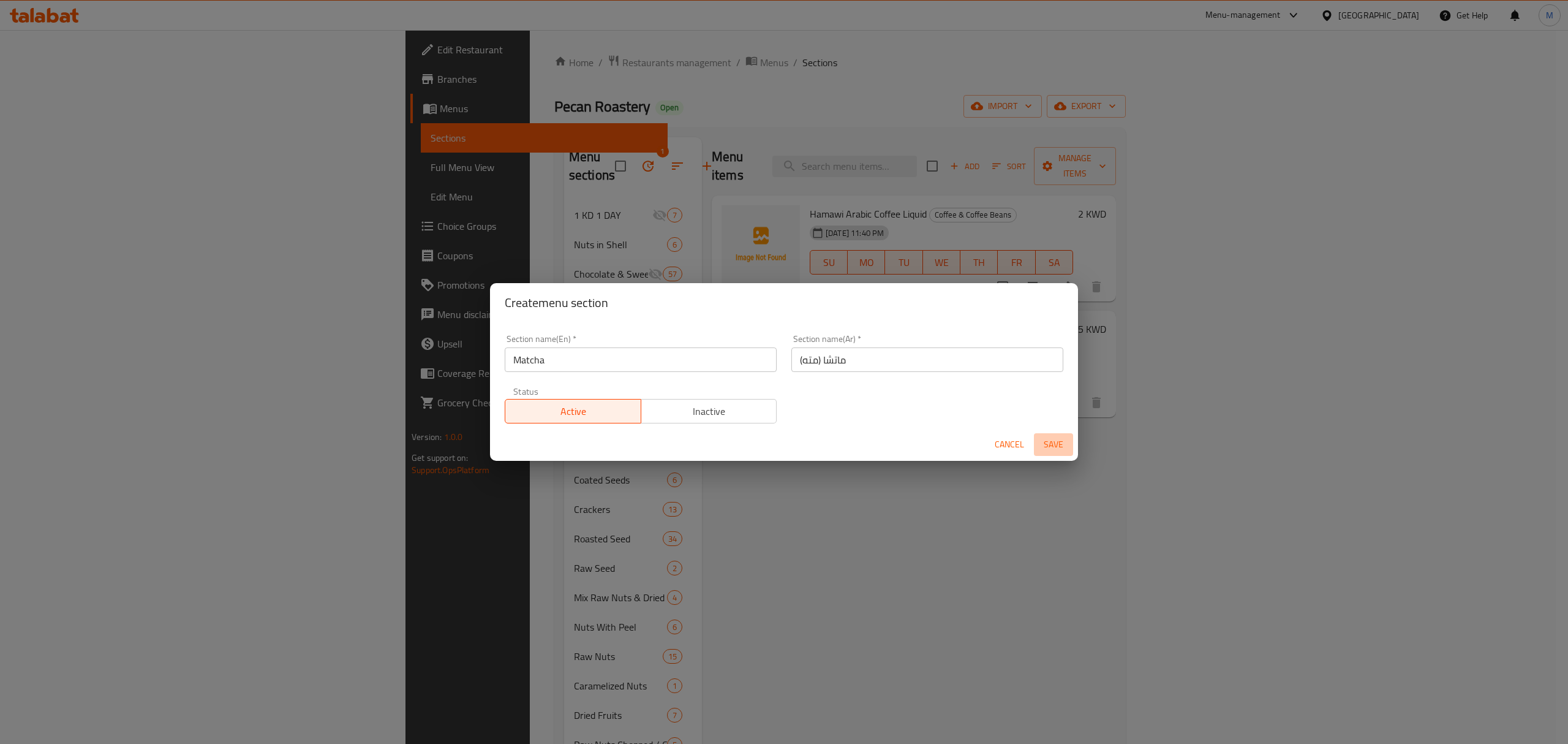
click at [1070, 454] on button "Save" at bounding box center [1053, 444] width 39 height 23
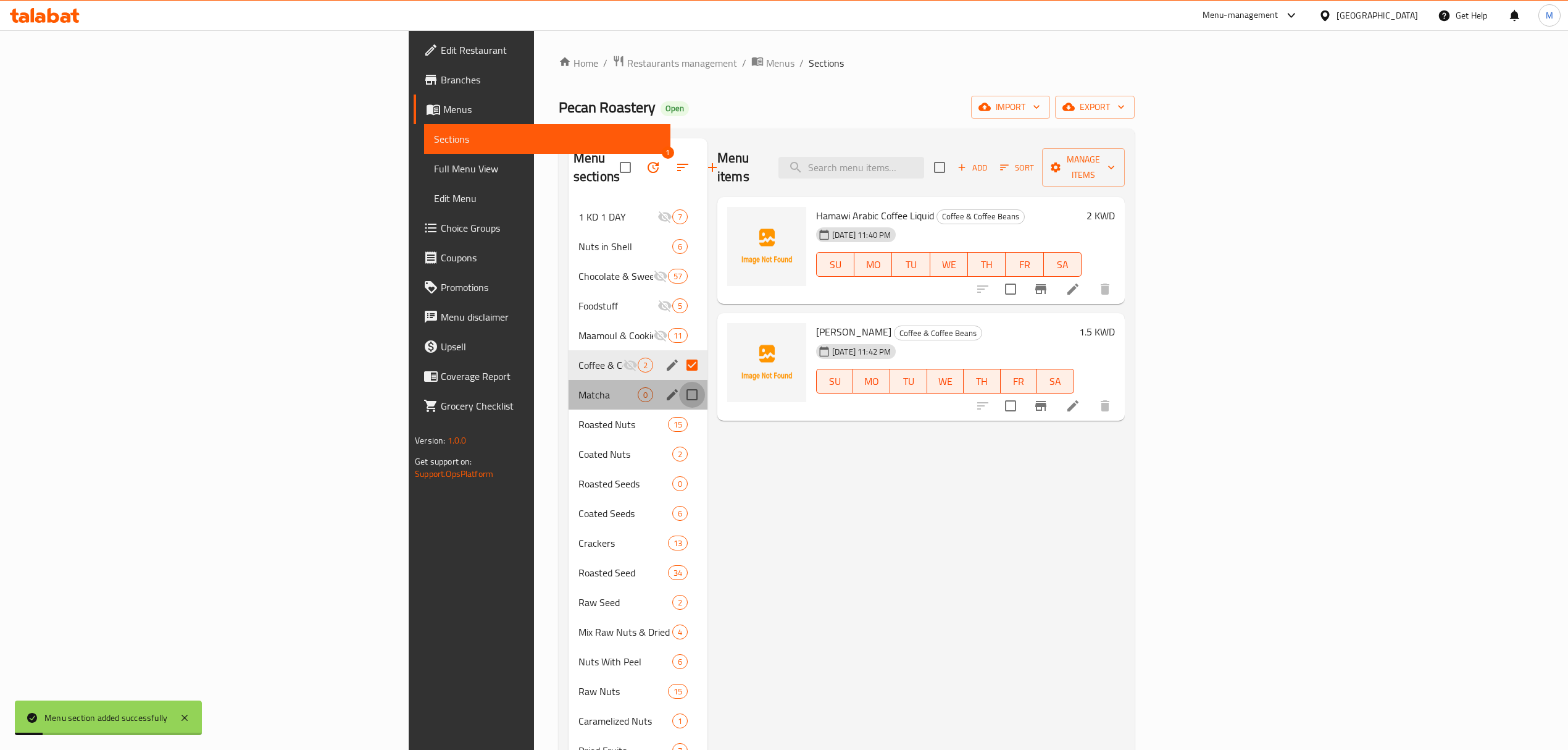
click at [679, 381] on input "Menu sections" at bounding box center [692, 394] width 26 height 26
checkbox input "true"
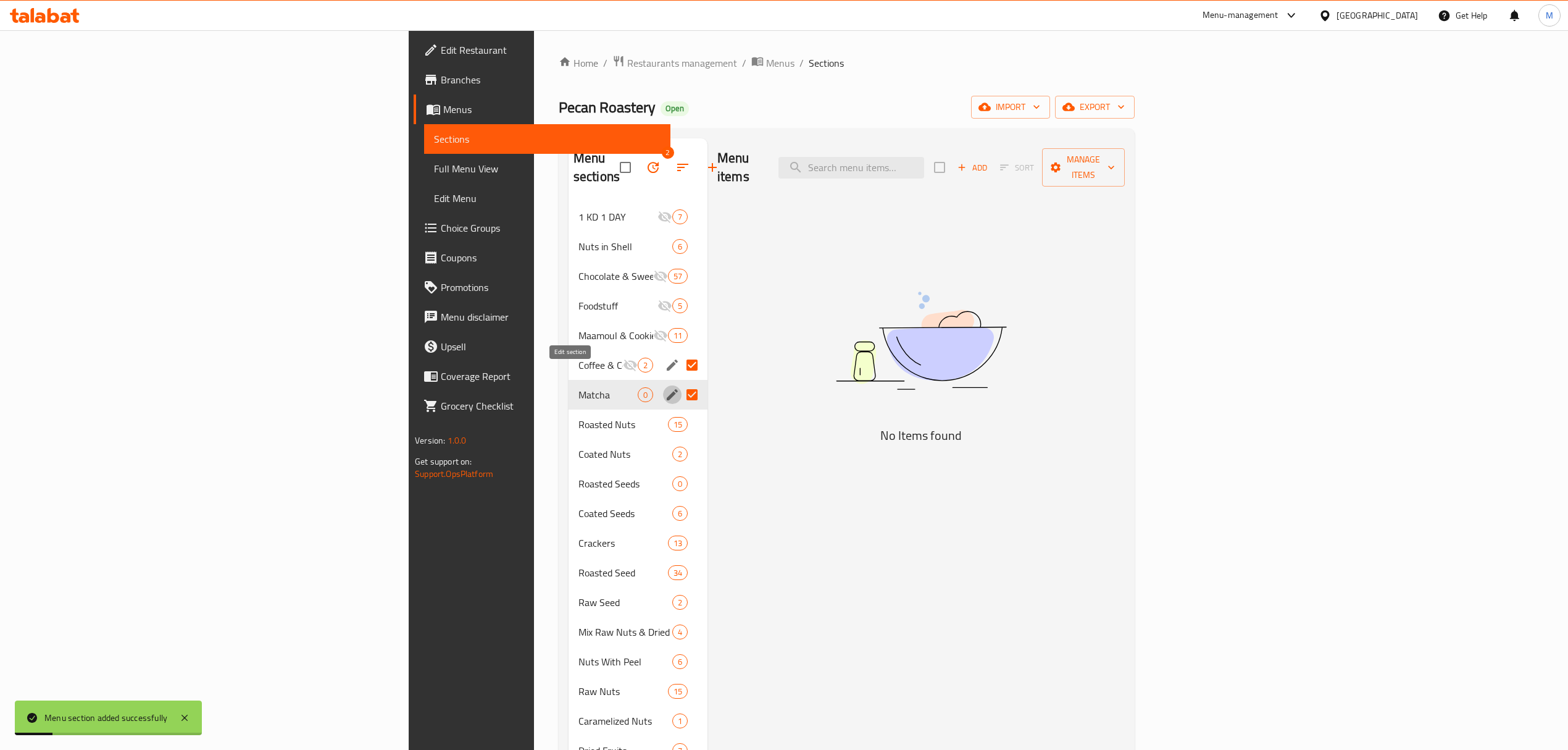
click at [667, 389] on icon "edit" at bounding box center [672, 395] width 11 height 11
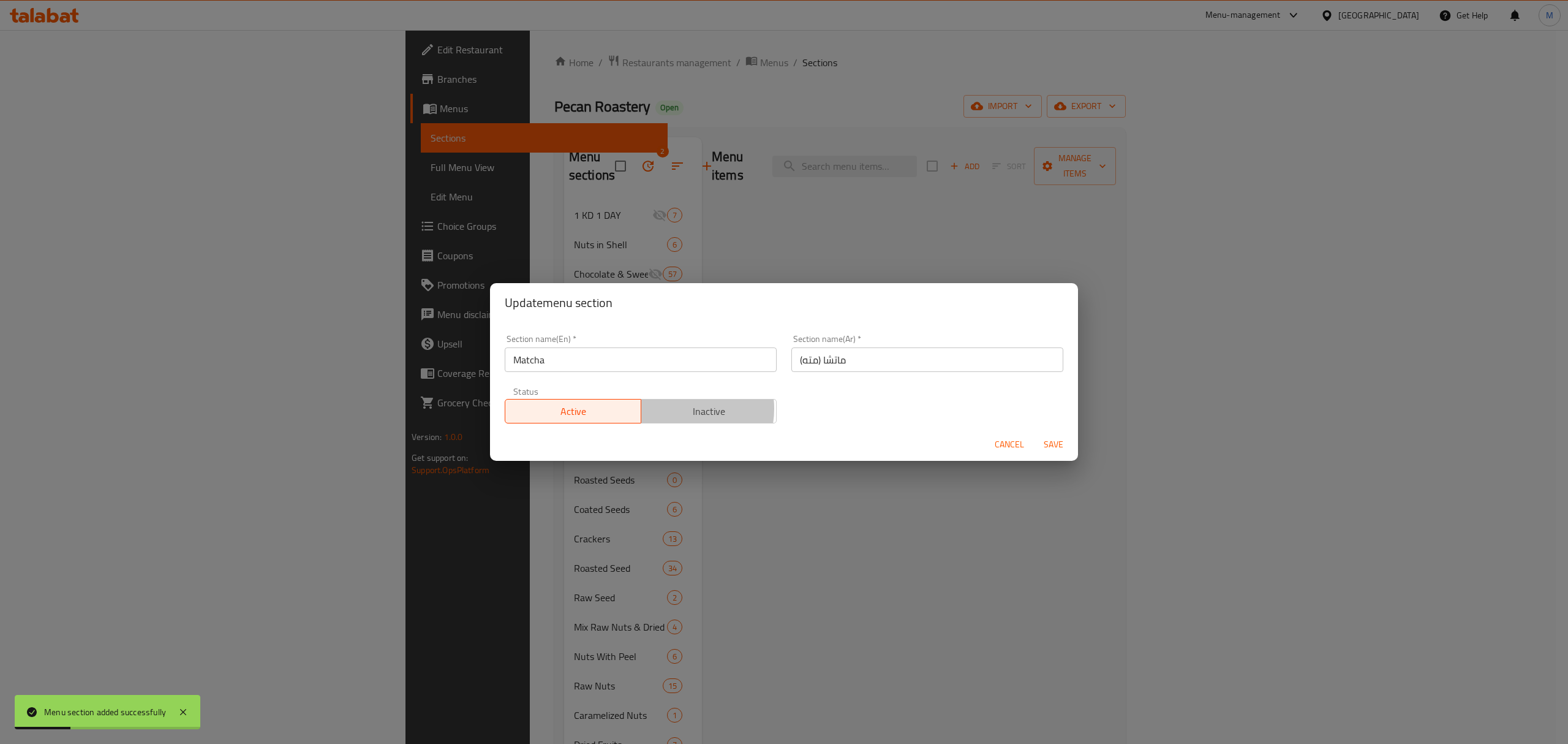
click at [679, 409] on span "Inactive" at bounding box center [709, 411] width 126 height 17
click at [1070, 436] on button "Save" at bounding box center [1053, 444] width 39 height 23
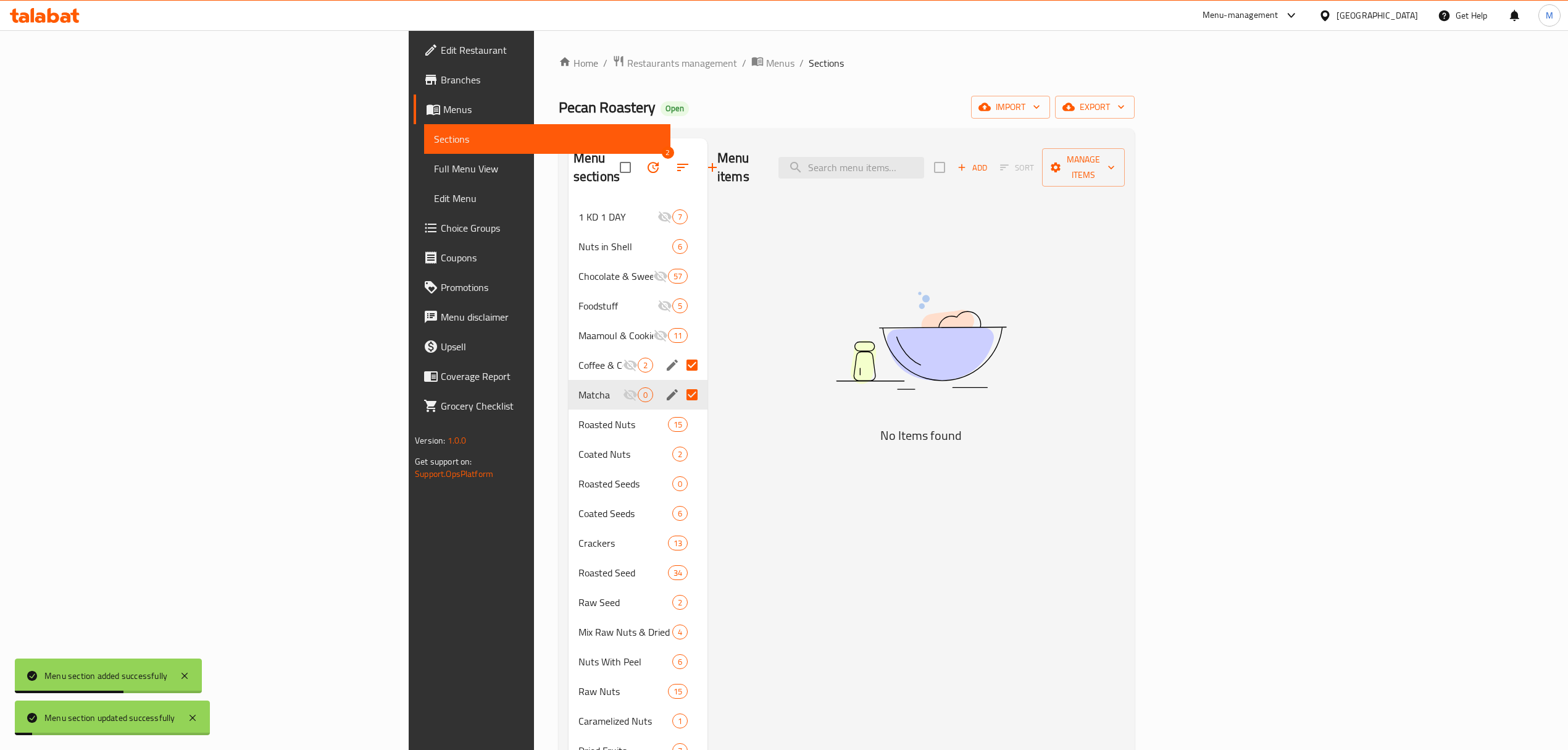
click at [667, 360] on icon "edit" at bounding box center [672, 365] width 11 height 11
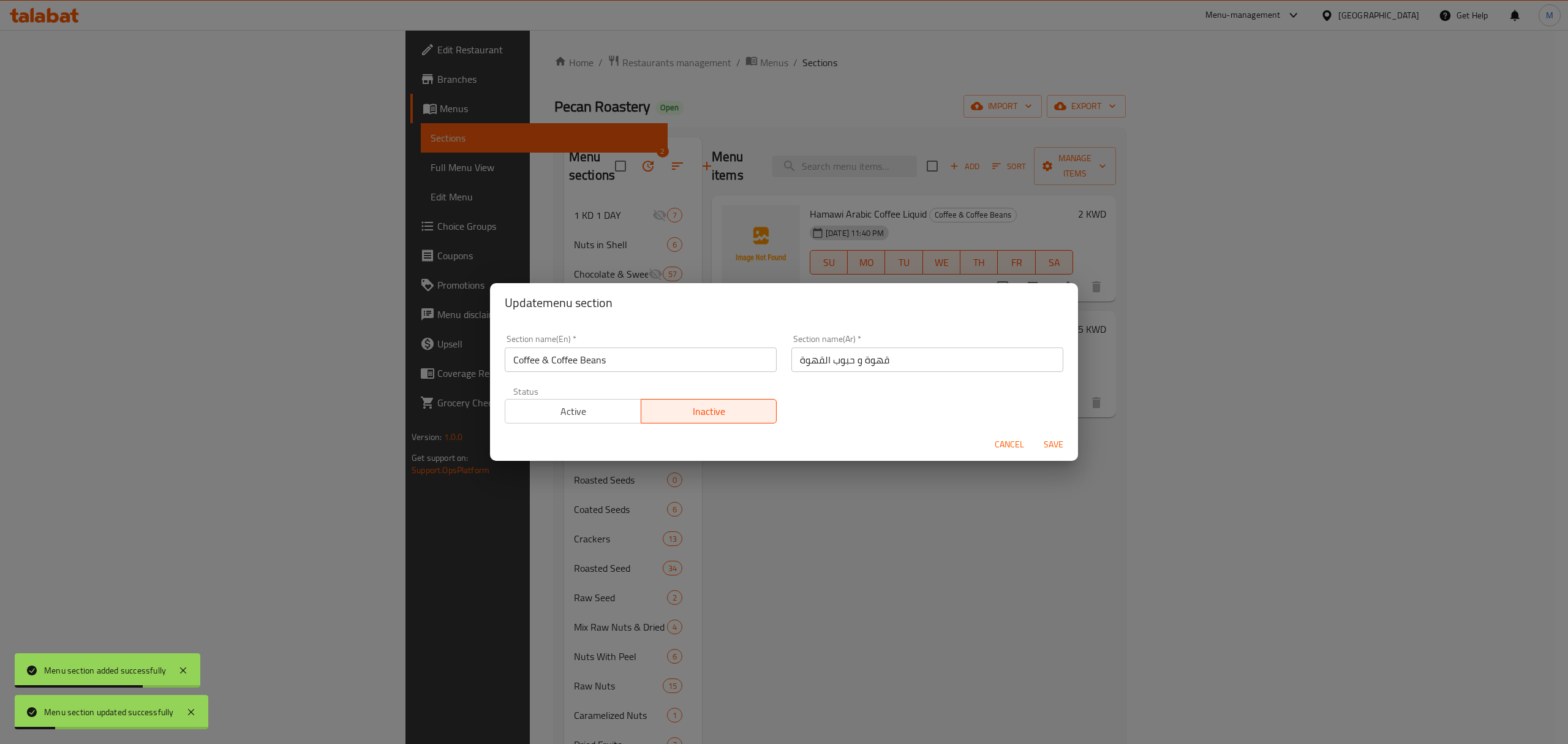
drag, startPoint x: 326, startPoint y: 349, endPoint x: 381, endPoint y: 361, distance: 56.3
click at [328, 351] on div "Update menu section Section name(En)   * Coffee & Coffee Beans Section name(En)…" at bounding box center [784, 372] width 1568 height 744
click at [1018, 440] on span "Cancel" at bounding box center [1009, 444] width 29 height 15
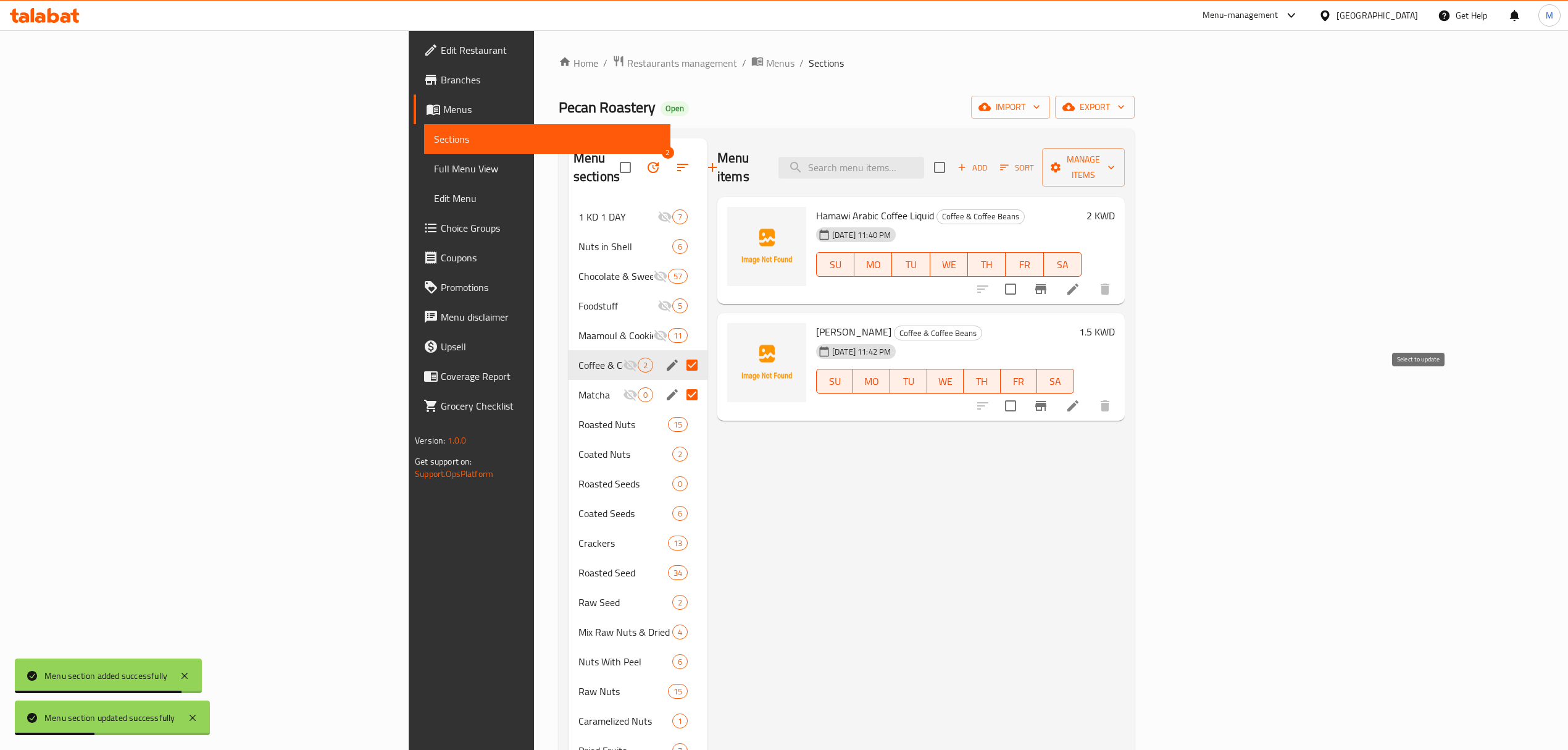
click at [1024, 393] on input "checkbox" at bounding box center [1010, 405] width 26 height 26
click at [1115, 159] on span "Manage items" at bounding box center [1083, 167] width 63 height 31
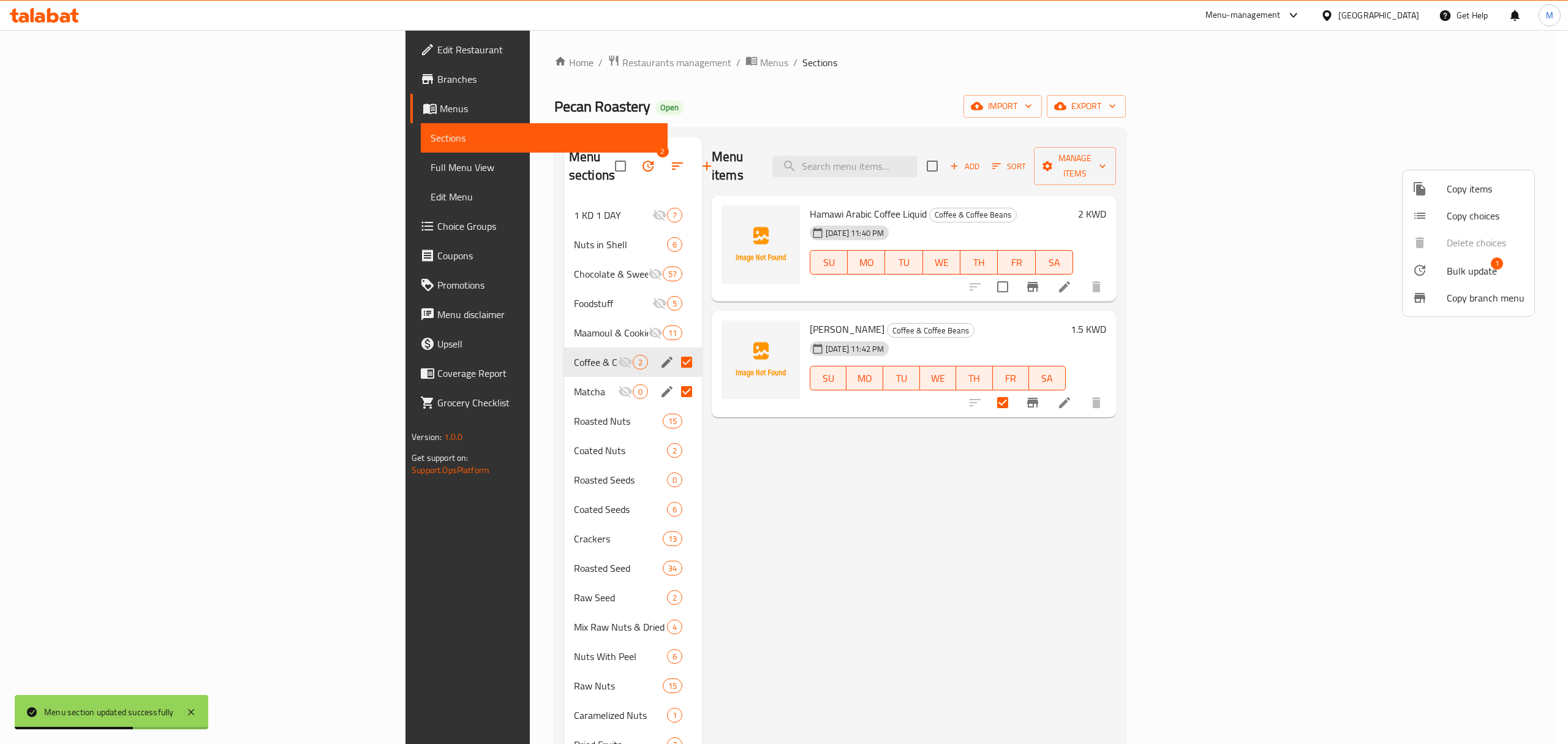
click at [1449, 276] on span "Bulk update" at bounding box center [1471, 270] width 50 height 14
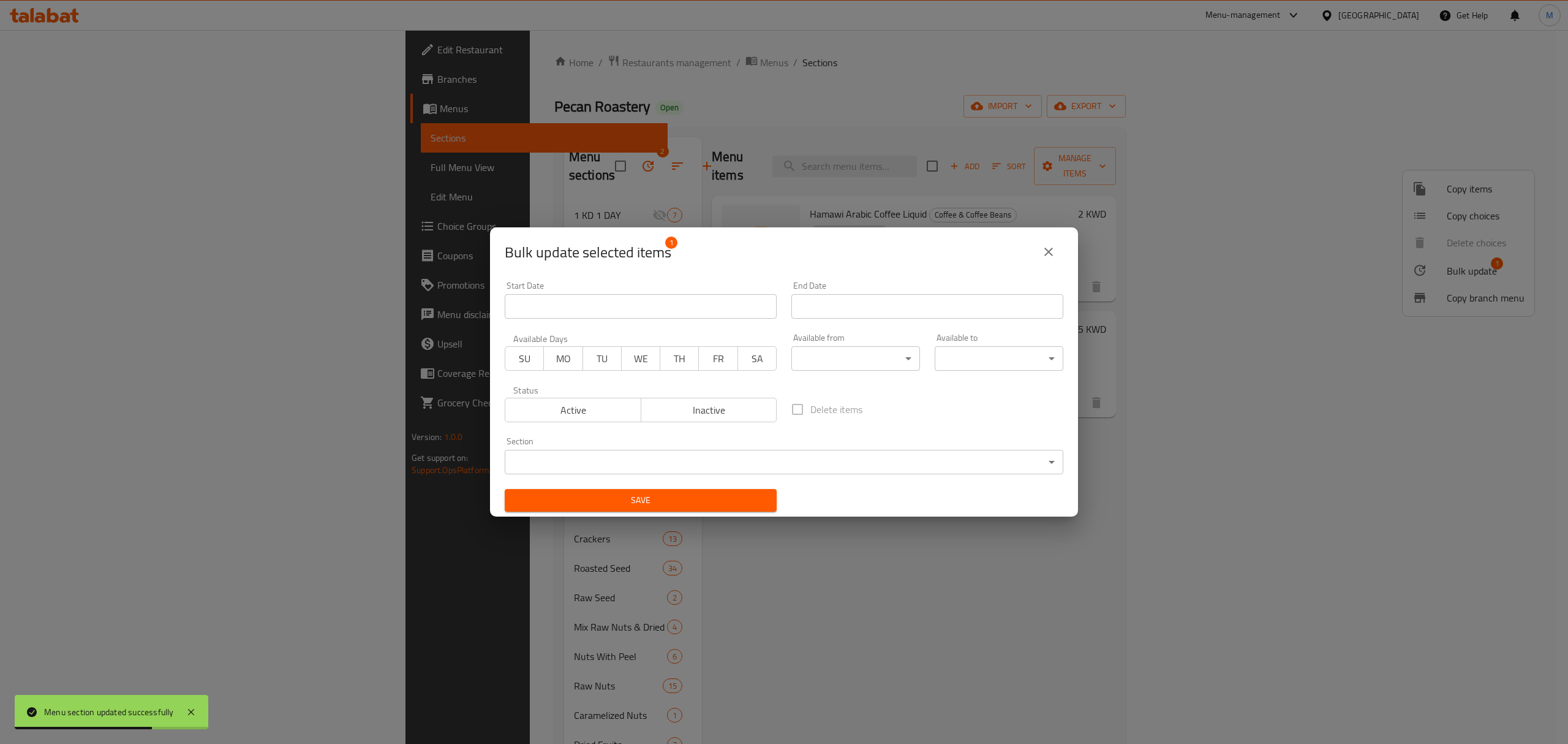
click at [683, 453] on body "Menu section updated successfully ​ Menu-management [GEOGRAPHIC_DATA] Get Help …" at bounding box center [784, 387] width 1568 height 714
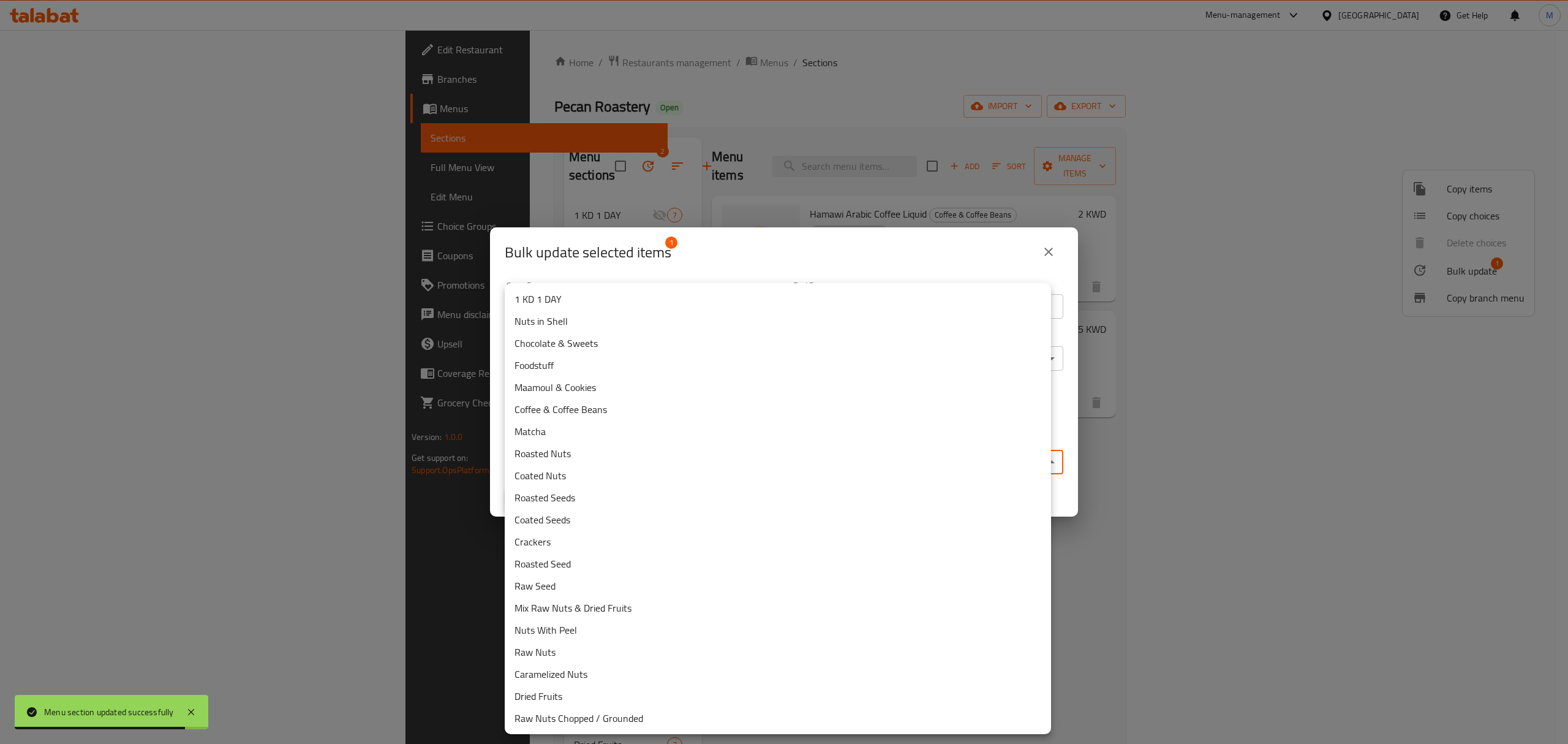
click at [559, 436] on li "Matcha" at bounding box center [777, 432] width 546 height 22
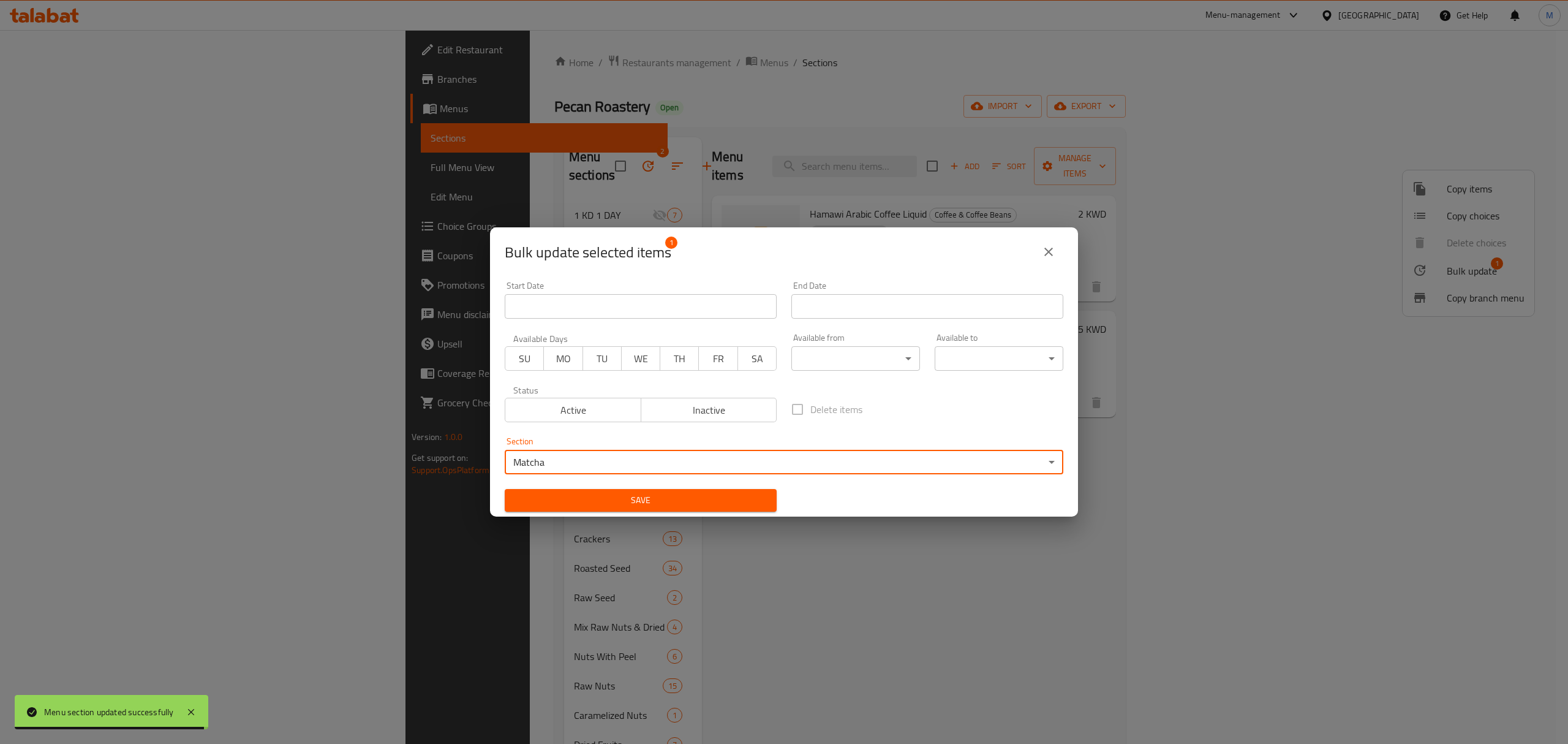
click at [718, 490] on button "Save" at bounding box center [641, 500] width 272 height 23
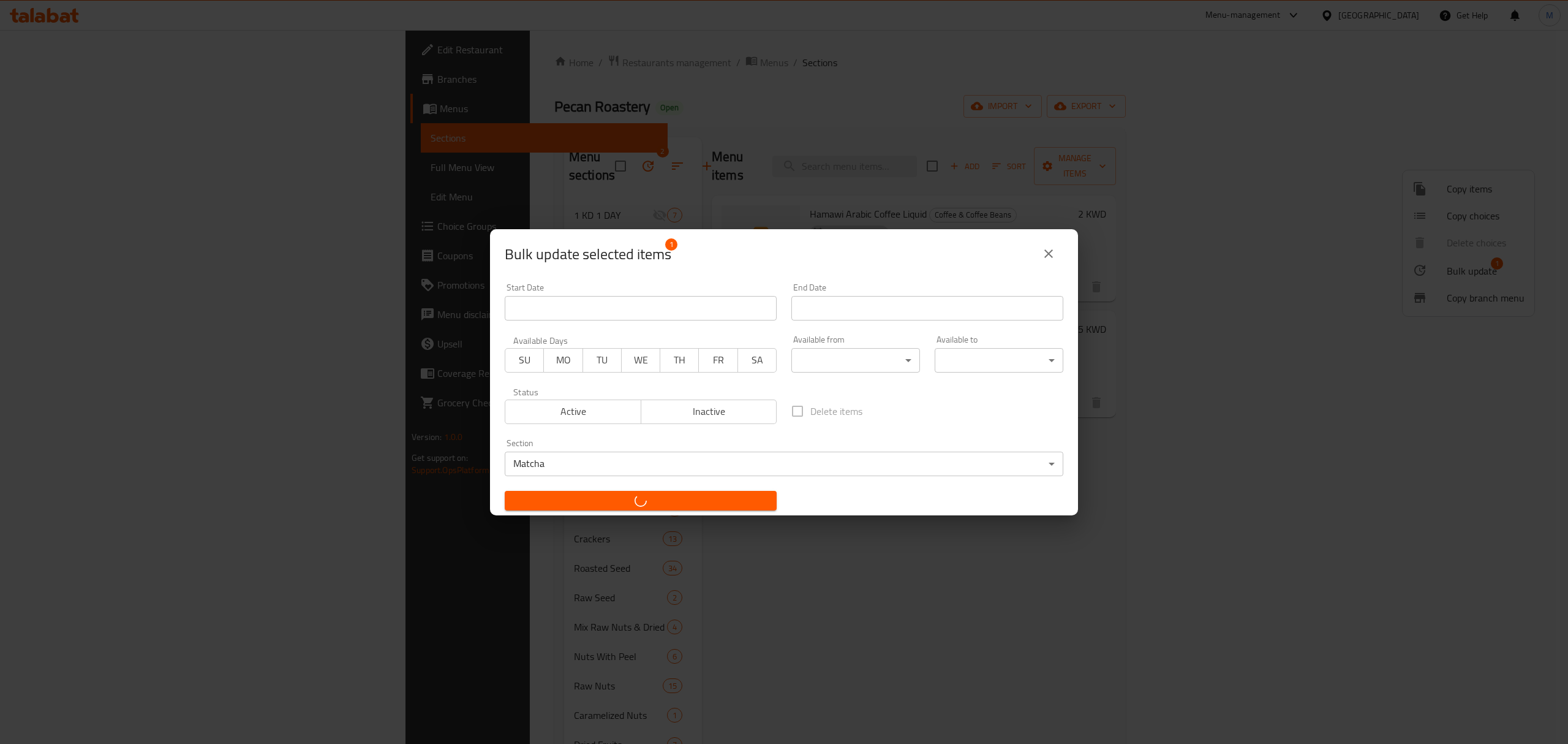
checkbox input "false"
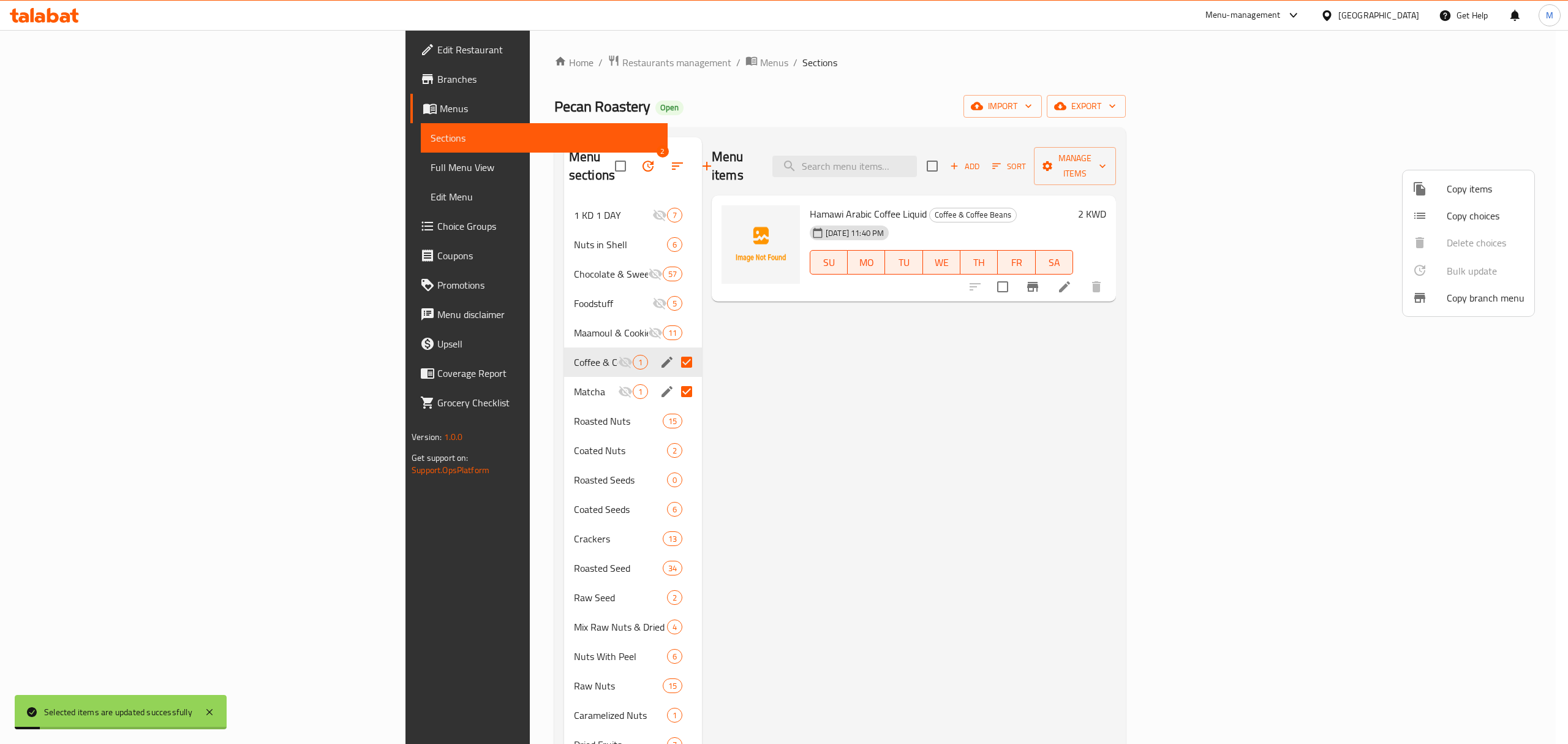
click at [451, 366] on div at bounding box center [784, 372] width 1568 height 744
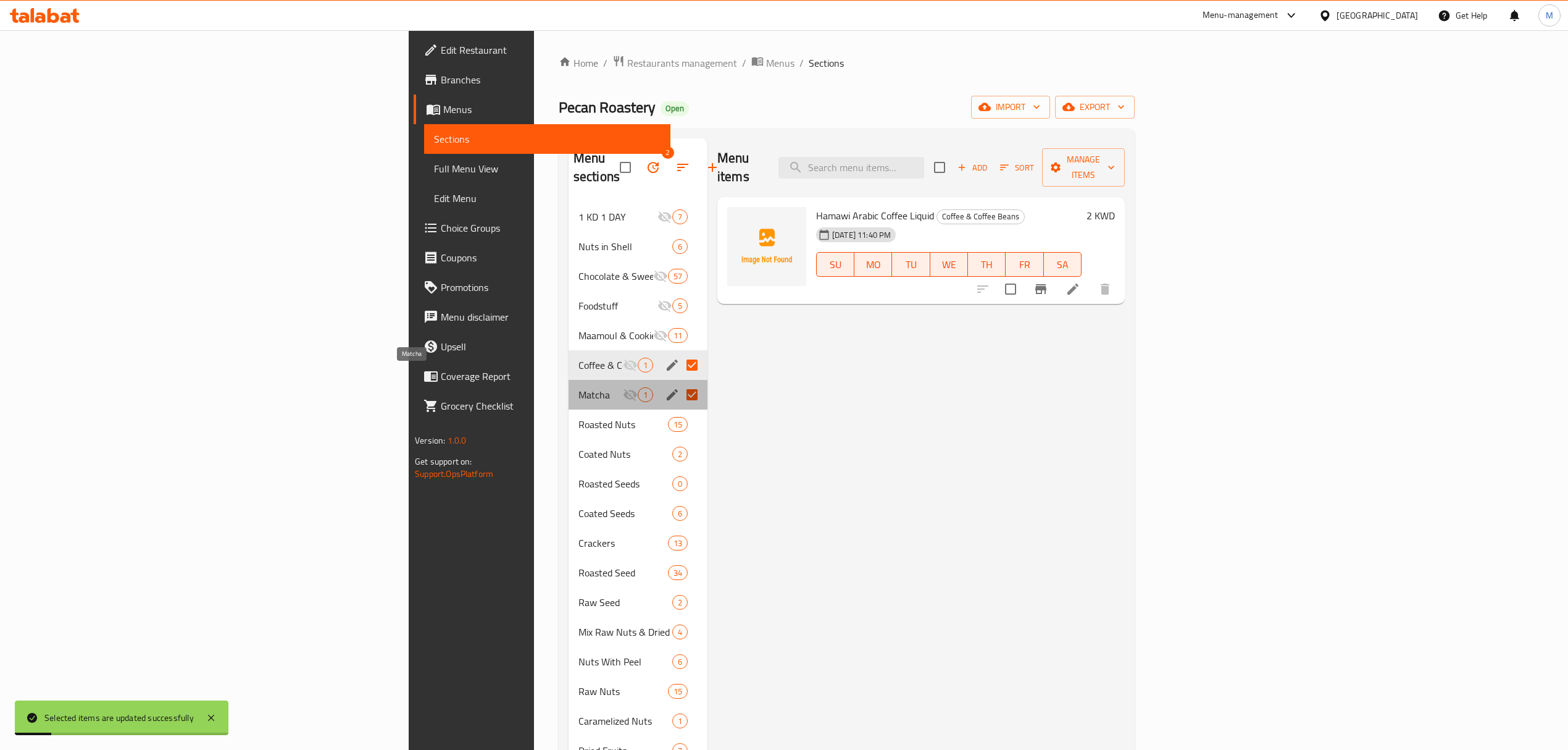
click at [578, 387] on span "Matcha" at bounding box center [600, 394] width 44 height 14
click at [990, 160] on span "Add" at bounding box center [973, 167] width 34 height 14
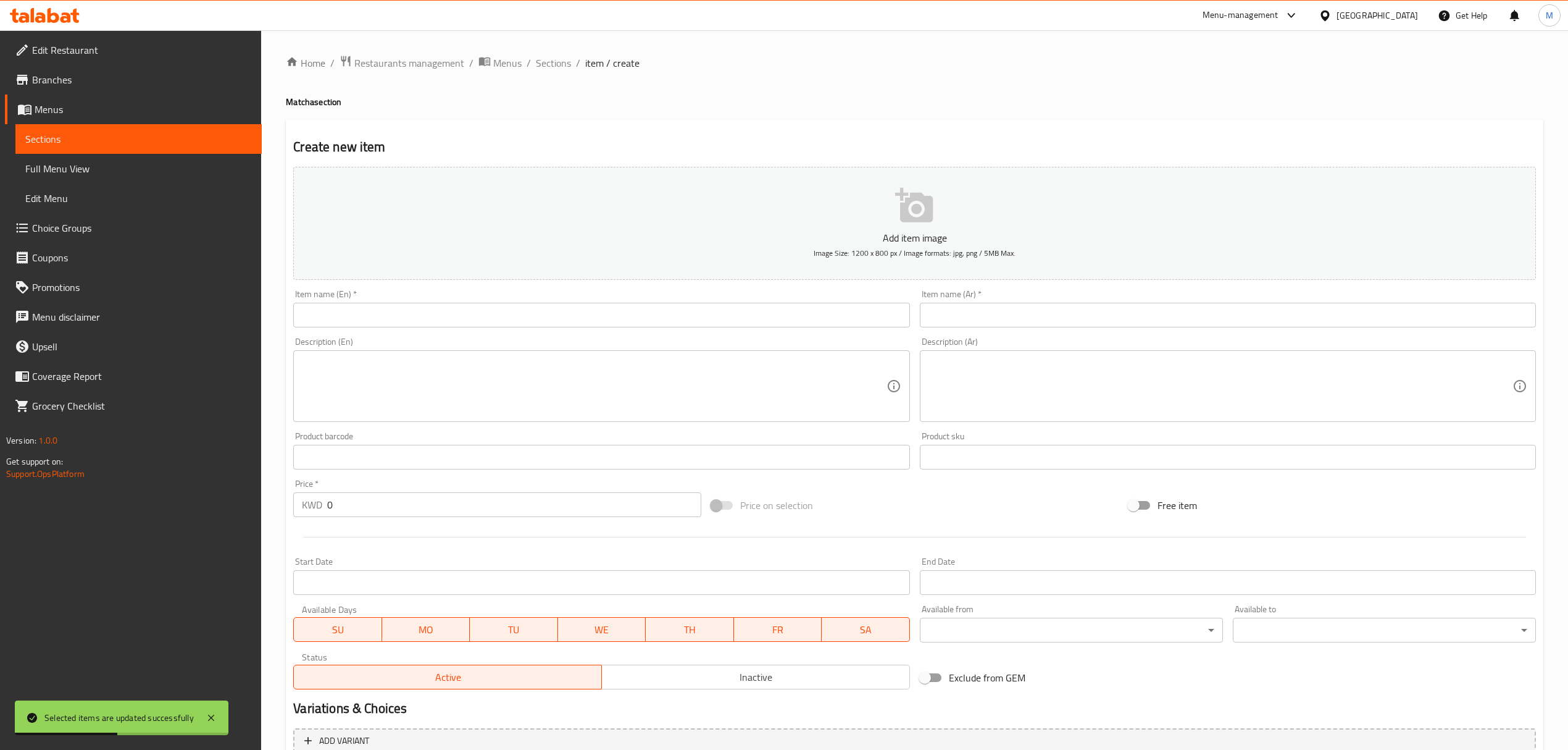
click at [1194, 297] on div "Item name (Ar)   * Item name (Ar) *" at bounding box center [1227, 308] width 616 height 38
click at [1174, 317] on input "text" at bounding box center [1227, 315] width 616 height 25
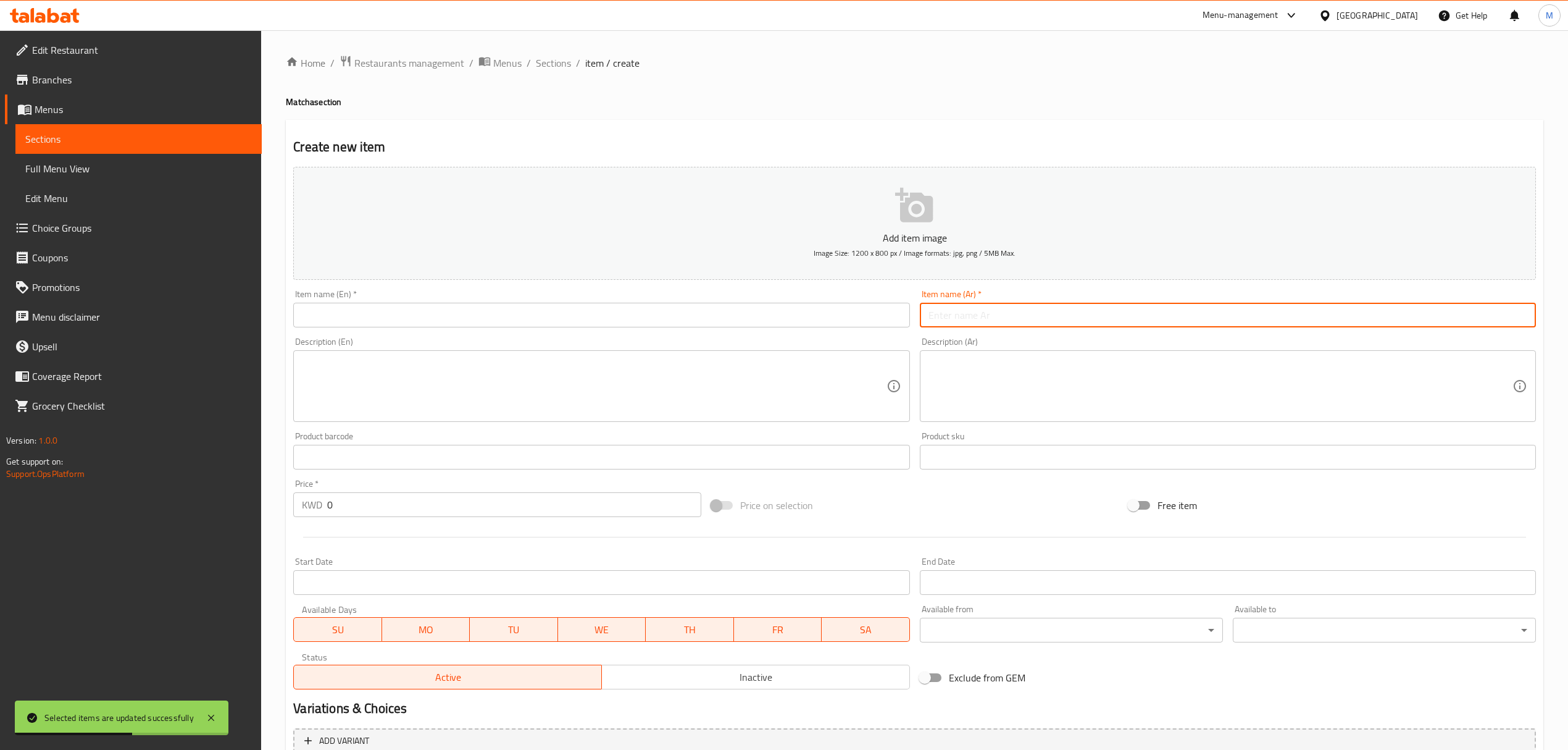
paste input "متة خارطة خضرا-أخضر"
type input "متة خارطة خضرا-أخضر"
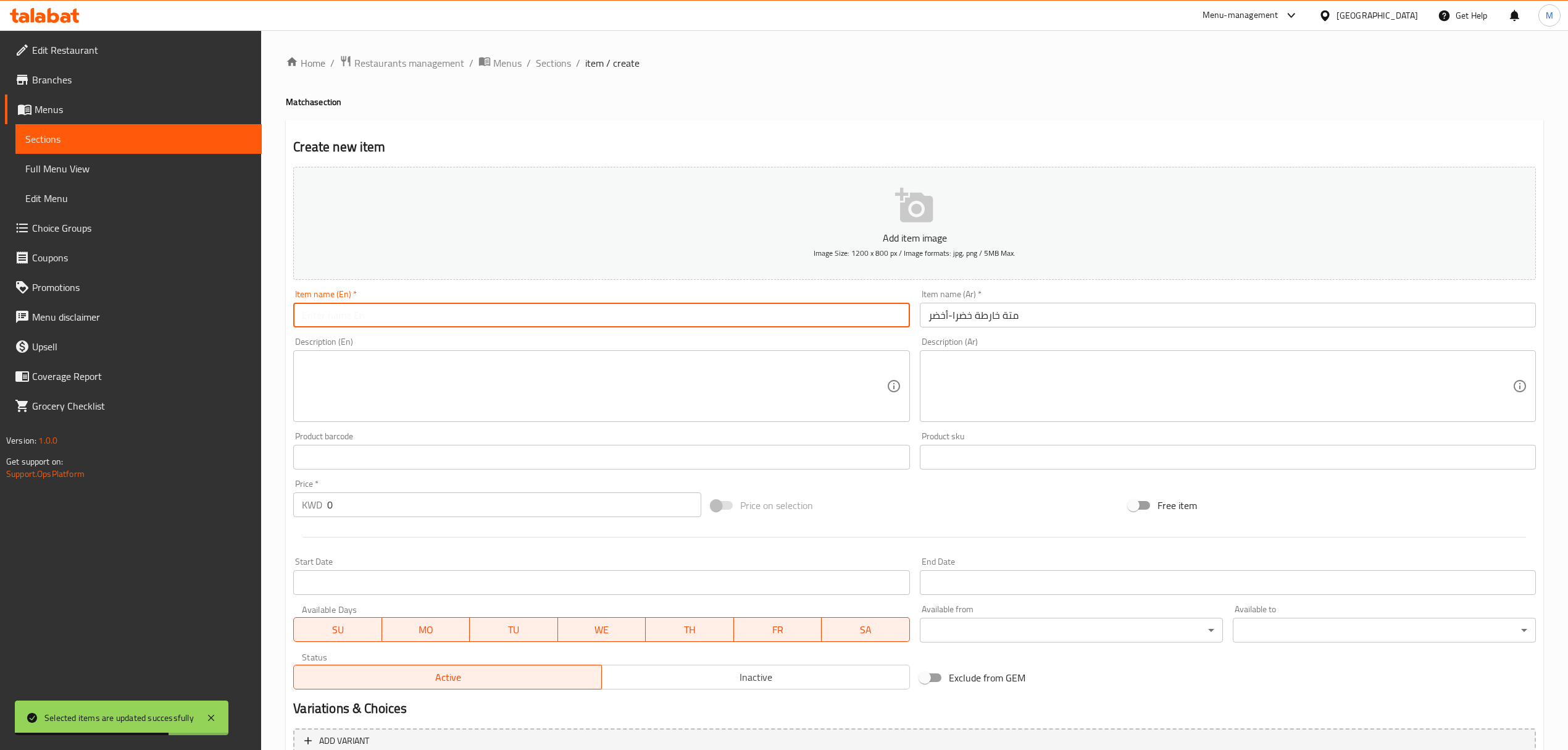
click at [420, 313] on input "text" at bounding box center [601, 315] width 616 height 25
paste input "[PERSON_NAME]"
type input "[PERSON_NAME]"
click at [511, 512] on input "0" at bounding box center [514, 504] width 373 height 25
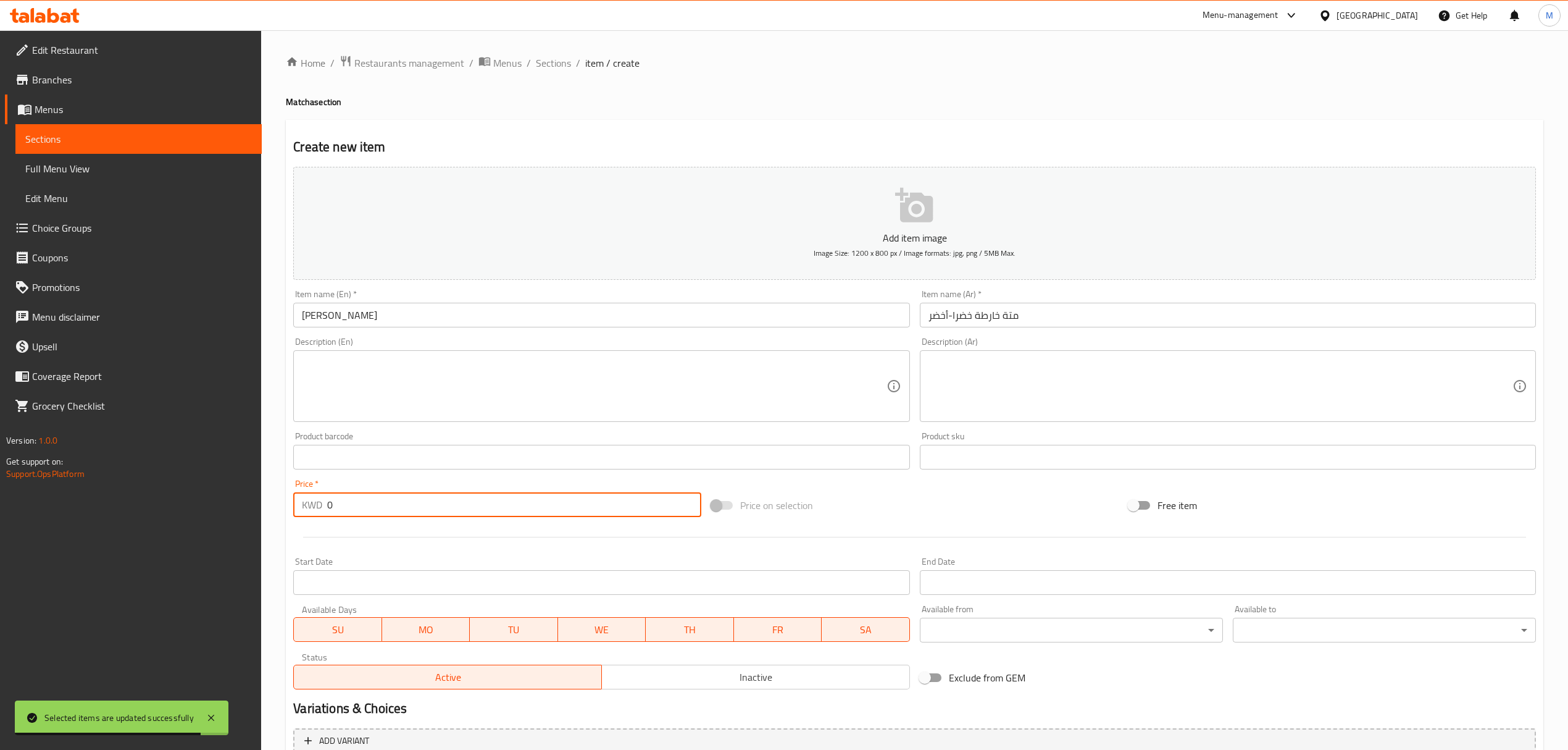
click at [511, 512] on input "0" at bounding box center [514, 504] width 373 height 25
paste input "1.5"
type input "1.5"
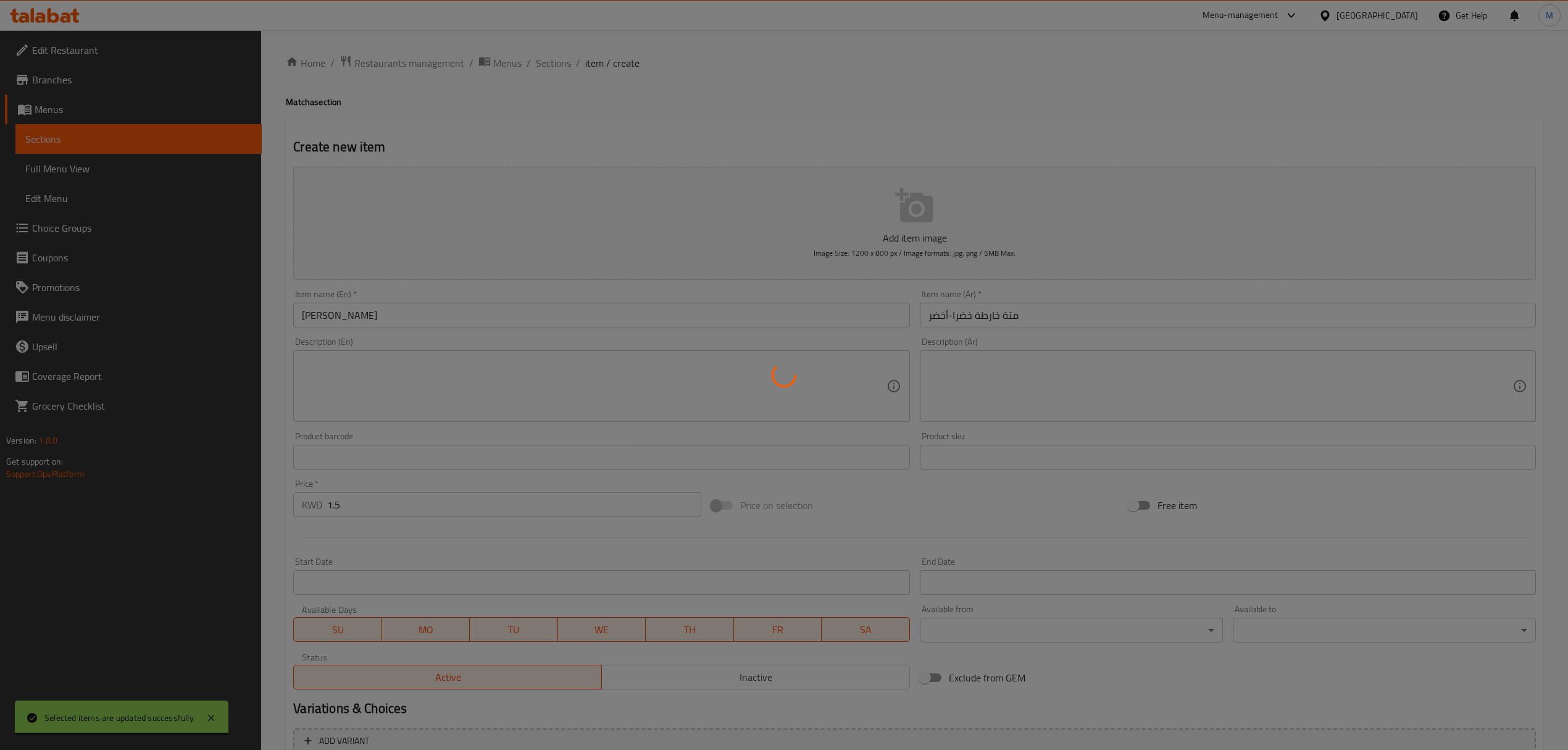
type input "0"
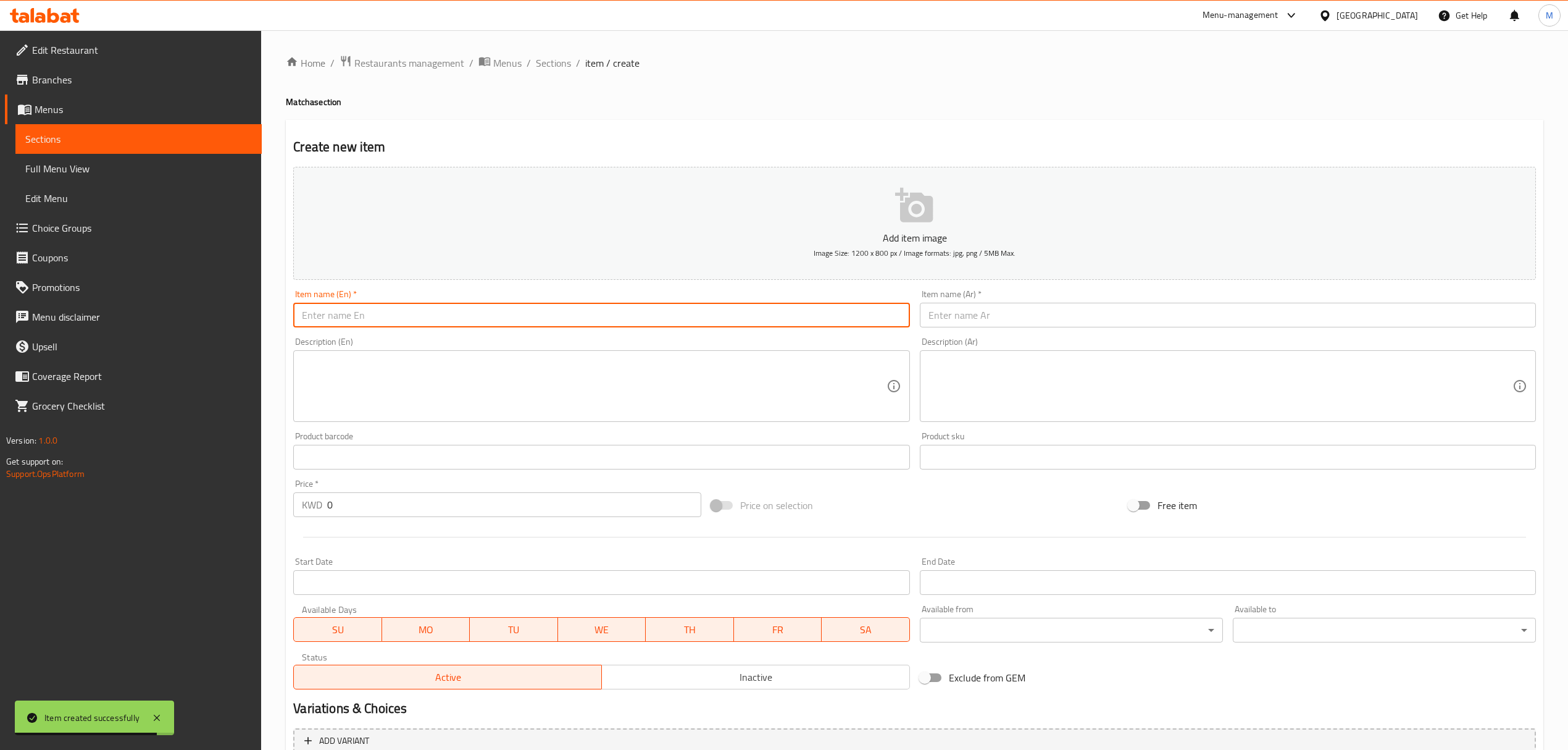
click at [487, 317] on input "text" at bounding box center [601, 315] width 616 height 25
paste input "Pipore Mate"
type input "Pipore Mate"
click at [979, 322] on input "text" at bounding box center [1227, 315] width 616 height 25
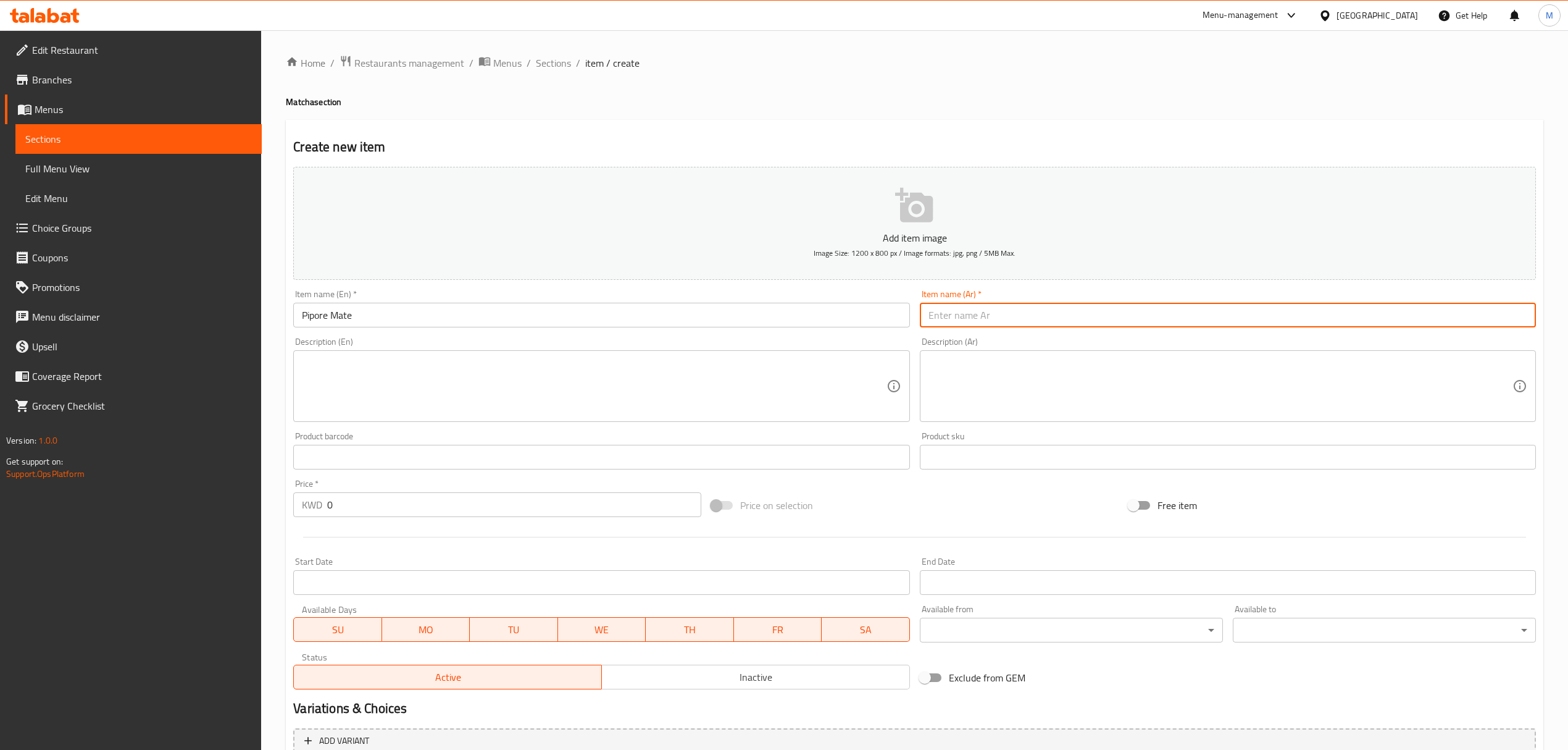
paste input "متة بيبوري"
type input "متة بيبوري"
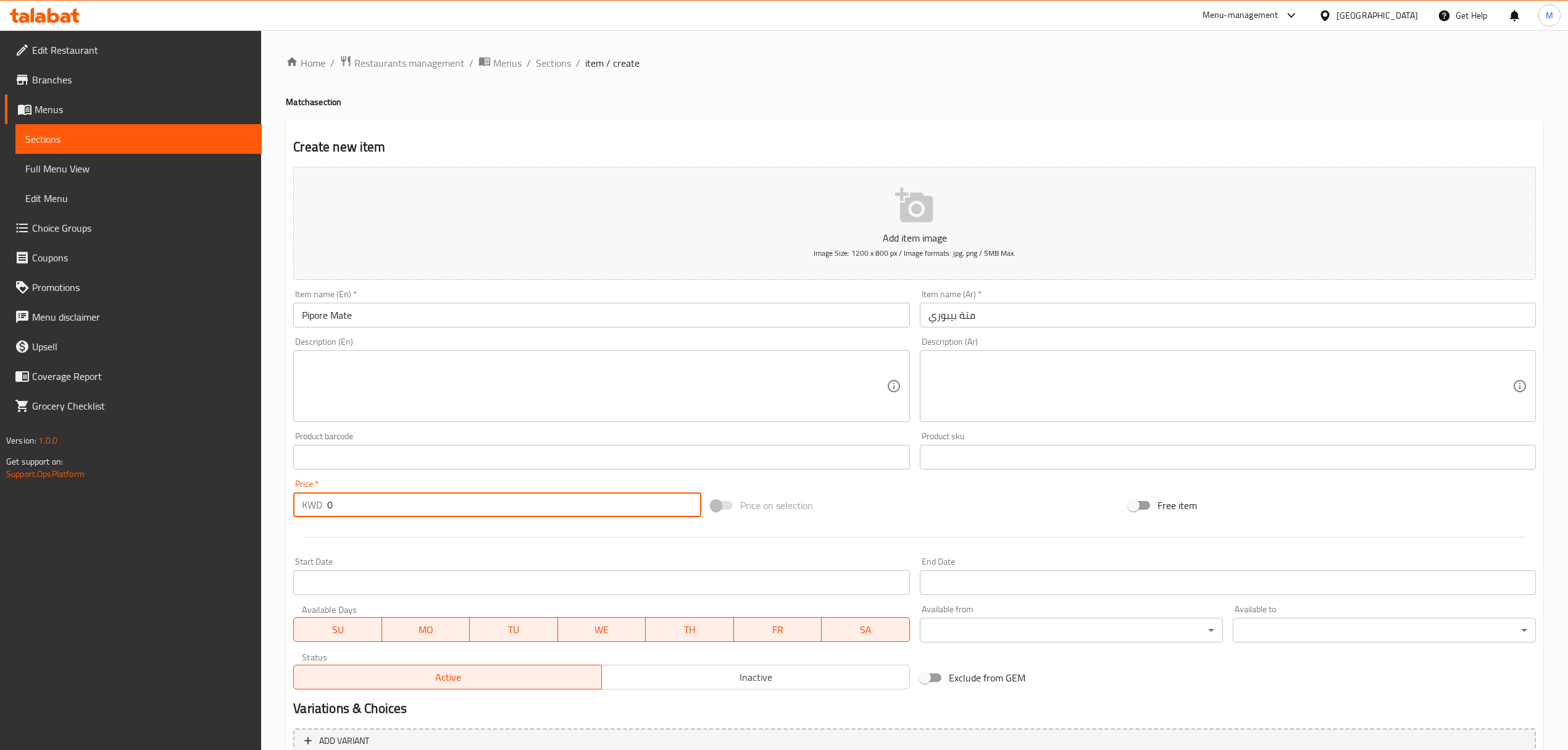
click at [554, 504] on input "0" at bounding box center [514, 504] width 373 height 25
paste input "1.5"
type input "1.5"
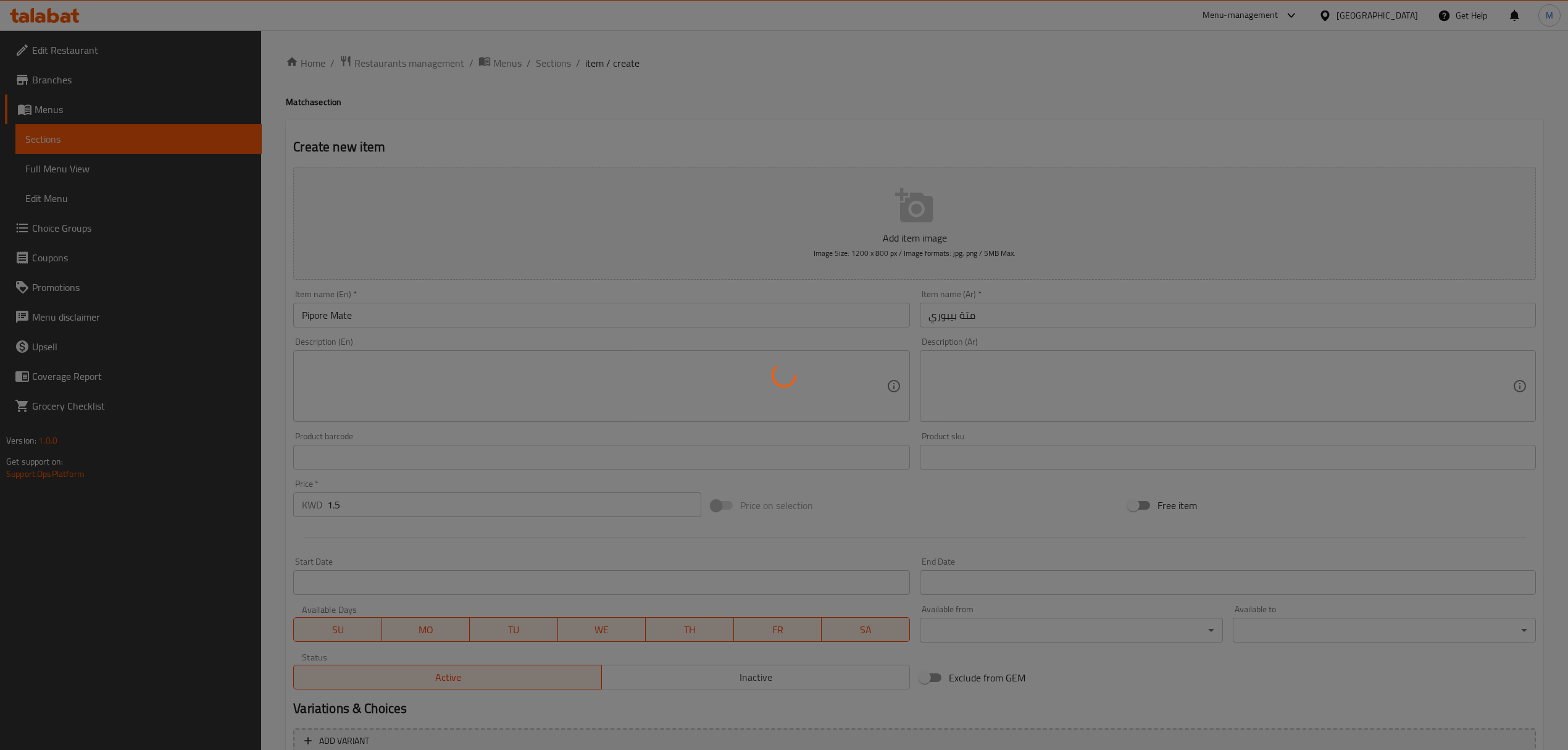
type input "0"
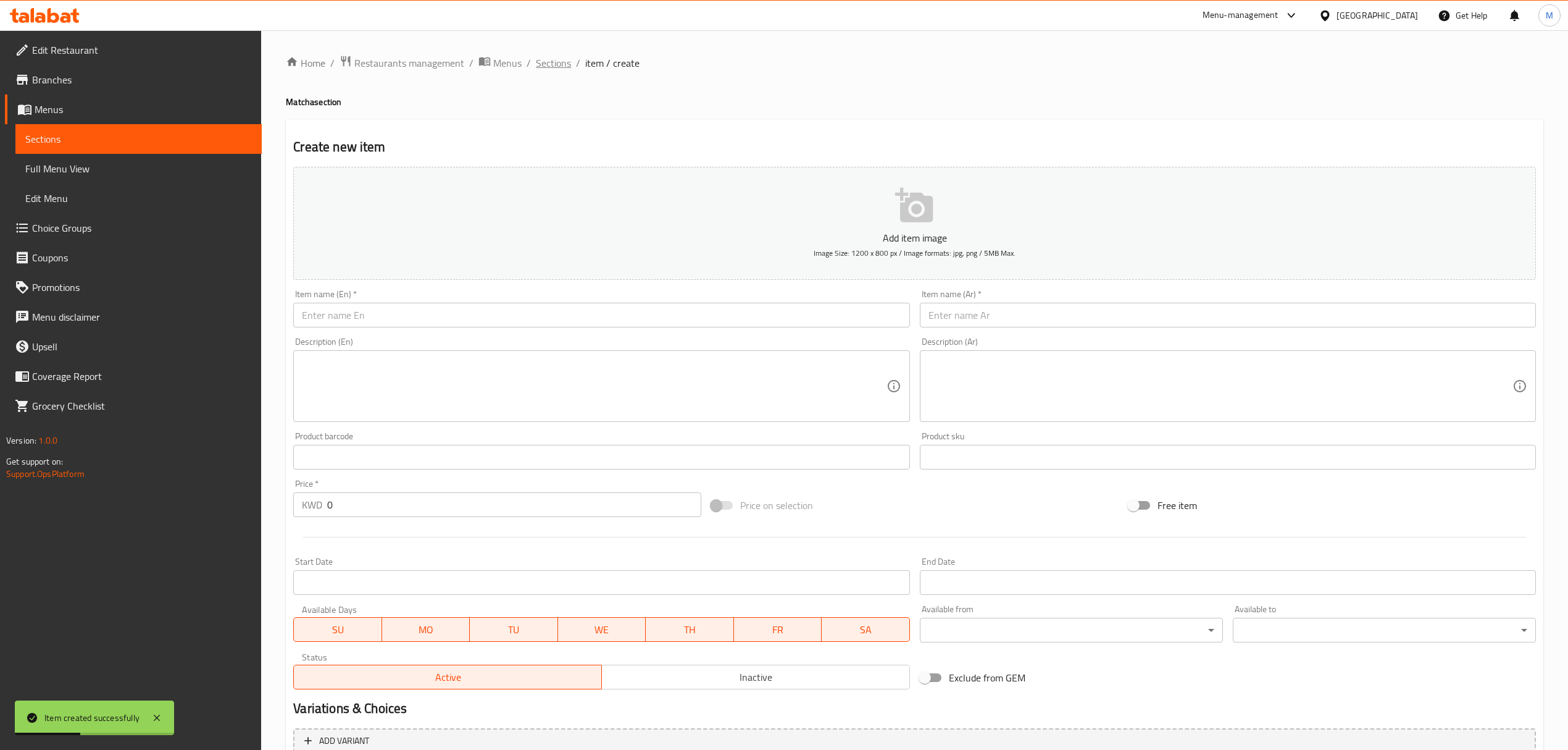
click at [547, 62] on span "Sections" at bounding box center [554, 62] width 35 height 14
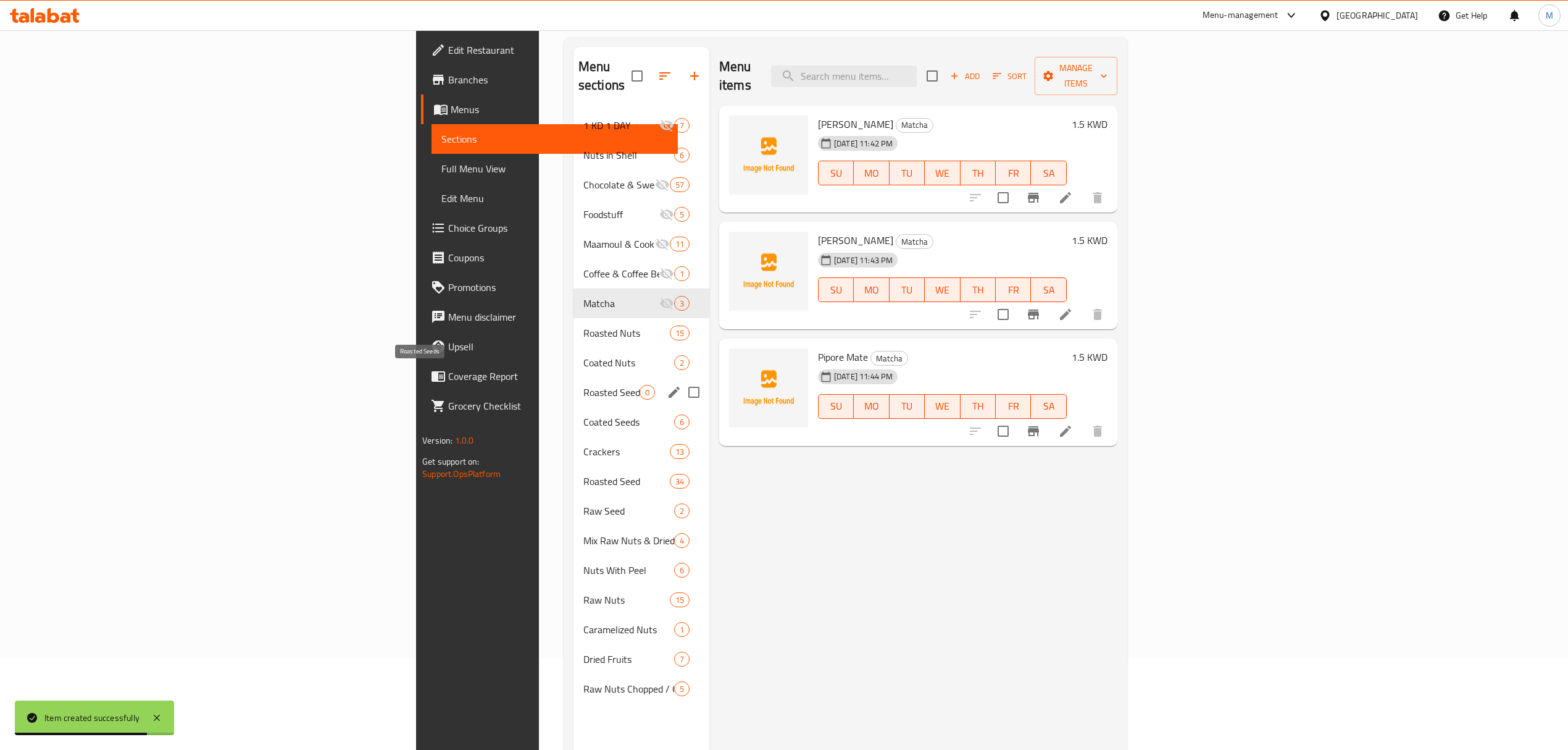
scroll to position [9, 0]
